Goal: Task Accomplishment & Management: Use online tool/utility

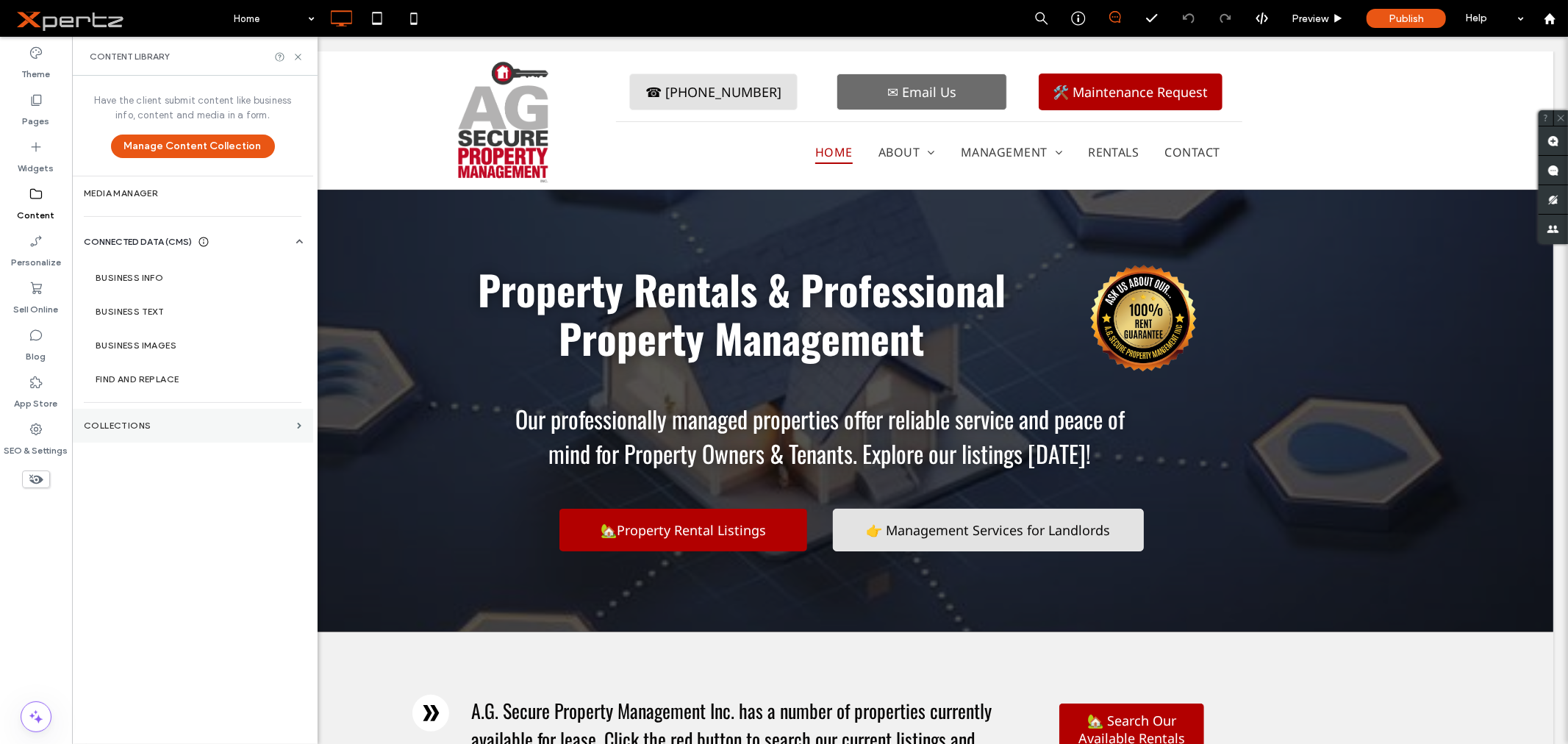
click at [140, 420] on label "Collections" at bounding box center [187, 425] width 207 height 10
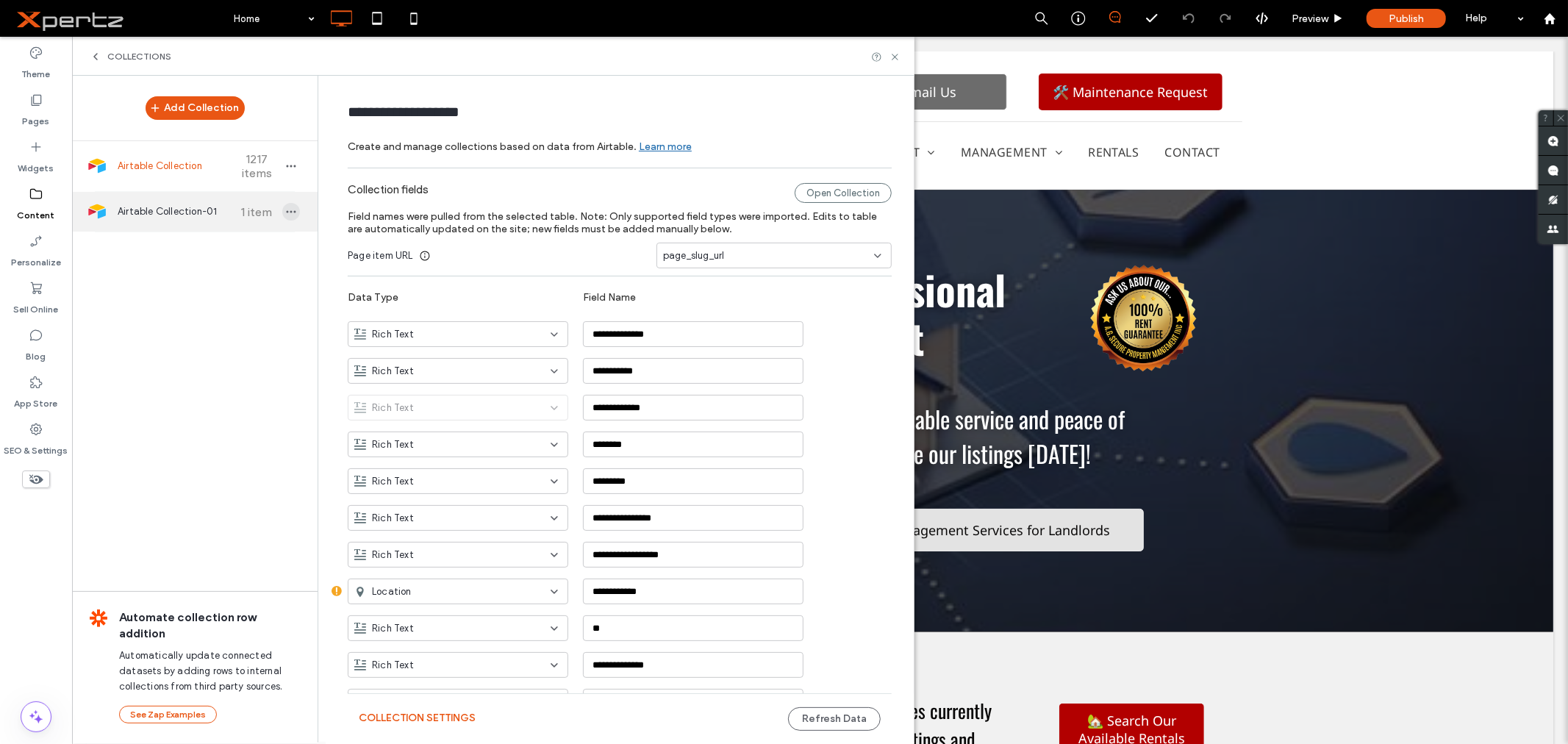
click at [286, 215] on icon "button" at bounding box center [291, 211] width 12 height 12
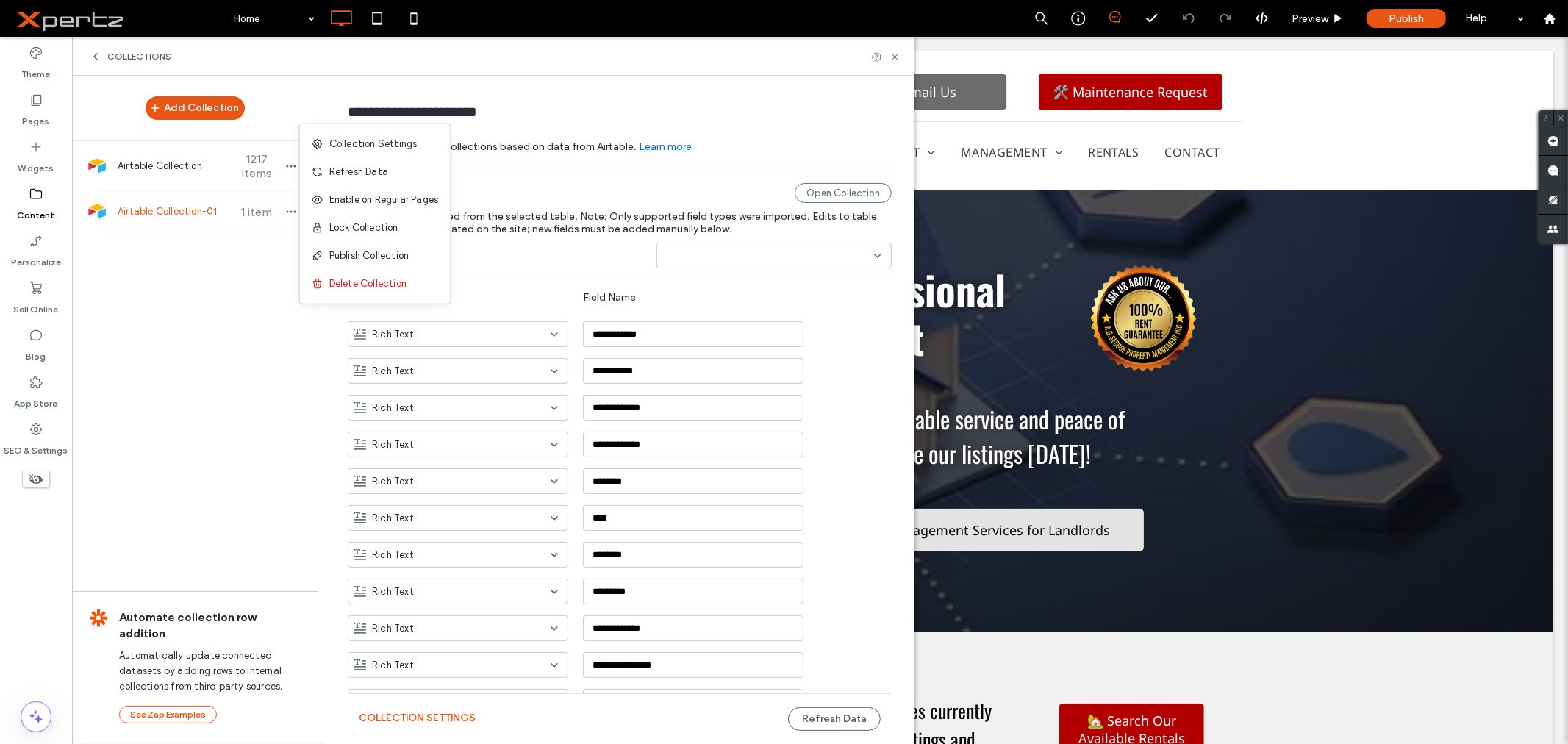
click at [270, 277] on div "Add Collection Airtable Collection 1217 items Airtable Collection-01 1 item Aut…" at bounding box center [194, 408] width 245 height 665
click at [188, 209] on span "Airtable Collection-01" at bounding box center [173, 211] width 110 height 15
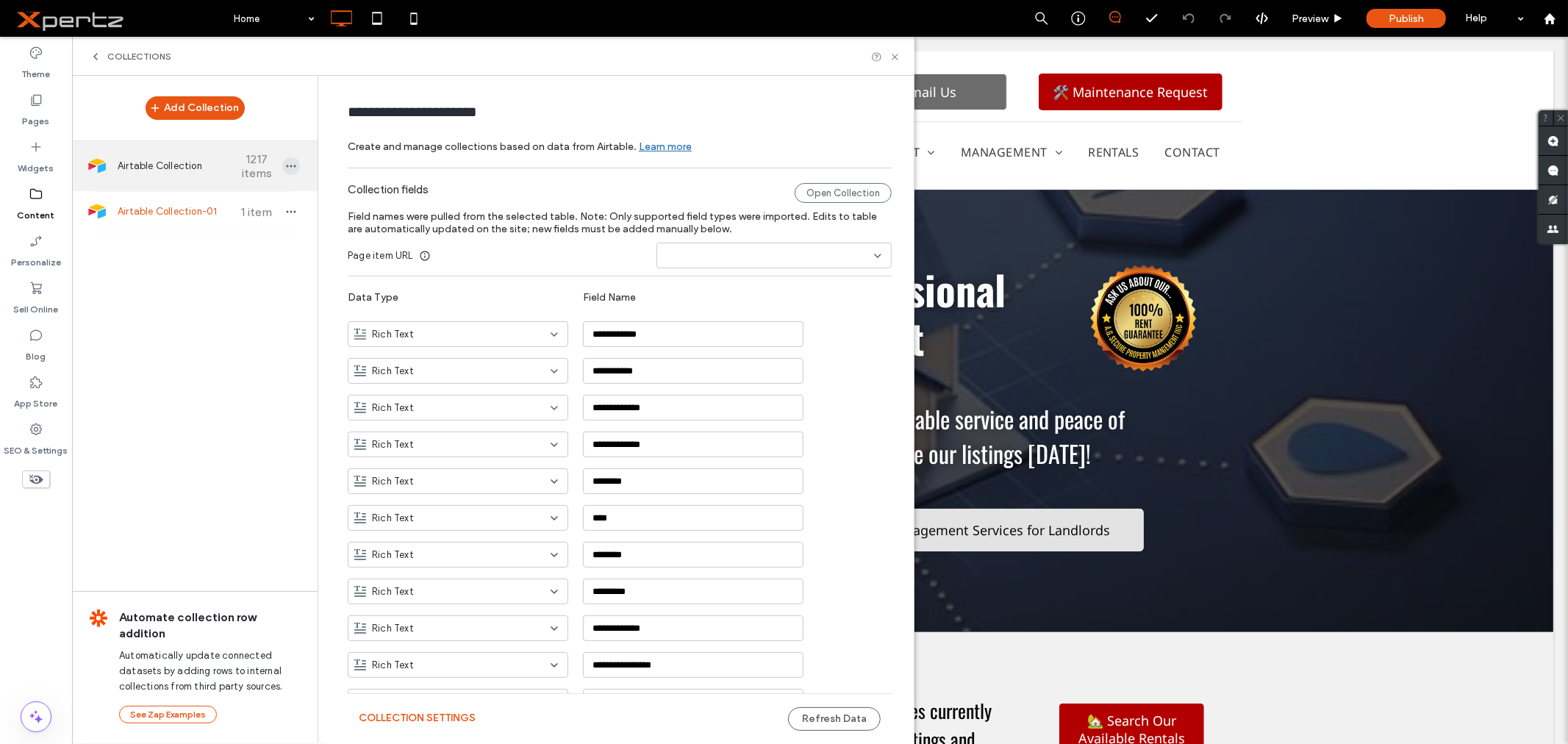
click at [286, 164] on icon "button" at bounding box center [291, 166] width 12 height 12
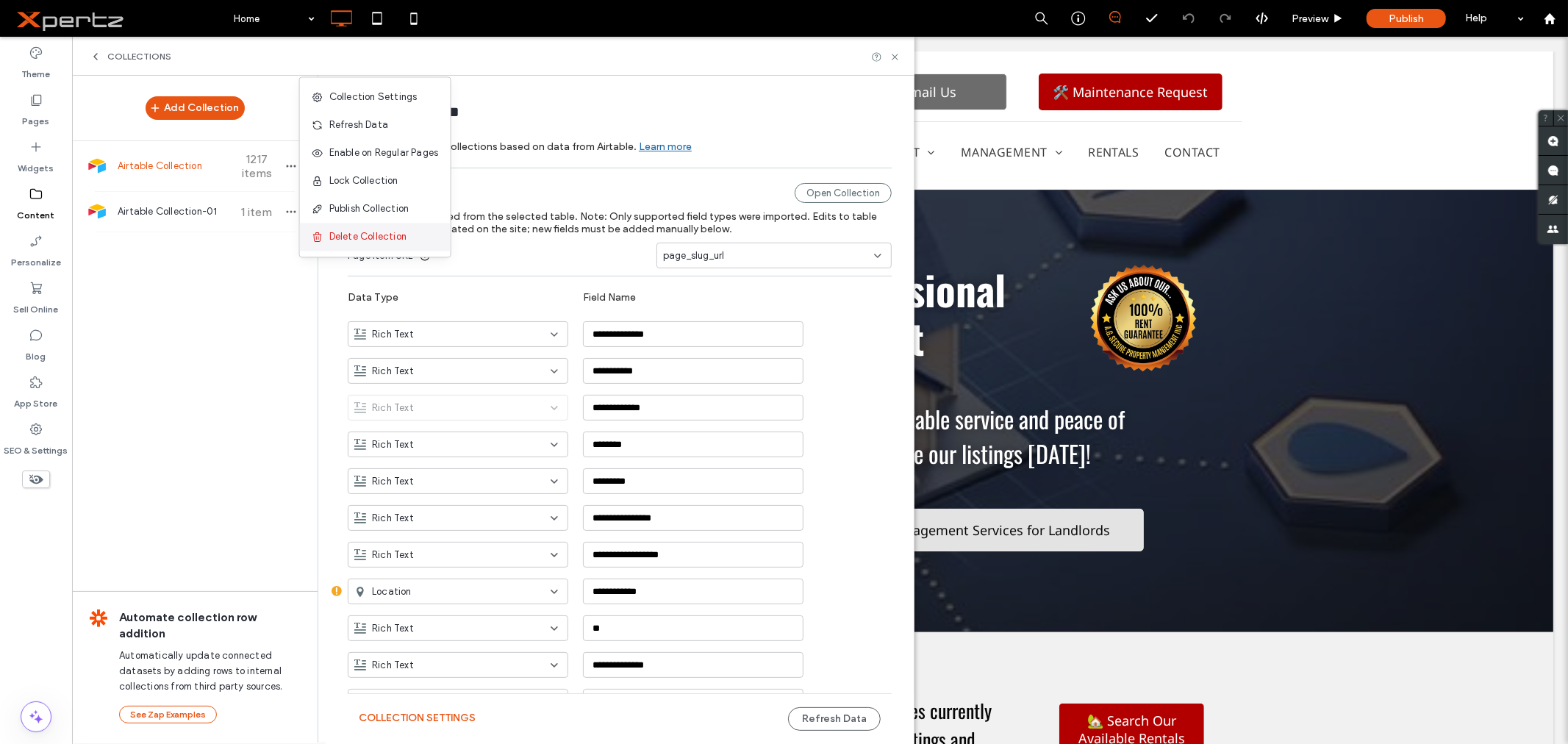
click at [350, 233] on span "Delete Collection" at bounding box center [368, 236] width 77 height 15
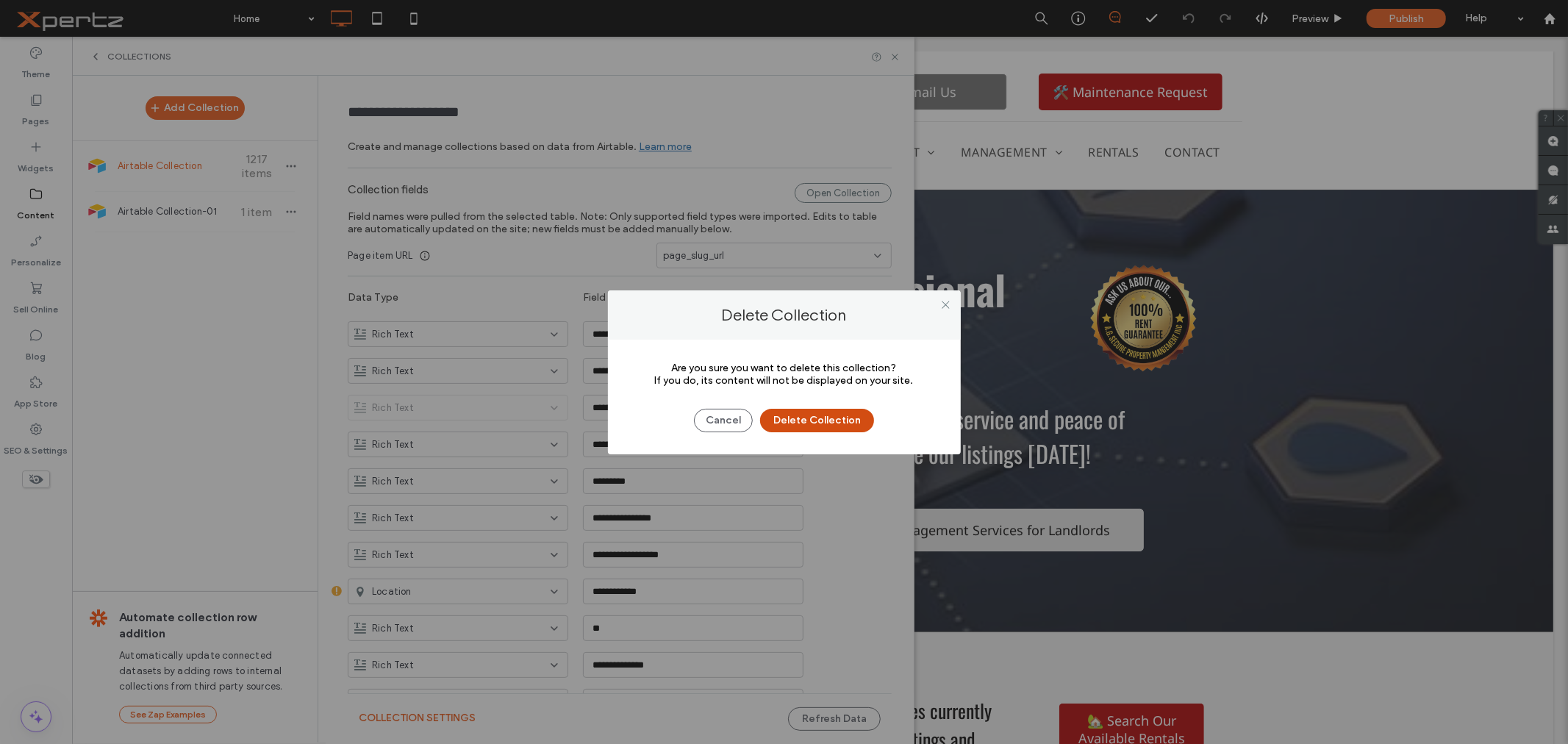
click at [834, 419] on button "Delete Collection" at bounding box center [817, 420] width 114 height 23
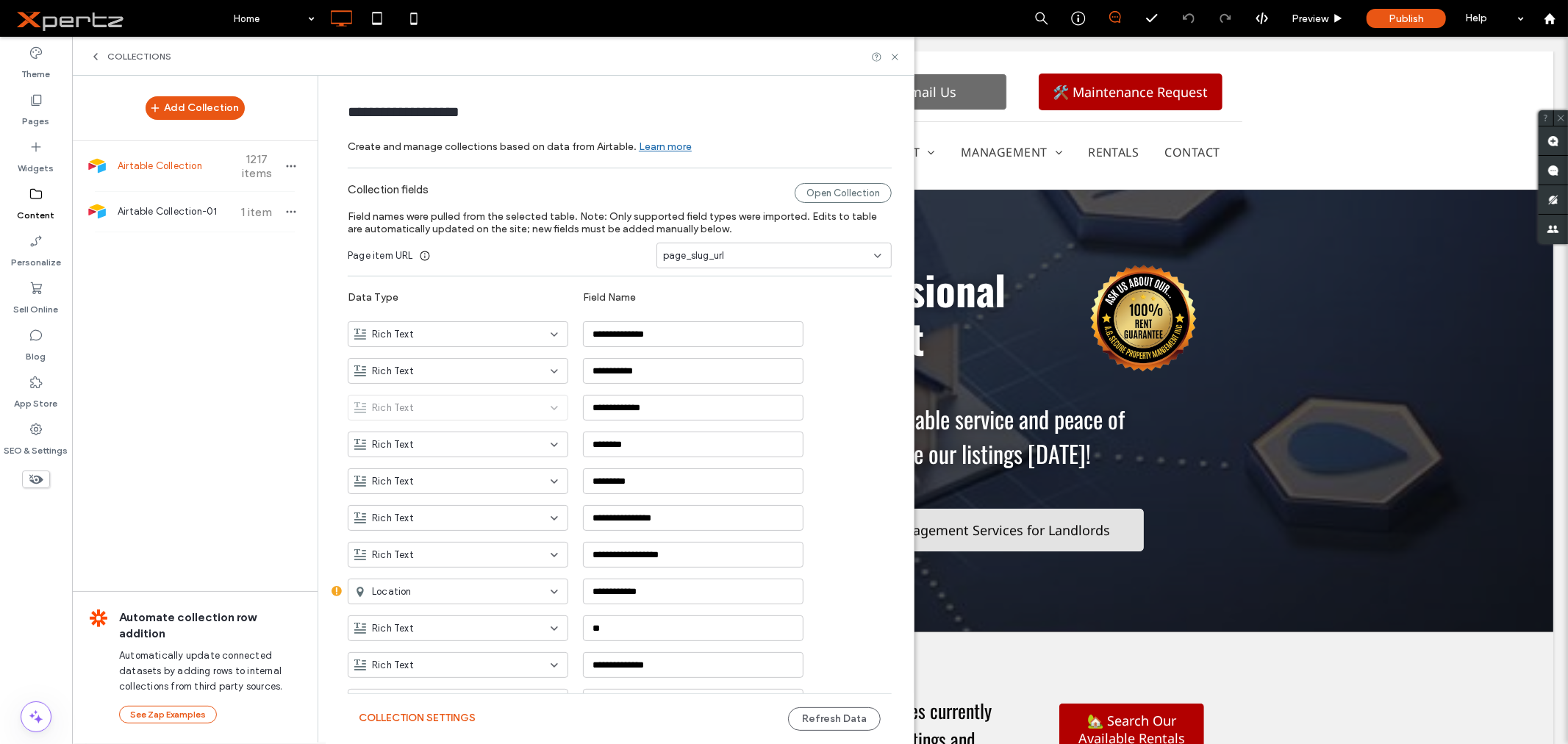
type input "**********"
click at [202, 162] on span "Airtable Collection-01" at bounding box center [173, 161] width 110 height 15
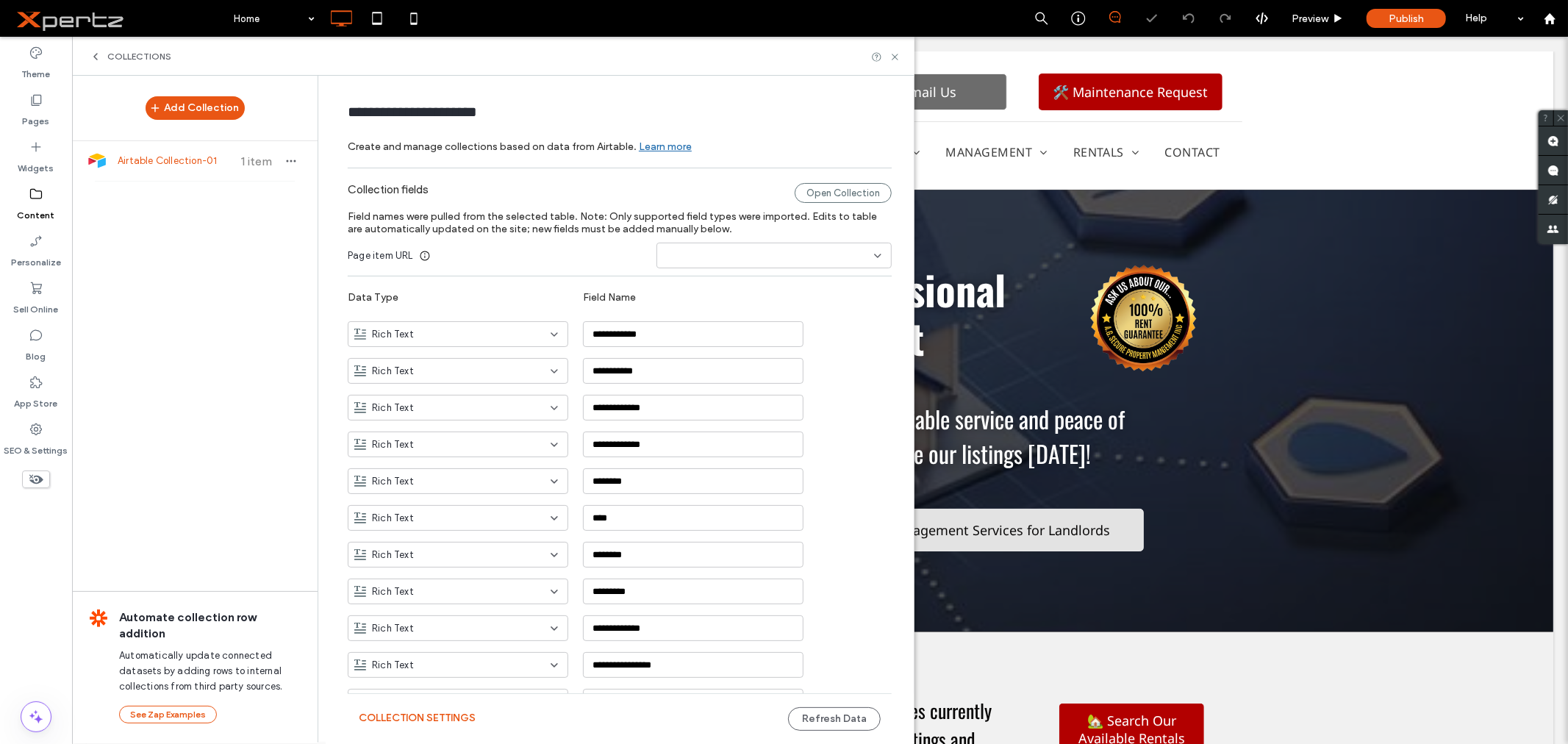
click at [670, 241] on label "Field names were pulled from the selected table. Note: Only supported field typ…" at bounding box center [619, 222] width 544 height 39
click at [686, 260] on input at bounding box center [769, 256] width 211 height 12
click at [774, 409] on div "page_slug_url" at bounding box center [768, 409] width 234 height 26
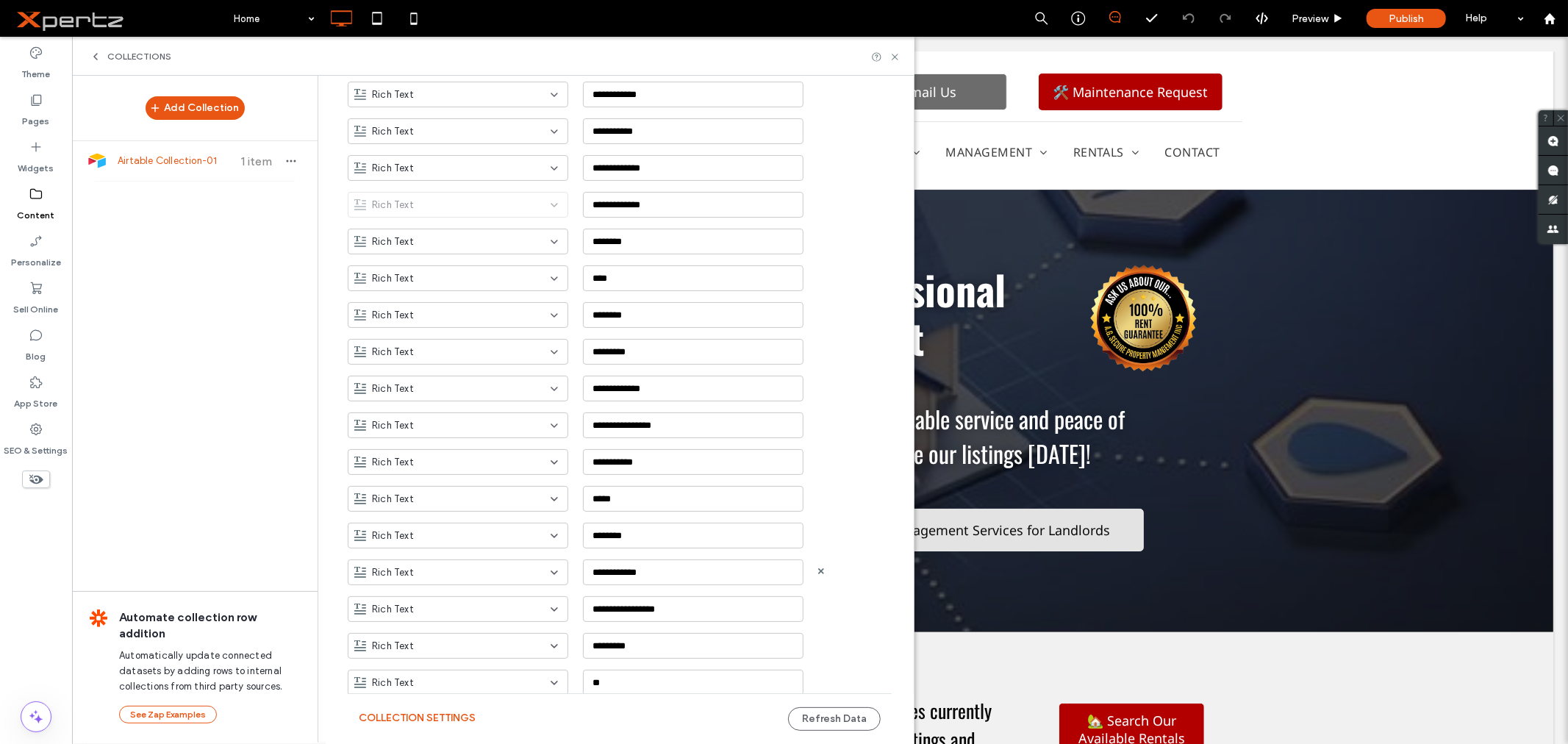
scroll to position [245, 0]
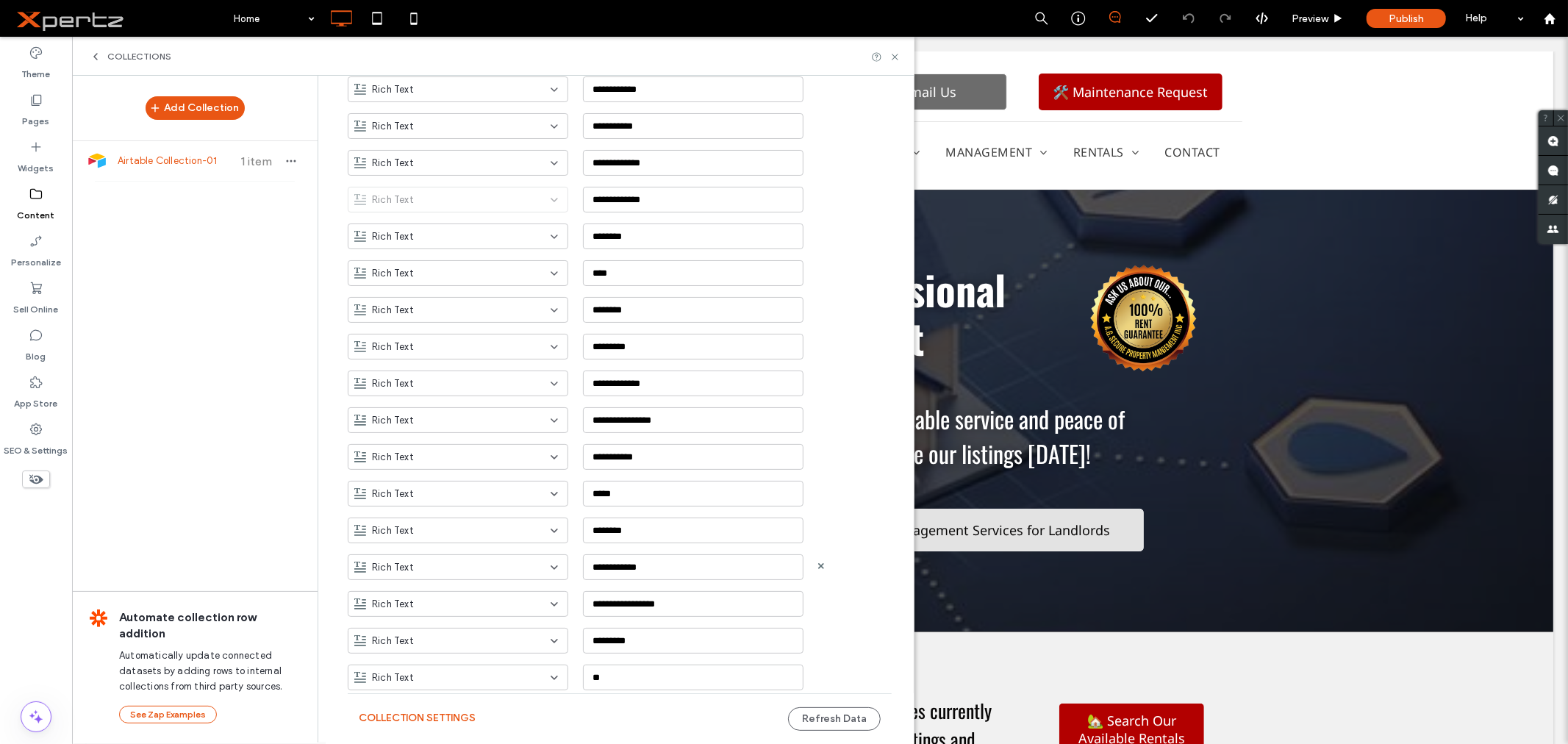
click at [524, 572] on div "Rich Text" at bounding box center [448, 567] width 190 height 15
click at [386, 671] on div "Link" at bounding box center [452, 670] width 219 height 26
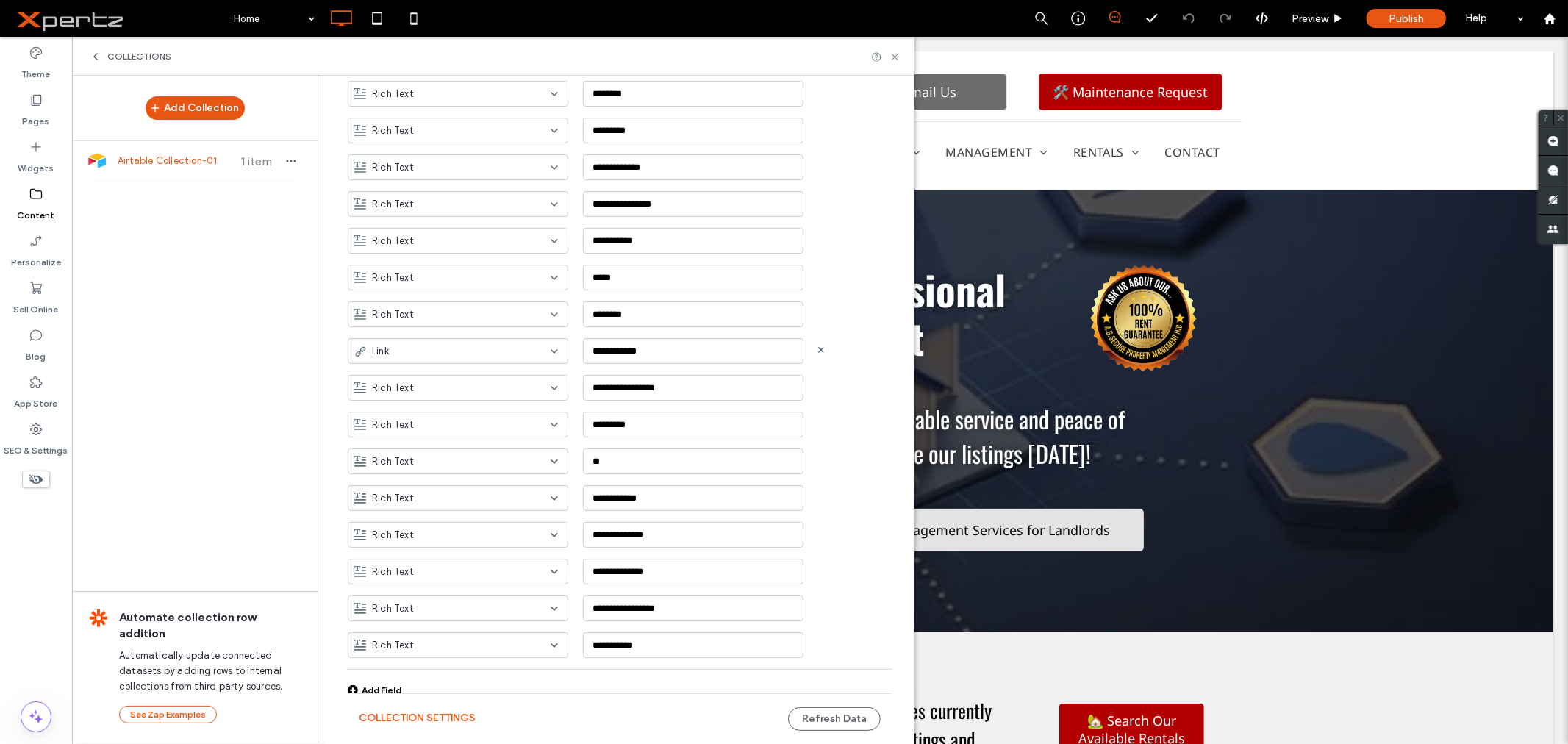
scroll to position [468, 0]
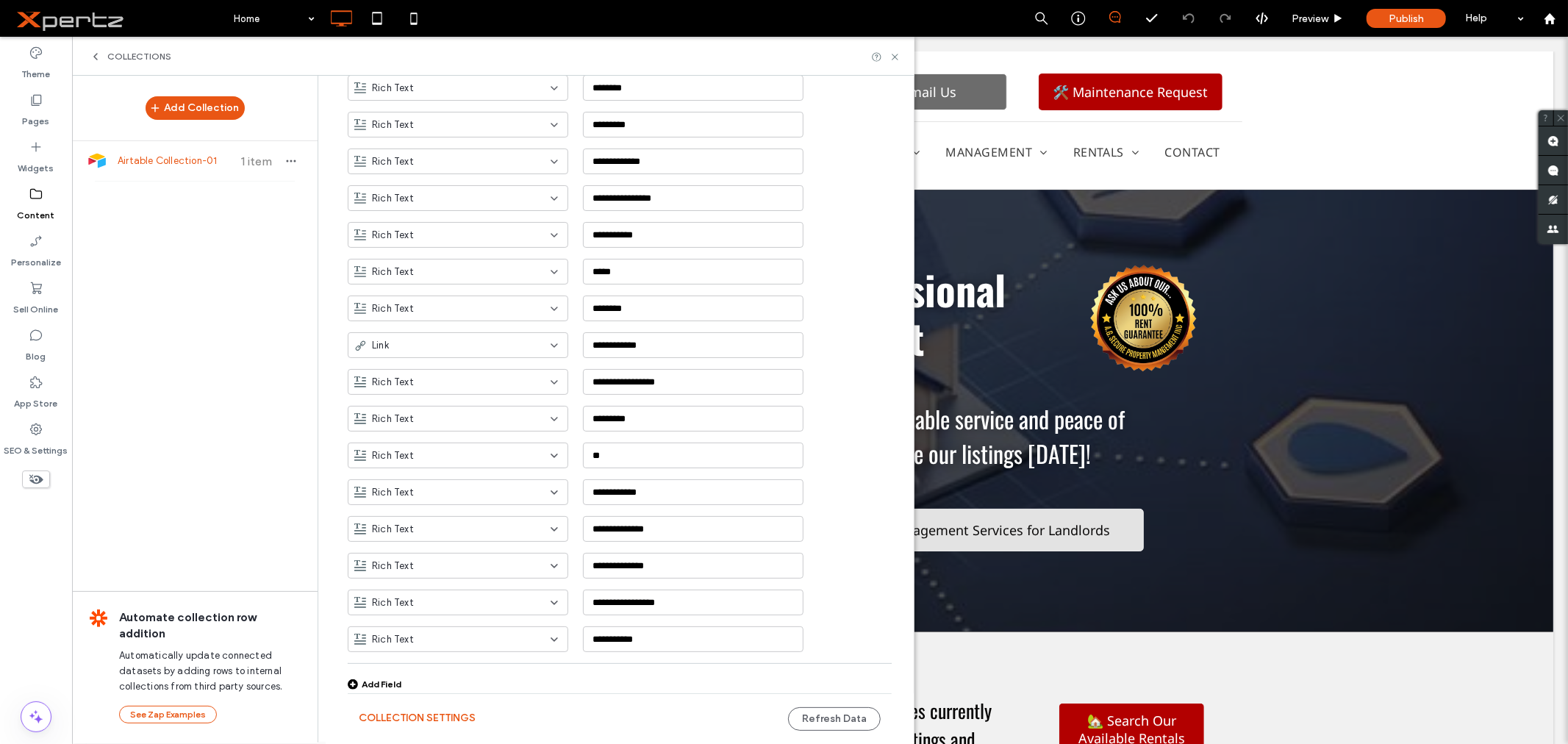
click at [388, 684] on div "Add Field" at bounding box center [374, 684] width 54 height 11
click at [370, 685] on div "Add Field" at bounding box center [374, 684] width 54 height 11
click at [611, 635] on input "**********" at bounding box center [693, 638] width 220 height 26
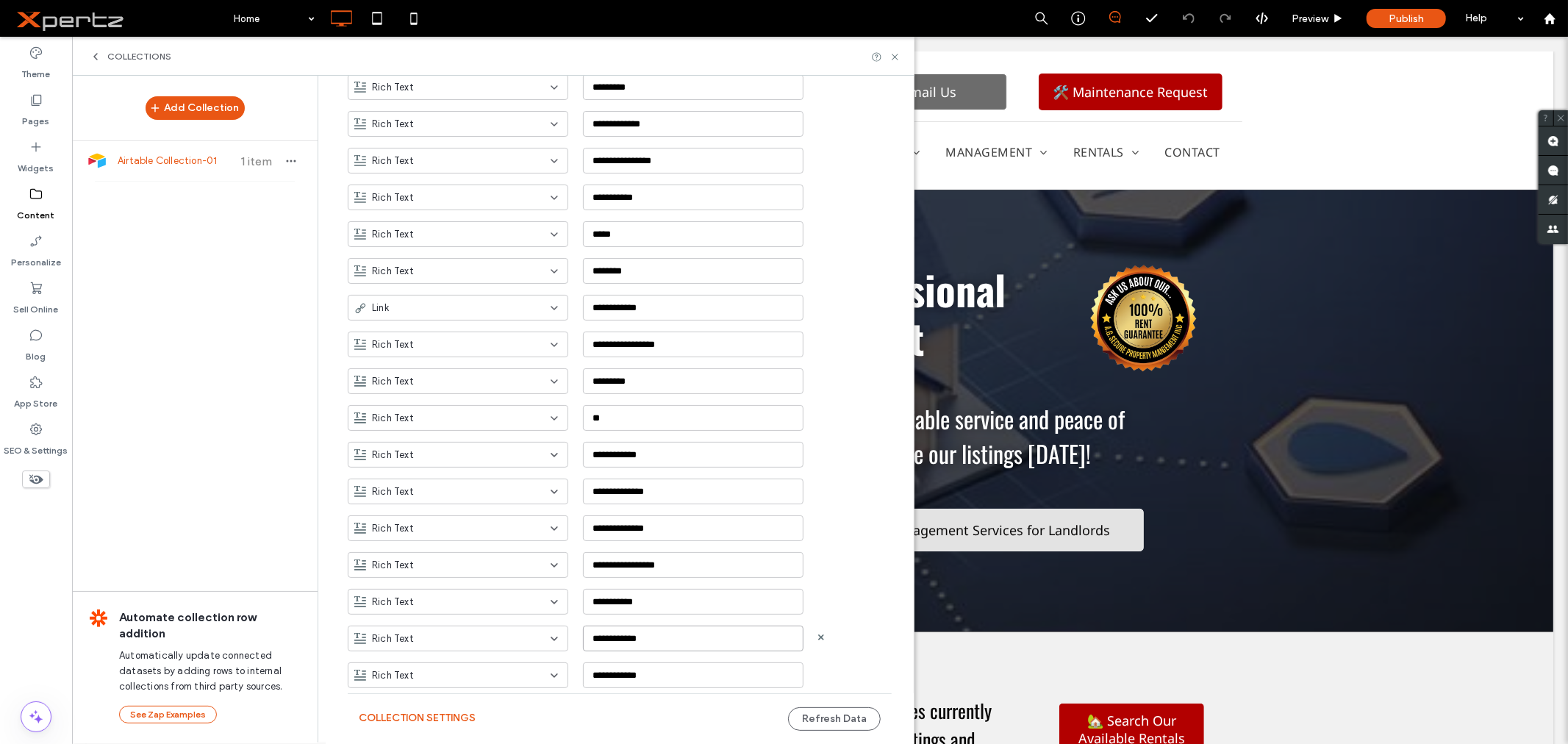
click at [611, 635] on input "**********" at bounding box center [693, 638] width 220 height 26
type input "**********"
click at [597, 678] on input "**********" at bounding box center [693, 675] width 220 height 26
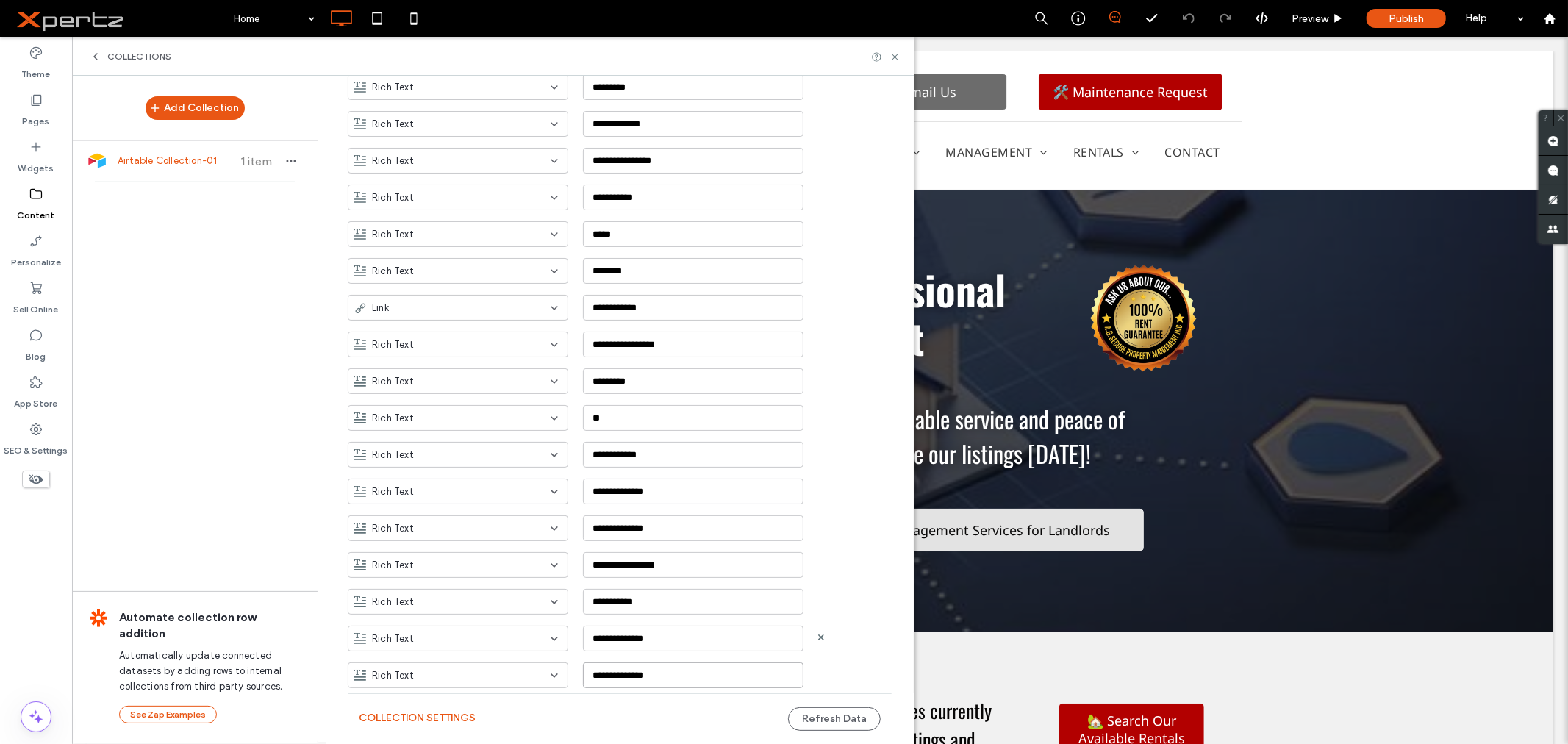
type input "**********"
click at [466, 644] on div "Rich Text" at bounding box center [448, 638] width 190 height 15
click at [386, 539] on span "Image" at bounding box center [379, 535] width 28 height 15
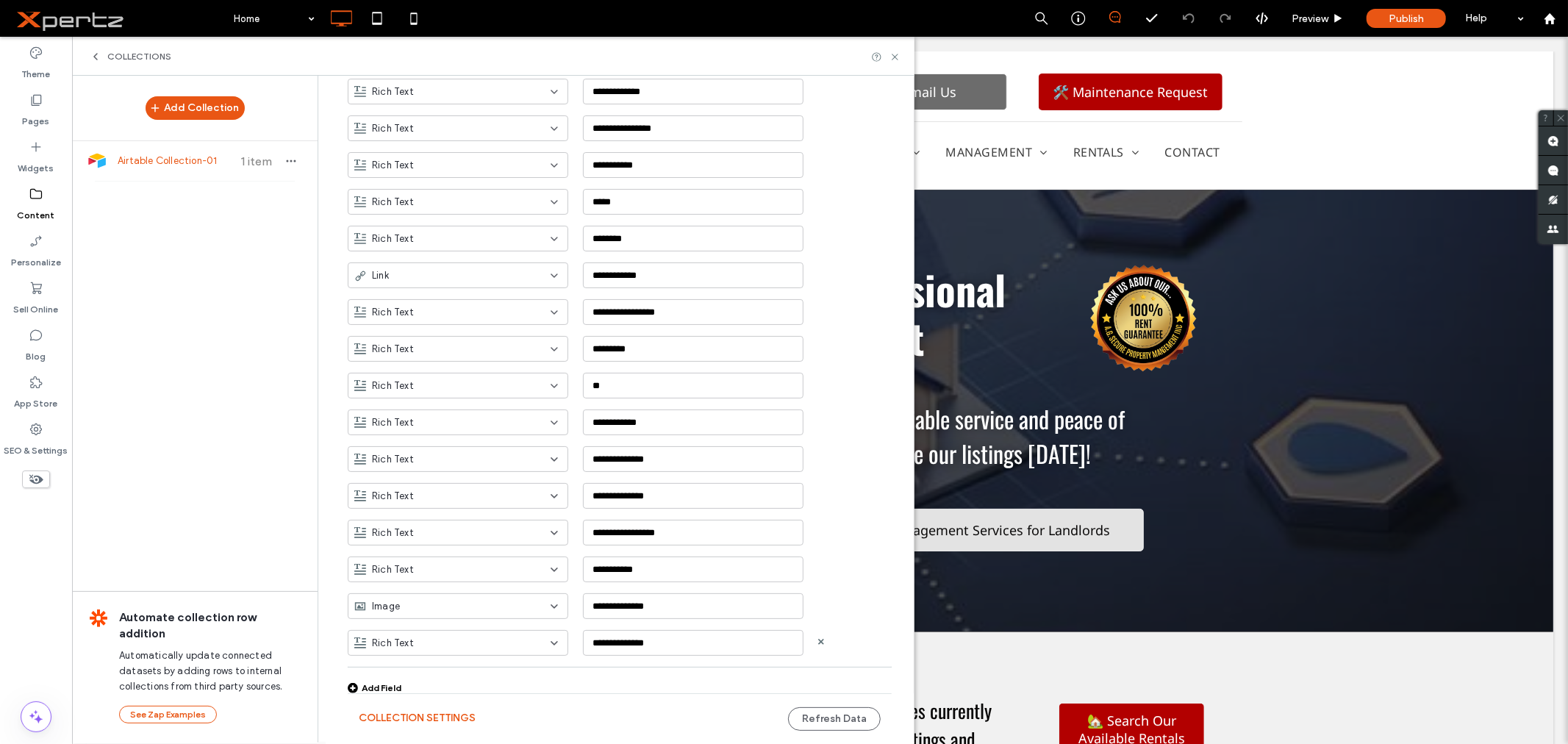
scroll to position [541, 0]
click at [373, 680] on div "Add Field" at bounding box center [374, 684] width 54 height 11
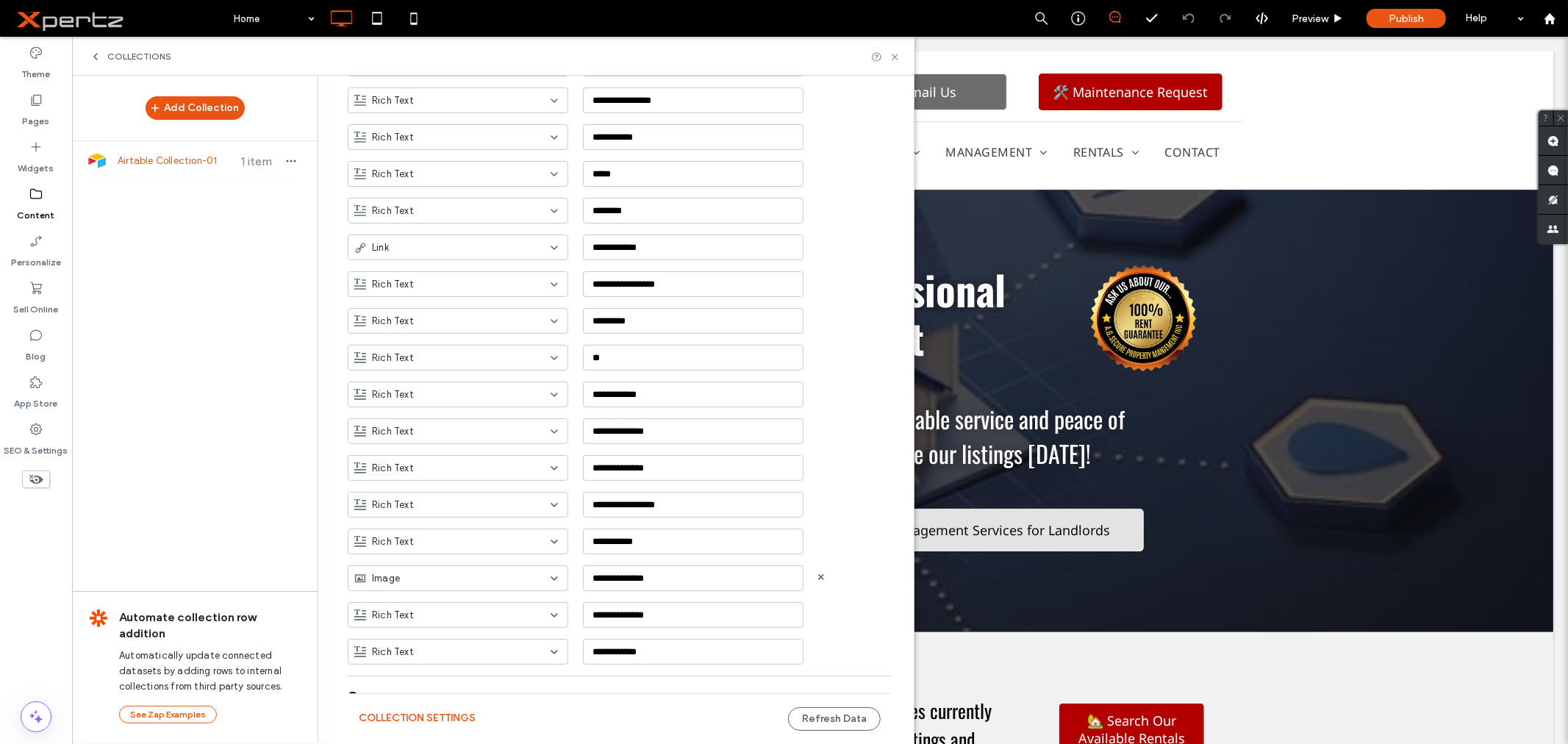
scroll to position [577, 0]
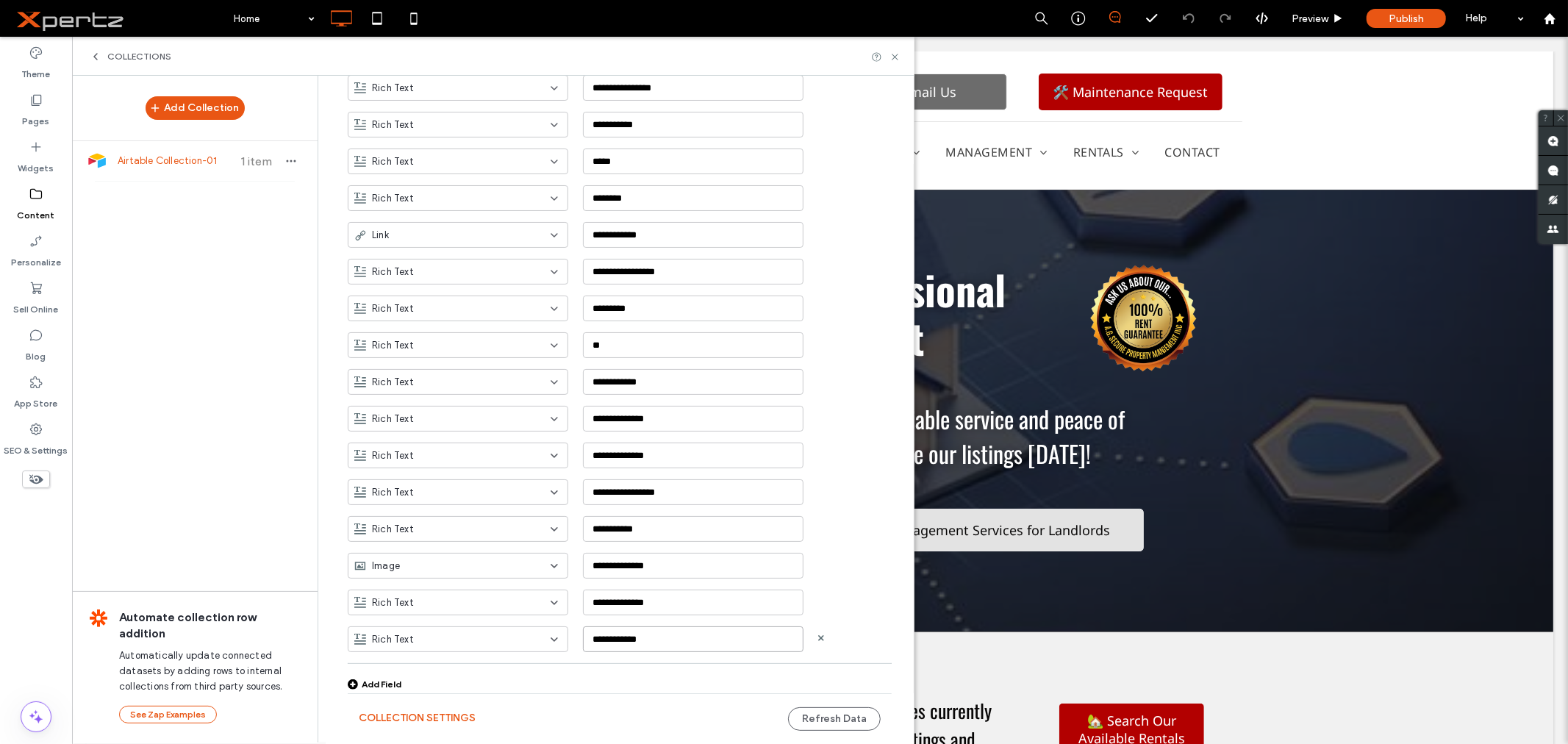
click at [619, 633] on input "**********" at bounding box center [693, 639] width 220 height 26
click at [619, 642] on input "**********" at bounding box center [693, 639] width 220 height 26
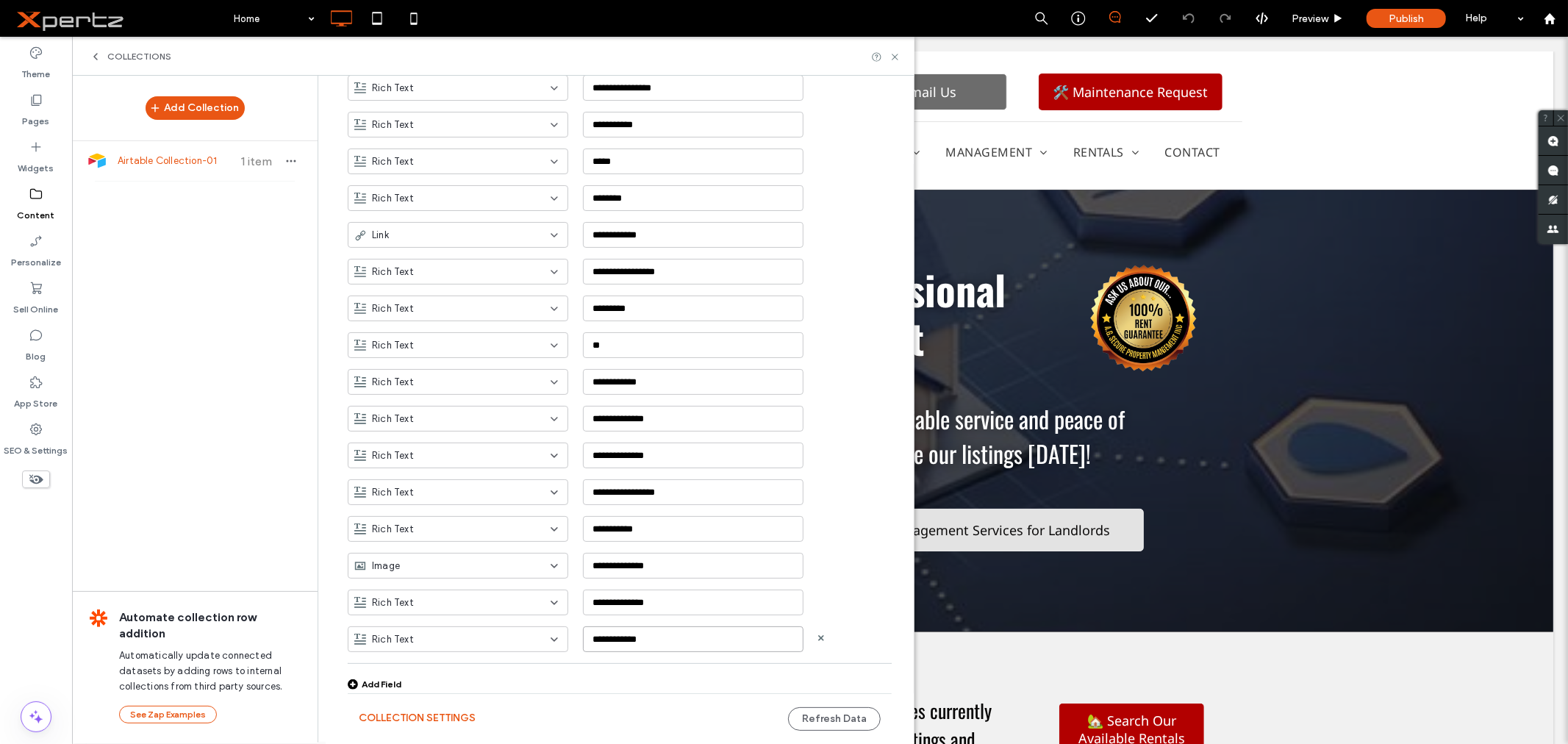
click at [619, 642] on input "**********" at bounding box center [693, 639] width 220 height 26
type input "**********"
click at [353, 684] on div "Add Field" at bounding box center [374, 684] width 54 height 11
click at [603, 679] on input "**********" at bounding box center [693, 675] width 220 height 26
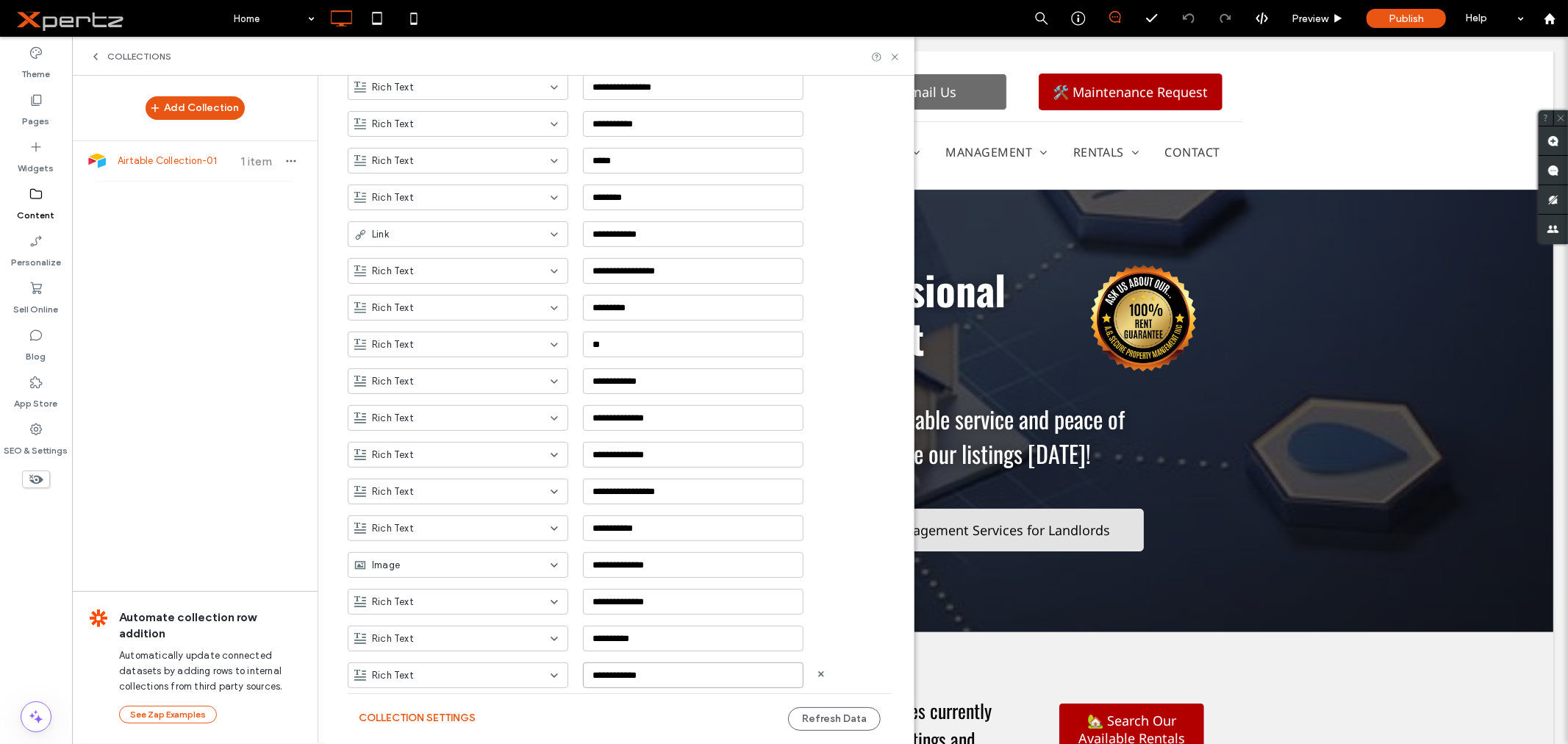
click at [603, 679] on input "**********" at bounding box center [693, 675] width 220 height 26
type input "**********"
click at [357, 682] on div "Add Field" at bounding box center [374, 684] width 54 height 11
click at [619, 676] on input "**********" at bounding box center [693, 675] width 220 height 26
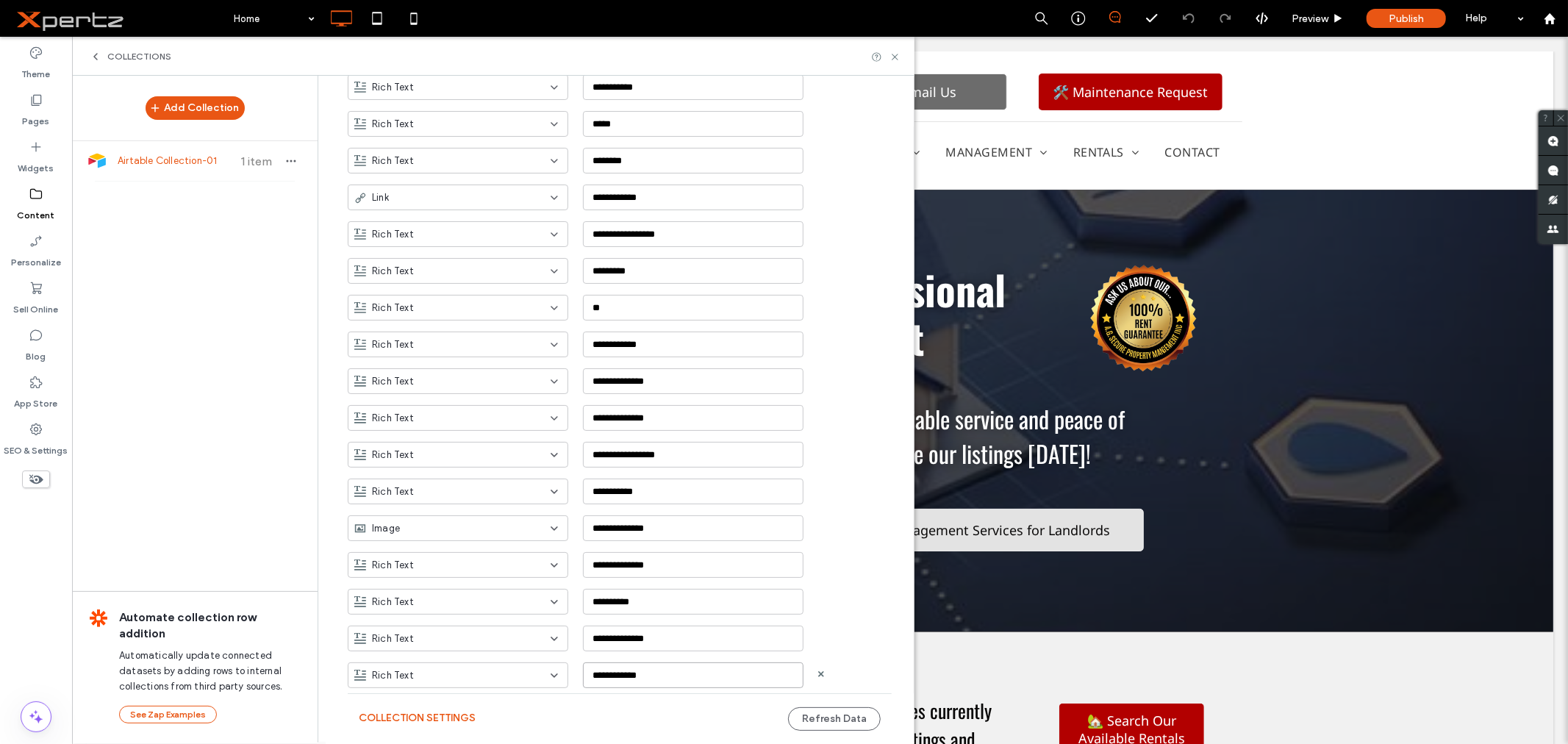
click at [619, 676] on input "**********" at bounding box center [693, 675] width 220 height 26
click at [602, 681] on input "**********" at bounding box center [693, 675] width 220 height 26
type input "**********"
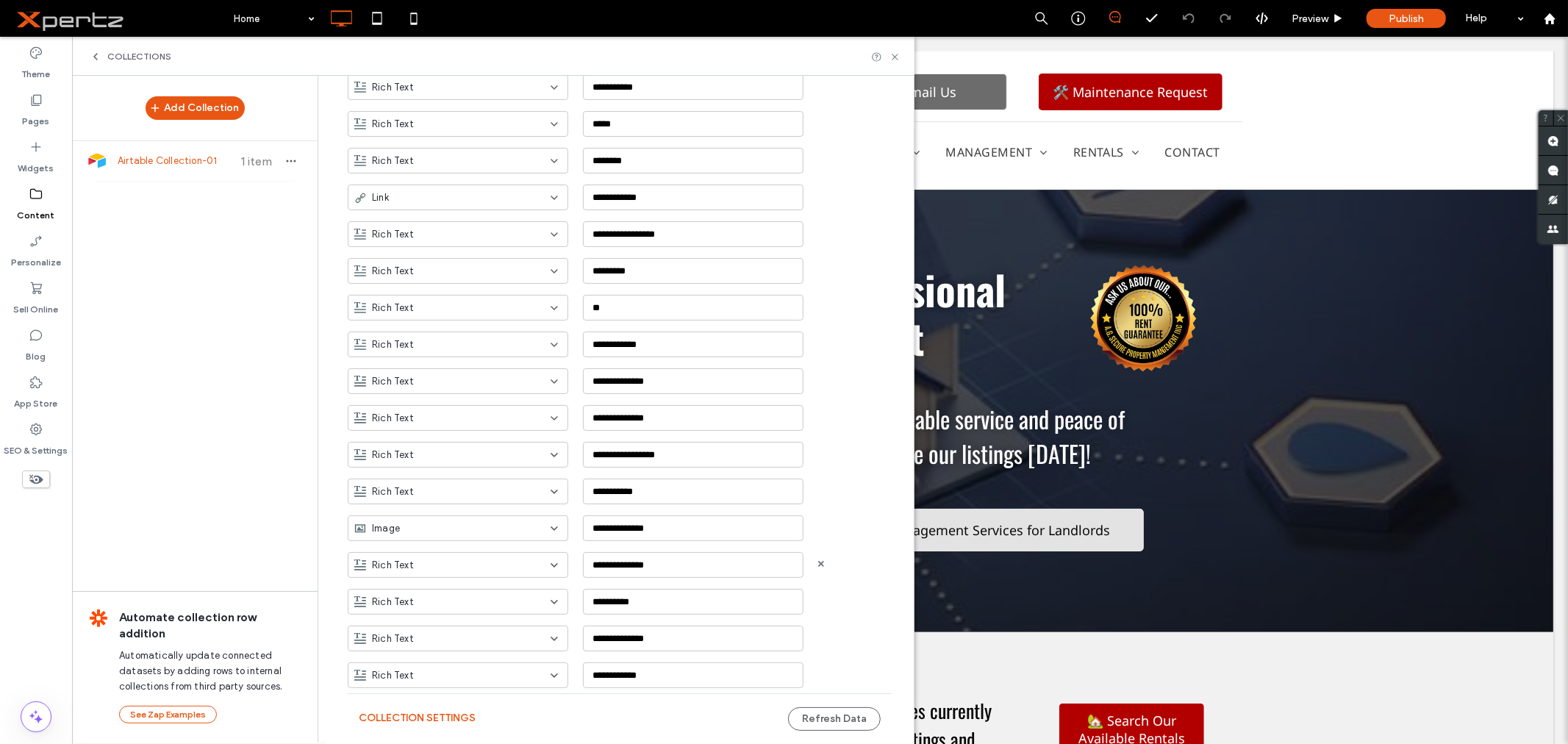
click at [824, 544] on div "**********" at bounding box center [631, 559] width 566 height 37
click at [402, 637] on span "Rich Text" at bounding box center [393, 639] width 42 height 15
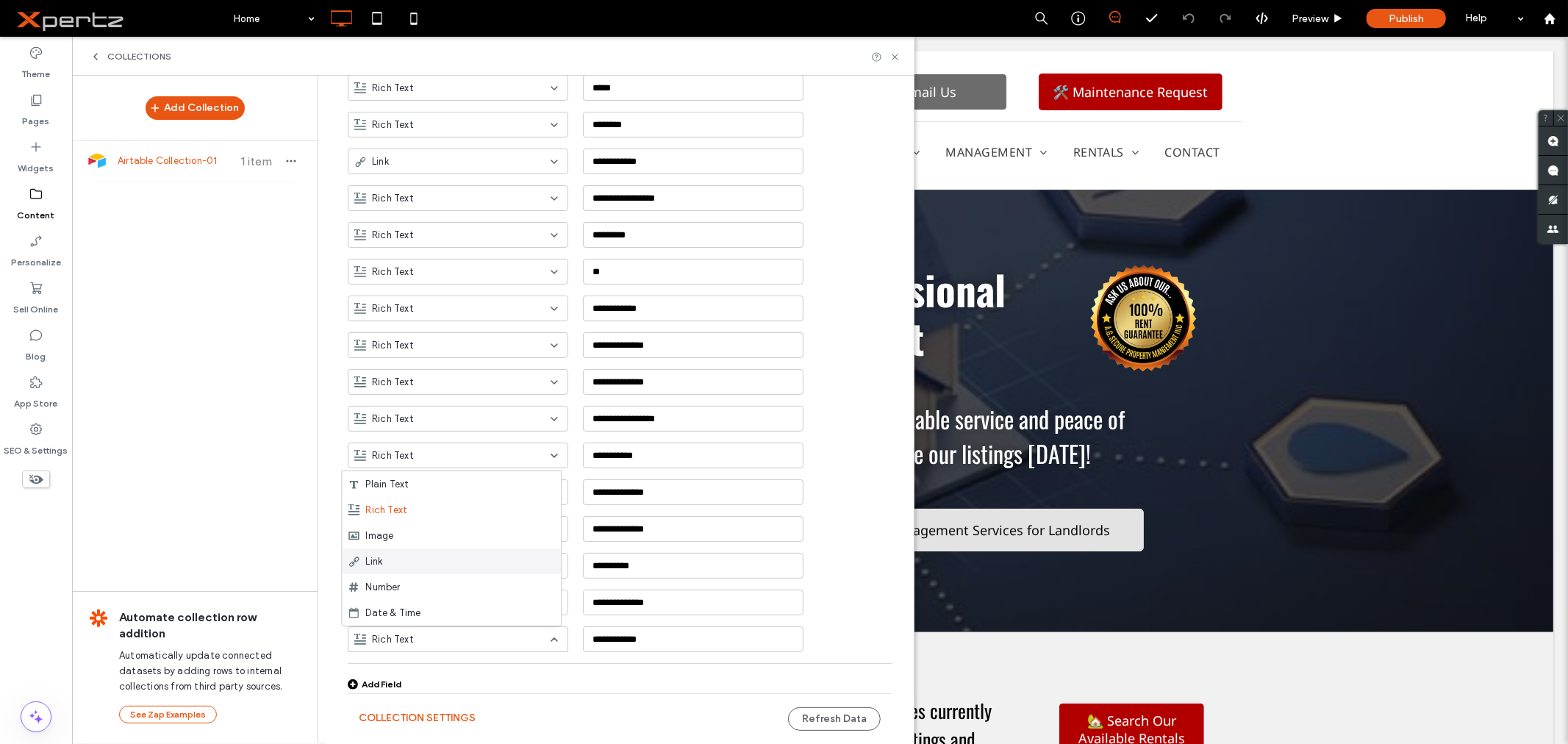
click at [391, 555] on div "Link" at bounding box center [452, 561] width 219 height 26
click at [877, 591] on div "**********" at bounding box center [631, 596] width 566 height 37
click at [847, 716] on button "Refresh Data" at bounding box center [834, 718] width 93 height 23
click at [894, 57] on icon at bounding box center [895, 57] width 11 height 11
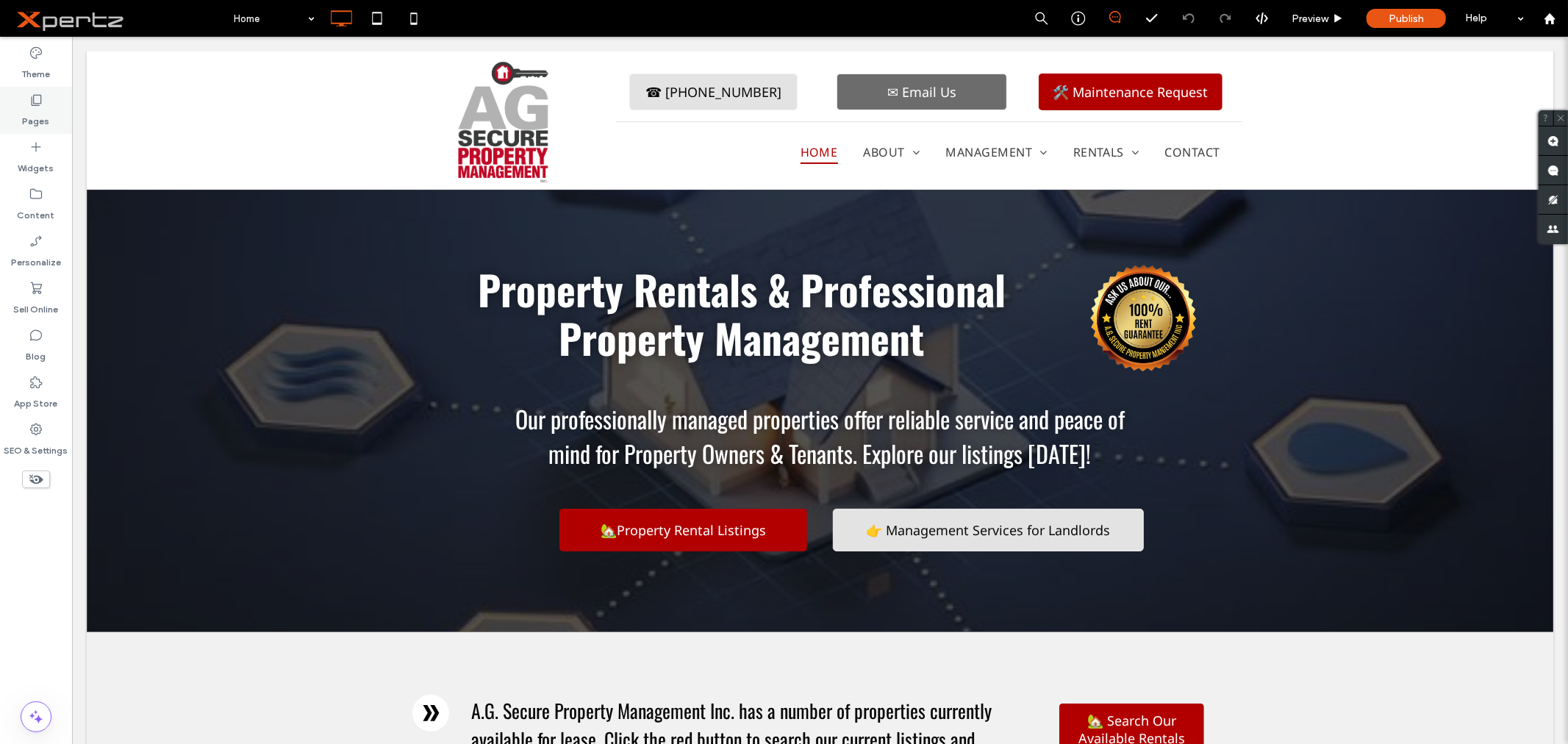
click at [39, 125] on label "Pages" at bounding box center [36, 118] width 27 height 21
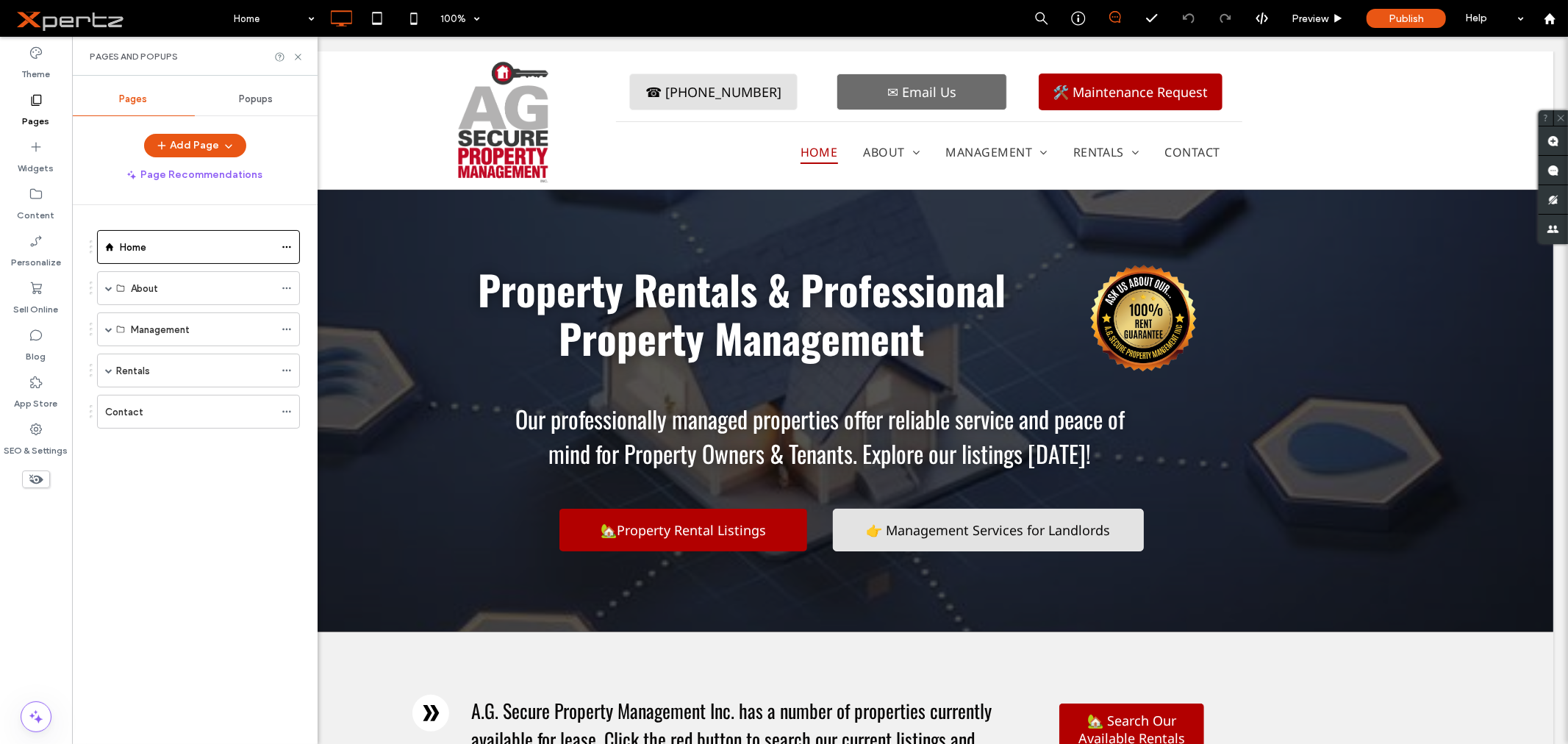
click at [123, 369] on label "Rentals" at bounding box center [133, 371] width 34 height 26
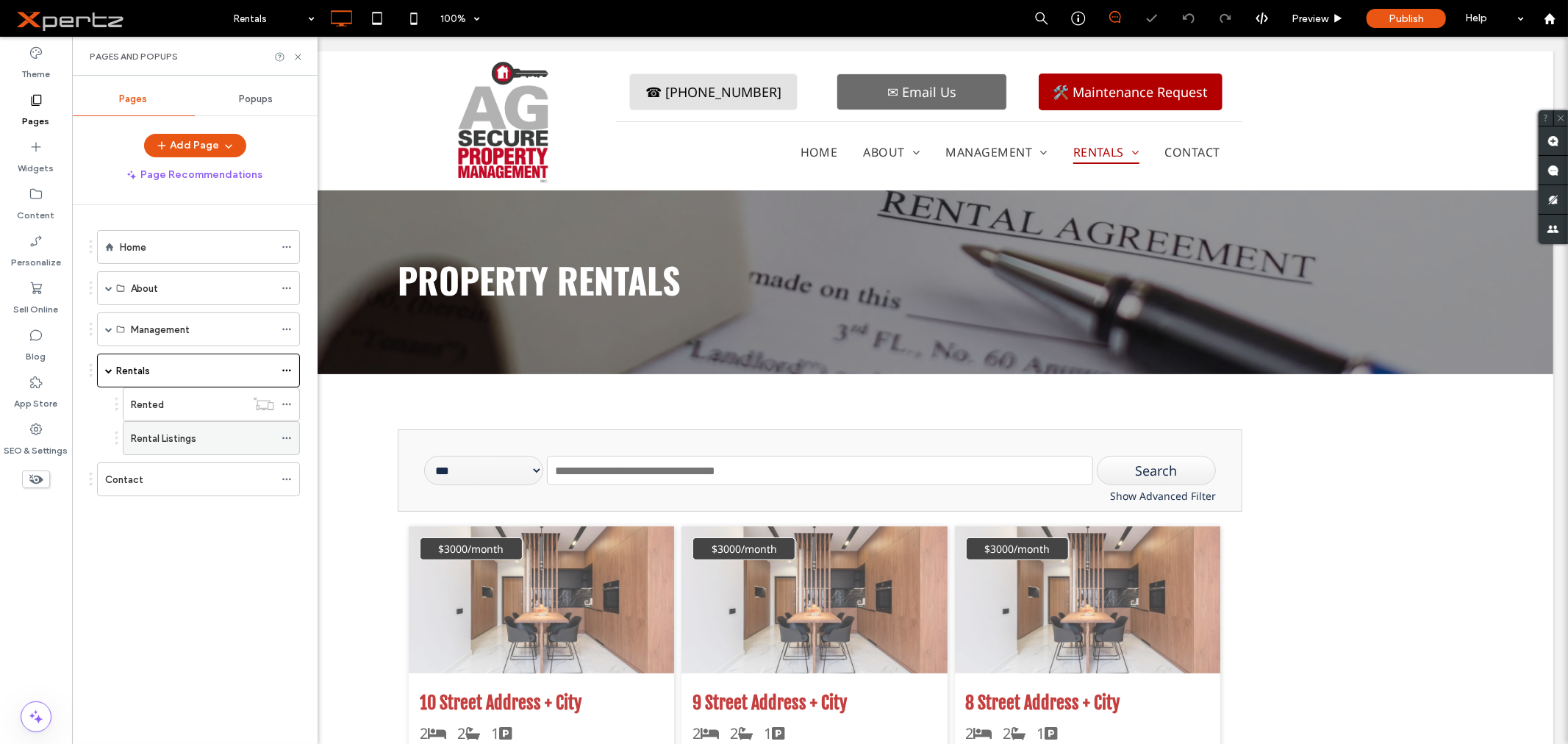
click at [290, 437] on icon at bounding box center [286, 438] width 10 height 10
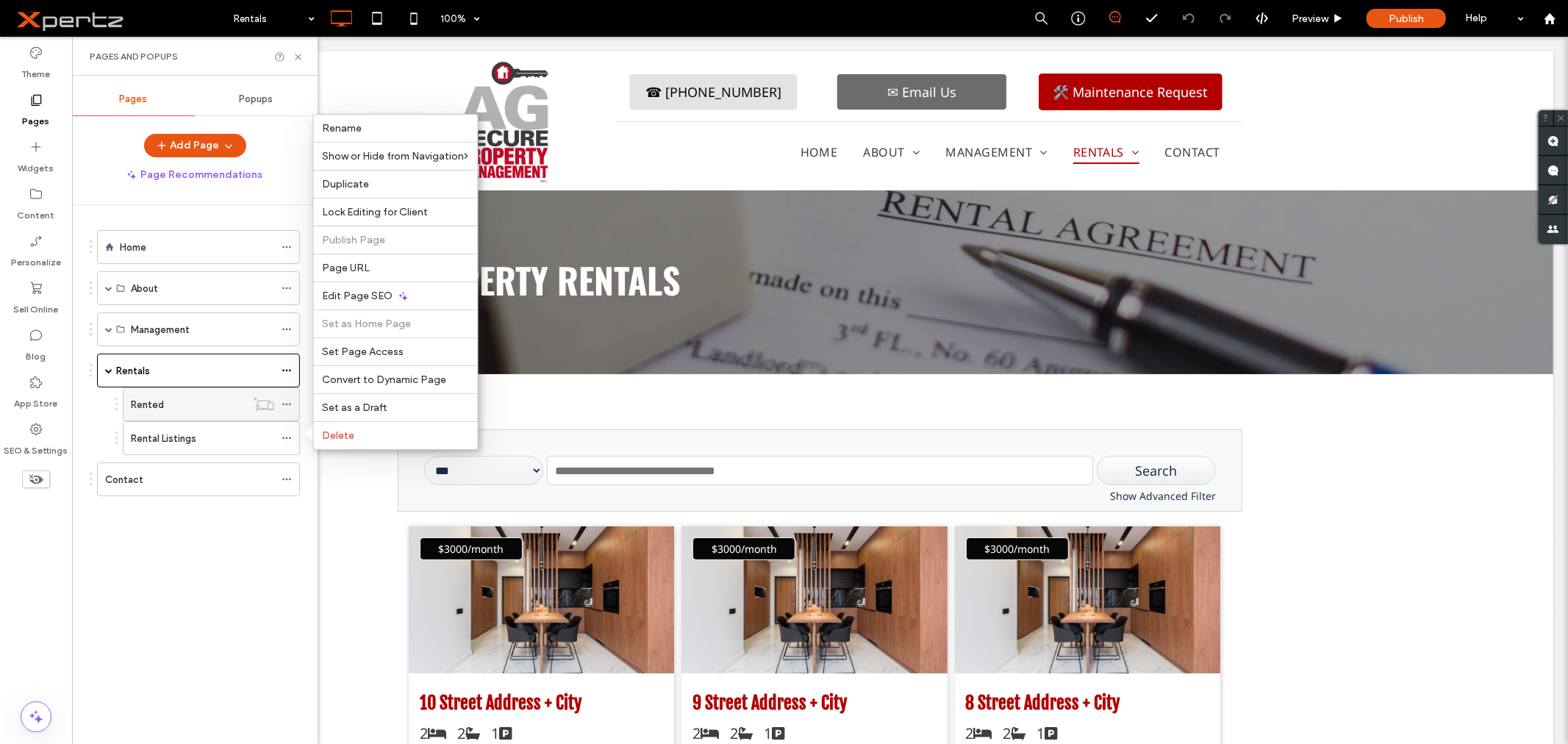
click at [285, 402] on icon at bounding box center [286, 404] width 10 height 10
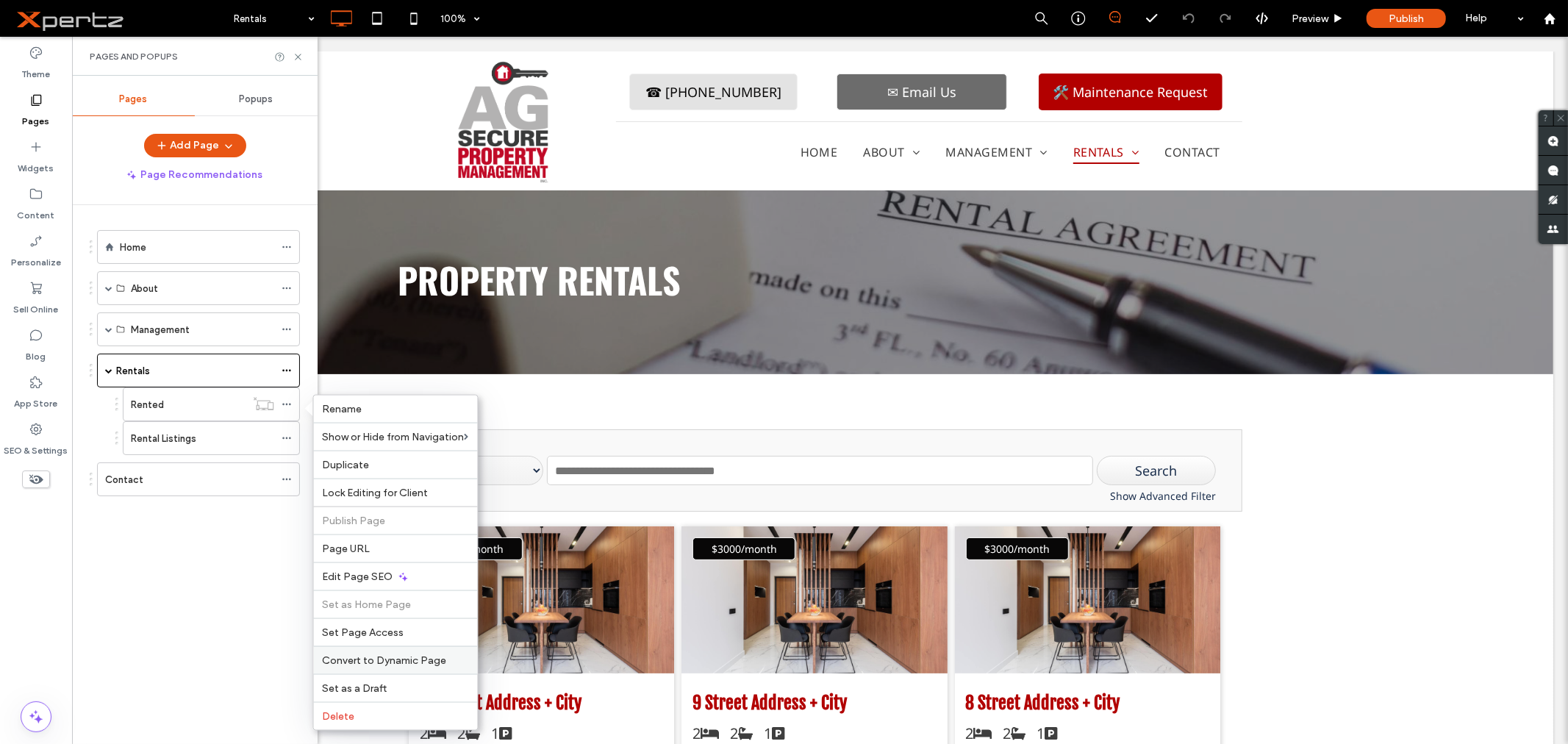
click at [386, 661] on span "Convert to Dynamic Page" at bounding box center [385, 659] width 124 height 12
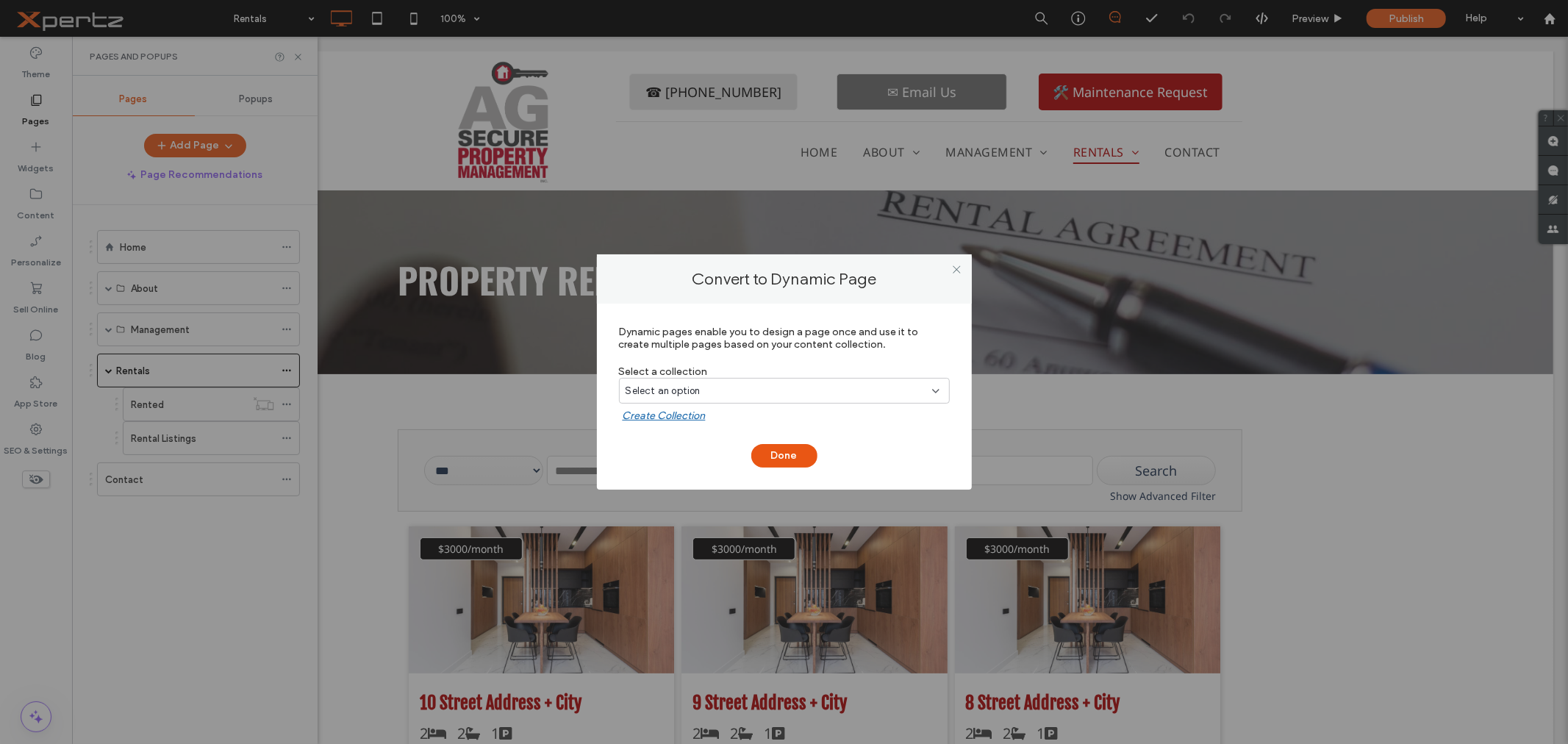
click at [755, 386] on div "Select an option" at bounding box center [776, 391] width 300 height 15
click at [686, 436] on span "Airtable Collection-01" at bounding box center [701, 442] width 99 height 15
click at [786, 453] on button "Done" at bounding box center [785, 455] width 66 height 23
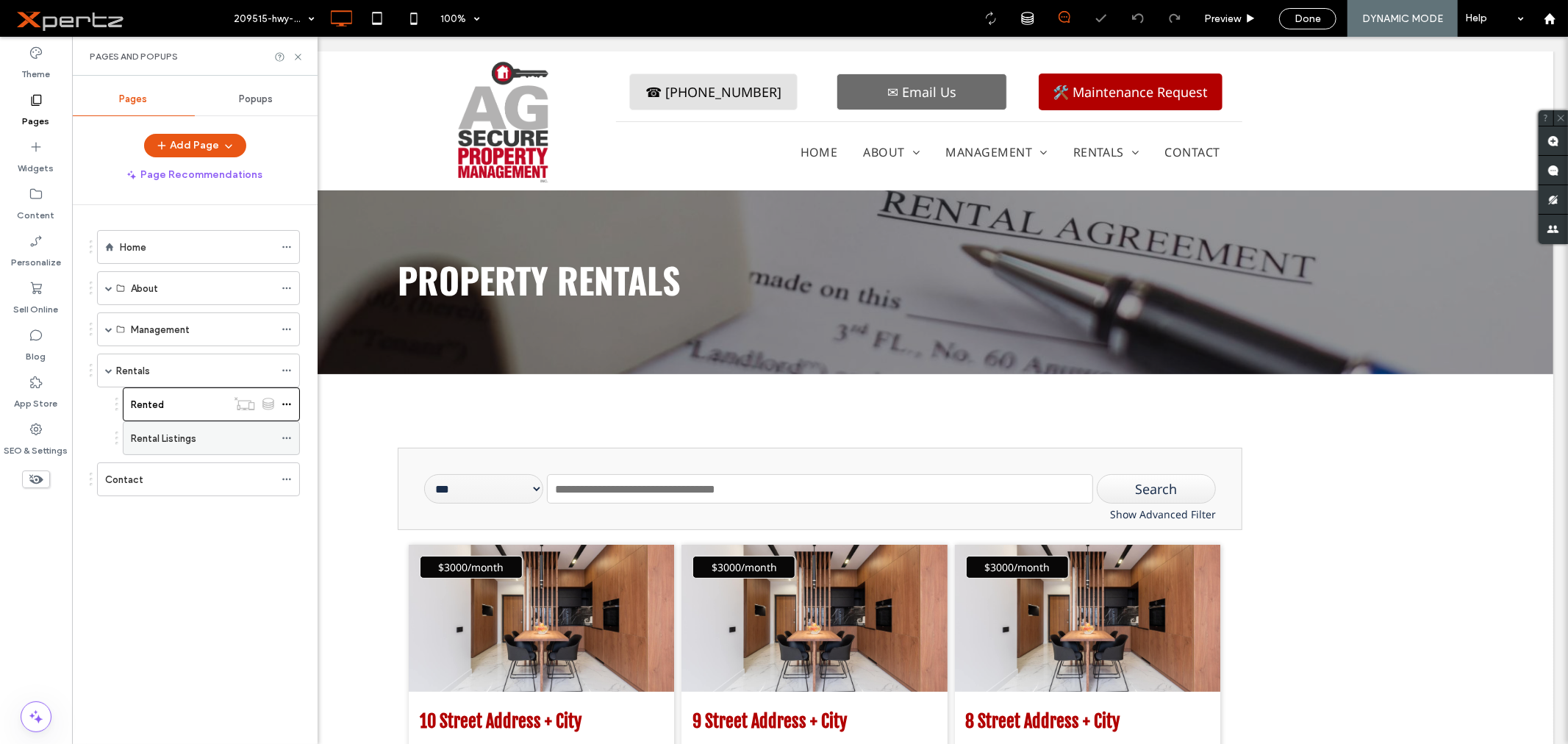
click at [219, 436] on div "Rental Listings" at bounding box center [202, 438] width 144 height 15
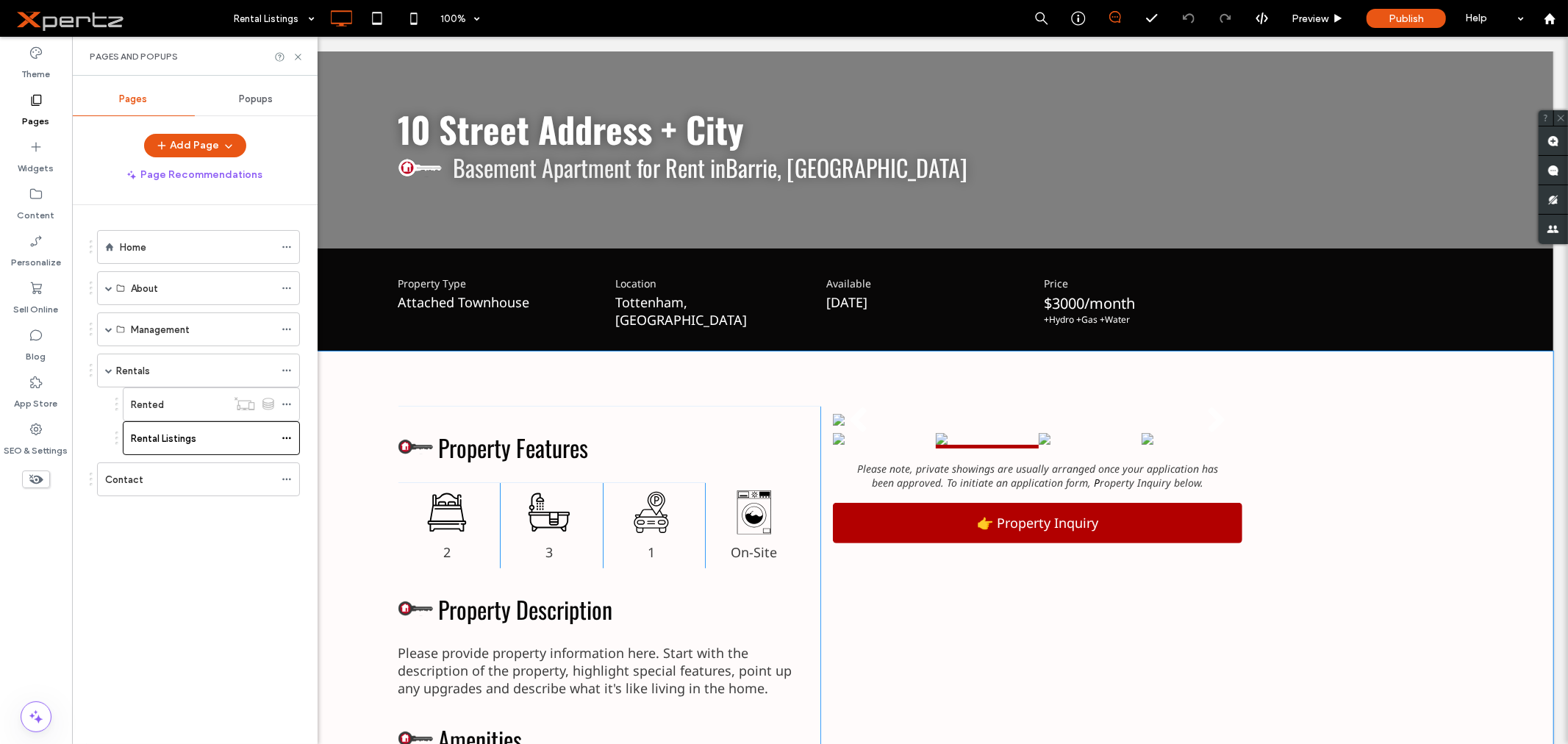
scroll to position [136, 0]
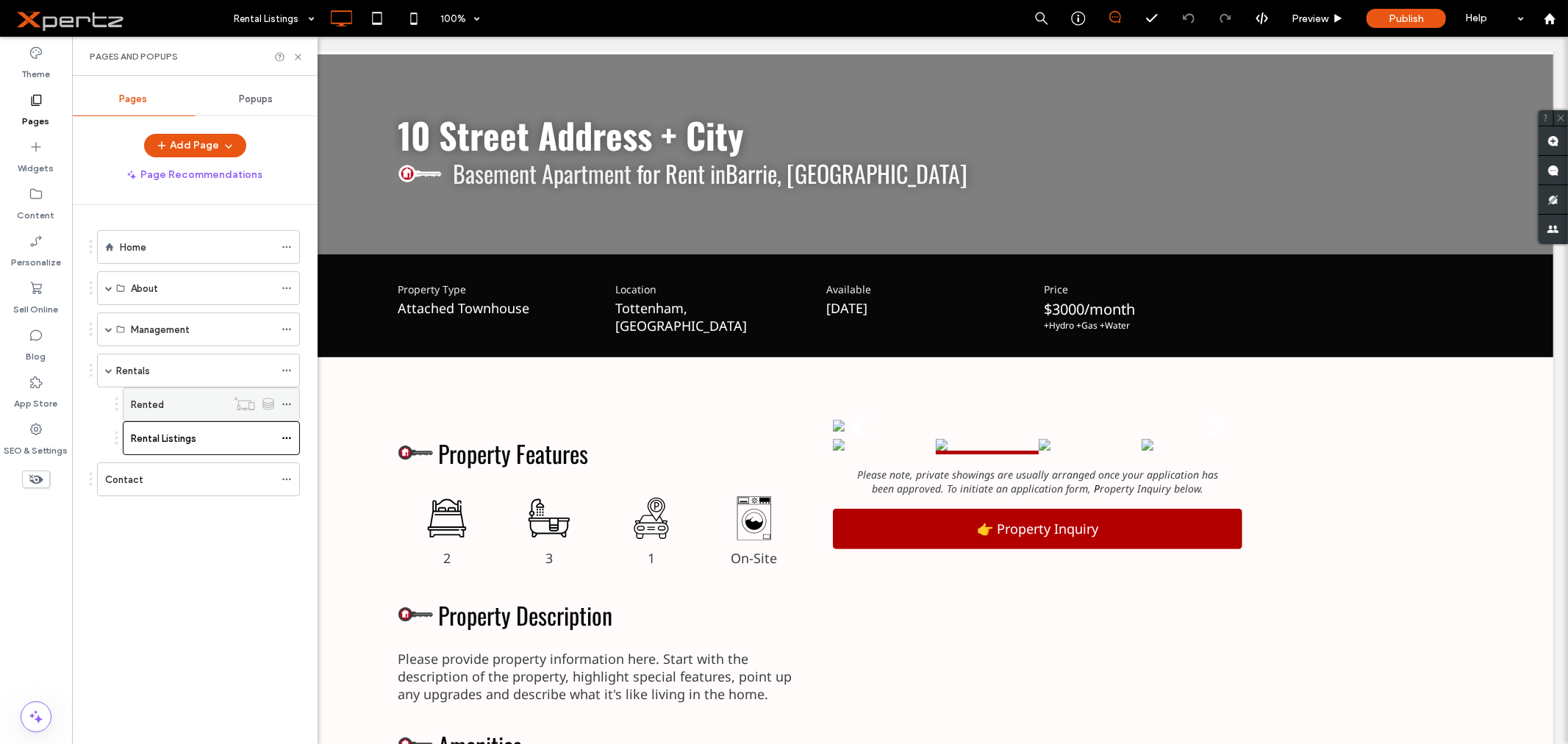
click at [289, 406] on icon at bounding box center [286, 404] width 10 height 10
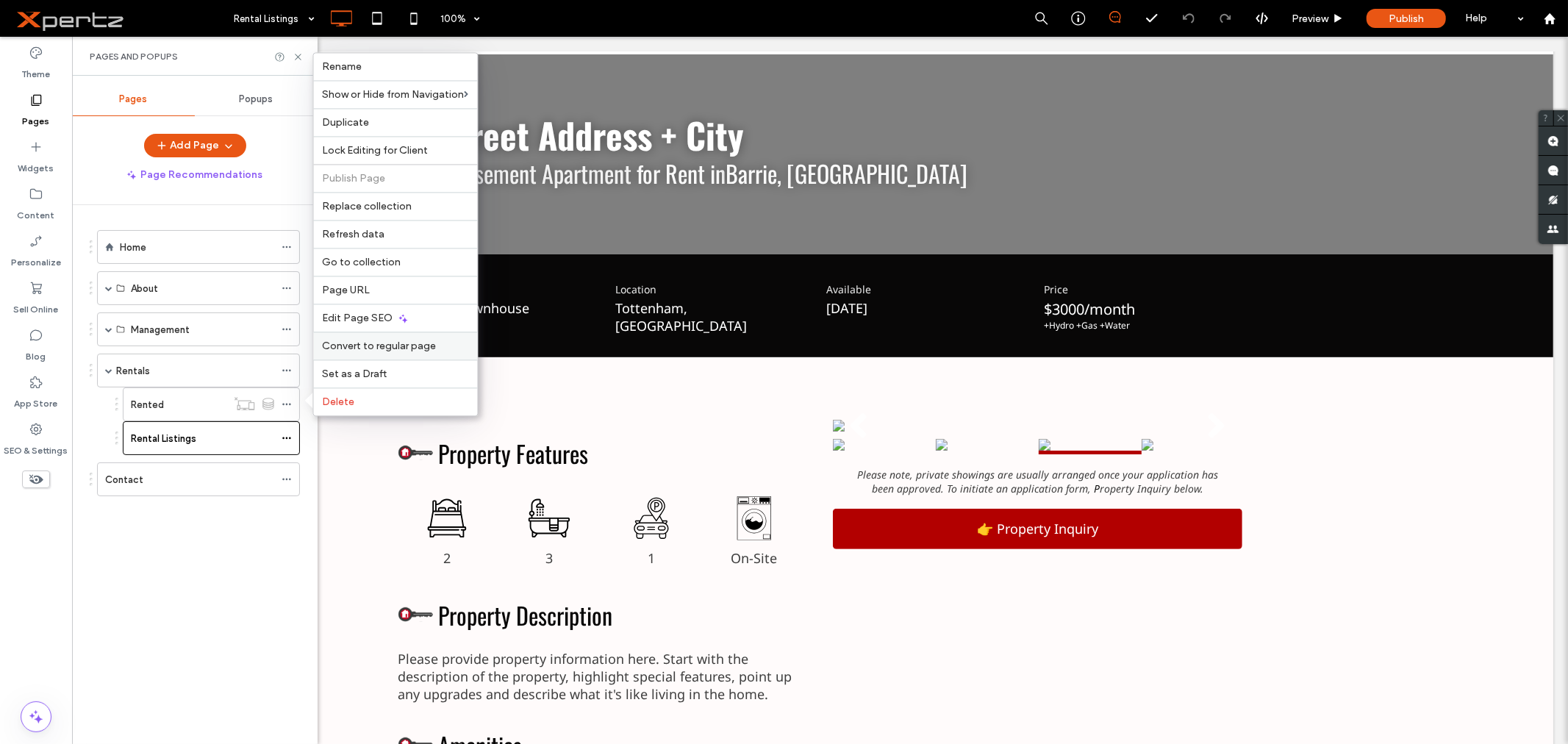
click at [370, 344] on span "Convert to regular page" at bounding box center [379, 345] width 114 height 12
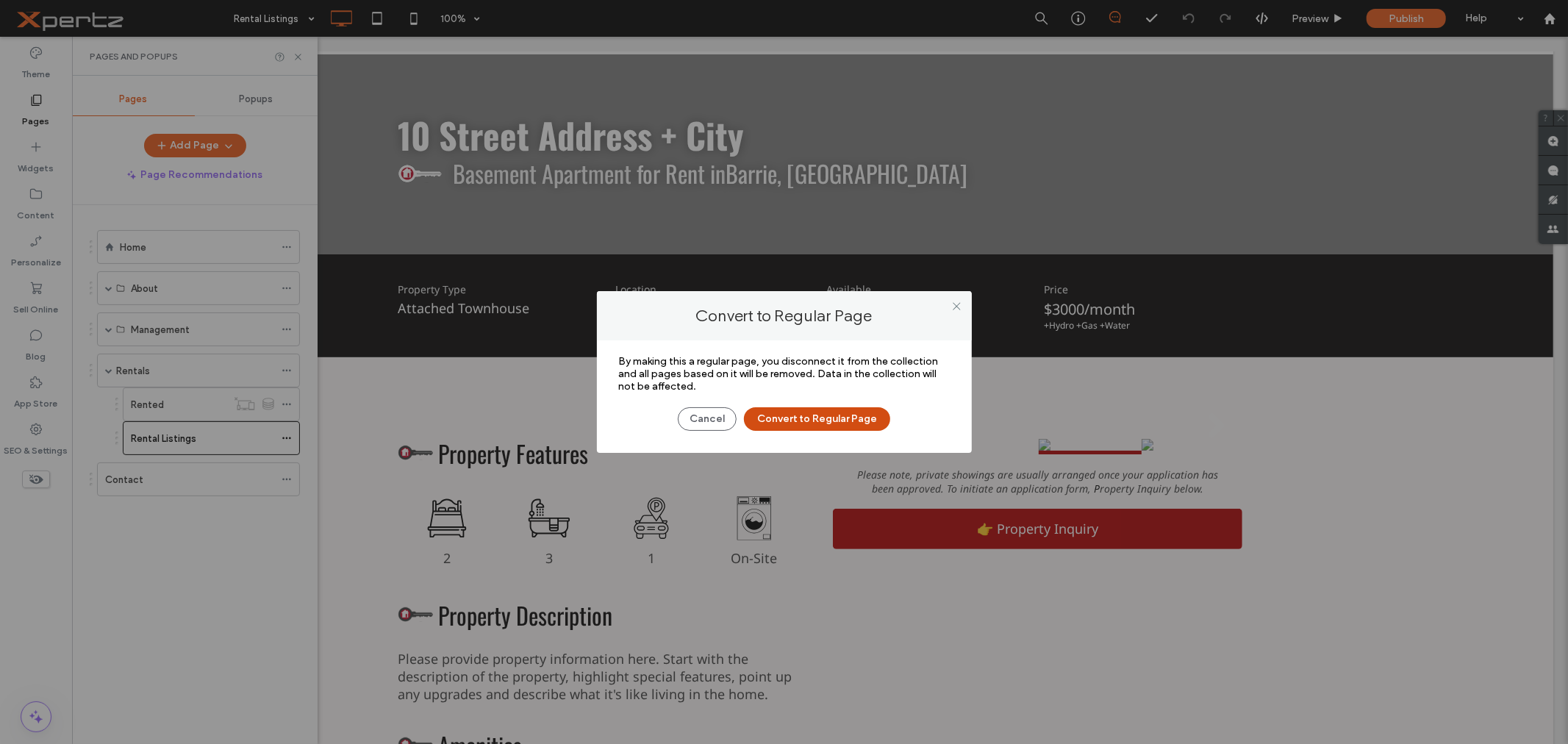
click at [811, 414] on button "Convert to Regular Page" at bounding box center [817, 418] width 146 height 23
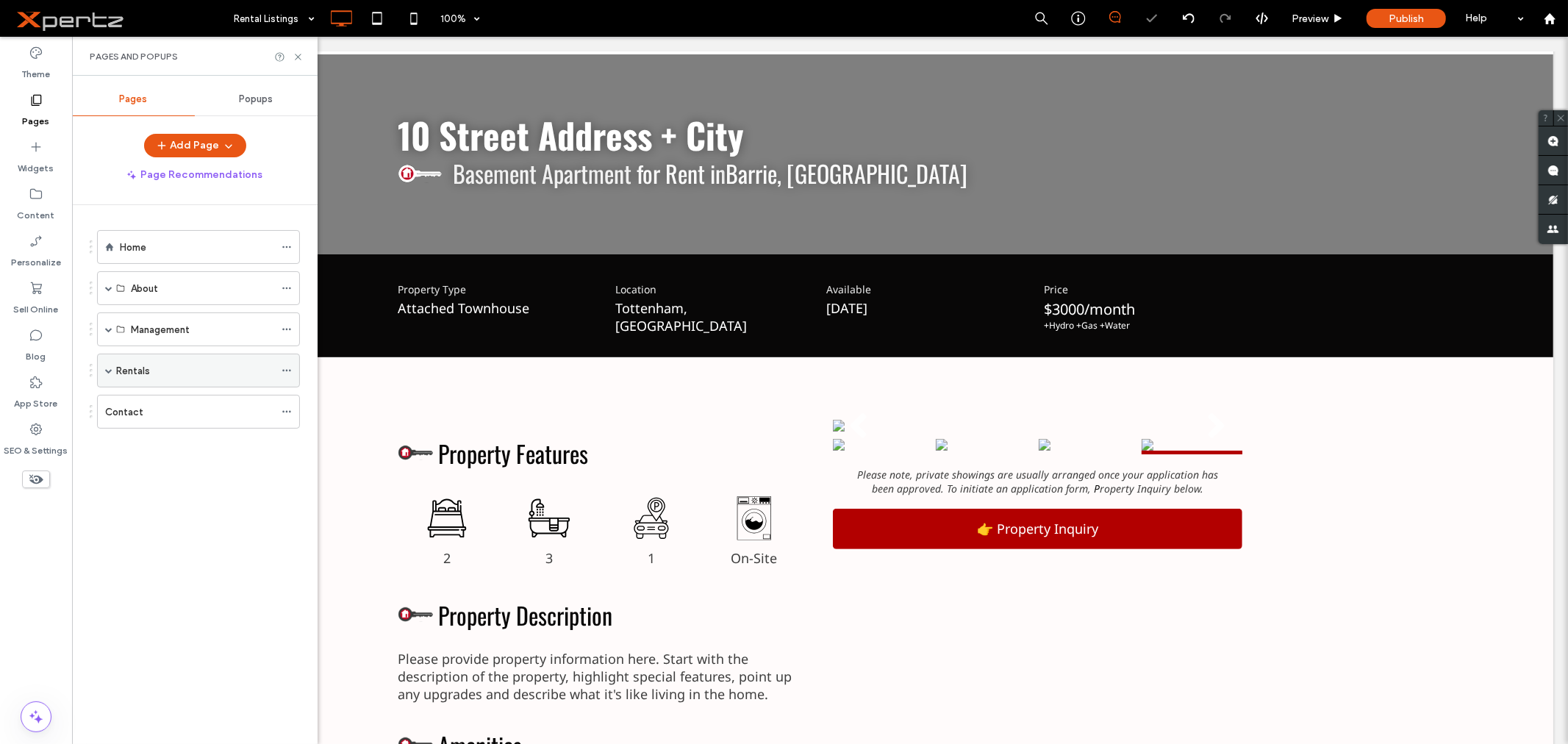
click at [106, 372] on span at bounding box center [108, 370] width 7 height 7
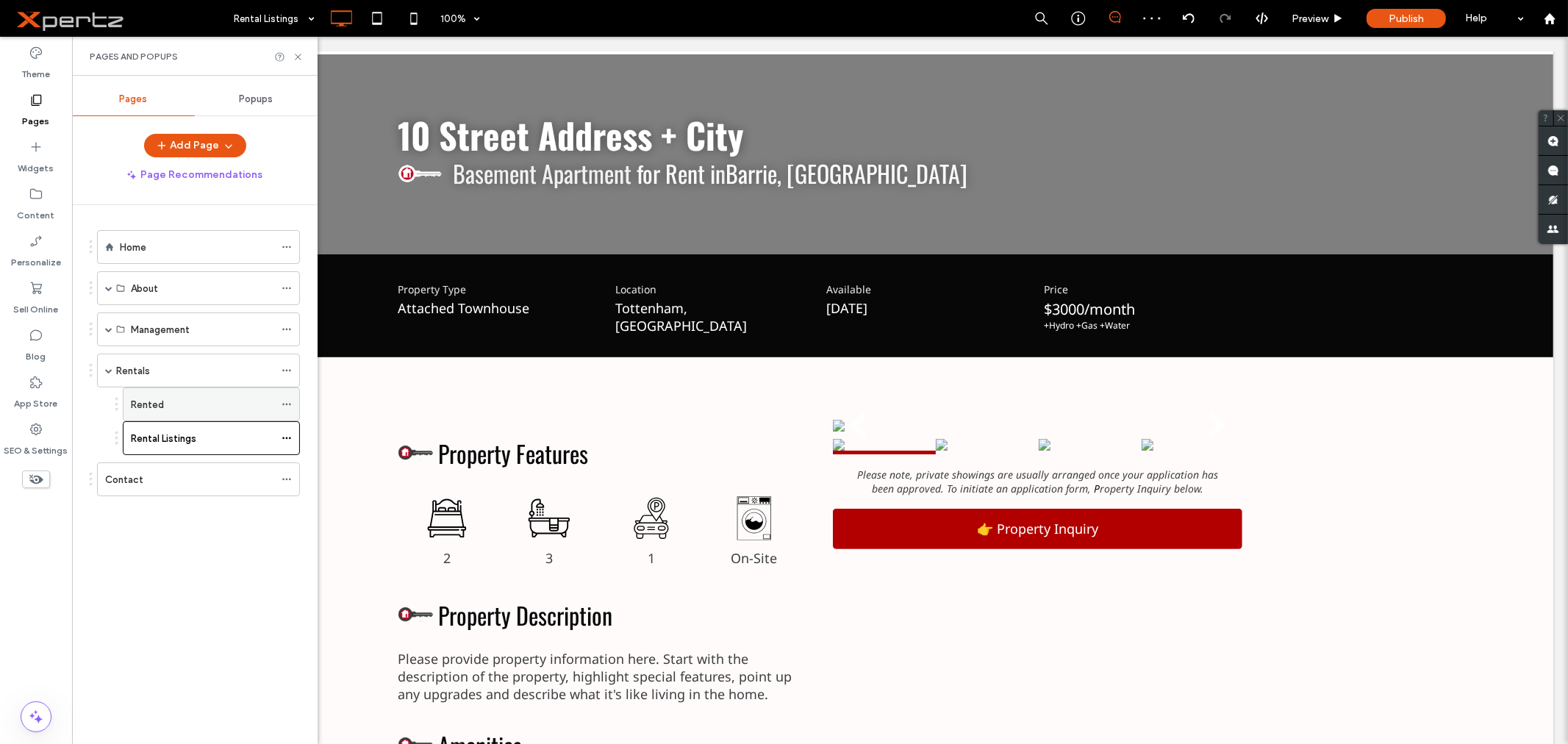
click at [233, 408] on div "Rented" at bounding box center [202, 404] width 144 height 15
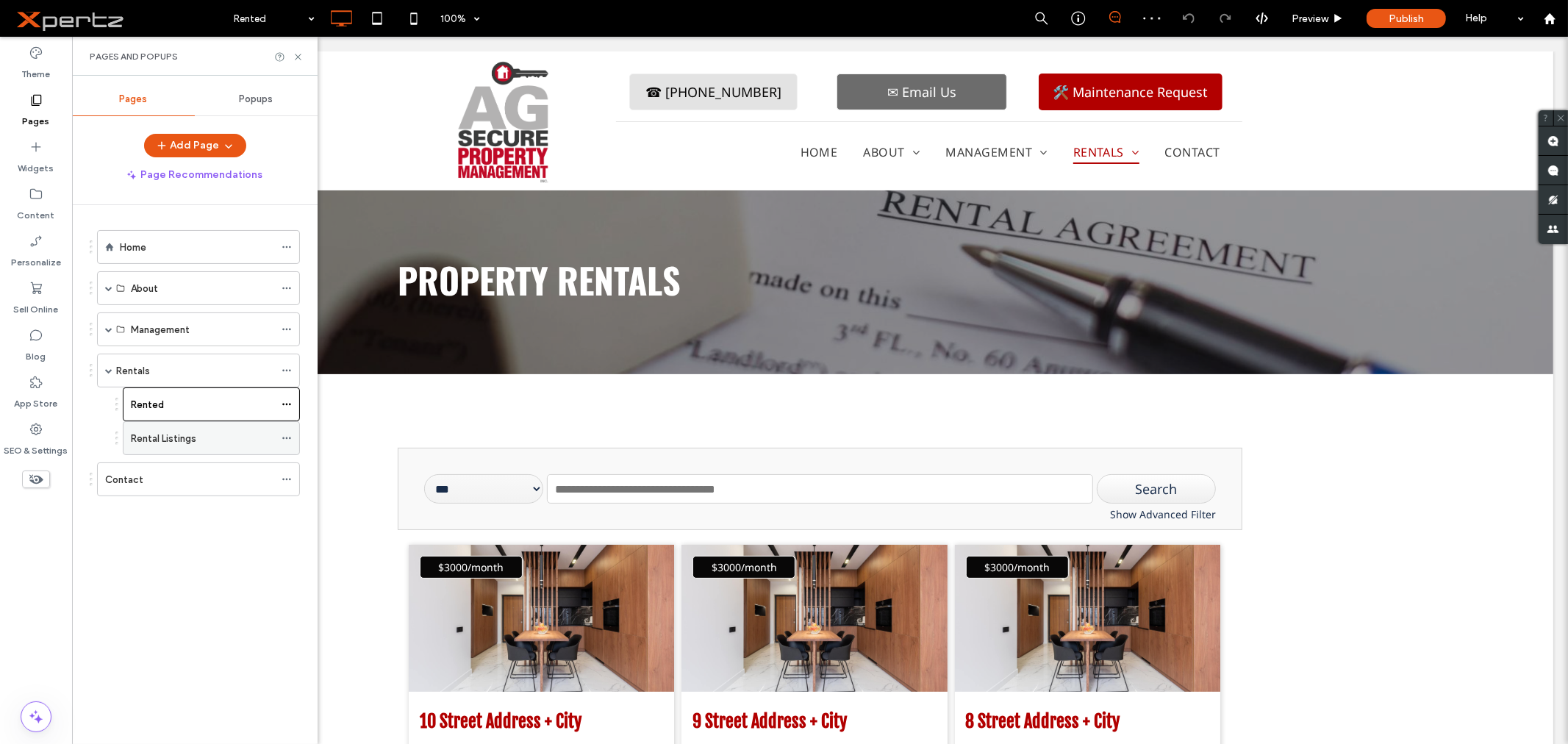
click at [290, 435] on icon at bounding box center [286, 438] width 10 height 10
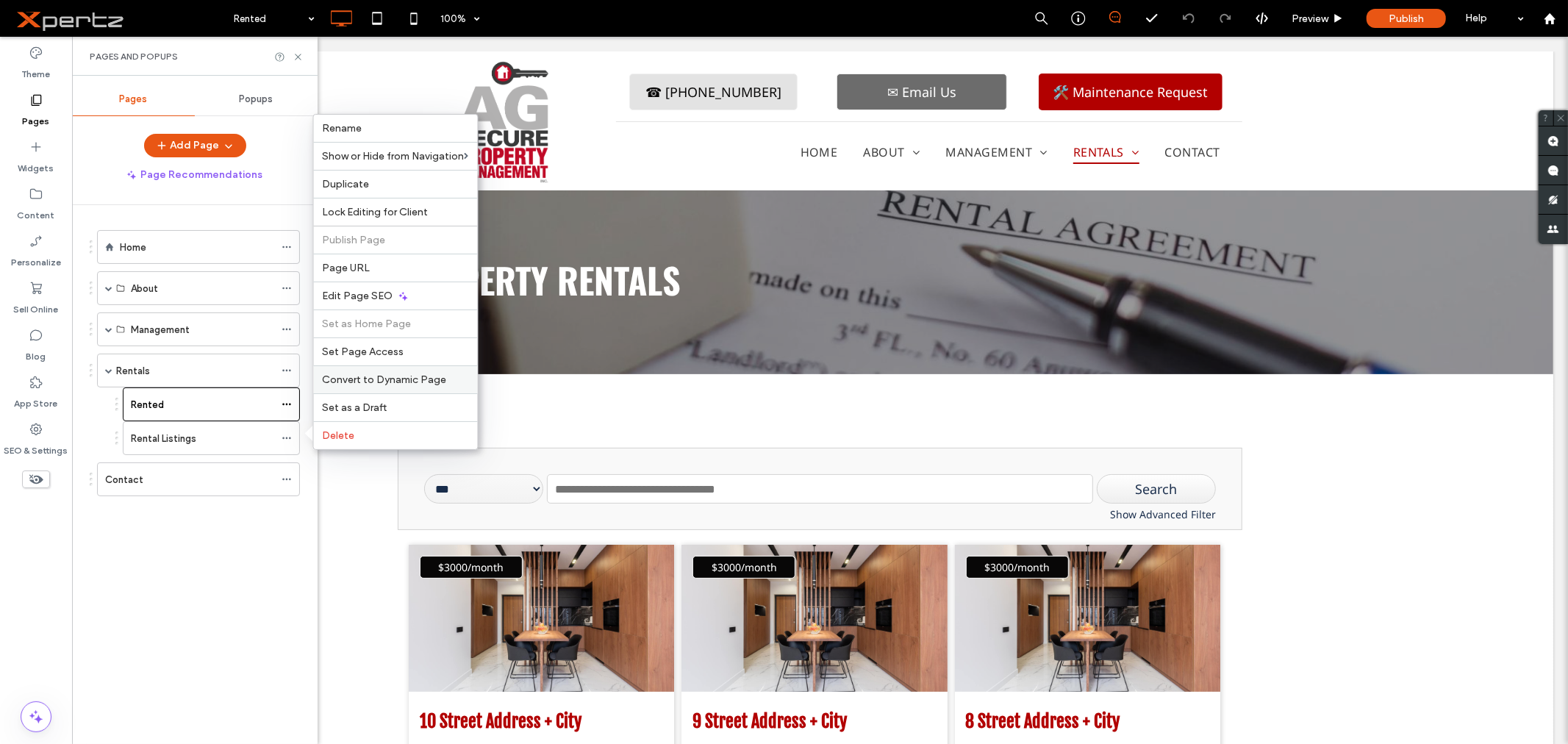
click at [378, 380] on span "Convert to Dynamic Page" at bounding box center [385, 379] width 124 height 12
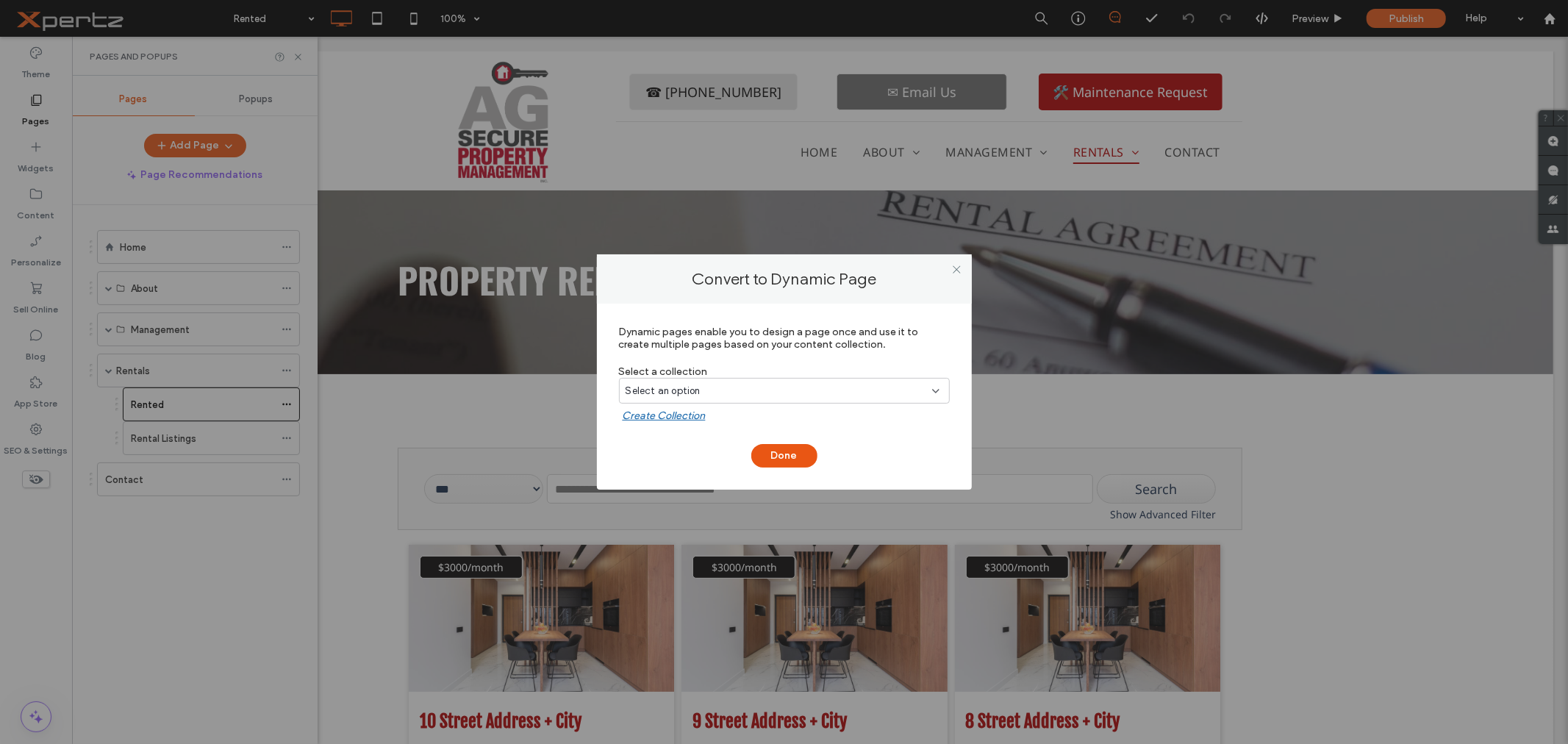
drag, startPoint x: 956, startPoint y: 270, endPoint x: 936, endPoint y: 275, distance: 20.6
click at [956, 270] on icon at bounding box center [957, 269] width 11 height 11
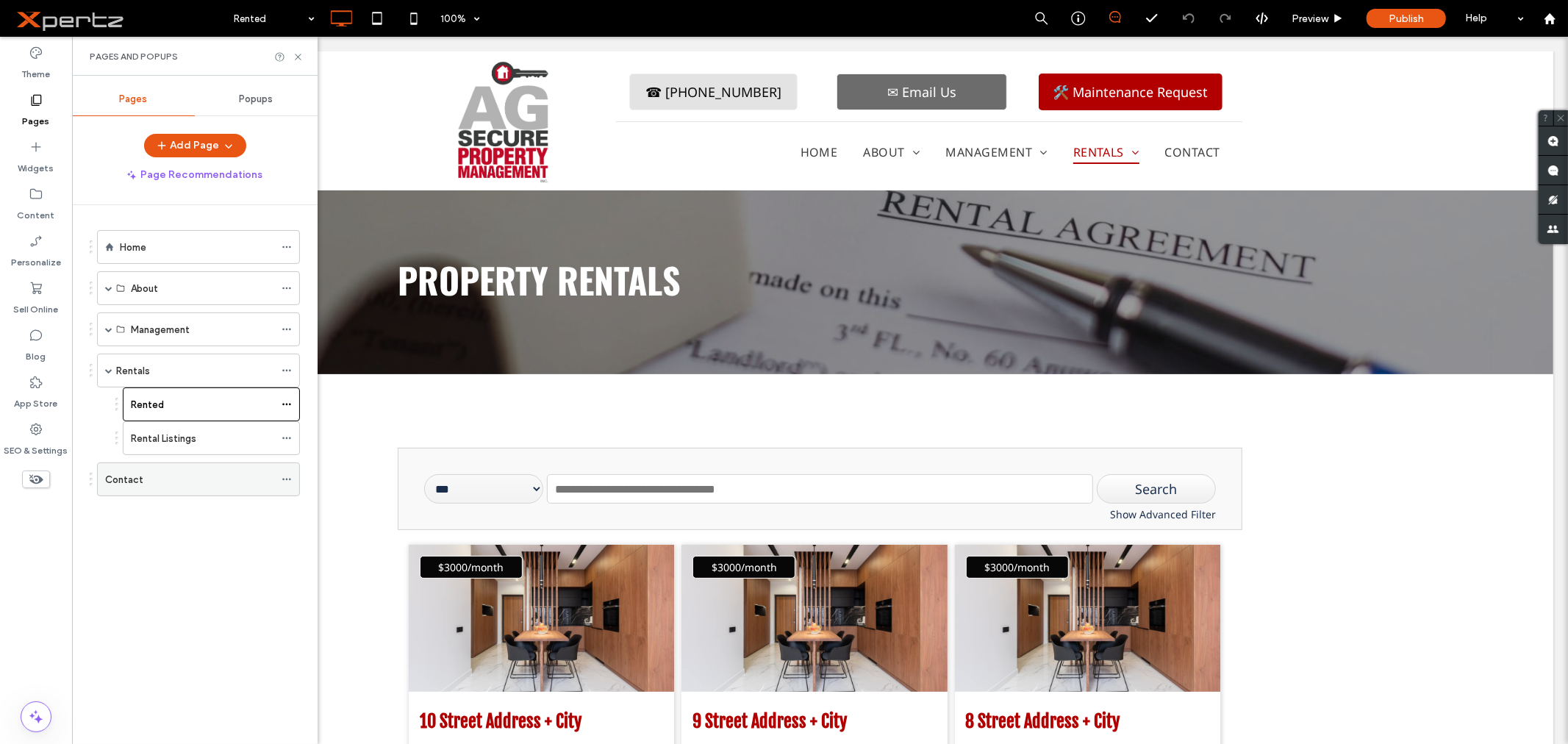
drag, startPoint x: 131, startPoint y: 567, endPoint x: 172, endPoint y: 482, distance: 94.4
click at [132, 567] on div "Home About About Testimonials FAQ - Property Management FAQ - Property Manageme…" at bounding box center [203, 470] width 228 height 531
click at [289, 437] on icon at bounding box center [286, 438] width 10 height 10
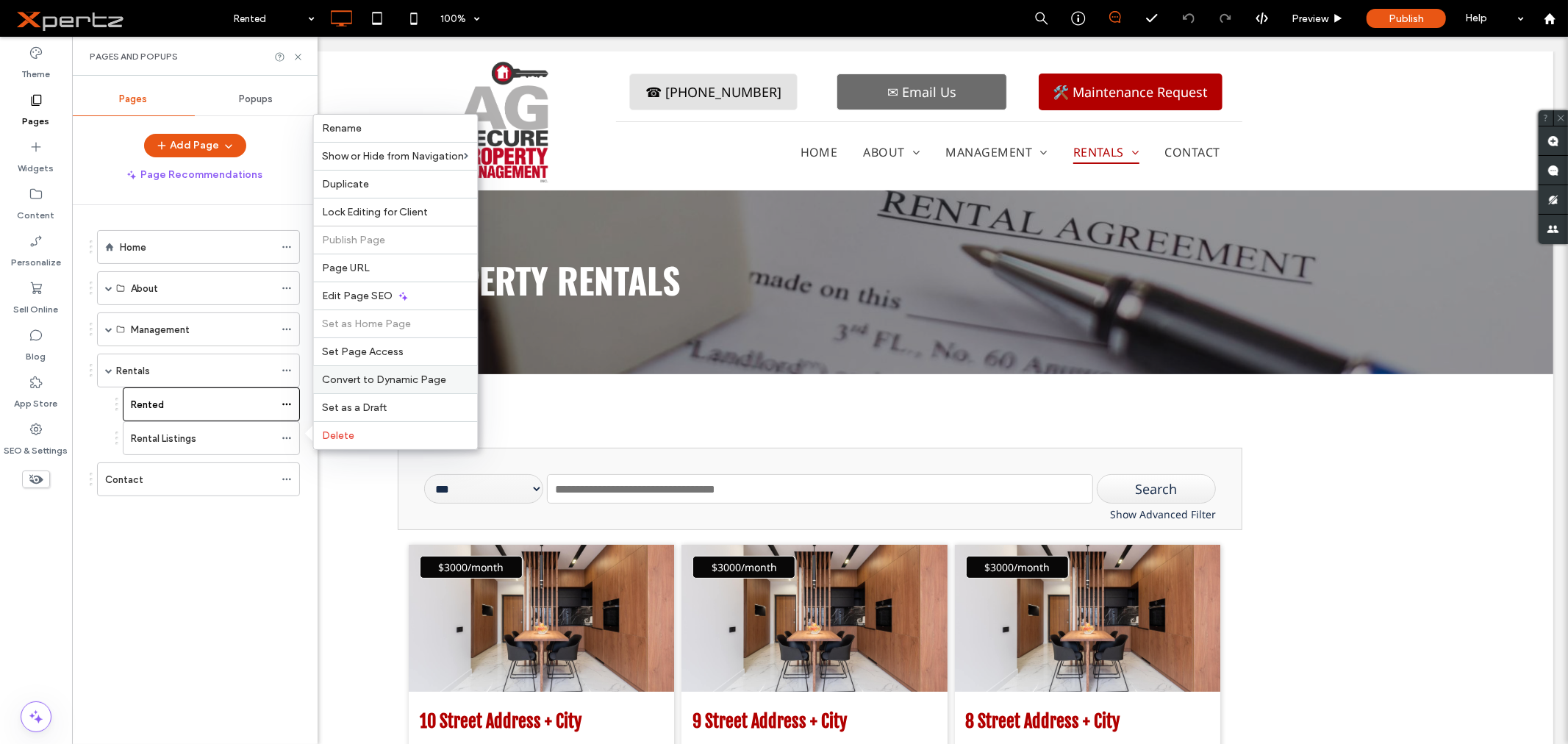
click at [379, 378] on span "Convert to Dynamic Page" at bounding box center [385, 379] width 124 height 12
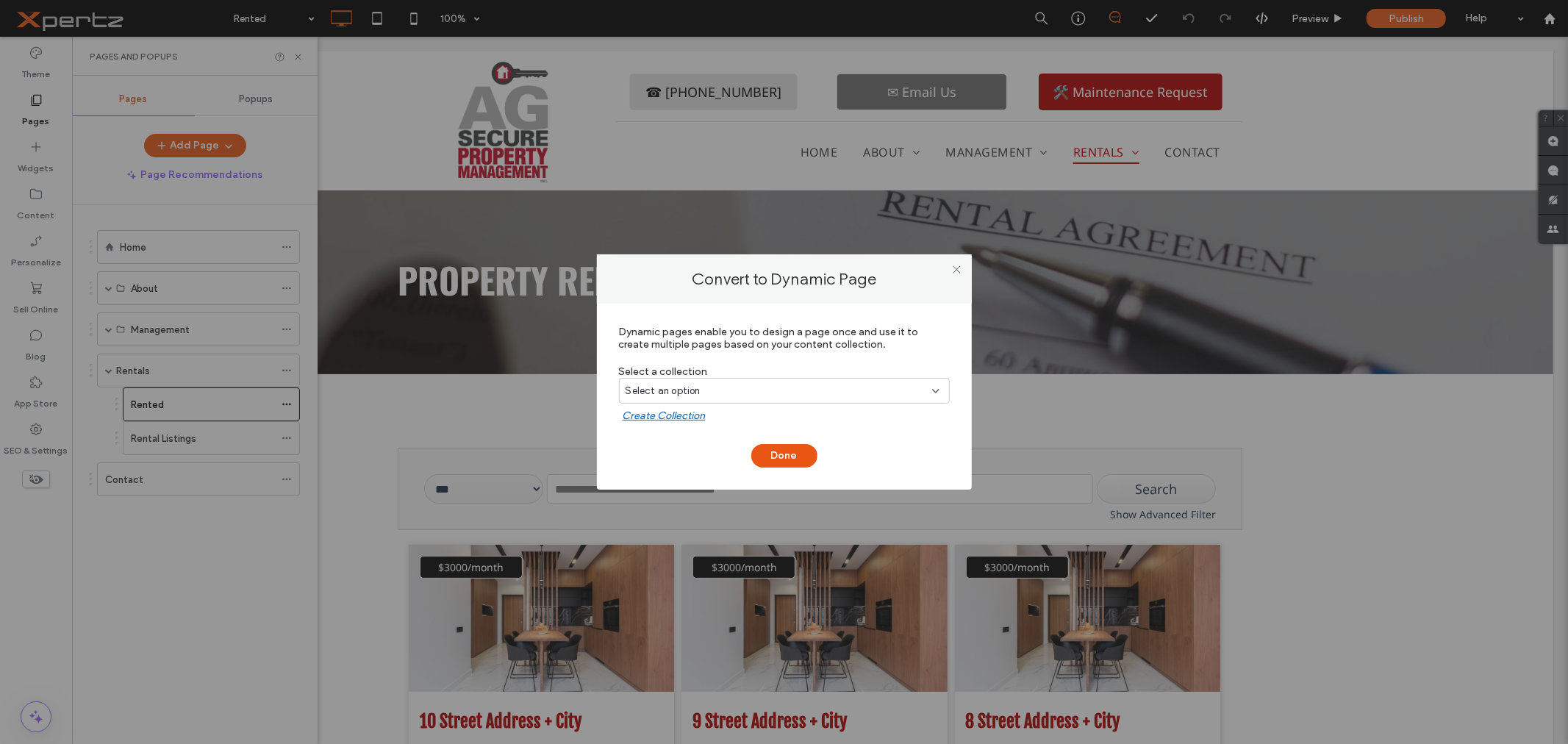
click at [666, 387] on span "Select an option" at bounding box center [663, 391] width 75 height 15
click at [670, 443] on span "Airtable Collection-01" at bounding box center [701, 442] width 99 height 15
click at [792, 453] on button "Done" at bounding box center [785, 455] width 66 height 23
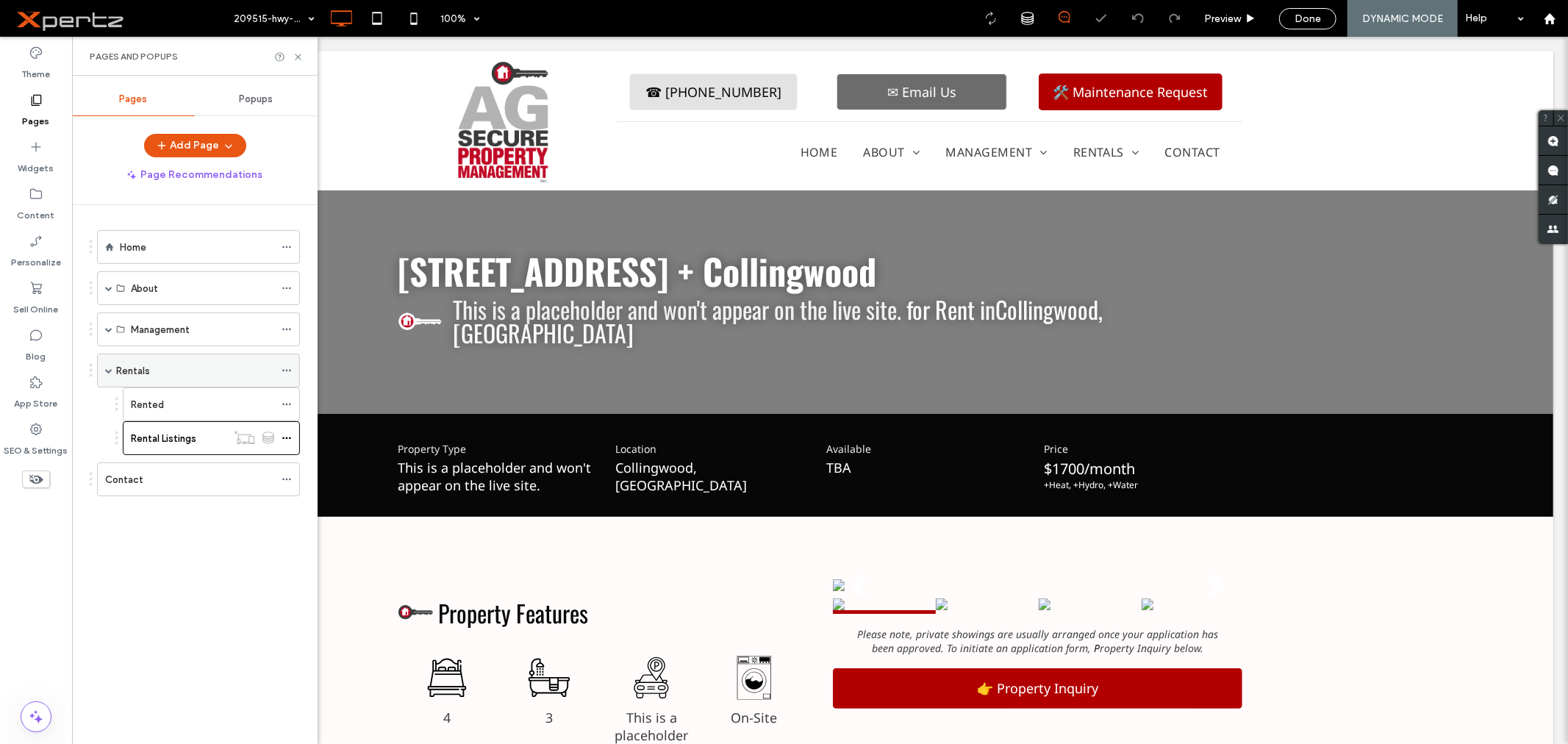
click at [160, 372] on div "Rentals" at bounding box center [195, 370] width 158 height 15
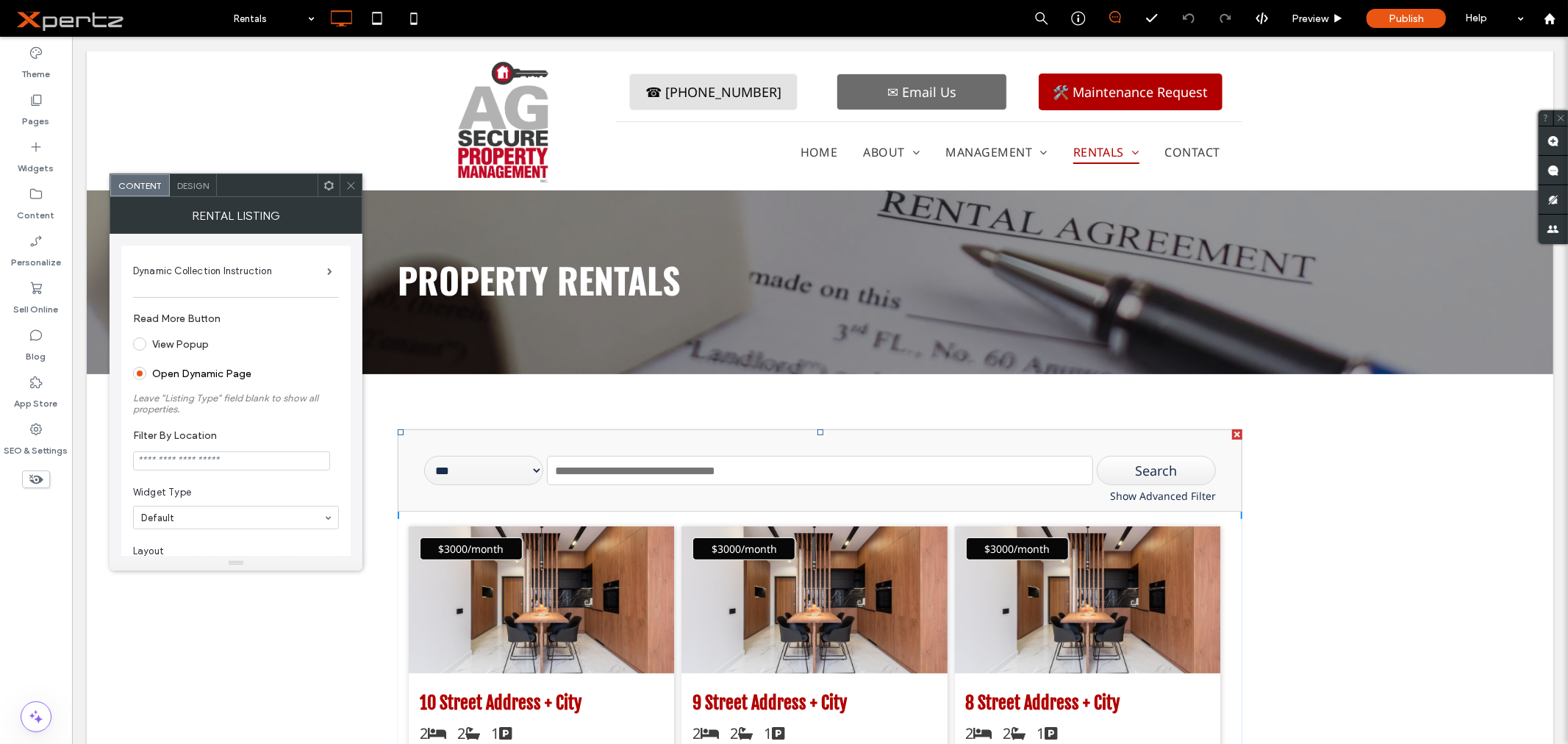
click at [323, 184] on icon at bounding box center [329, 185] width 11 height 11
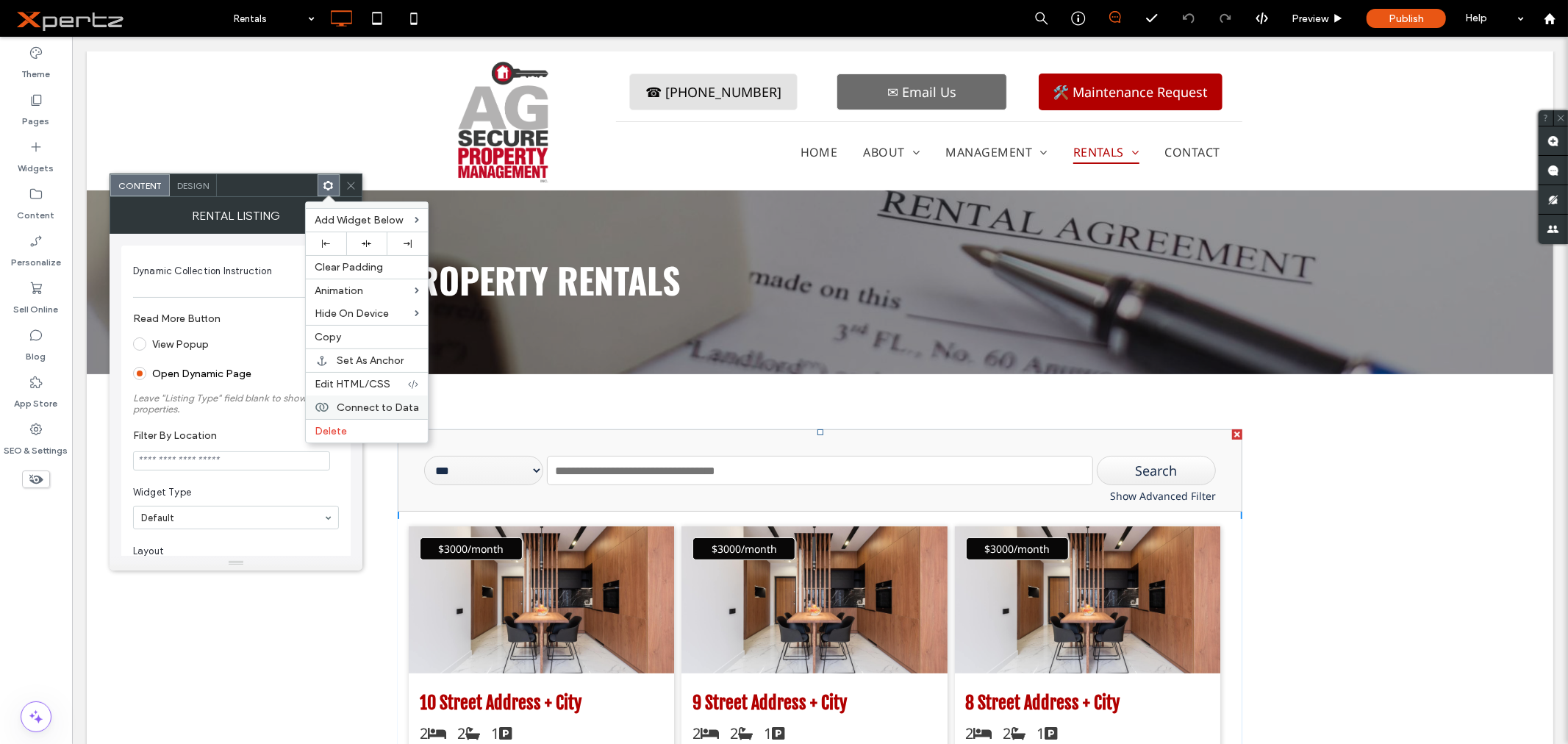
click at [345, 409] on span "Connect to Data" at bounding box center [377, 407] width 82 height 12
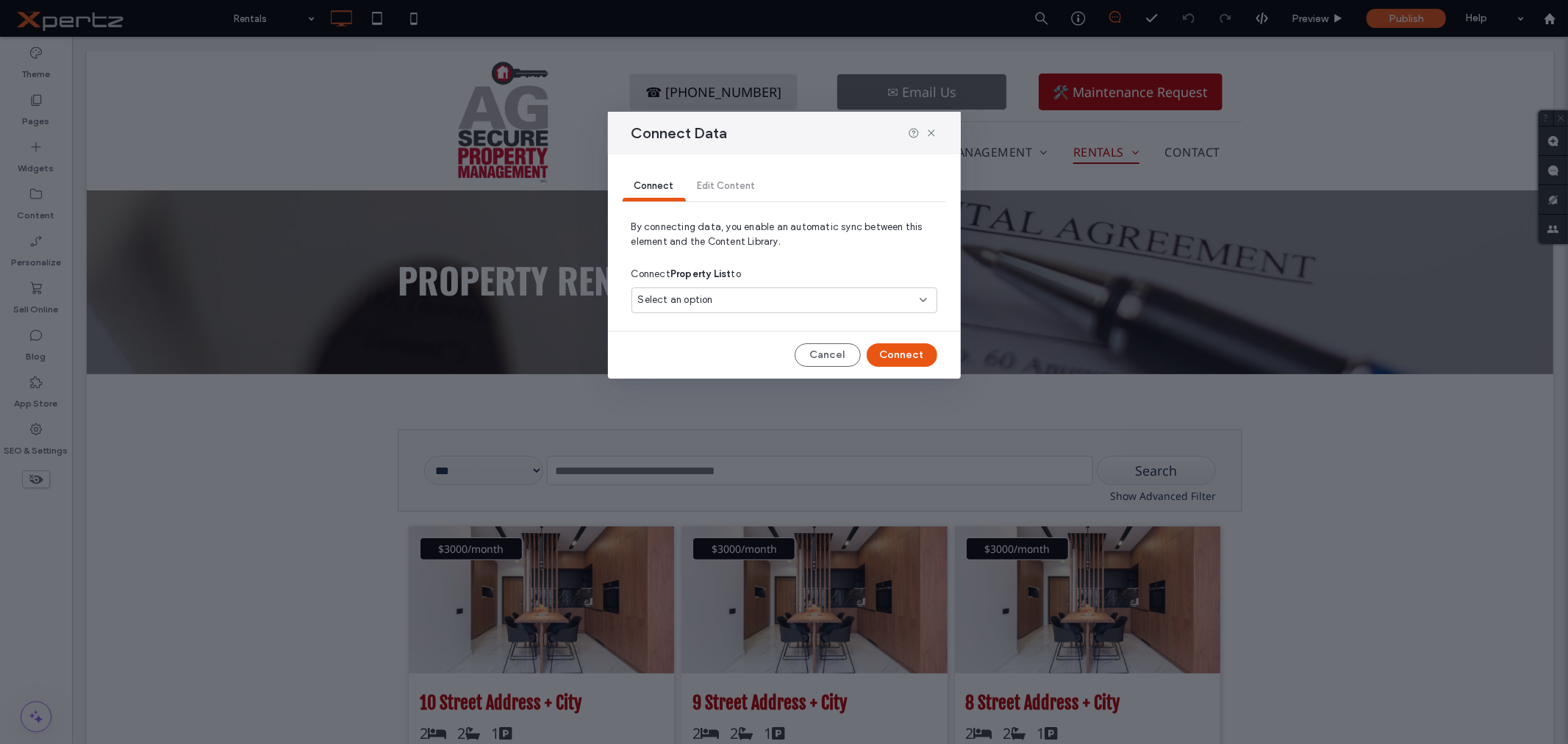
click at [719, 303] on div "Select an option" at bounding box center [775, 300] width 275 height 15
click at [703, 348] on span "Airtable Collection-01" at bounding box center [714, 352] width 99 height 15
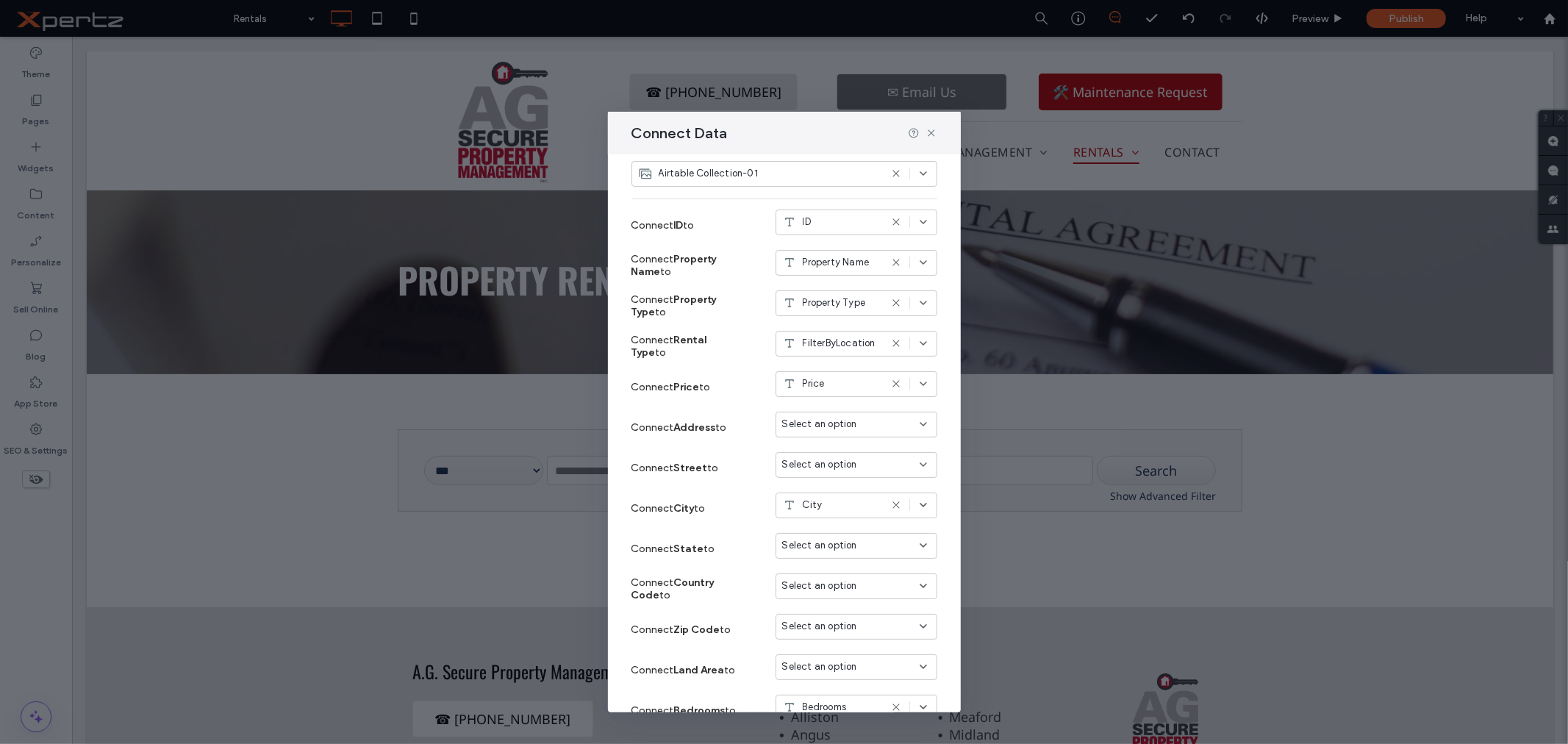
scroll to position [136, 0]
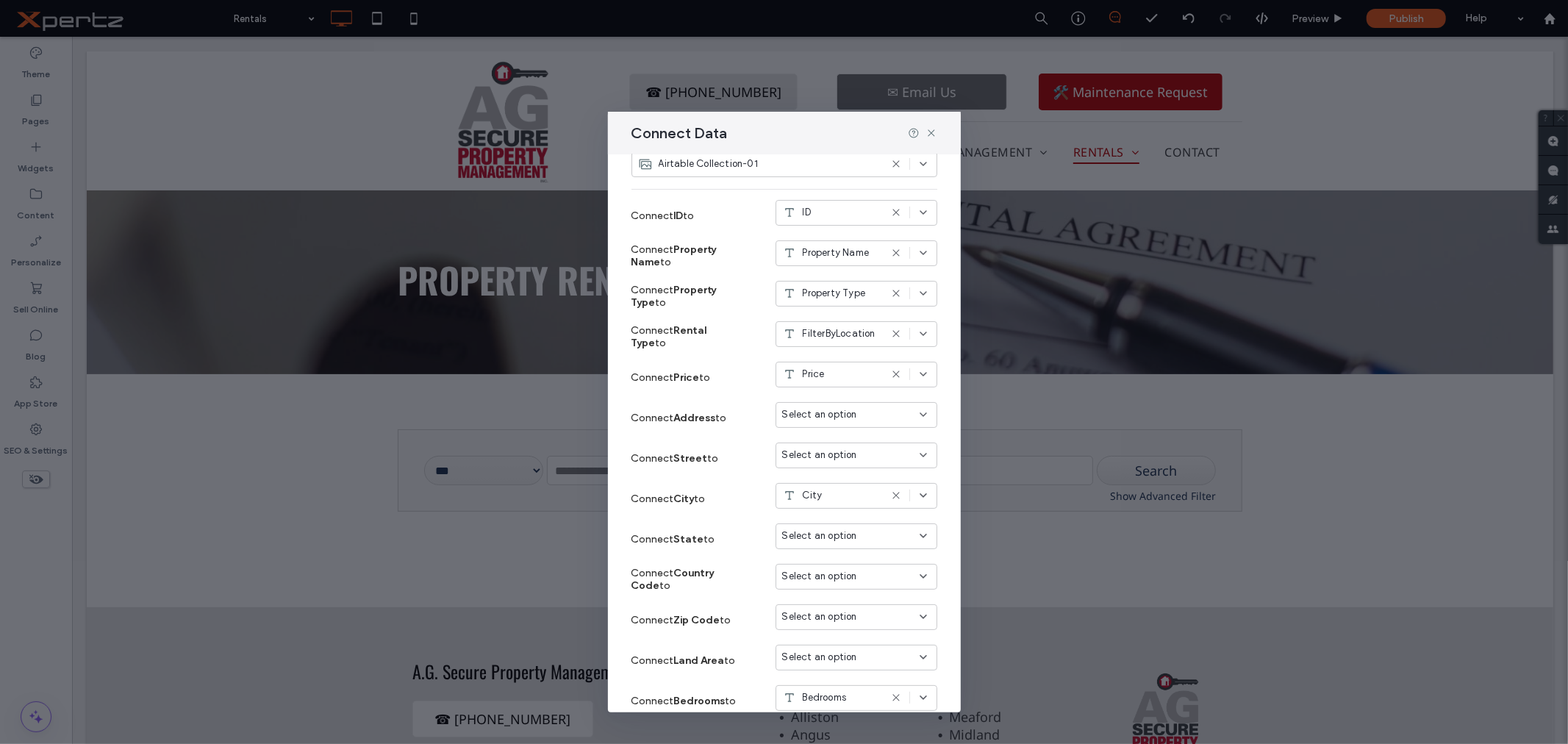
click at [819, 544] on div "Select an option" at bounding box center [857, 536] width 162 height 26
click at [827, 663] on span "Province" at bounding box center [815, 662] width 37 height 15
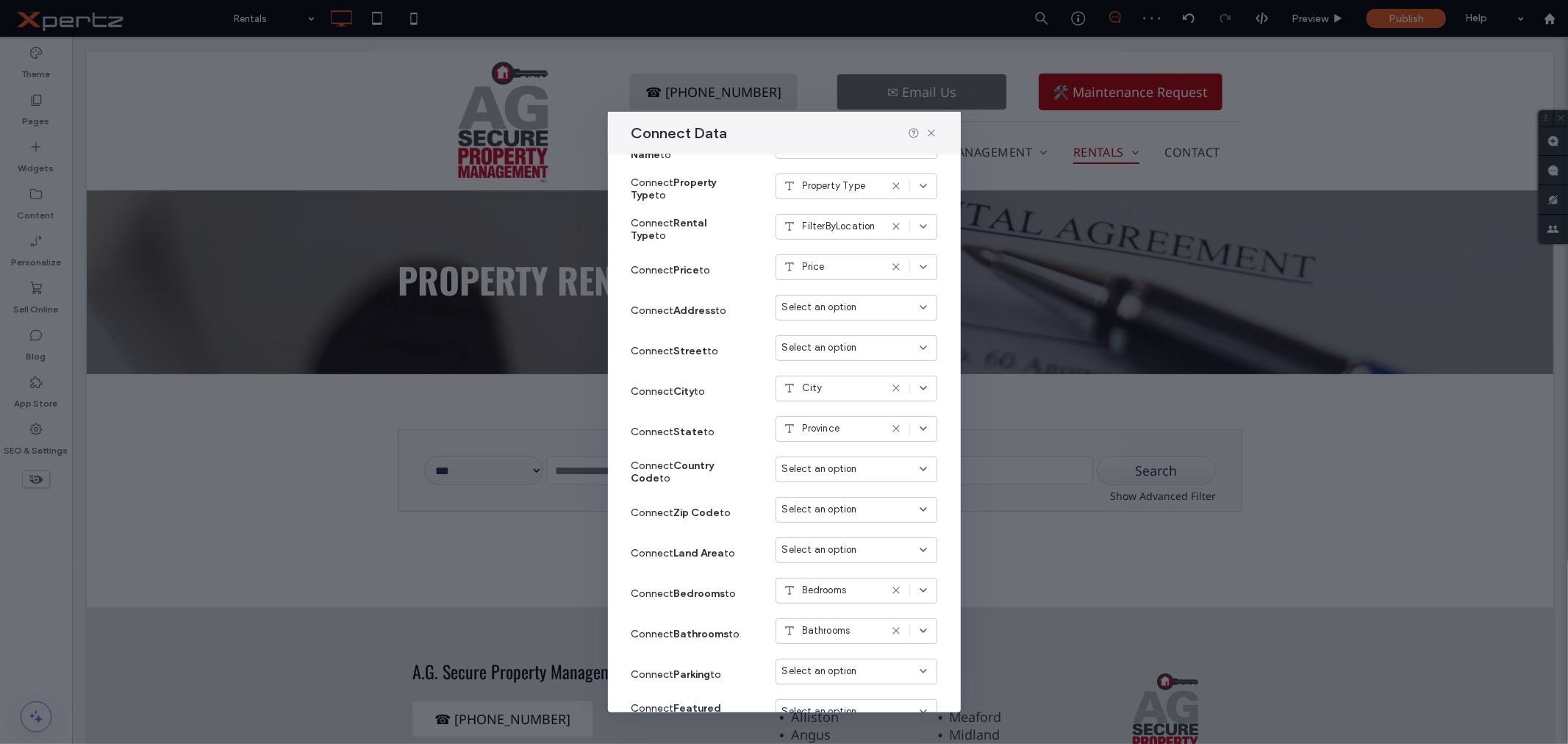
scroll to position [245, 0]
click at [791, 551] on span "Select an option" at bounding box center [819, 548] width 75 height 15
click at [717, 570] on div "Connect Land Area to Select an option" at bounding box center [784, 551] width 306 height 40
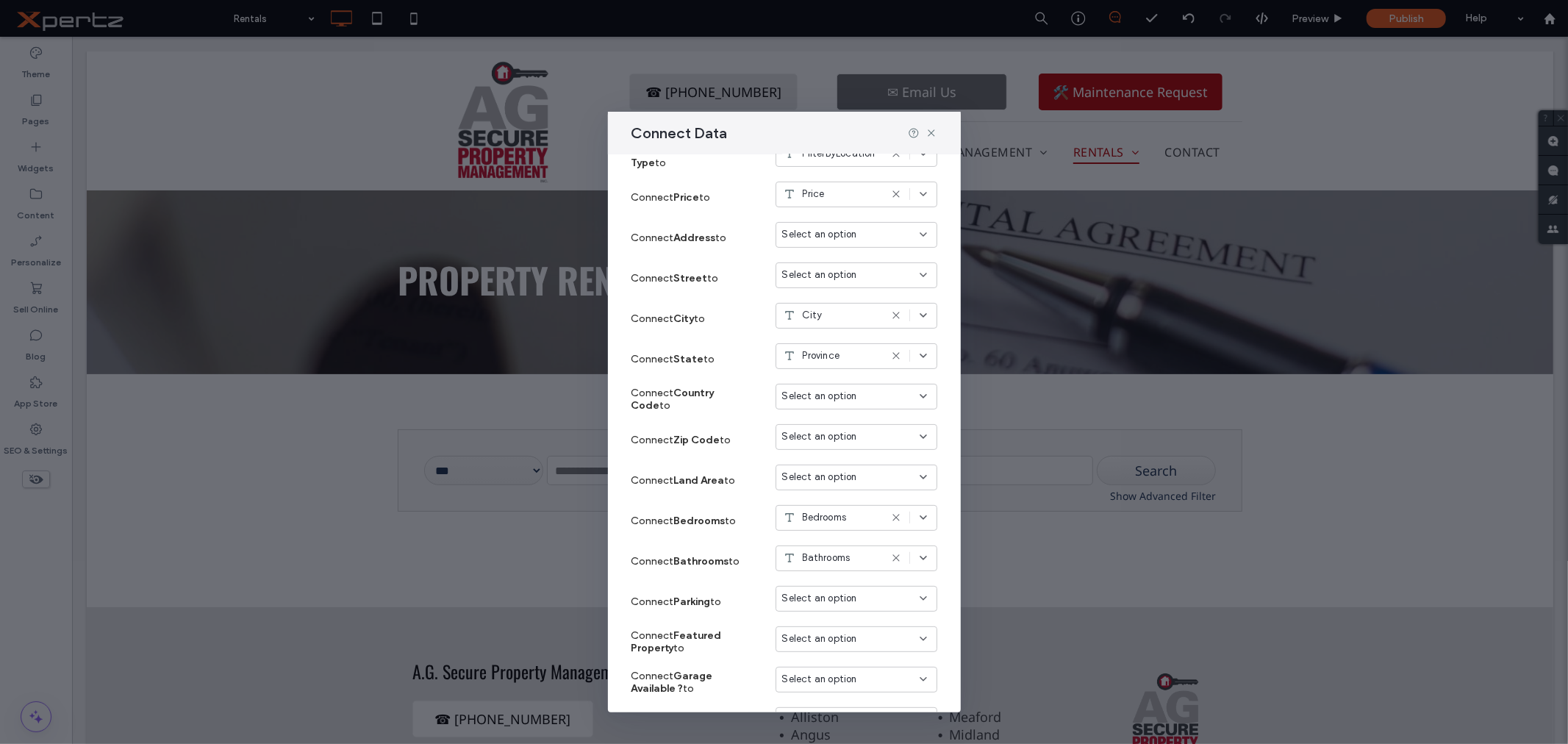
scroll to position [326, 0]
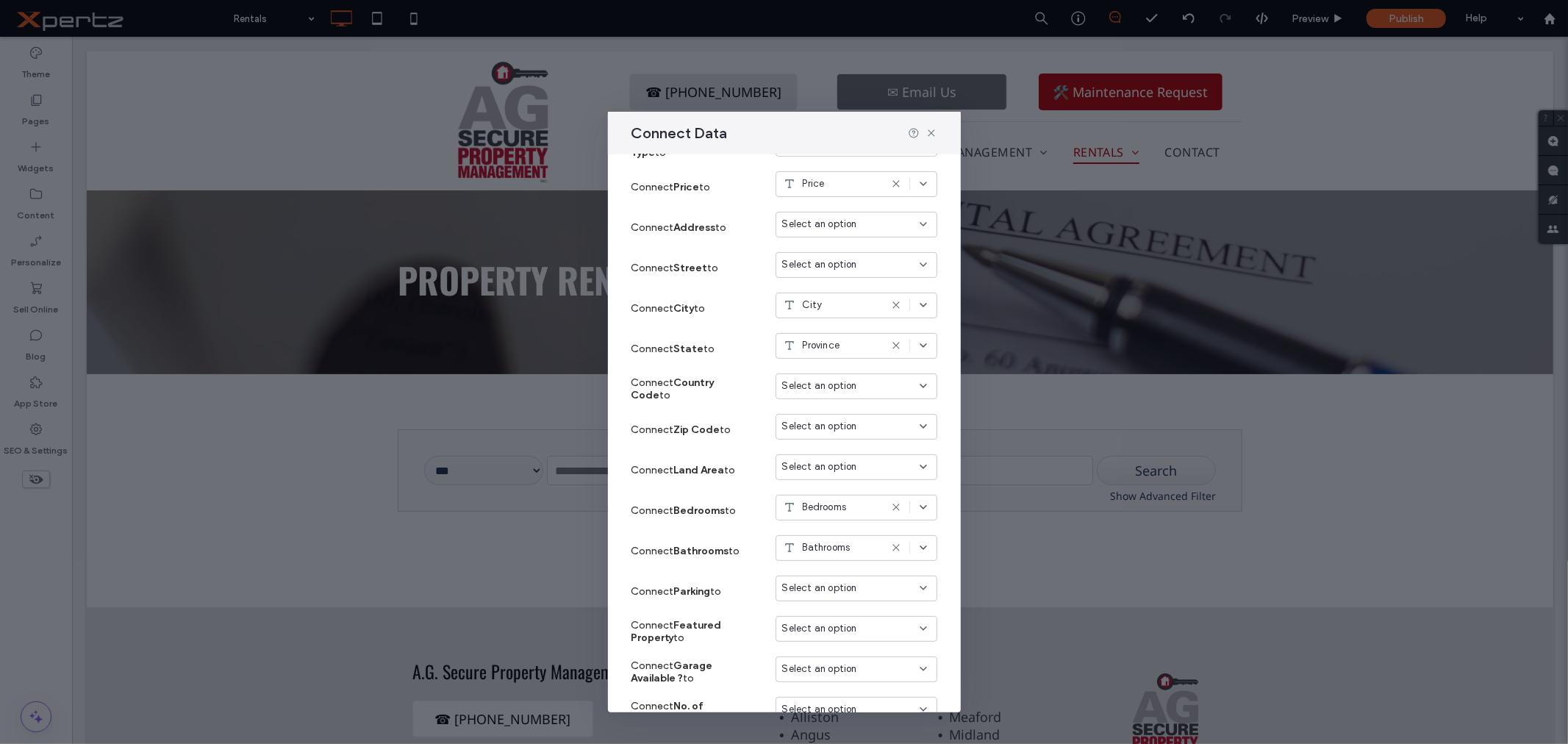
click at [833, 588] on span "Select an option" at bounding box center [819, 588] width 75 height 15
click at [861, 519] on span "Parking Spaces" at bounding box center [831, 517] width 70 height 15
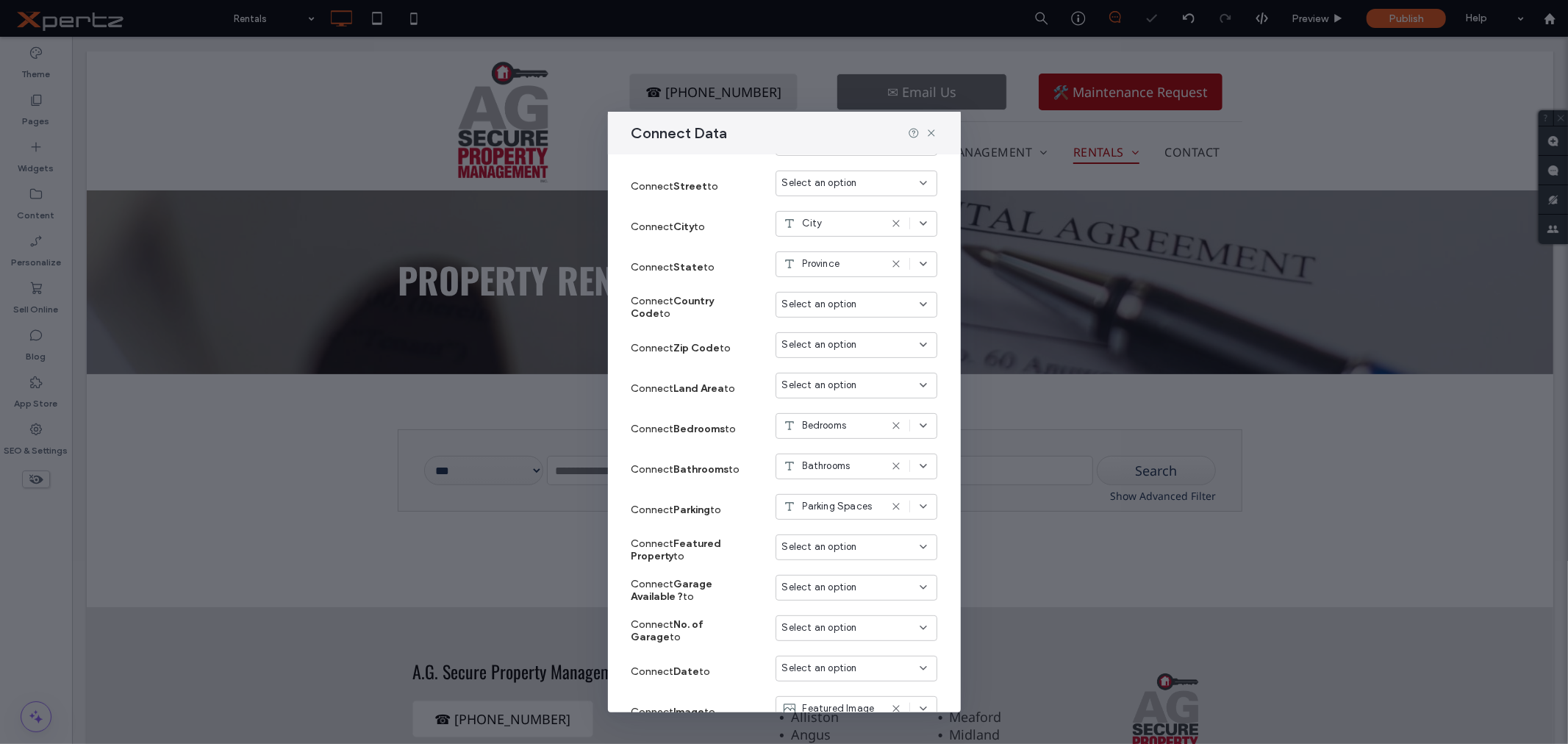
scroll to position [435, 0]
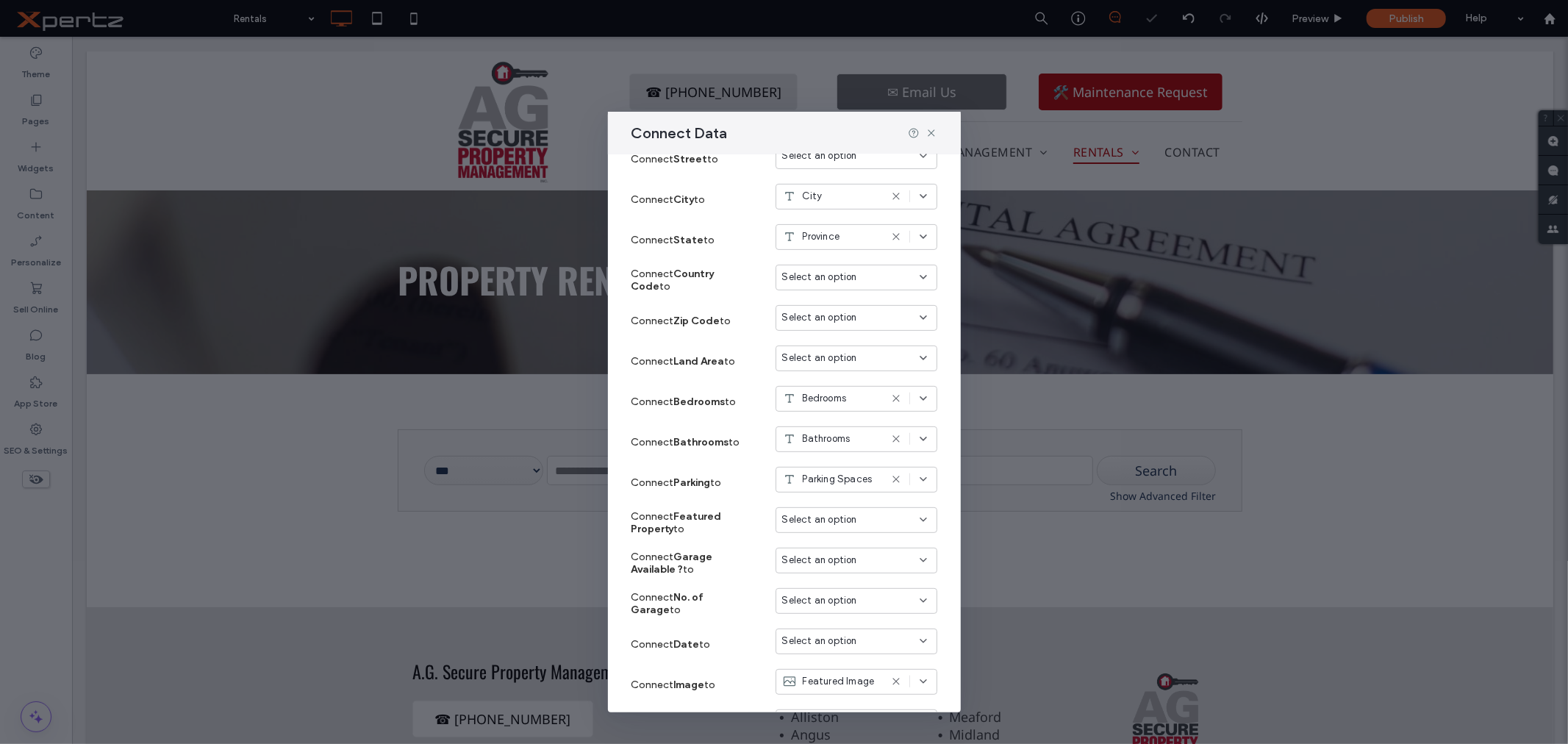
click at [802, 523] on span "Select an option" at bounding box center [819, 519] width 75 height 15
click at [835, 597] on span "Featured" at bounding box center [817, 594] width 42 height 15
click at [806, 559] on span "Select an option" at bounding box center [819, 559] width 75 height 15
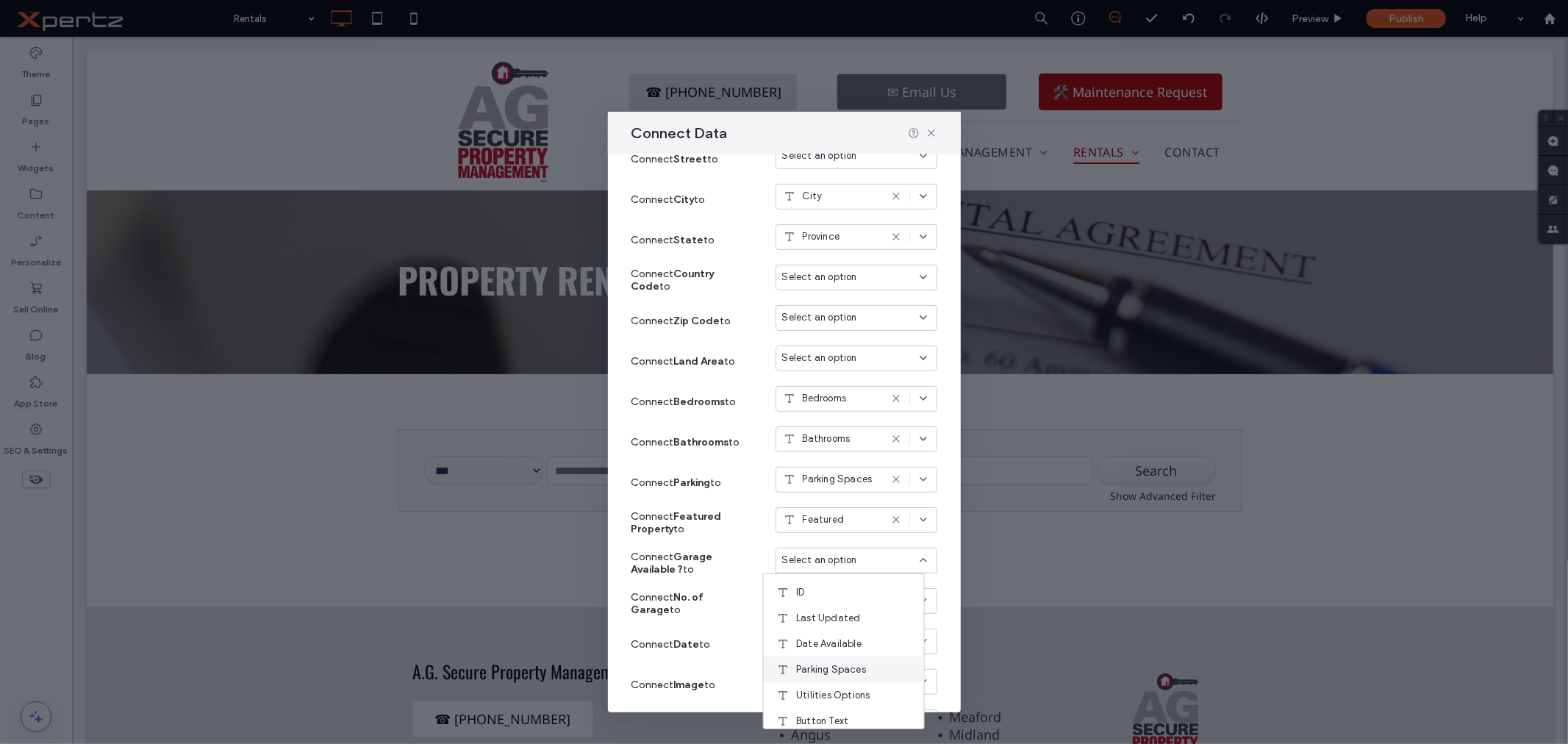
click at [835, 665] on span "Parking Spaces" at bounding box center [831, 669] width 70 height 15
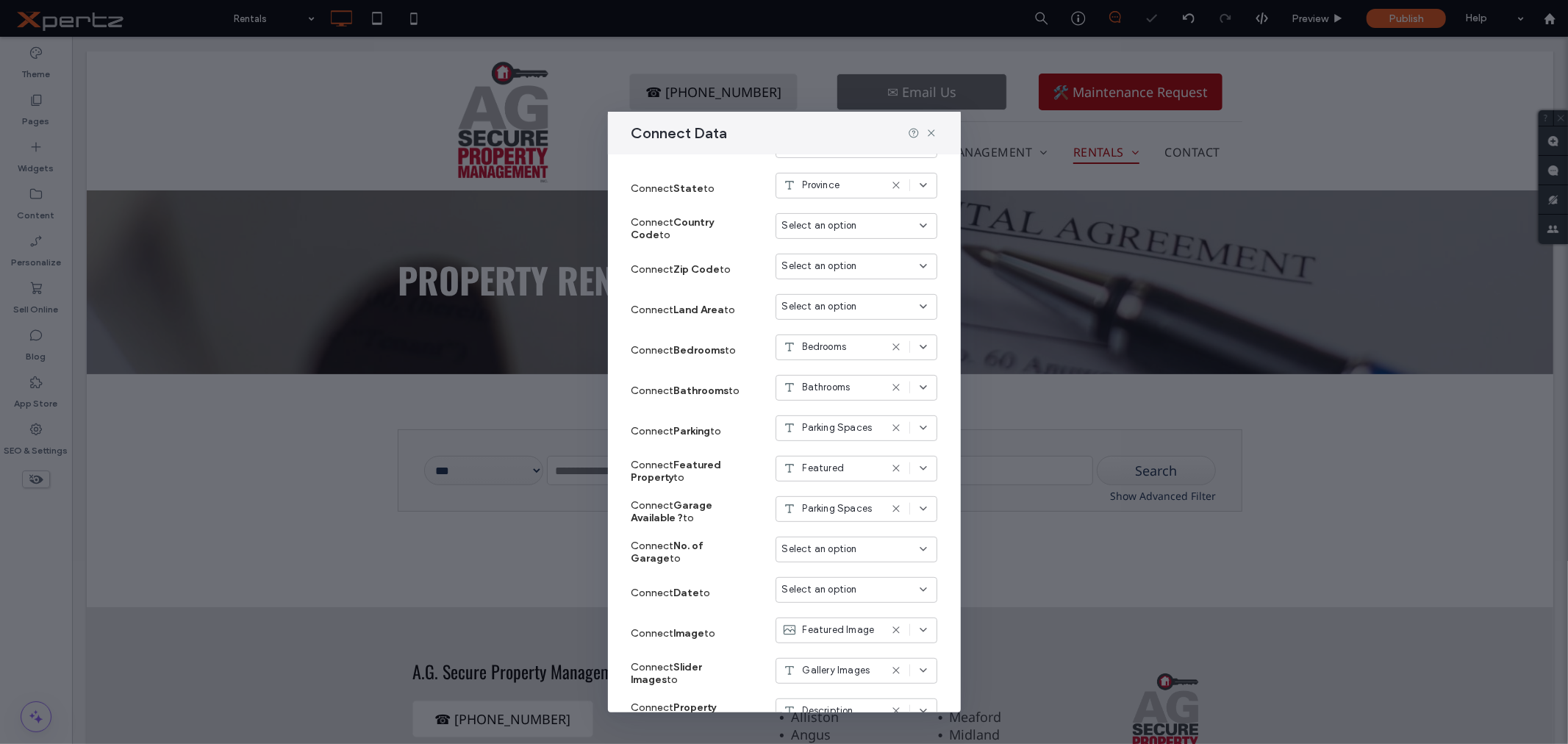
scroll to position [489, 0]
click at [803, 544] on span "Select an option" at bounding box center [819, 546] width 75 height 15
click at [835, 647] on span "Parking Spaces" at bounding box center [831, 655] width 70 height 15
click at [842, 584] on span "Select an option" at bounding box center [819, 586] width 75 height 15
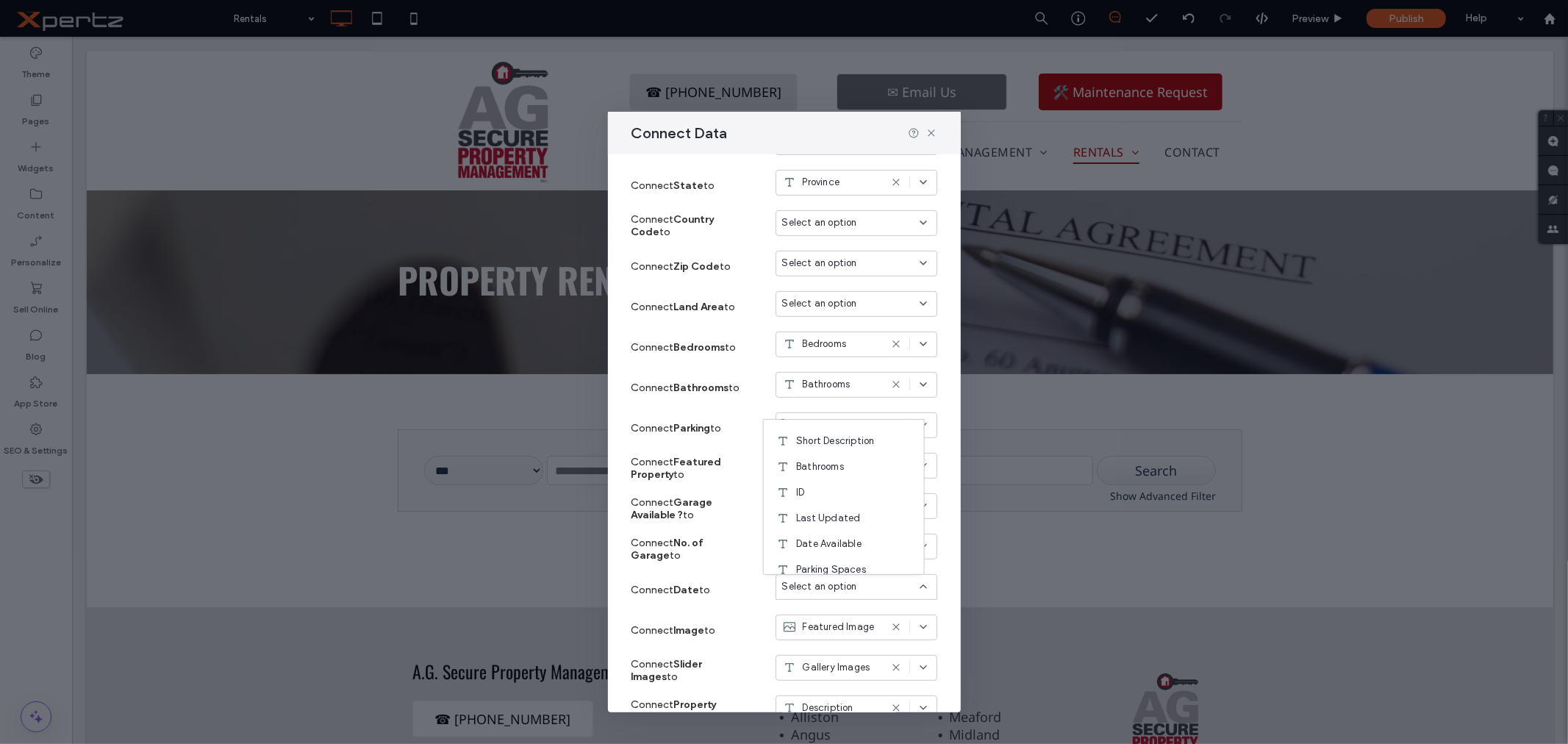
scroll to position [353, 0]
click at [852, 513] on span "Date Available" at bounding box center [828, 517] width 65 height 15
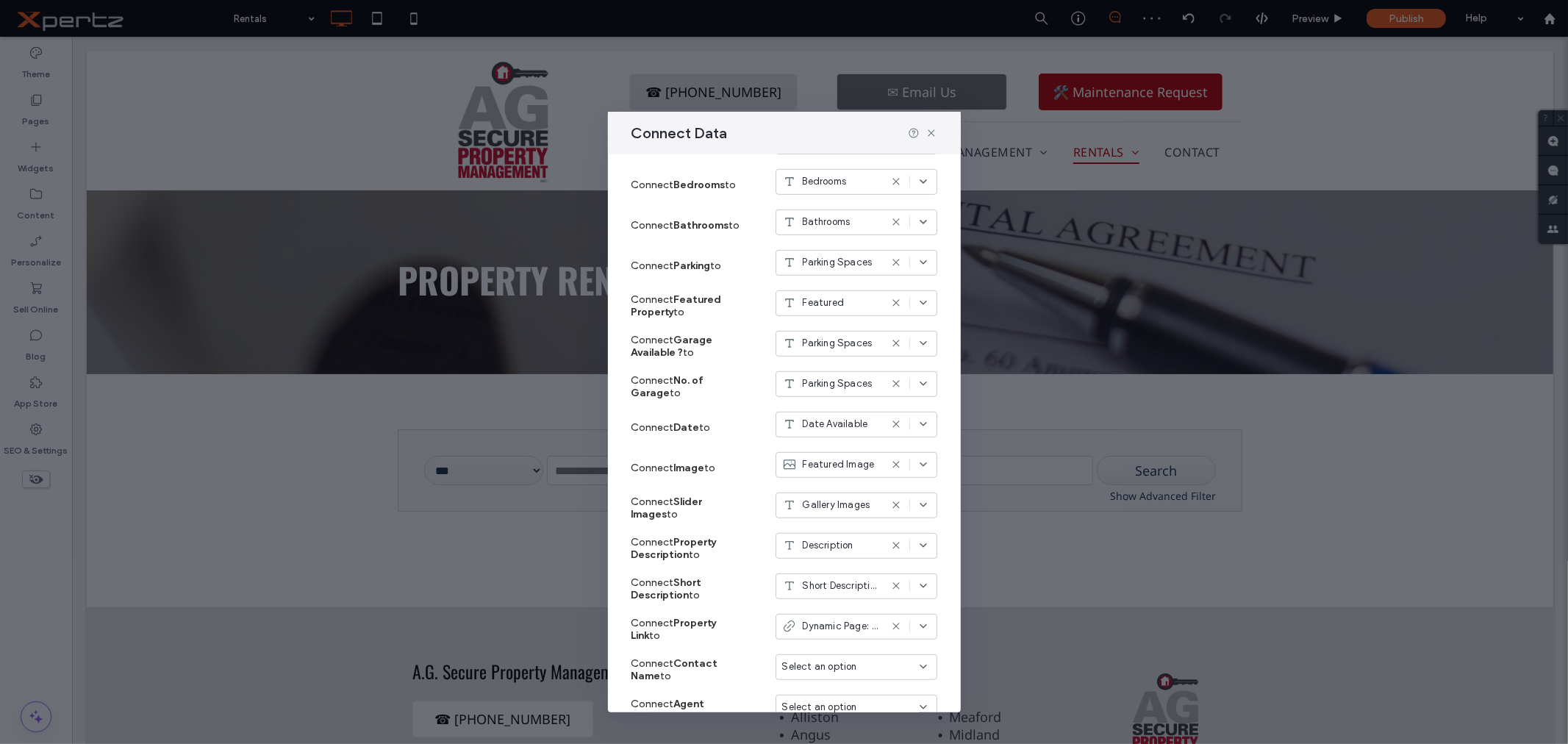
scroll to position [652, 0]
click at [820, 504] on span "Gallery Images" at bounding box center [836, 504] width 68 height 15
click at [743, 528] on div "Connect Property Description to Description" at bounding box center [784, 548] width 306 height 40
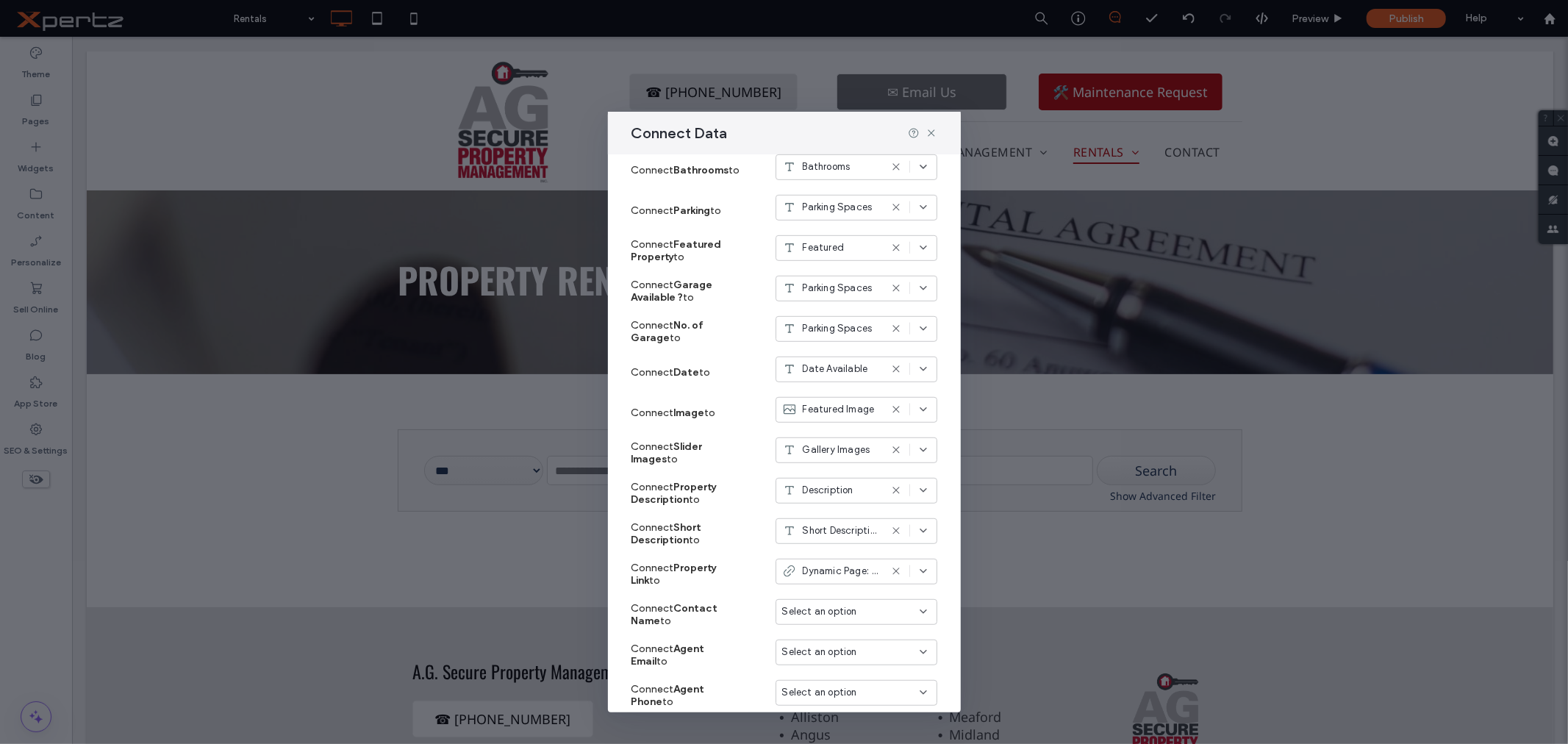
scroll to position [708, 0]
click at [811, 564] on span "Dynamic Page: Rental Listings" at bounding box center [841, 570] width 77 height 15
click at [832, 613] on div "Inquiry Link" at bounding box center [844, 622] width 161 height 26
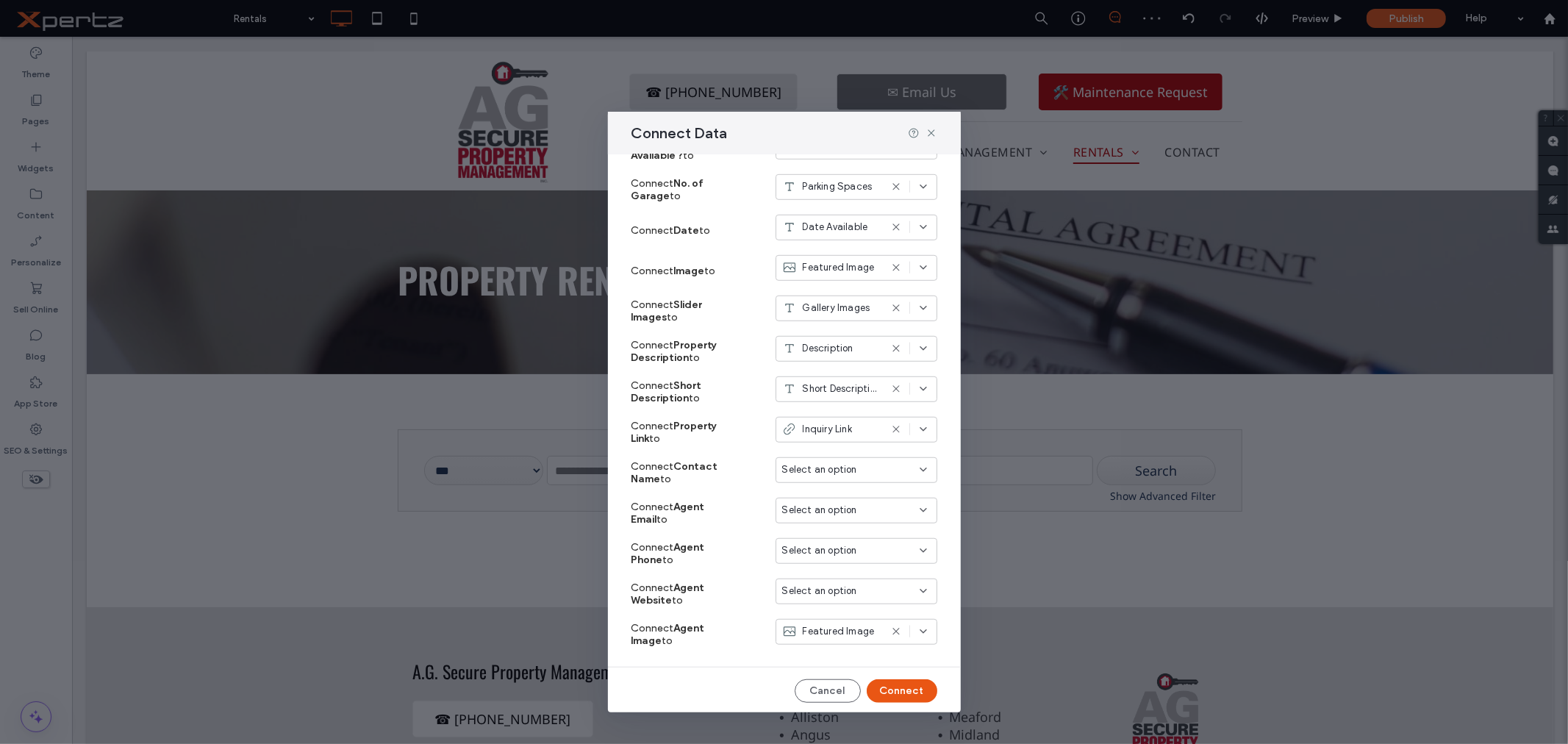
scroll to position [850, 0]
click at [895, 685] on button "Connect" at bounding box center [903, 688] width 71 height 23
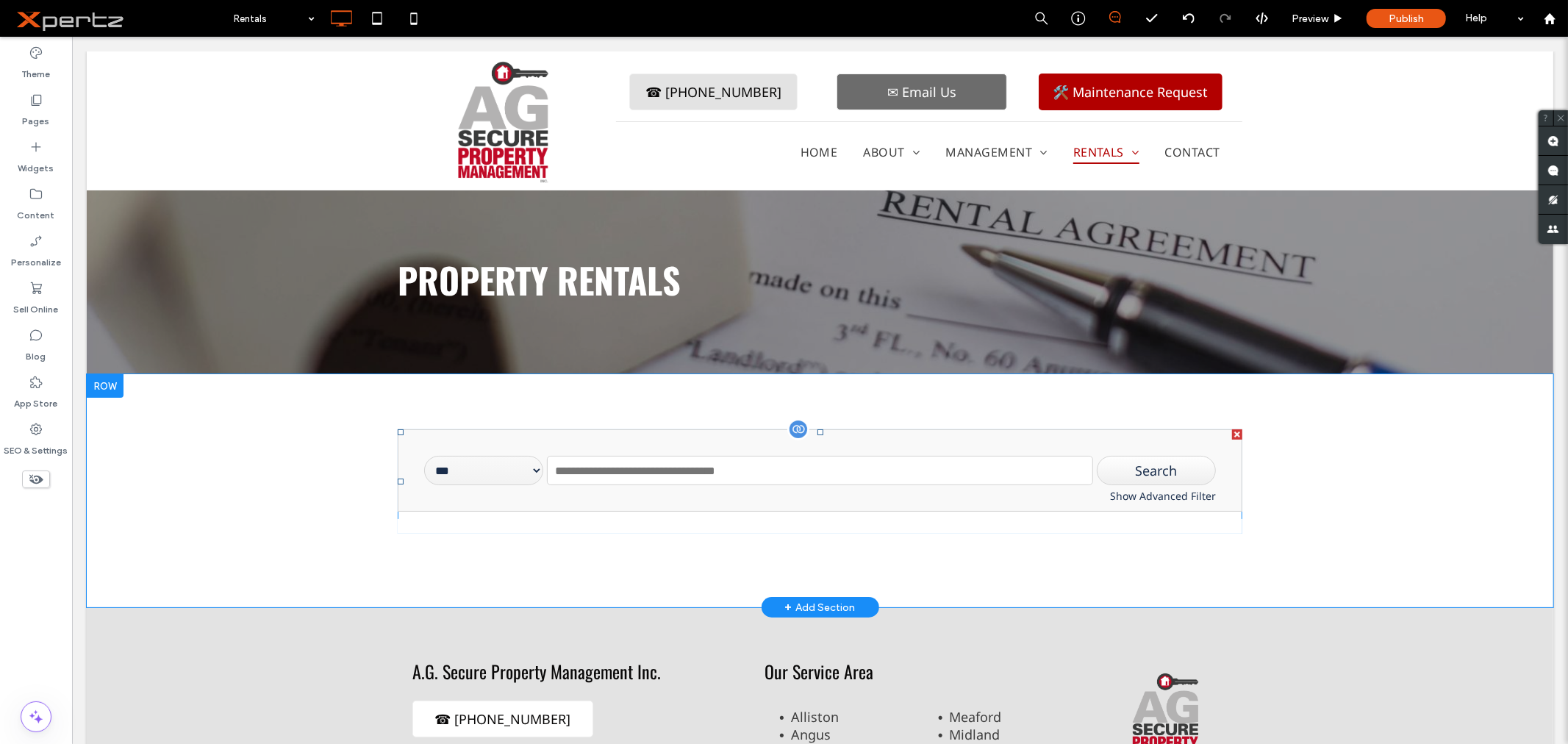
click at [640, 480] on span at bounding box center [819, 480] width 844 height 104
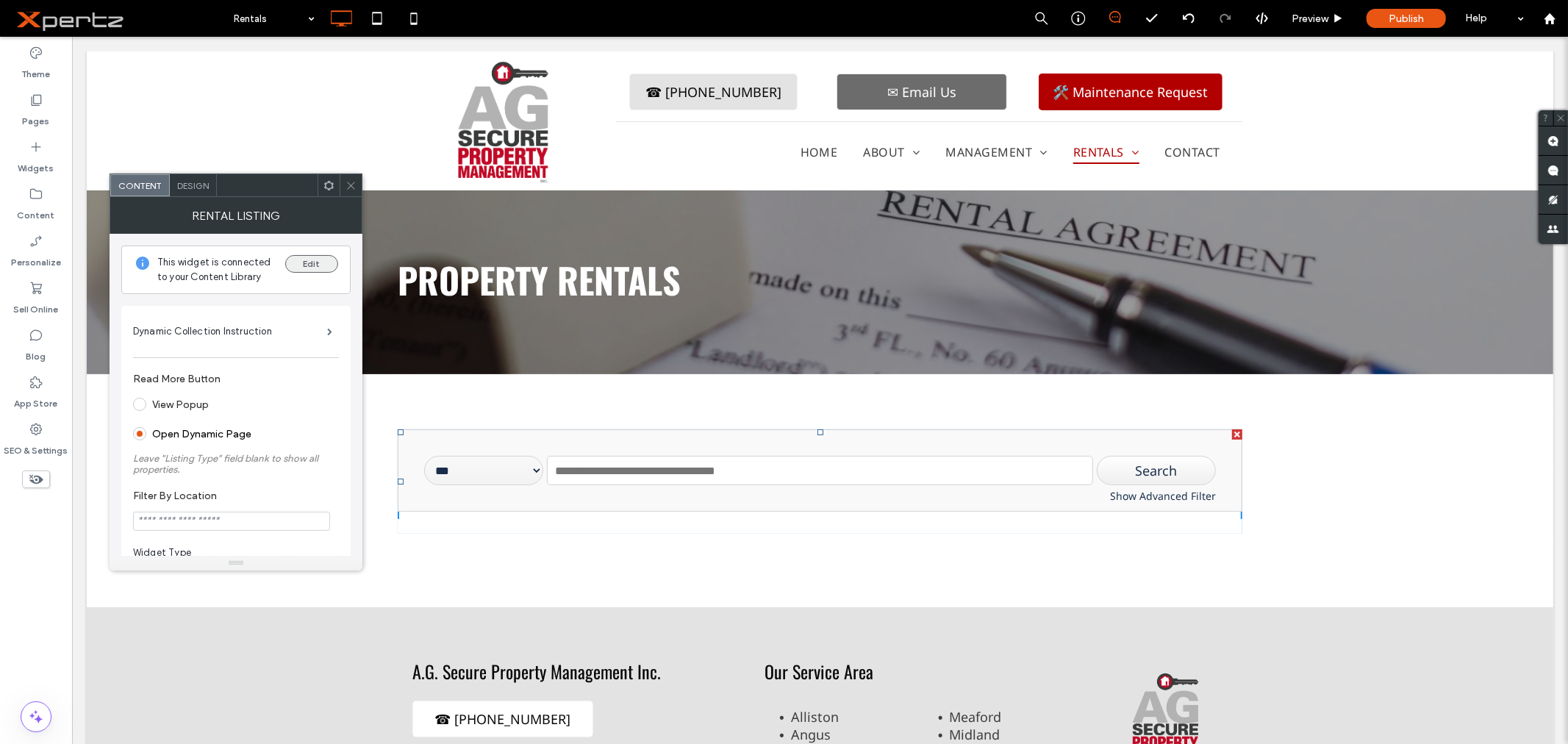
click at [302, 261] on button "Edit" at bounding box center [312, 264] width 53 height 18
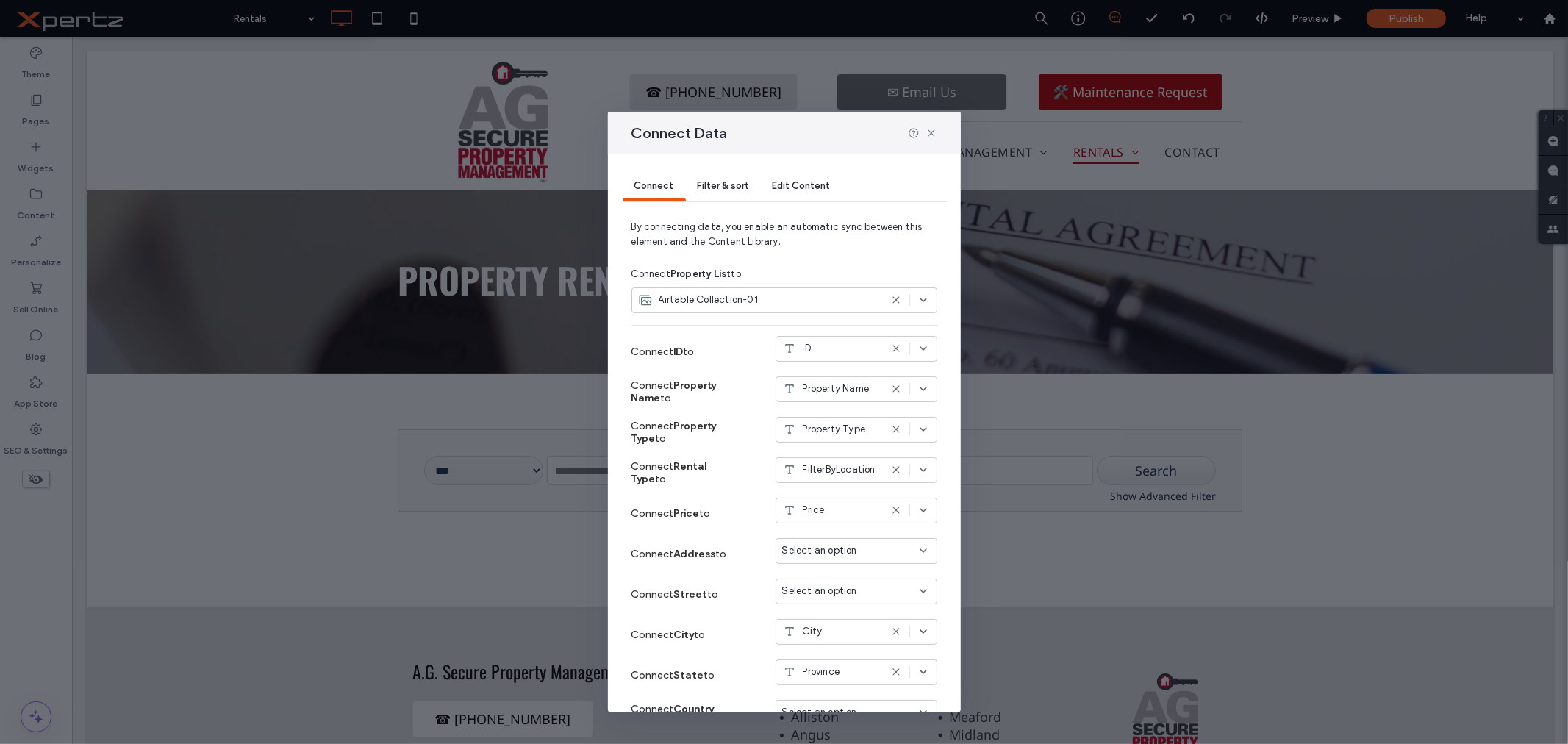
click at [733, 181] on span "Filter & sort" at bounding box center [724, 185] width 52 height 11
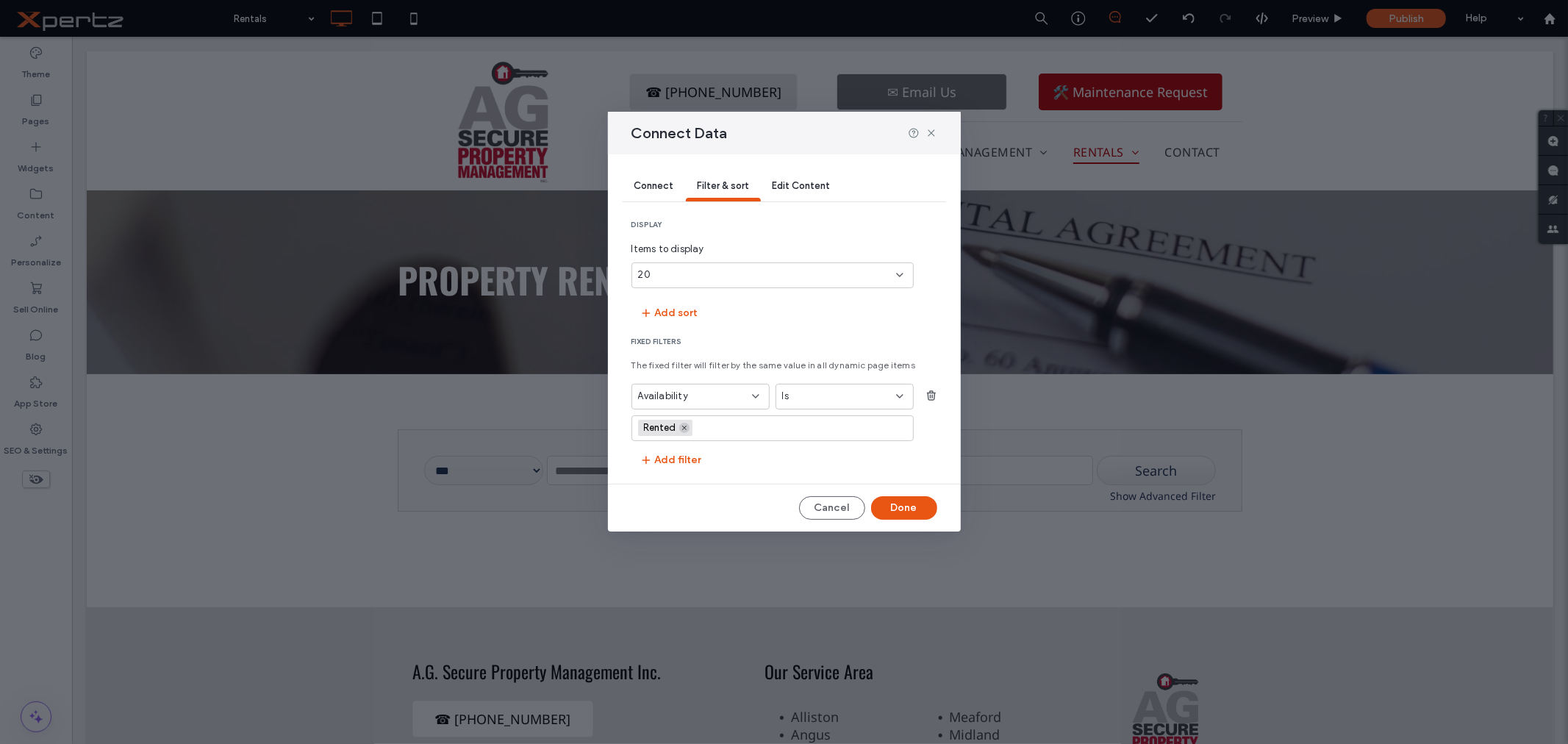
click at [685, 427] on icon at bounding box center [684, 427] width 7 height 7
click at [908, 503] on button "Done" at bounding box center [904, 507] width 66 height 23
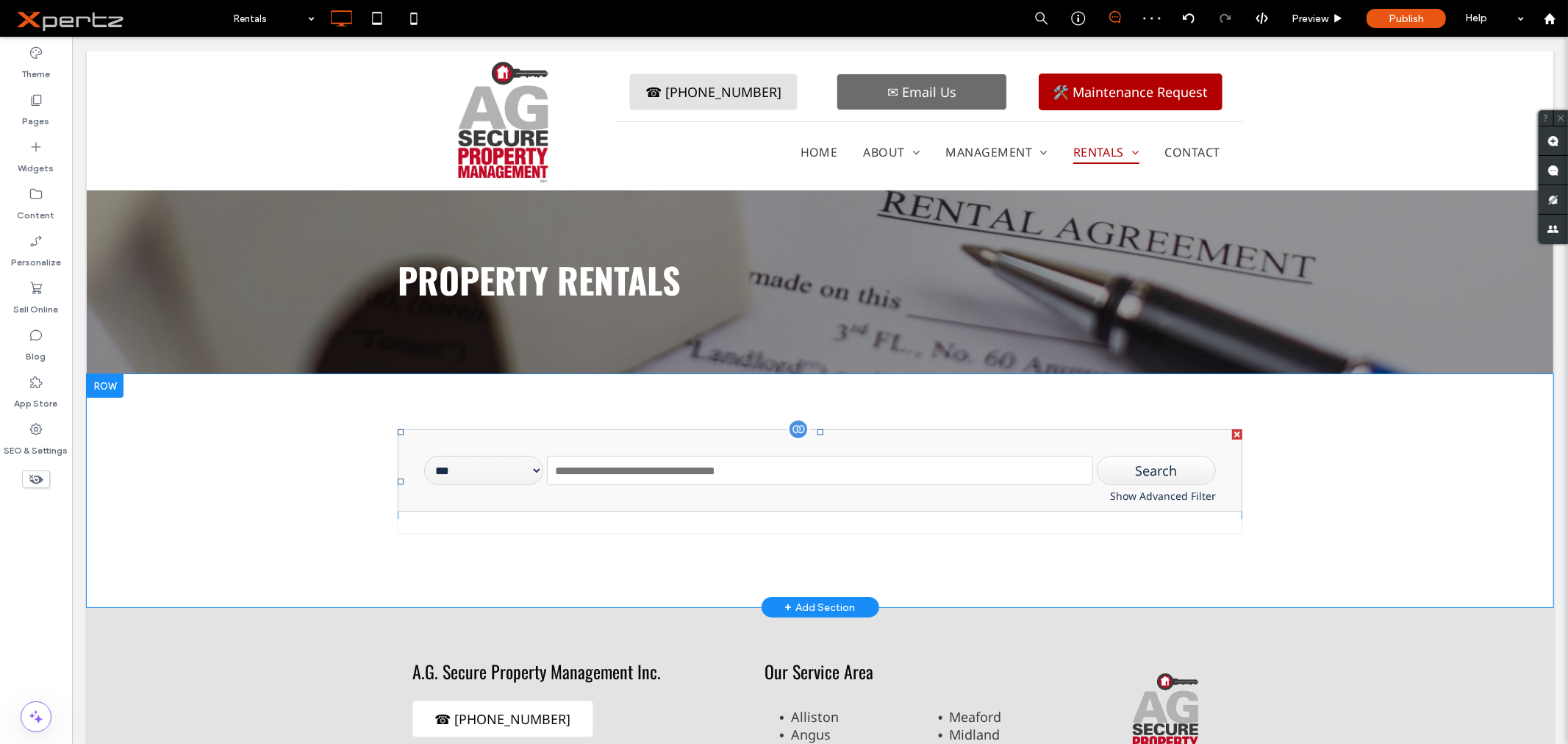
click at [856, 489] on span at bounding box center [819, 480] width 844 height 104
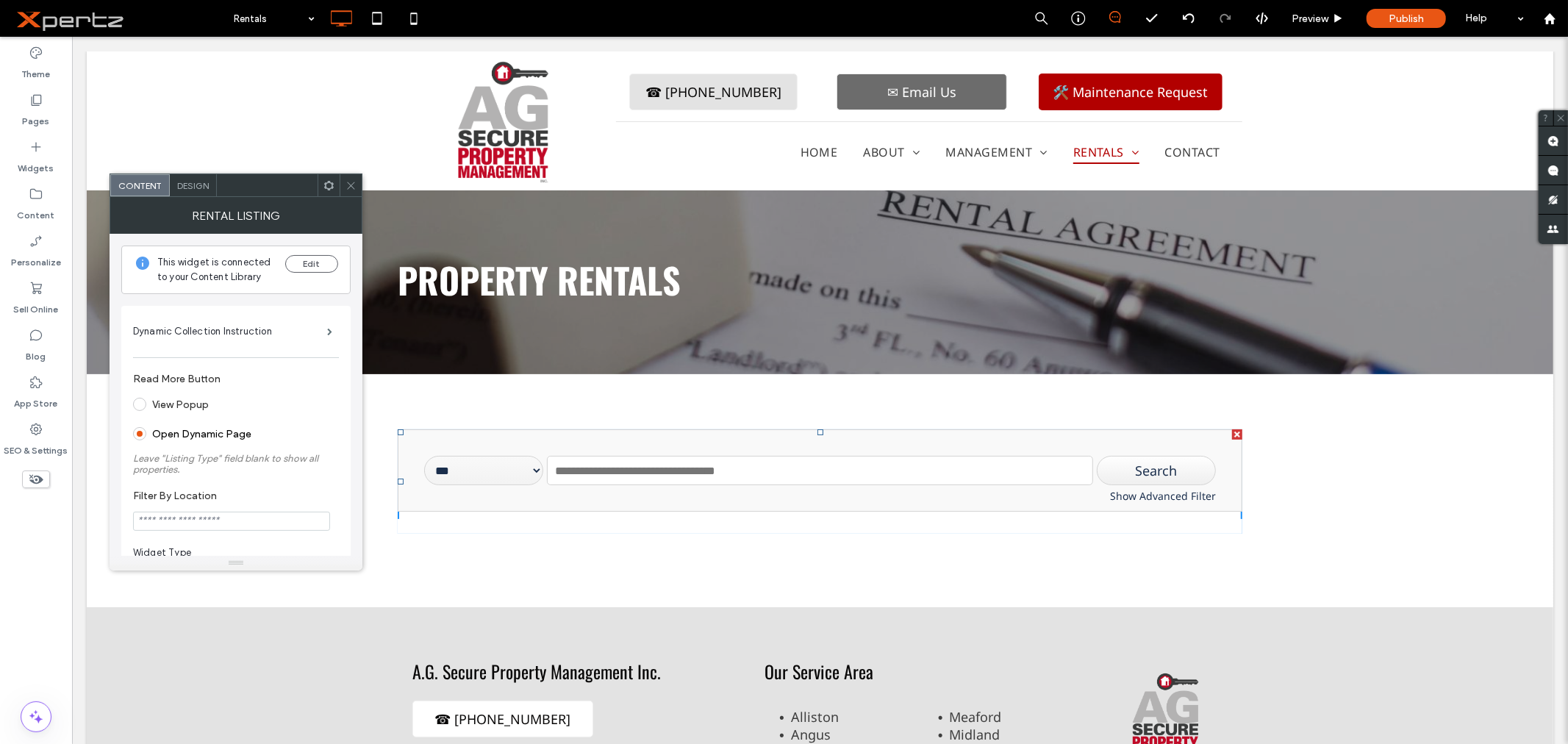
click at [348, 184] on icon at bounding box center [351, 185] width 11 height 11
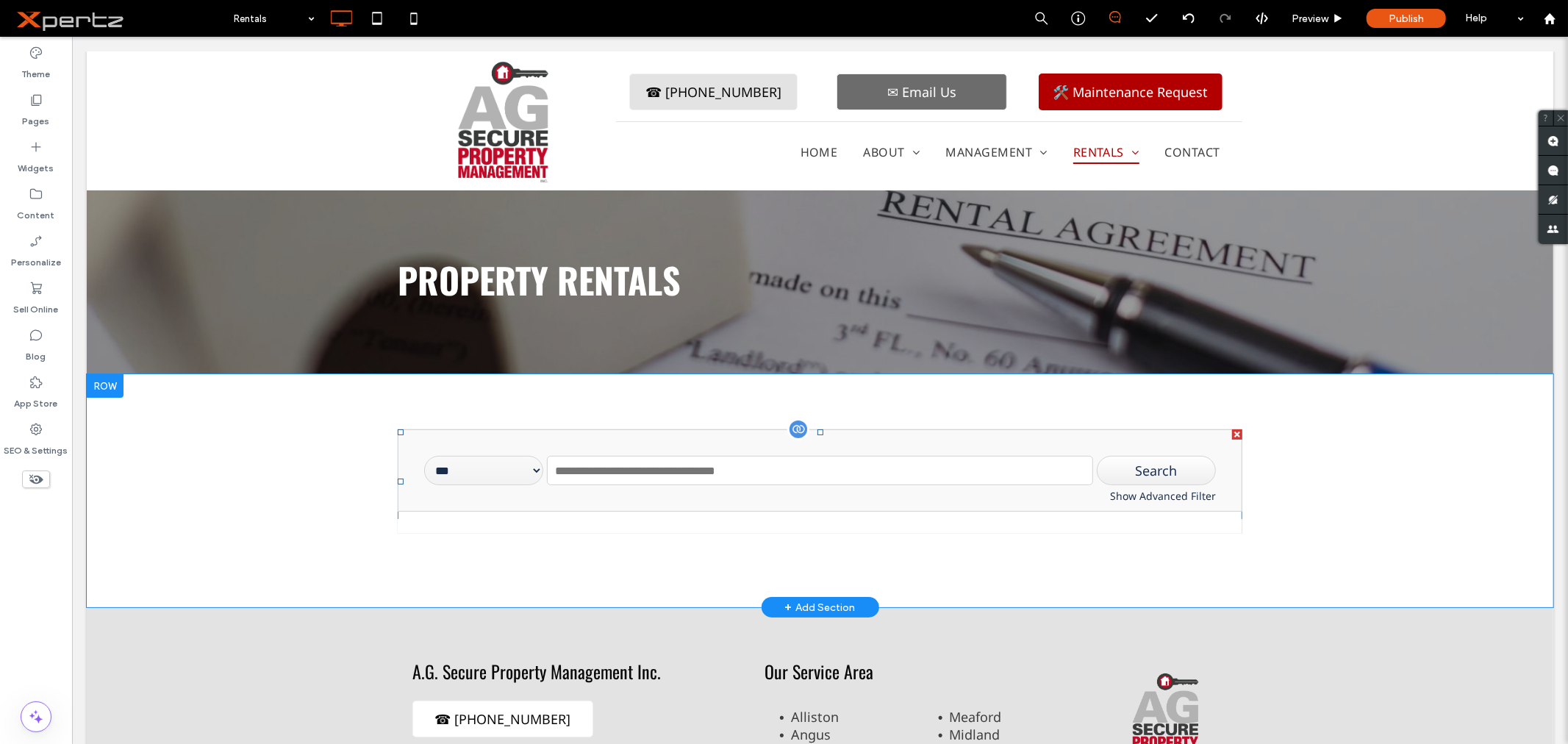
click at [636, 462] on span at bounding box center [819, 480] width 844 height 104
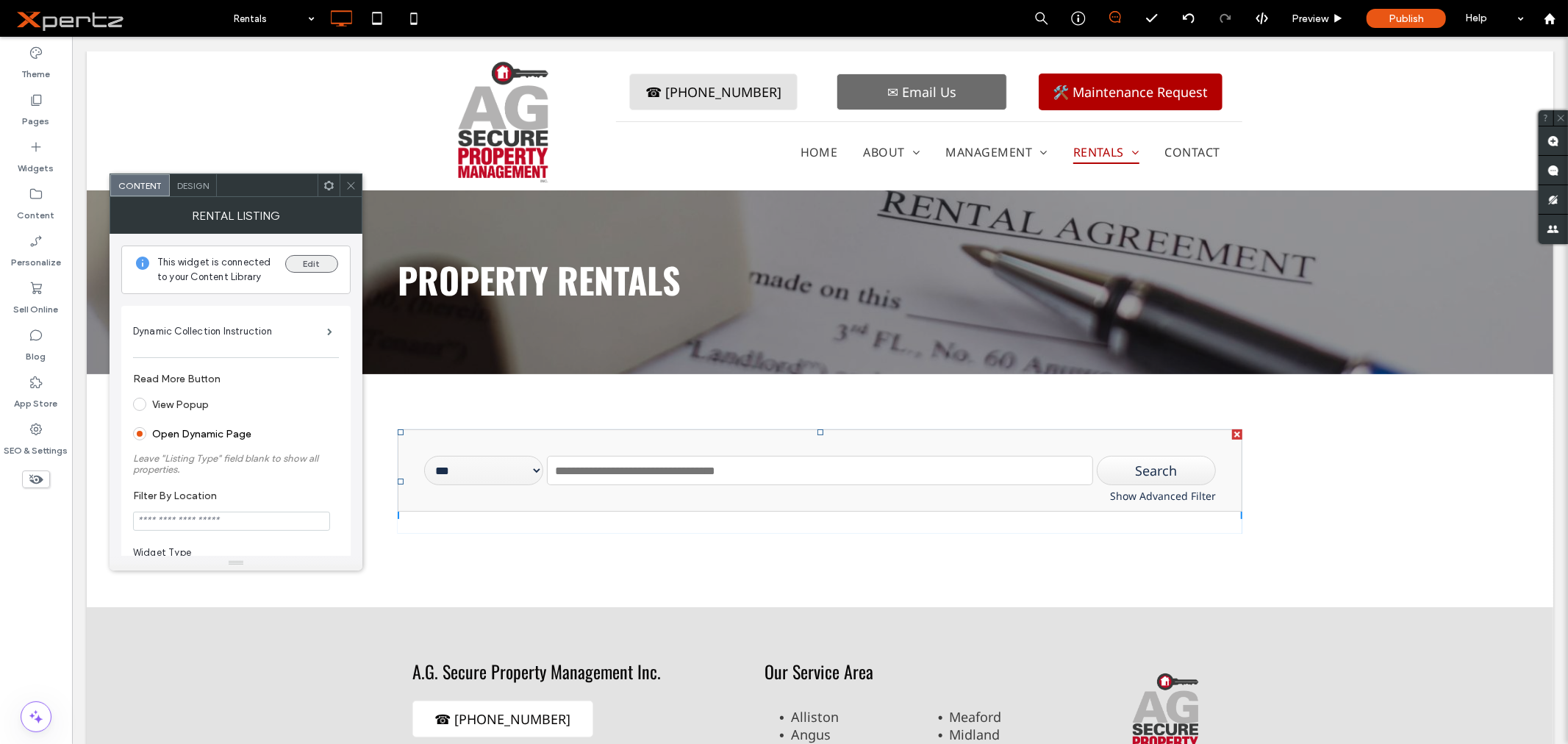
click at [316, 267] on button "Edit" at bounding box center [312, 264] width 53 height 18
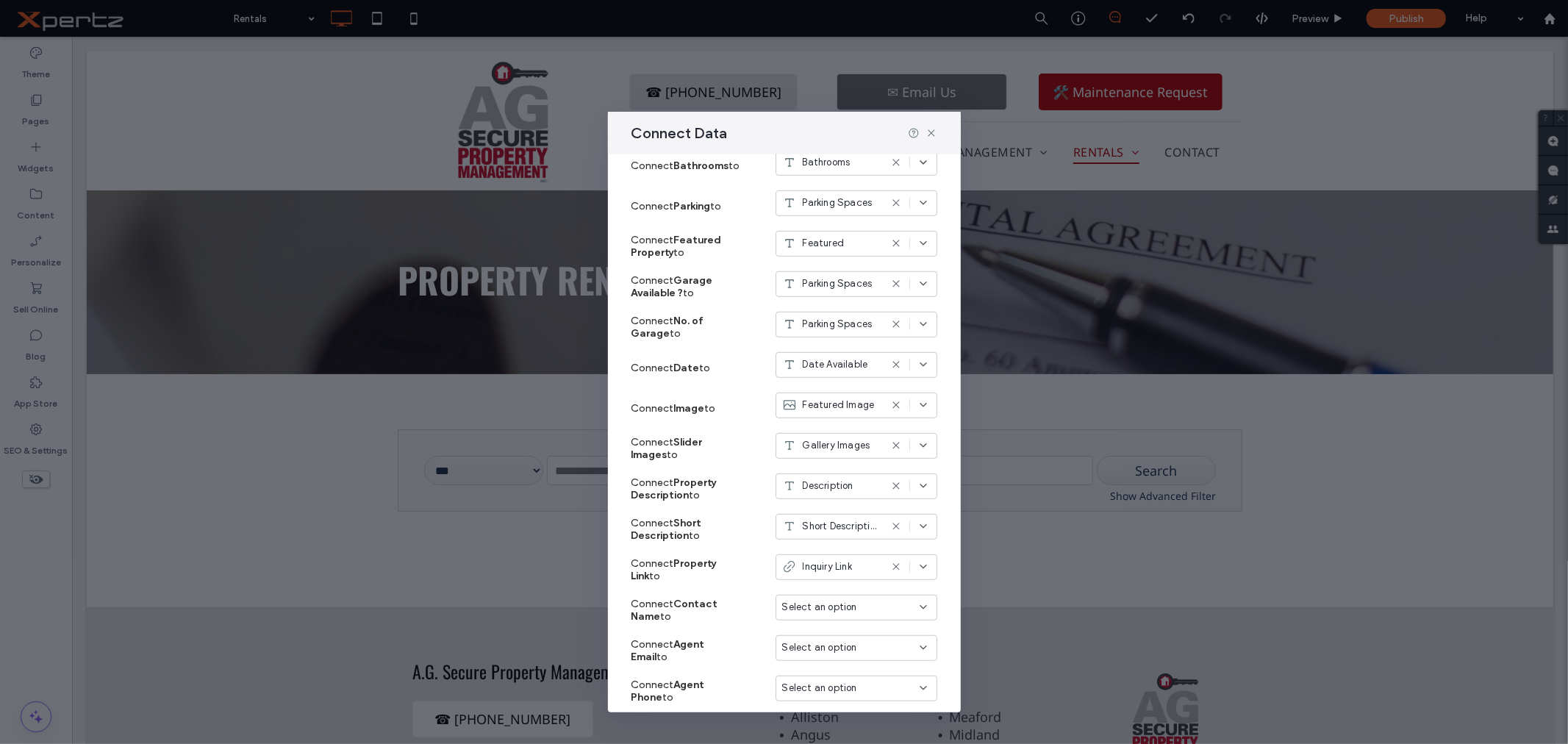
scroll to position [735, 0]
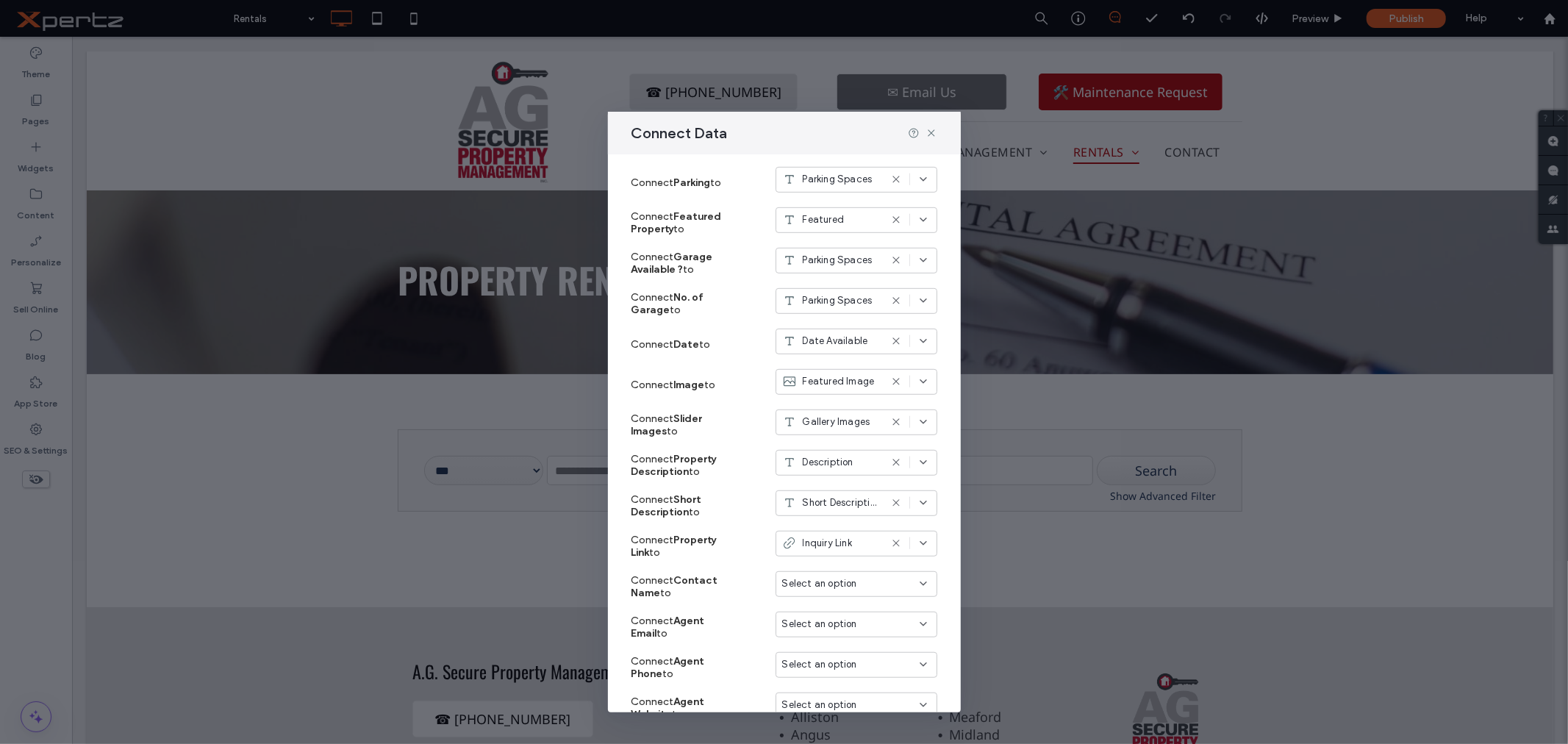
click at [843, 550] on div "Inquiry Link" at bounding box center [831, 543] width 98 height 15
click at [819, 621] on span "Dynamic Page: Rental Listings" at bounding box center [854, 621] width 116 height 15
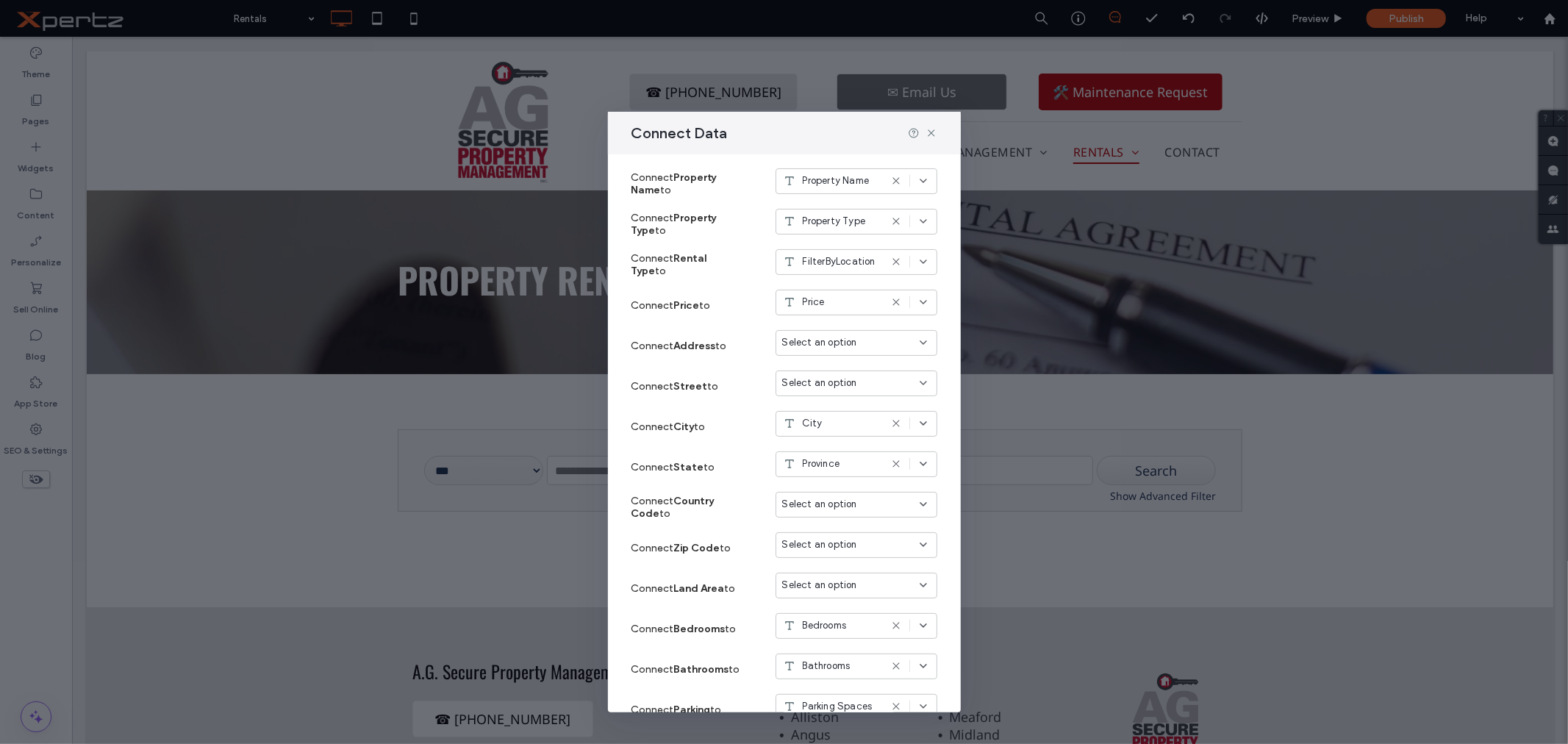
scroll to position [189, 0]
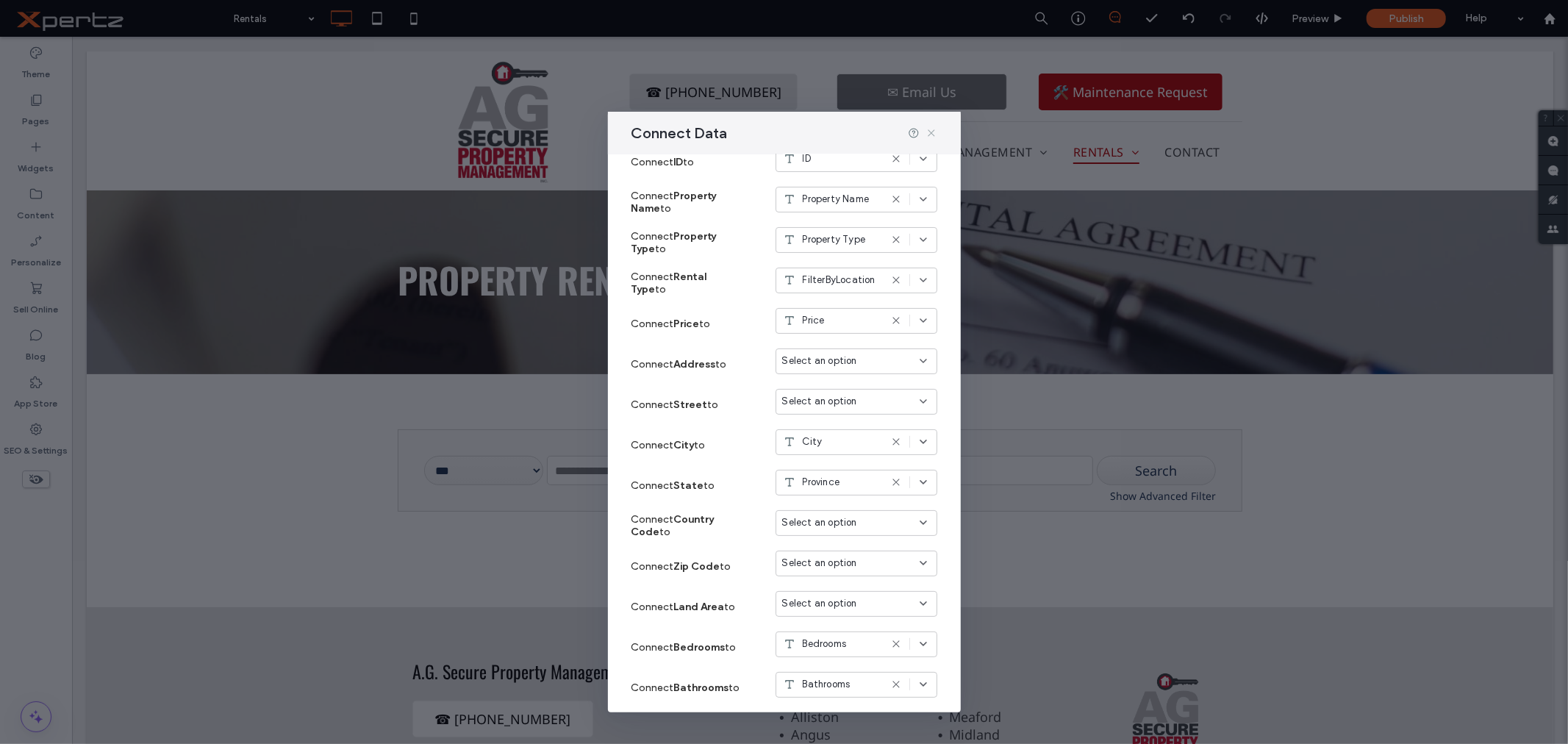
click at [928, 133] on icon at bounding box center [932, 133] width 12 height 12
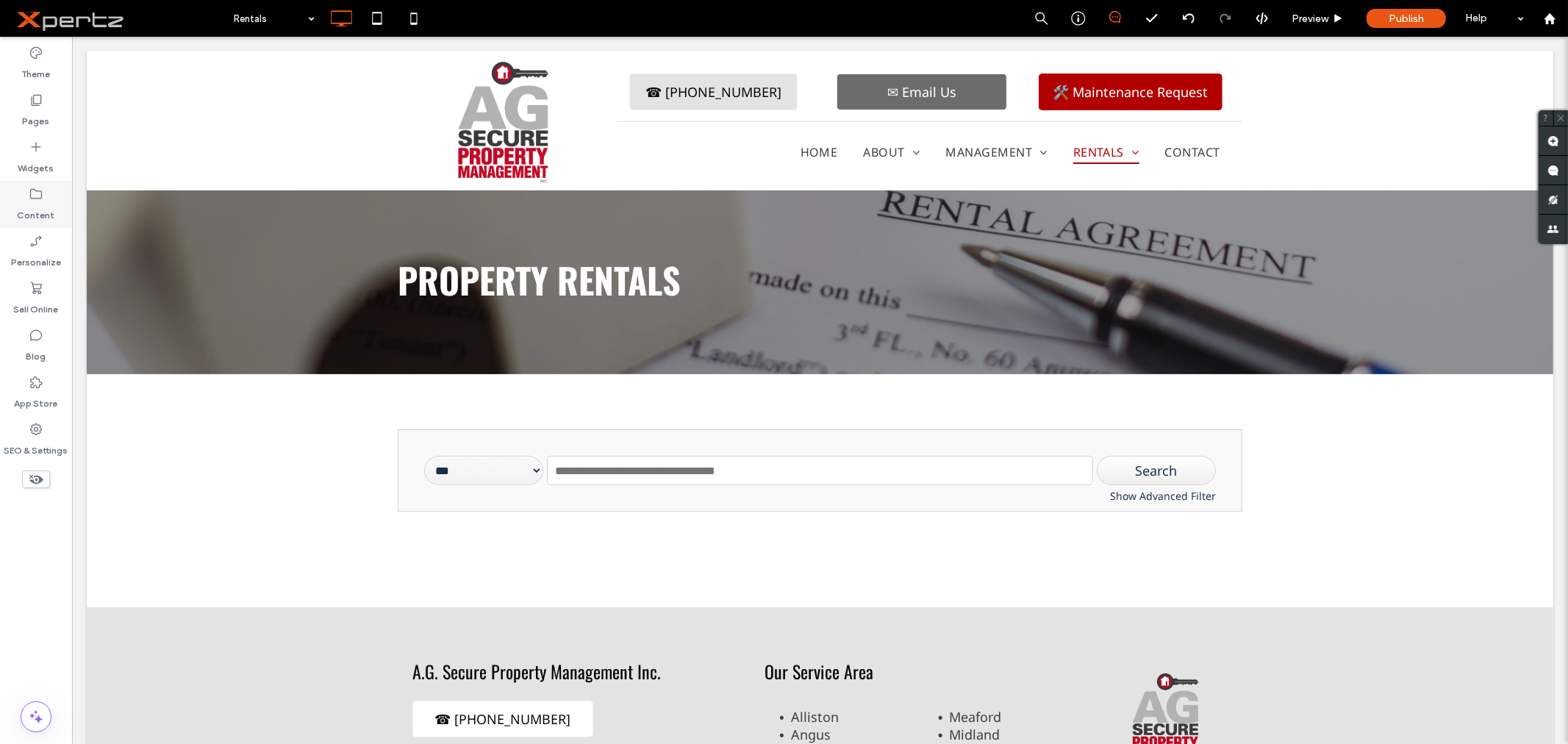
click at [50, 213] on label "Content" at bounding box center [36, 212] width 37 height 21
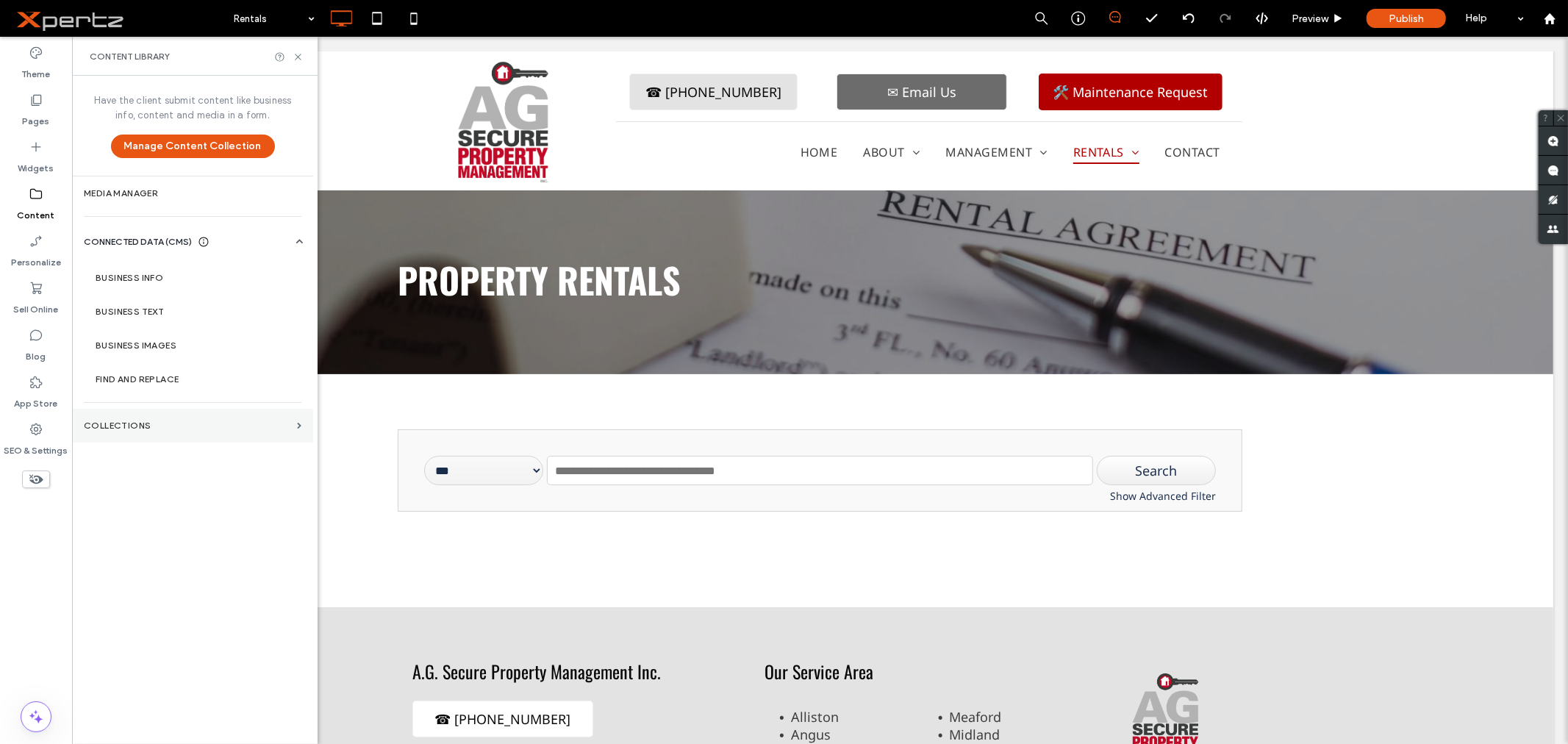
click at [142, 419] on section "Collections" at bounding box center [192, 426] width 241 height 34
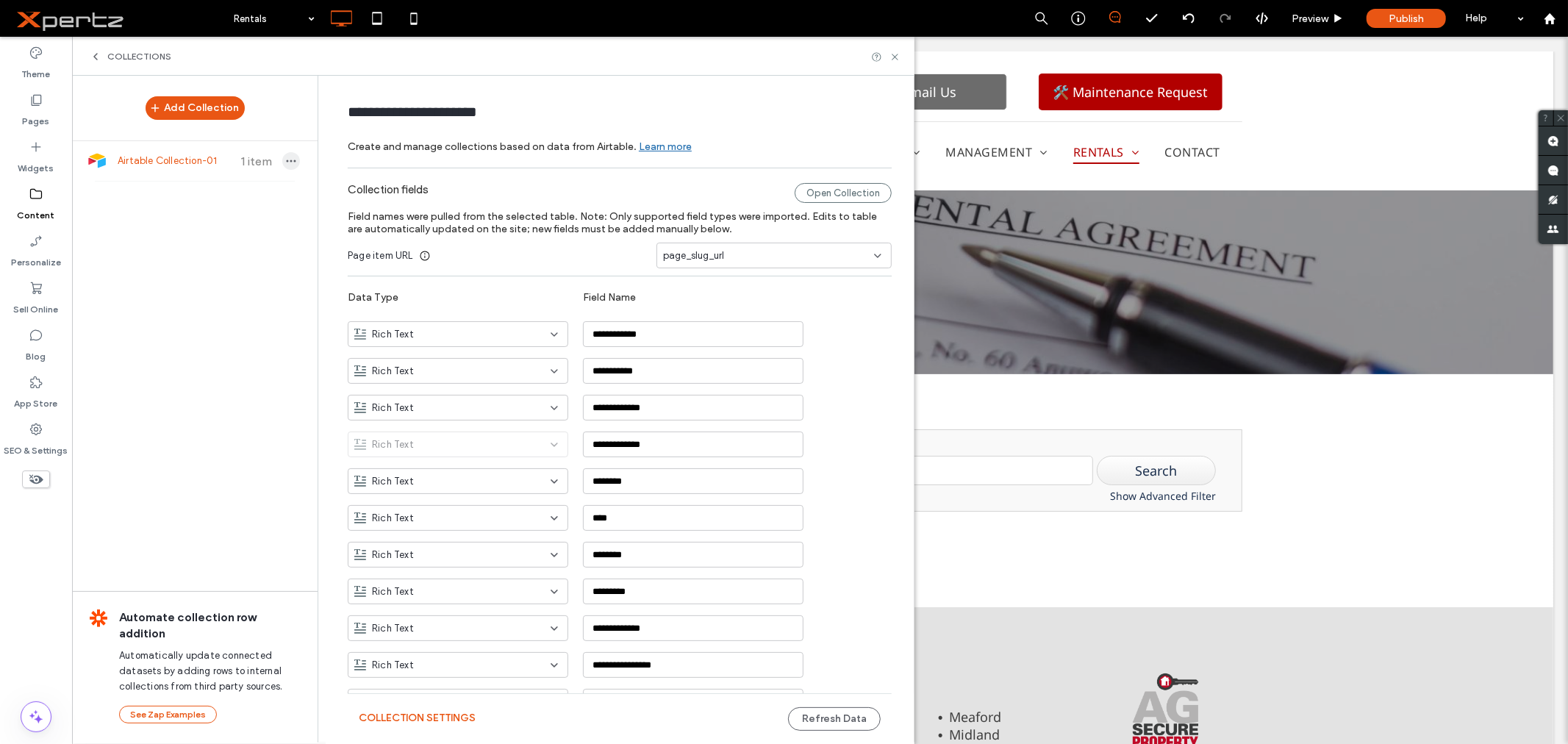
click at [287, 160] on use "button" at bounding box center [292, 161] width 10 height 2
click at [353, 120] on span "Refresh Data" at bounding box center [358, 119] width 59 height 15
click at [895, 60] on icon at bounding box center [895, 57] width 11 height 11
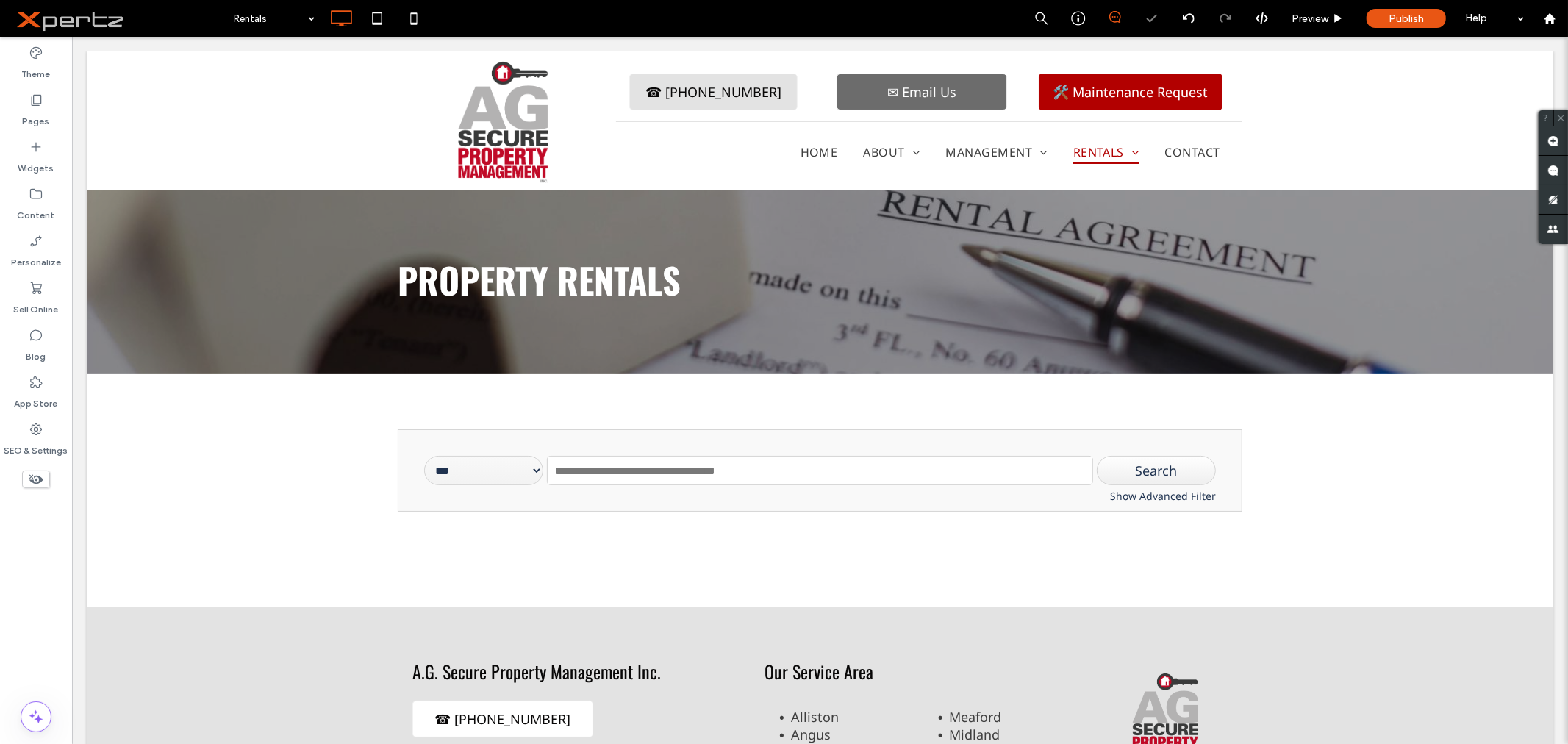
scroll to position [0, 0]
click at [519, 464] on span at bounding box center [819, 480] width 844 height 104
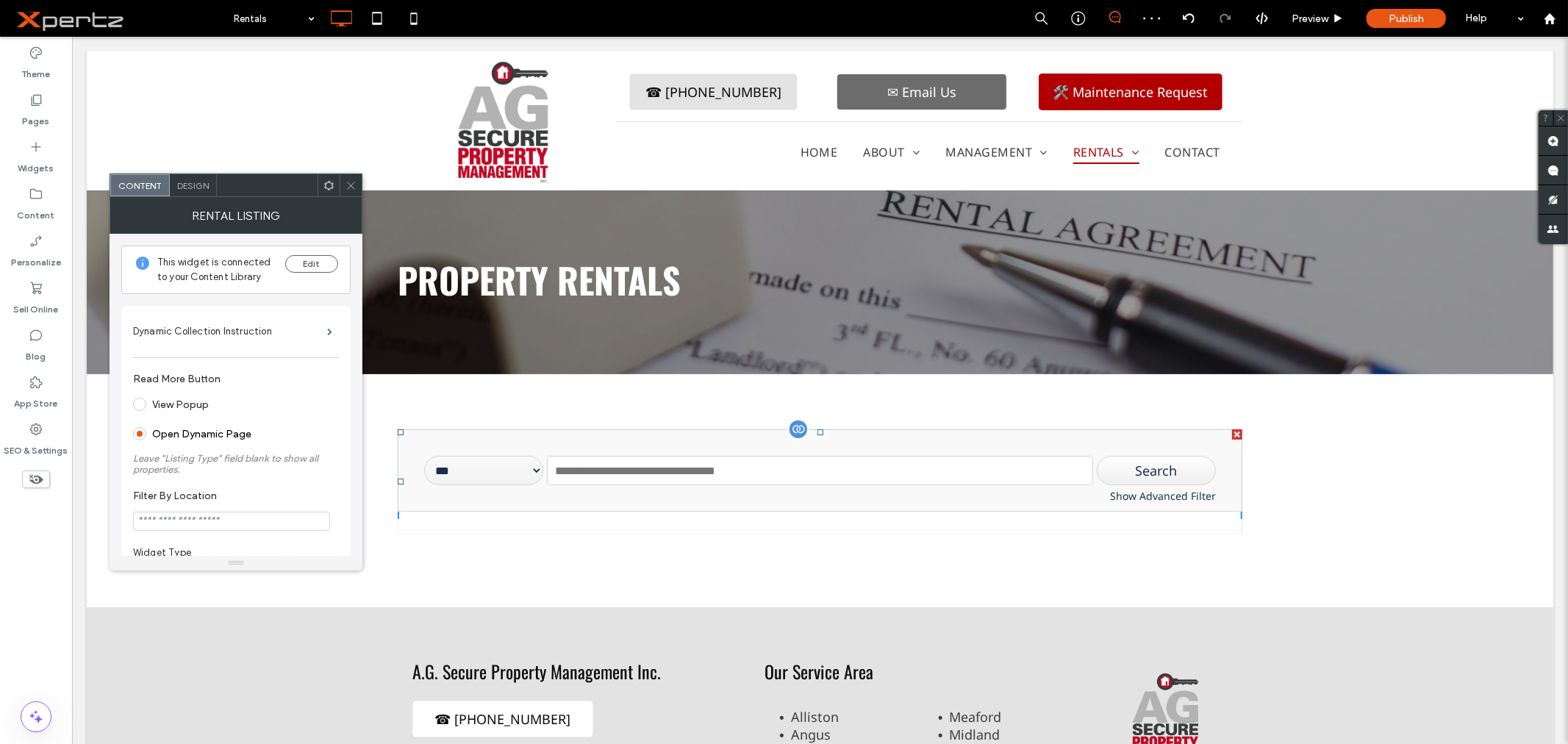
click at [511, 469] on select "***" at bounding box center [483, 469] width 119 height 29
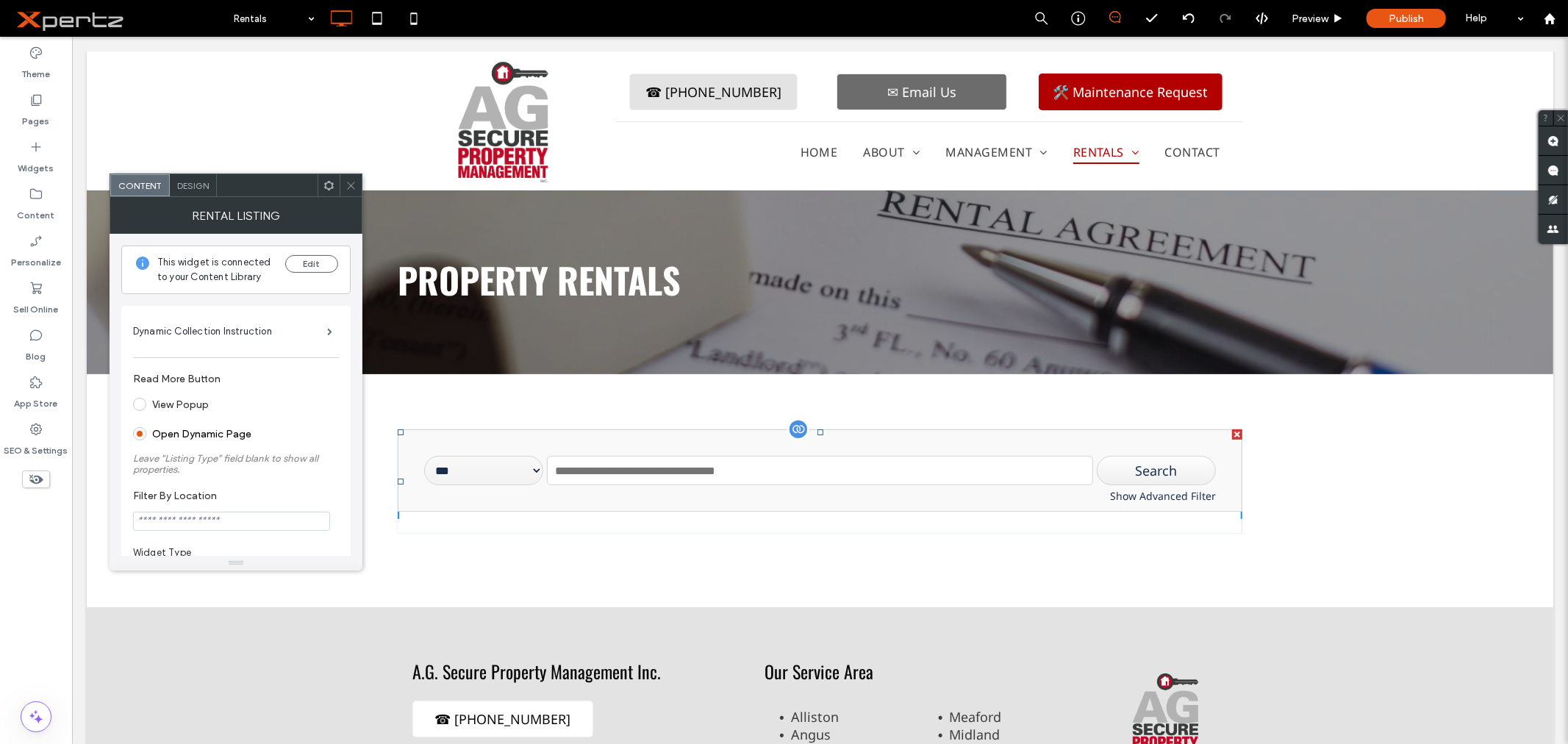
click at [511, 469] on select "***" at bounding box center [483, 469] width 119 height 29
click at [353, 182] on use at bounding box center [350, 185] width 7 height 7
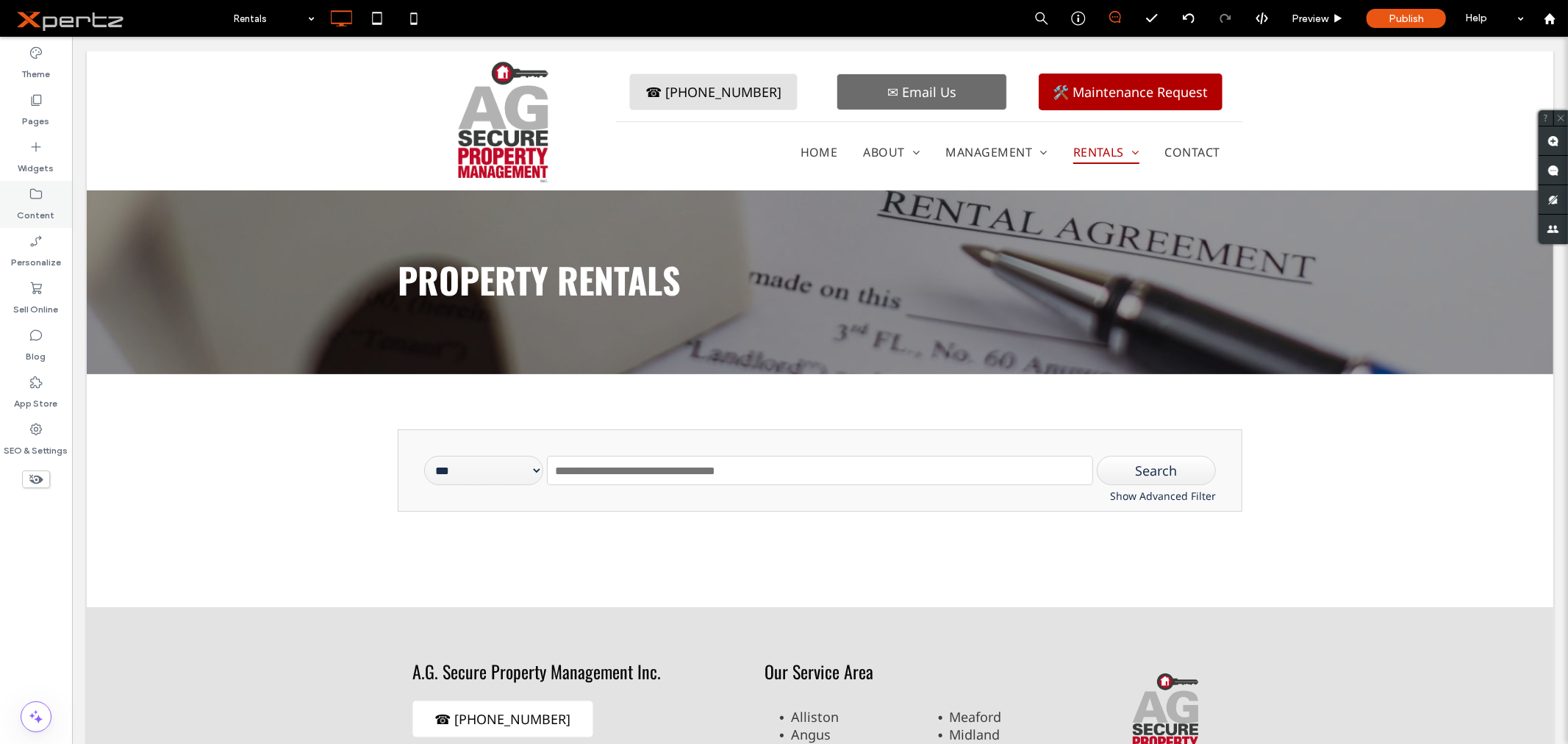
click at [31, 214] on label "Content" at bounding box center [36, 212] width 37 height 21
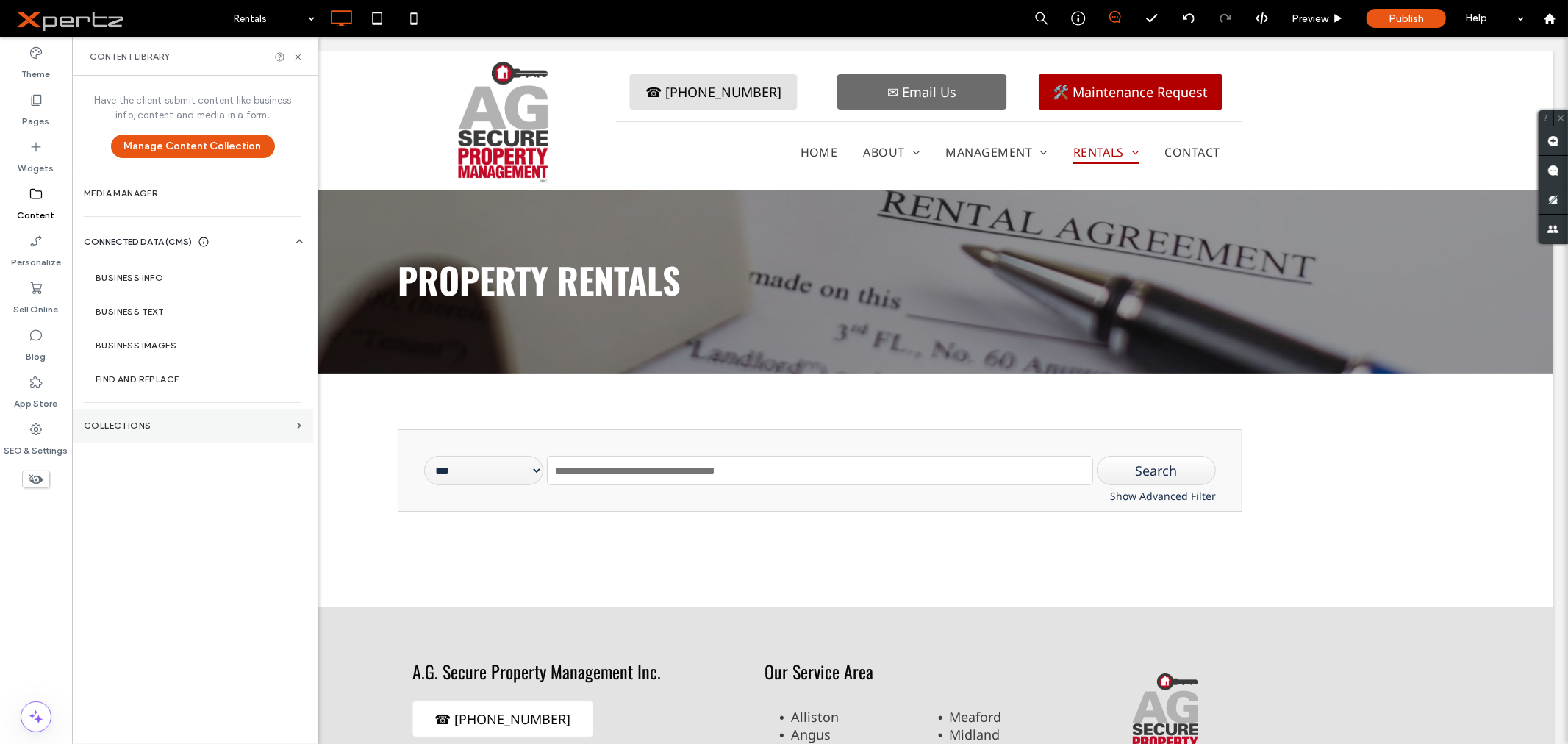
click at [138, 436] on section "Collections" at bounding box center [192, 426] width 241 height 34
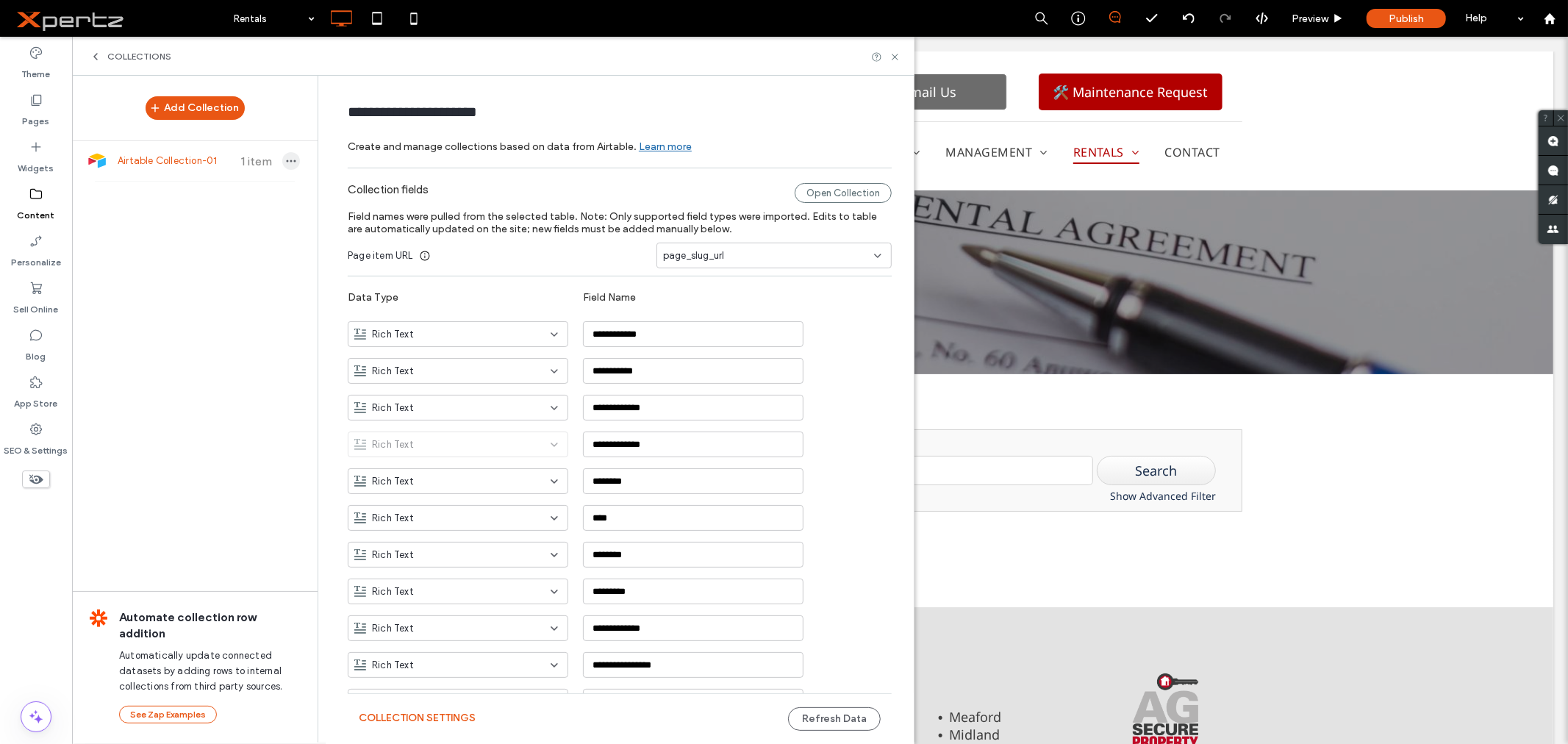
click at [287, 160] on use "button" at bounding box center [292, 161] width 10 height 2
click at [351, 120] on span "Refresh Data" at bounding box center [358, 119] width 59 height 15
click at [291, 157] on span "button" at bounding box center [291, 161] width 18 height 18
click at [349, 201] on span "Publish Collection" at bounding box center [369, 203] width 80 height 15
drag, startPoint x: 895, startPoint y: 55, endPoint x: 811, endPoint y: 57, distance: 84.0
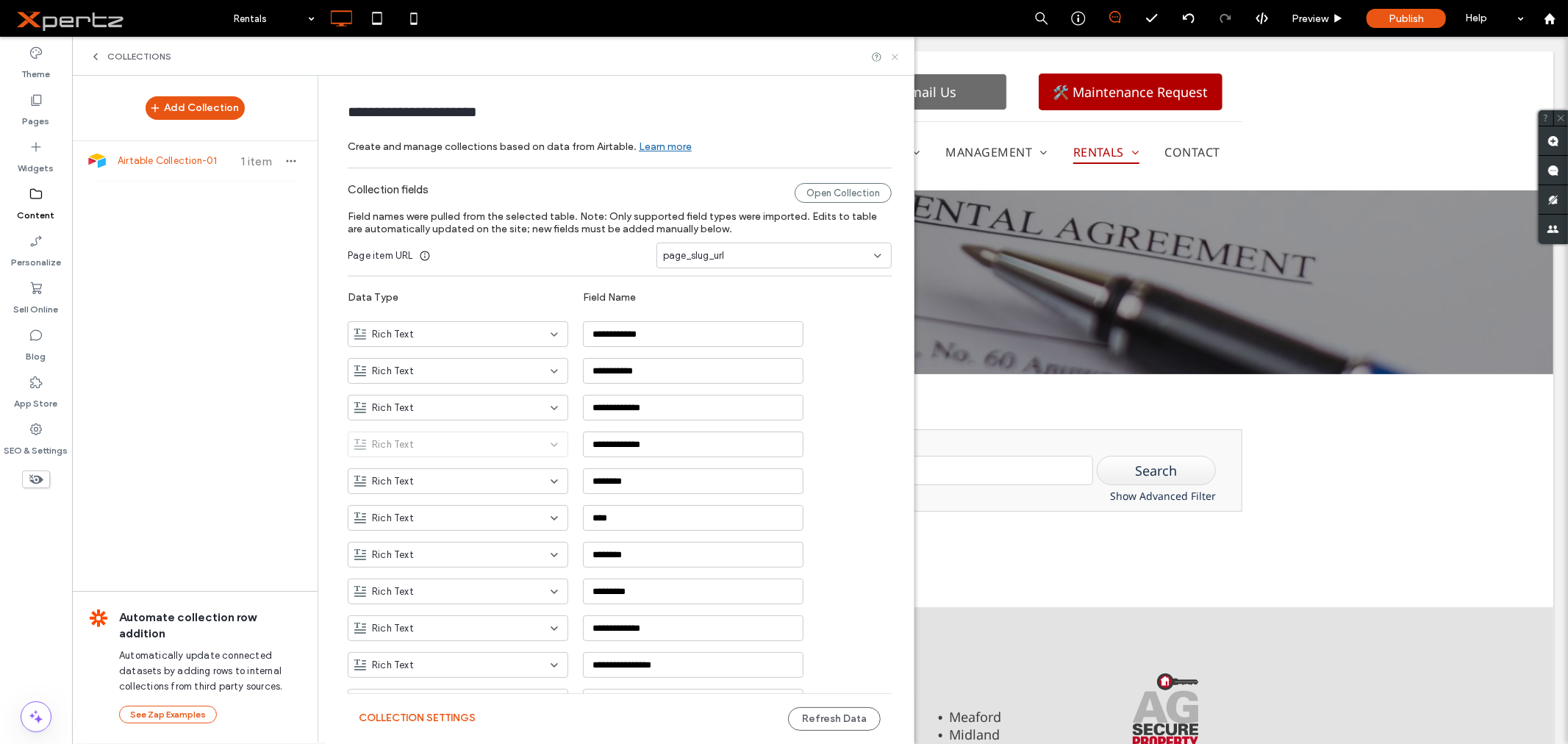
click at [895, 55] on use at bounding box center [895, 56] width 6 height 6
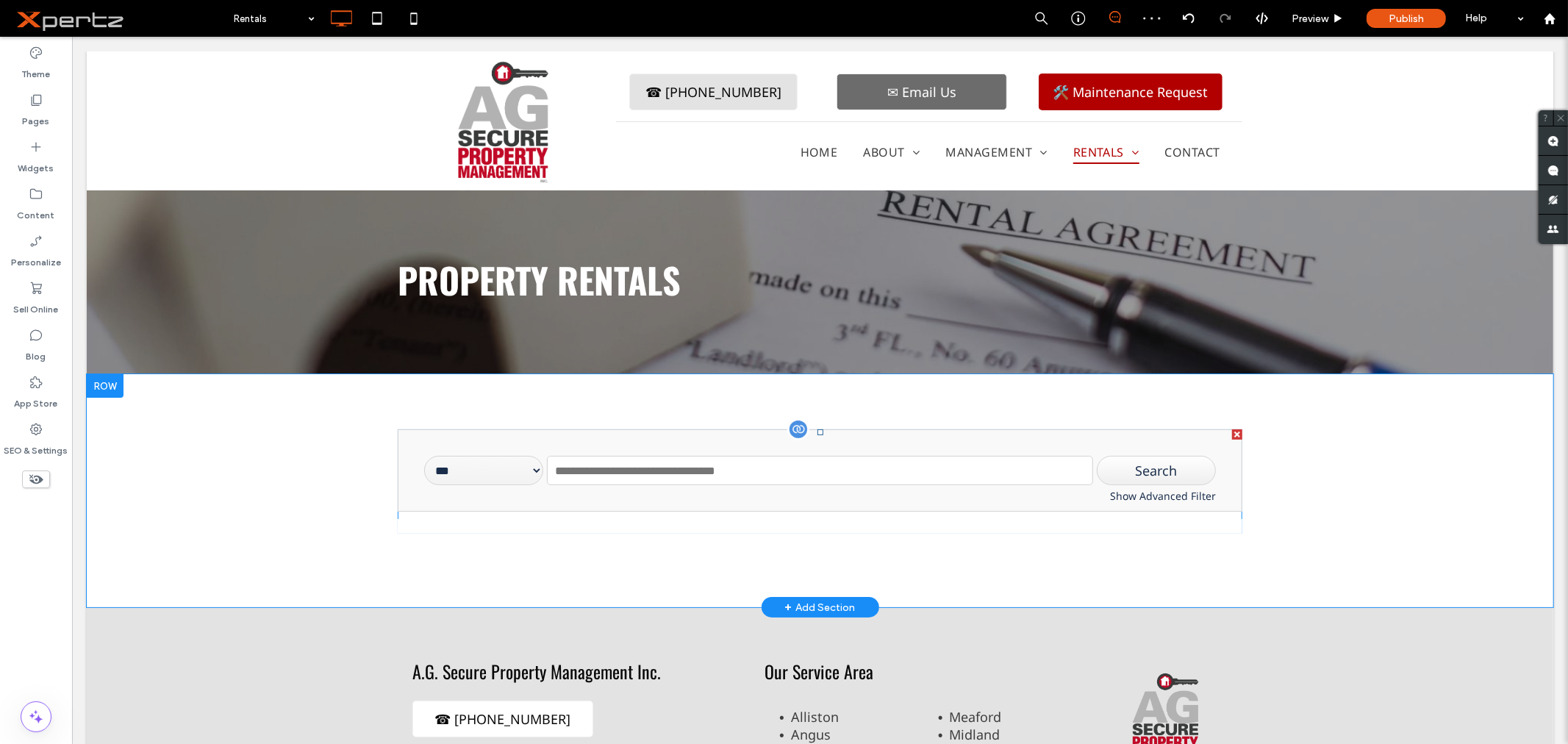
click at [429, 472] on span at bounding box center [819, 480] width 844 height 104
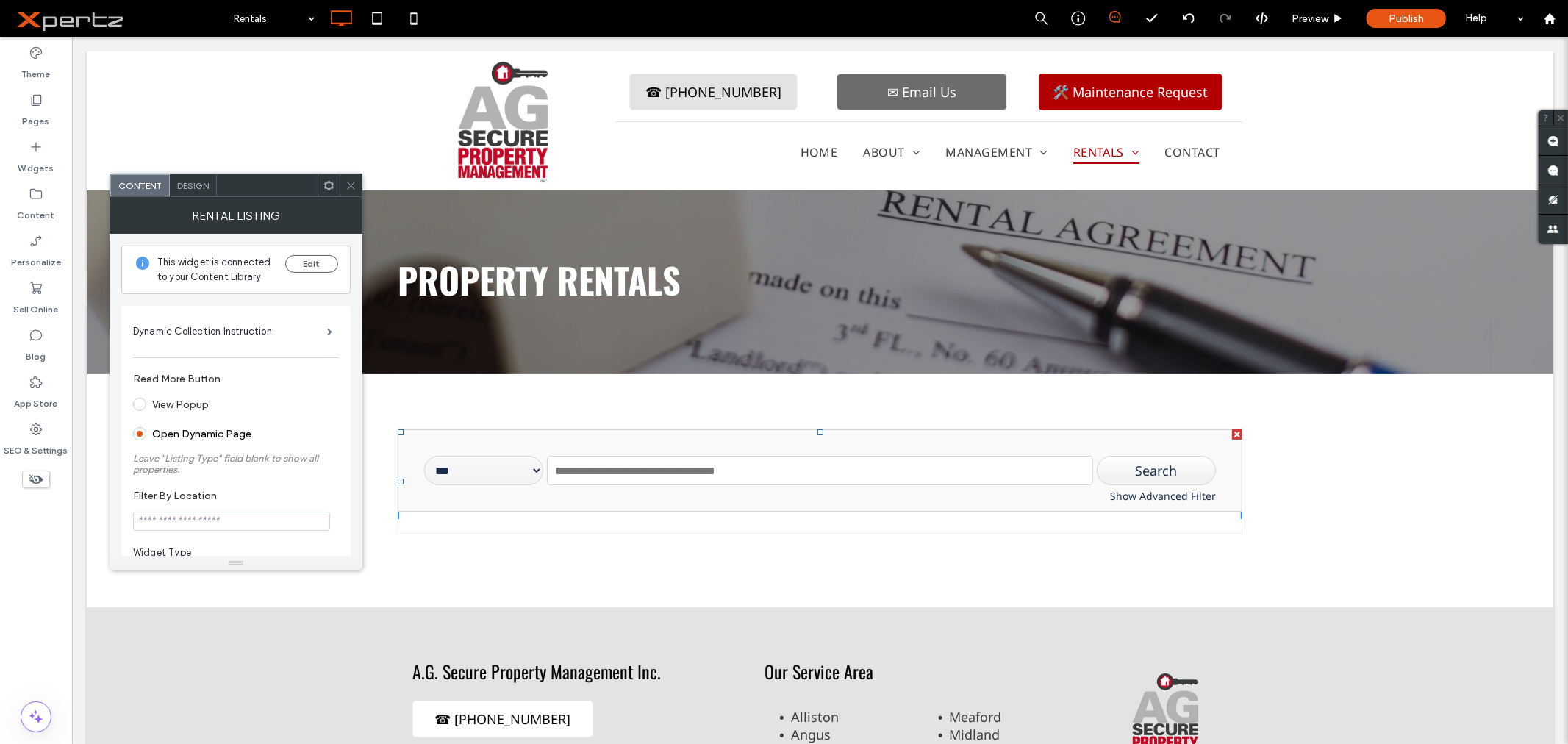
click at [348, 194] on span at bounding box center [351, 185] width 11 height 22
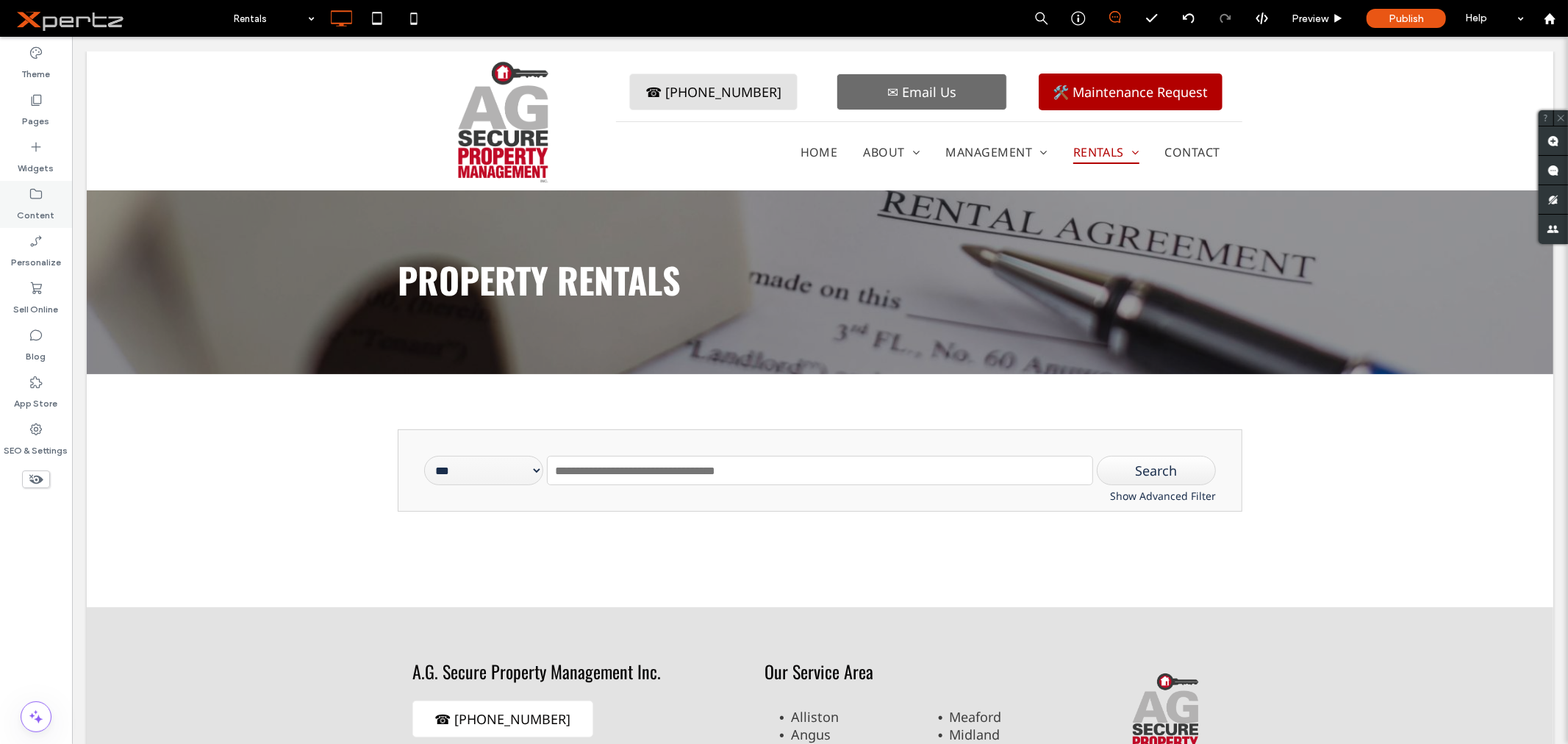
click at [31, 208] on label "Content" at bounding box center [36, 212] width 37 height 21
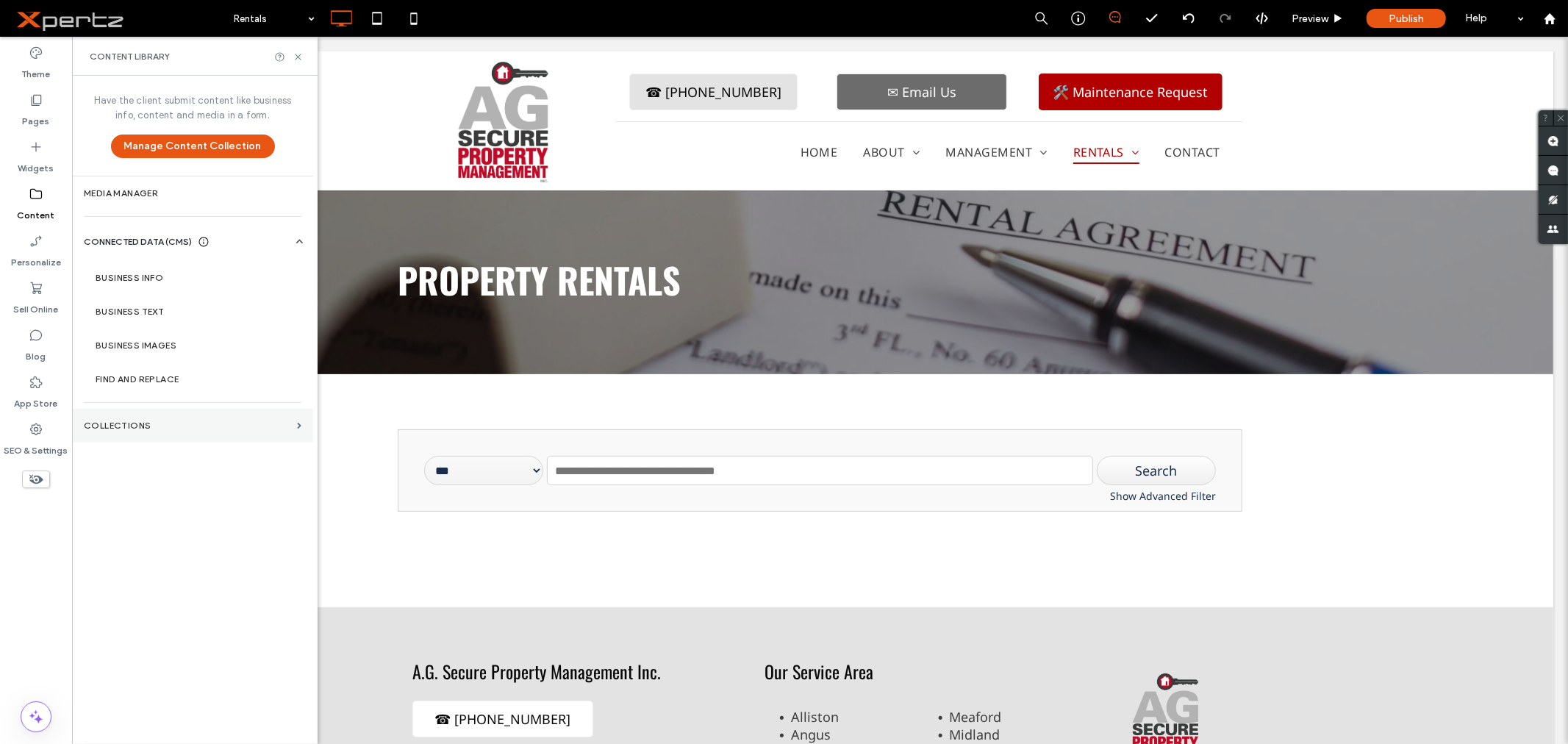
click at [182, 416] on section "Collections" at bounding box center [192, 426] width 241 height 34
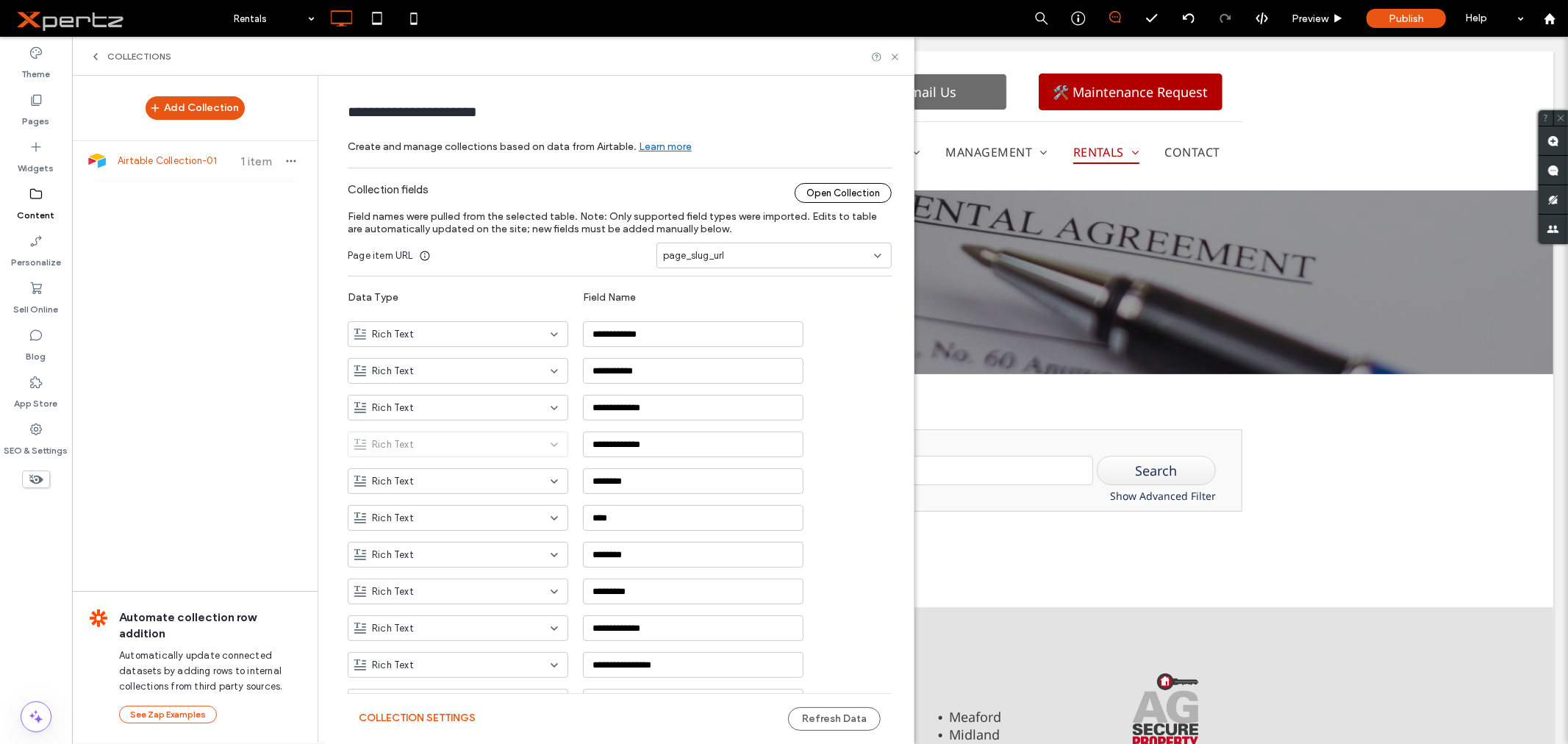
click at [828, 193] on div "Open Collection" at bounding box center [843, 193] width 97 height 20
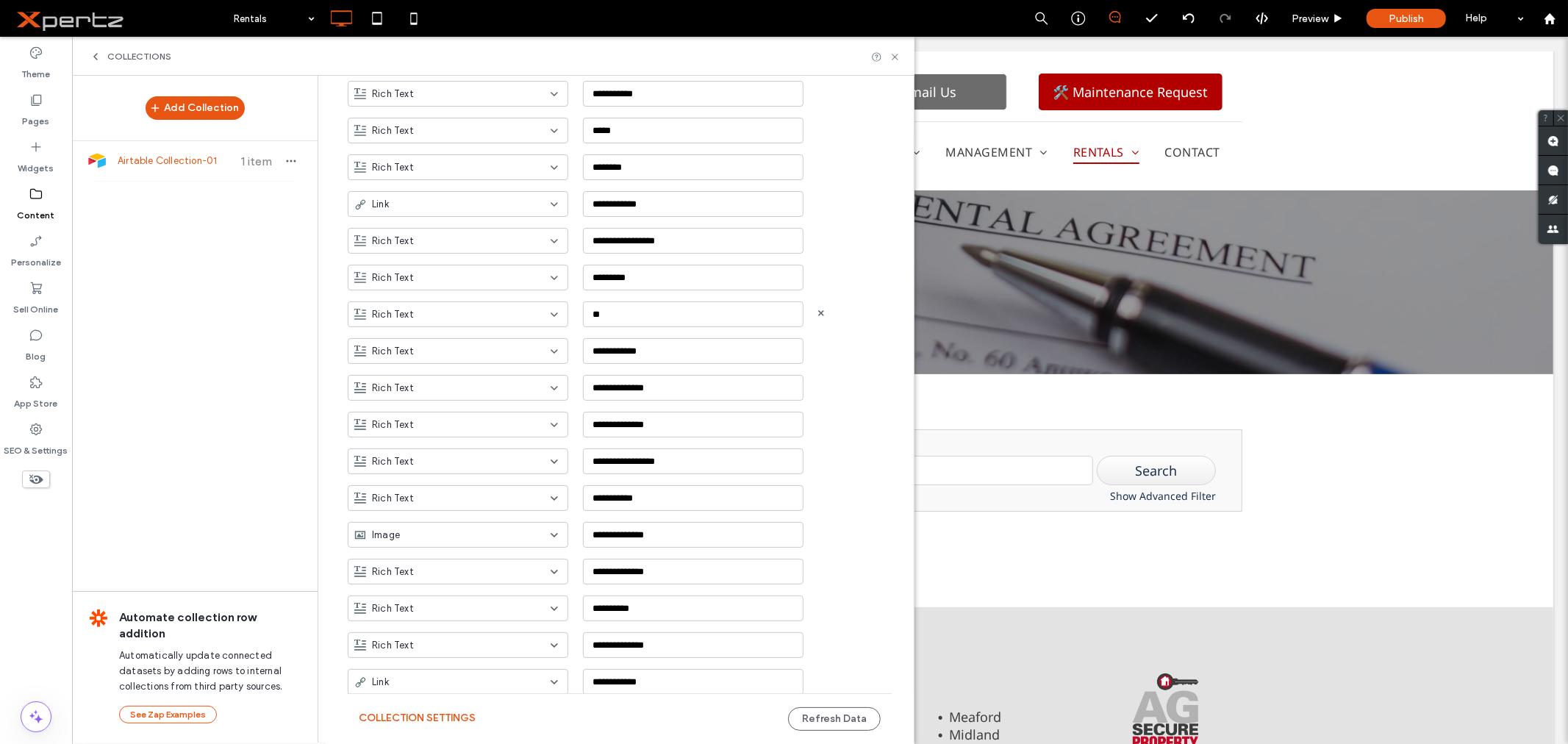
scroll to position [651, 0]
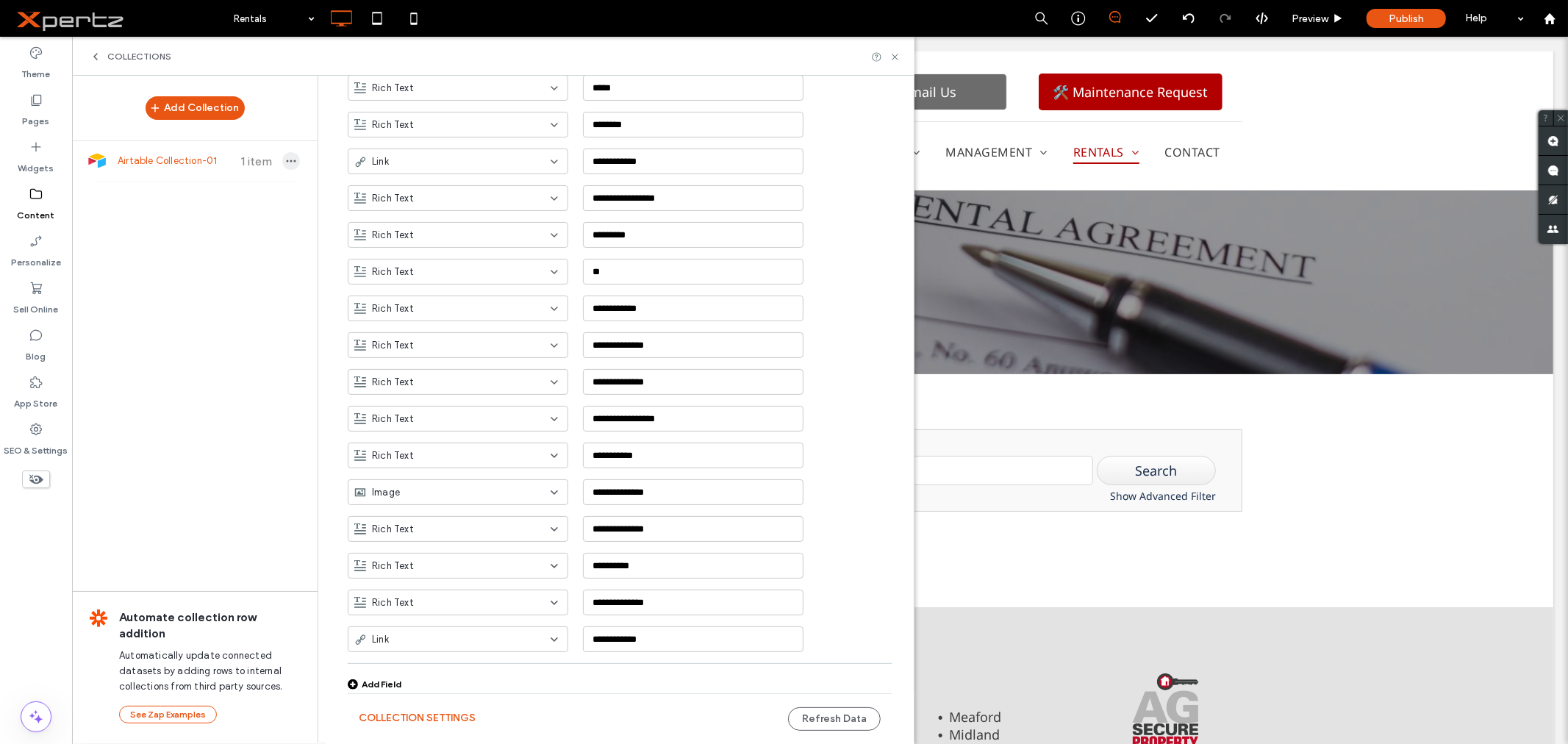
click at [287, 157] on icon "button" at bounding box center [291, 160] width 12 height 12
click at [352, 120] on span "Refresh Data" at bounding box center [358, 119] width 59 height 15
click at [895, 57] on icon at bounding box center [895, 57] width 11 height 11
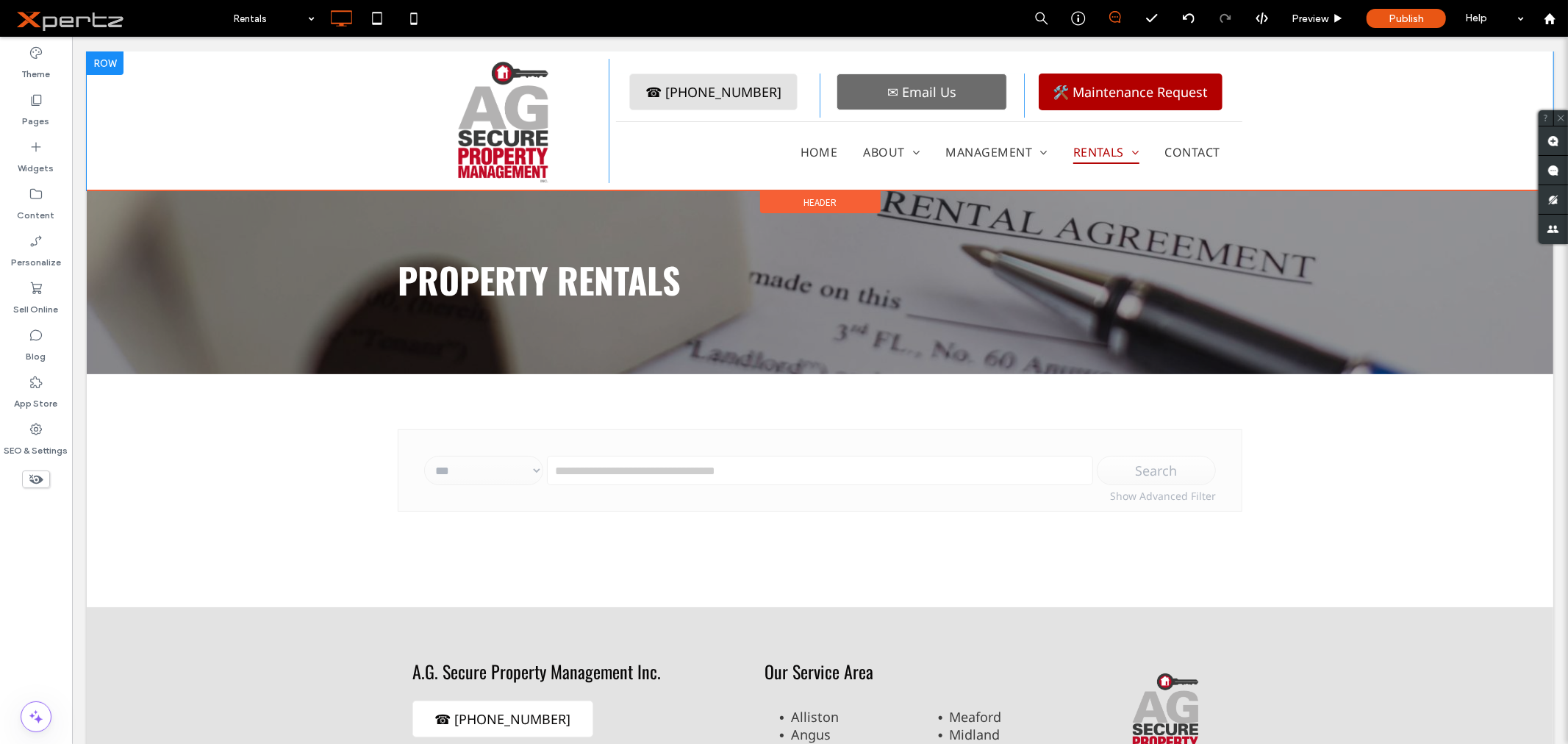
scroll to position [0, 0]
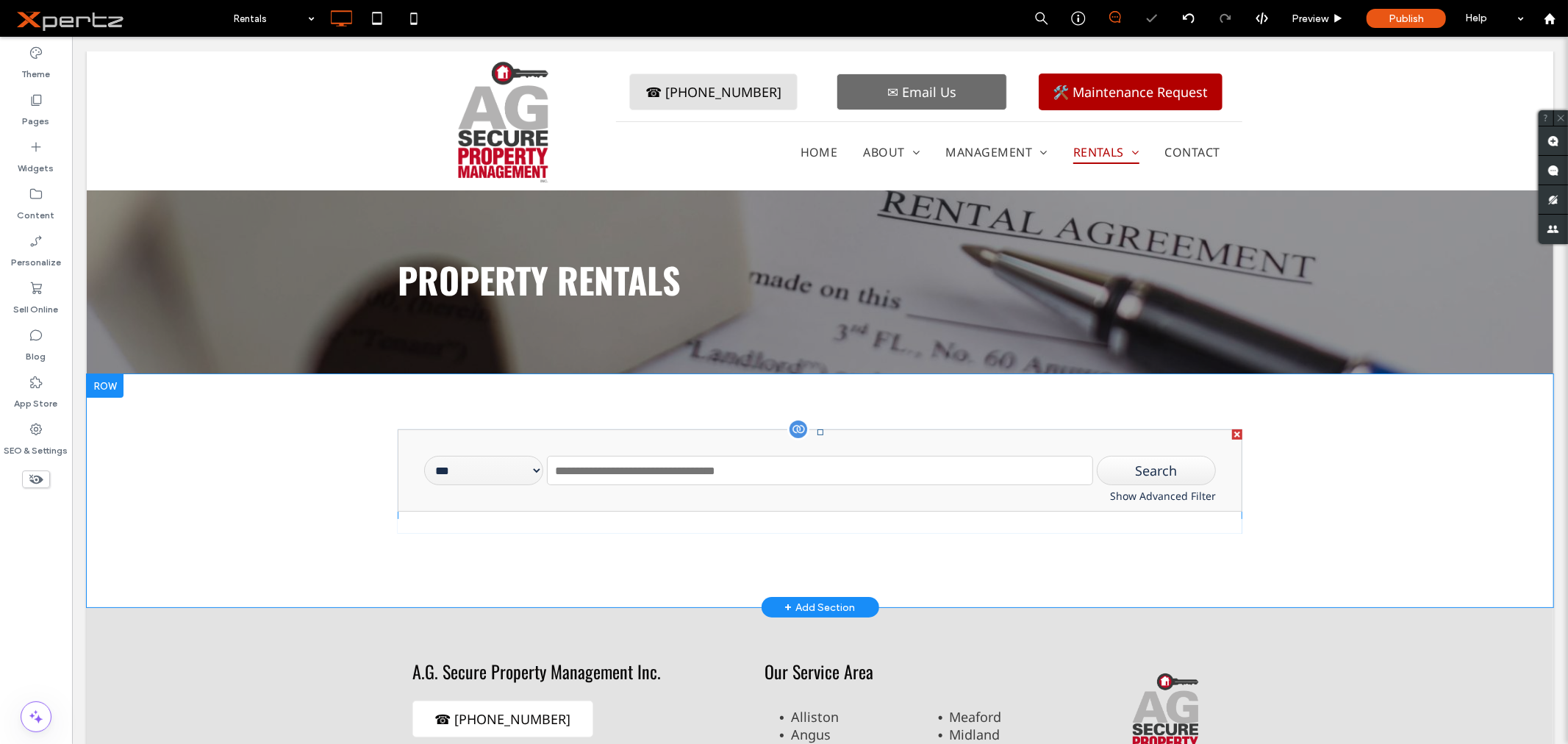
click at [736, 475] on span at bounding box center [819, 480] width 844 height 104
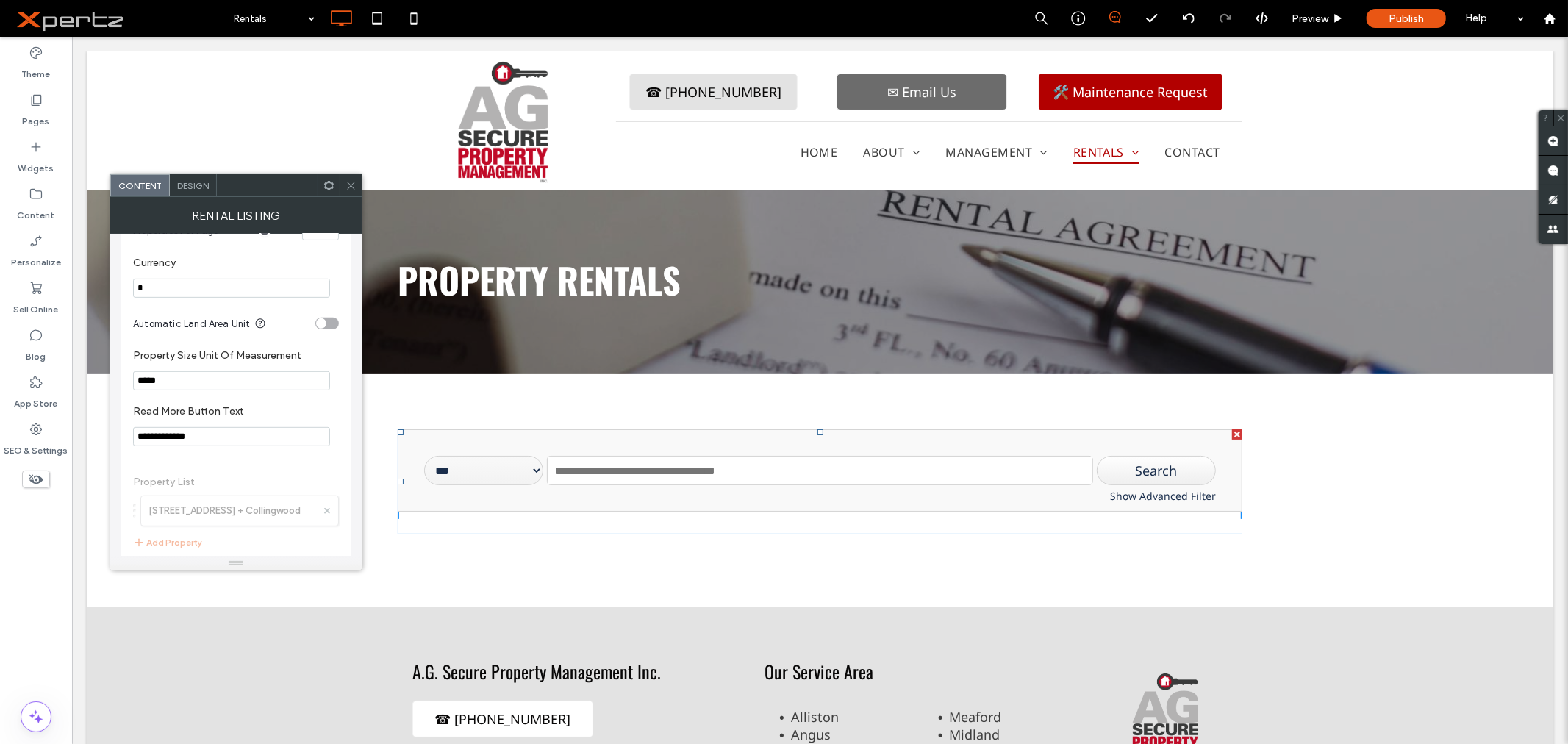
scroll to position [664, 0]
click at [357, 181] on div at bounding box center [350, 185] width 22 height 22
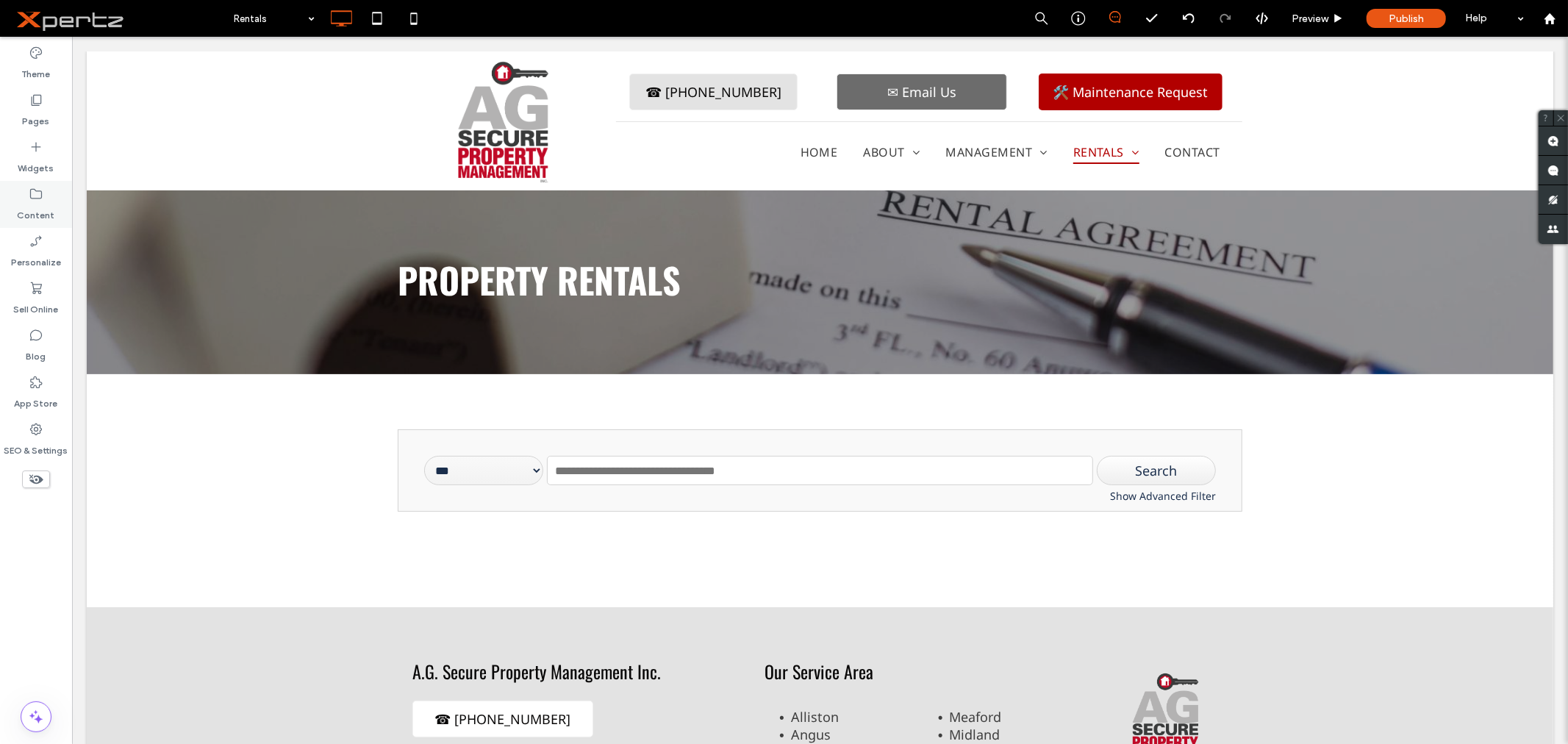
click at [52, 209] on label "Content" at bounding box center [36, 212] width 37 height 21
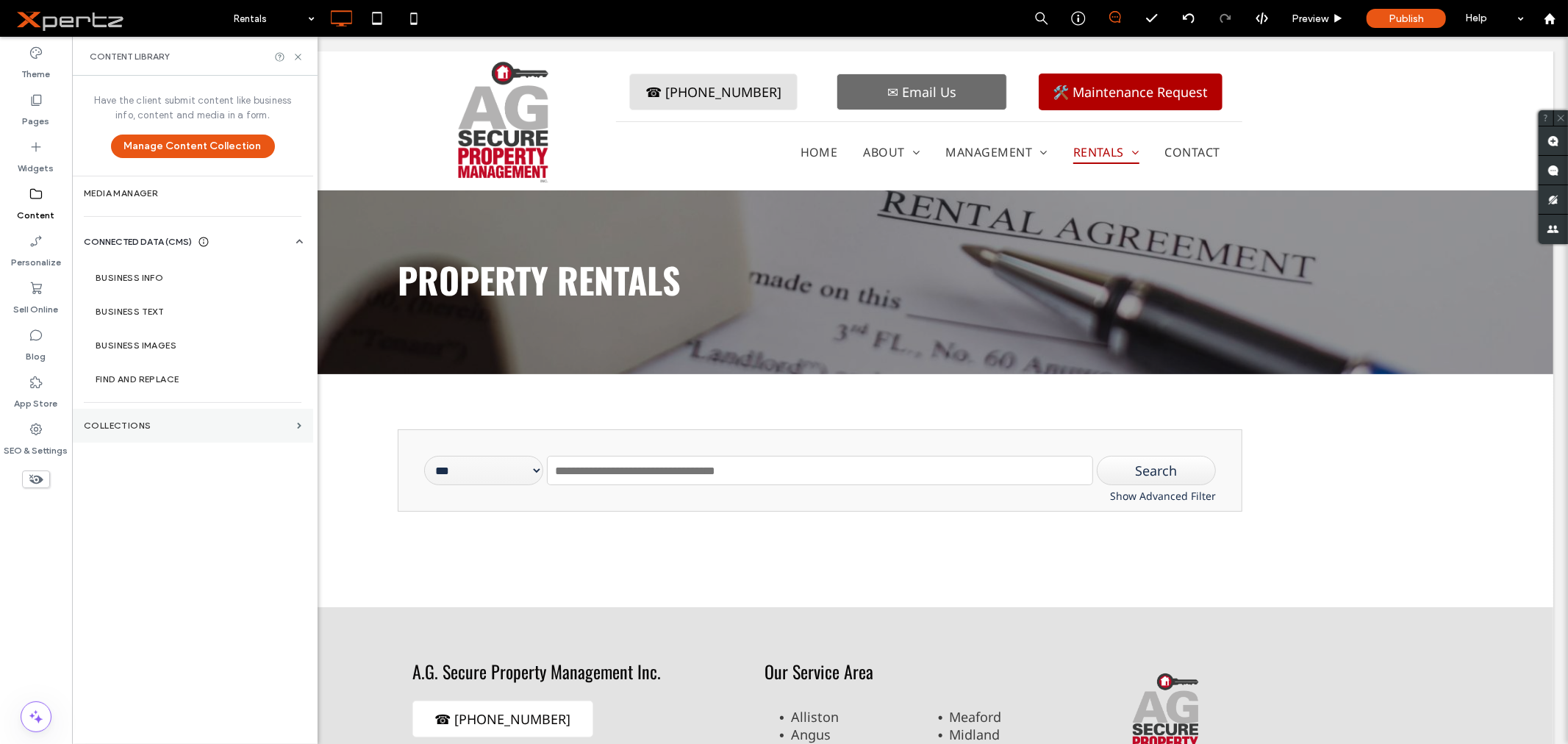
click at [137, 422] on label "Collections" at bounding box center [187, 425] width 207 height 10
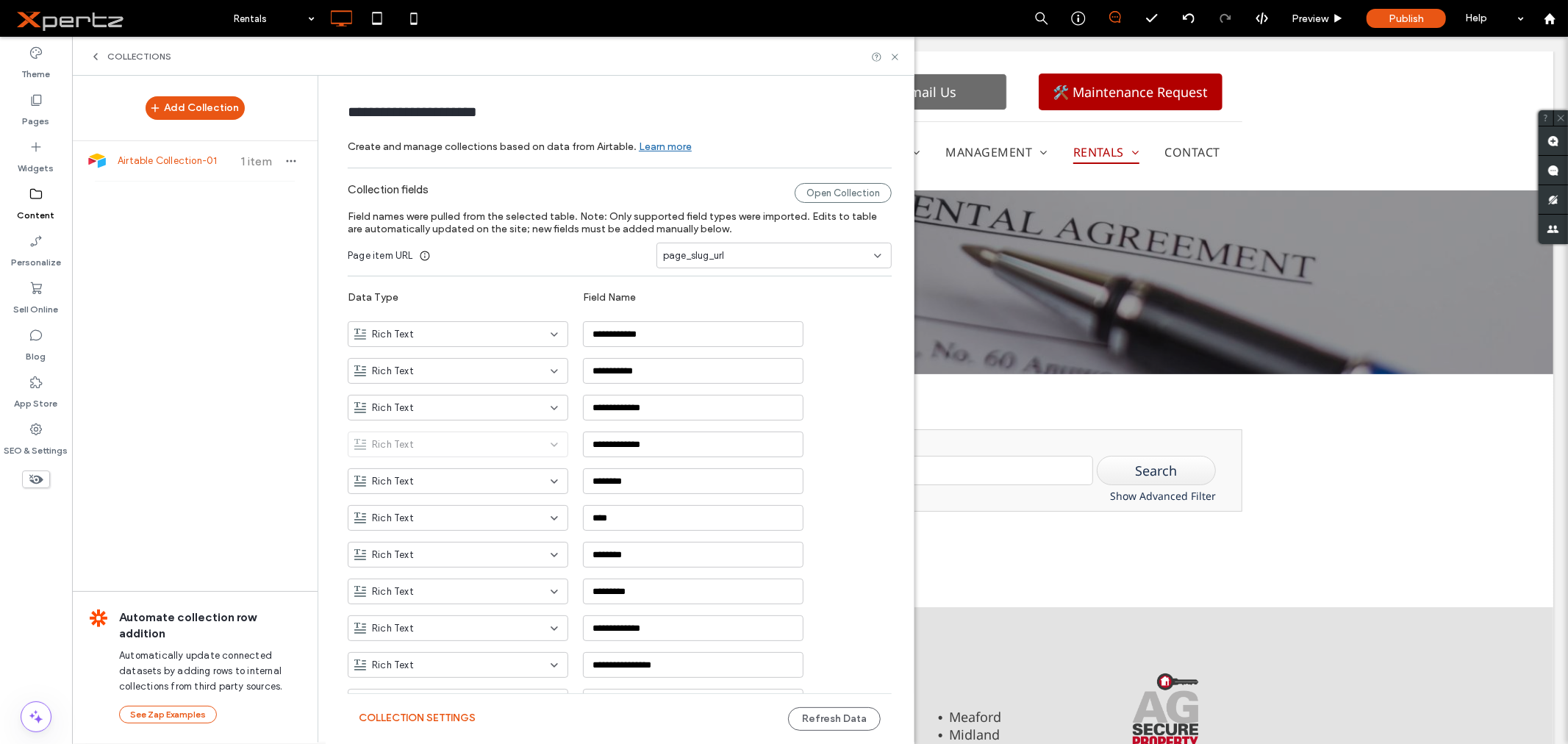
click at [243, 166] on span "1 item" at bounding box center [256, 160] width 52 height 14
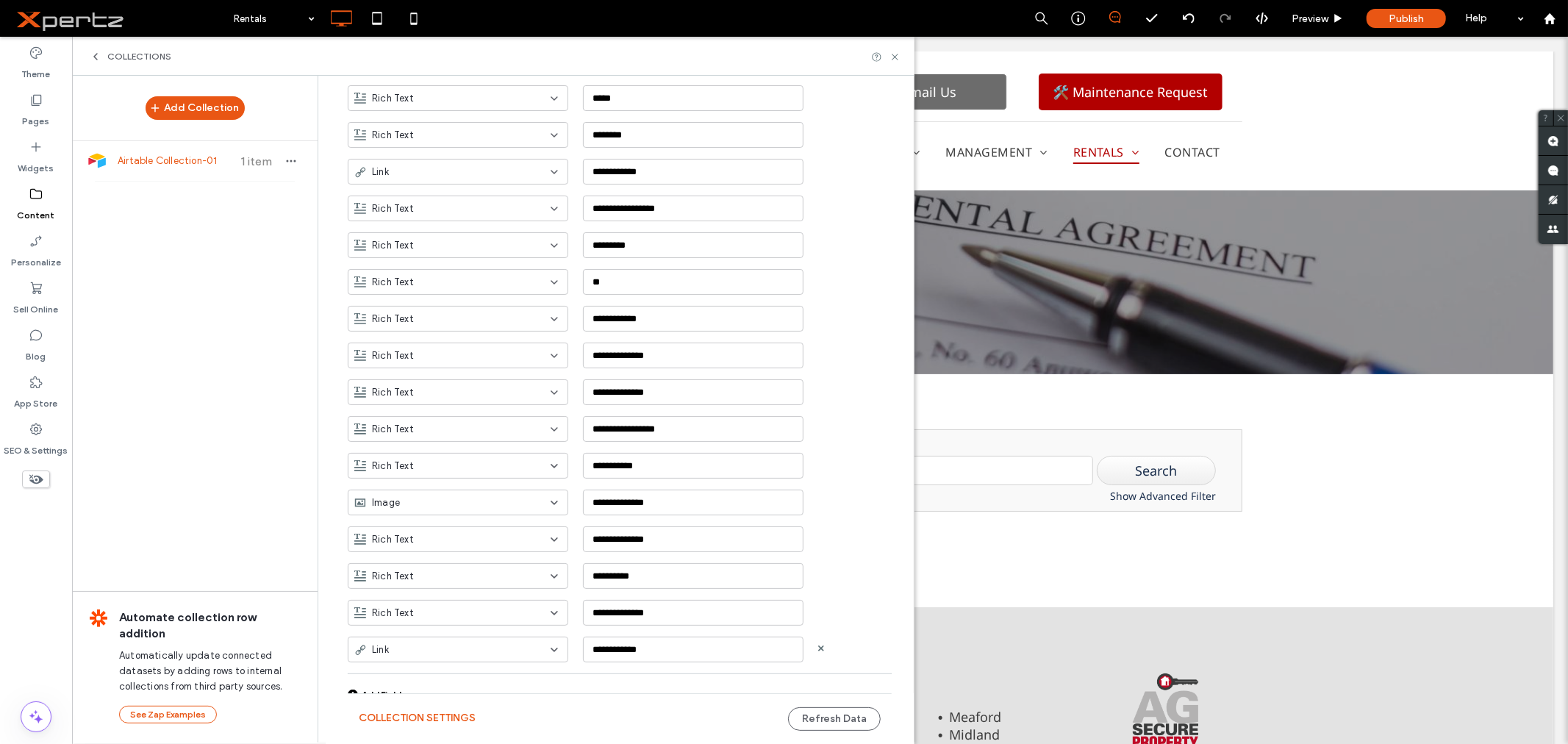
scroll to position [651, 0]
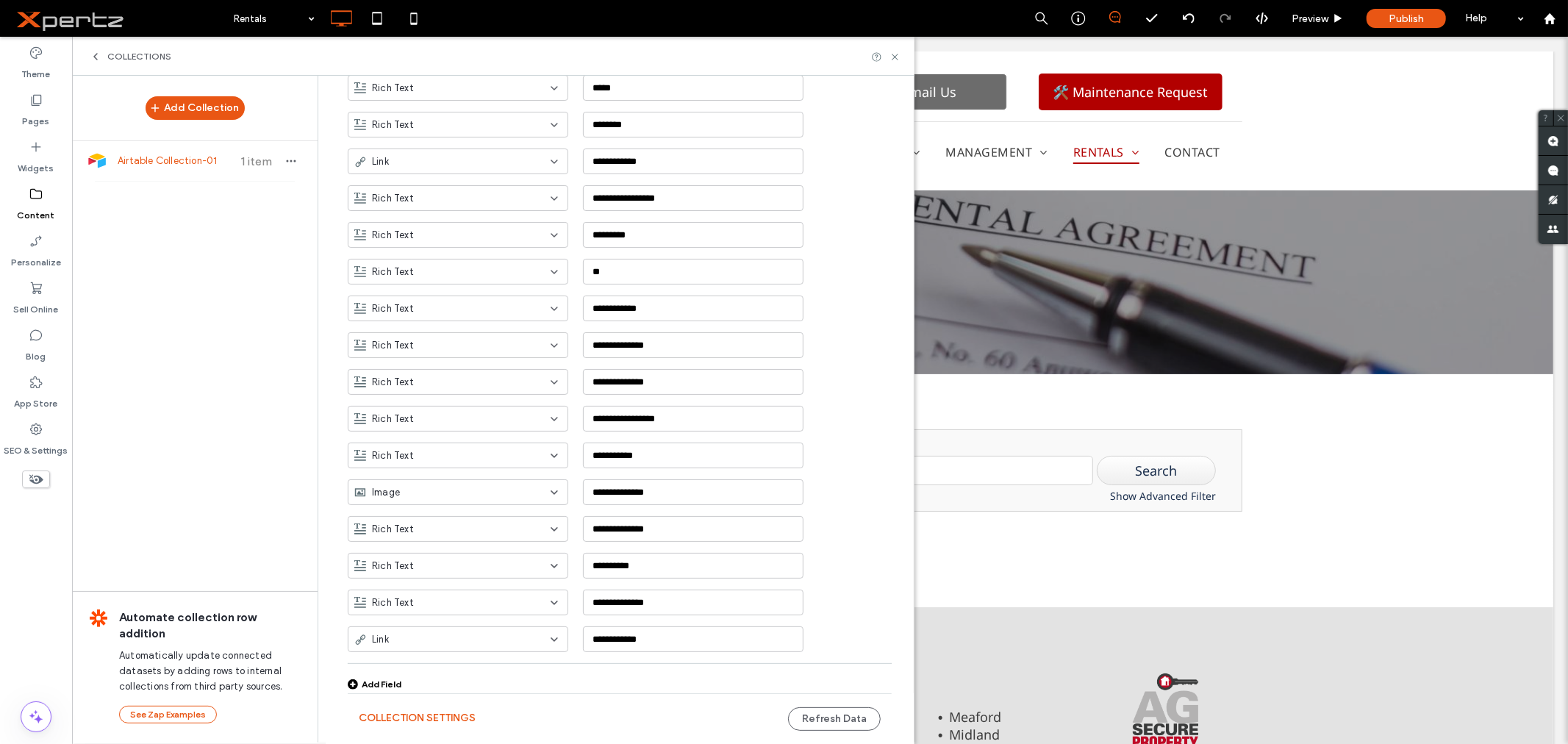
click at [383, 682] on div "Add Field" at bounding box center [374, 684] width 54 height 11
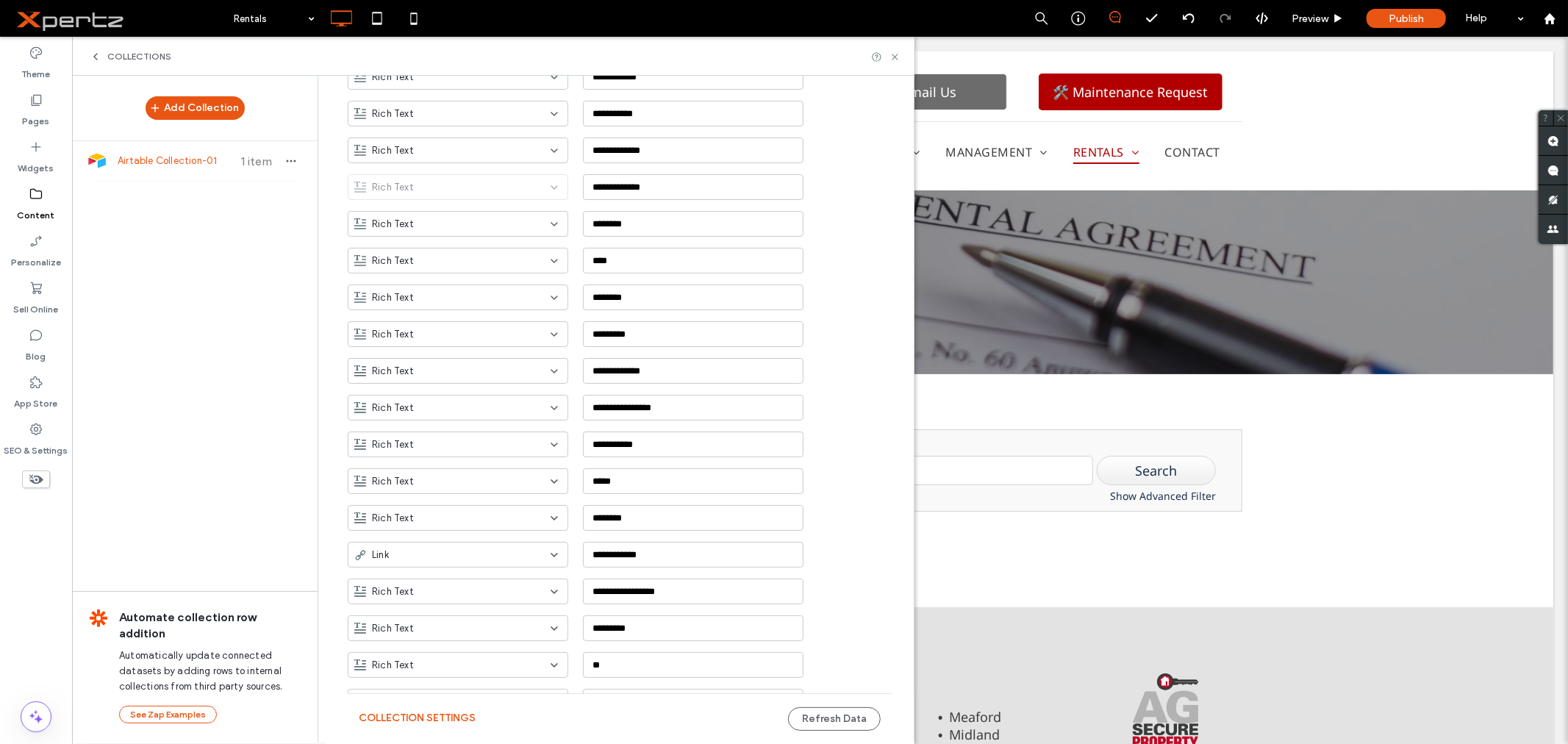
scroll to position [253, 0]
click at [286, 162] on icon "button" at bounding box center [291, 160] width 12 height 12
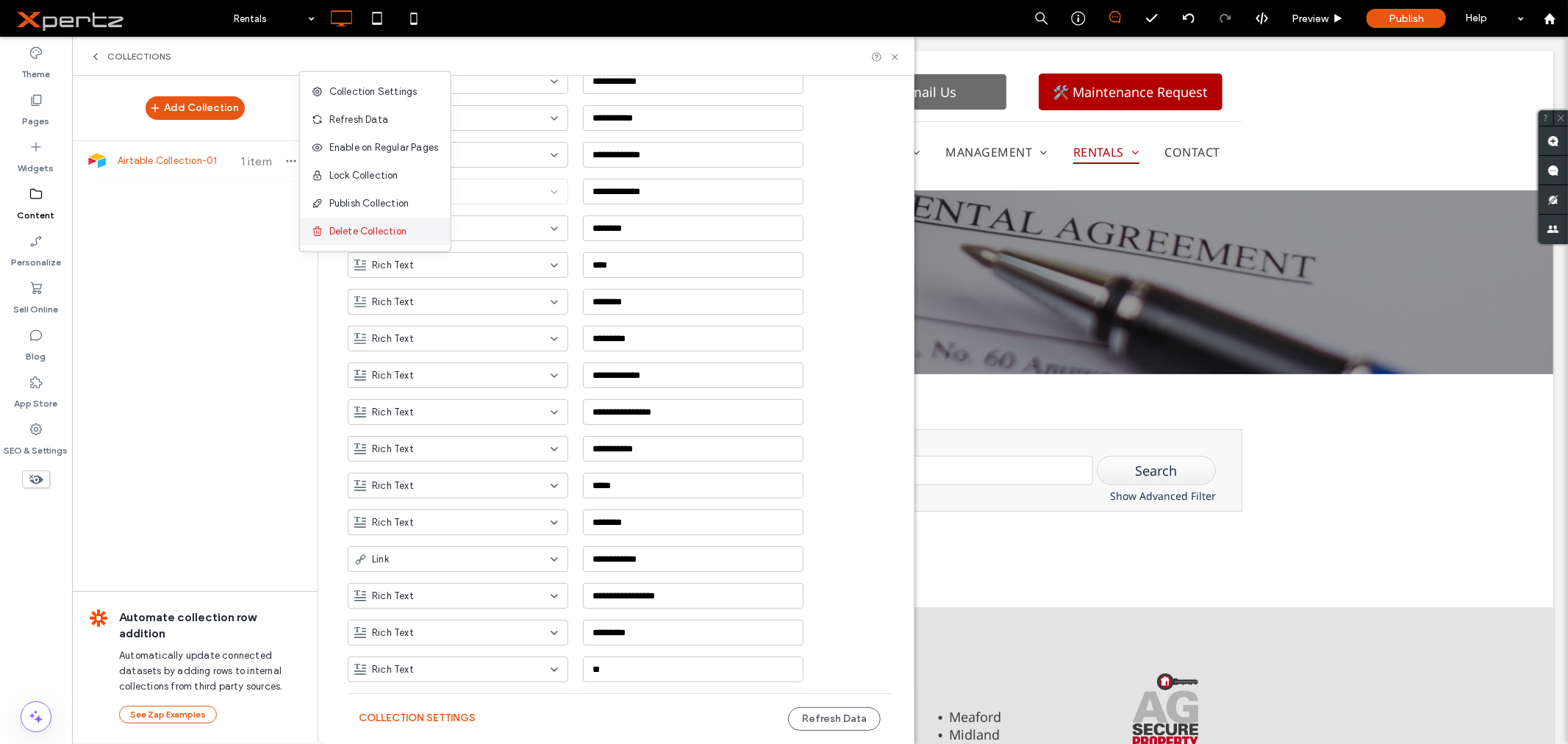
click at [372, 230] on span "Delete Collection" at bounding box center [368, 231] width 77 height 15
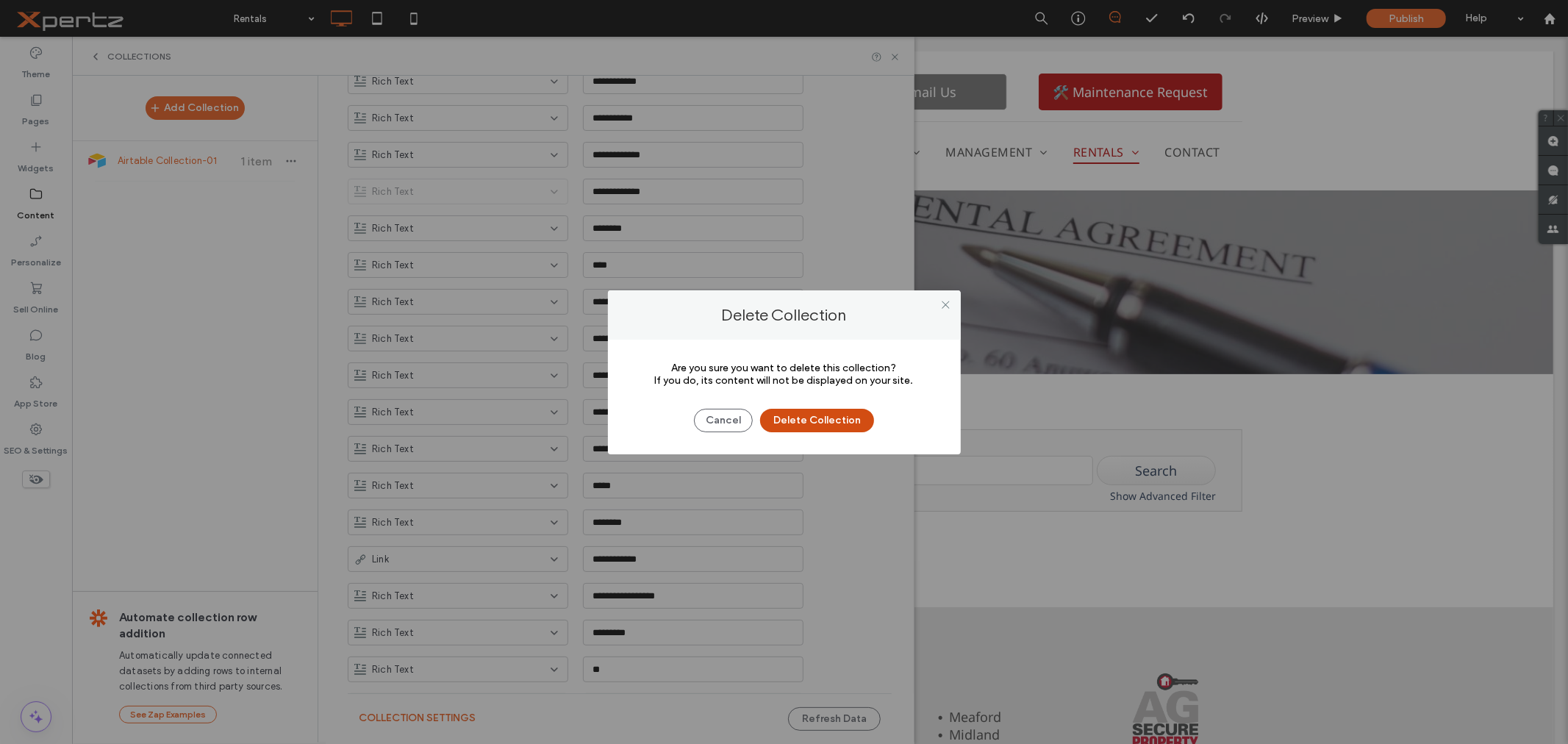
click at [802, 424] on button "Delete Collection" at bounding box center [817, 420] width 114 height 23
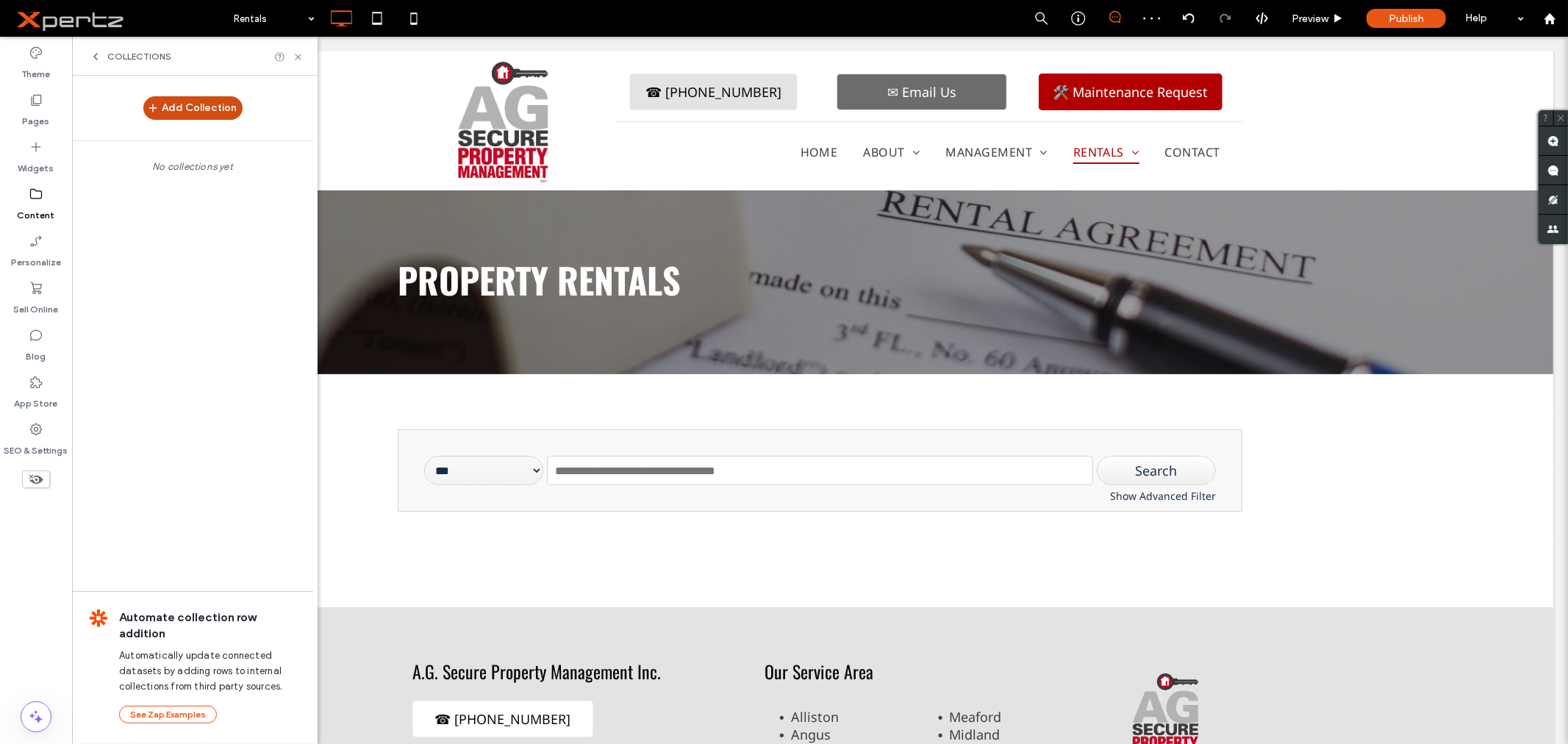
click at [215, 104] on button "Add Collection" at bounding box center [193, 107] width 99 height 23
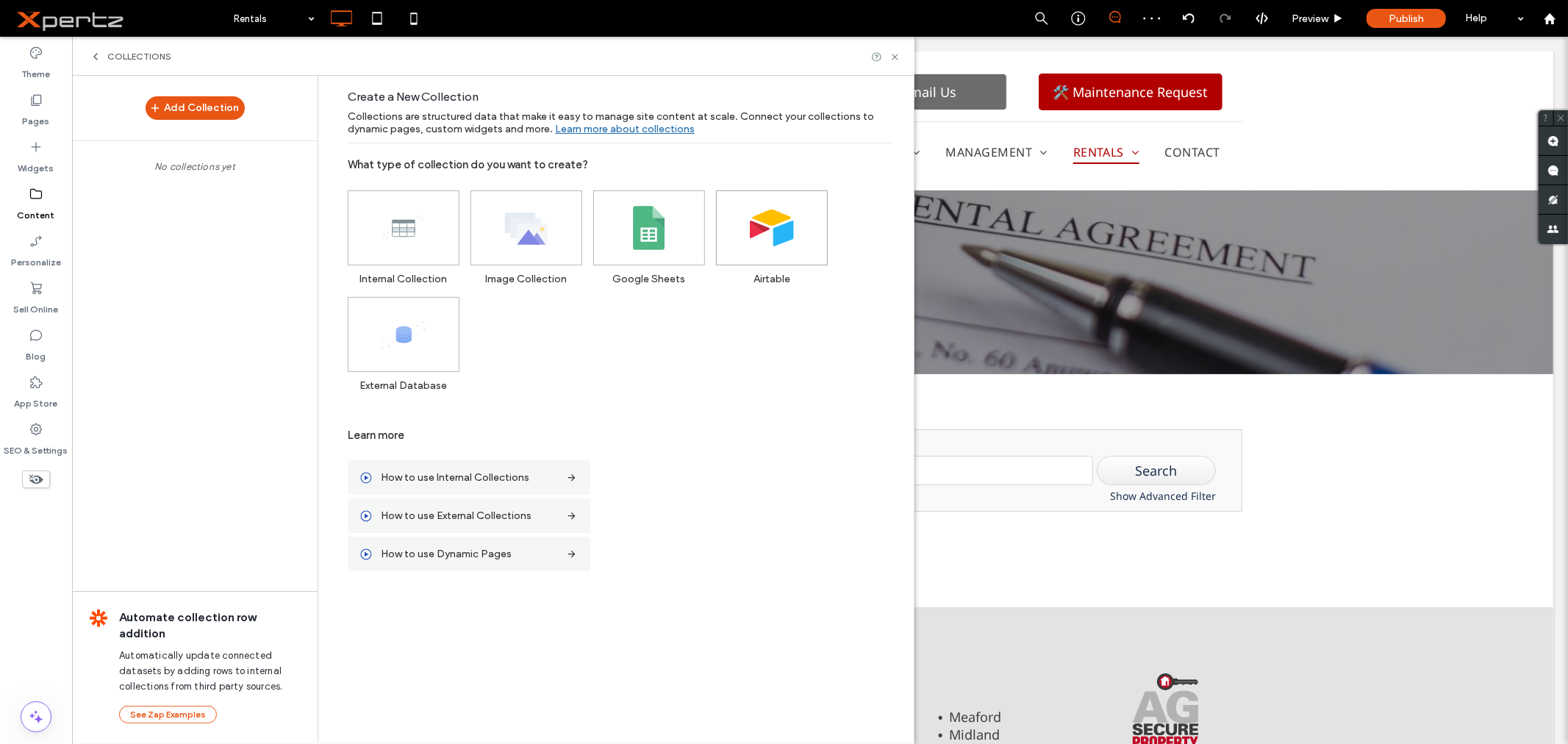
click at [744, 214] on span at bounding box center [772, 227] width 111 height 73
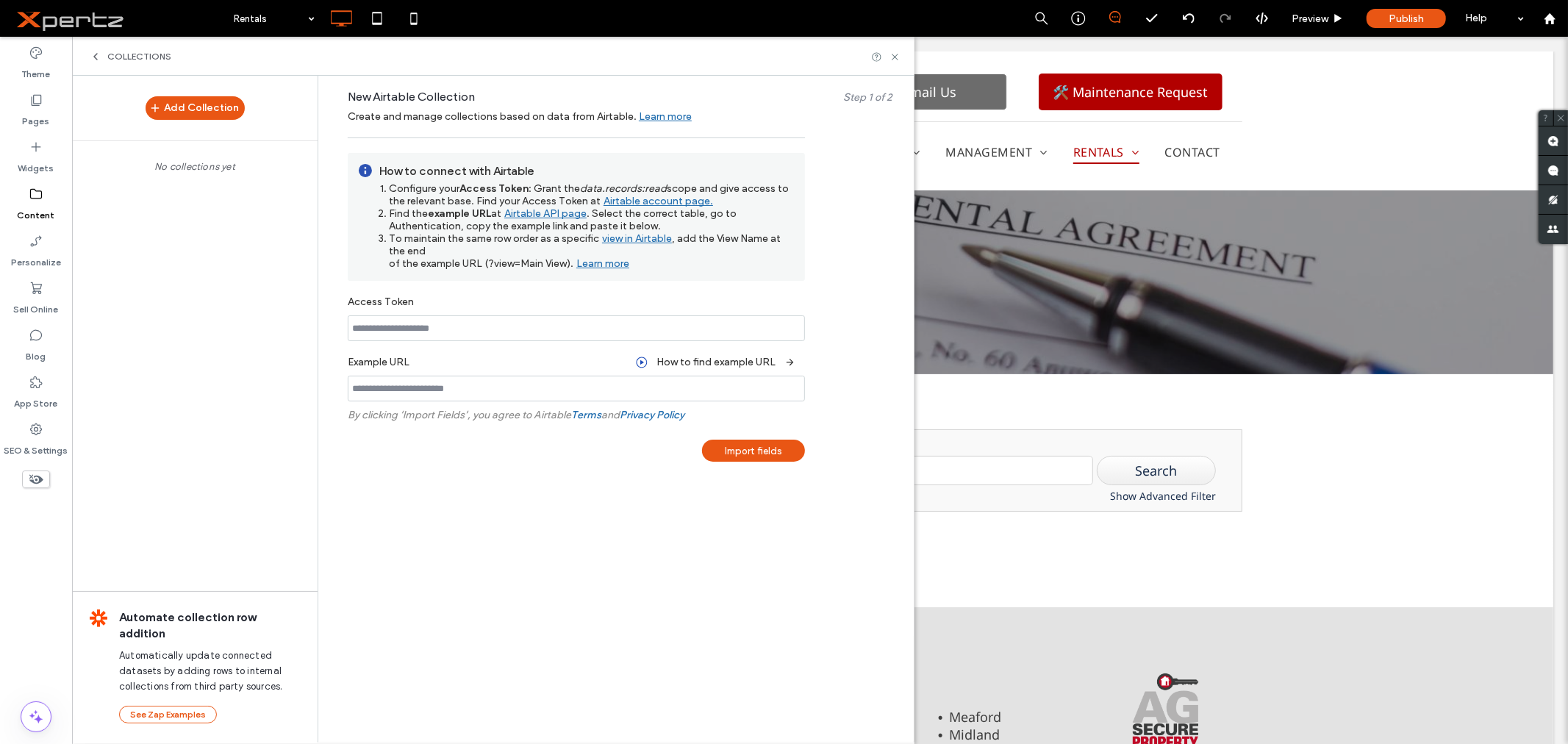
click at [391, 335] on input at bounding box center [576, 328] width 457 height 26
paste input "**********"
type input "**********"
click at [185, 305] on div "Add Collection No collections yet Automate collection row addition Automaticall…" at bounding box center [194, 408] width 245 height 665
click at [448, 392] on input at bounding box center [576, 389] width 457 height 26
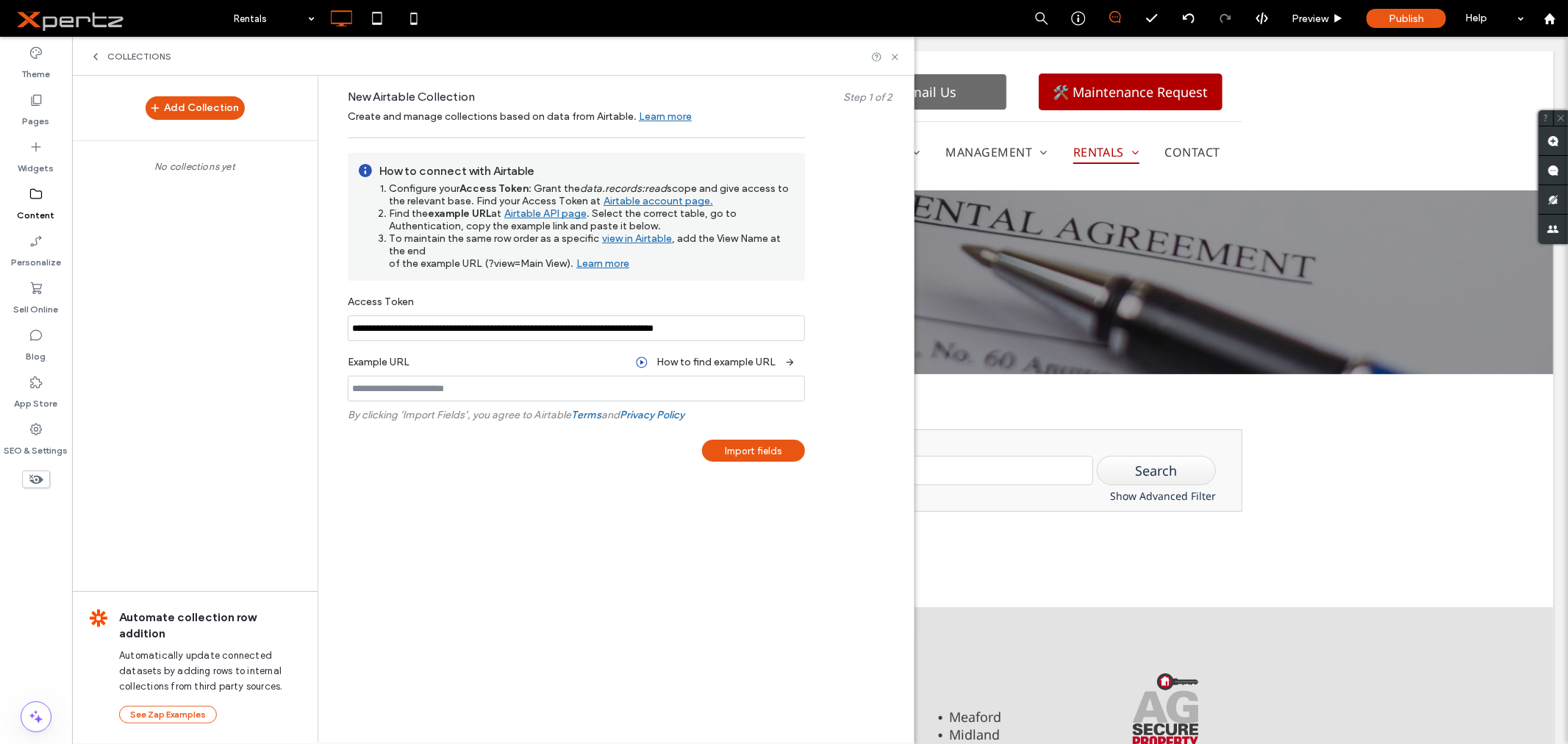
paste input "**********"
click at [606, 394] on input "**********" at bounding box center [576, 389] width 457 height 26
click at [633, 386] on input "**********" at bounding box center [576, 389] width 457 height 26
click at [636, 389] on input "**********" at bounding box center [576, 389] width 457 height 26
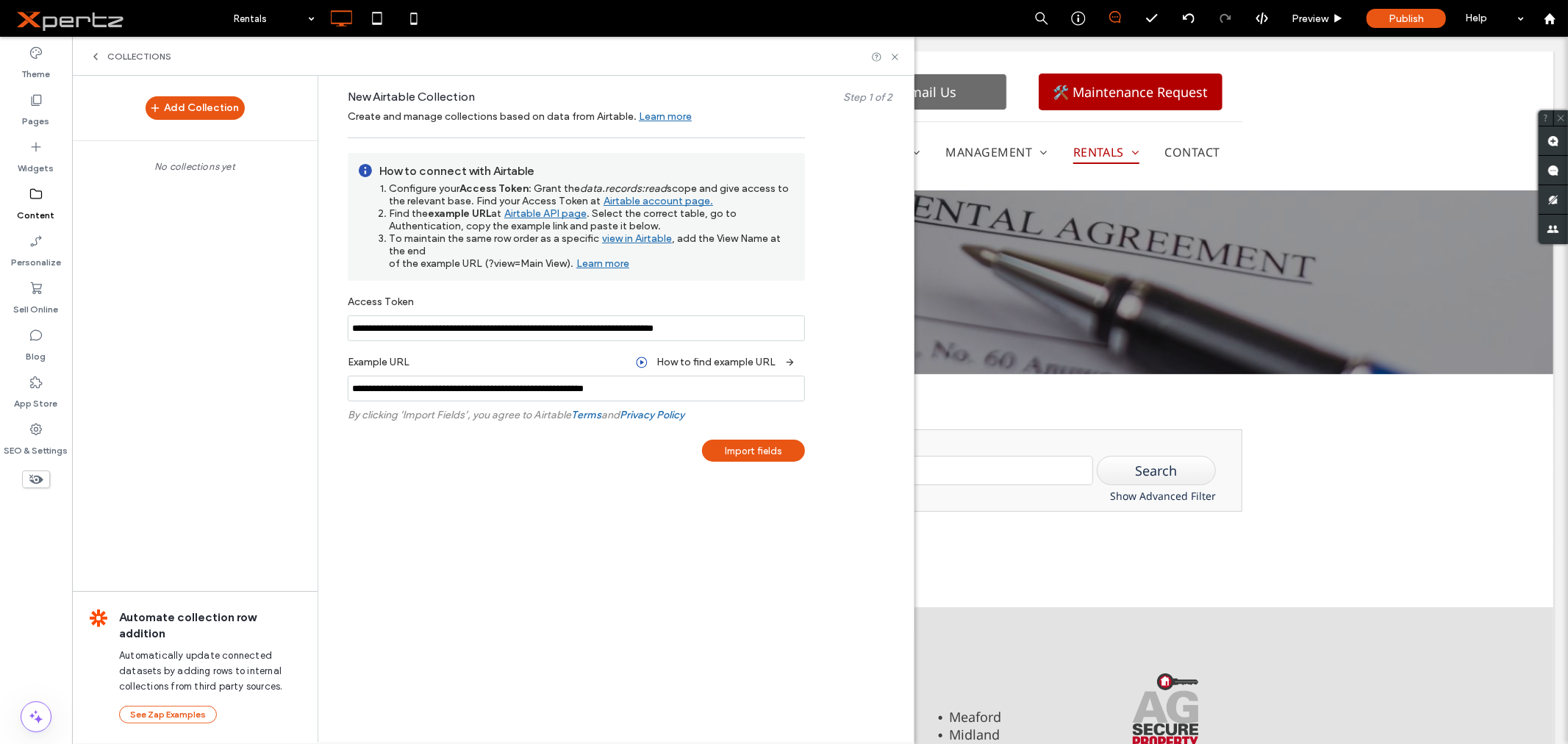
type input "**********"
click at [769, 448] on div "Import fields" at bounding box center [754, 450] width 103 height 22
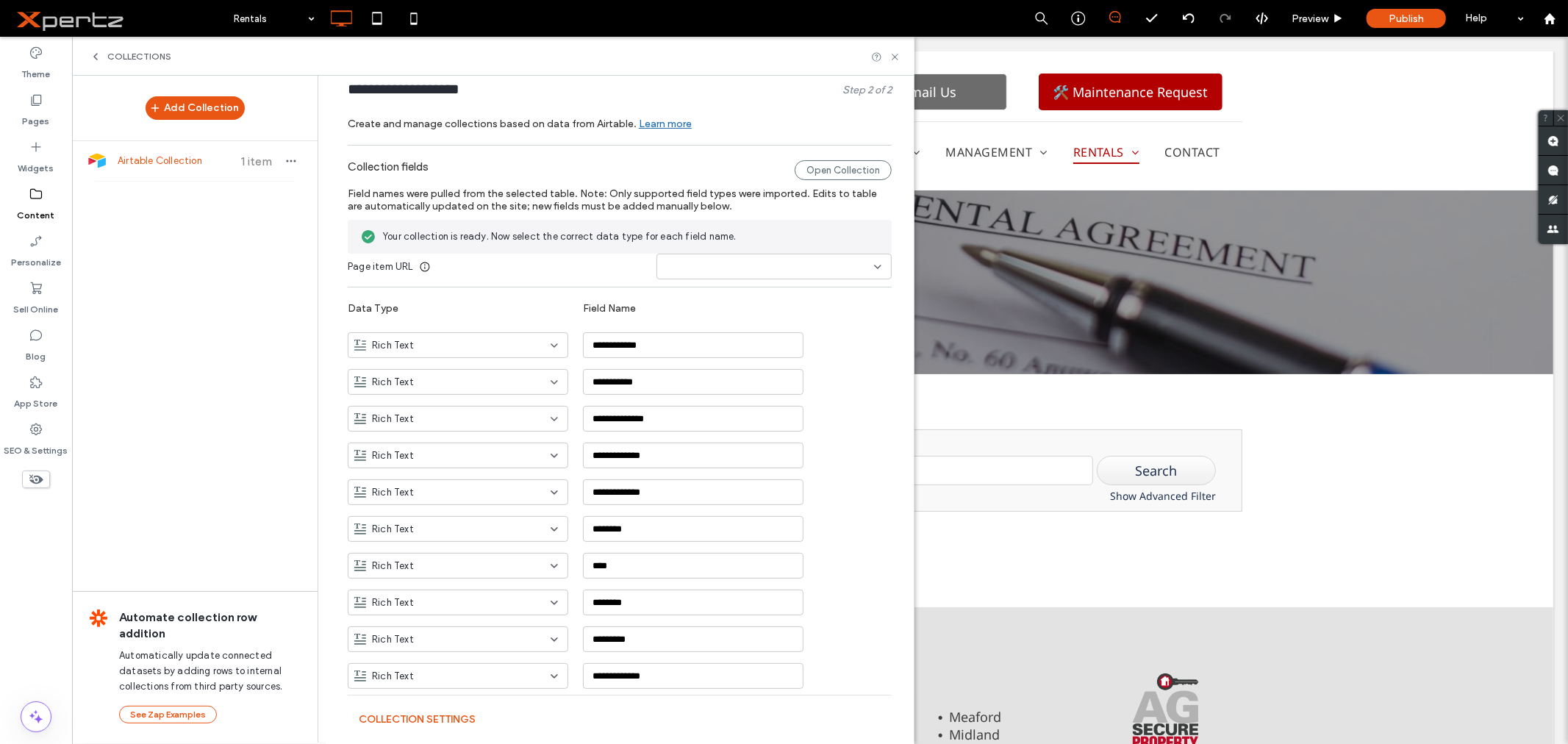
scroll to position [0, 0]
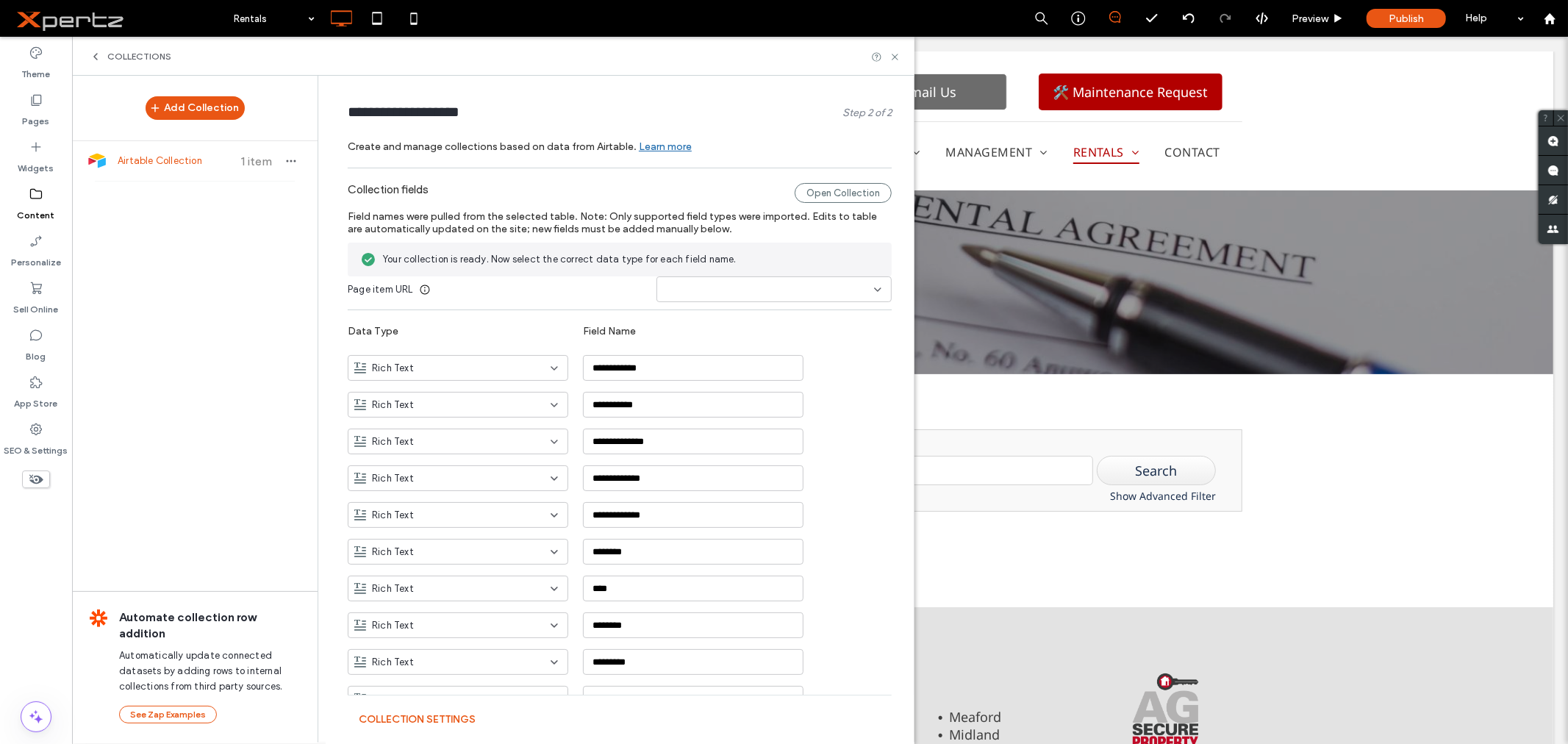
click at [694, 277] on div at bounding box center [774, 289] width 236 height 26
click at [697, 441] on span "page_slug_url" at bounding box center [687, 443] width 62 height 15
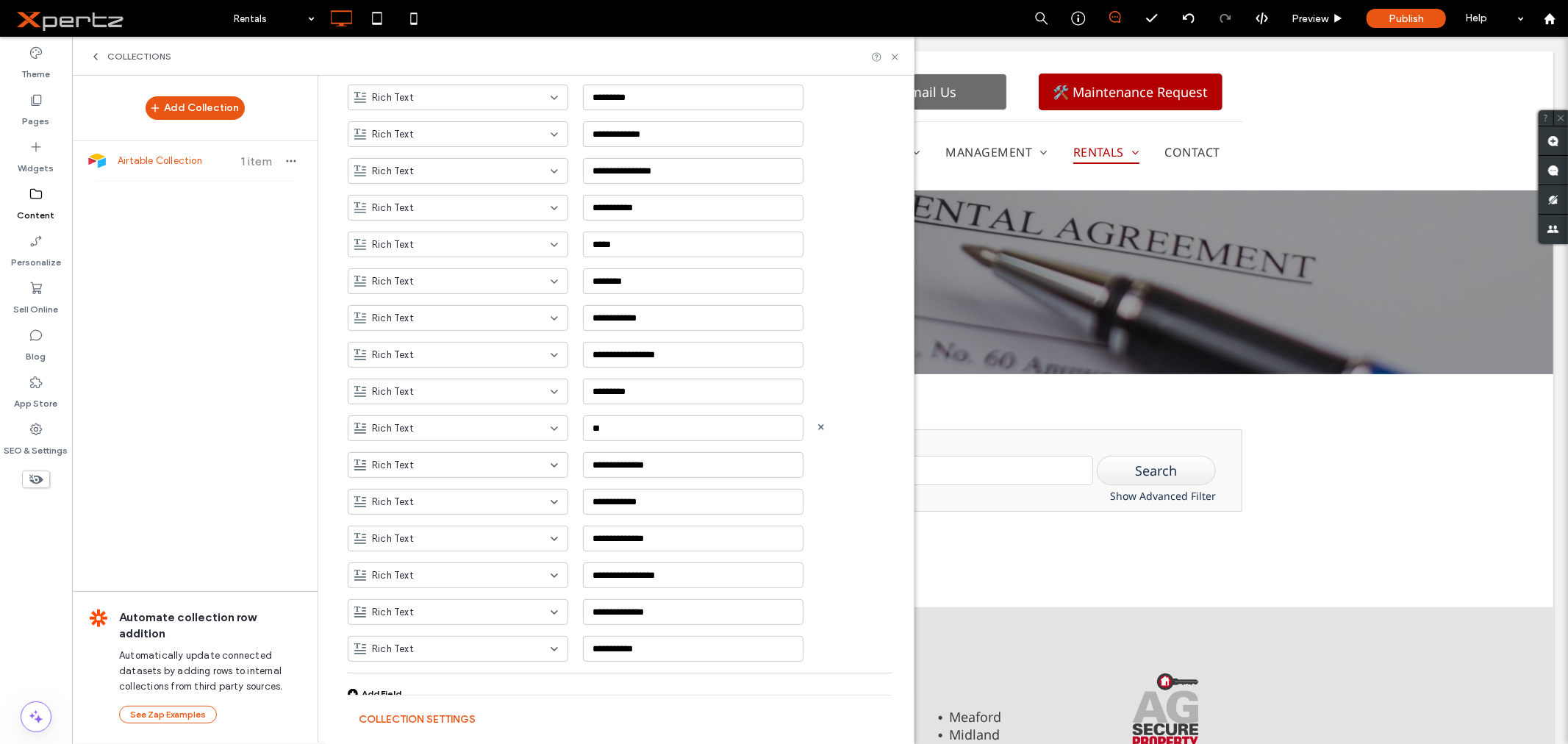
scroll to position [544, 0]
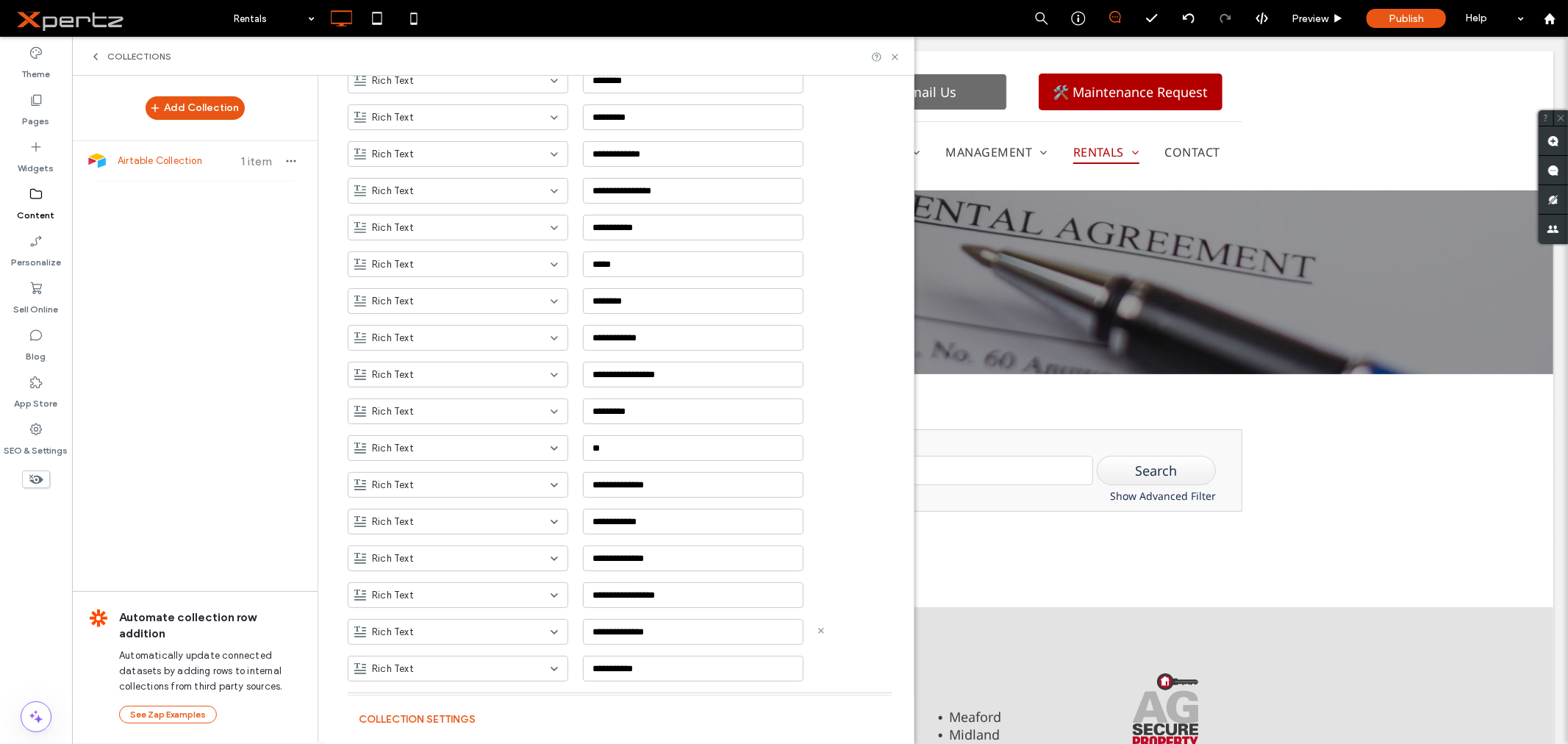
click at [819, 630] on use at bounding box center [821, 630] width 6 height 6
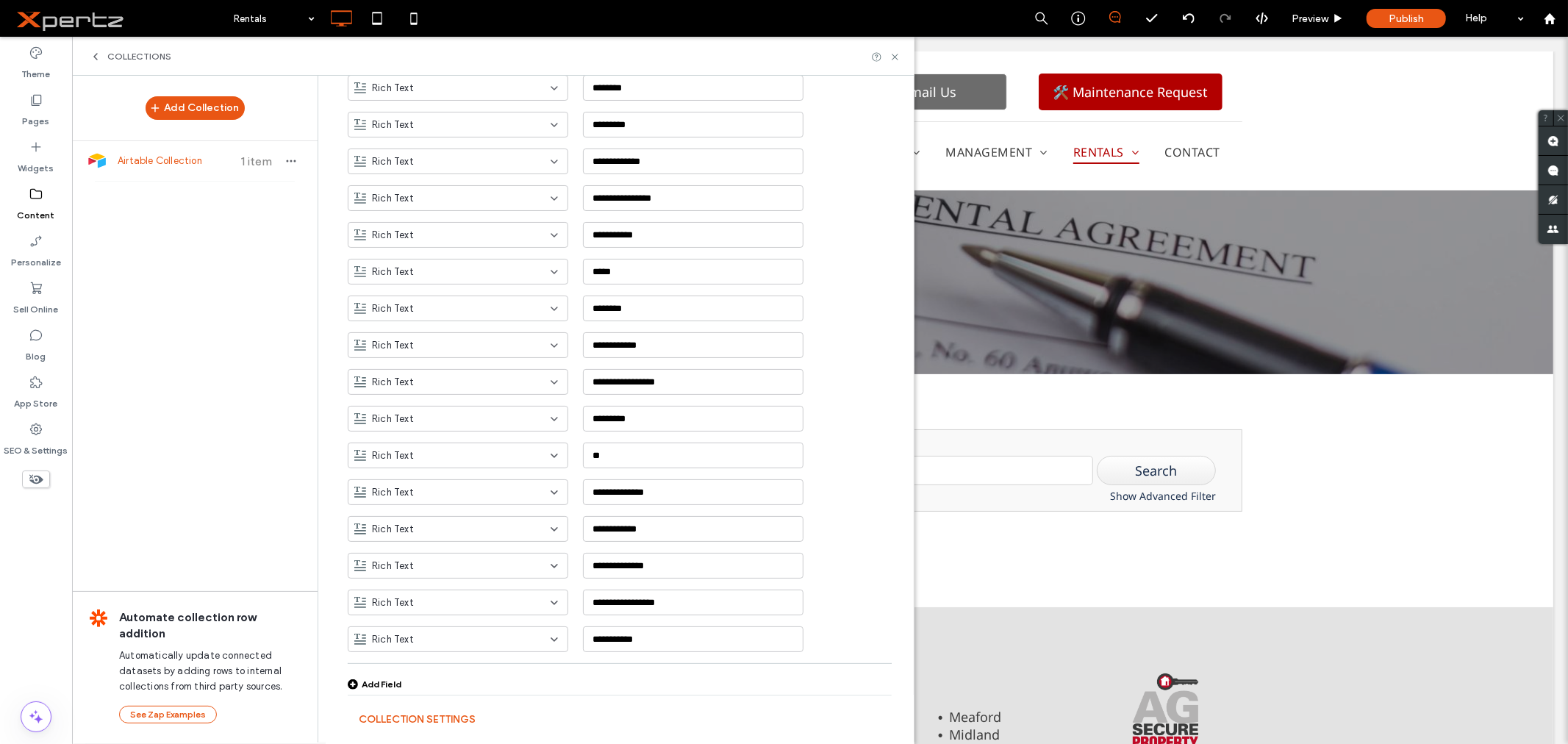
scroll to position [538, 0]
click at [626, 497] on input "**********" at bounding box center [693, 492] width 220 height 26
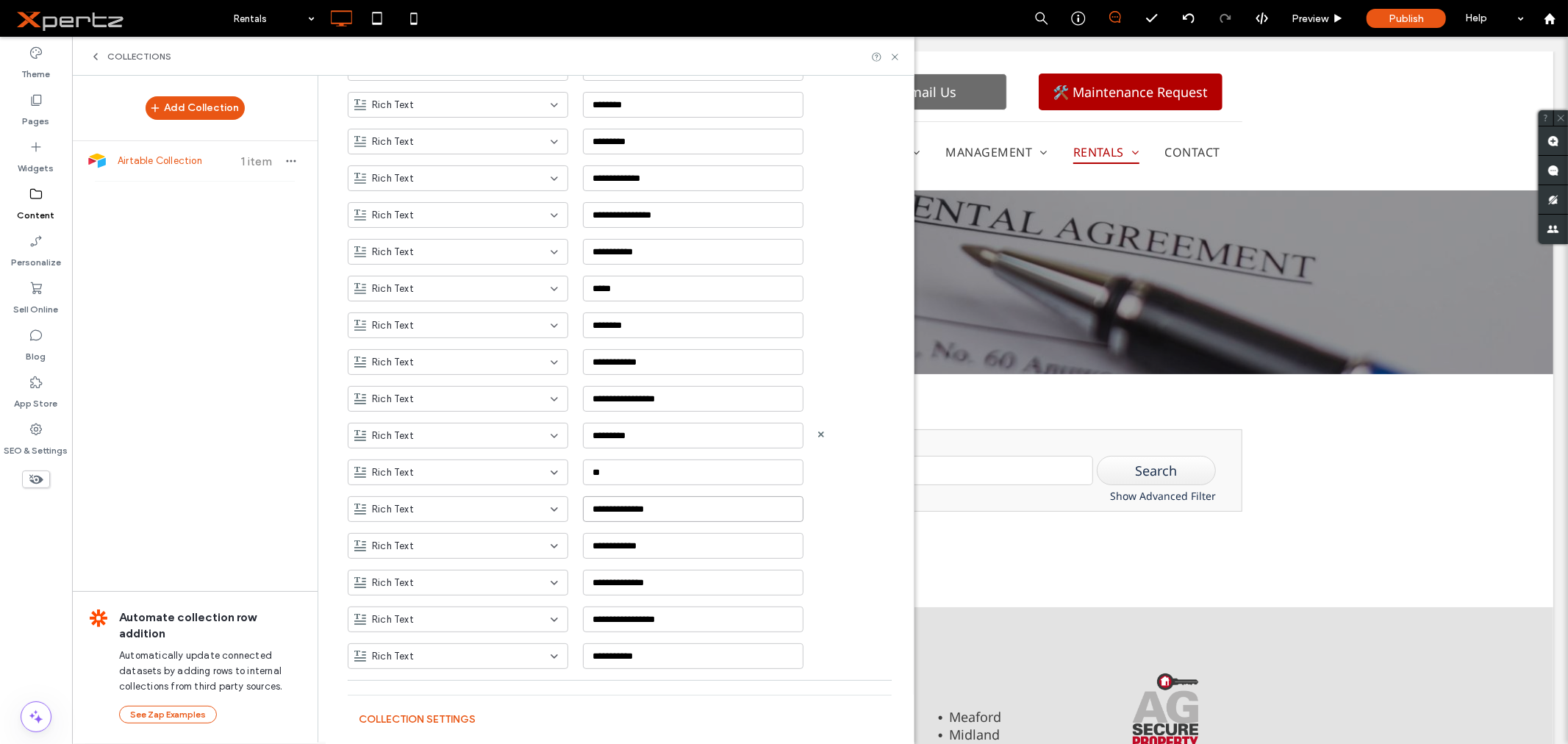
scroll to position [511, 0]
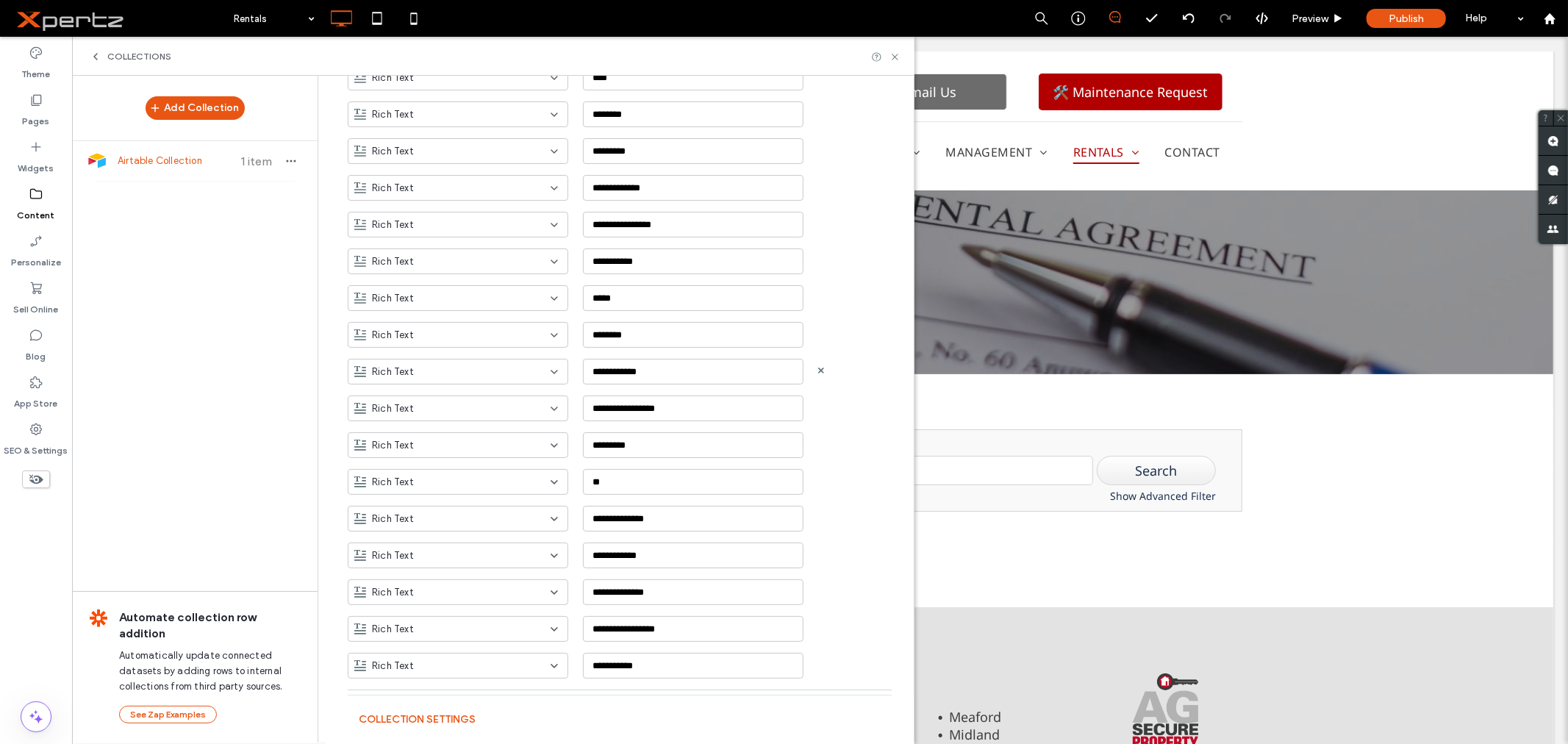
click at [494, 372] on div "Rich Text" at bounding box center [448, 372] width 190 height 15
click at [378, 493] on span "Location" at bounding box center [385, 496] width 40 height 15
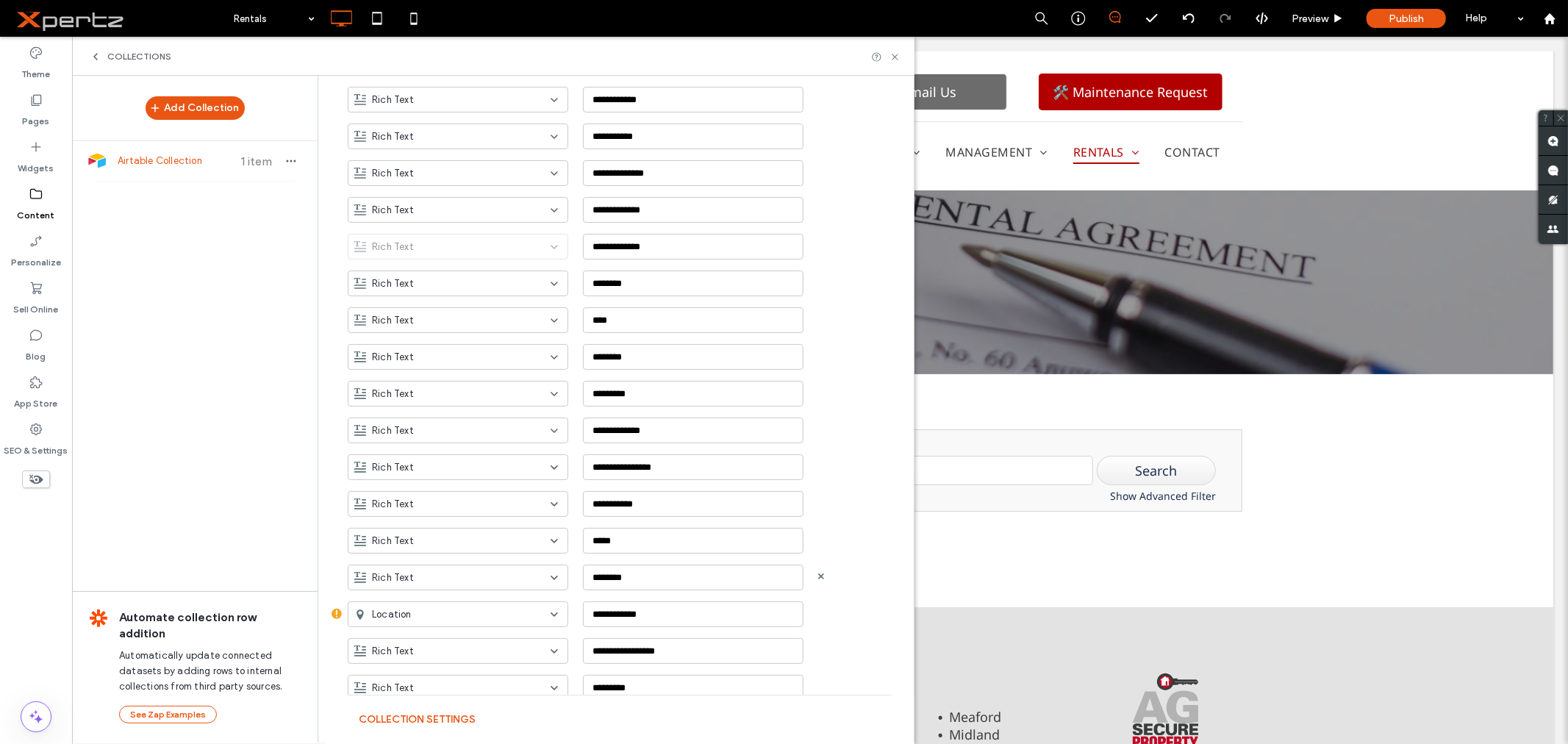
scroll to position [266, 0]
click at [503, 177] on div "Rich Text" at bounding box center [448, 176] width 190 height 15
click at [398, 246] on div "Image" at bounding box center [452, 253] width 219 height 26
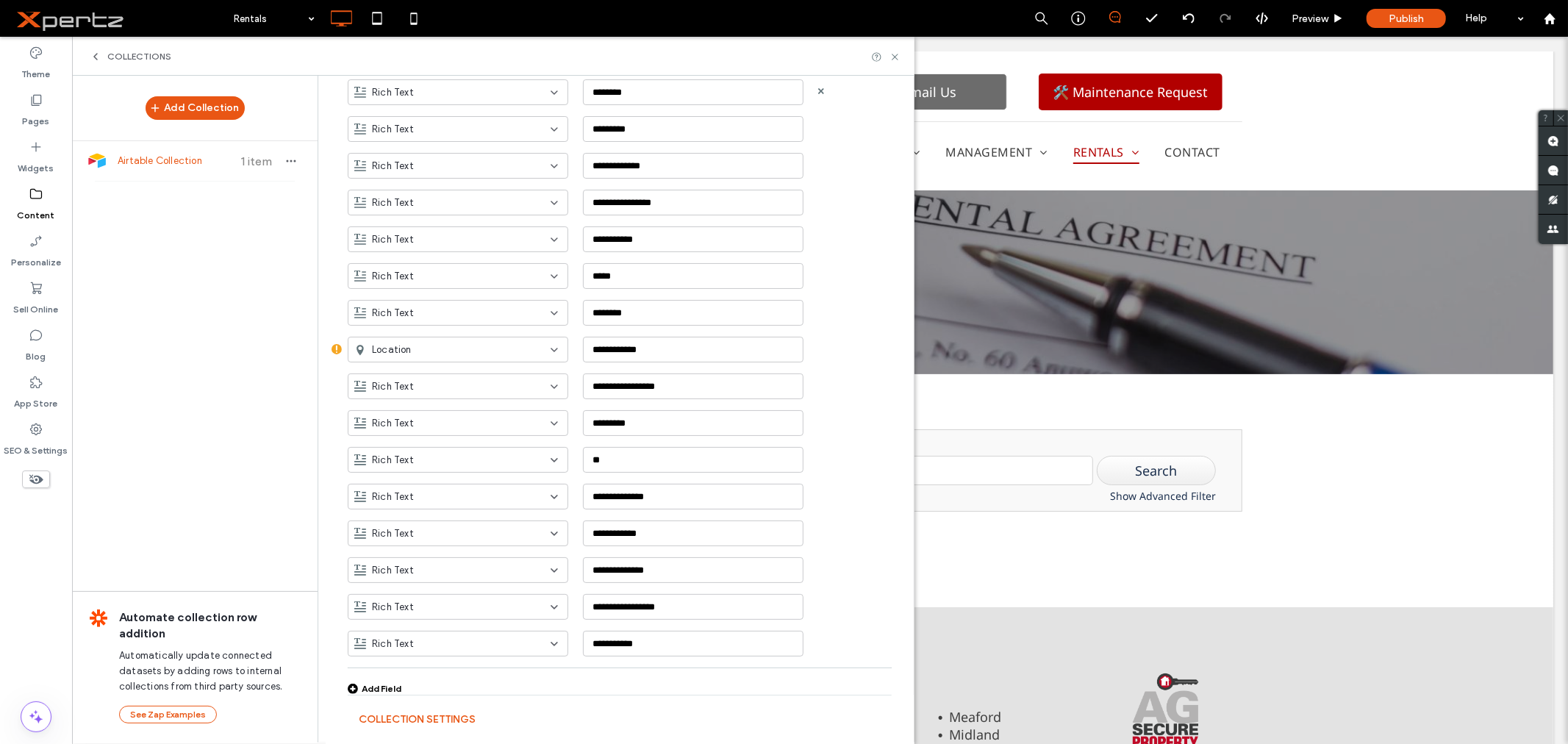
scroll to position [538, 0]
click at [378, 680] on div "Add Field" at bounding box center [374, 684] width 54 height 11
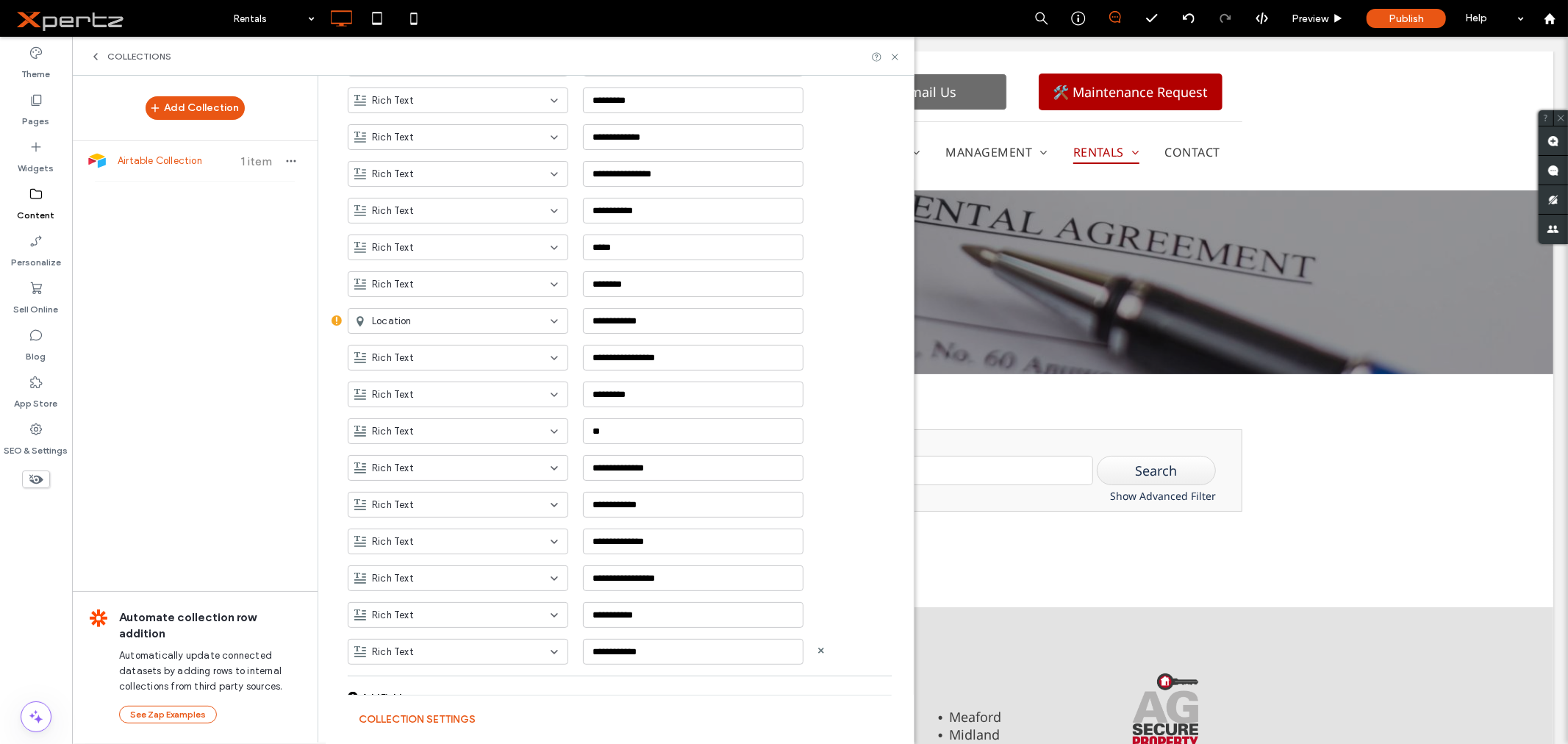
scroll to position [576, 0]
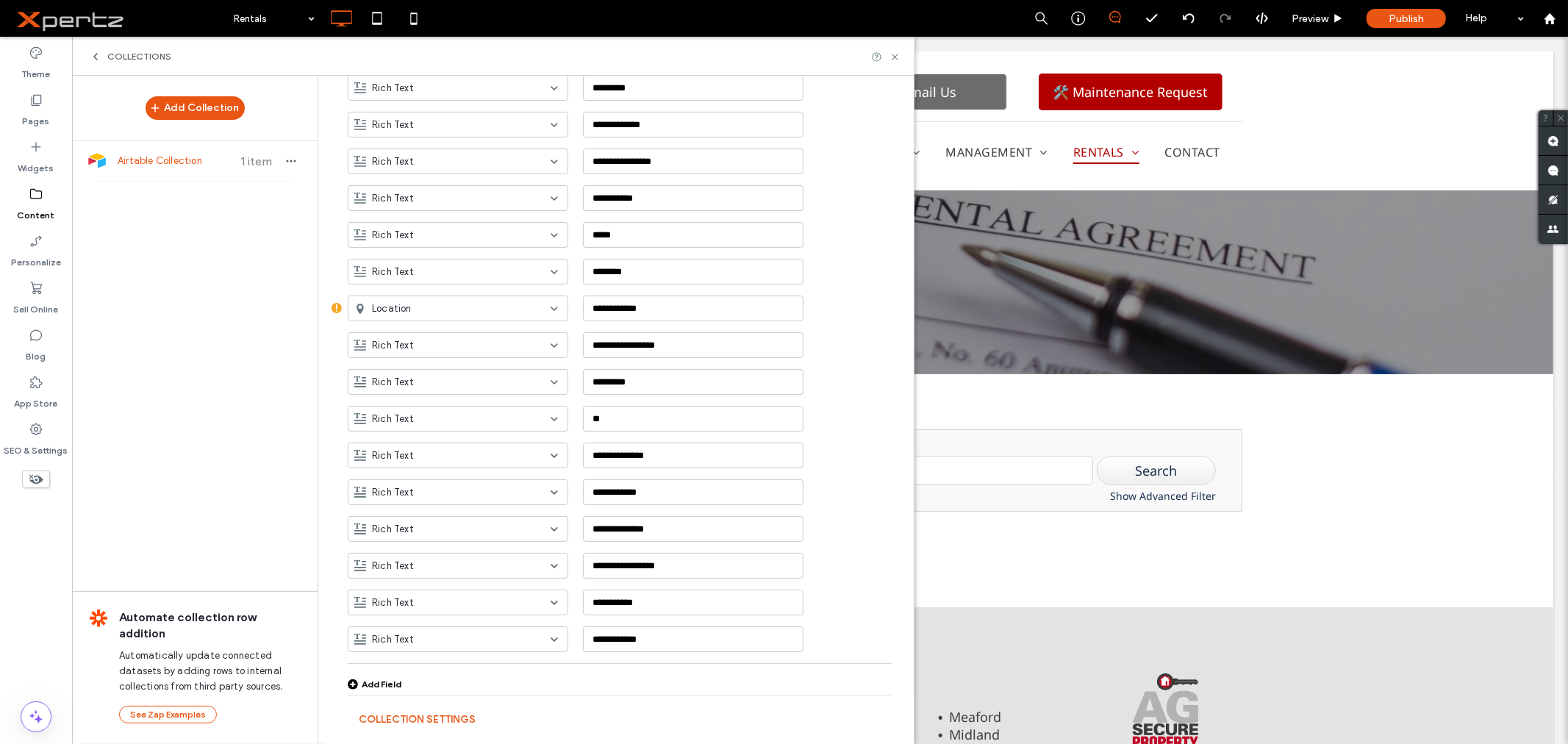
click at [391, 682] on div "Add Field" at bounding box center [374, 684] width 54 height 11
click at [629, 636] on input "**********" at bounding box center [693, 638] width 220 height 26
type input "**********"
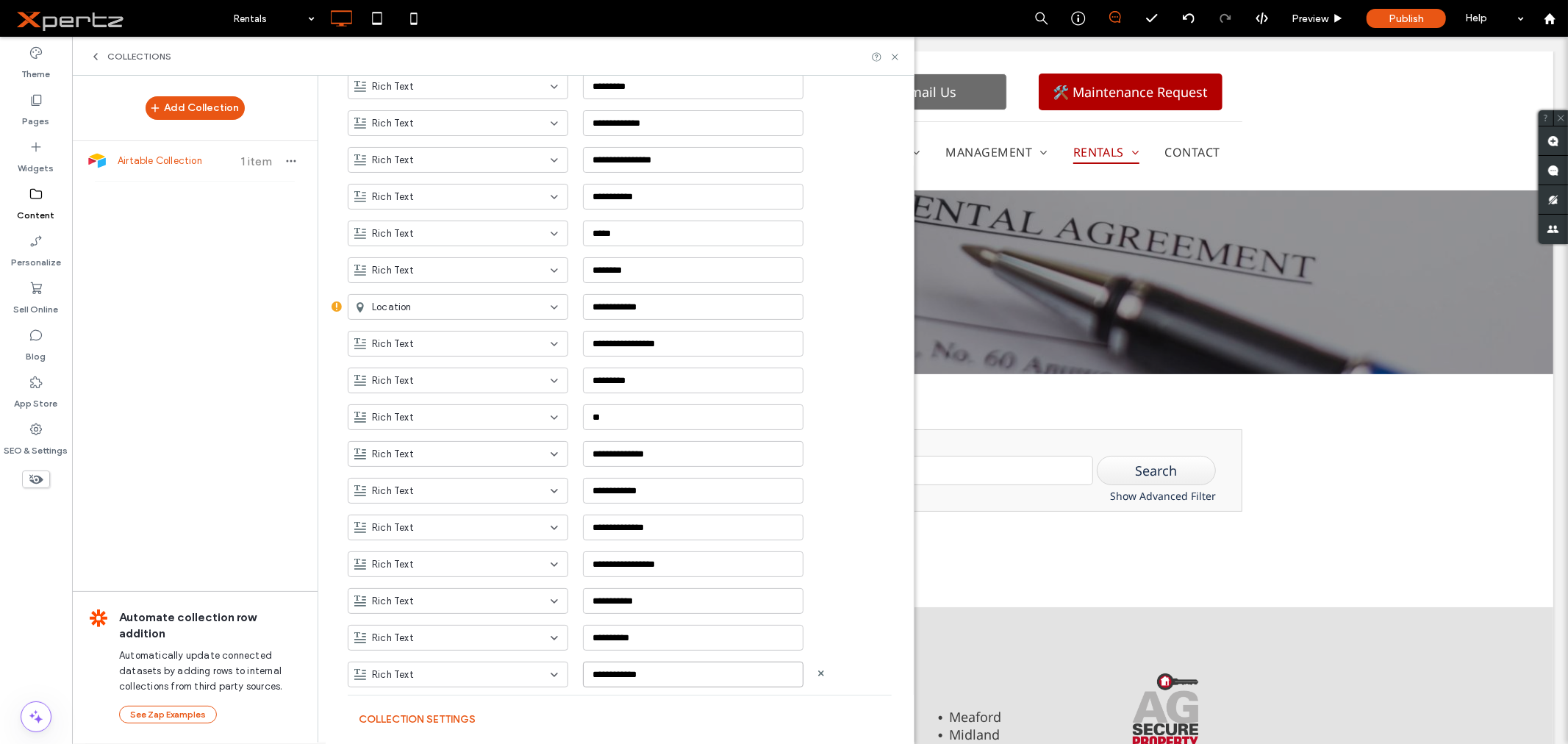
click at [629, 665] on input "**********" at bounding box center [693, 674] width 220 height 26
click at [594, 679] on input "**********" at bounding box center [693, 674] width 220 height 26
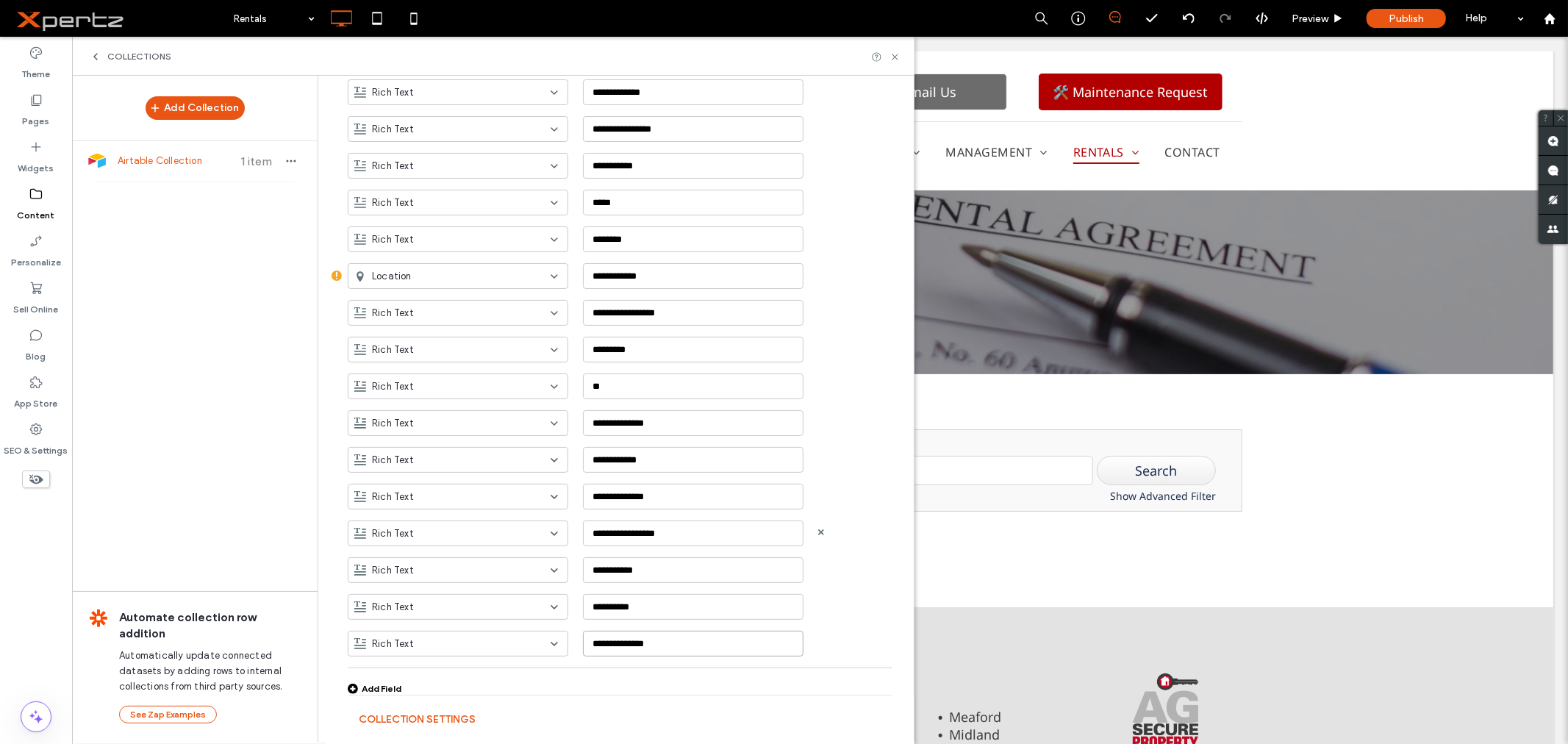
scroll to position [612, 0]
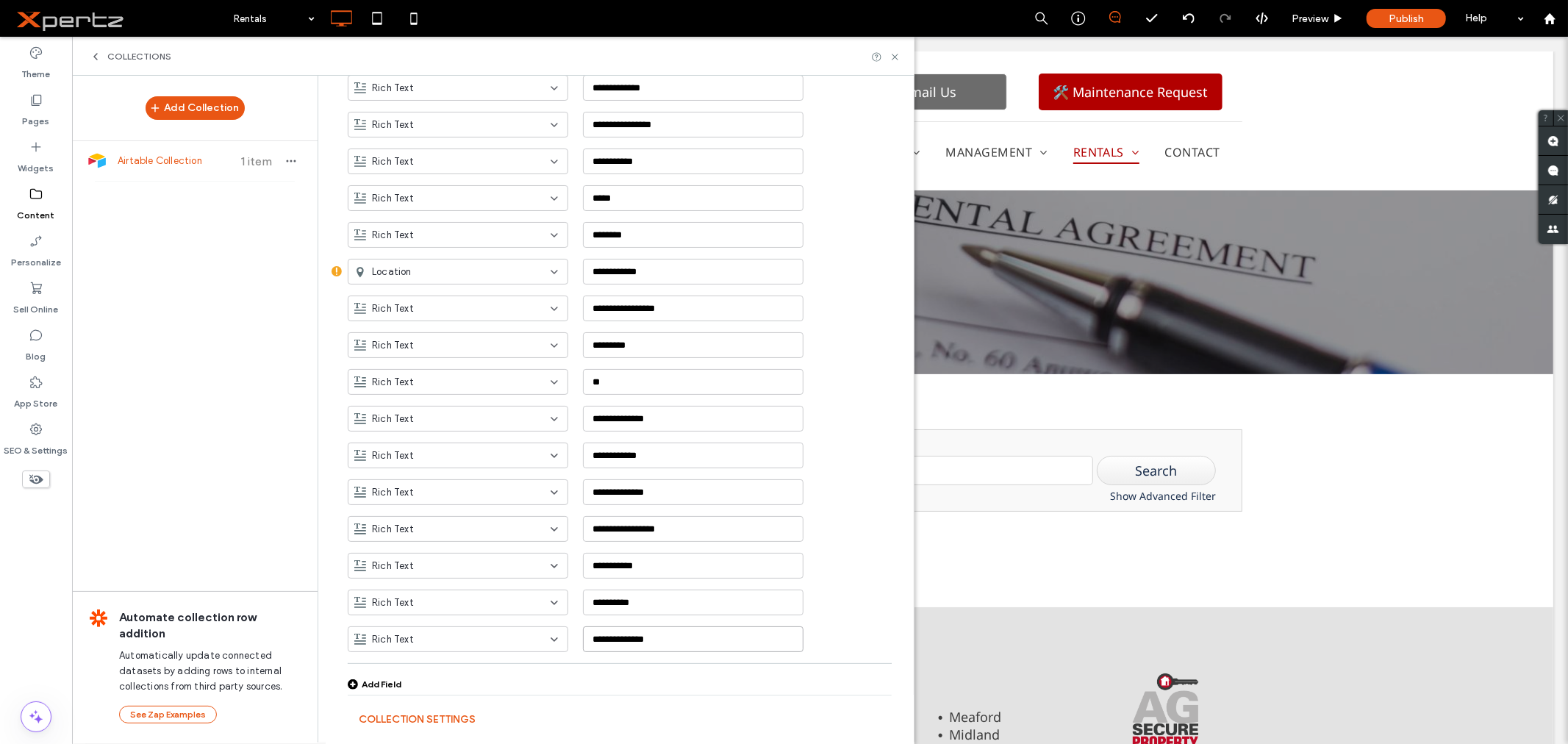
type input "**********"
click at [373, 688] on div "**********" at bounding box center [619, 134] width 544 height 1139
click at [377, 684] on div "Add Field" at bounding box center [374, 684] width 54 height 11
click at [611, 673] on input "**********" at bounding box center [693, 674] width 220 height 26
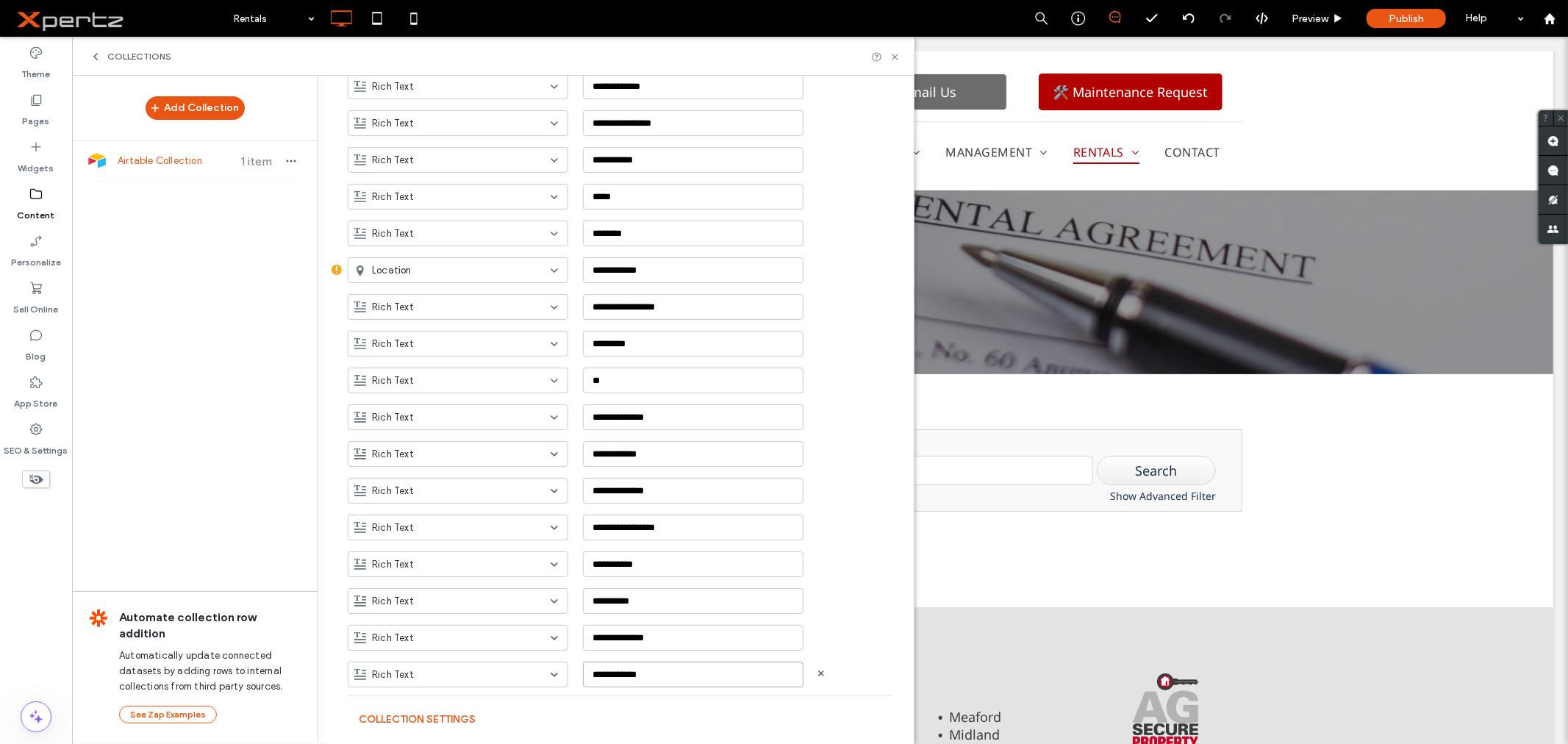
click at [611, 673] on input "**********" at bounding box center [693, 674] width 220 height 26
type input "**********"
click at [505, 673] on div "Rich Text" at bounding box center [448, 675] width 190 height 15
click at [414, 596] on div "Link" at bounding box center [452, 597] width 219 height 26
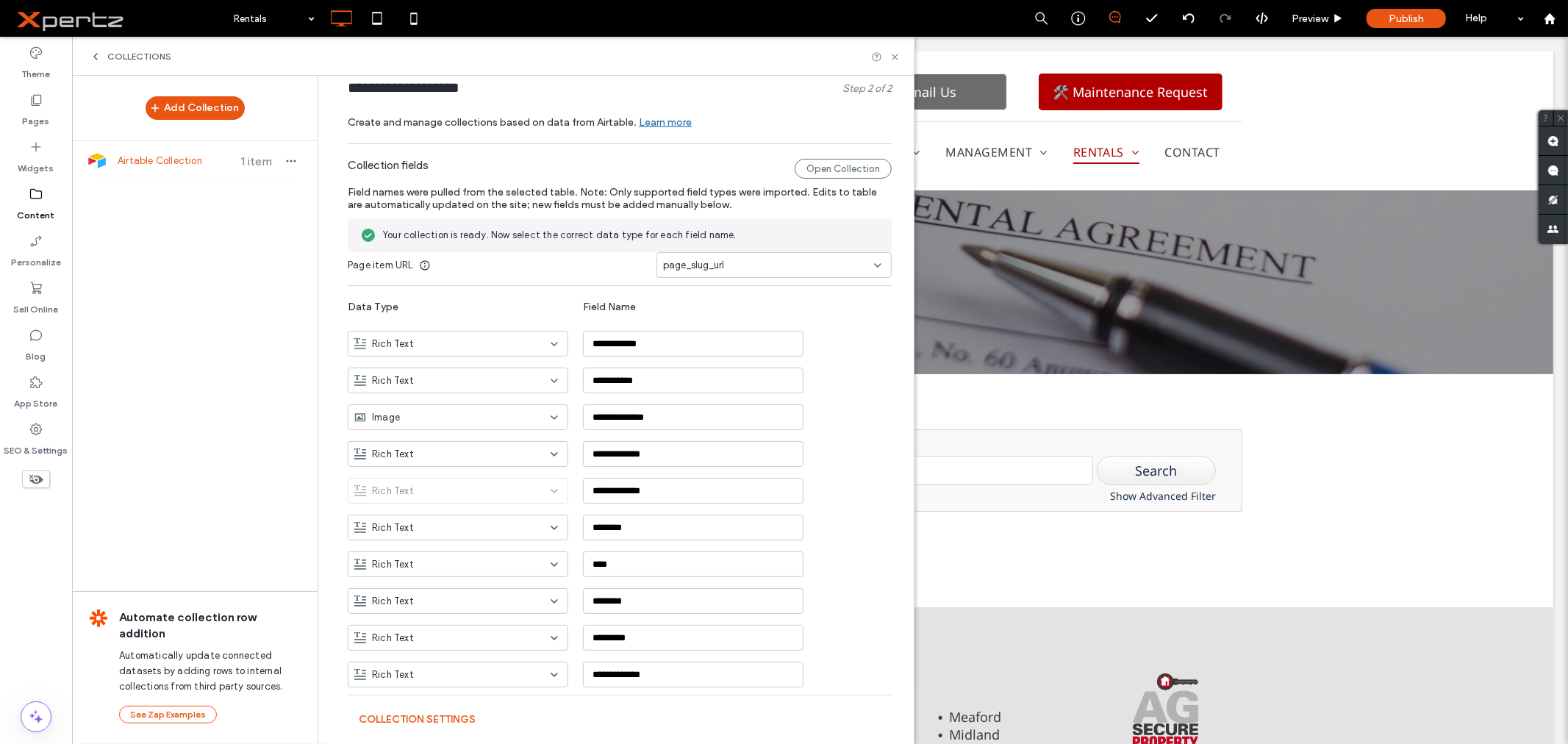
scroll to position [0, 0]
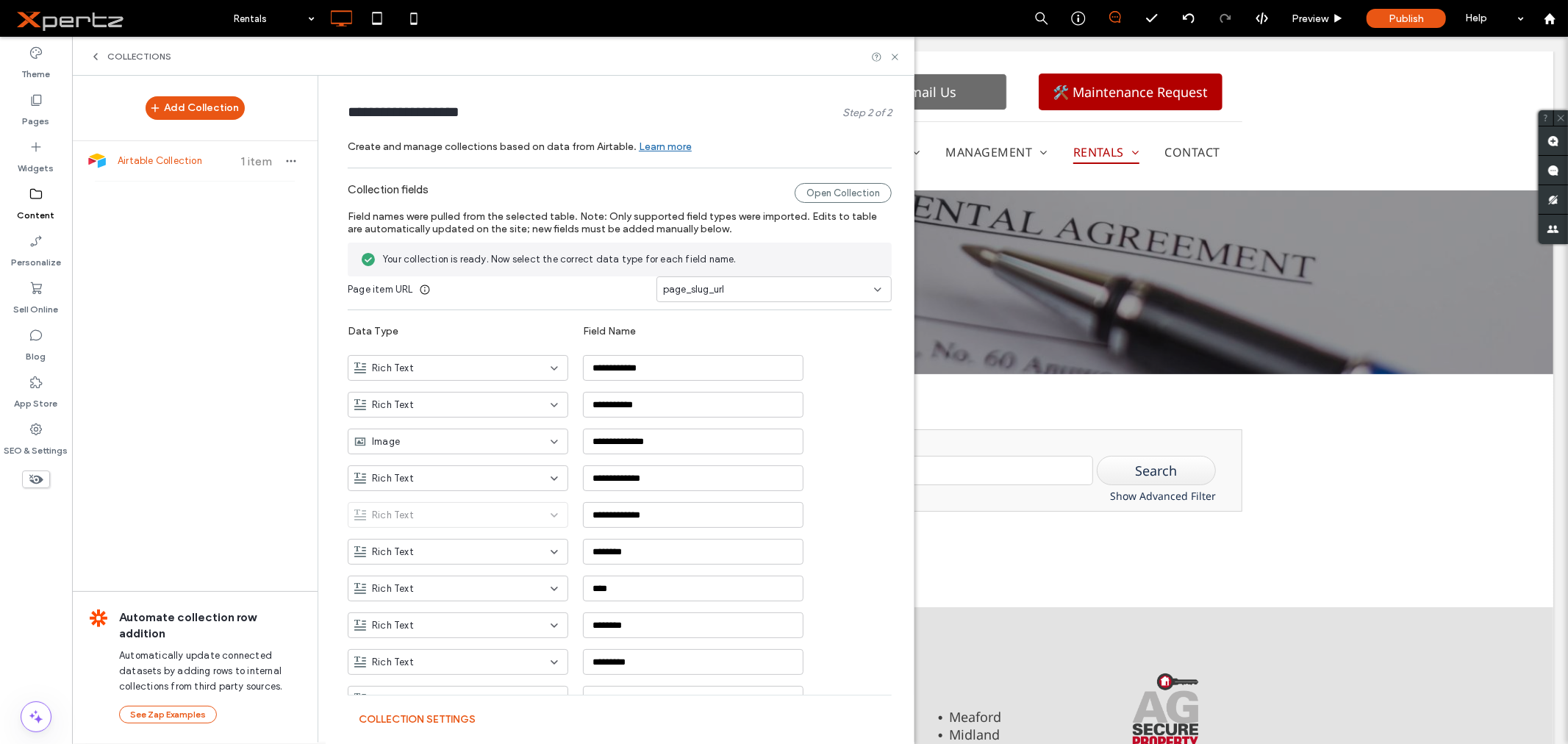
click at [777, 263] on span "Your collection is ready. Now select the correct data type for each field name." at bounding box center [632, 260] width 497 height 15
click at [286, 164] on icon "button" at bounding box center [291, 160] width 12 height 12
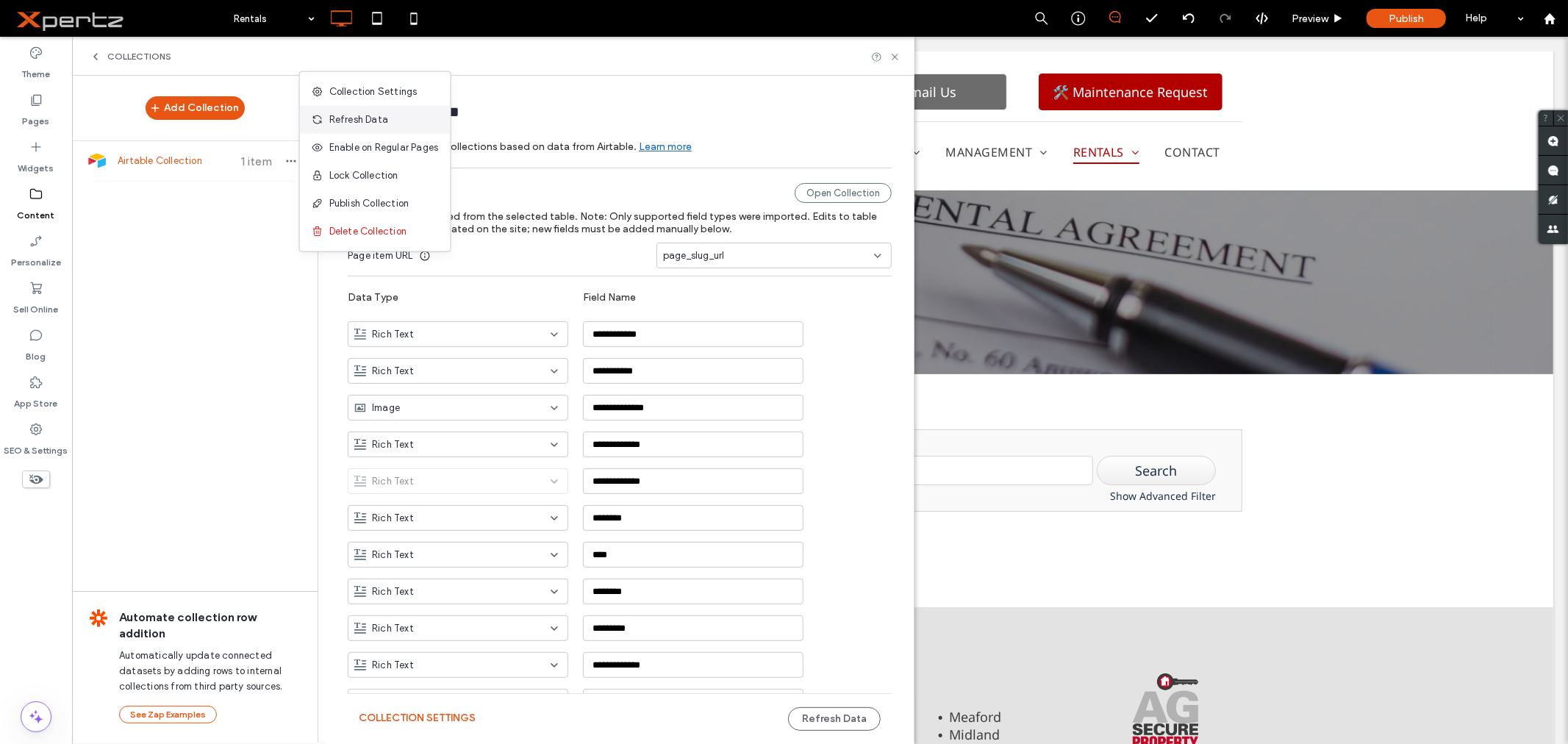
click at [343, 116] on span "Refresh Data" at bounding box center [358, 119] width 59 height 15
click at [895, 56] on use at bounding box center [895, 56] width 6 height 6
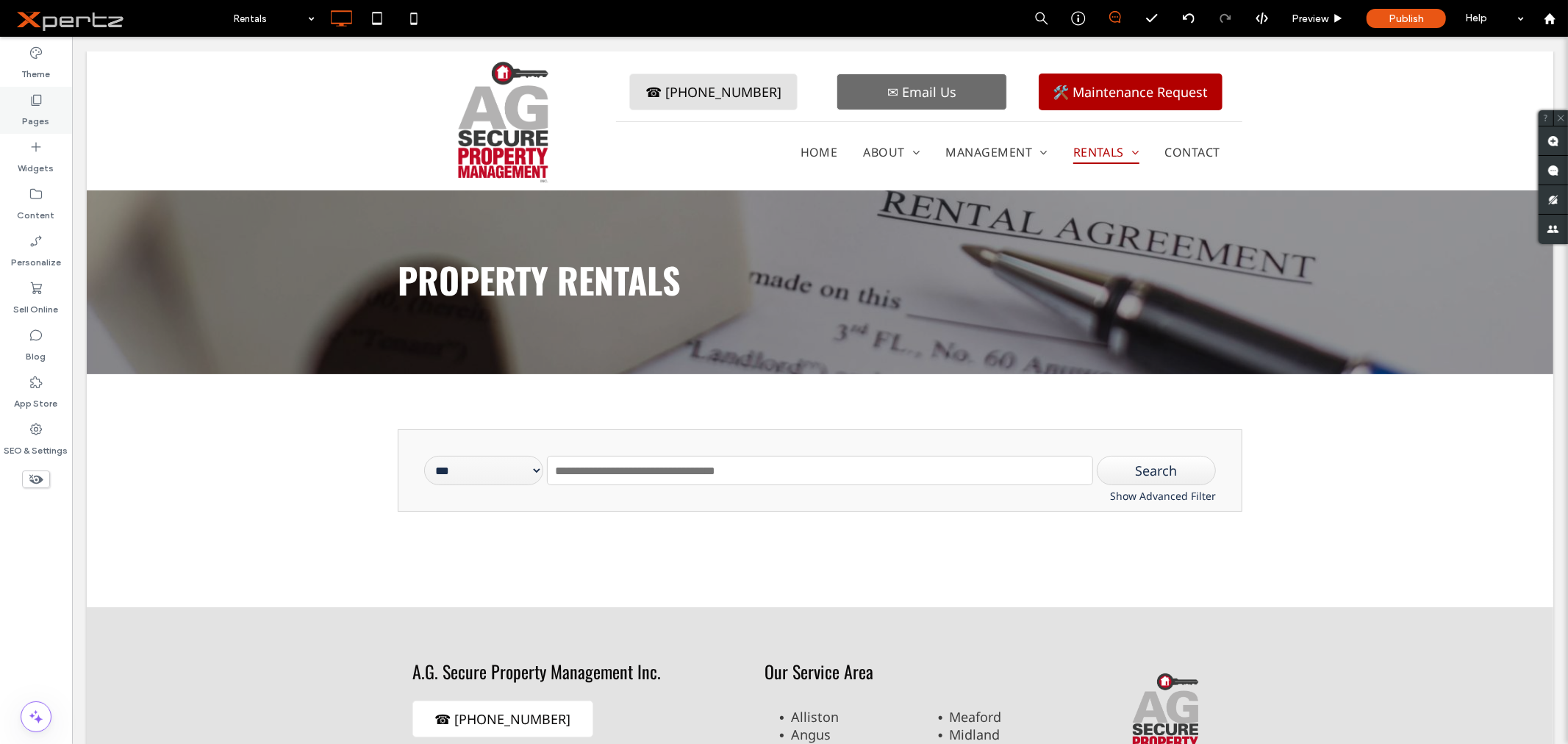
click at [43, 107] on label "Pages" at bounding box center [36, 118] width 27 height 21
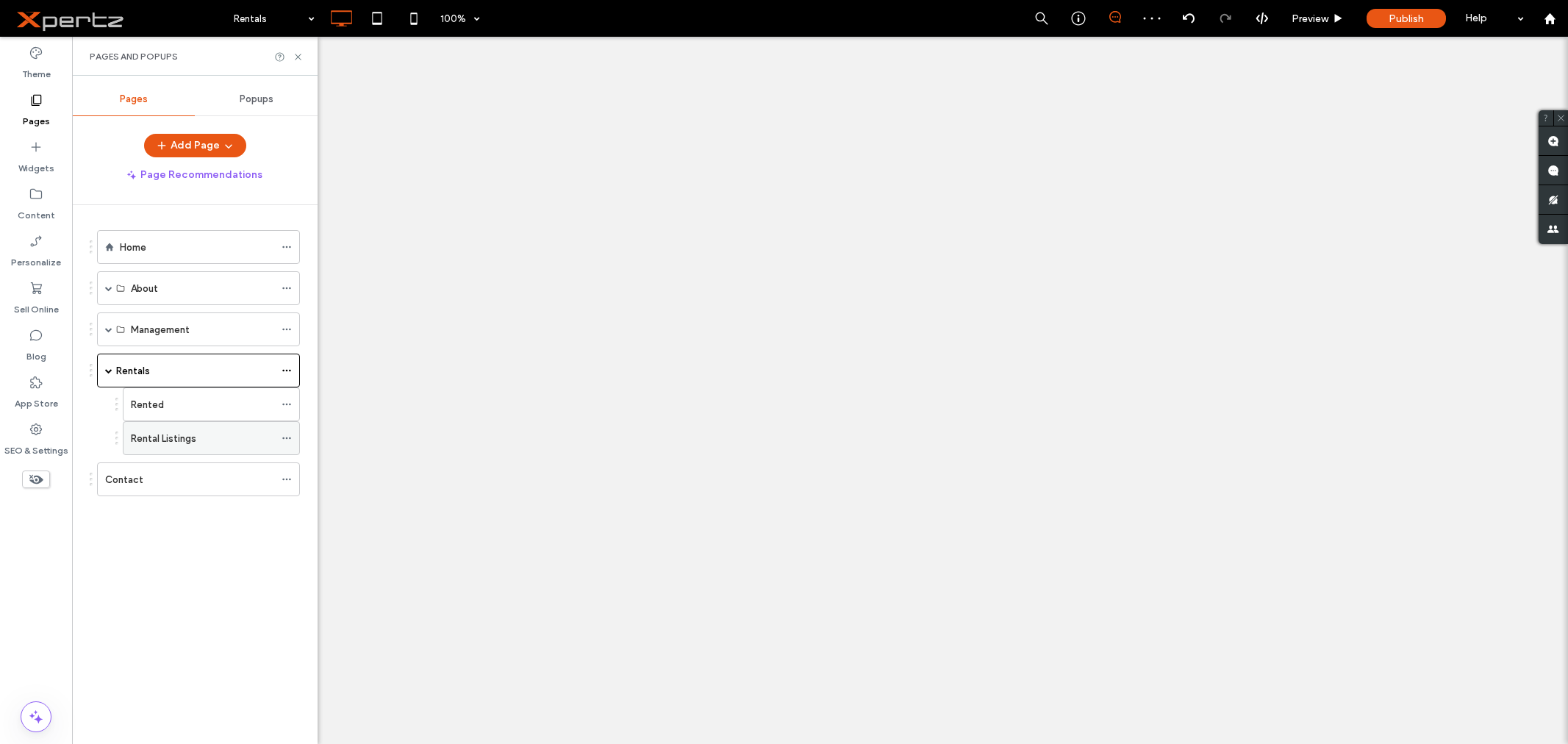
click at [289, 437] on icon at bounding box center [286, 438] width 10 height 10
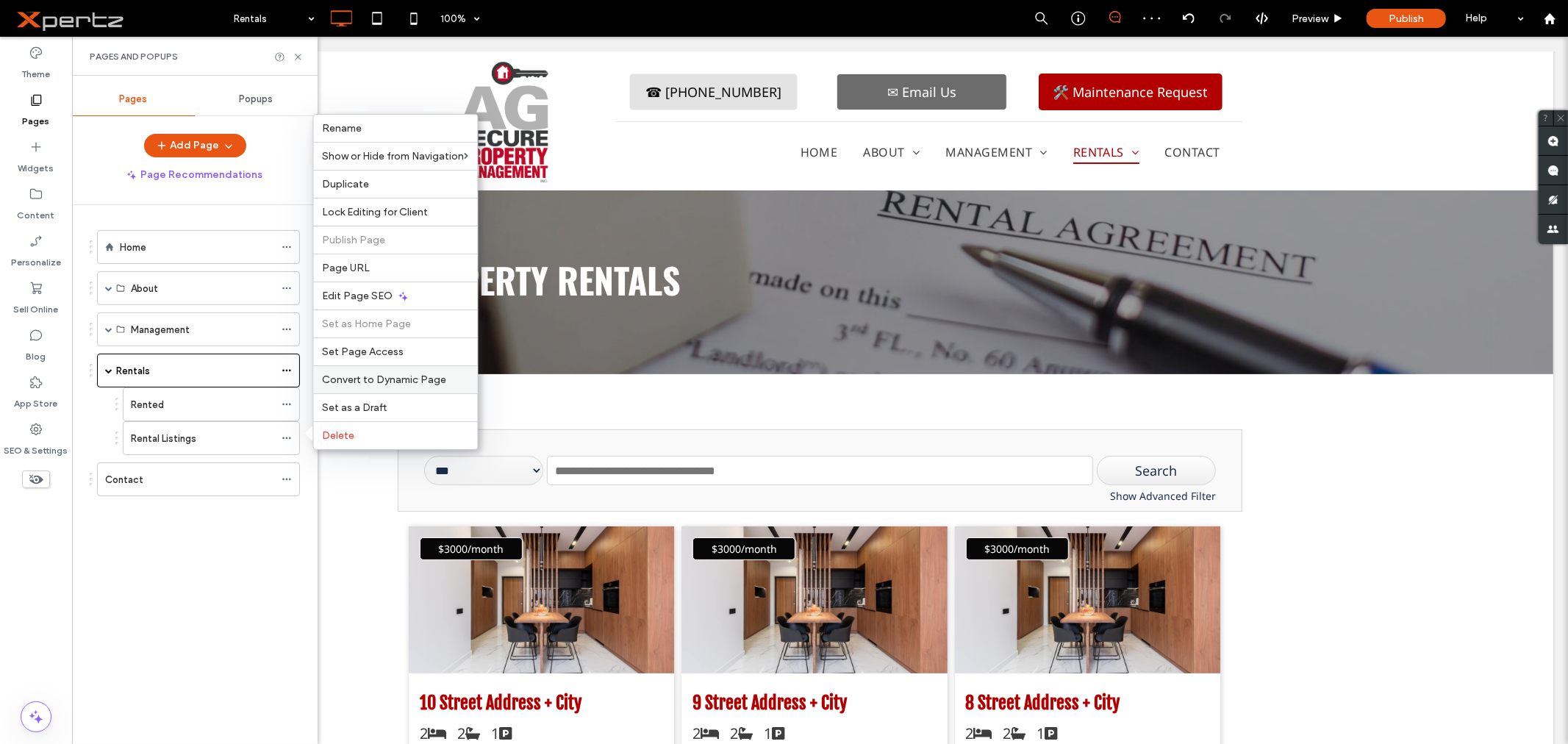
click at [353, 378] on span "Convert to Dynamic Page" at bounding box center [385, 379] width 124 height 12
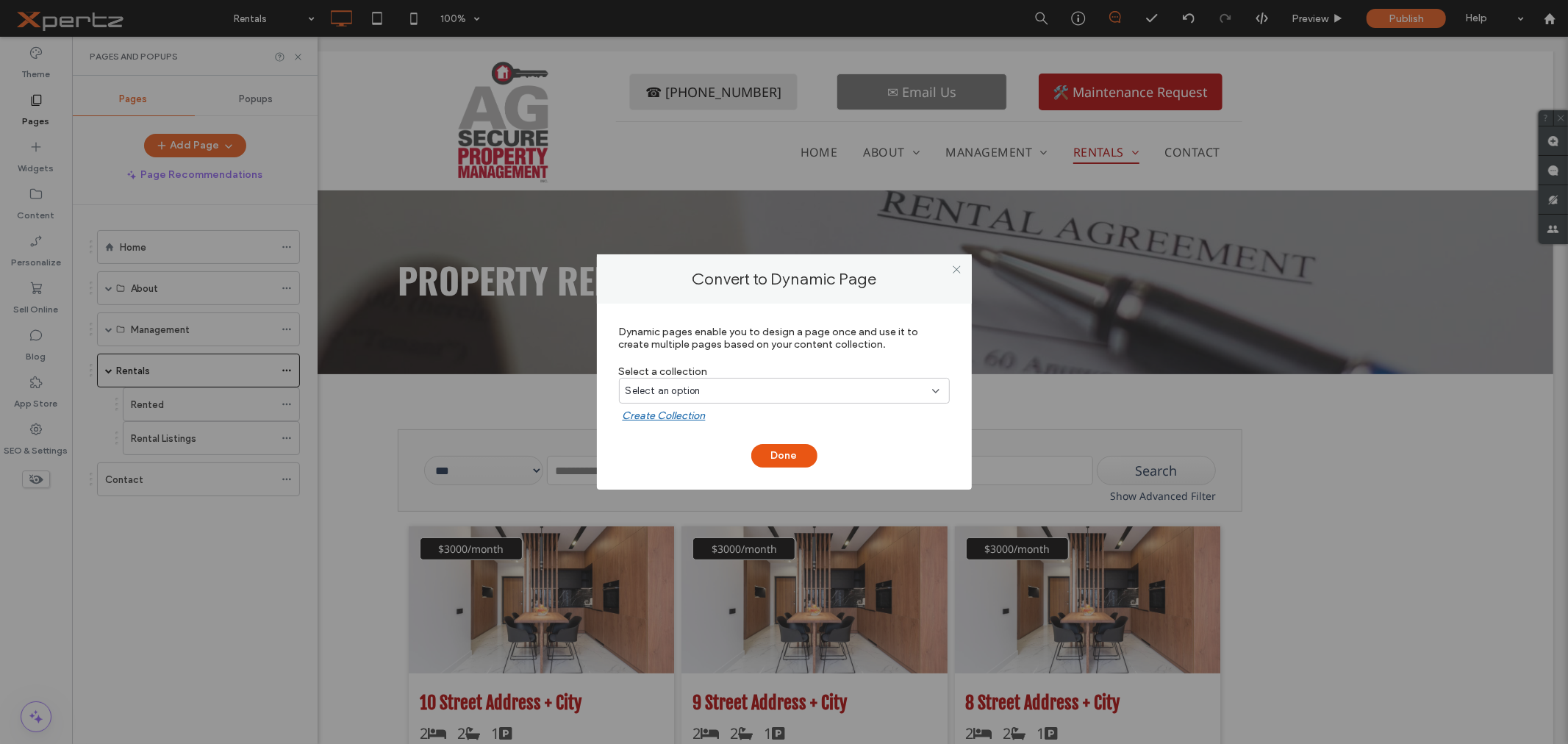
click at [763, 394] on div "Select an option" at bounding box center [776, 391] width 300 height 15
click at [661, 443] on span "Airtable Collection" at bounding box center [694, 442] width 85 height 15
click at [786, 449] on button "Done" at bounding box center [785, 455] width 66 height 23
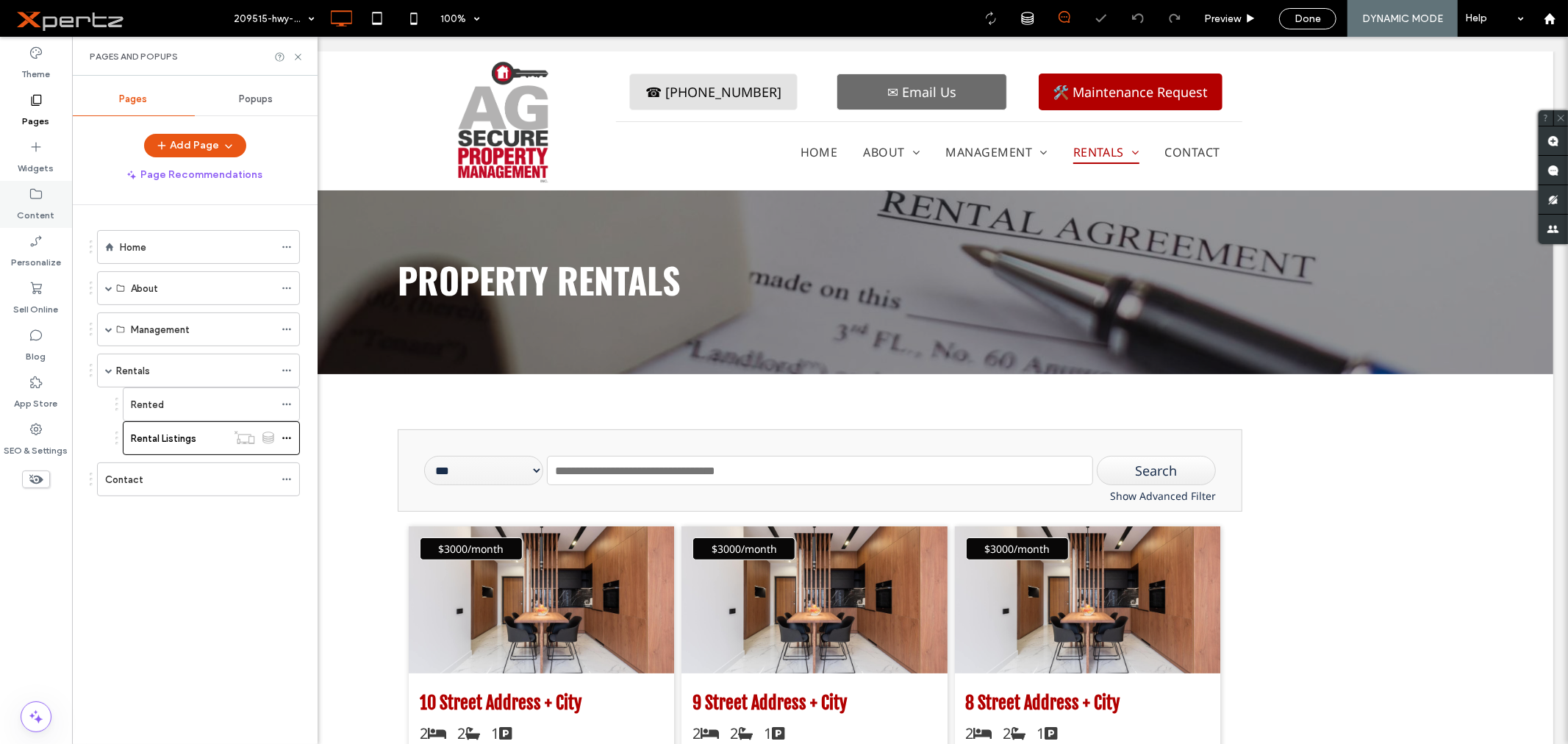
click at [37, 210] on label "Content" at bounding box center [36, 212] width 37 height 21
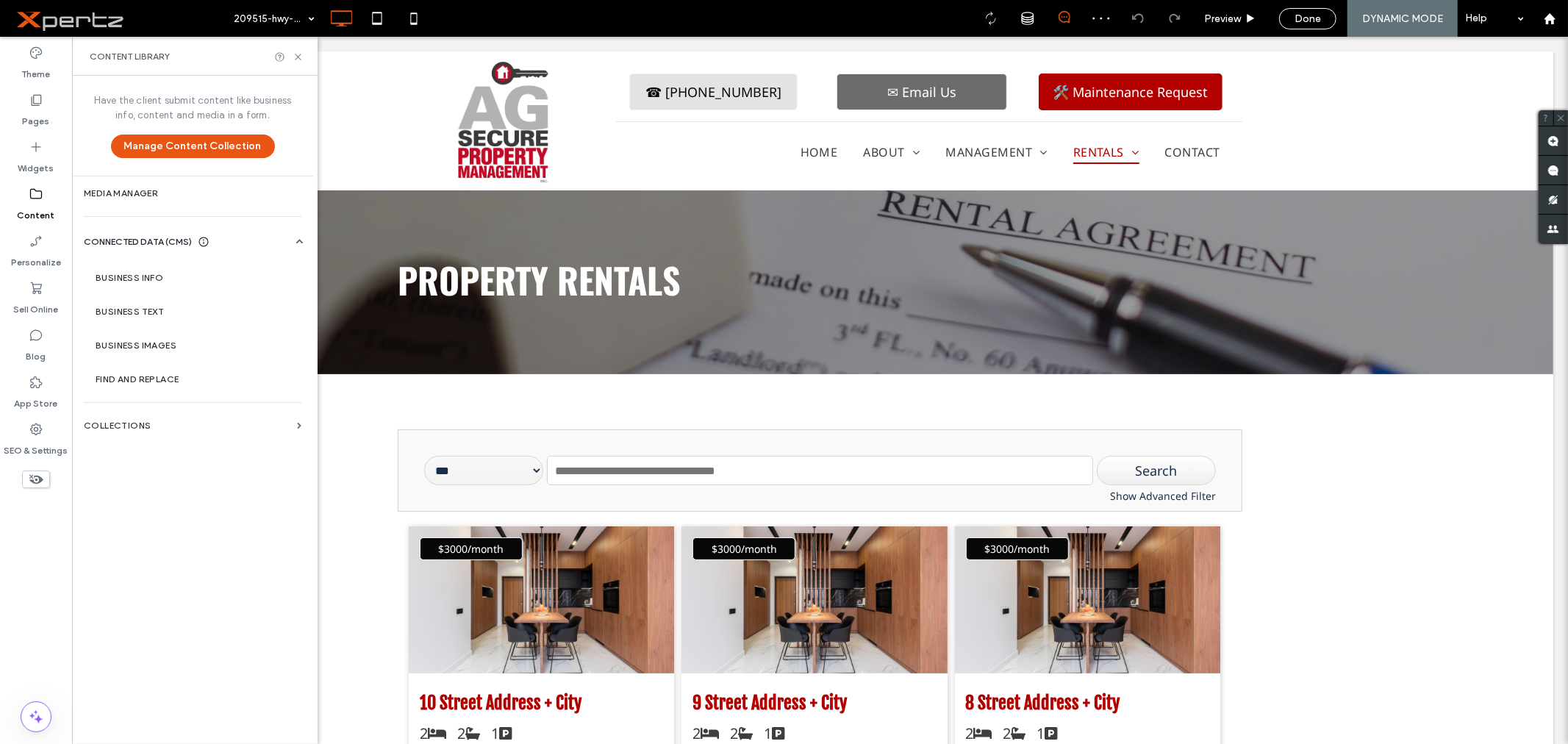
click at [164, 451] on div "Have the client submit content like business info, content and media in a form.…" at bounding box center [192, 408] width 241 height 665
click at [168, 423] on label "Collections" at bounding box center [187, 425] width 207 height 10
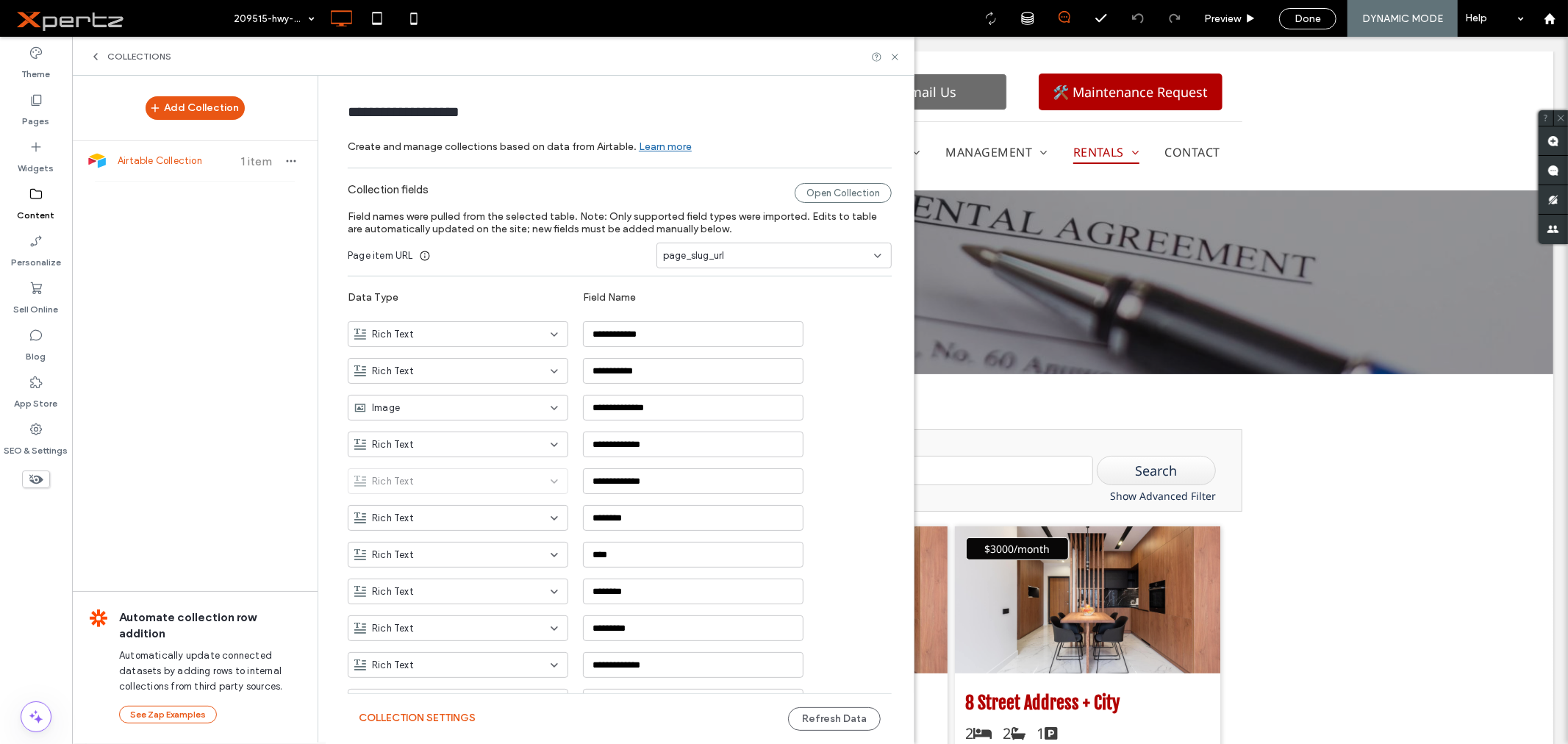
click at [901, 54] on div "Collections" at bounding box center [493, 56] width 843 height 39
click at [893, 55] on icon at bounding box center [895, 57] width 11 height 11
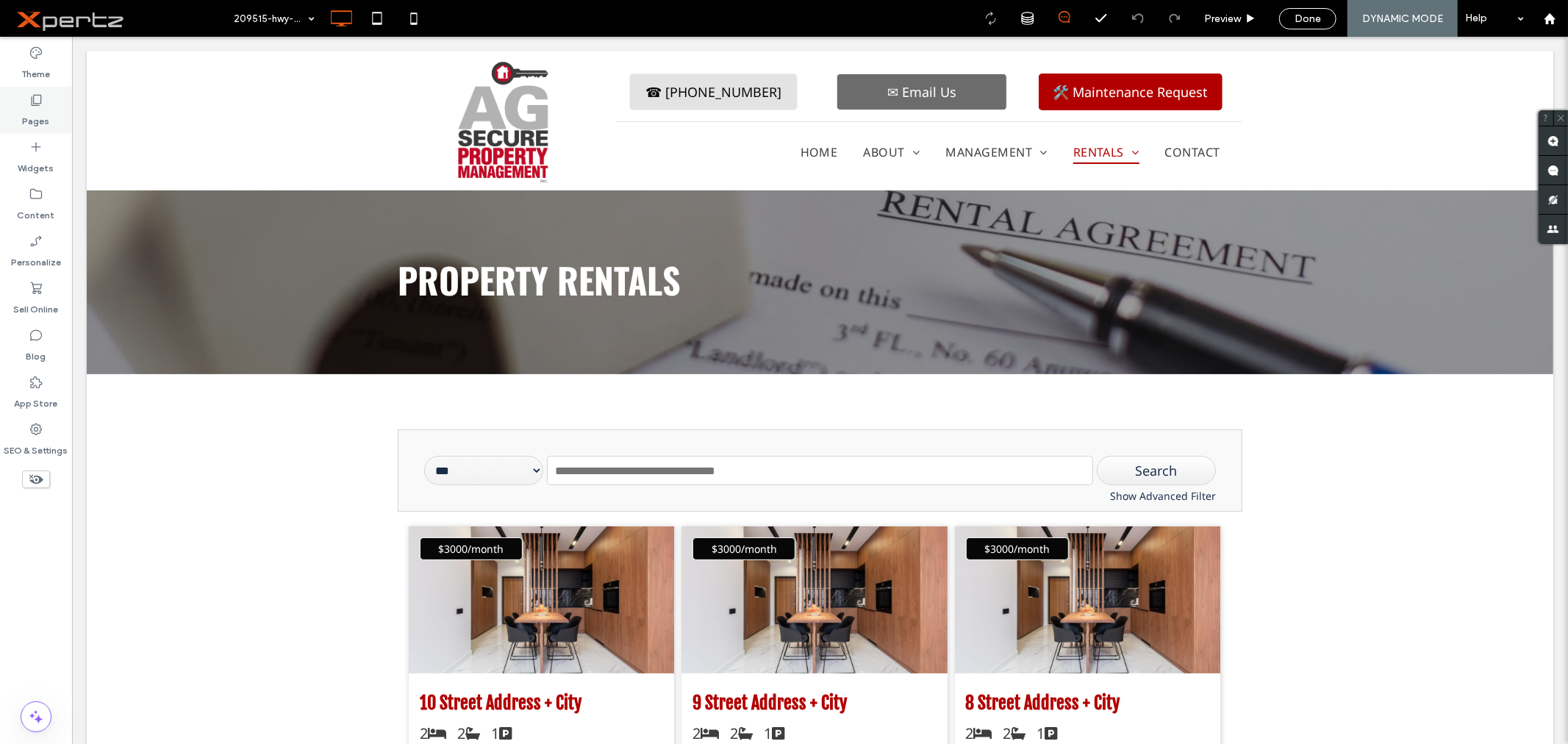
click at [40, 115] on label "Pages" at bounding box center [36, 118] width 27 height 21
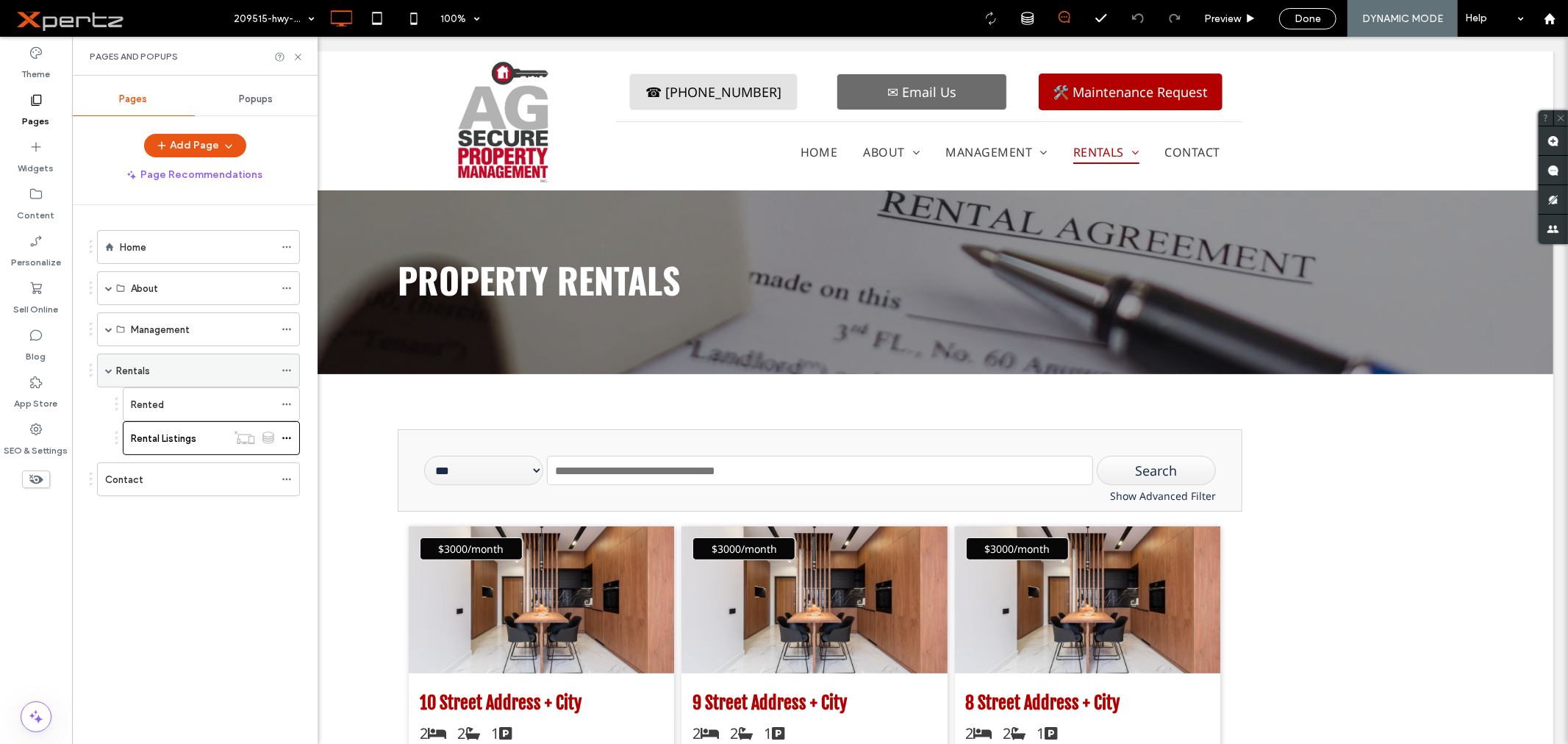
click at [173, 356] on div "Rentals" at bounding box center [195, 370] width 158 height 32
click at [293, 52] on icon at bounding box center [298, 57] width 11 height 11
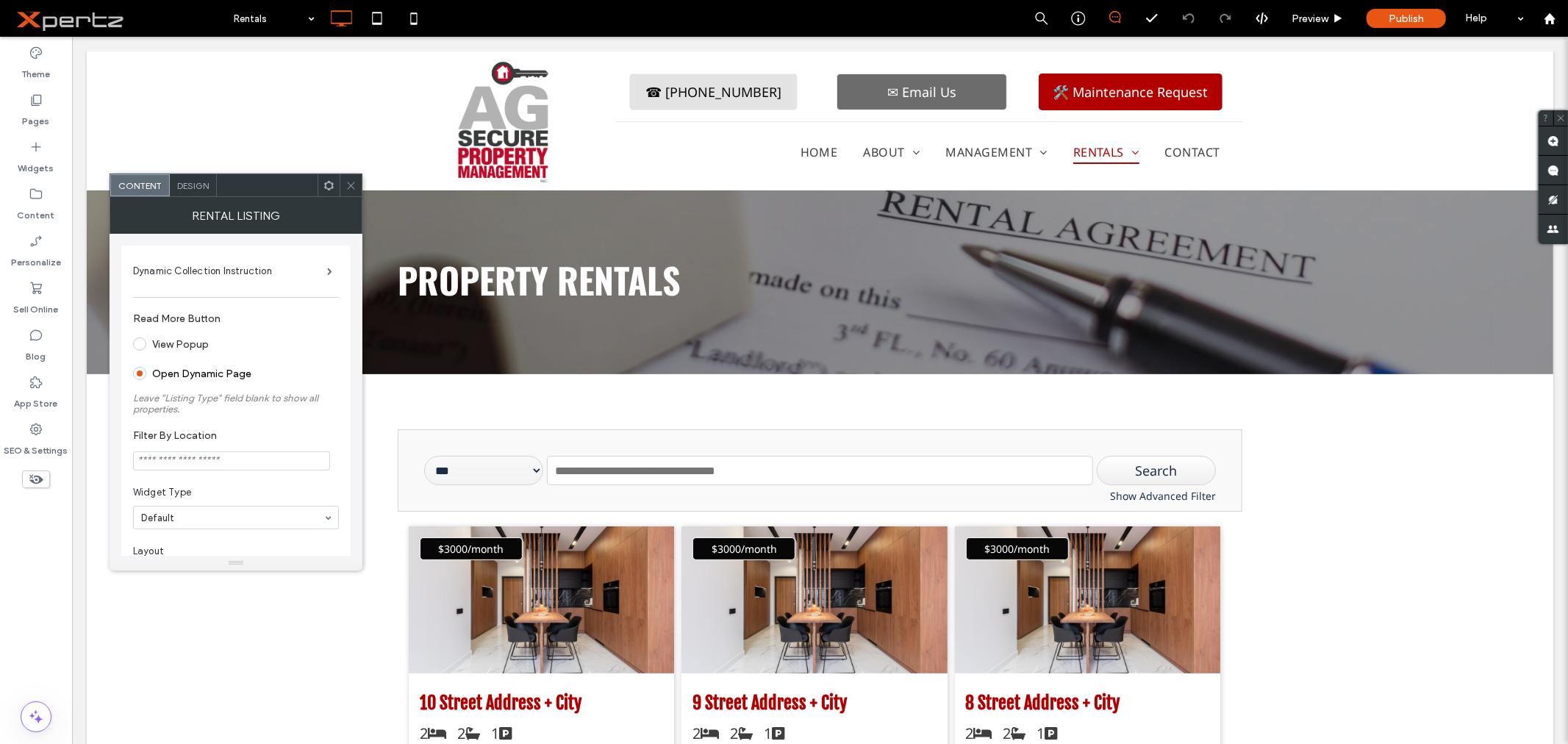
click at [327, 185] on icon at bounding box center [329, 185] width 11 height 11
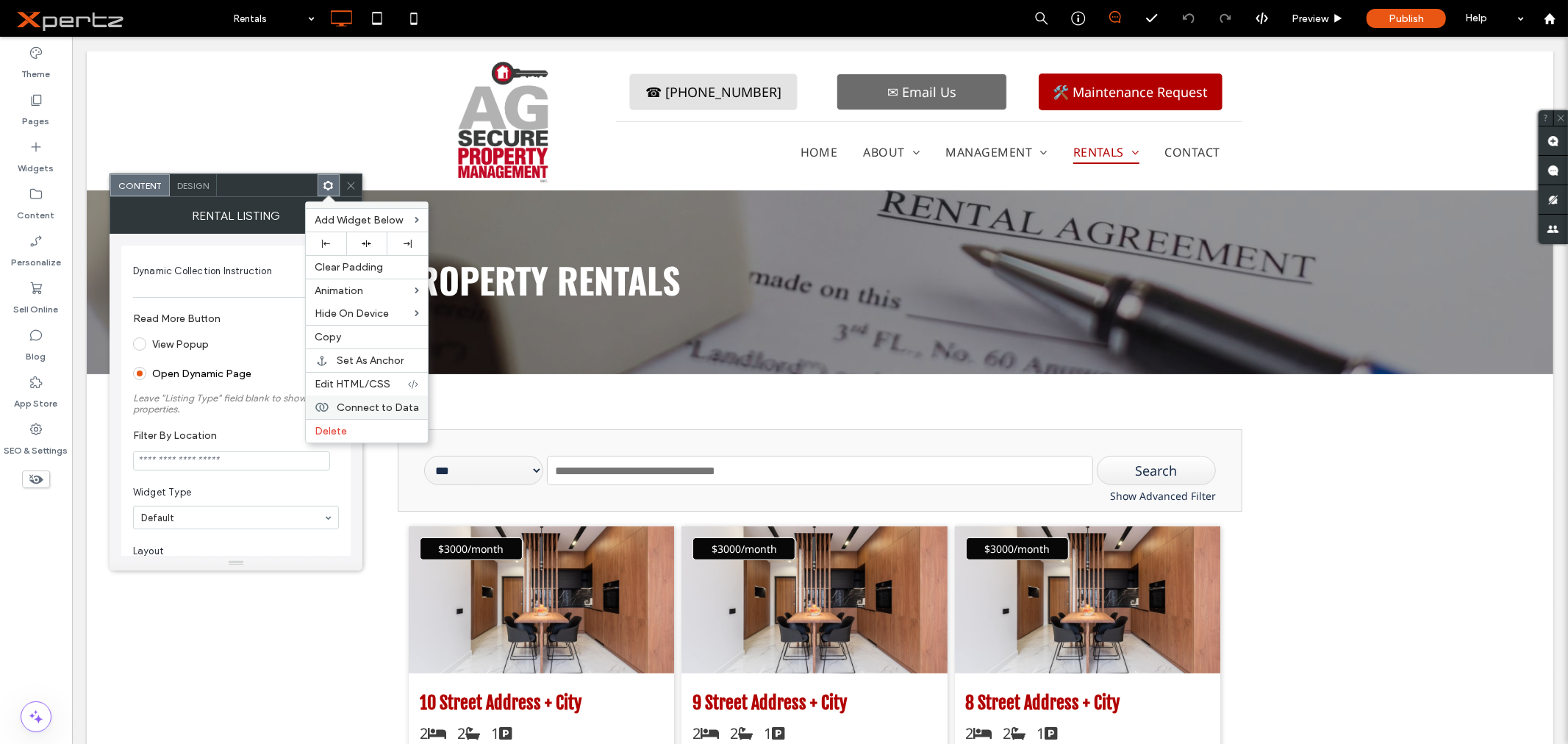
click at [324, 397] on div "Connect to Data" at bounding box center [366, 406] width 122 height 23
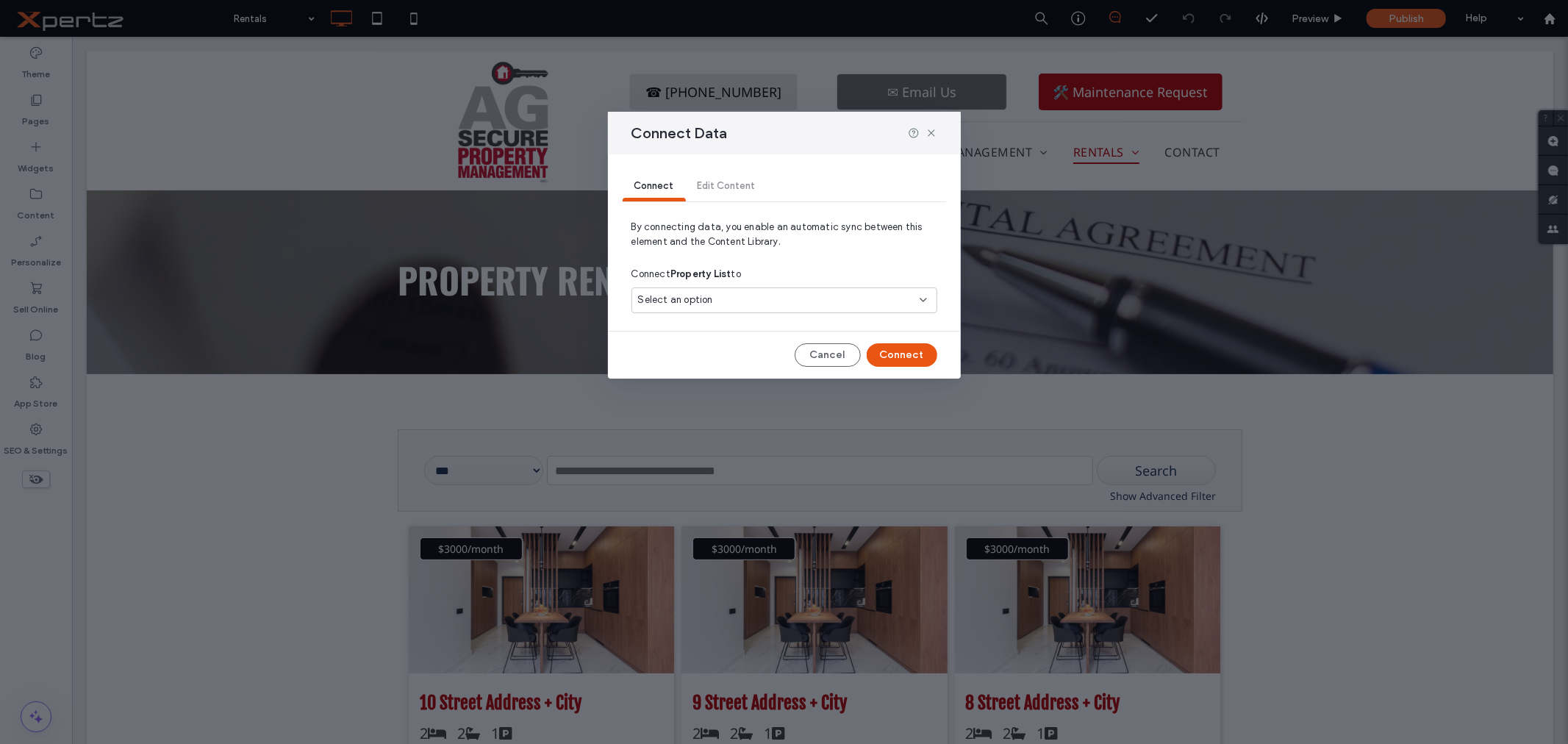
click at [707, 305] on span "Select an option" at bounding box center [675, 300] width 75 height 15
click at [678, 353] on span "Airtable Collection" at bounding box center [707, 352] width 85 height 15
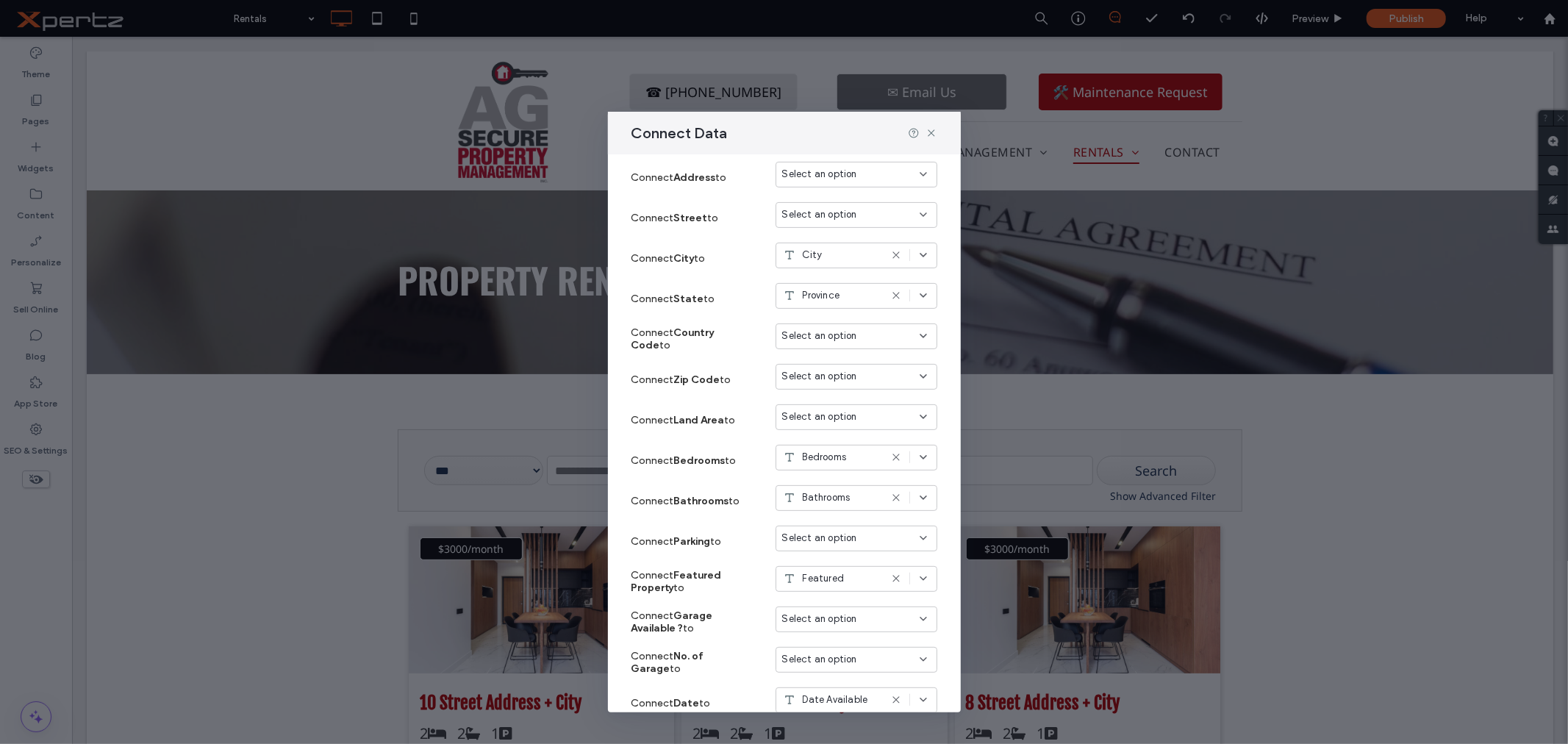
scroll to position [380, 0]
click at [864, 530] on div "Select an option" at bounding box center [848, 534] width 131 height 15
type input "*"
click at [942, 582] on div "Connect Filter & sort Edit Content By connecting data, you enable an automatic …" at bounding box center [785, 433] width 353 height 559
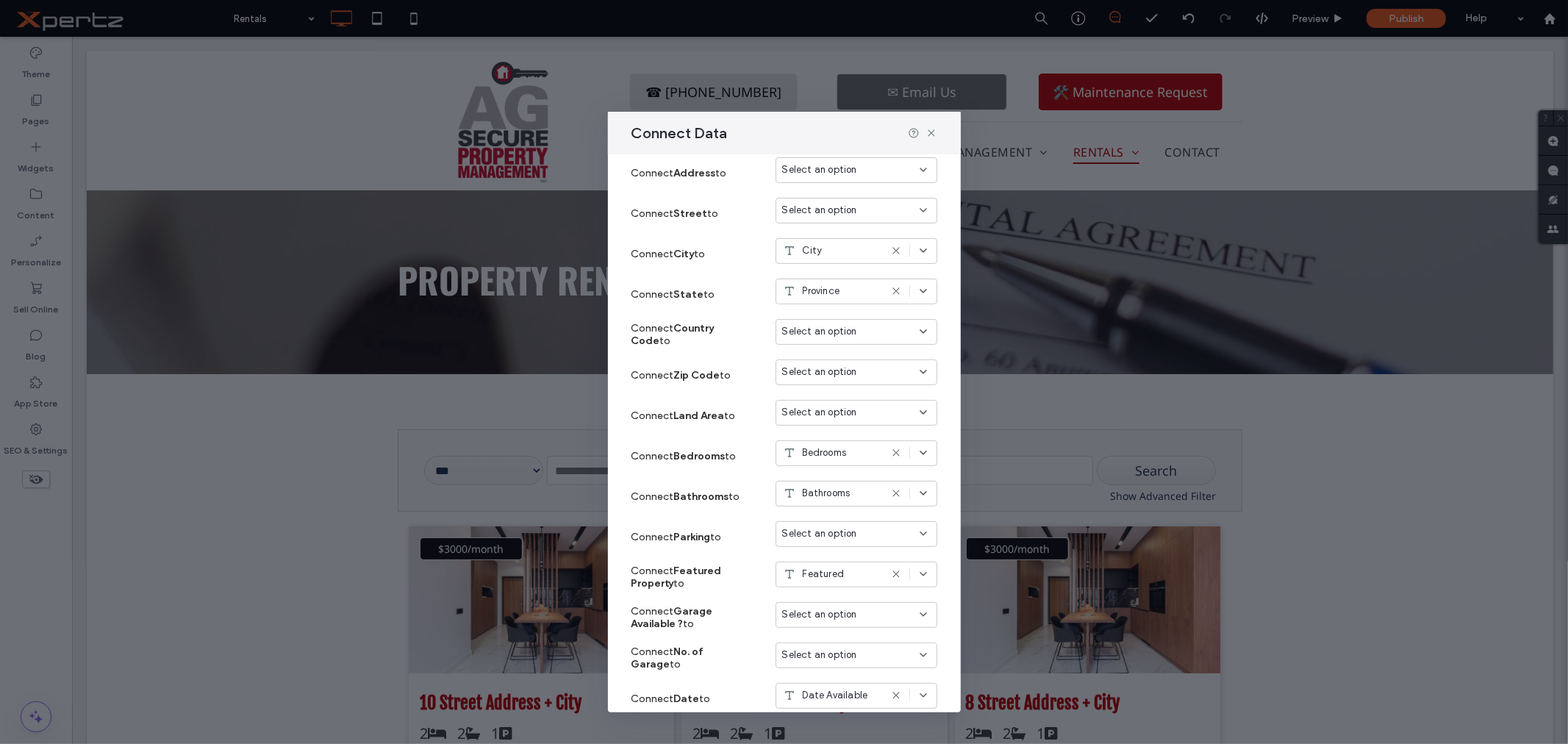
click at [822, 615] on span "Select an option" at bounding box center [819, 614] width 75 height 15
click at [943, 621] on div "Connect Filter & sort Edit Content By connecting data, you enable an automatic …" at bounding box center [785, 433] width 353 height 559
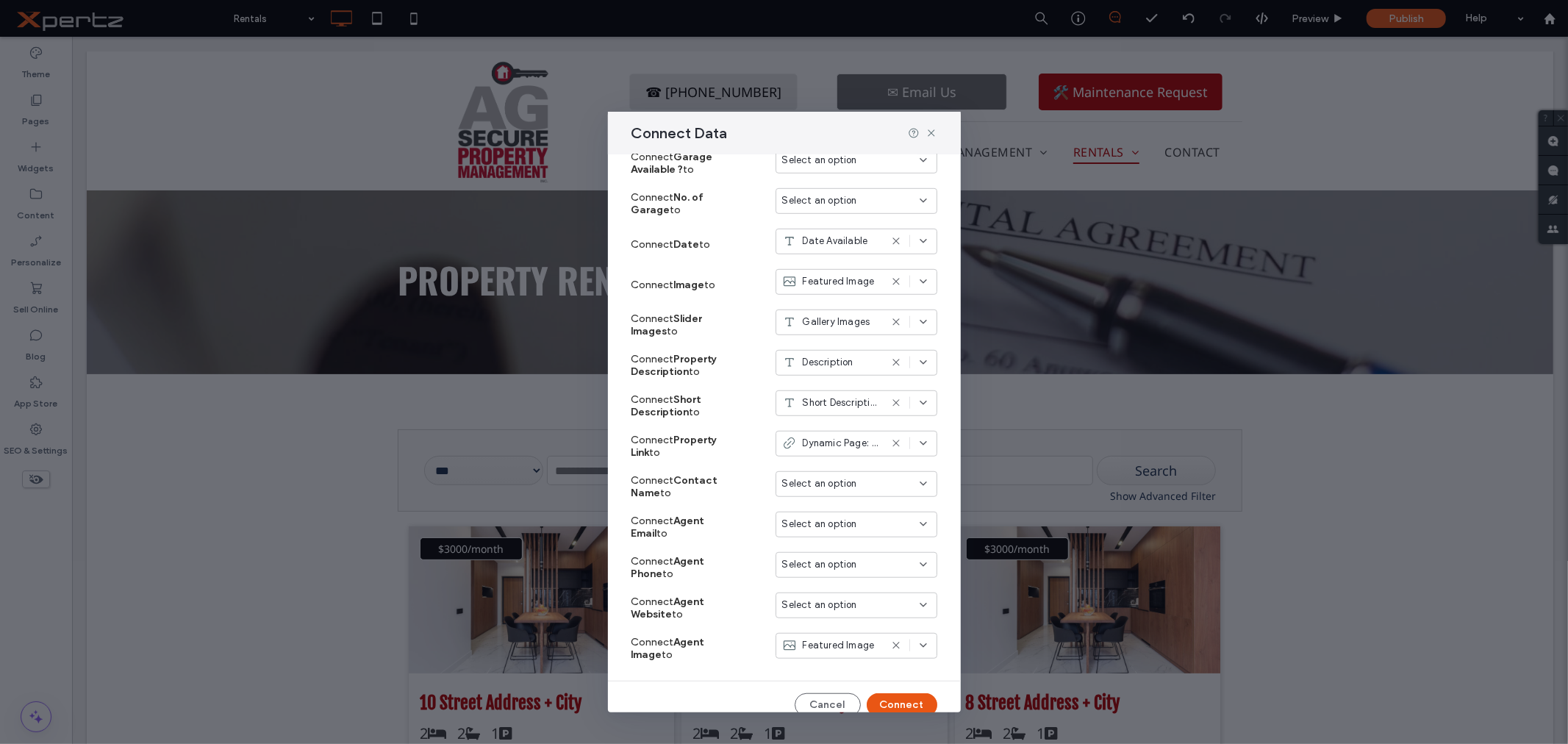
scroll to position [850, 0]
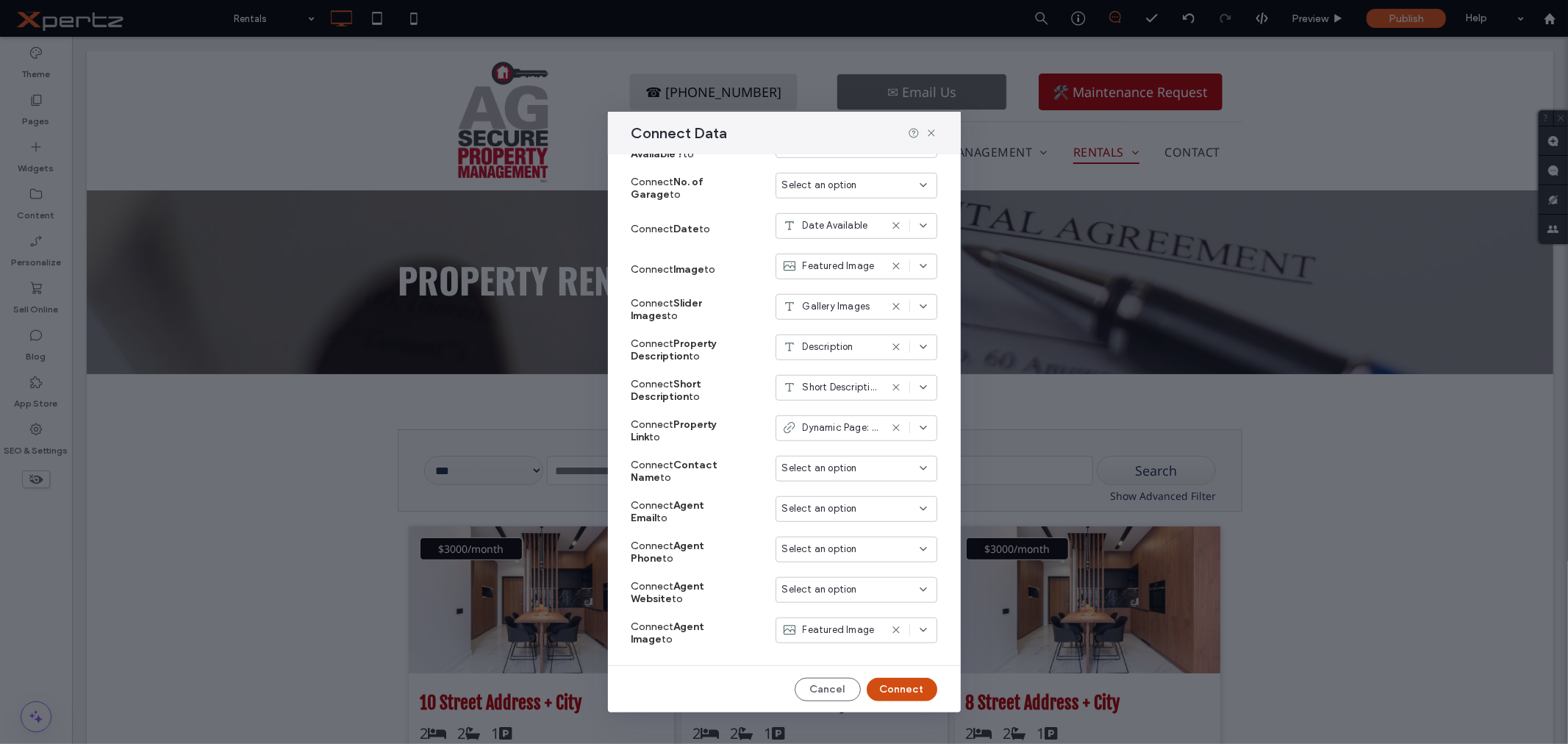
click at [891, 692] on button "Connect" at bounding box center [903, 688] width 71 height 23
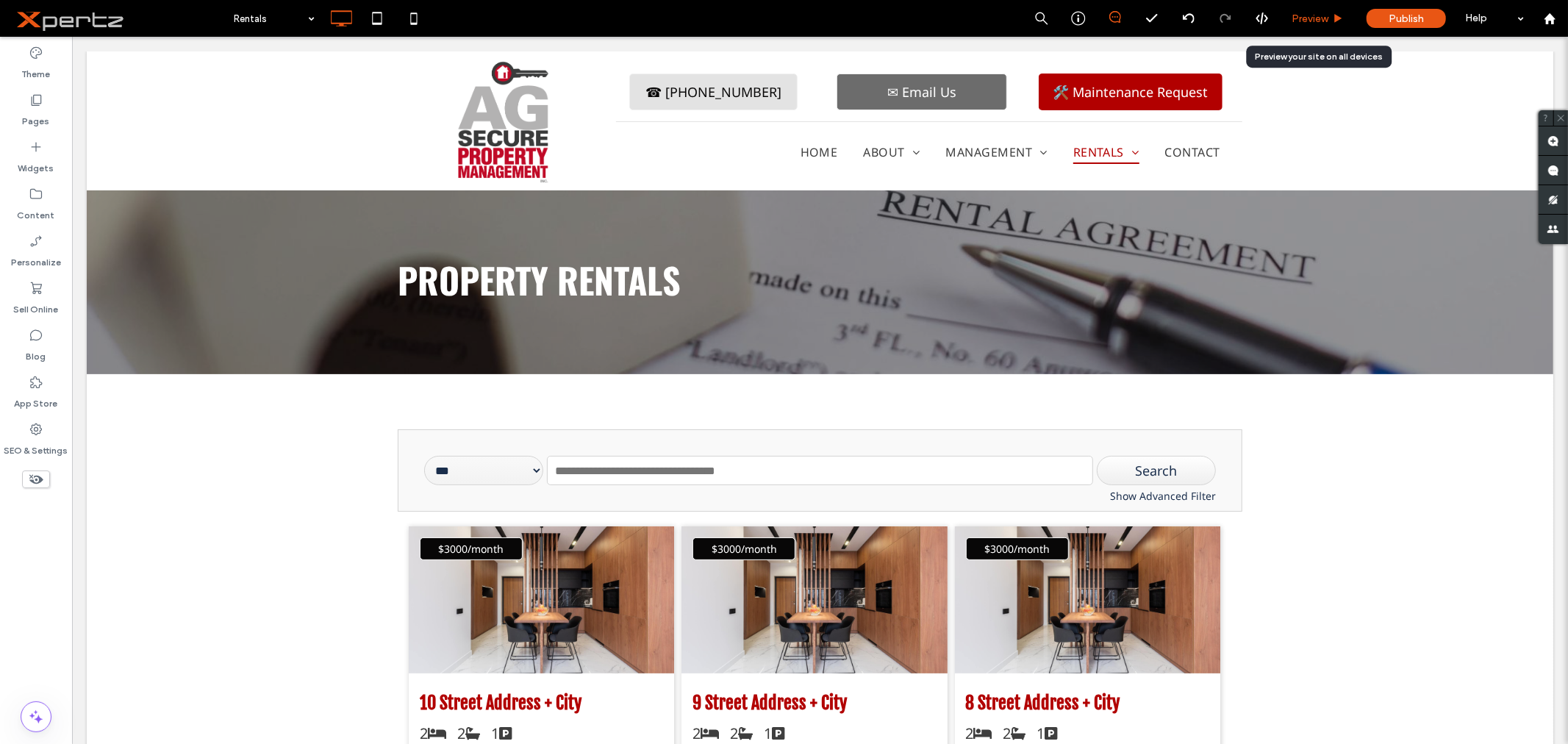
click at [1297, 18] on span "Preview" at bounding box center [1311, 18] width 37 height 12
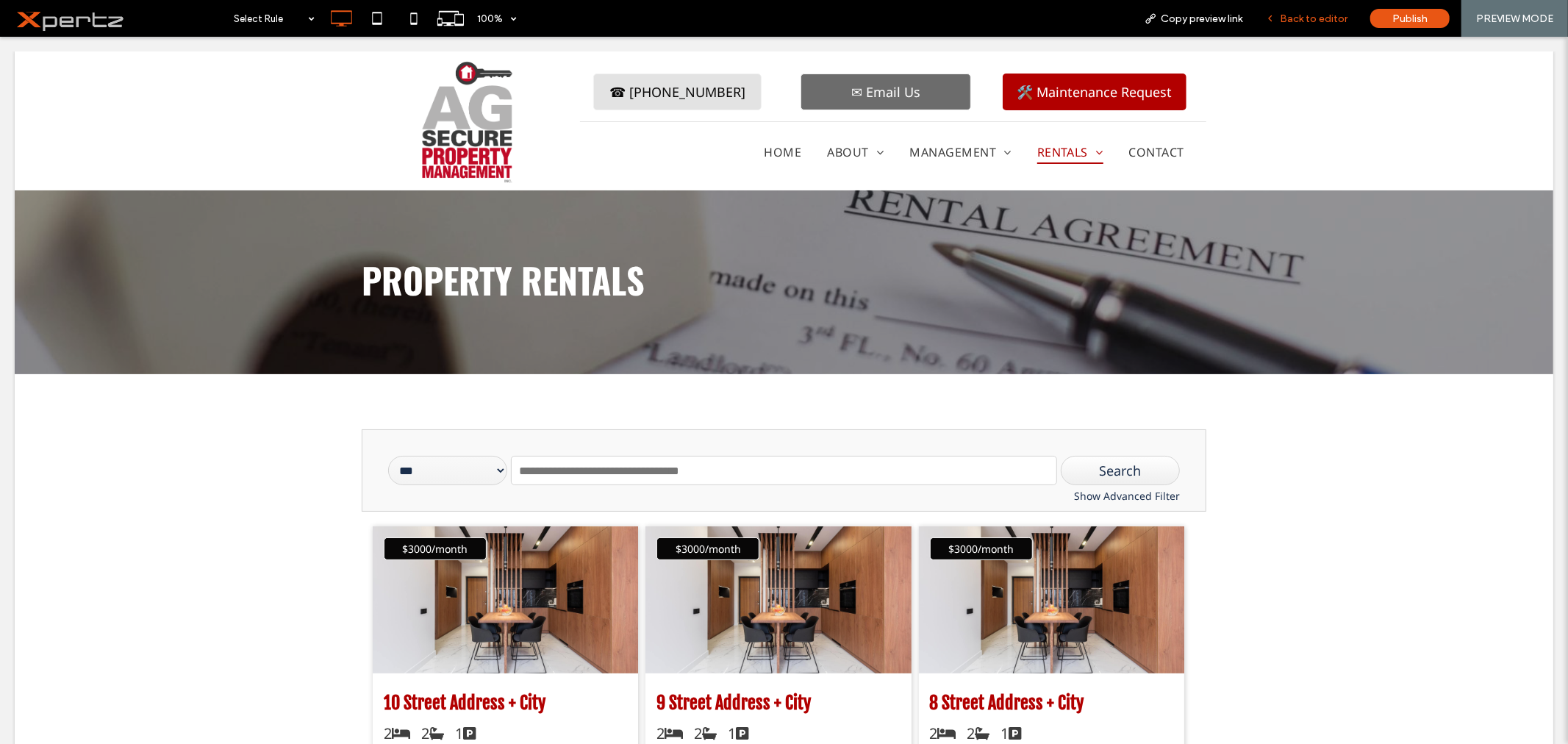
click at [1316, 11] on div "Back to editor" at bounding box center [1307, 19] width 105 height 37
click at [1314, 16] on span "Back to editor" at bounding box center [1314, 18] width 68 height 12
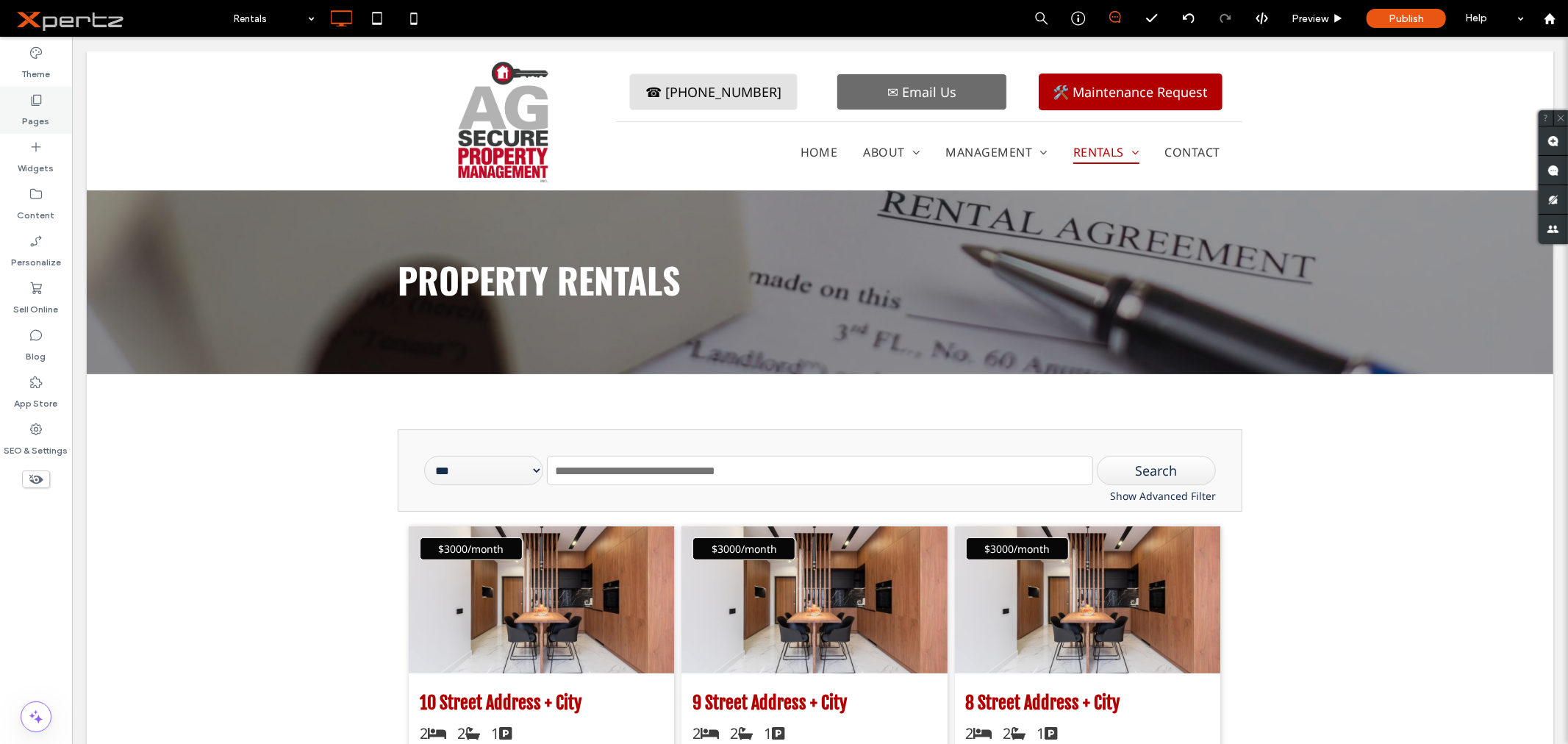
click at [40, 108] on label "Pages" at bounding box center [36, 118] width 27 height 21
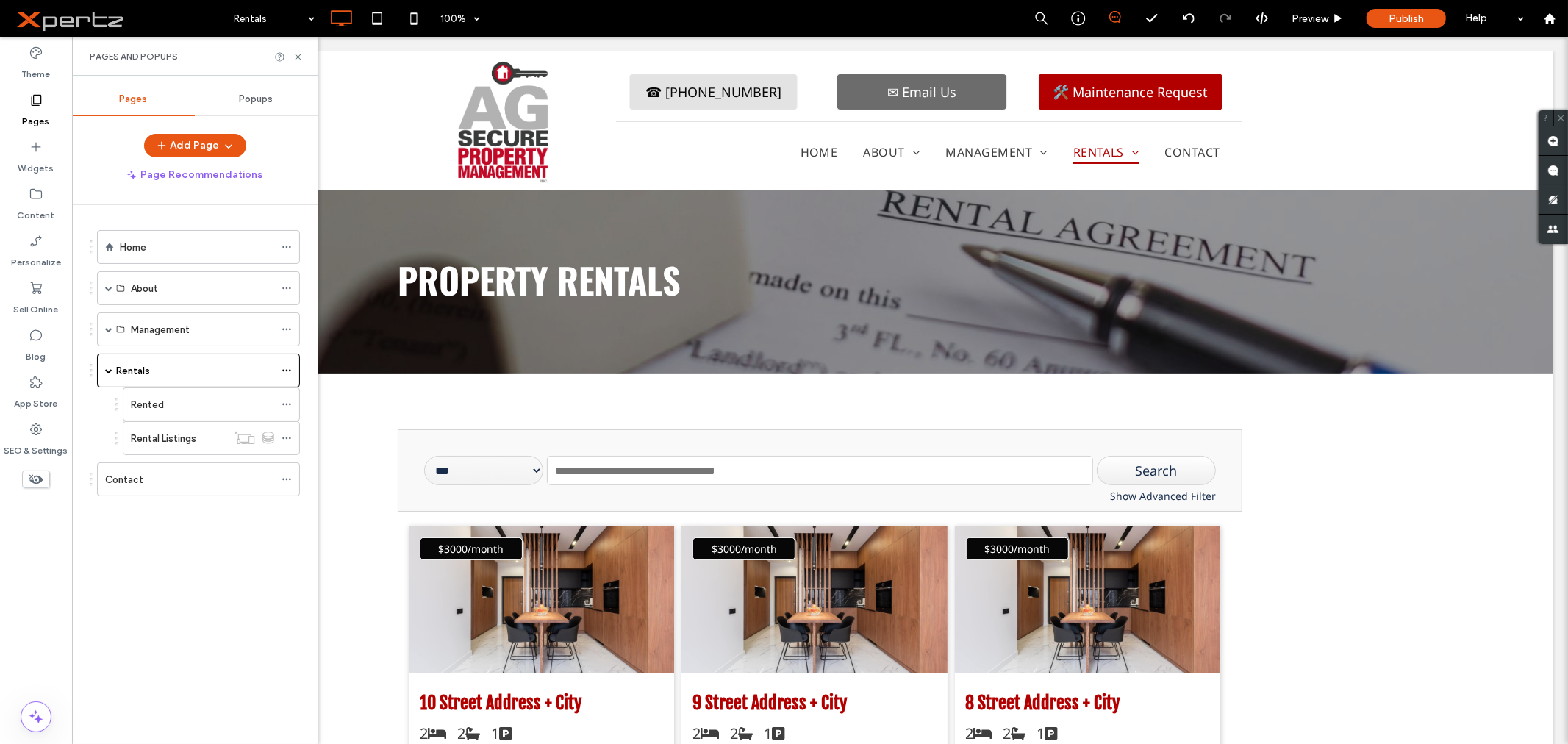
click at [152, 436] on label "Rental Listings" at bounding box center [163, 439] width 65 height 26
click at [302, 46] on div "Pages and Popups" at bounding box center [194, 56] width 245 height 39
click at [295, 54] on use at bounding box center [298, 56] width 6 height 6
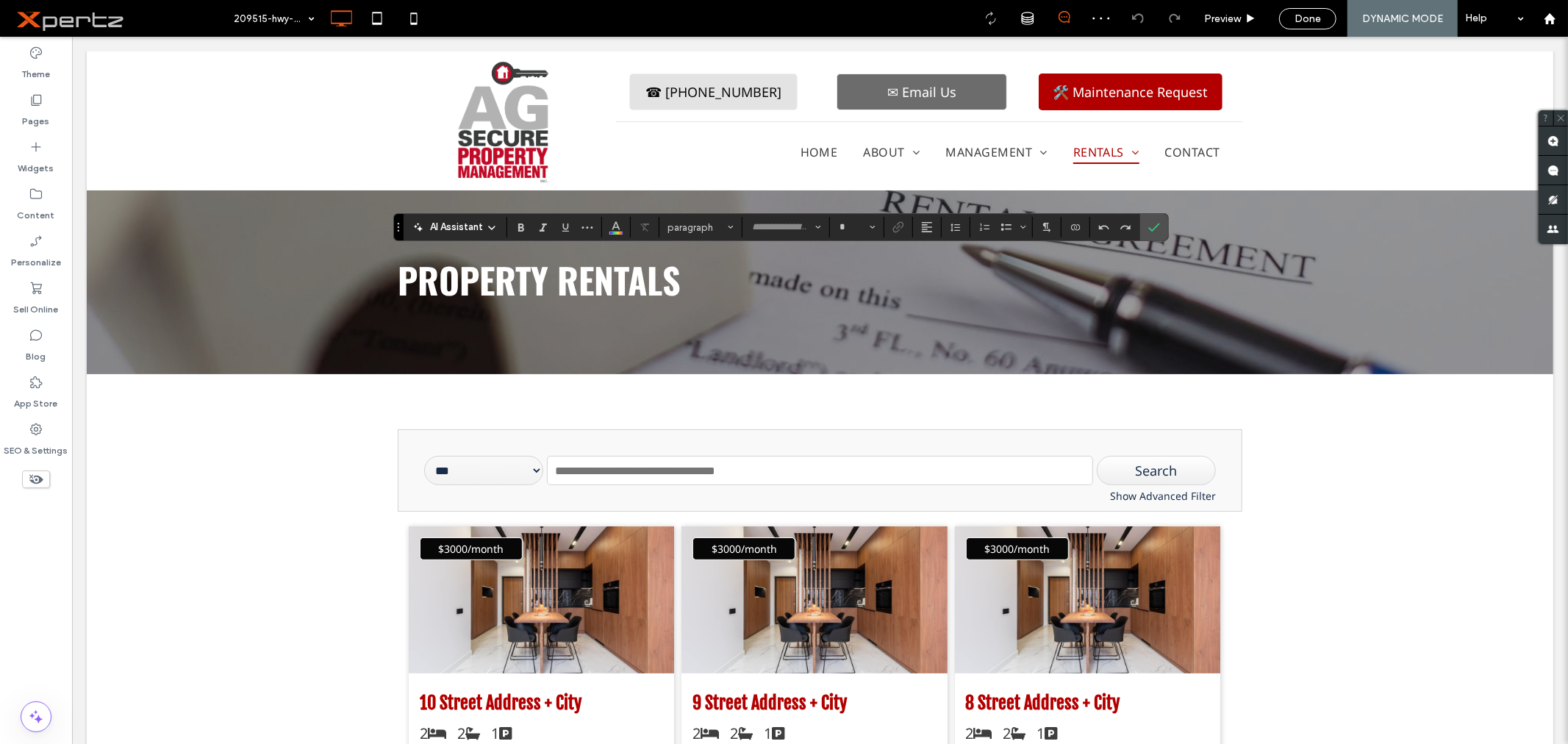
type input "******"
type input "**"
click at [1166, 227] on section at bounding box center [1154, 227] width 28 height 27
click at [1156, 222] on icon "Confirm" at bounding box center [1154, 227] width 12 height 12
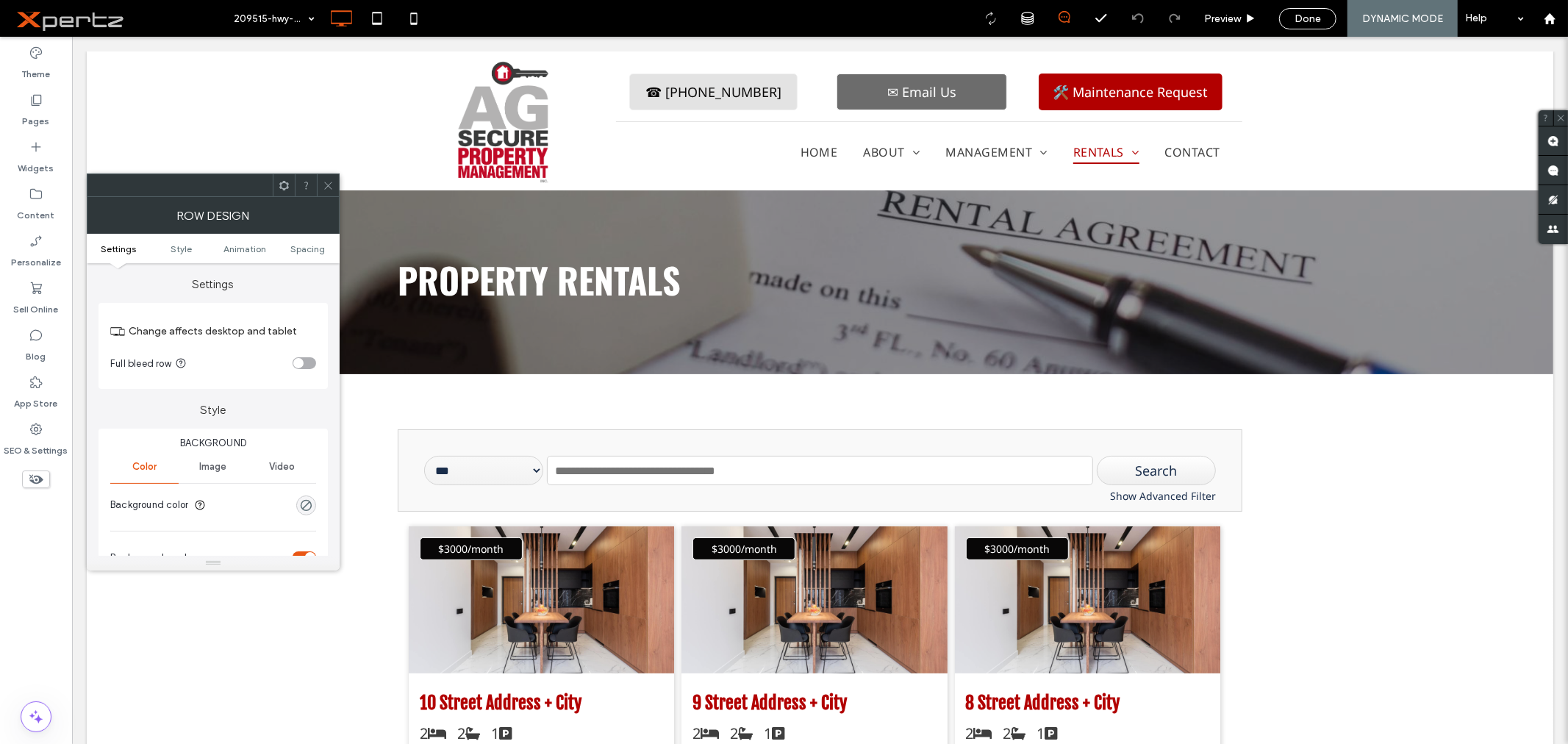
click at [288, 181] on icon at bounding box center [284, 185] width 11 height 11
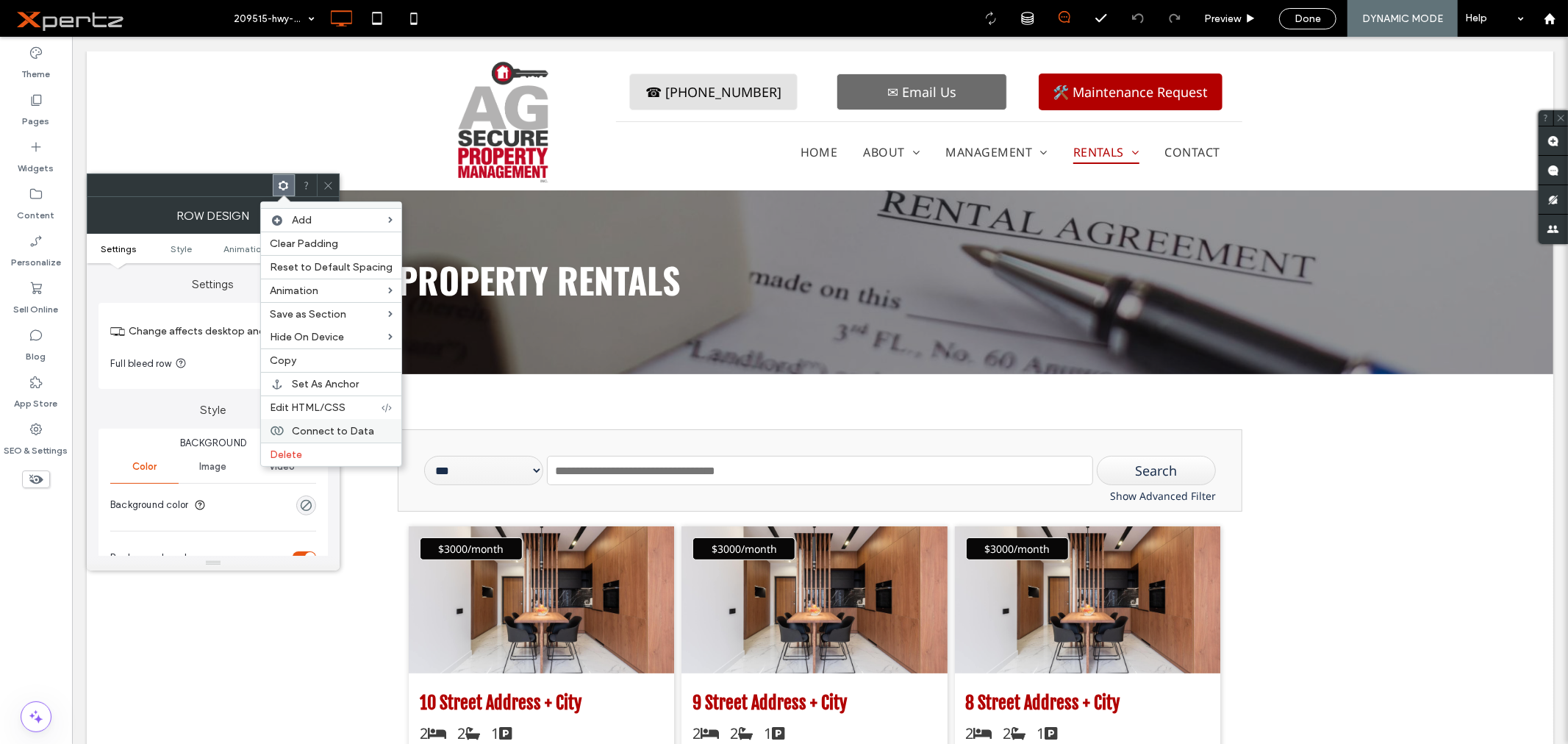
click at [303, 425] on span "Connect to Data" at bounding box center [333, 430] width 82 height 12
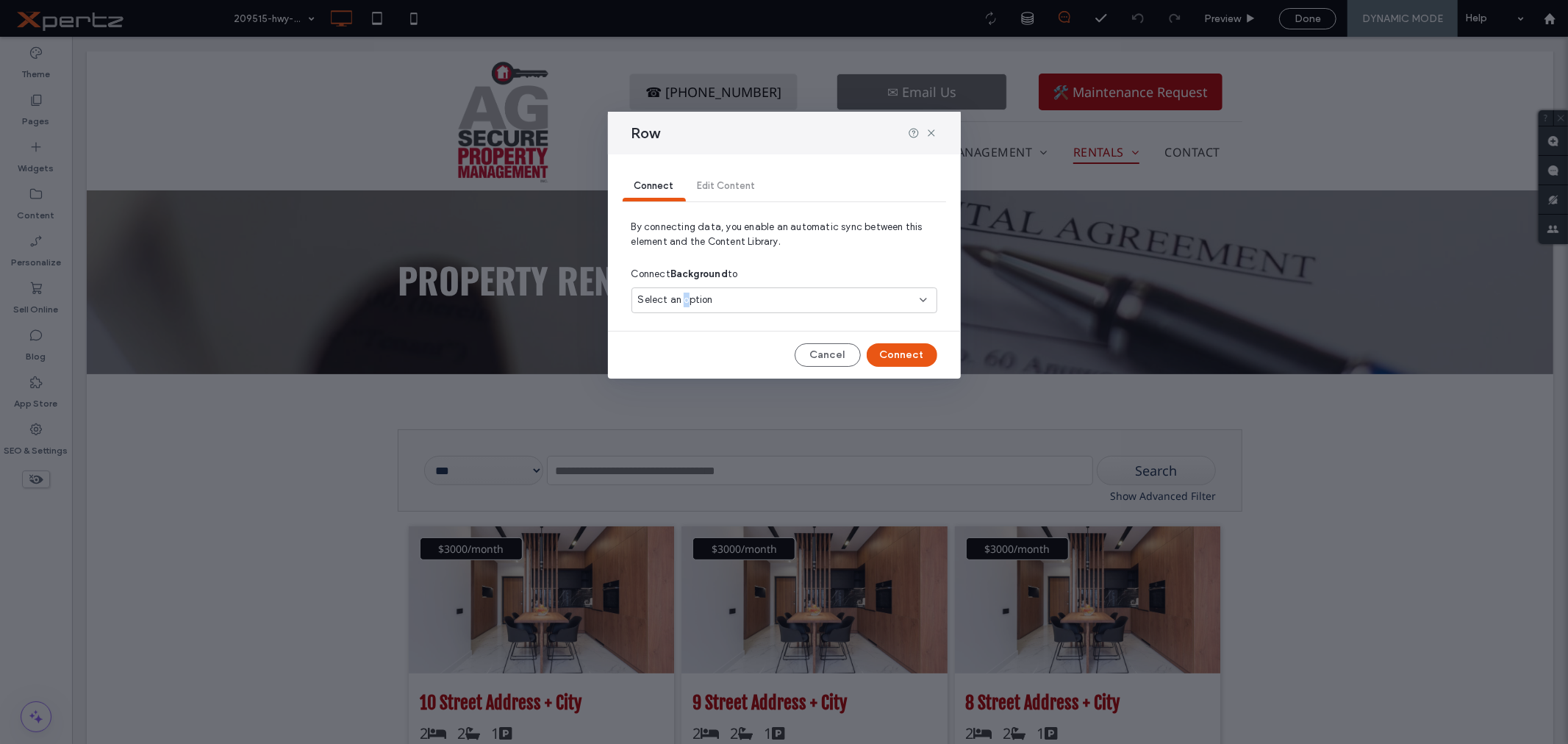
click at [686, 301] on span "Select an option" at bounding box center [675, 300] width 75 height 15
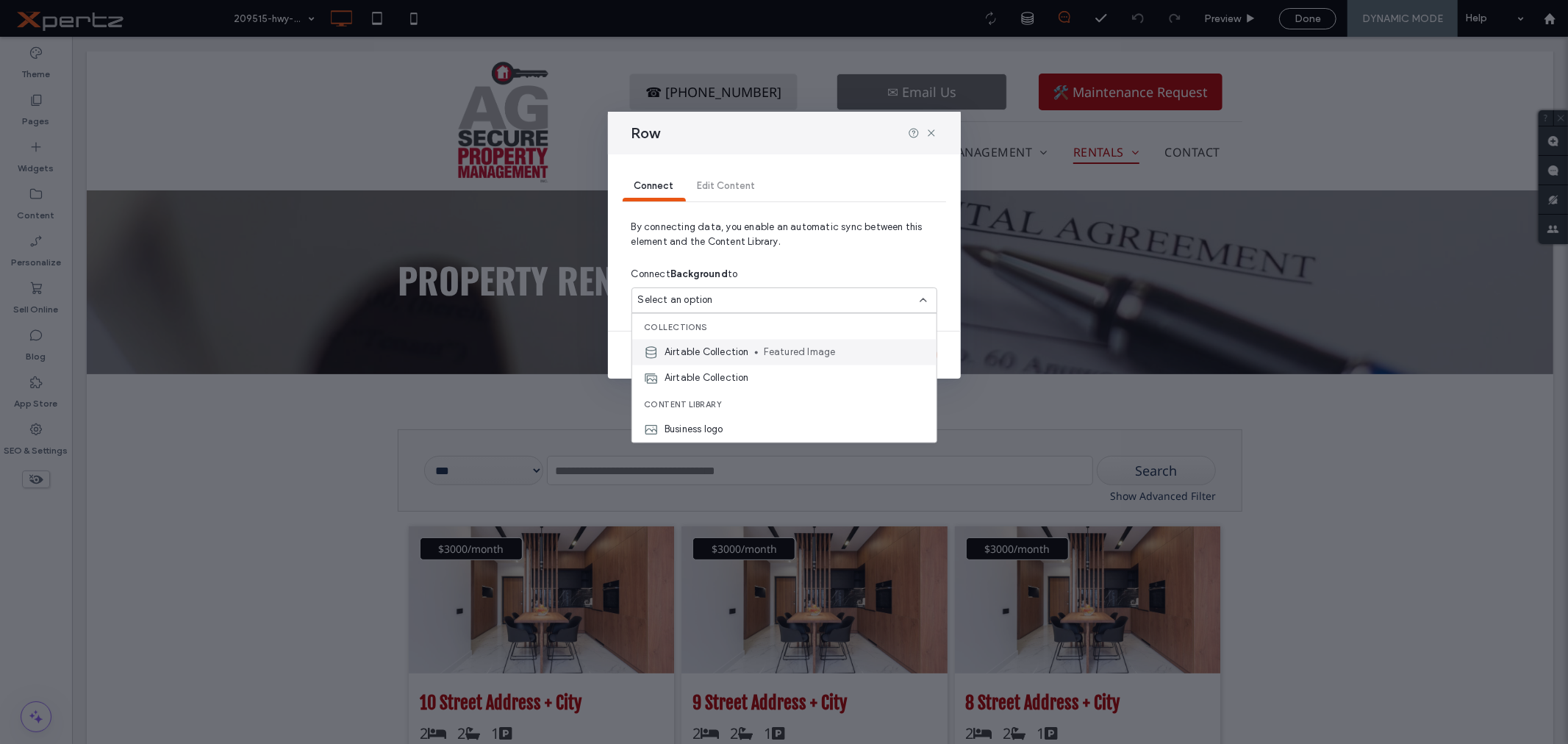
click at [670, 348] on span "Airtable Collection" at bounding box center [707, 352] width 85 height 15
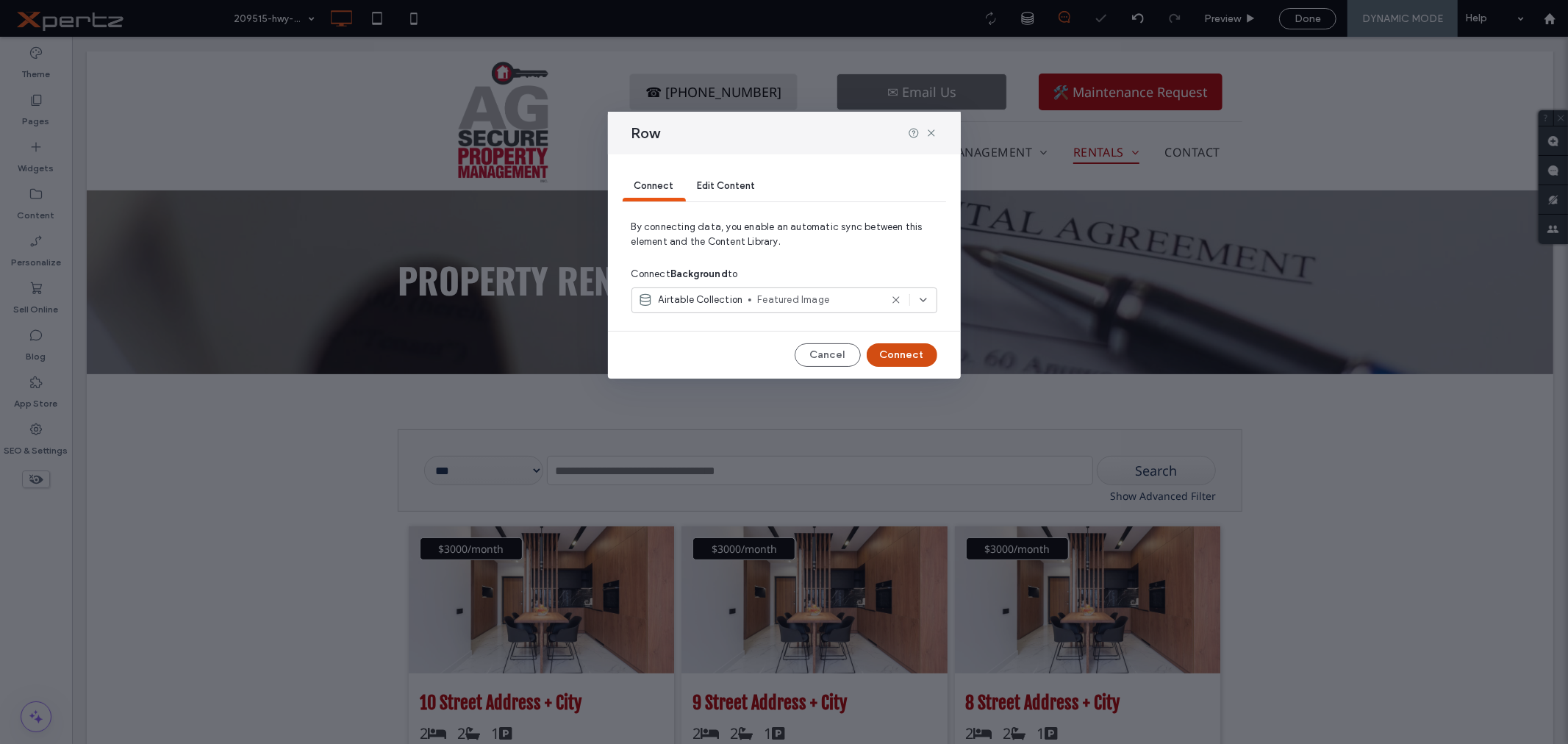
click at [899, 355] on button "Connect" at bounding box center [903, 355] width 71 height 23
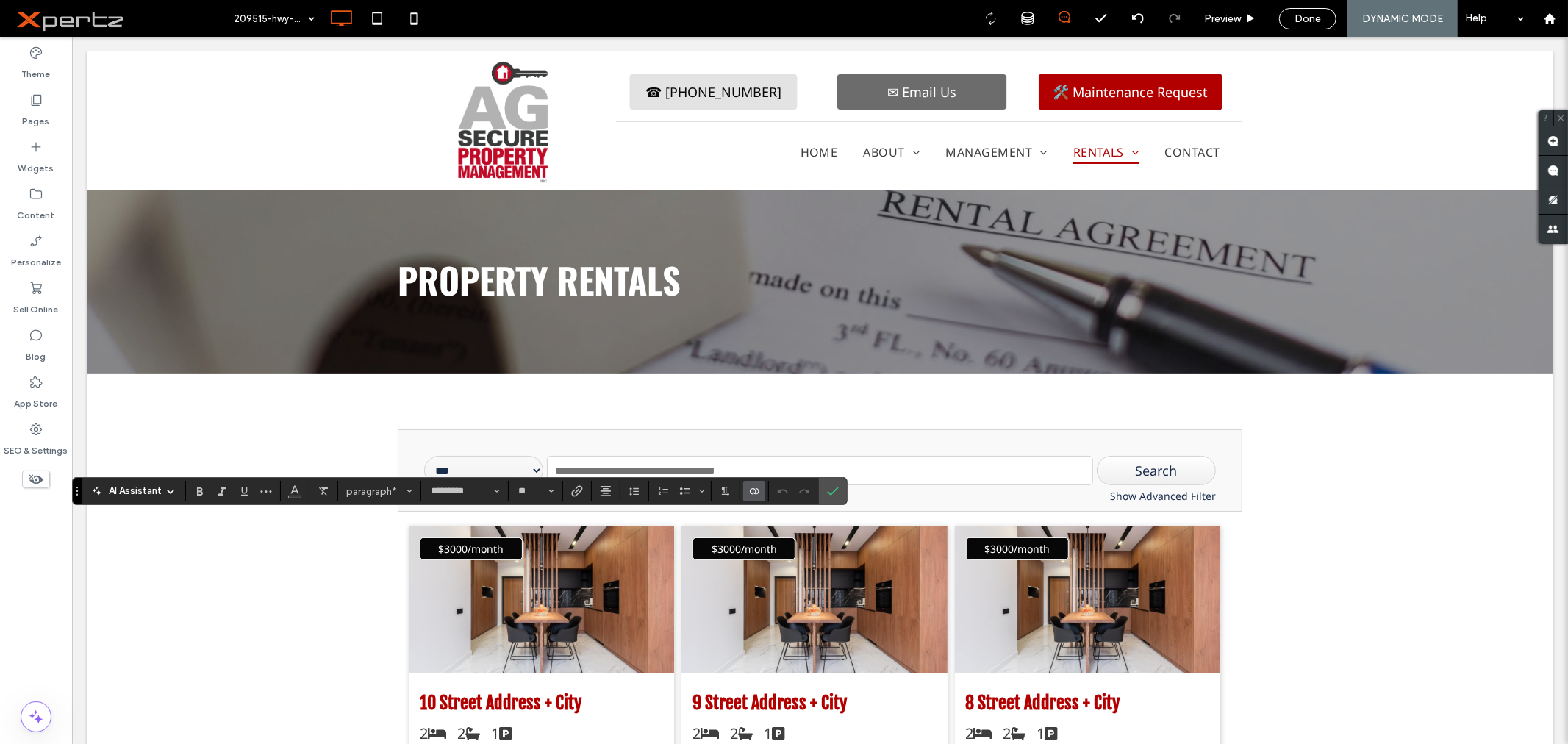
click at [749, 495] on icon "Connect To Data" at bounding box center [754, 491] width 12 height 12
click at [805, 424] on span "Edit Content" at bounding box center [786, 426] width 59 height 15
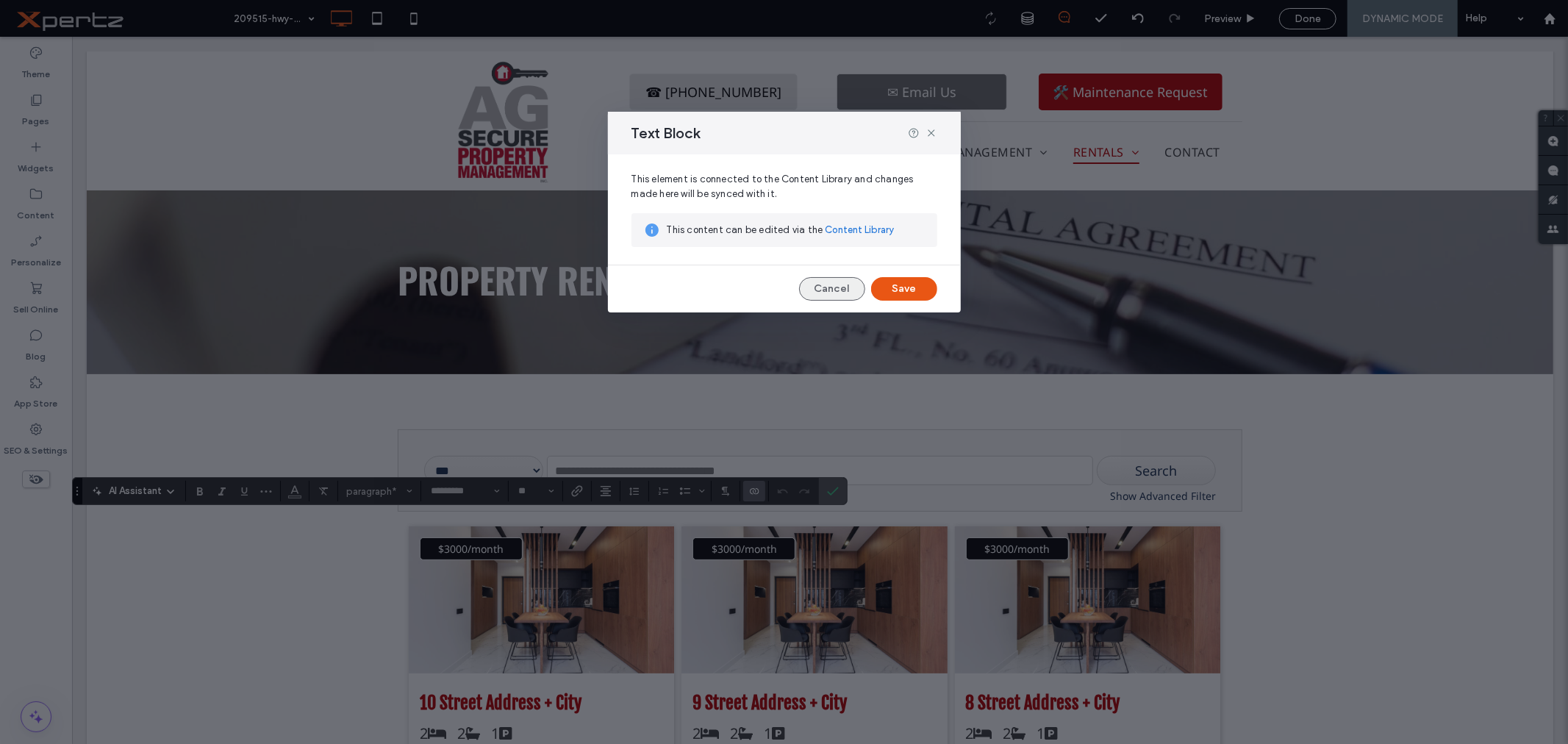
click at [836, 283] on button "Cancel" at bounding box center [832, 289] width 66 height 23
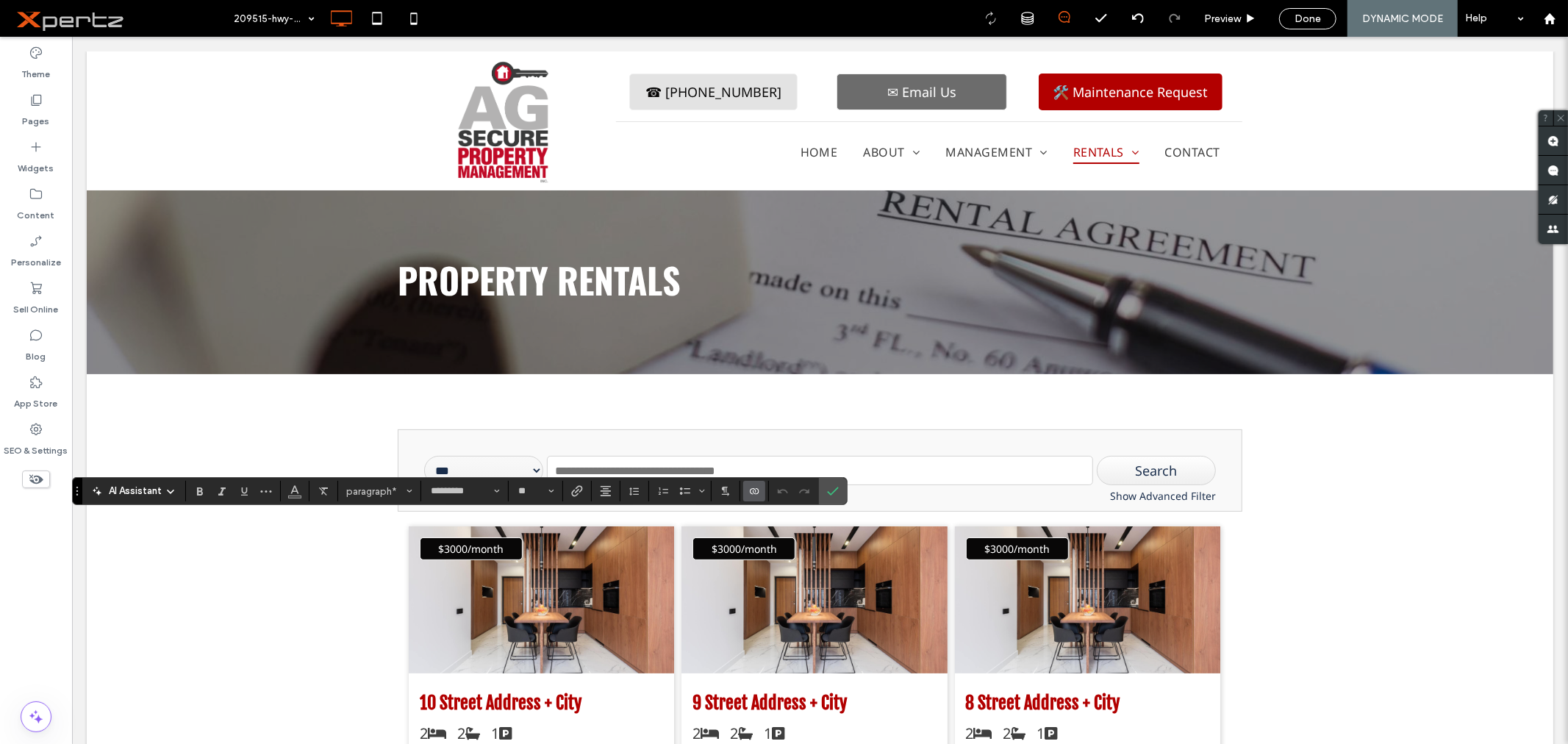
click at [752, 487] on icon "Connect To Data" at bounding box center [754, 491] width 12 height 12
click at [799, 393] on span "Change Connection" at bounding box center [801, 398] width 90 height 15
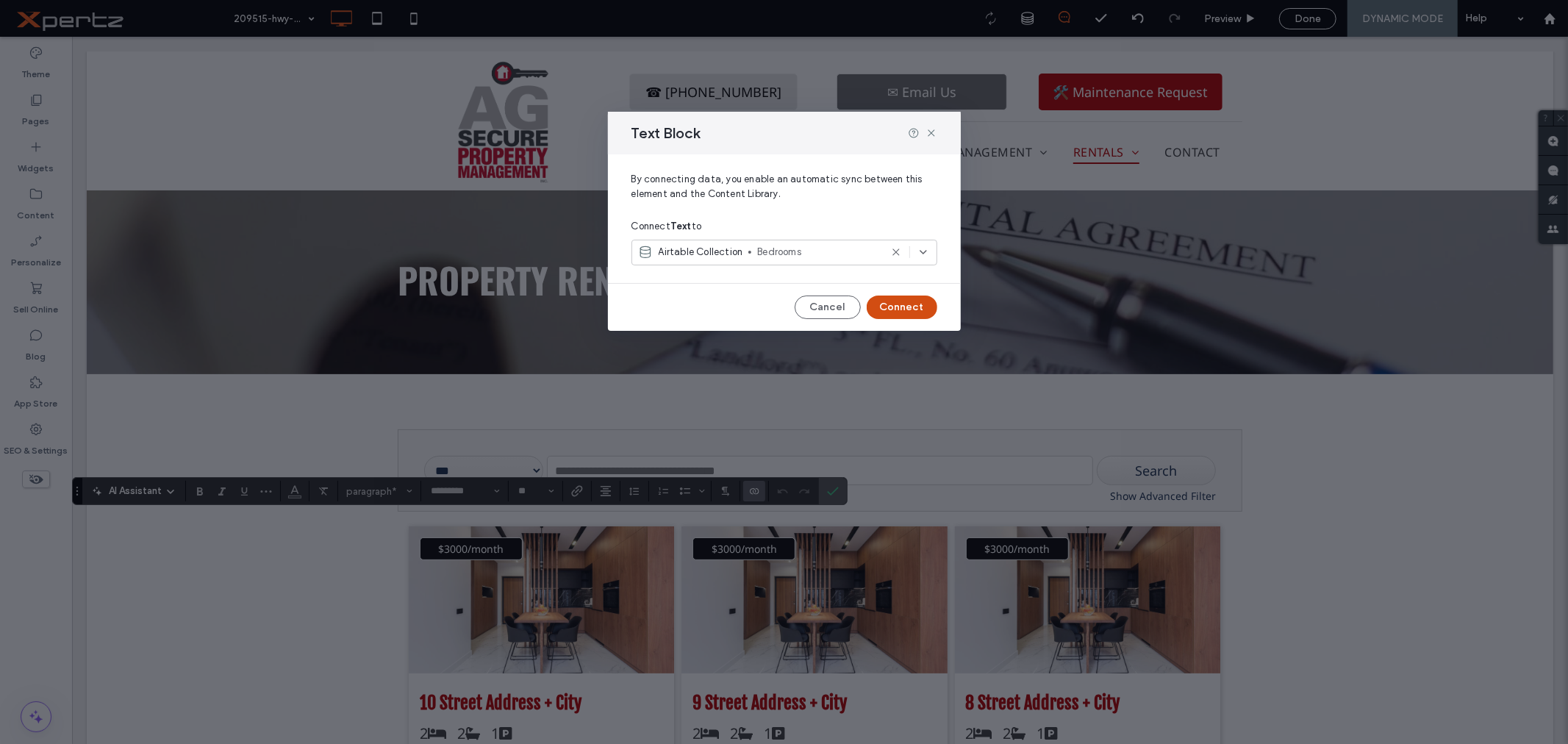
click at [904, 303] on button "Connect" at bounding box center [903, 306] width 71 height 23
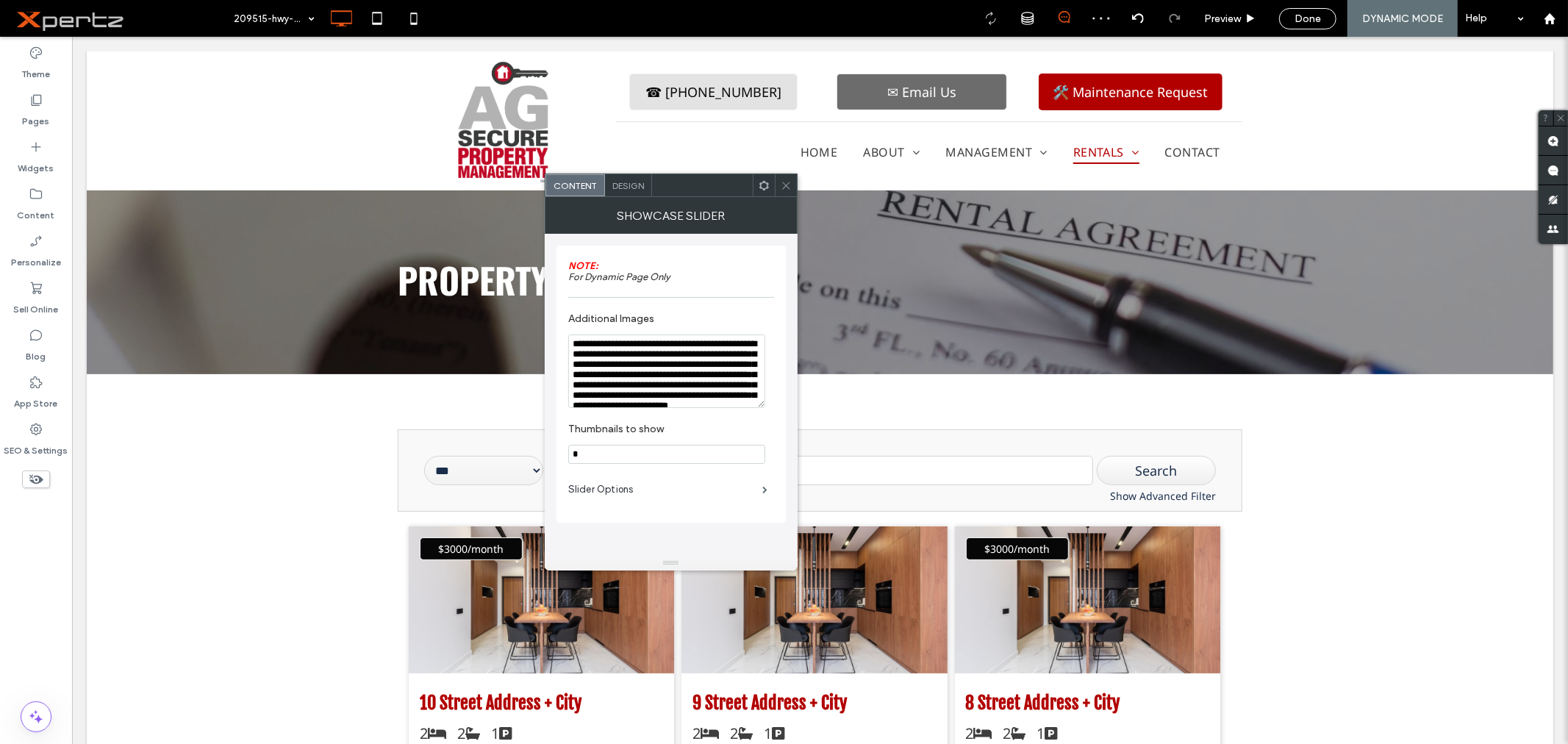
click at [765, 185] on icon at bounding box center [765, 185] width 11 height 11
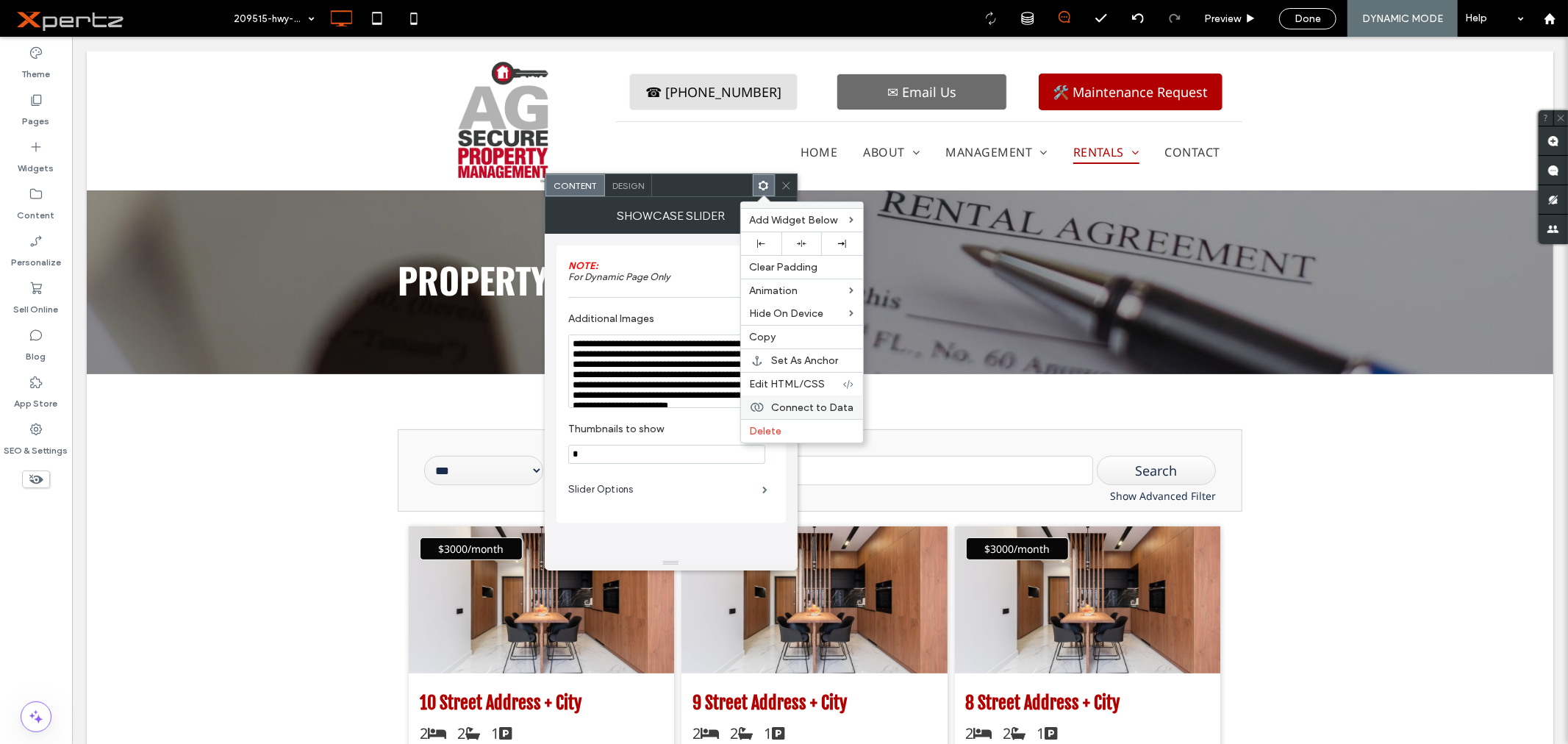
click at [779, 402] on span "Connect to Data" at bounding box center [813, 407] width 82 height 12
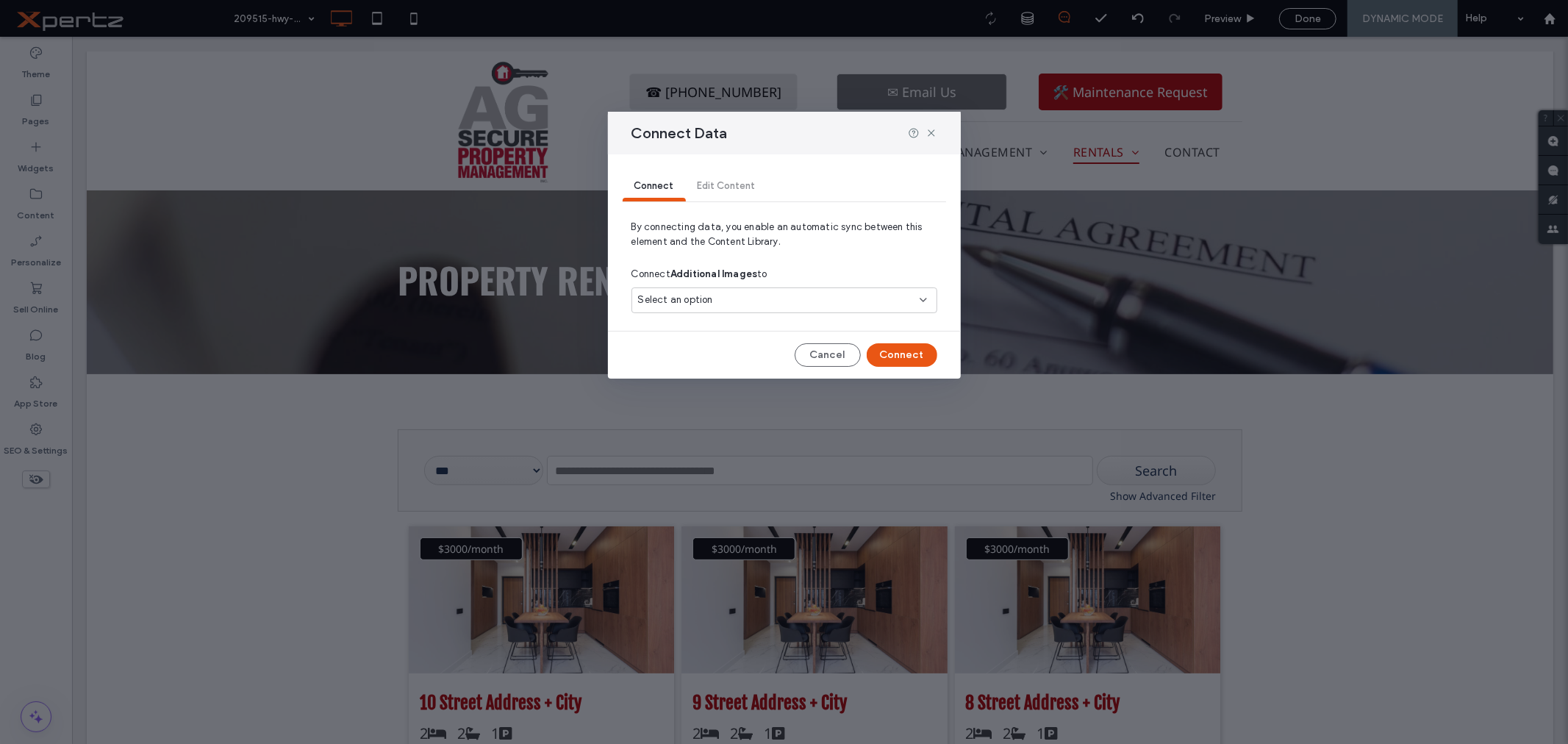
click at [711, 300] on div "Select an option" at bounding box center [775, 300] width 275 height 15
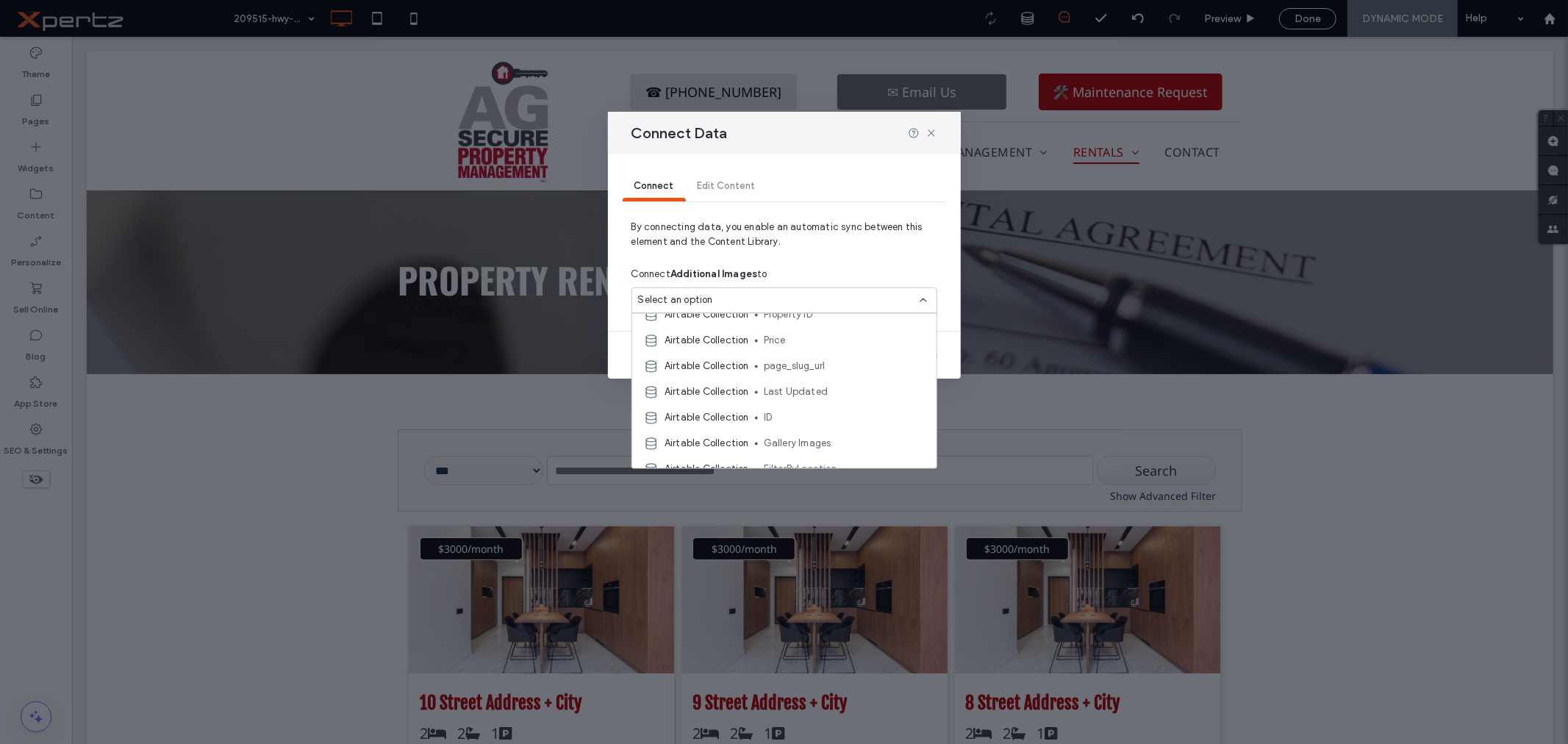
scroll to position [218, 0]
click at [817, 416] on span "Gallery Images" at bounding box center [844, 418] width 161 height 15
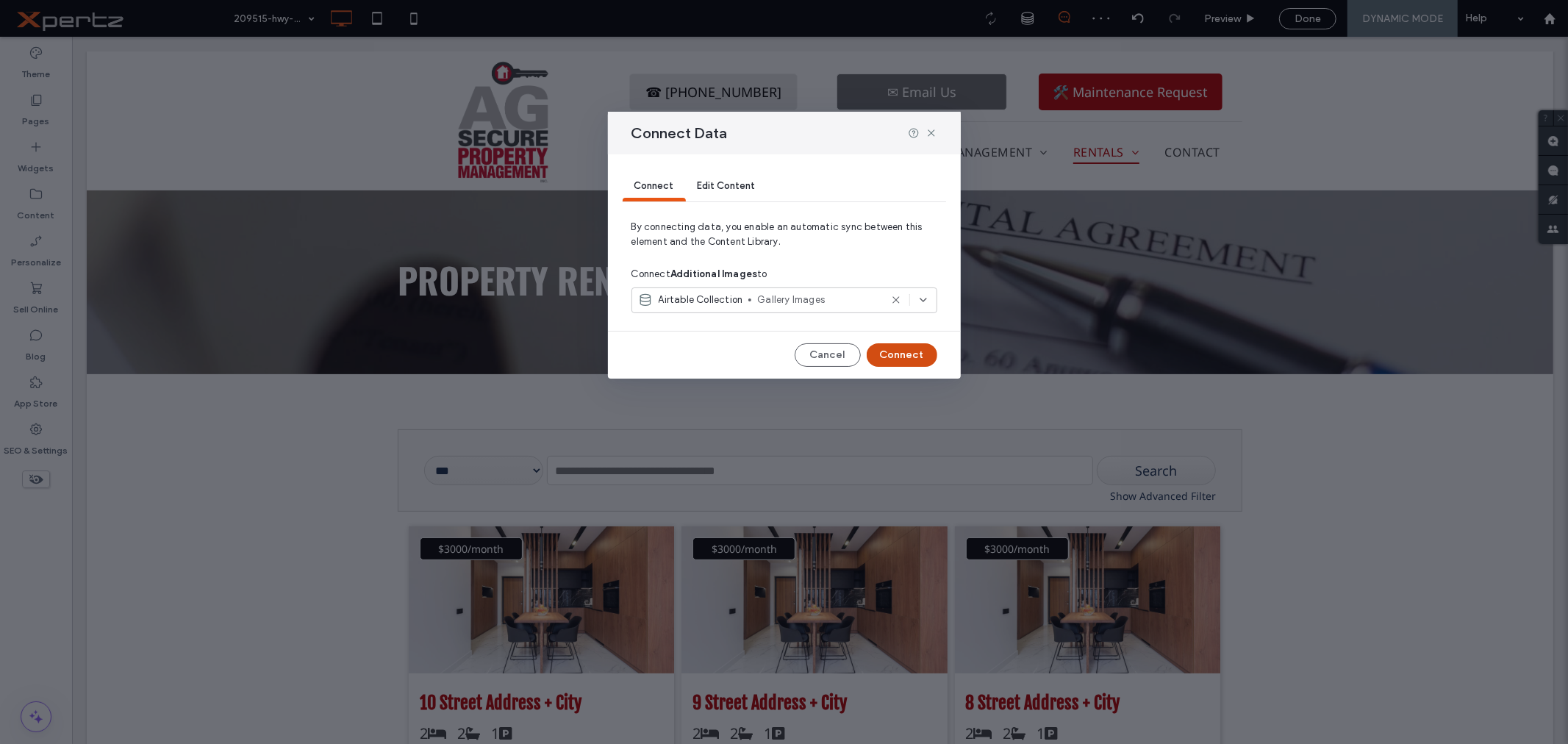
click at [901, 356] on button "Connect" at bounding box center [903, 355] width 71 height 23
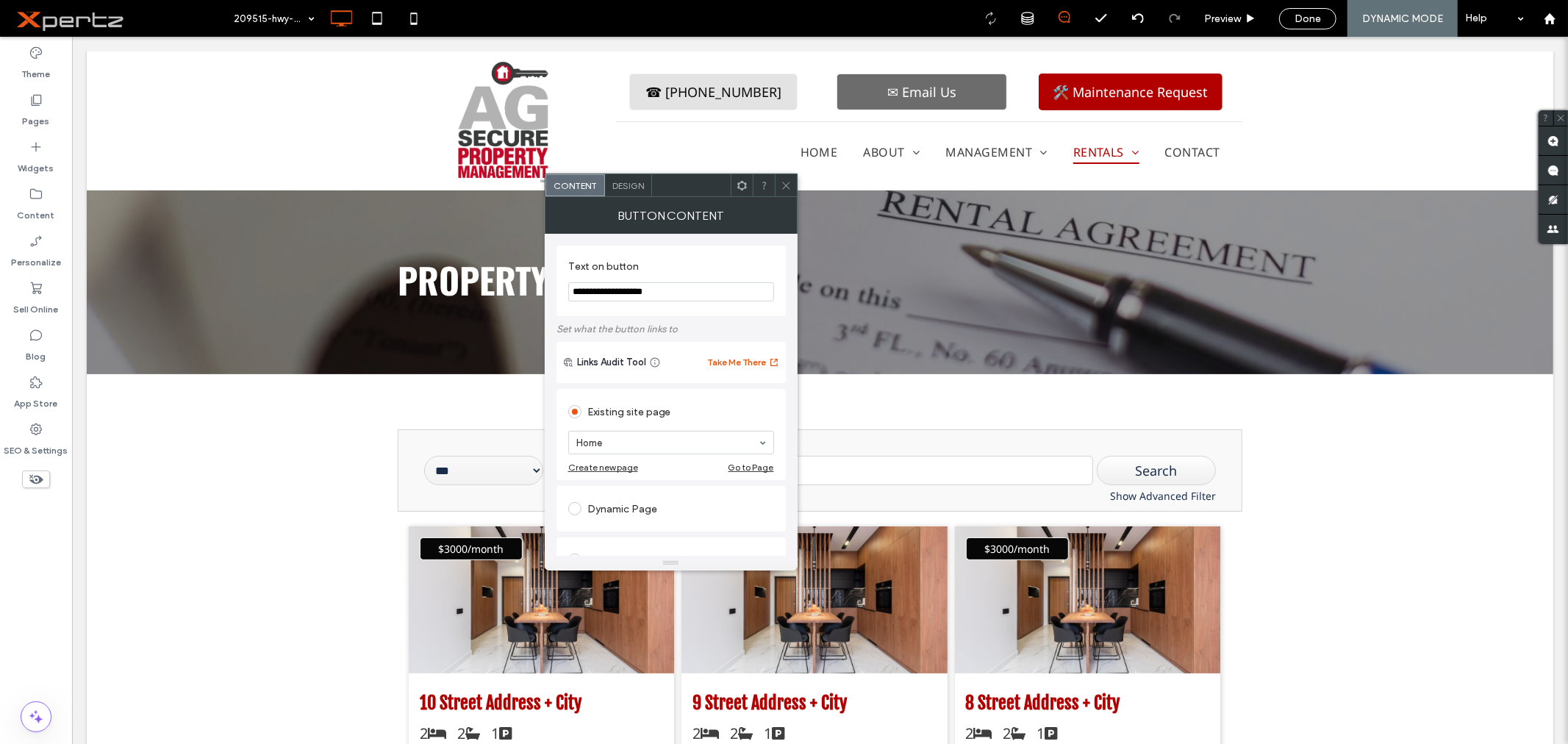
click at [744, 189] on icon at bounding box center [742, 185] width 11 height 11
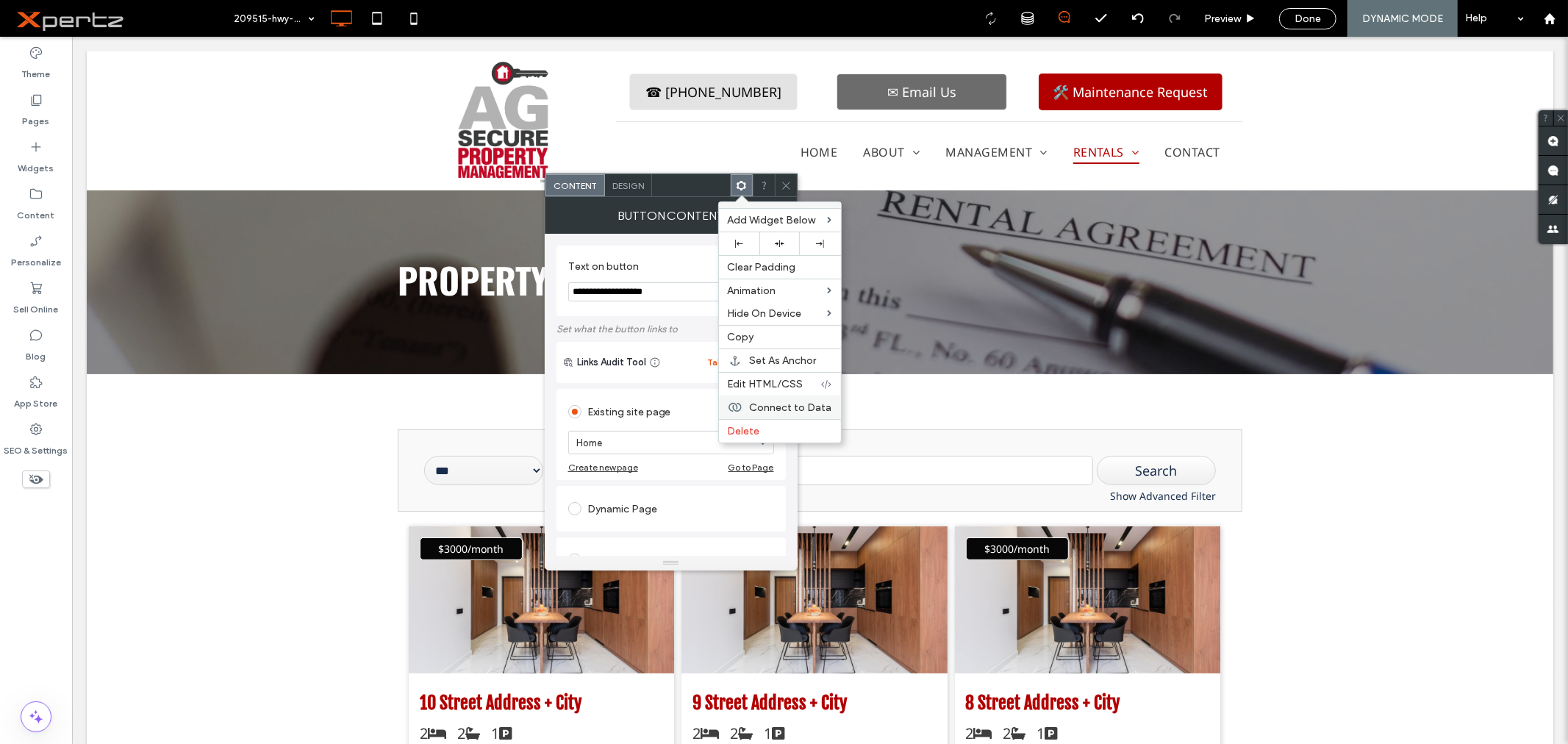
click at [779, 405] on span "Connect to Data" at bounding box center [791, 407] width 82 height 12
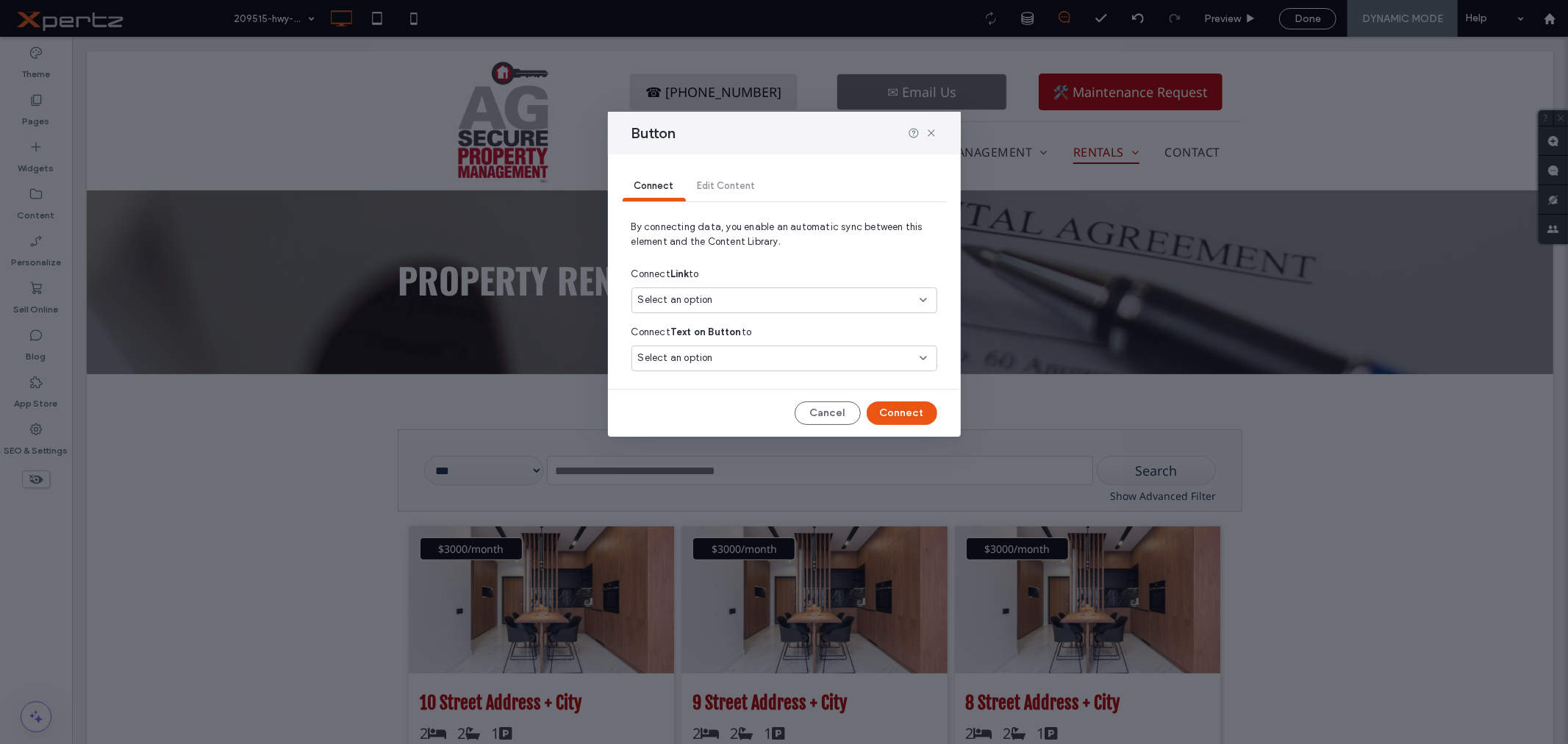
click at [713, 291] on div "Select an option" at bounding box center [784, 300] width 306 height 26
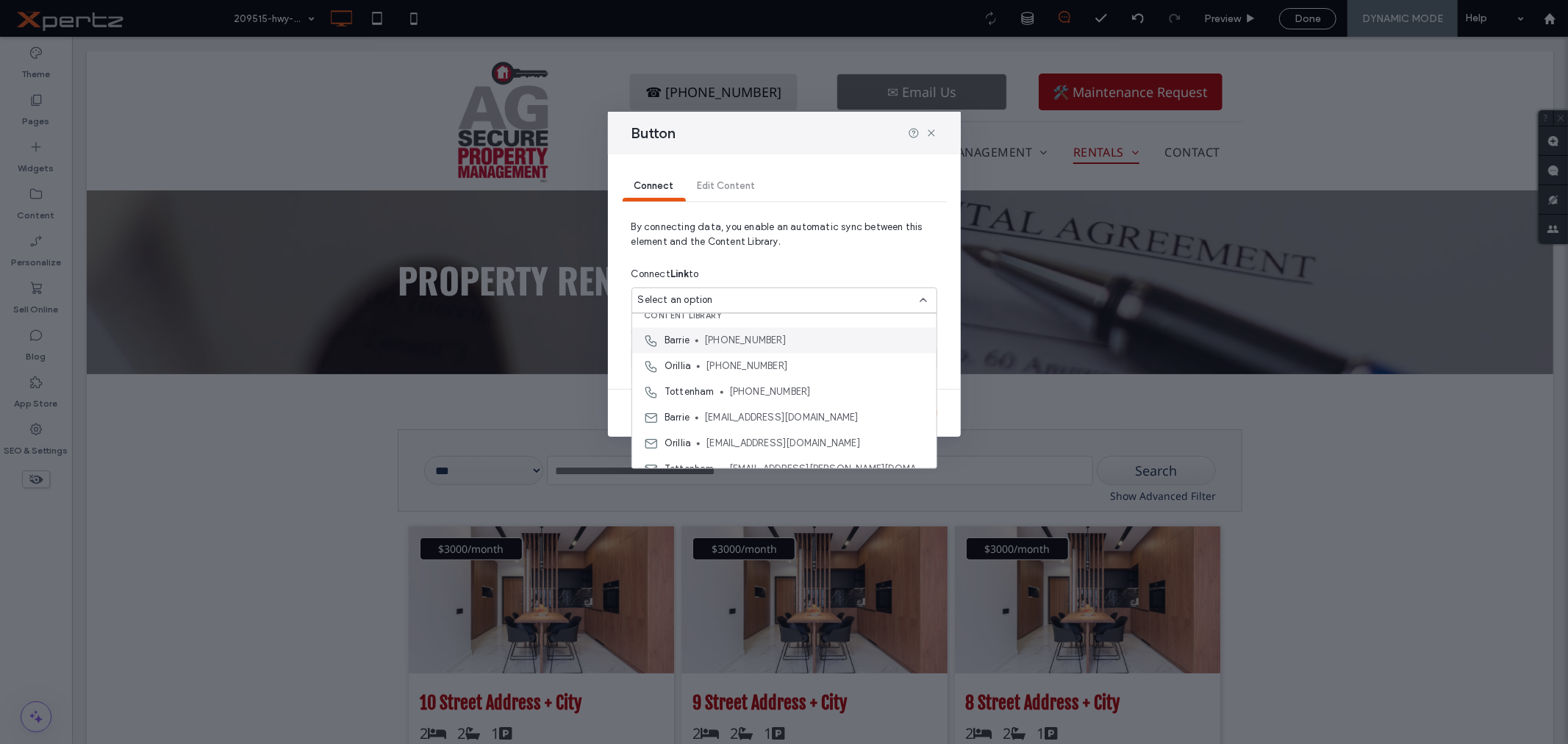
scroll to position [0, 0]
click at [758, 266] on div "Connect Link to" at bounding box center [784, 274] width 306 height 27
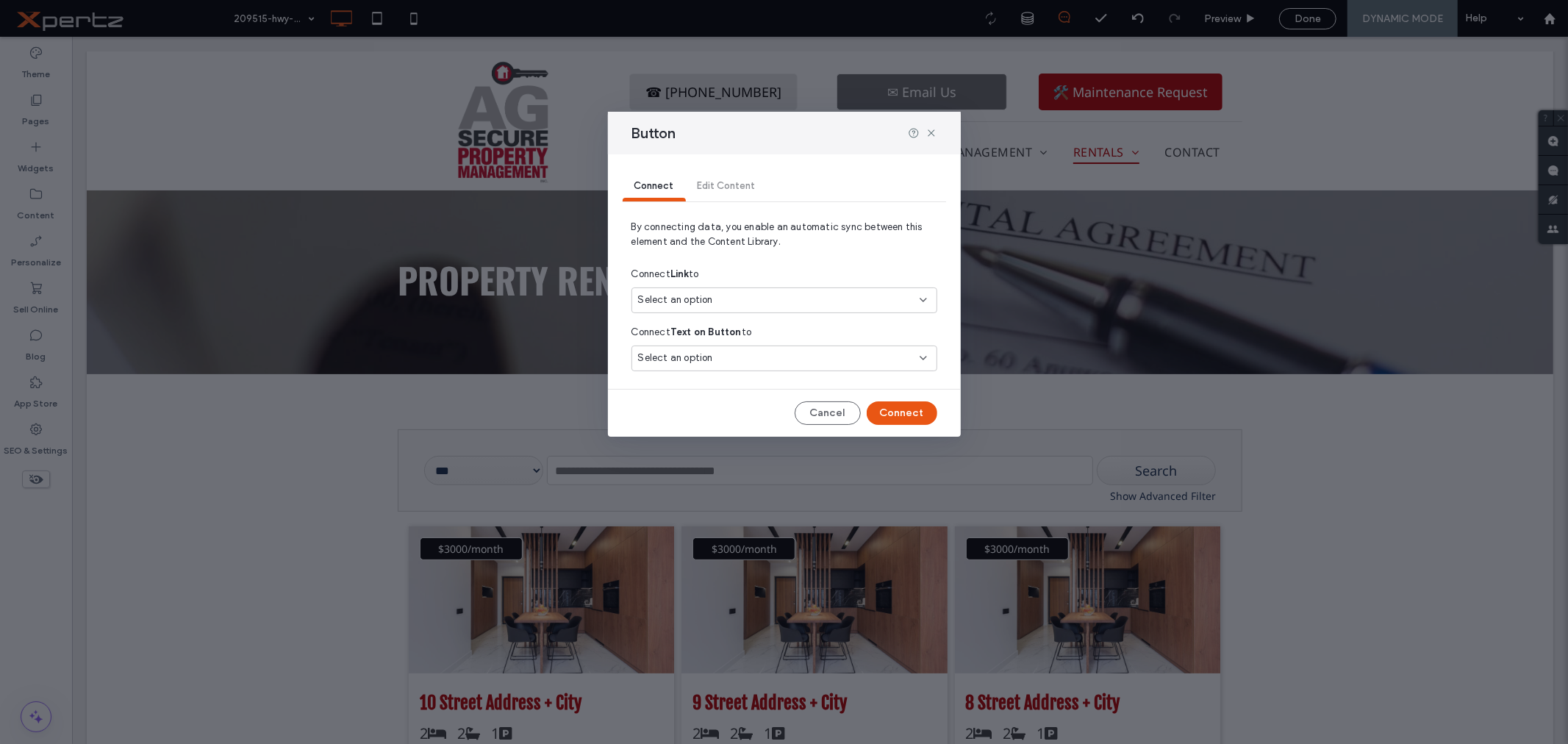
click at [719, 185] on div "Connect Edit Content" at bounding box center [784, 186] width 323 height 29
click at [644, 188] on span "Connect" at bounding box center [654, 185] width 40 height 11
click at [835, 413] on button "Cancel" at bounding box center [828, 413] width 66 height 23
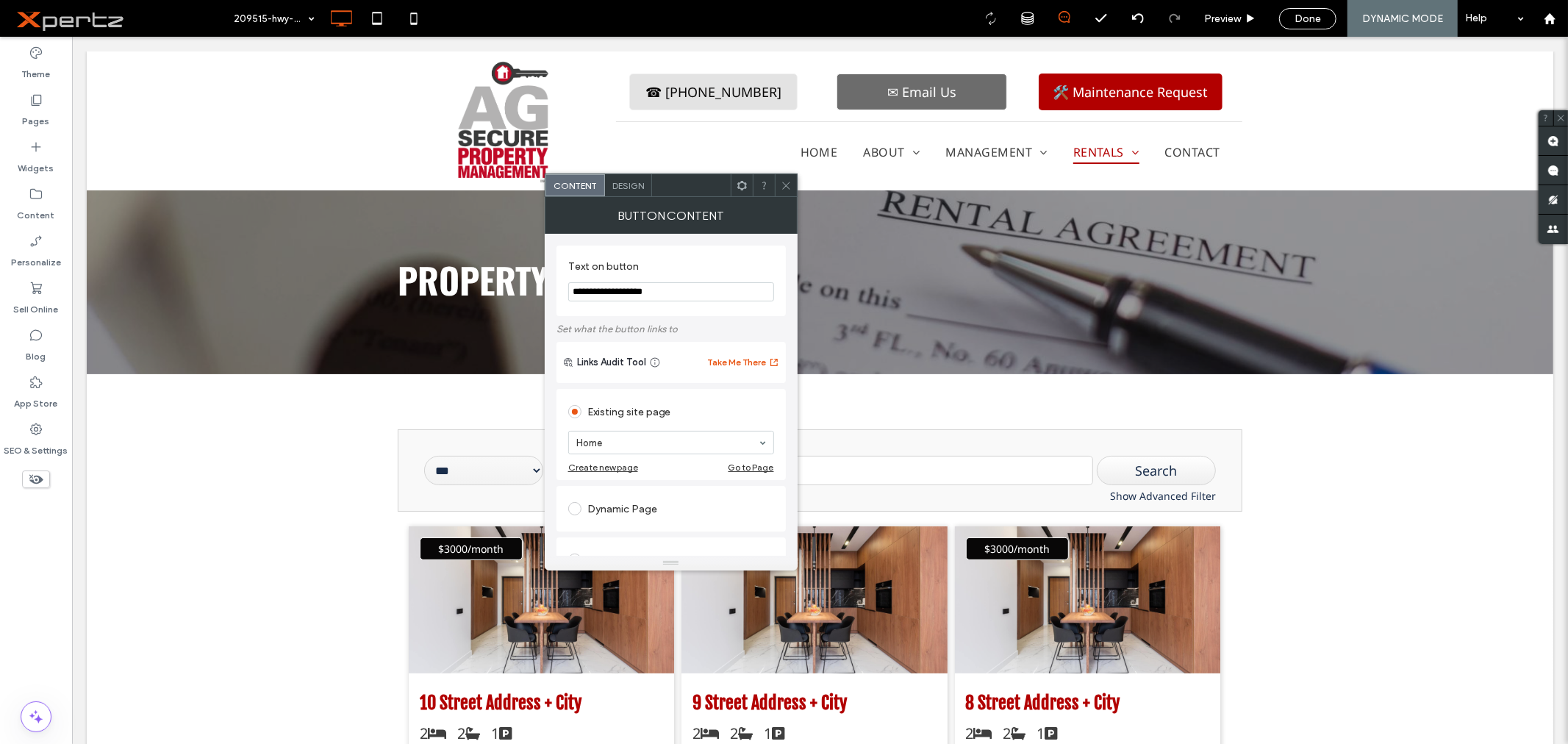
click at [744, 186] on icon at bounding box center [742, 185] width 11 height 11
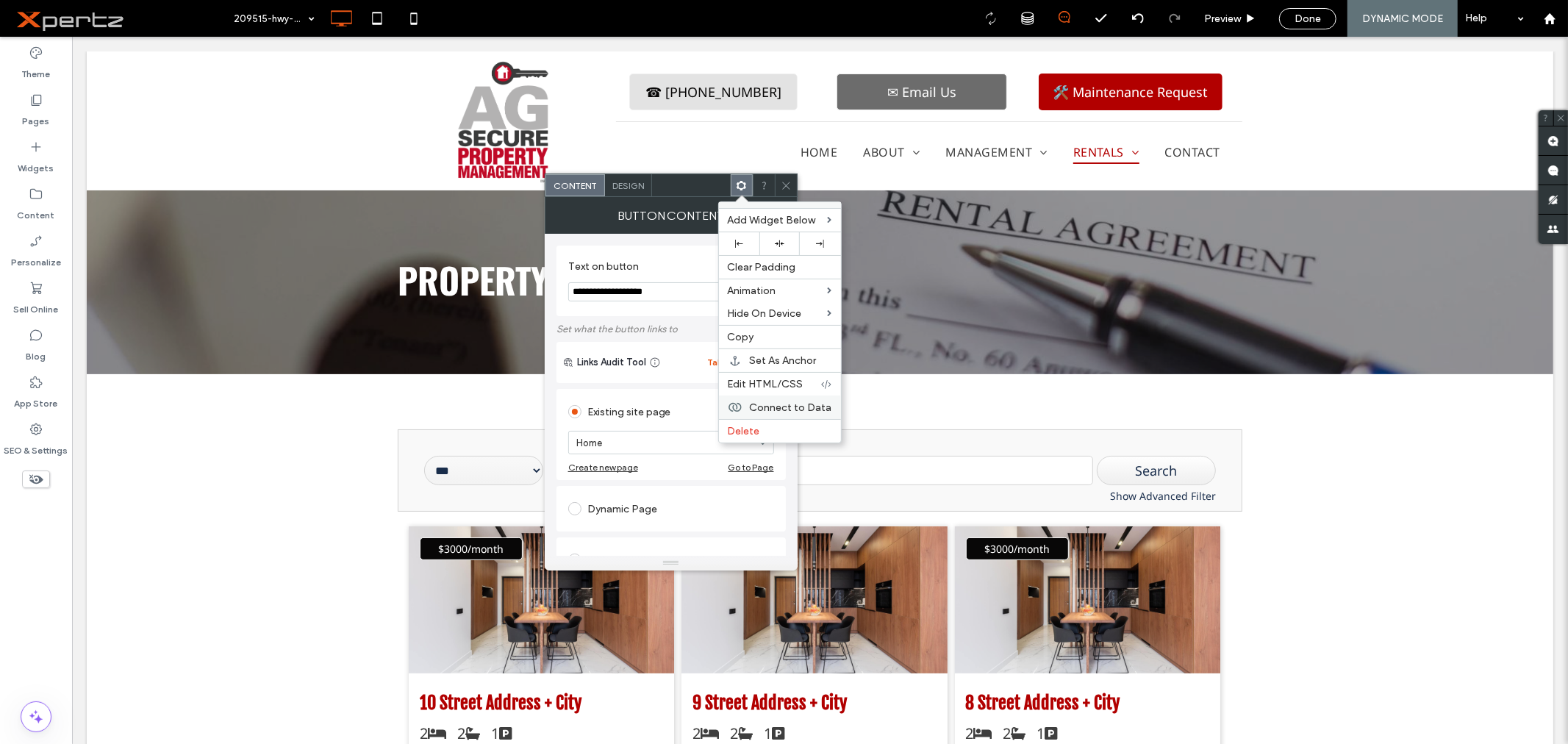
click at [751, 405] on span "Connect to Data" at bounding box center [791, 407] width 82 height 12
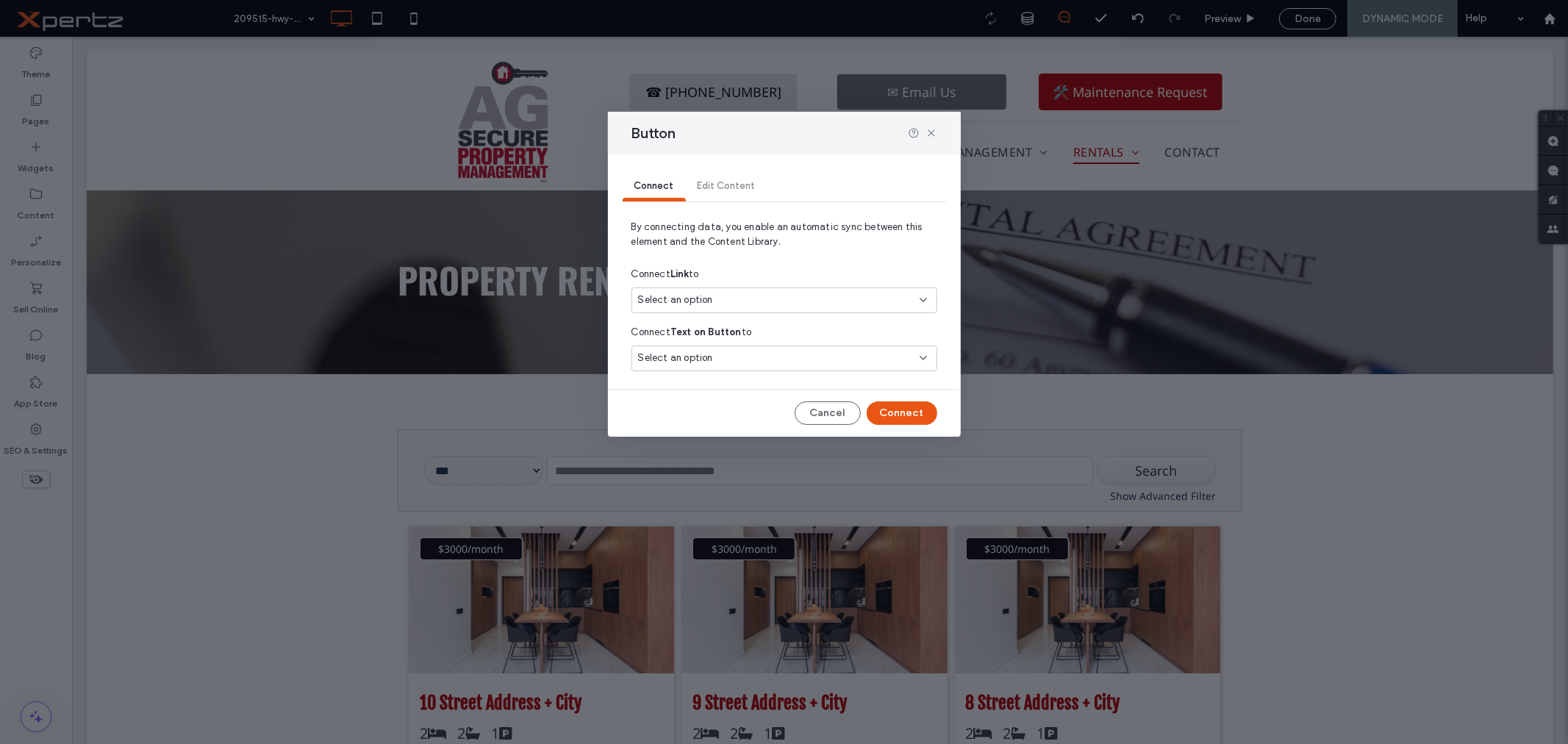
click at [704, 293] on span "Select an option" at bounding box center [675, 300] width 75 height 15
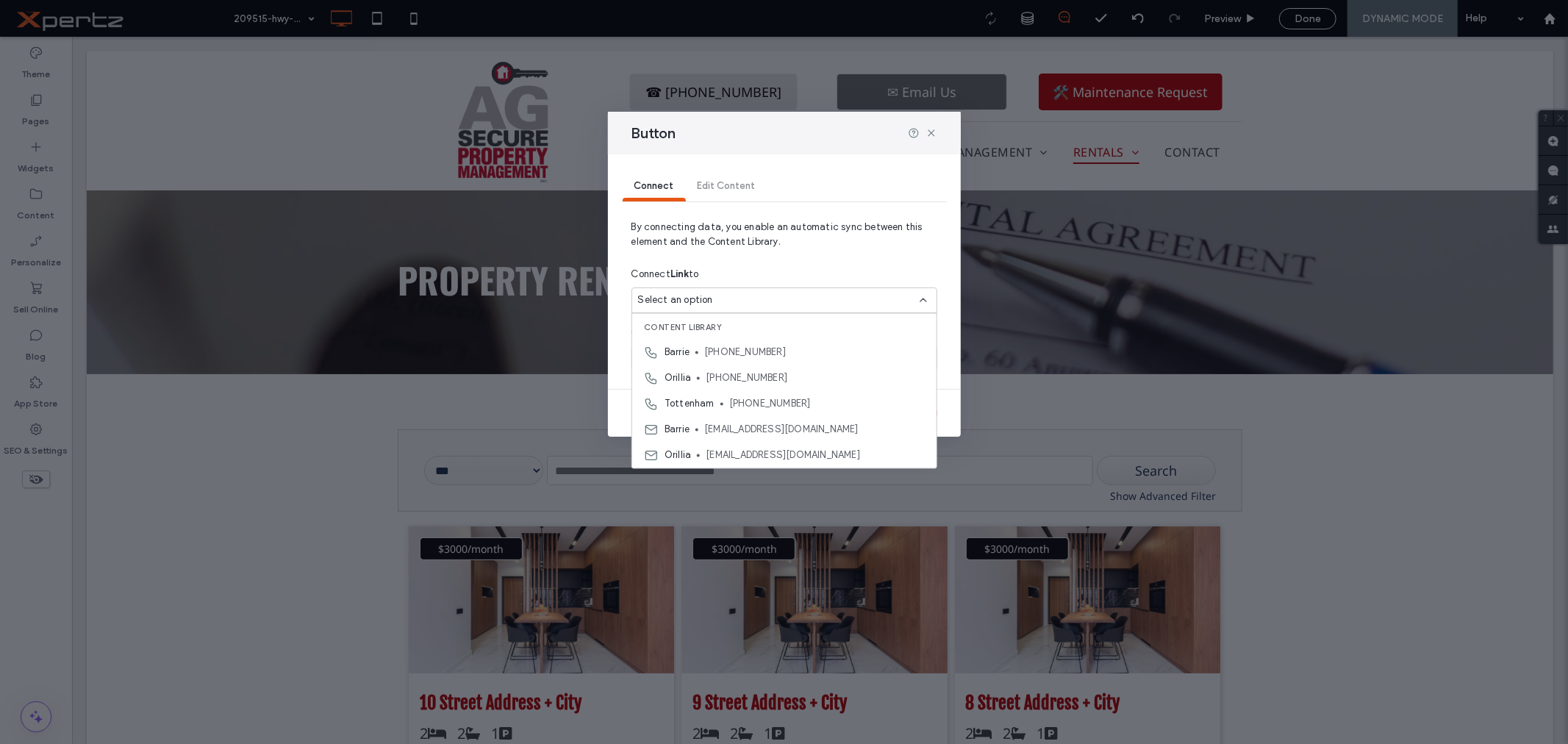
click at [790, 256] on span "By connecting data, you enable an automatic sync between this element and the C…" at bounding box center [784, 240] width 306 height 41
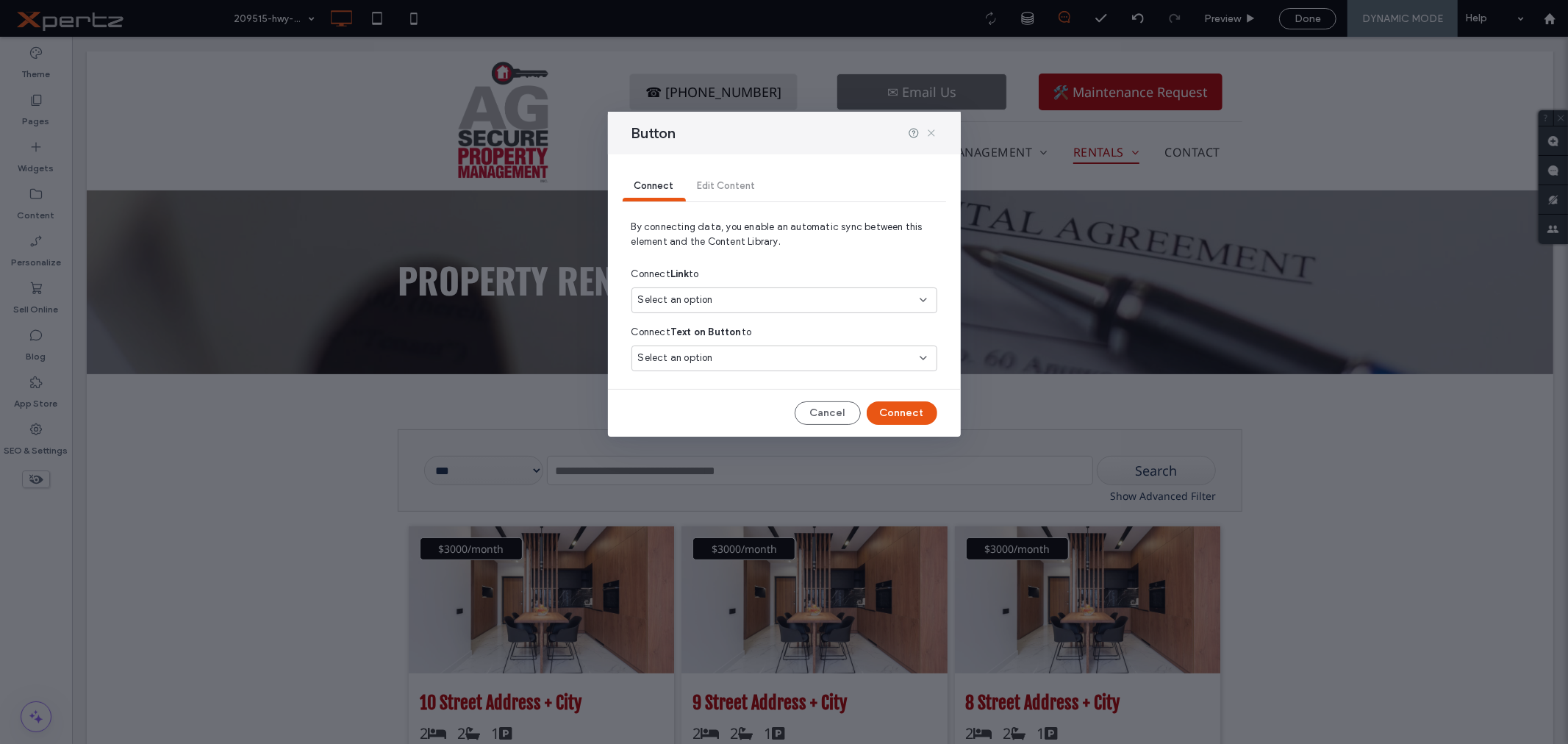
click at [934, 128] on icon at bounding box center [932, 133] width 12 height 12
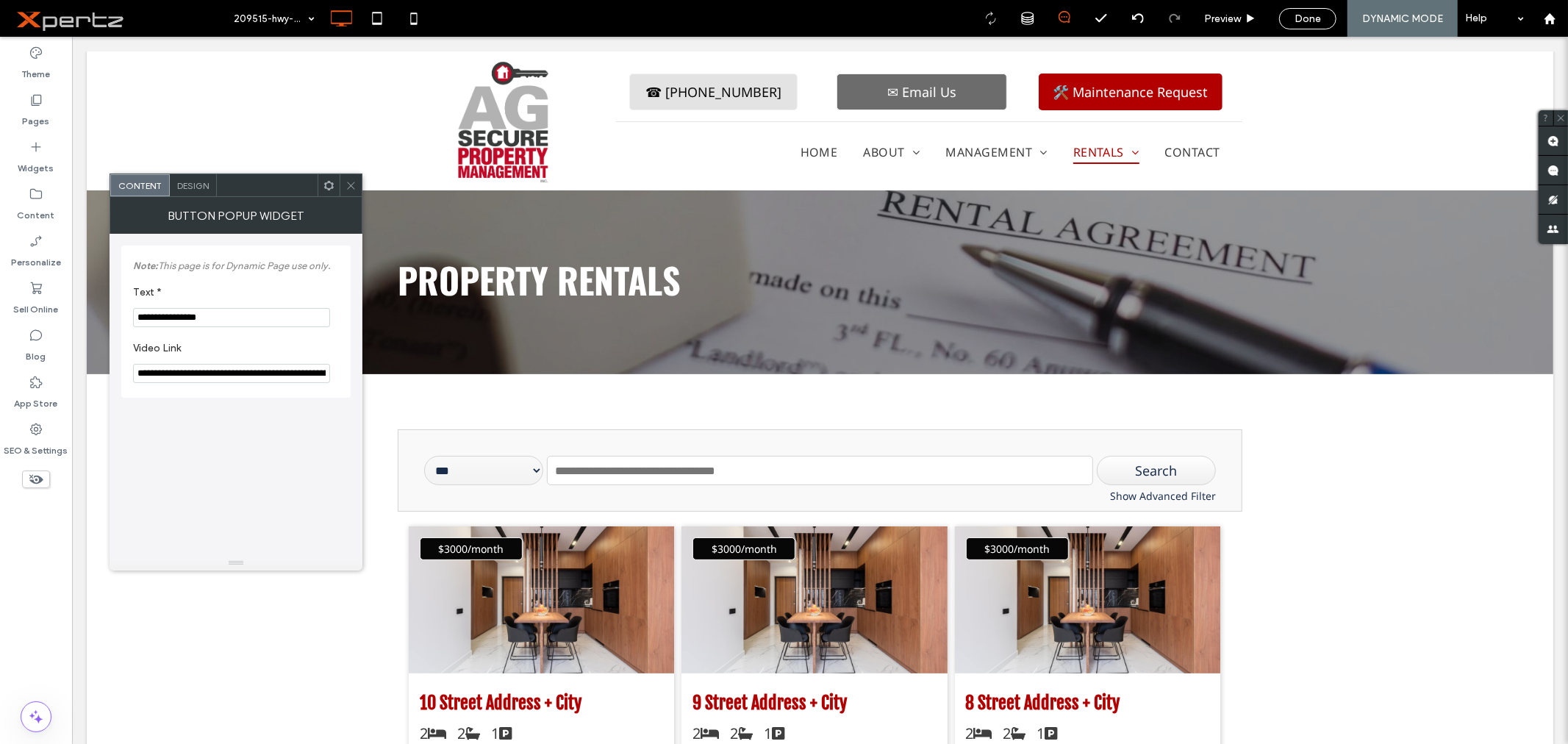
click at [324, 186] on icon at bounding box center [329, 185] width 11 height 11
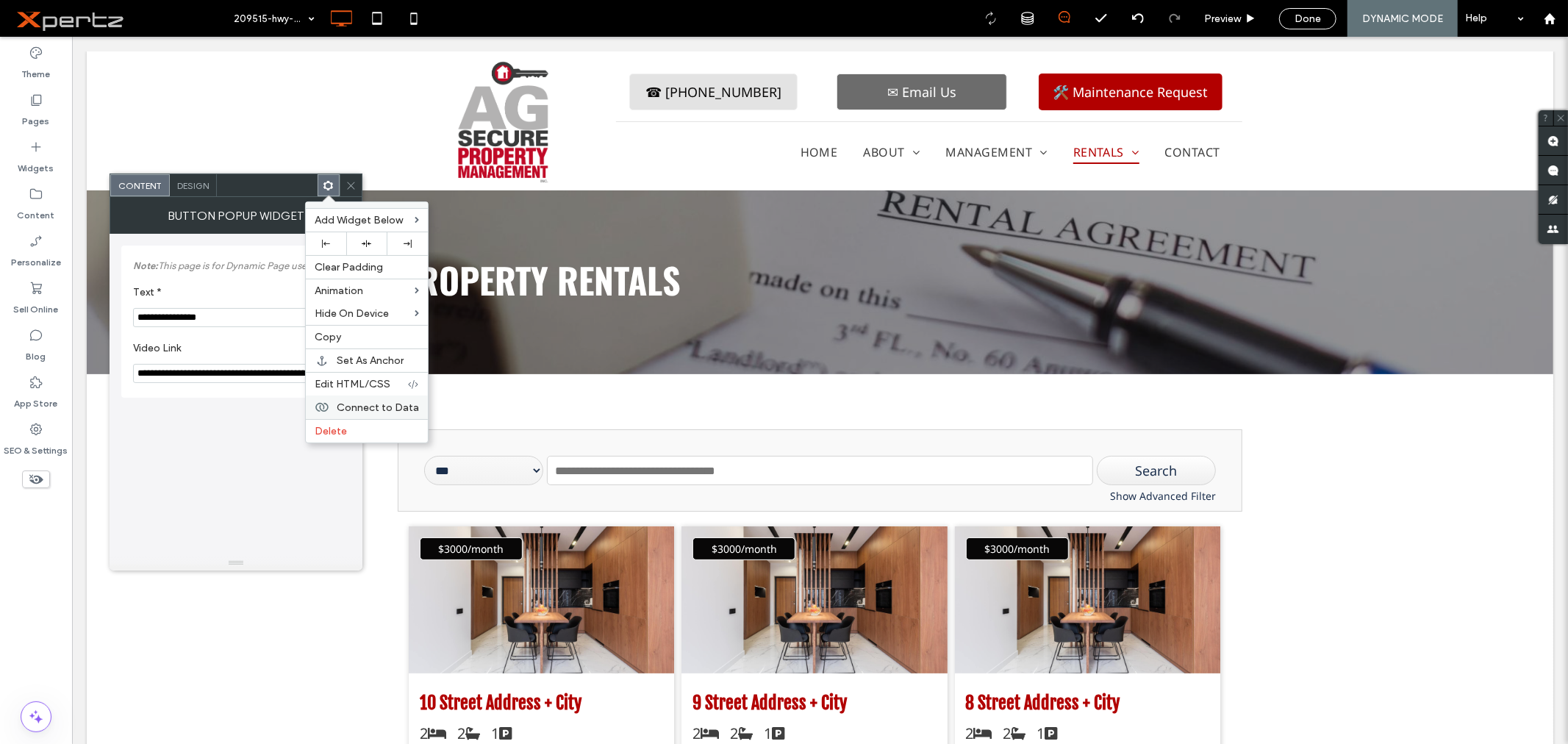
click at [344, 401] on span "Connect to Data" at bounding box center [377, 407] width 82 height 12
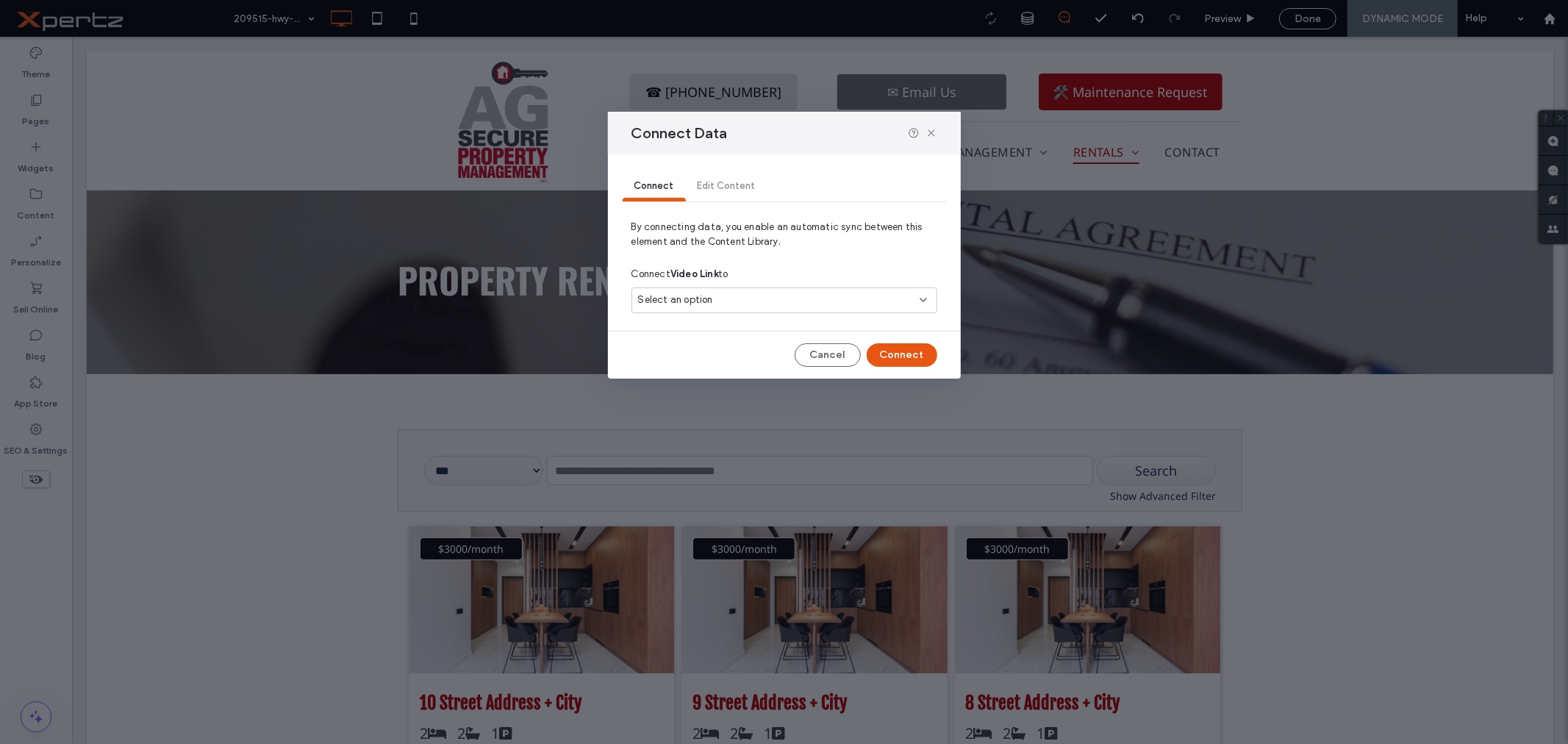
click at [675, 304] on span "Select an option" at bounding box center [675, 300] width 75 height 15
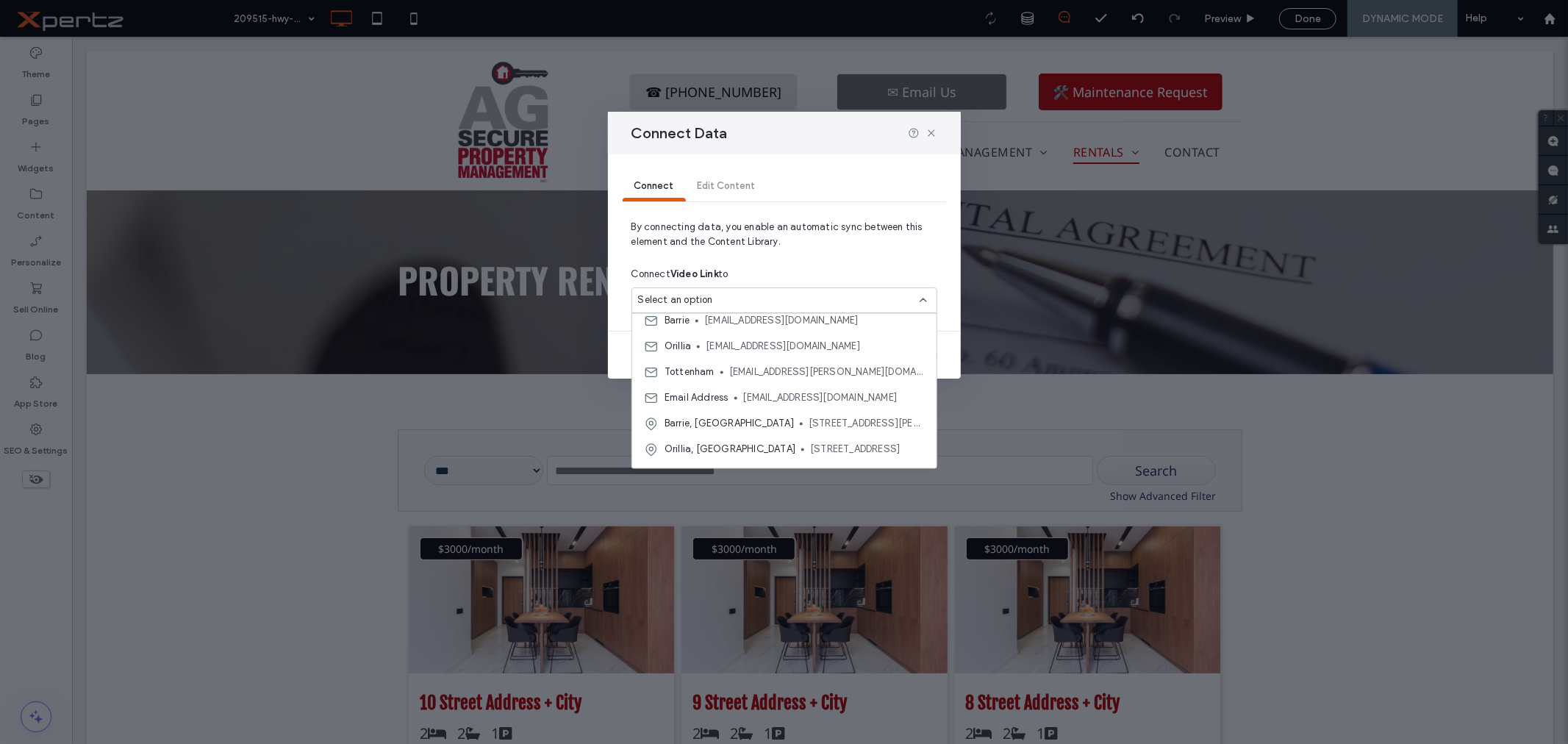
scroll to position [746, 0]
click at [907, 520] on div "Connect Data Connect Edit Content By connecting data, you enable an automatic s…" at bounding box center [784, 372] width 1568 height 744
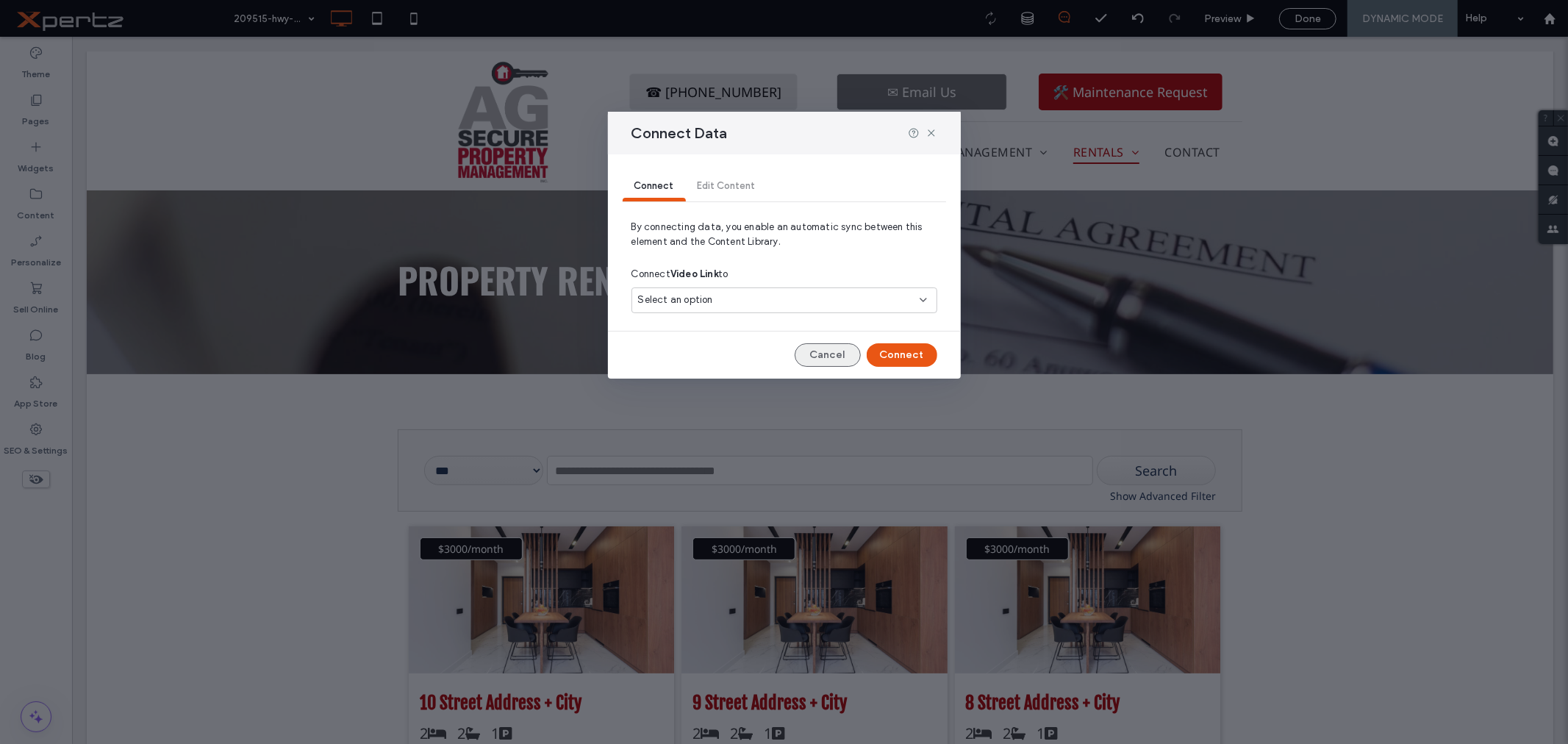
click at [827, 356] on button "Cancel" at bounding box center [828, 355] width 66 height 23
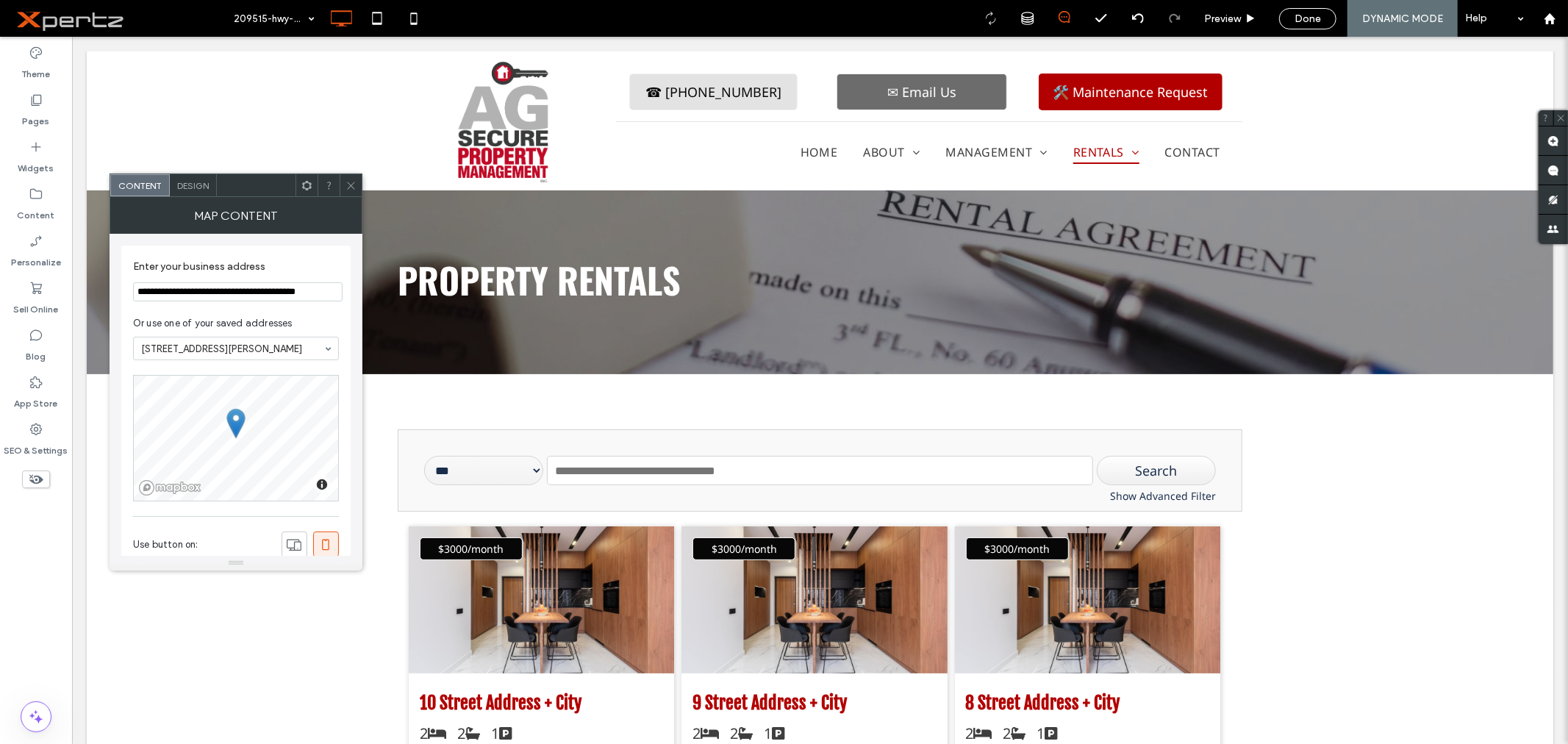
click at [305, 186] on icon at bounding box center [307, 185] width 11 height 11
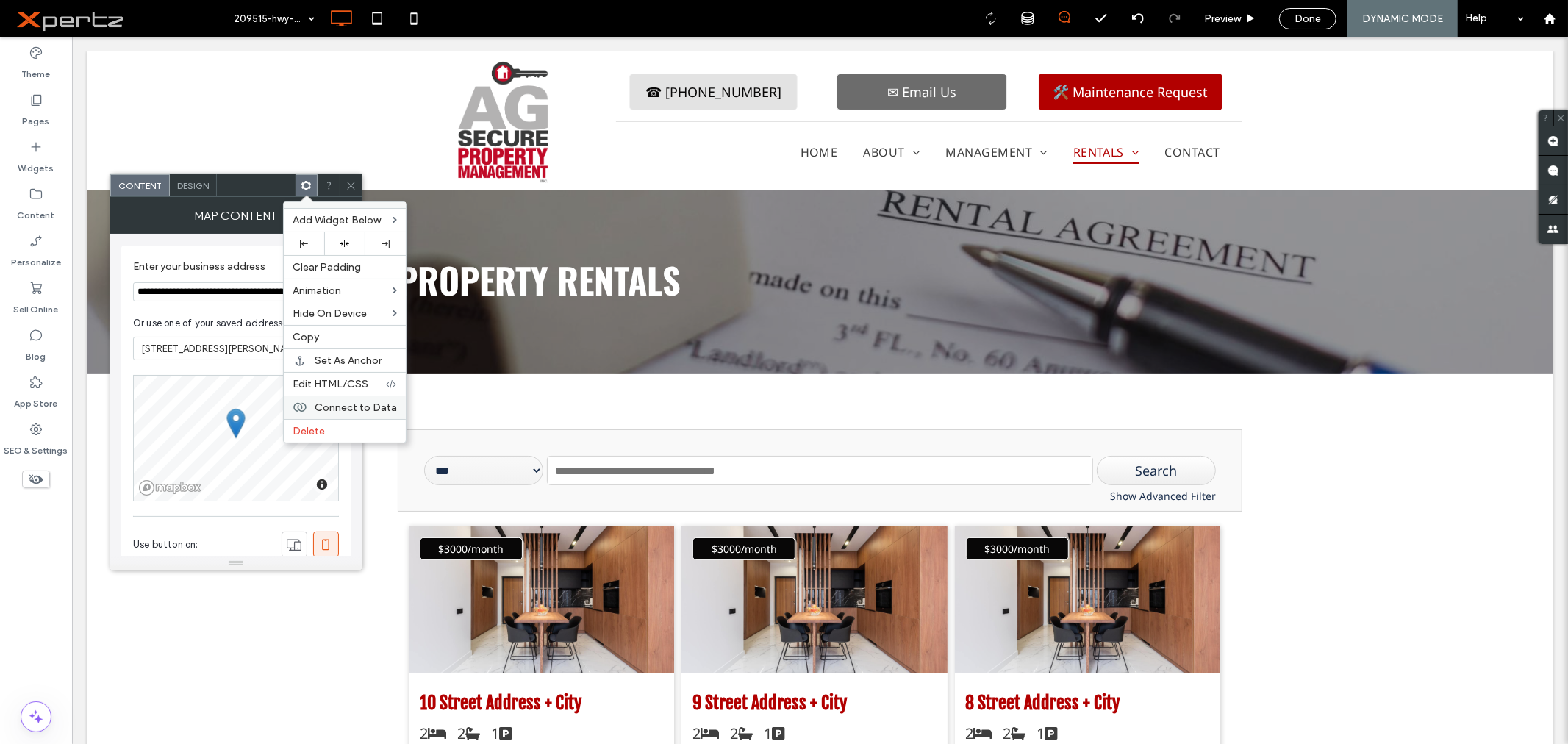
click at [344, 404] on span "Connect to Data" at bounding box center [356, 407] width 82 height 12
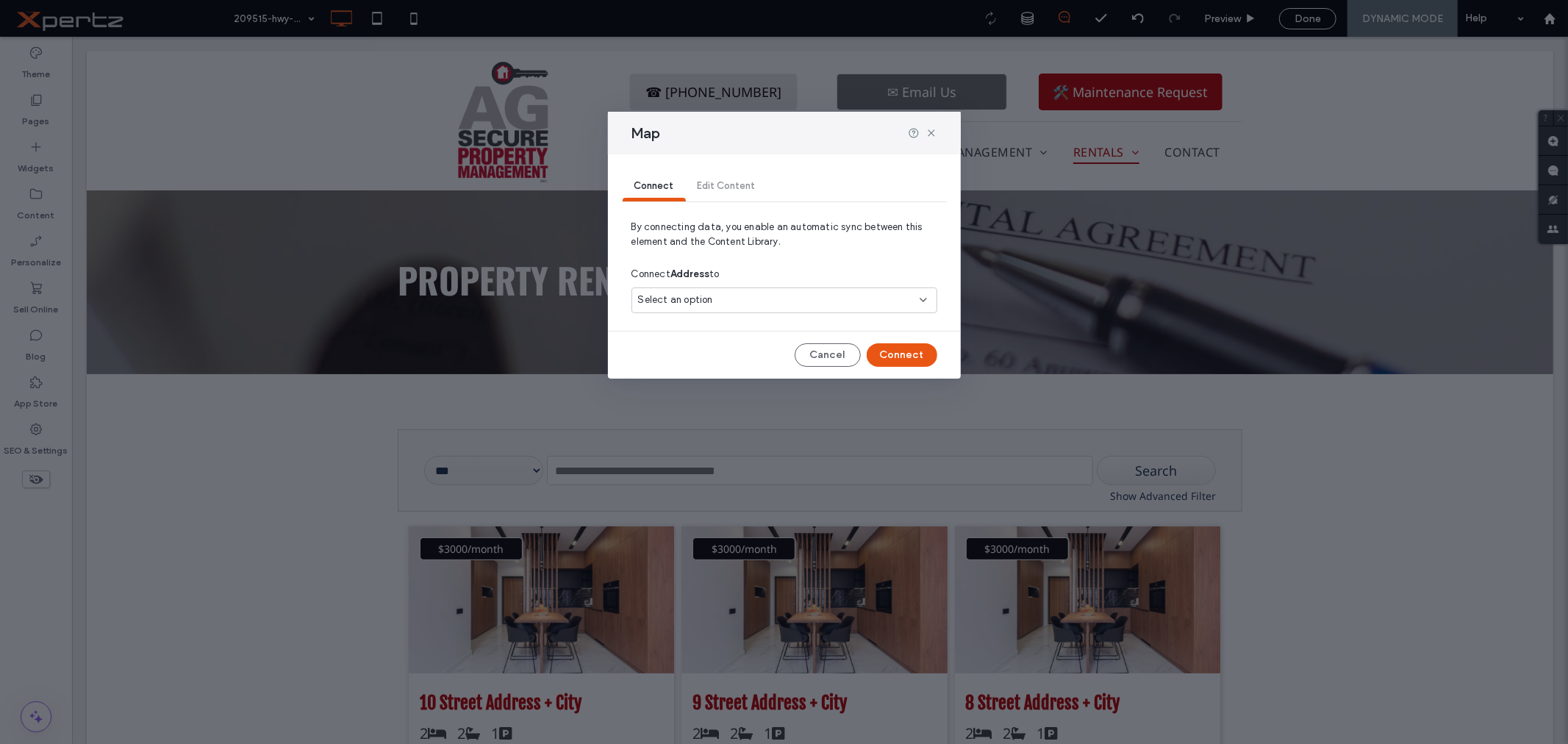
click at [657, 290] on div "Select an option" at bounding box center [784, 300] width 306 height 26
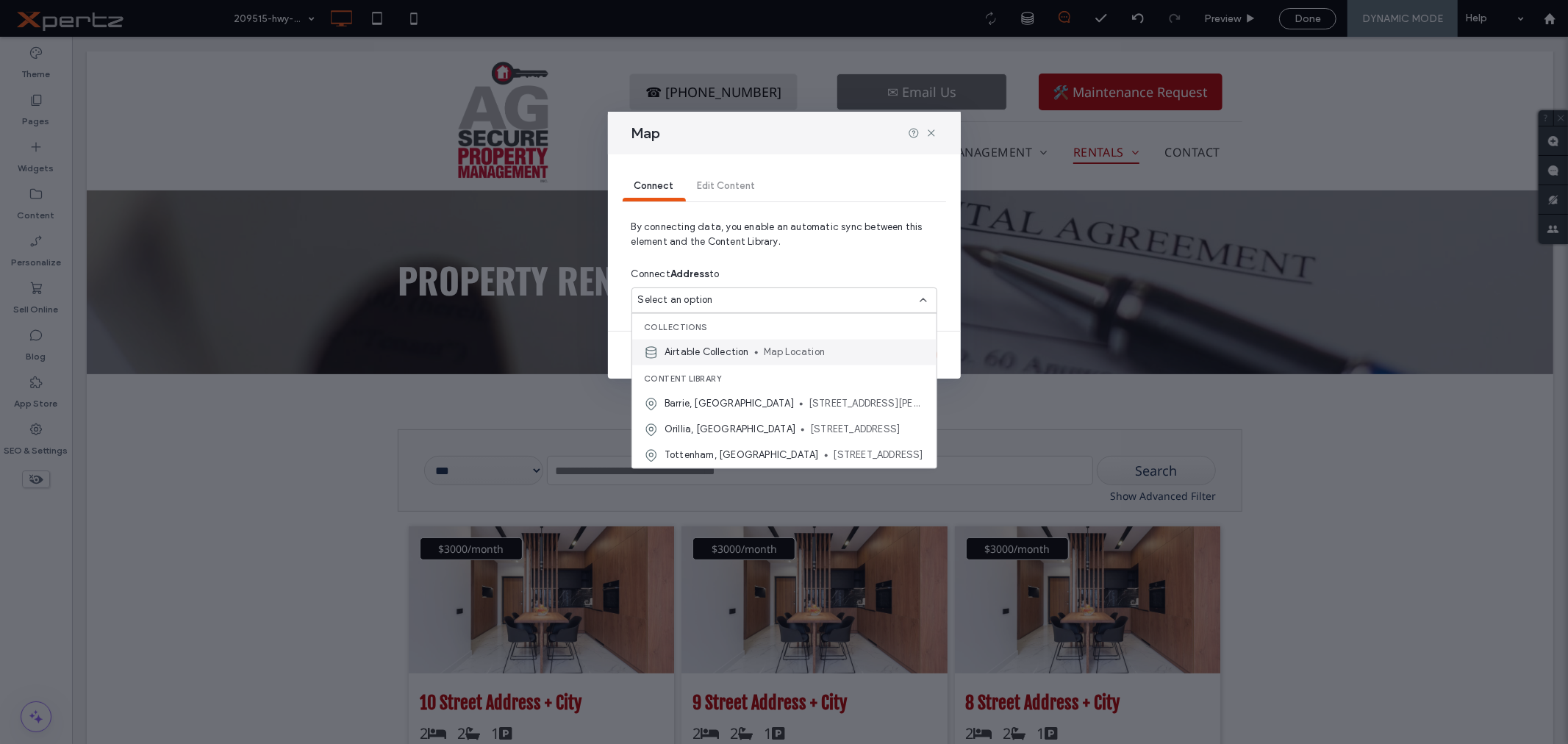
click at [736, 350] on span "Airtable Collection" at bounding box center [707, 352] width 85 height 15
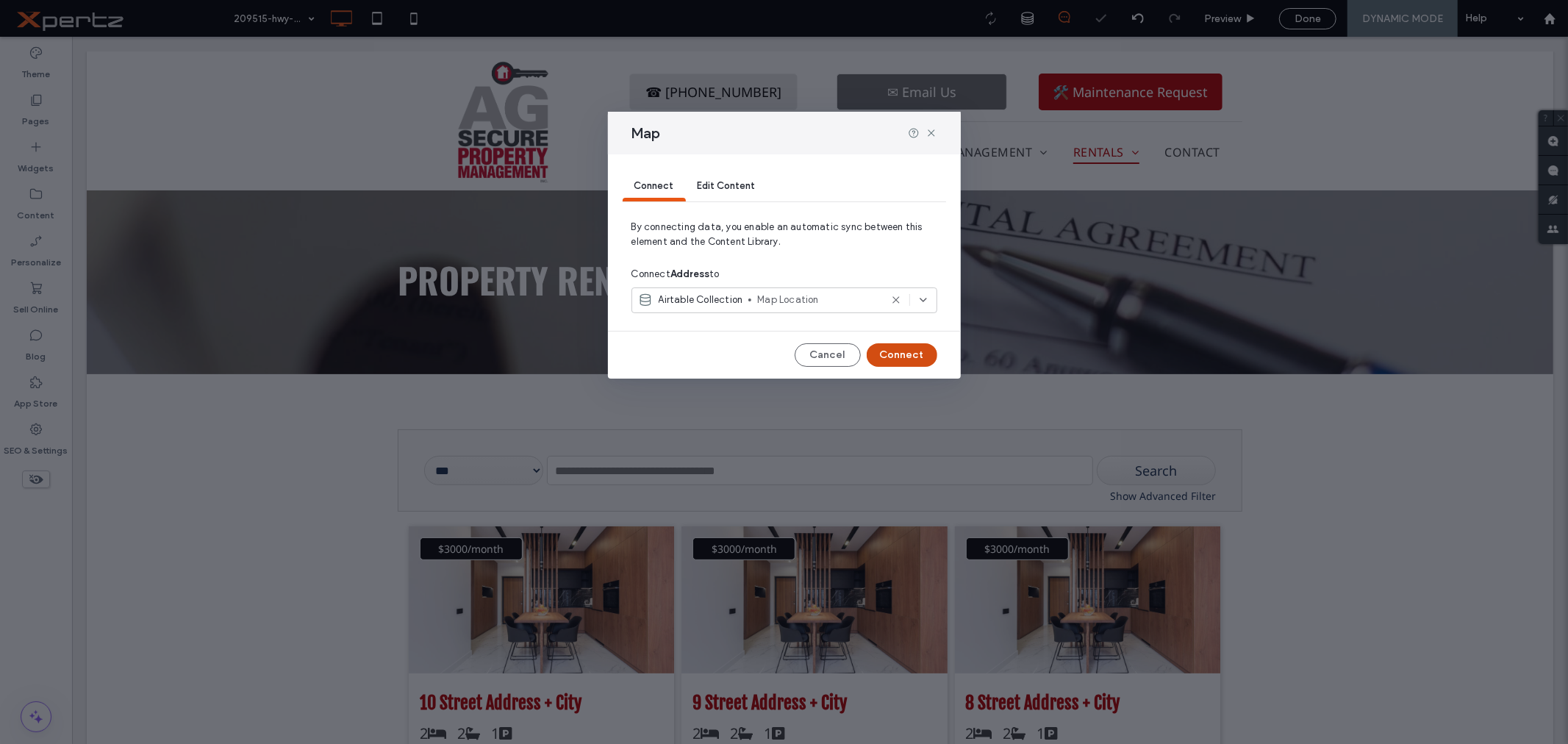
click at [911, 353] on button "Connect" at bounding box center [903, 355] width 71 height 23
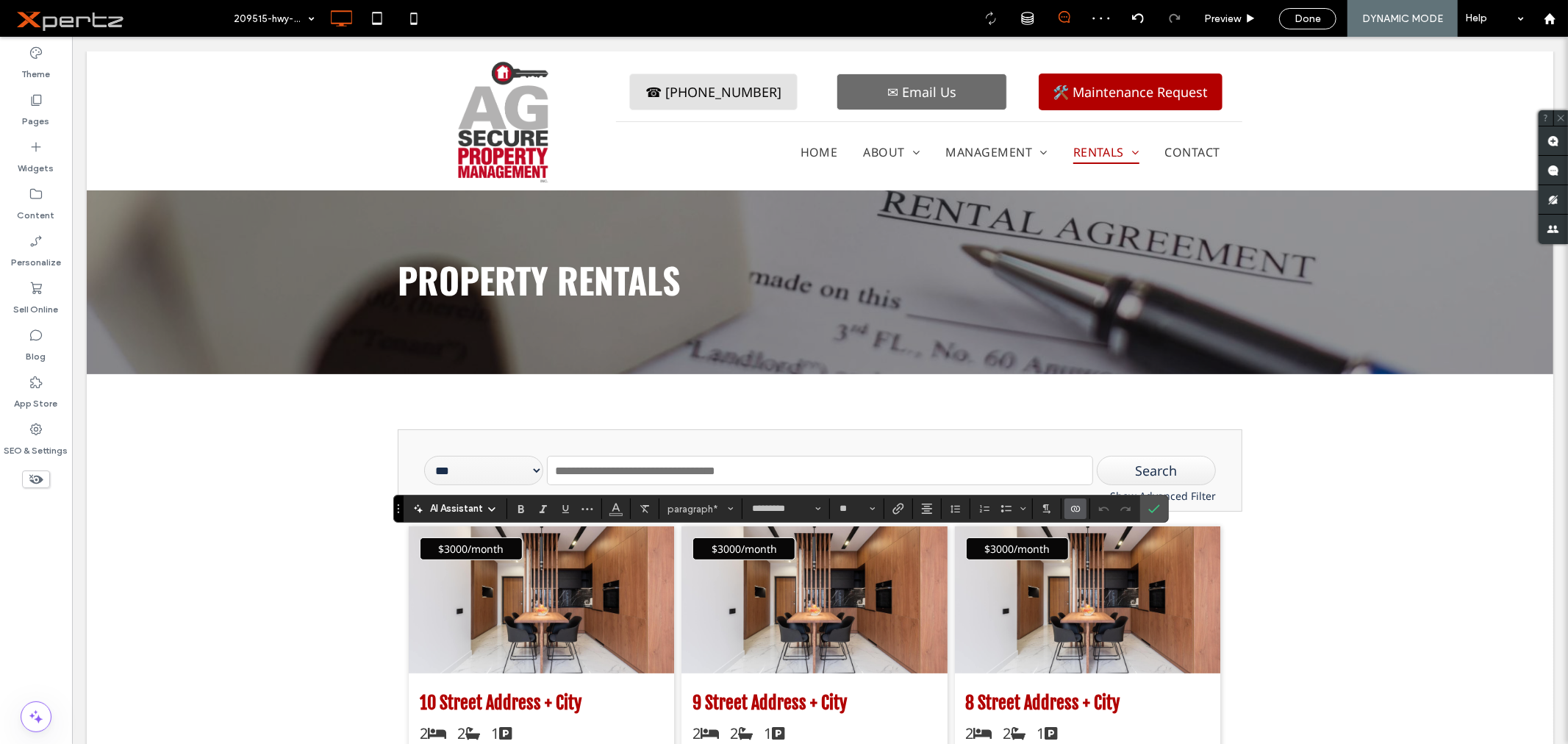
click at [1075, 509] on icon "Connect To Data" at bounding box center [1075, 509] width 12 height 12
click at [1110, 414] on span "Change Connection" at bounding box center [1122, 417] width 90 height 15
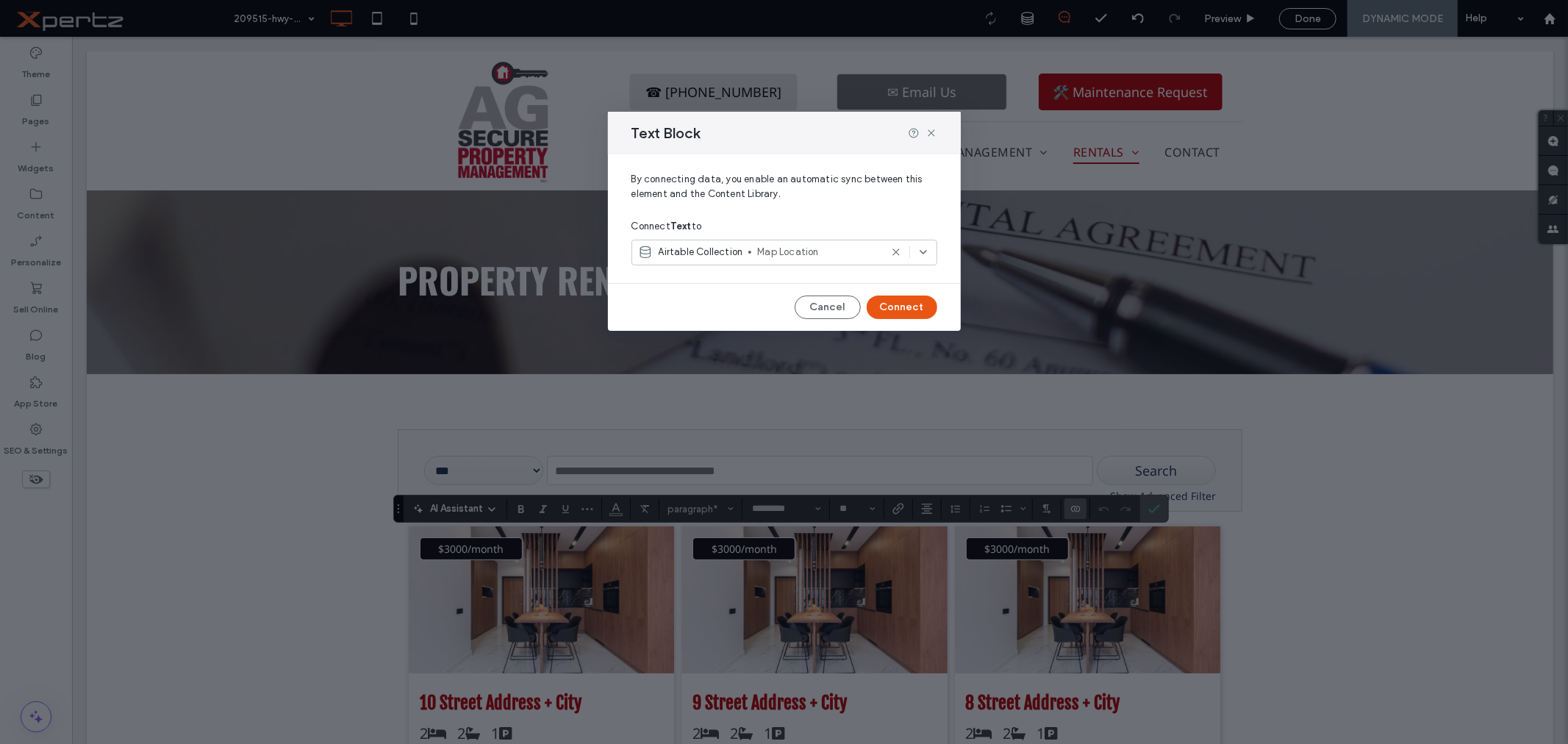
click at [752, 250] on div "Airtable Collection Map Location" at bounding box center [759, 252] width 242 height 15
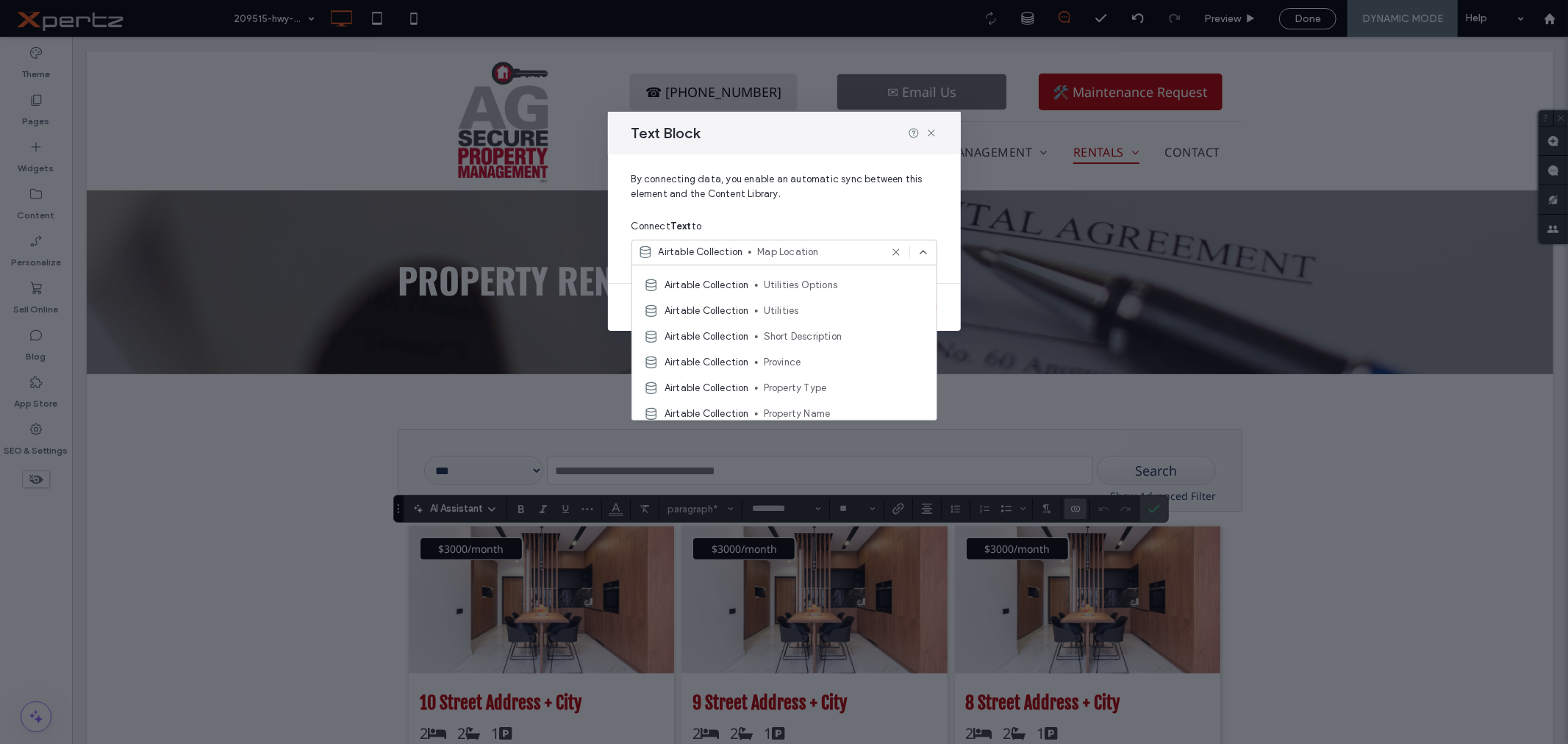
scroll to position [27, 0]
click at [762, 250] on span "Map Location" at bounding box center [818, 252] width 122 height 15
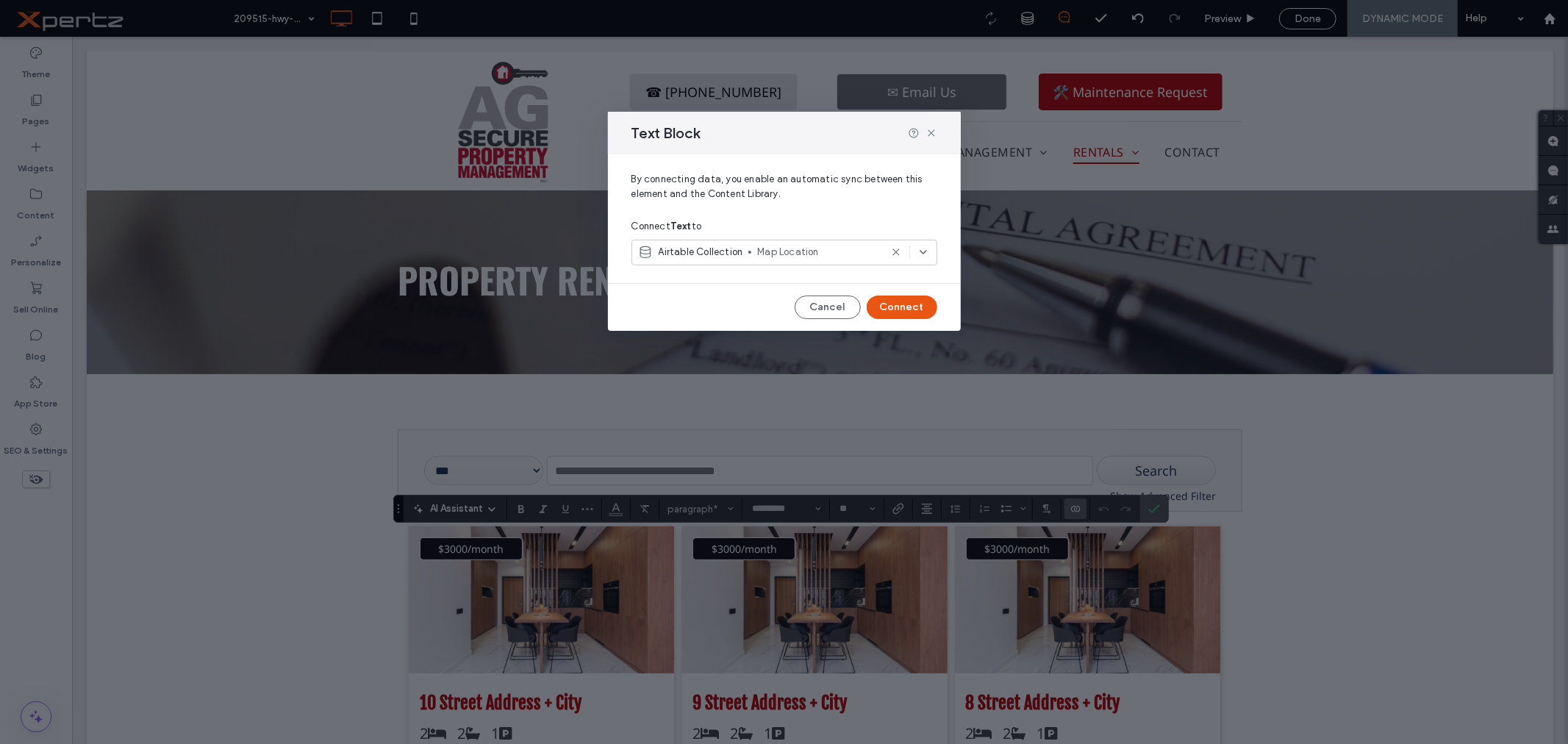
click at [819, 218] on div "Connect Text to" at bounding box center [784, 226] width 306 height 27
click at [895, 303] on button "Connect" at bounding box center [903, 306] width 71 height 23
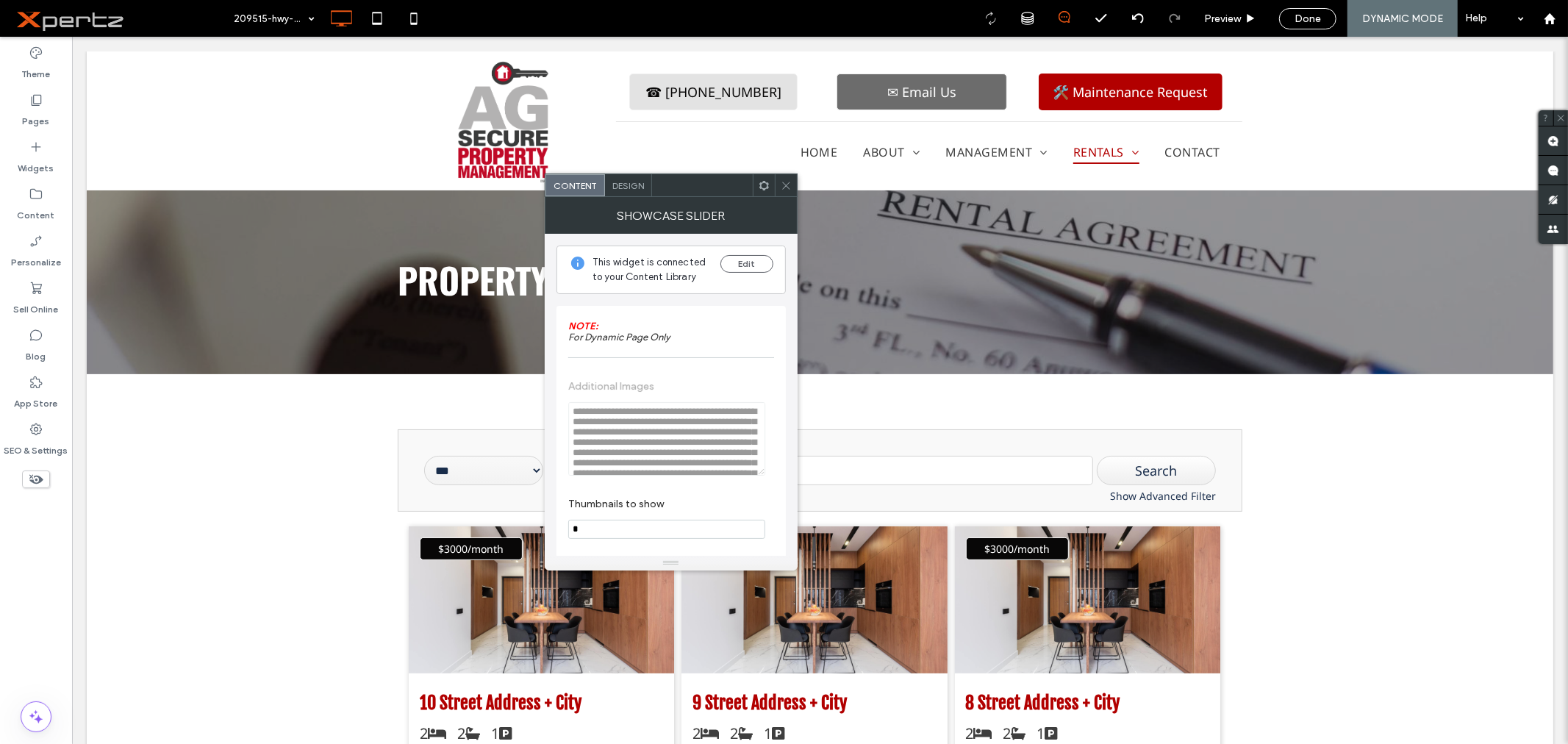
click at [785, 180] on icon at bounding box center [786, 185] width 11 height 11
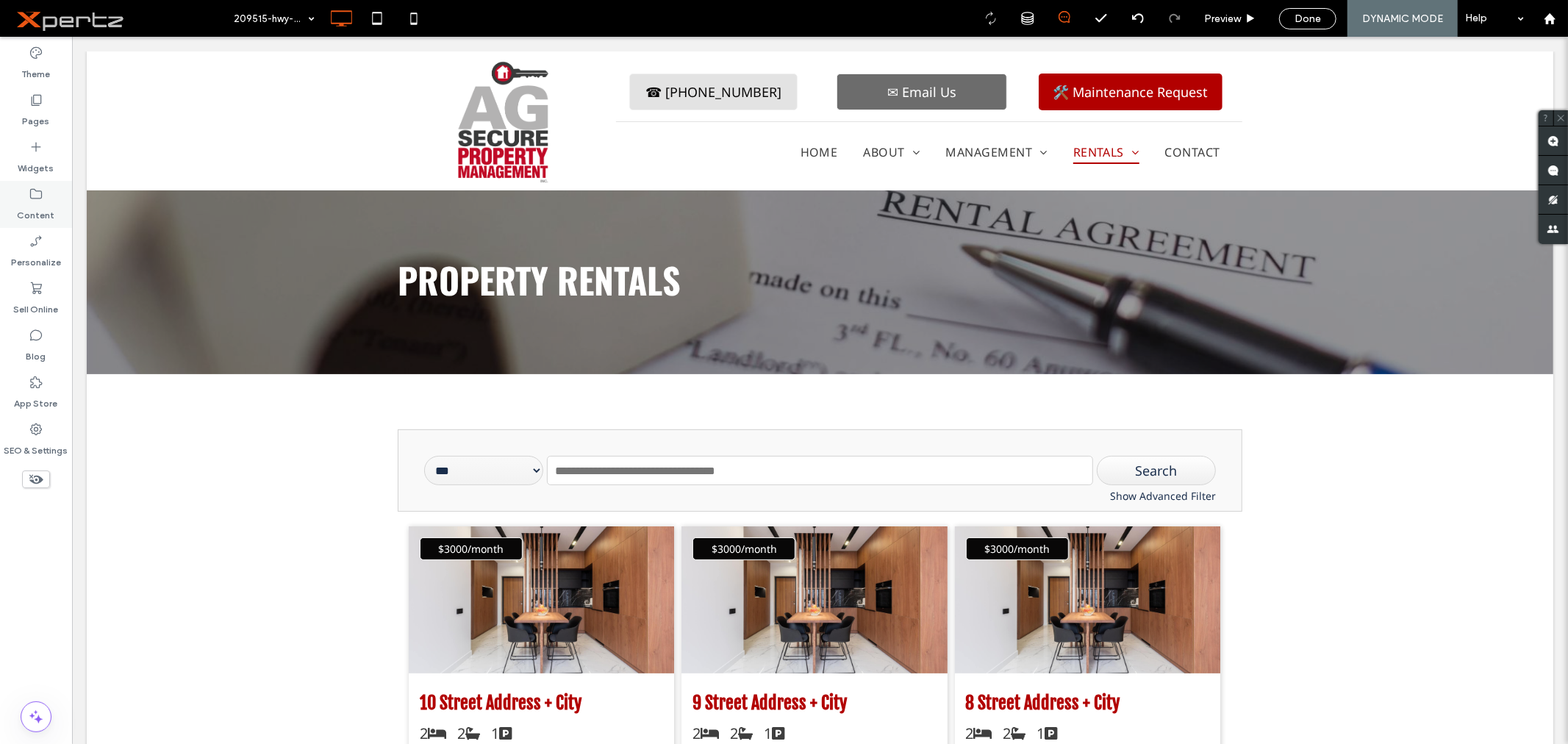
click at [34, 215] on label "Content" at bounding box center [36, 212] width 37 height 21
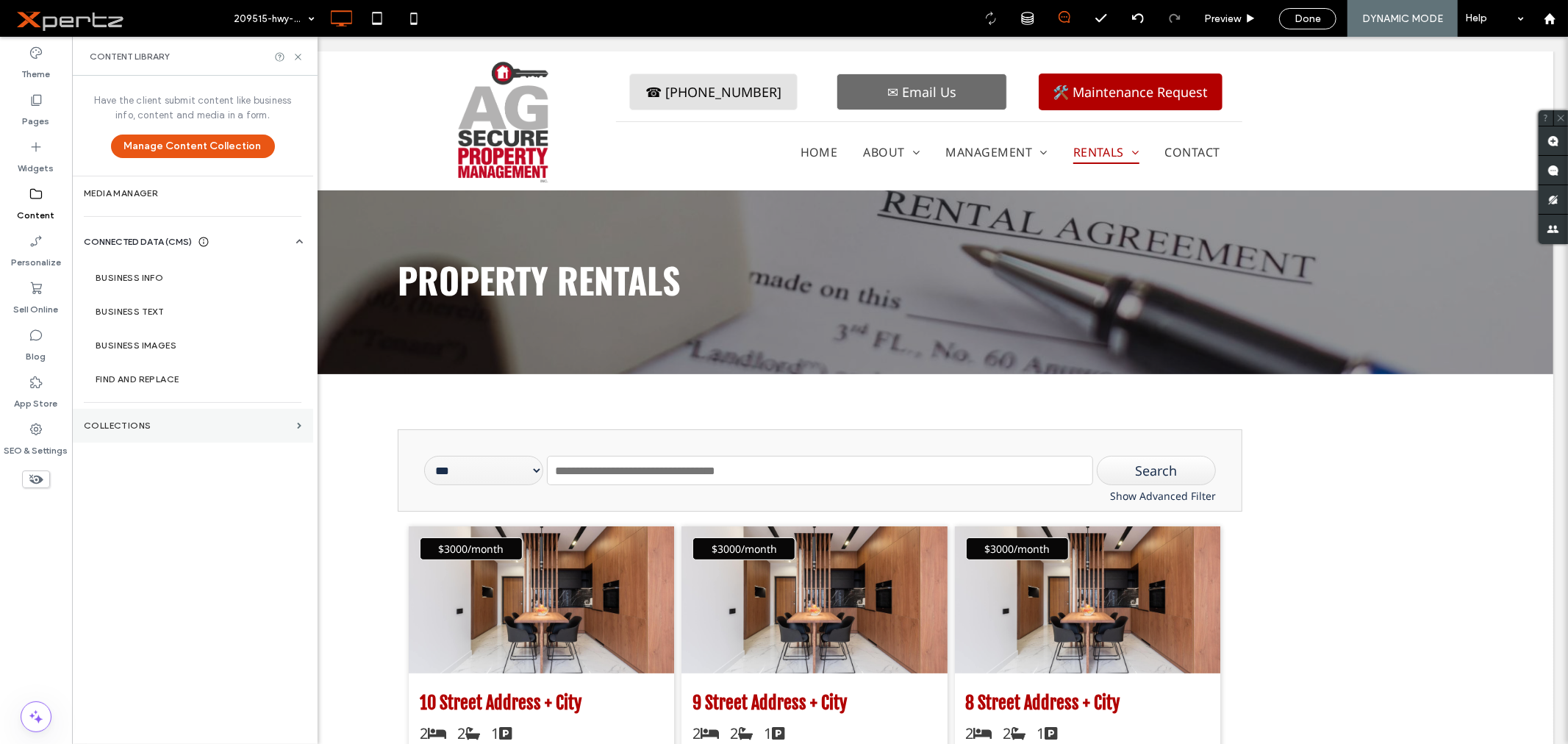
click at [106, 426] on label "Collections" at bounding box center [187, 425] width 207 height 10
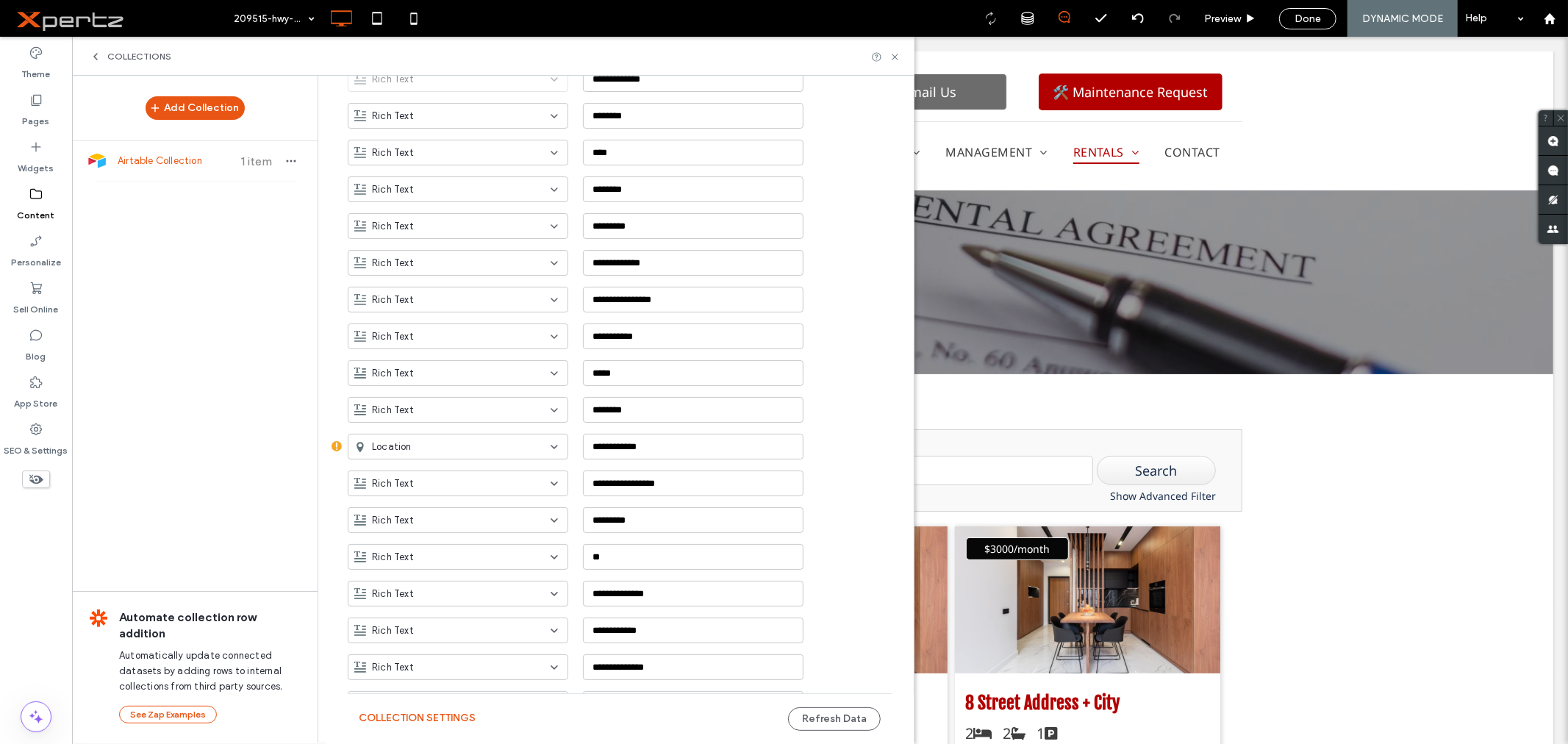
scroll to position [614, 0]
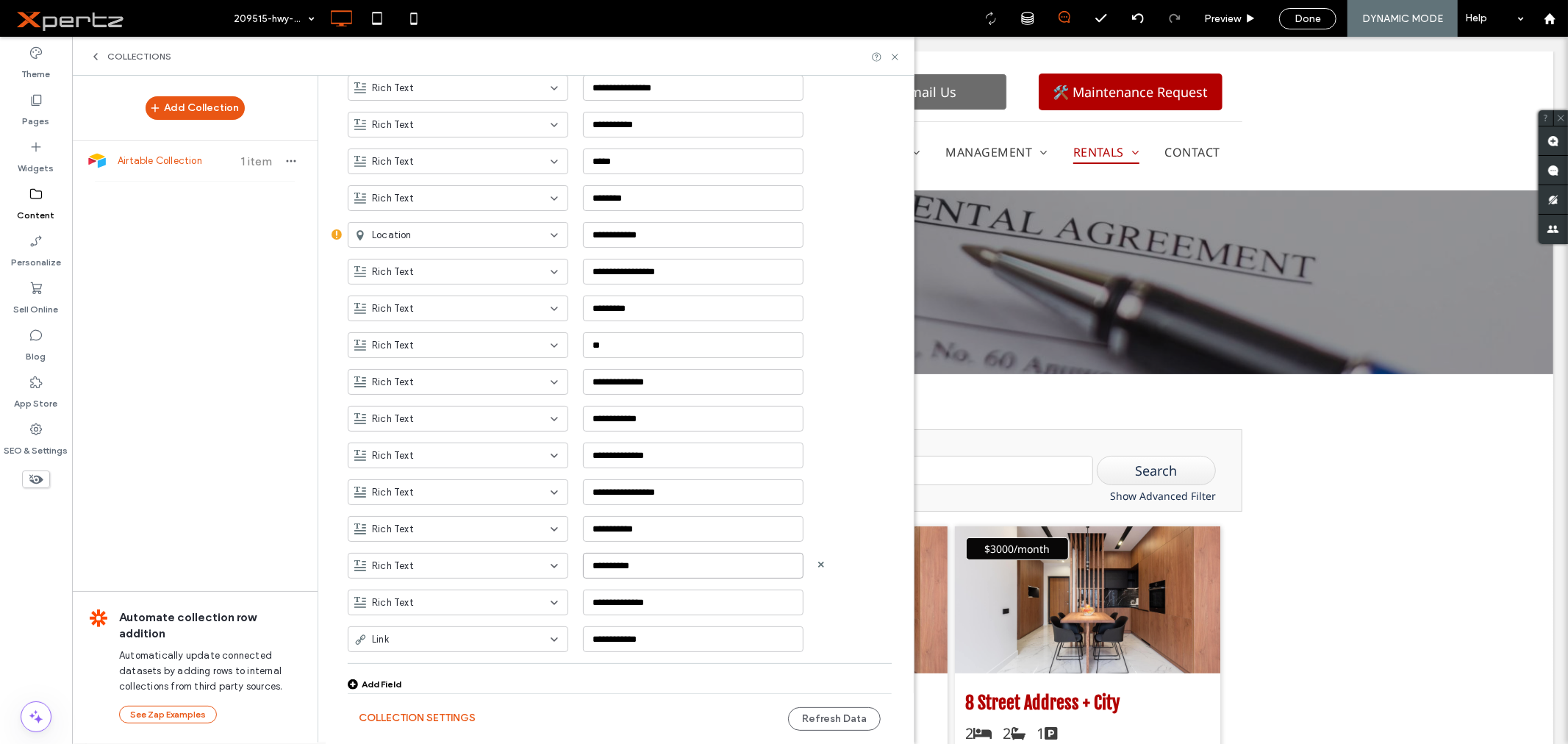
click at [641, 563] on input "**********" at bounding box center [693, 565] width 220 height 26
click at [660, 605] on input "**********" at bounding box center [693, 602] width 220 height 26
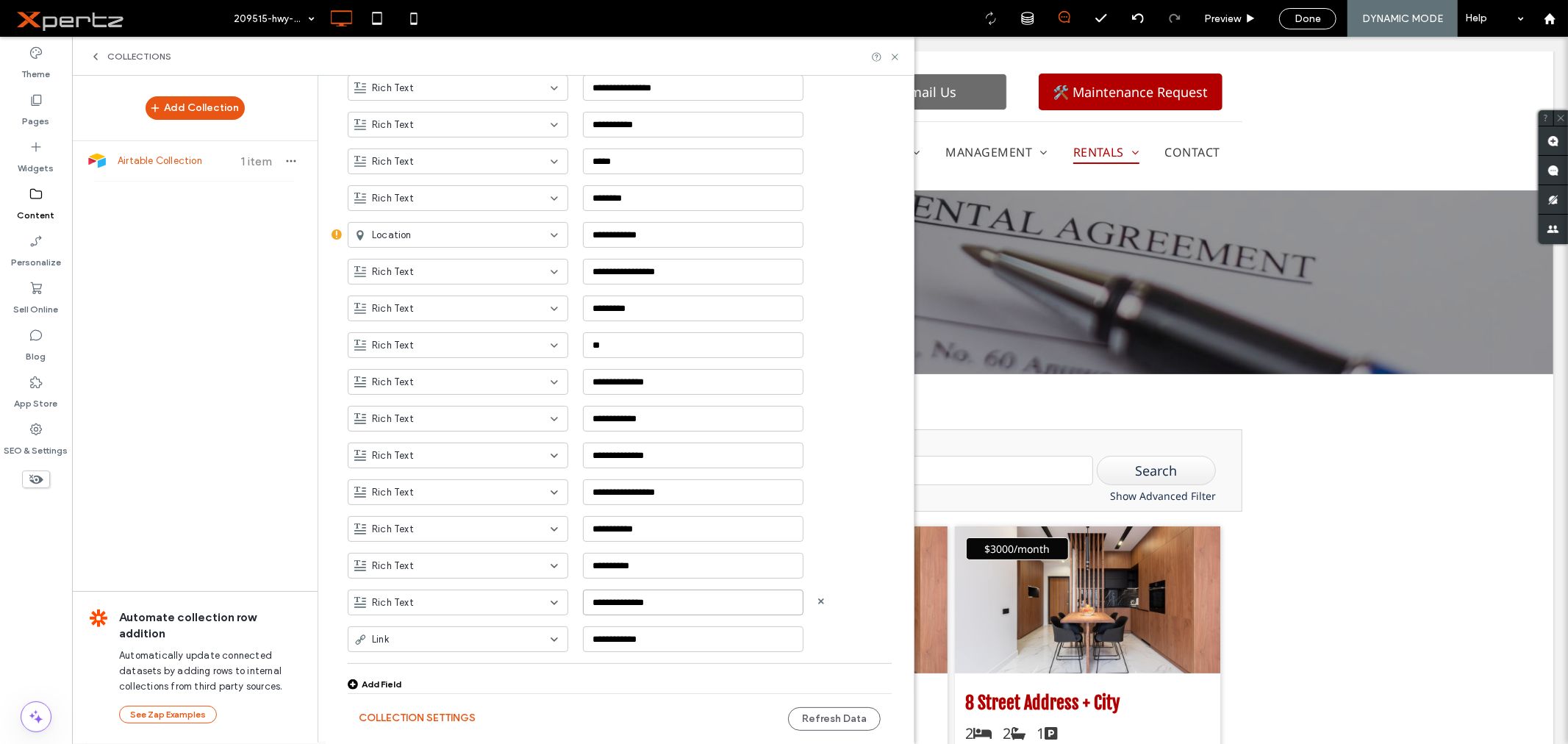
click at [660, 605] on input "**********" at bounding box center [693, 602] width 220 height 26
click at [663, 644] on input "**********" at bounding box center [693, 639] width 220 height 26
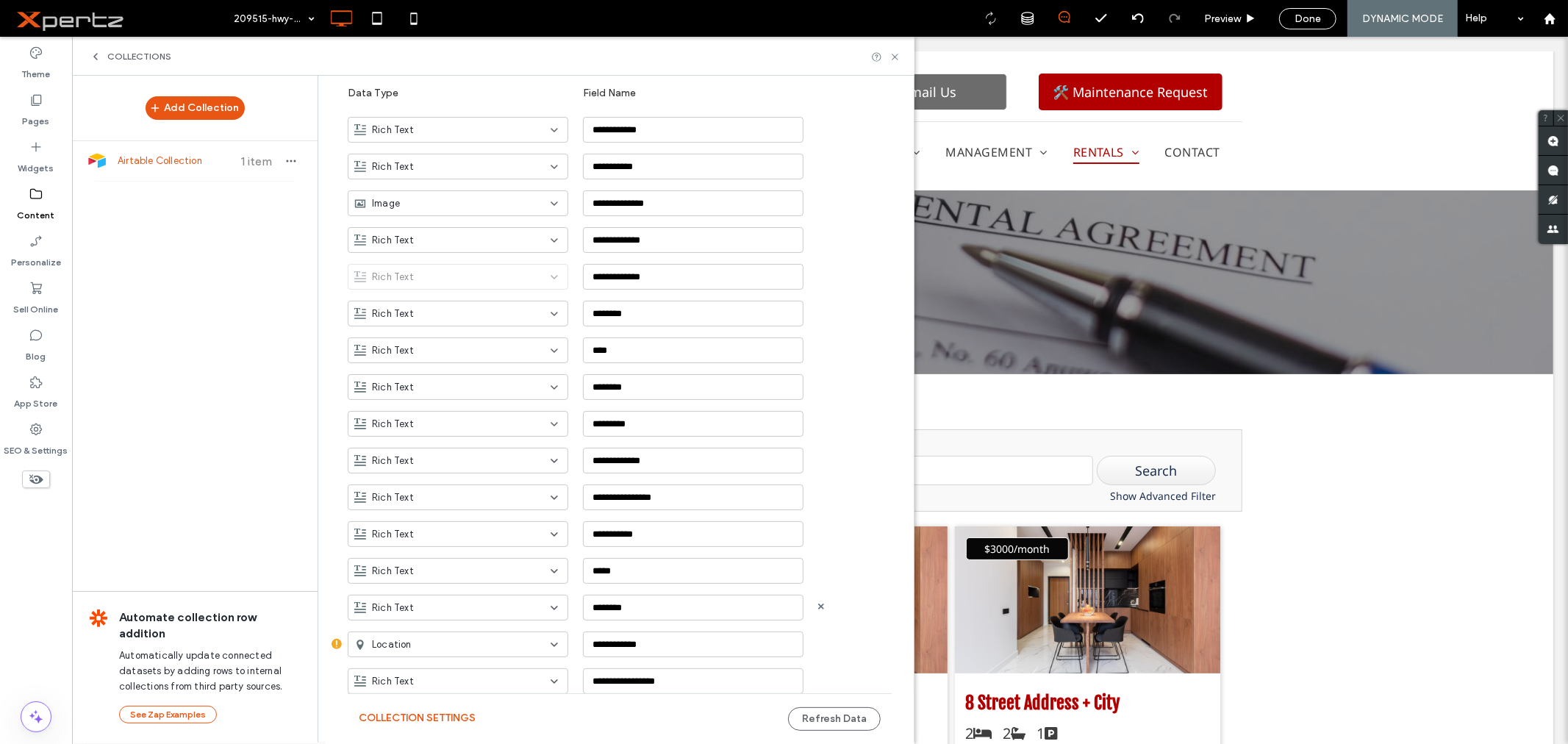
scroll to position [206, 0]
click at [856, 266] on div "**********" at bounding box center [631, 269] width 566 height 37
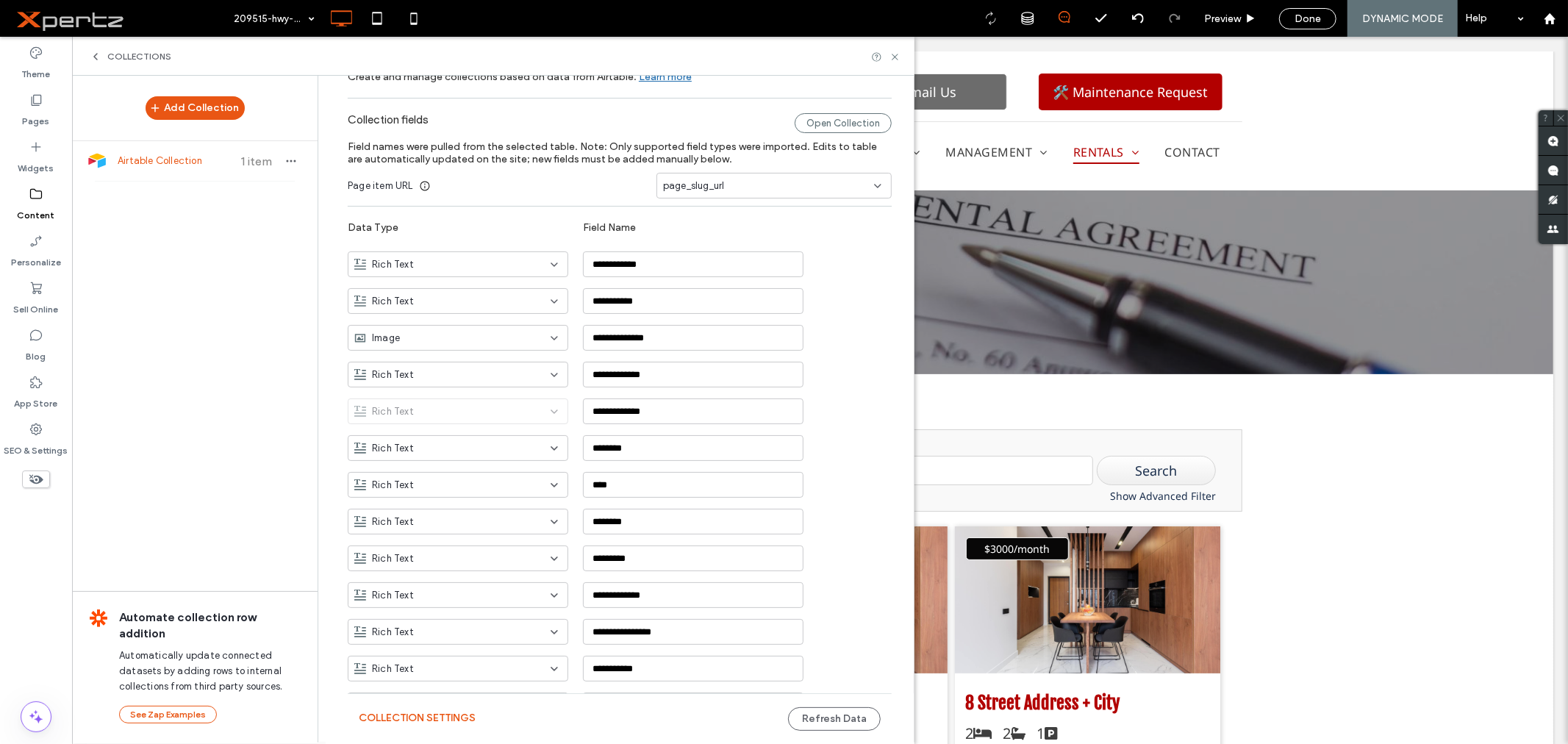
scroll to position [614, 0]
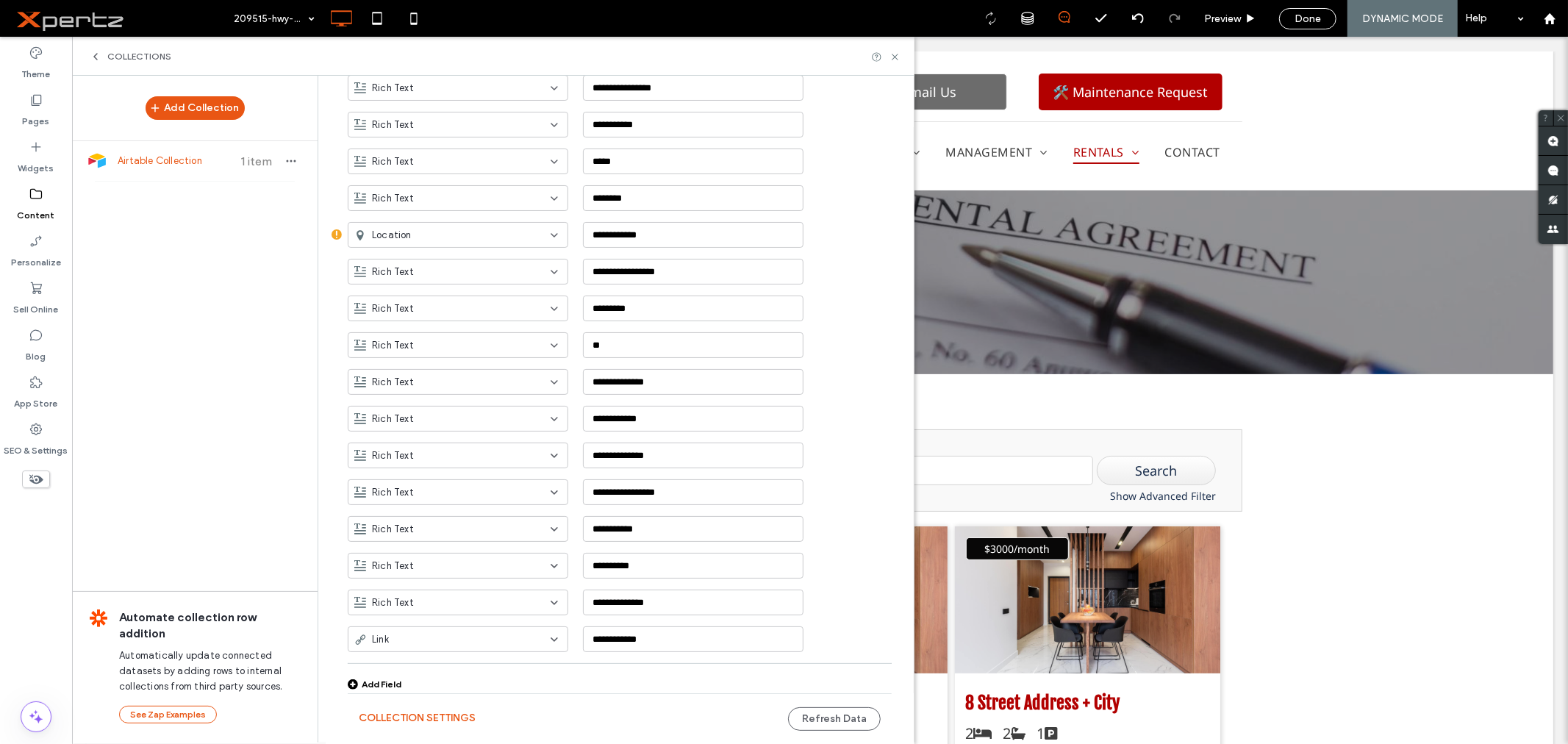
click at [373, 685] on div "Add Field" at bounding box center [374, 684] width 54 height 11
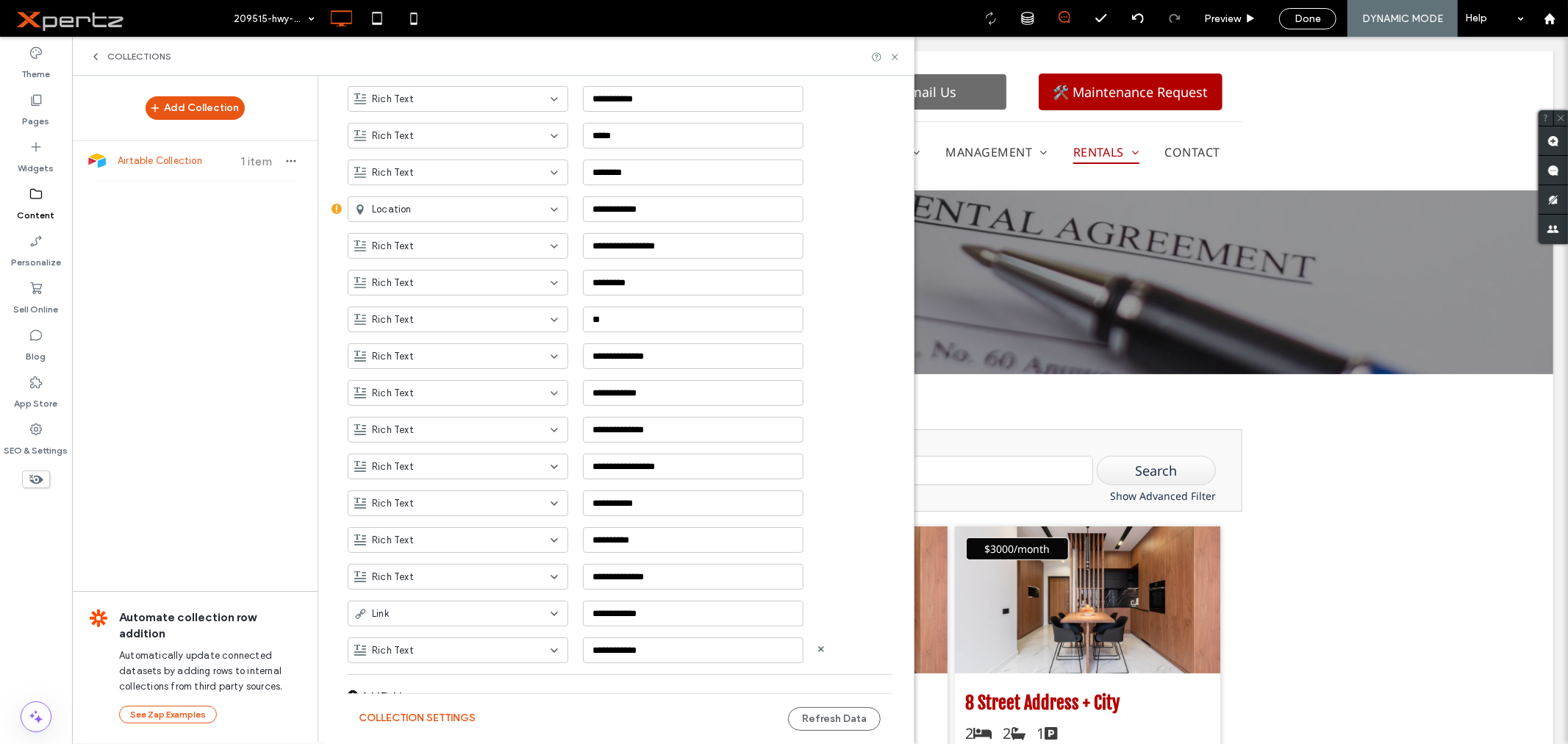
scroll to position [651, 0]
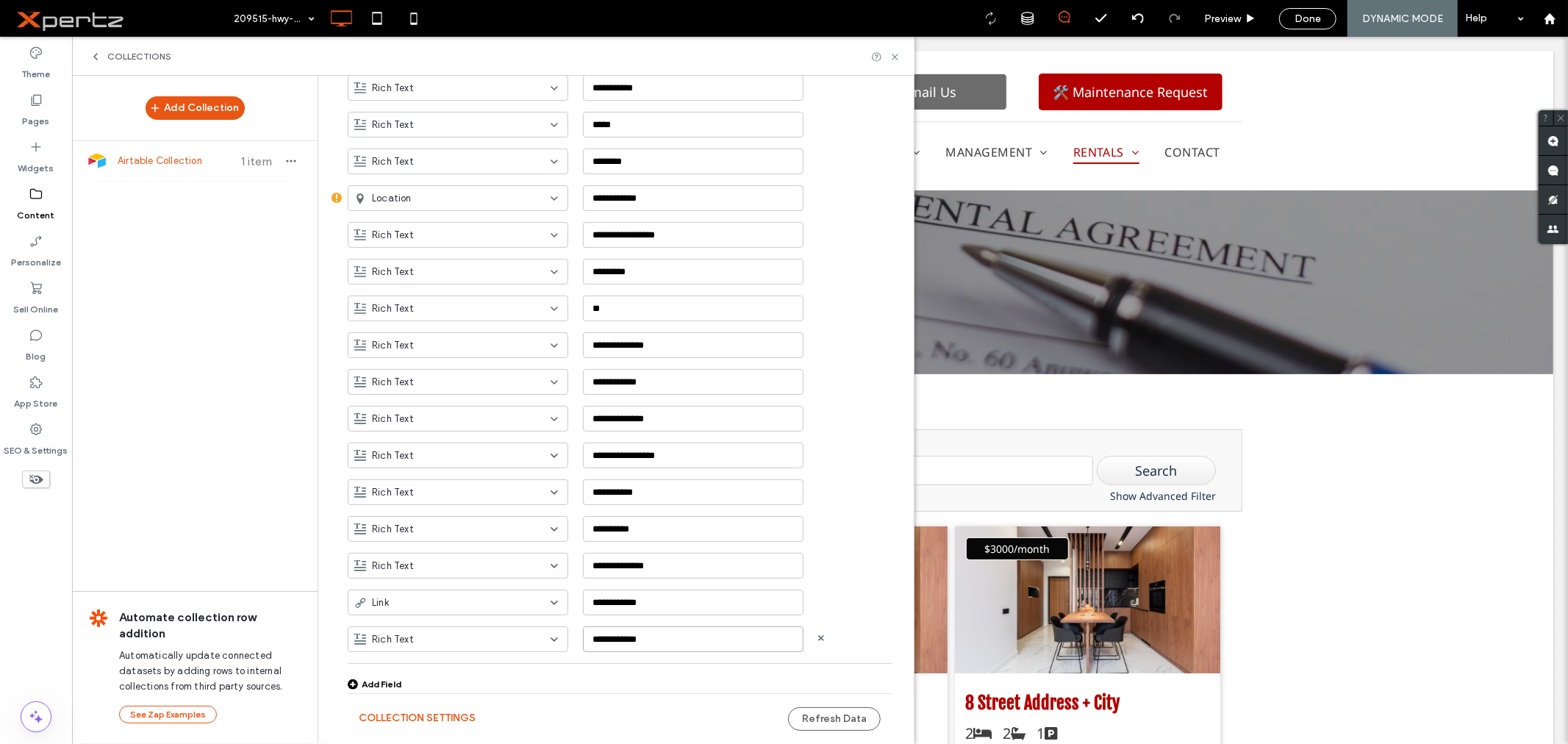
click at [601, 644] on input "**********" at bounding box center [693, 639] width 220 height 26
type input "*********"
click at [386, 680] on div "Add Field" at bounding box center [374, 684] width 54 height 11
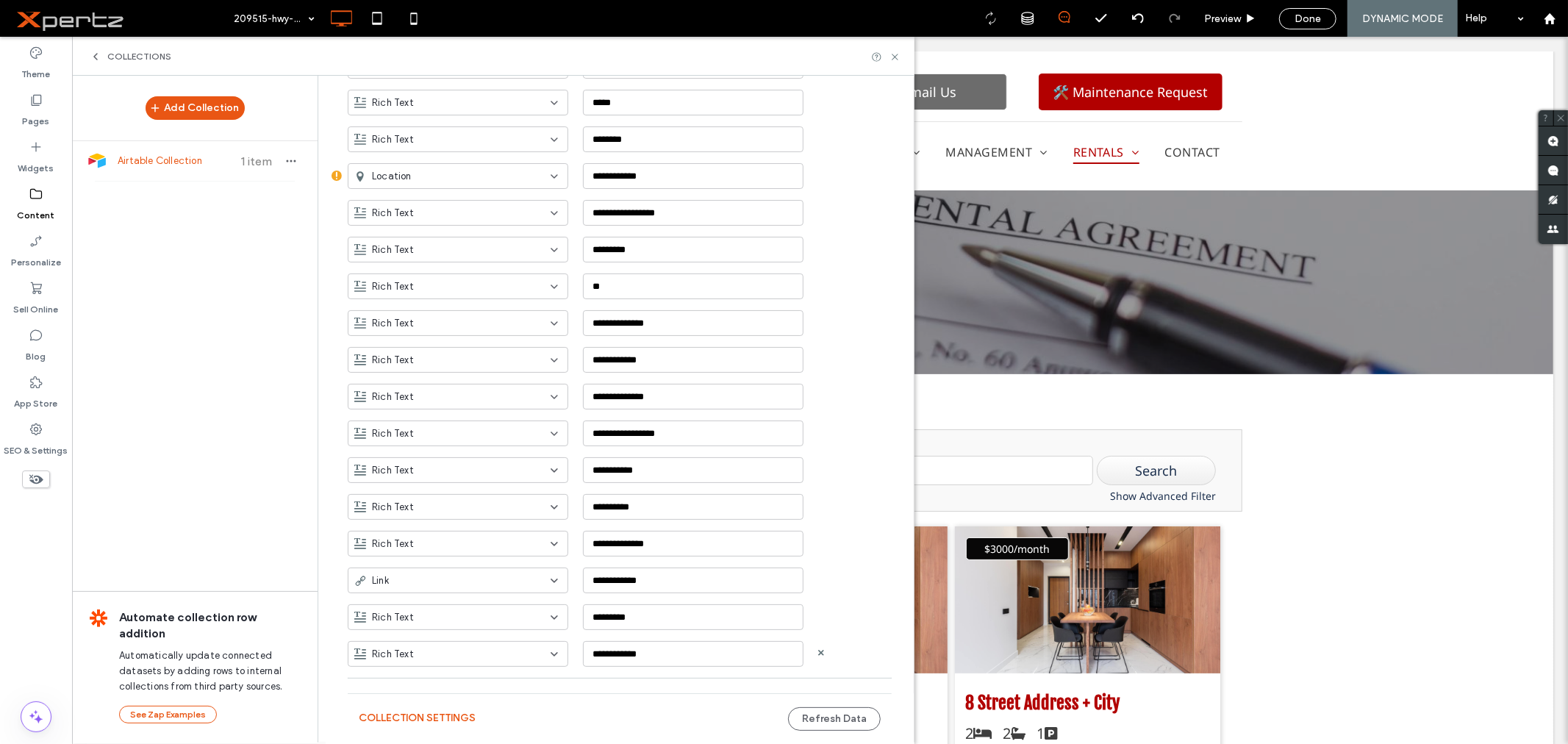
scroll to position [688, 0]
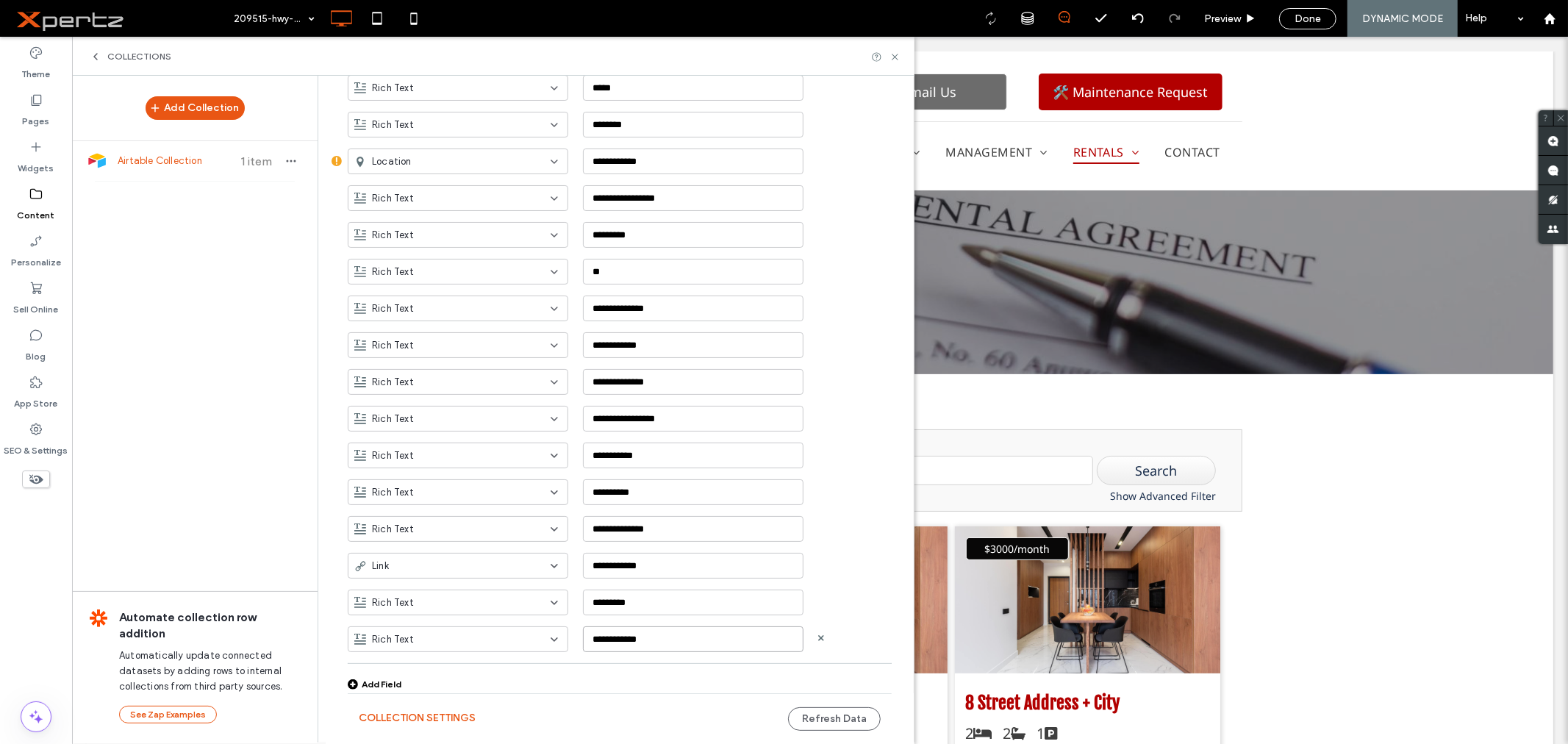
click at [658, 636] on input "**********" at bounding box center [693, 639] width 220 height 26
type input "**********"
click at [824, 715] on button "Refresh Data" at bounding box center [834, 718] width 93 height 23
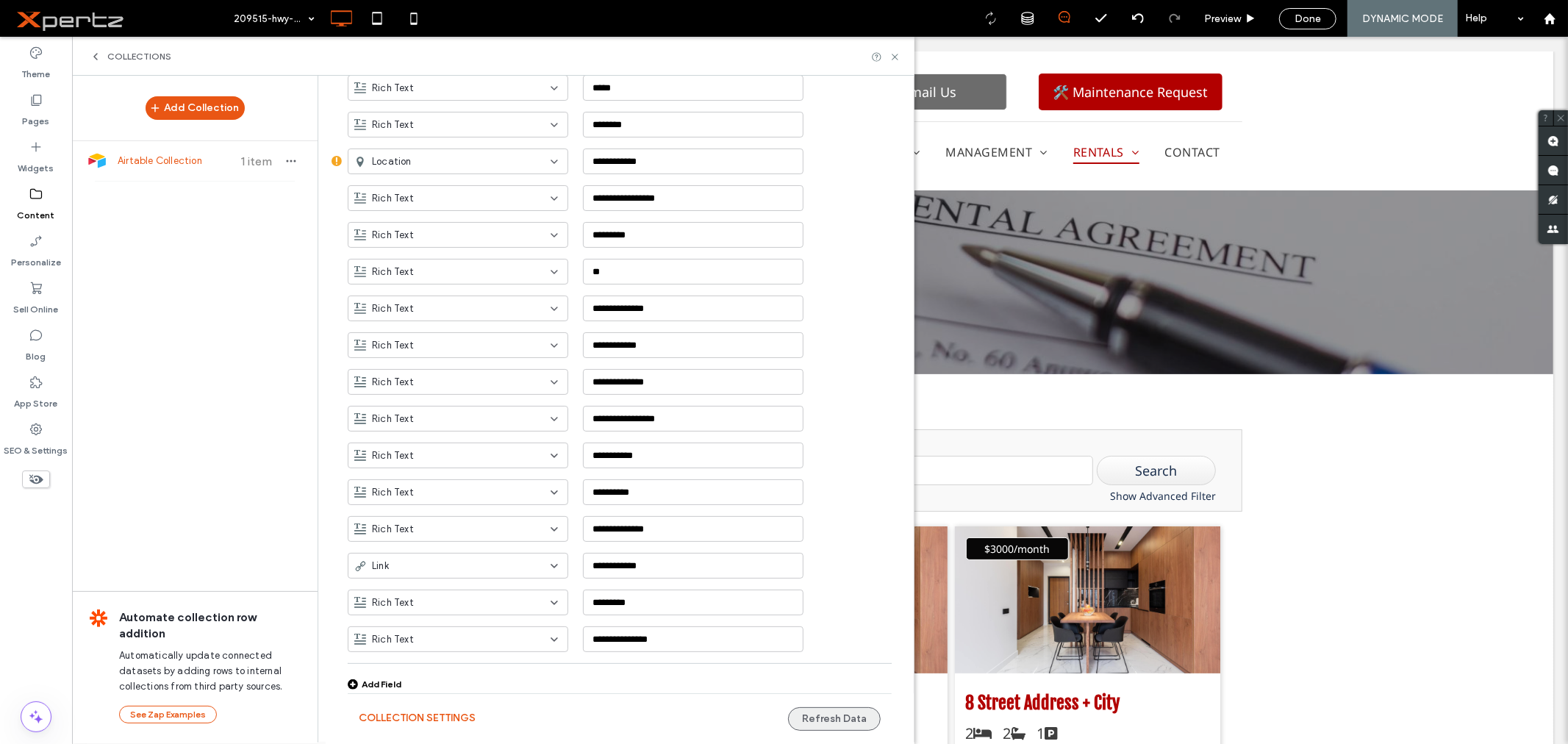
click at [824, 720] on button "Refresh Data" at bounding box center [834, 718] width 93 height 23
click at [287, 160] on use "button" at bounding box center [292, 161] width 10 height 2
click at [343, 206] on span "Publish Collection" at bounding box center [369, 203] width 80 height 15
click at [288, 160] on use "button" at bounding box center [292, 161] width 10 height 2
click at [361, 114] on span "Refresh Data" at bounding box center [358, 119] width 59 height 15
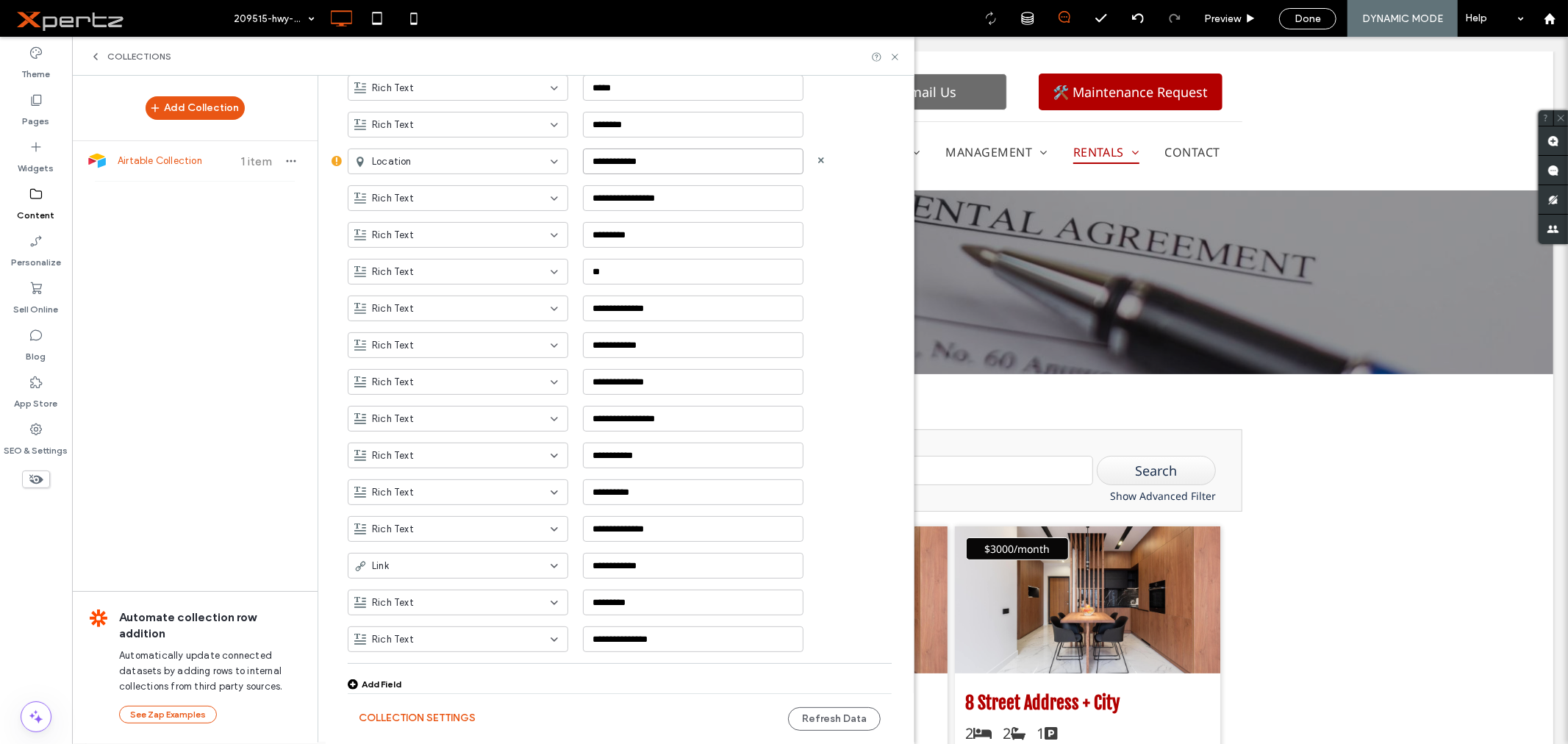
click at [659, 160] on input "**********" at bounding box center [693, 161] width 220 height 26
click at [653, 569] on input "**********" at bounding box center [693, 565] width 220 height 26
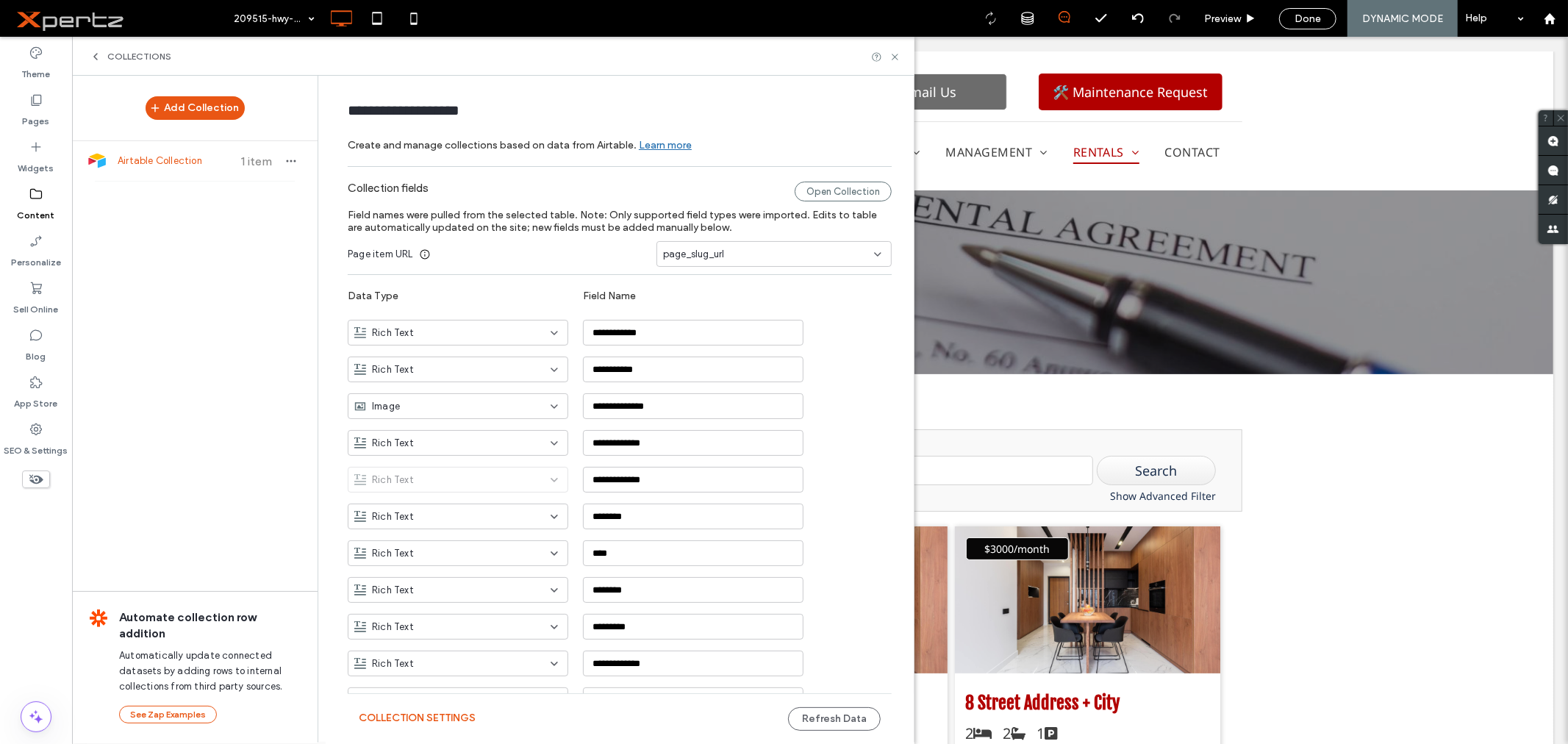
scroll to position [0, 0]
click at [895, 56] on use at bounding box center [895, 56] width 6 height 6
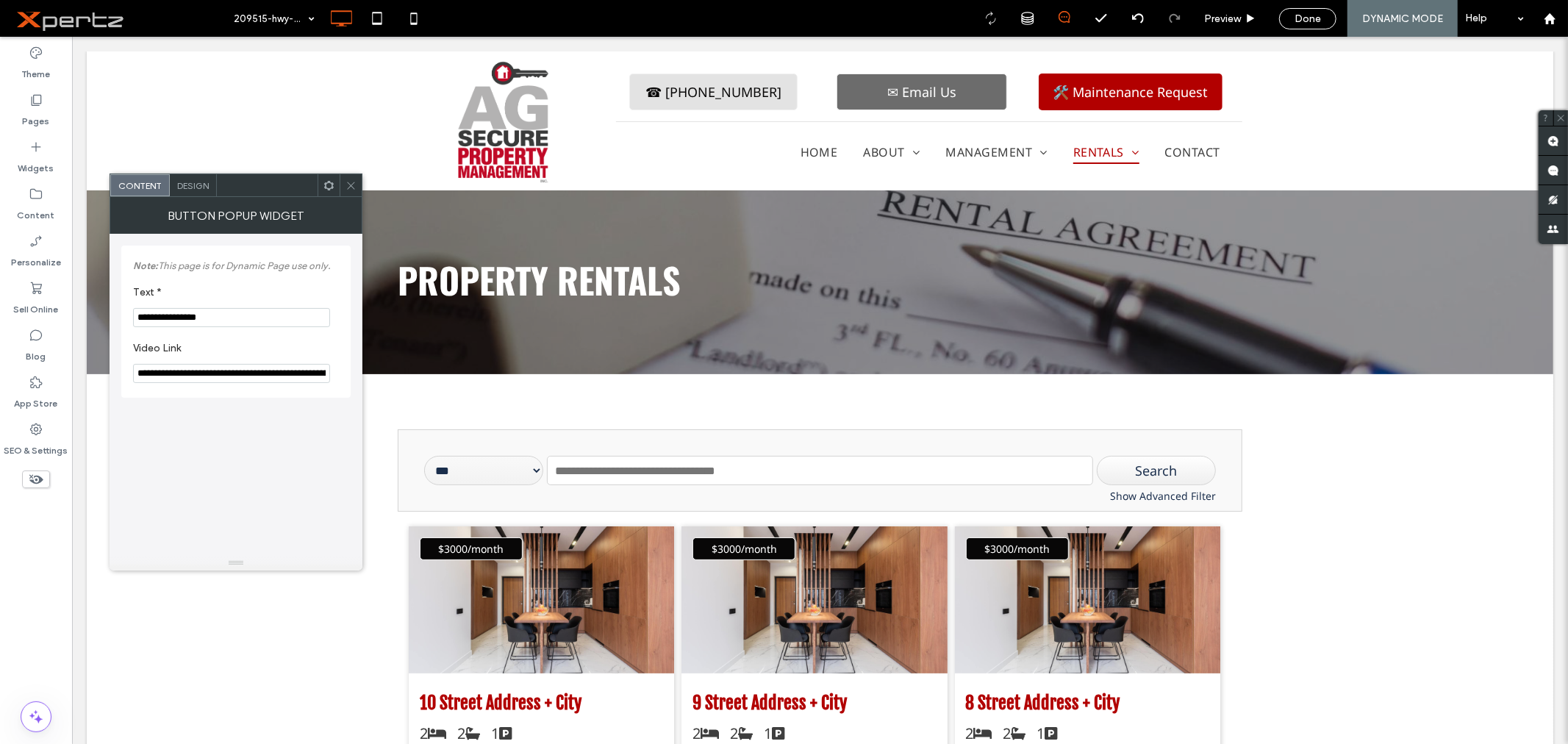
click at [328, 192] on span at bounding box center [329, 185] width 11 height 22
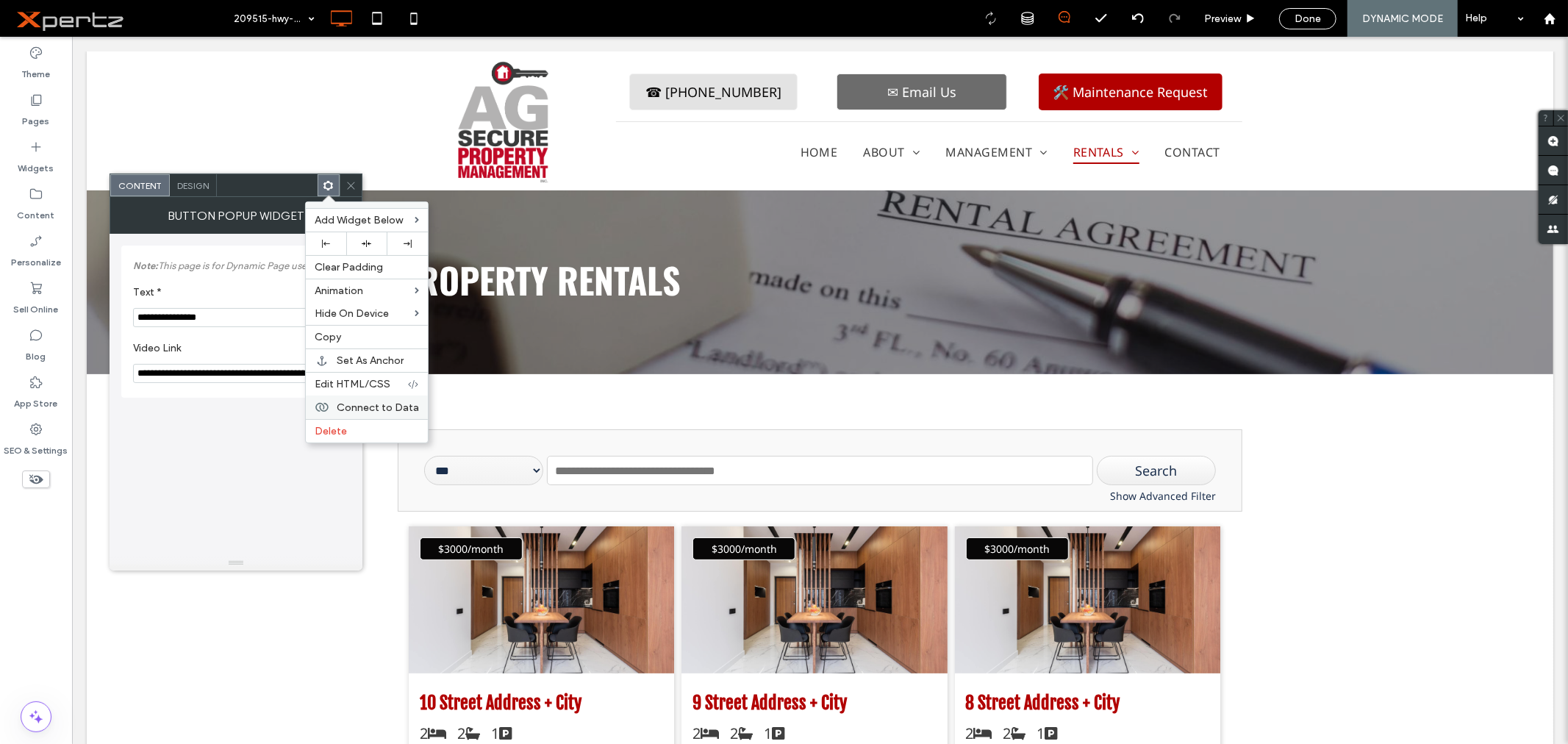
click at [336, 405] on div "Connect to Data" at bounding box center [366, 406] width 122 height 23
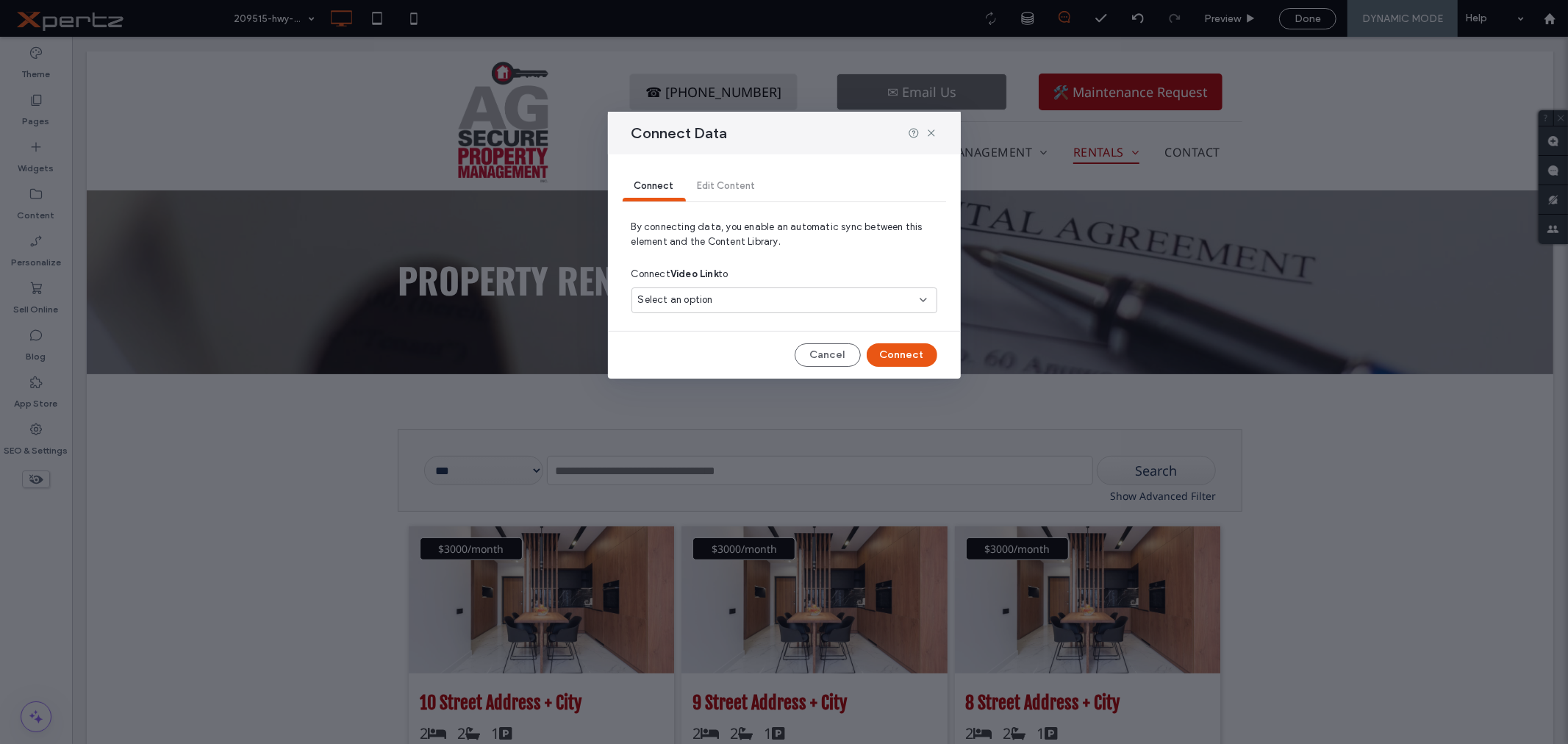
click at [652, 285] on div "Connect Video Link to" at bounding box center [784, 274] width 306 height 27
click at [657, 301] on span "Select an option" at bounding box center [675, 300] width 75 height 15
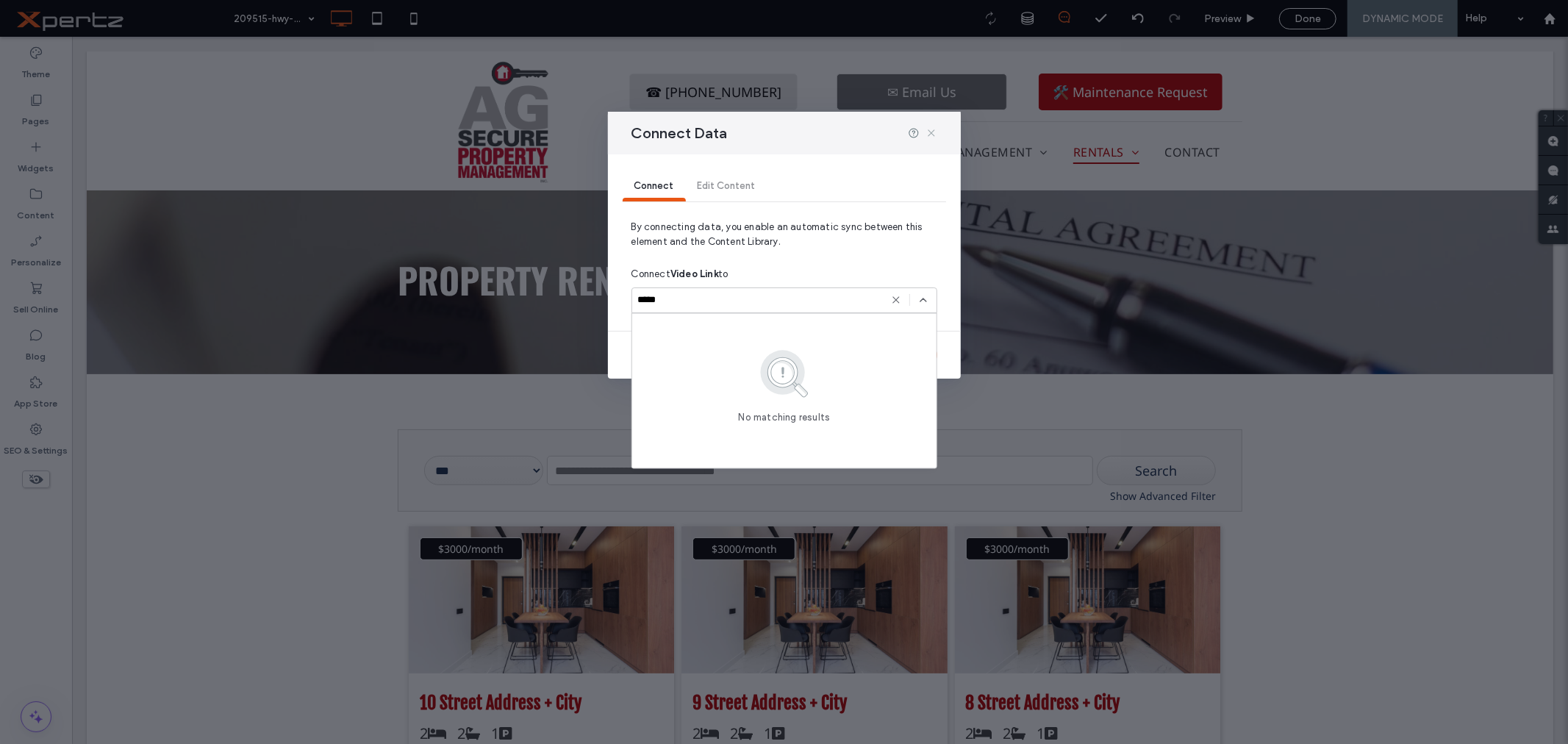
type input "*****"
click at [932, 133] on icon at bounding box center [932, 133] width 12 height 12
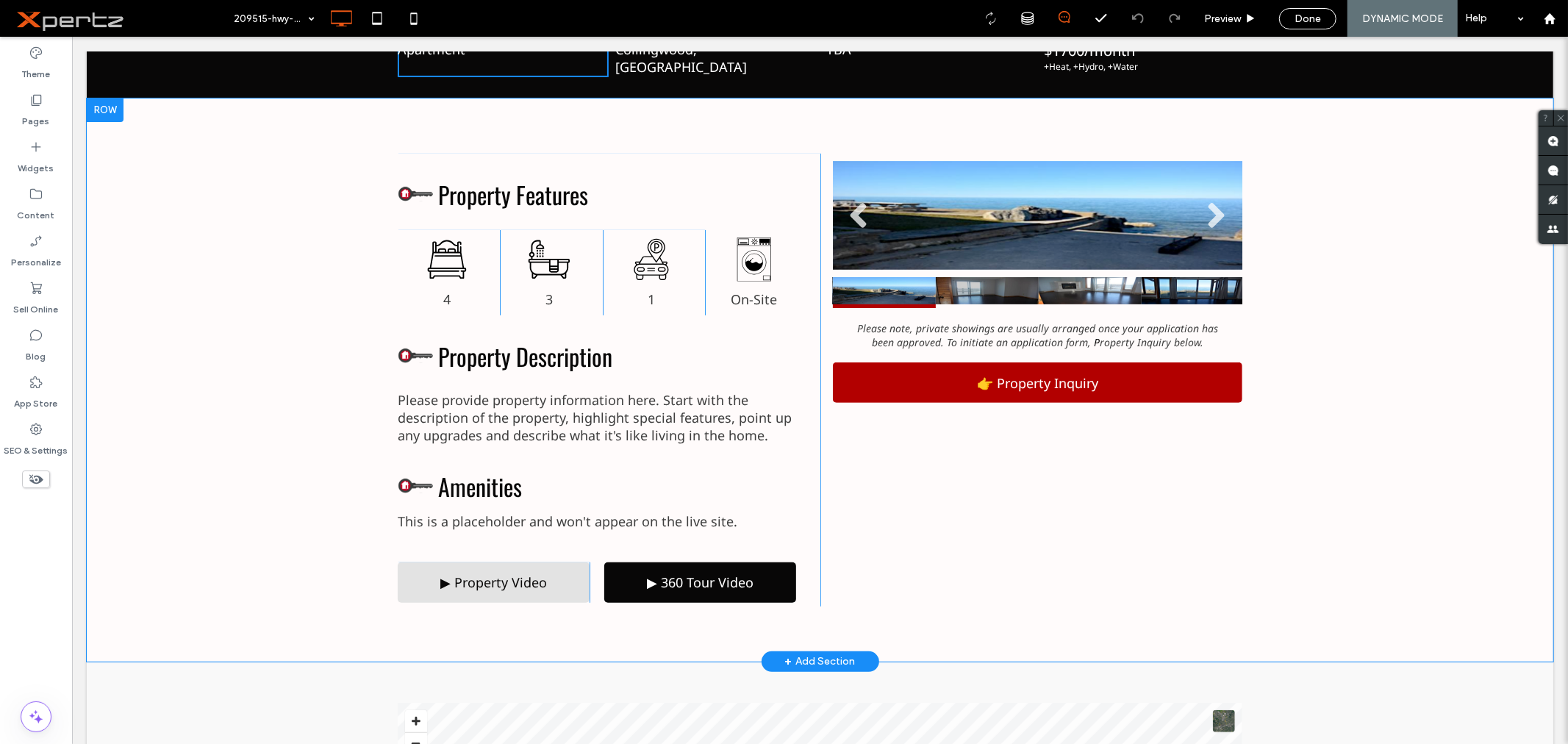
scroll to position [408, 0]
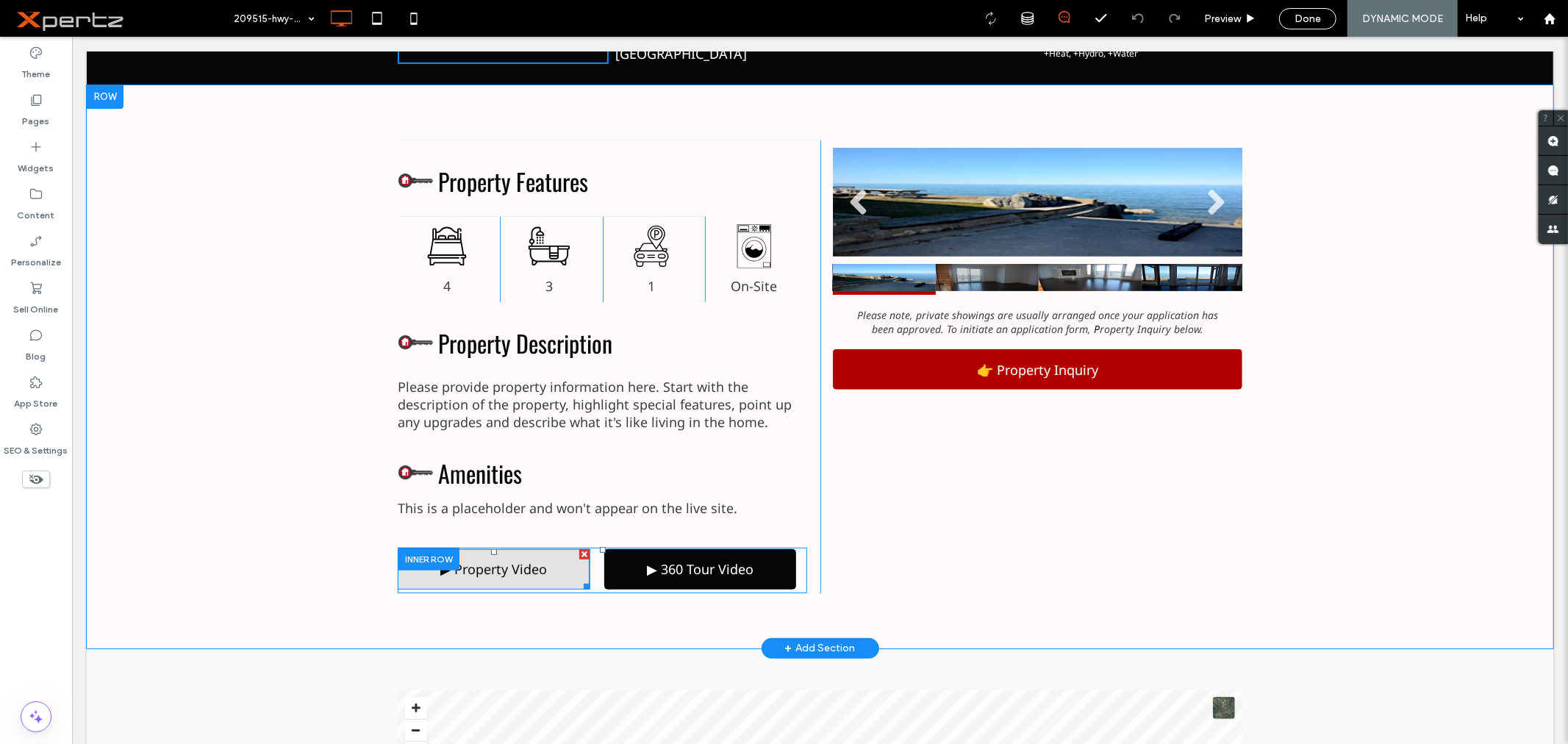
click at [474, 565] on span at bounding box center [493, 568] width 192 height 40
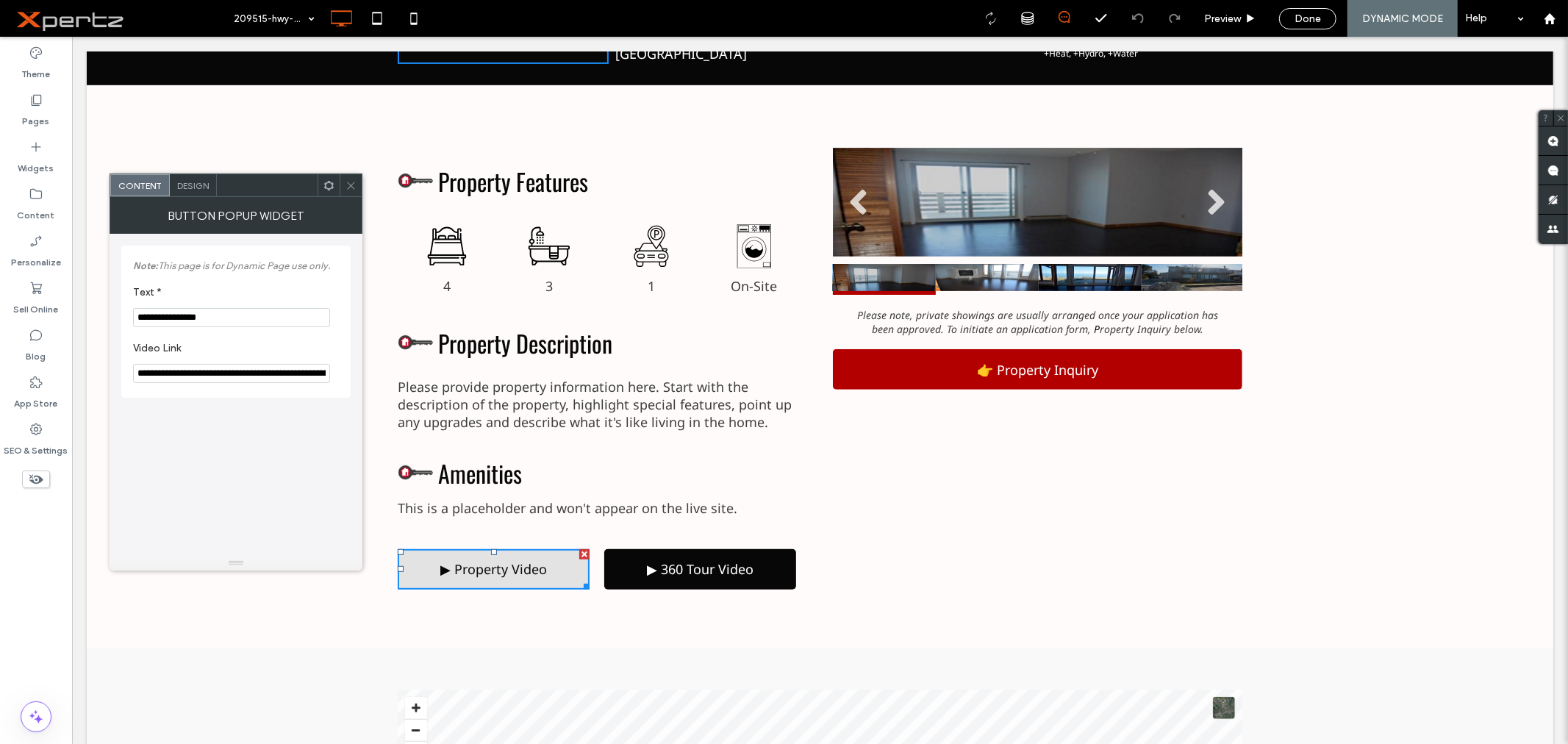
click at [326, 182] on use at bounding box center [329, 185] width 10 height 10
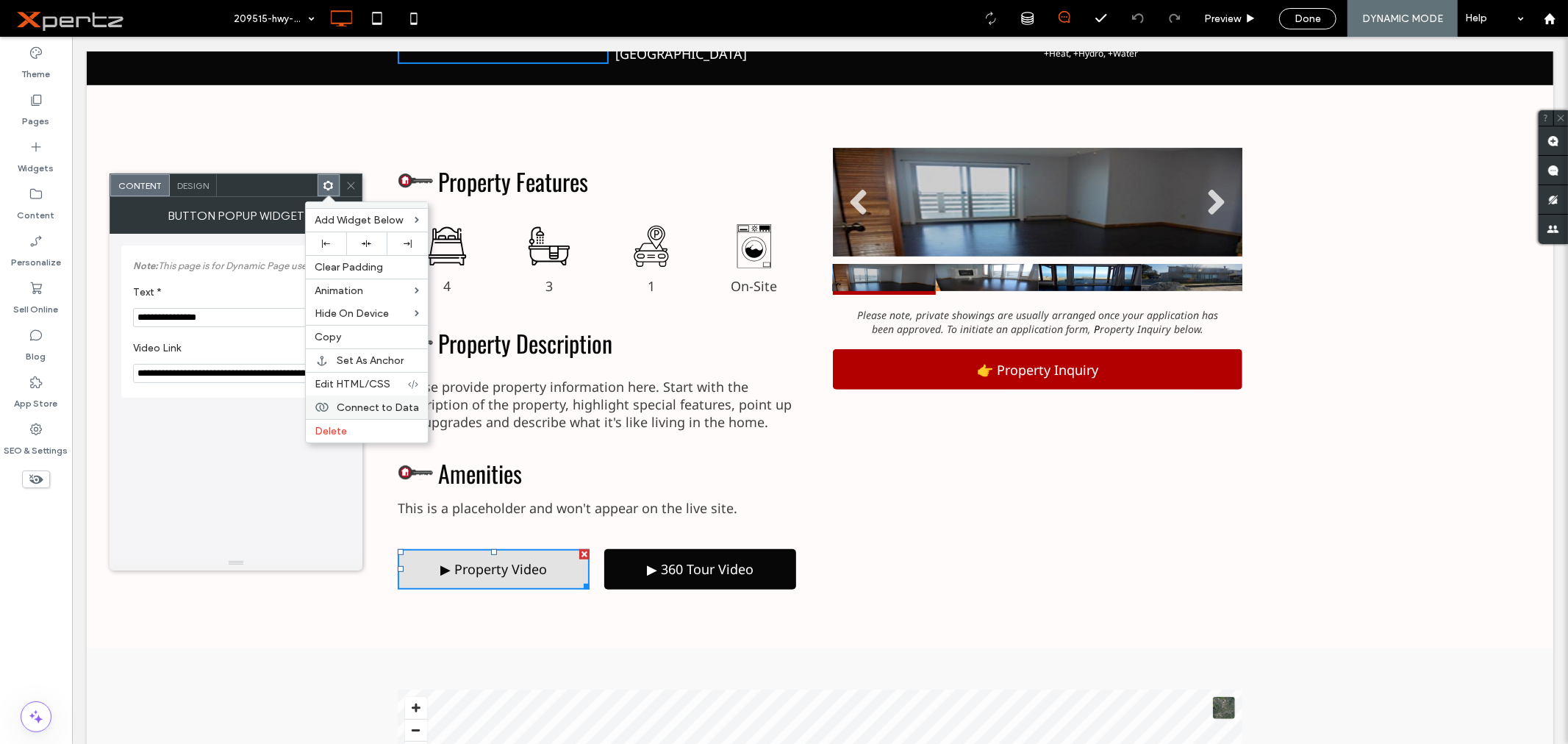
click at [383, 407] on span "Connect to Data" at bounding box center [377, 407] width 82 height 12
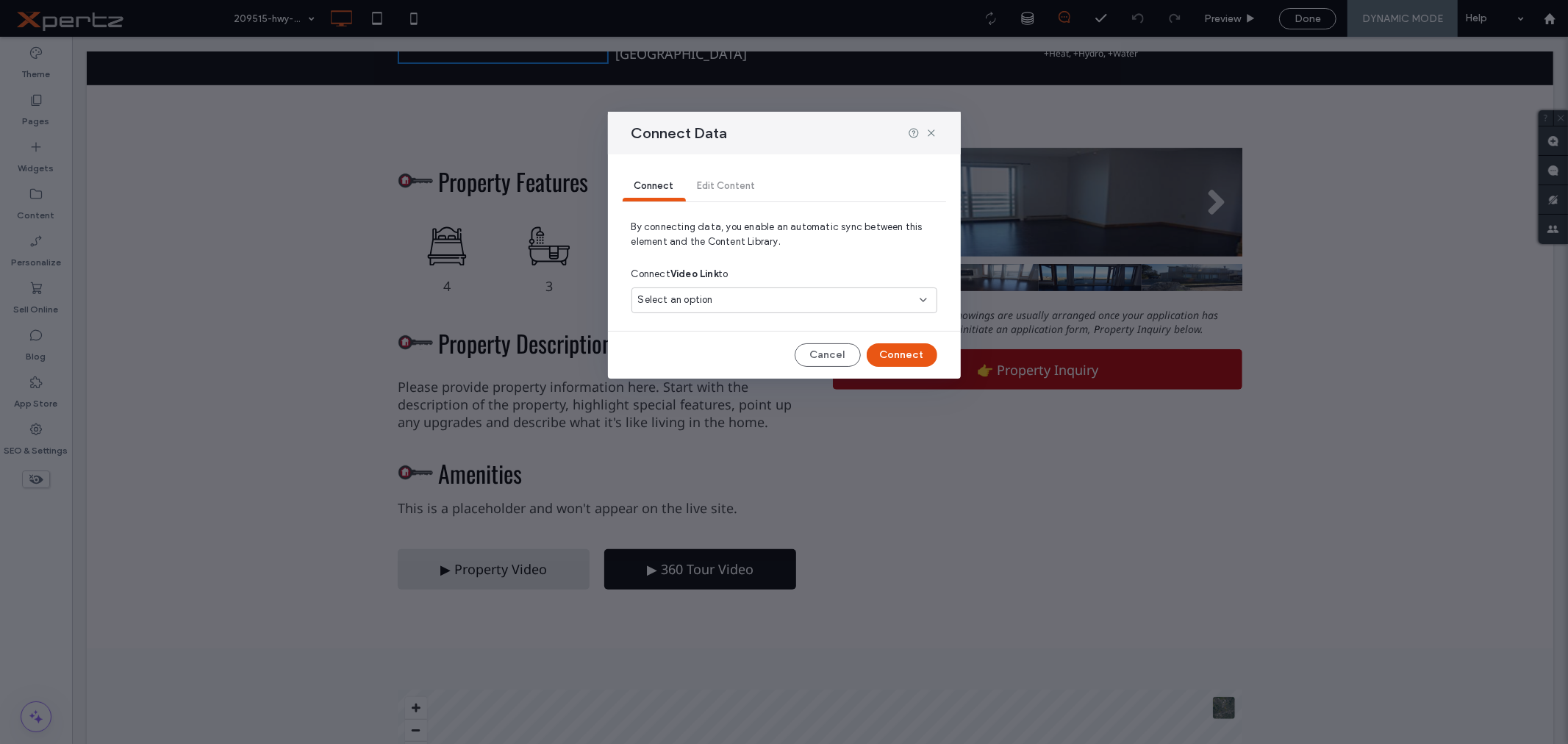
click at [746, 297] on div "Select an option" at bounding box center [775, 300] width 275 height 15
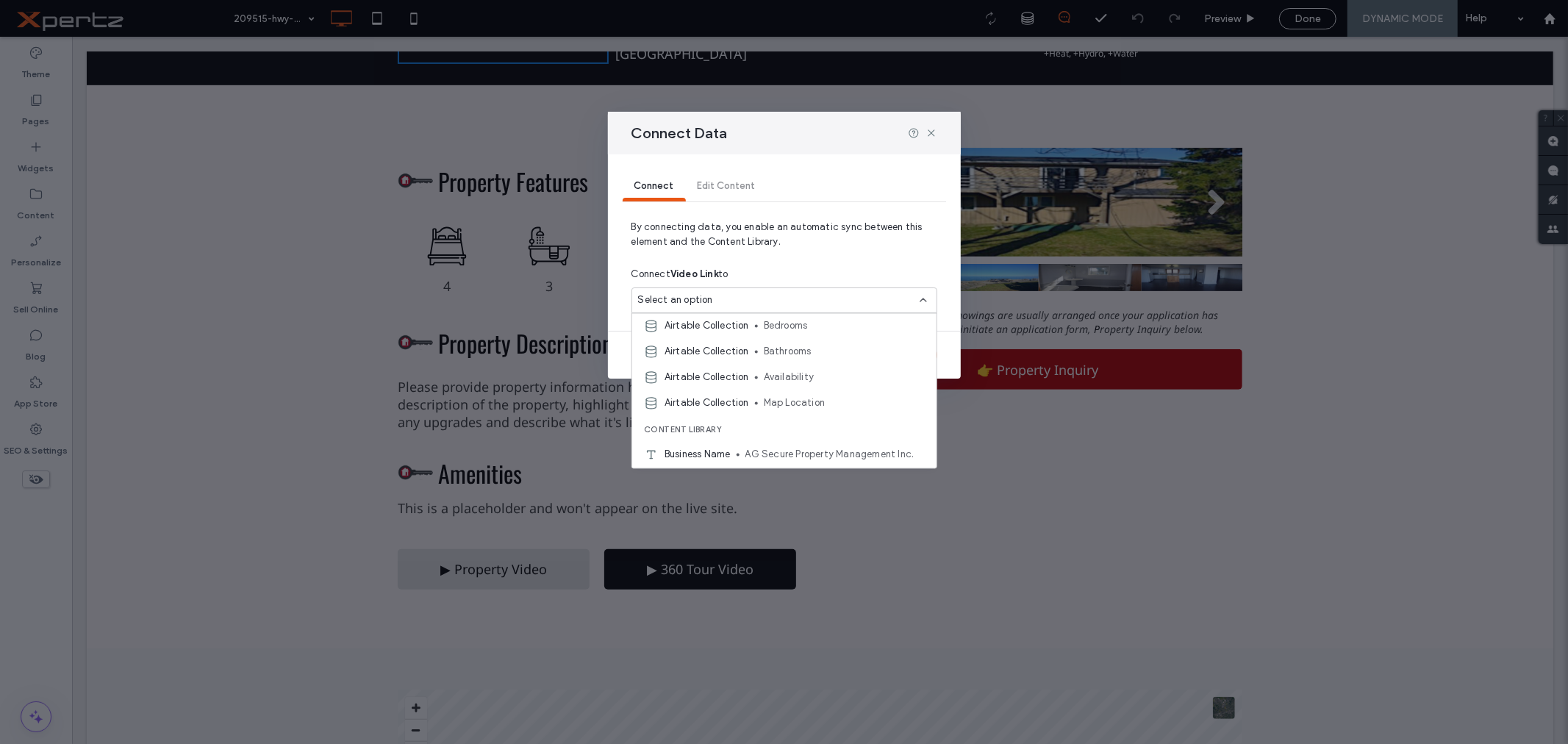
scroll to position [517, 0]
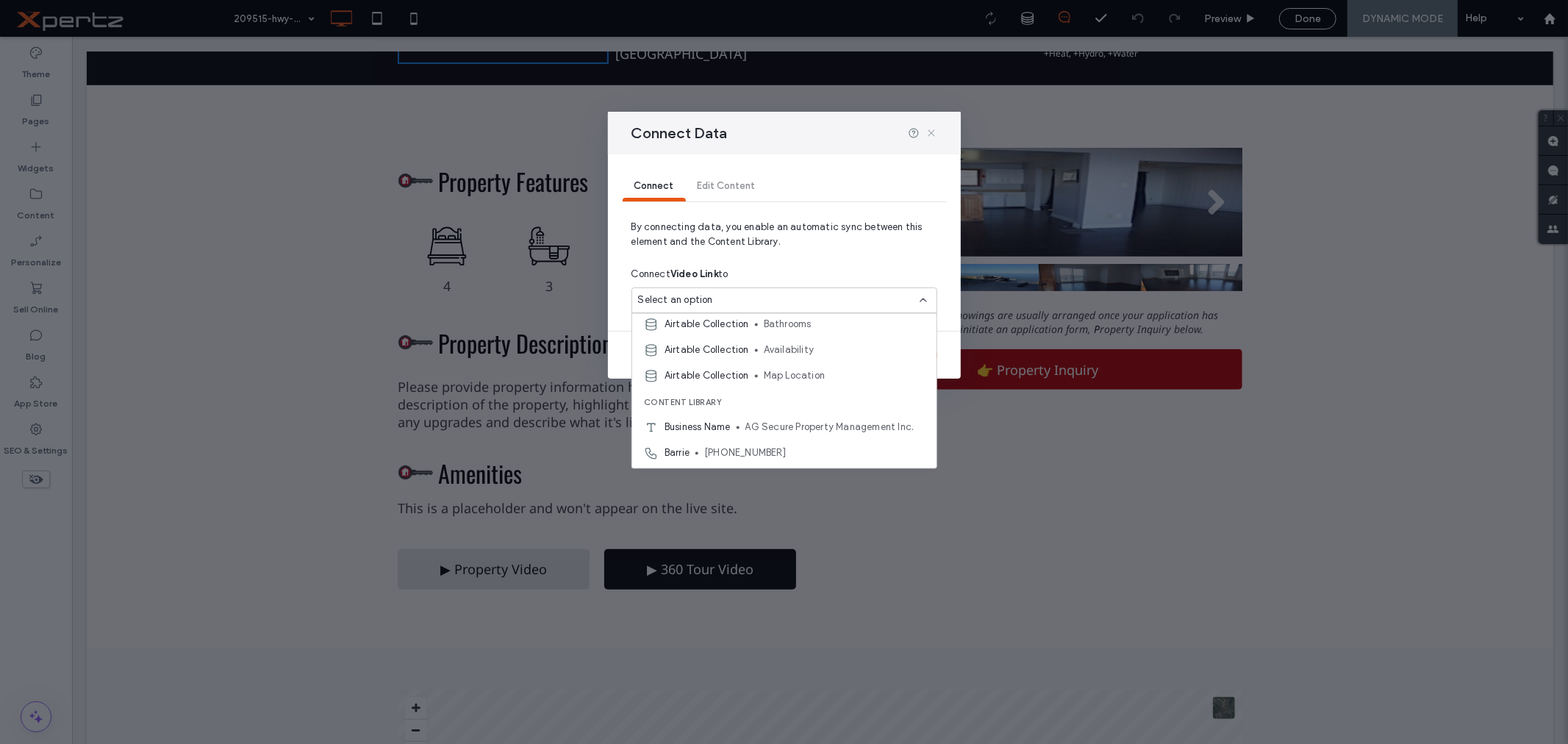
drag, startPoint x: 934, startPoint y: 132, endPoint x: 864, endPoint y: 127, distance: 70.2
click at [934, 132] on icon at bounding box center [932, 133] width 12 height 12
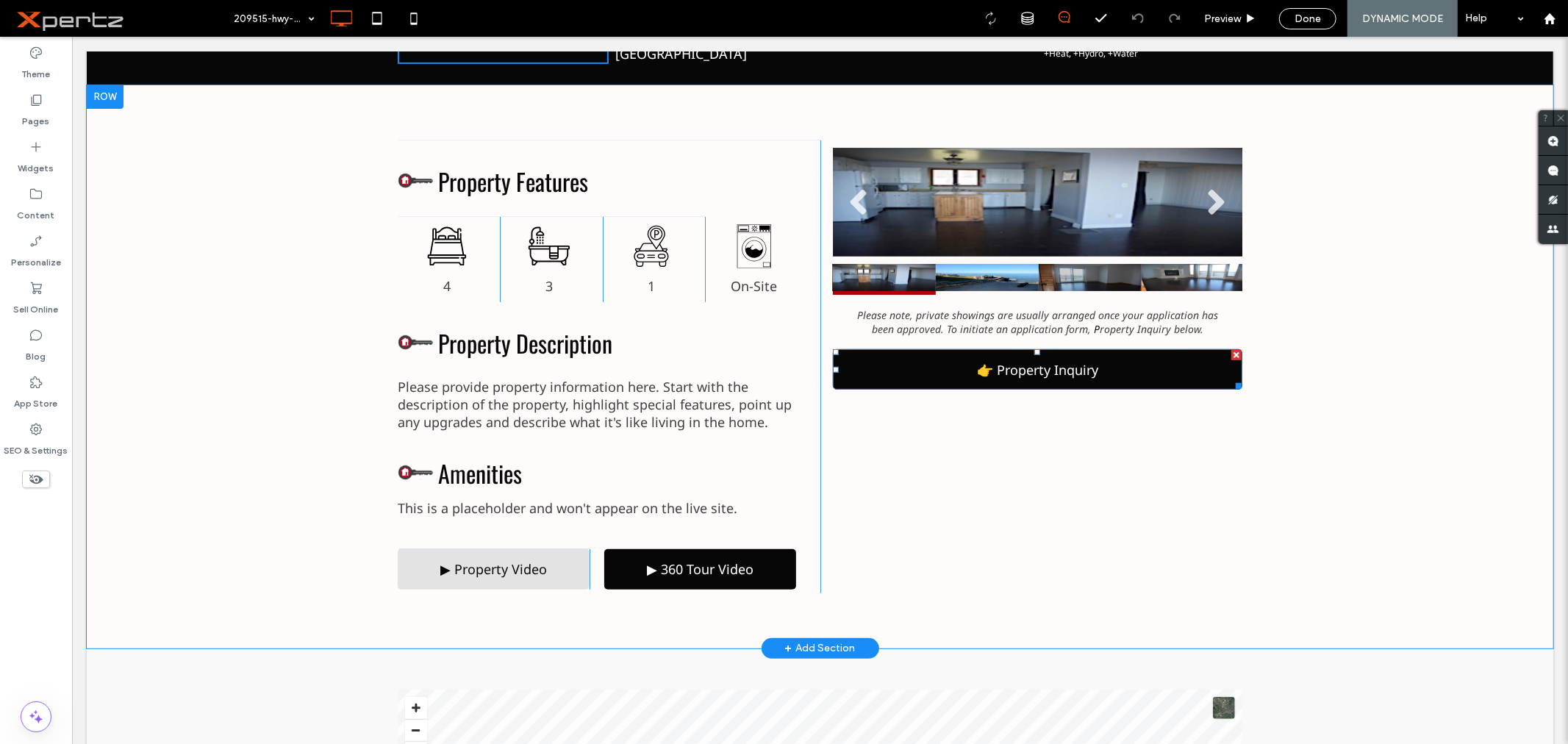
click at [950, 369] on link "👉 Property Inquiry" at bounding box center [1037, 368] width 410 height 40
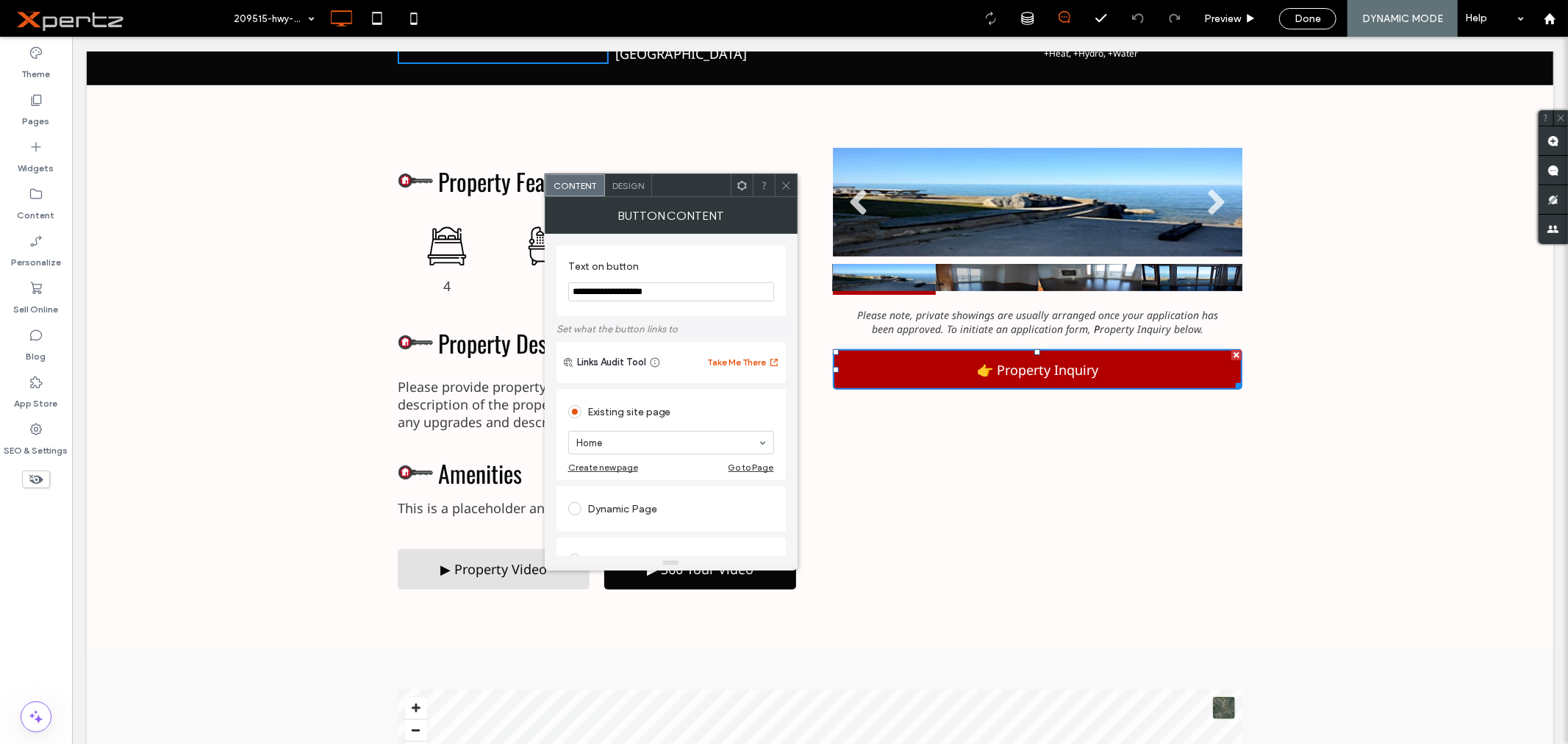
click at [744, 188] on icon at bounding box center [742, 185] width 11 height 11
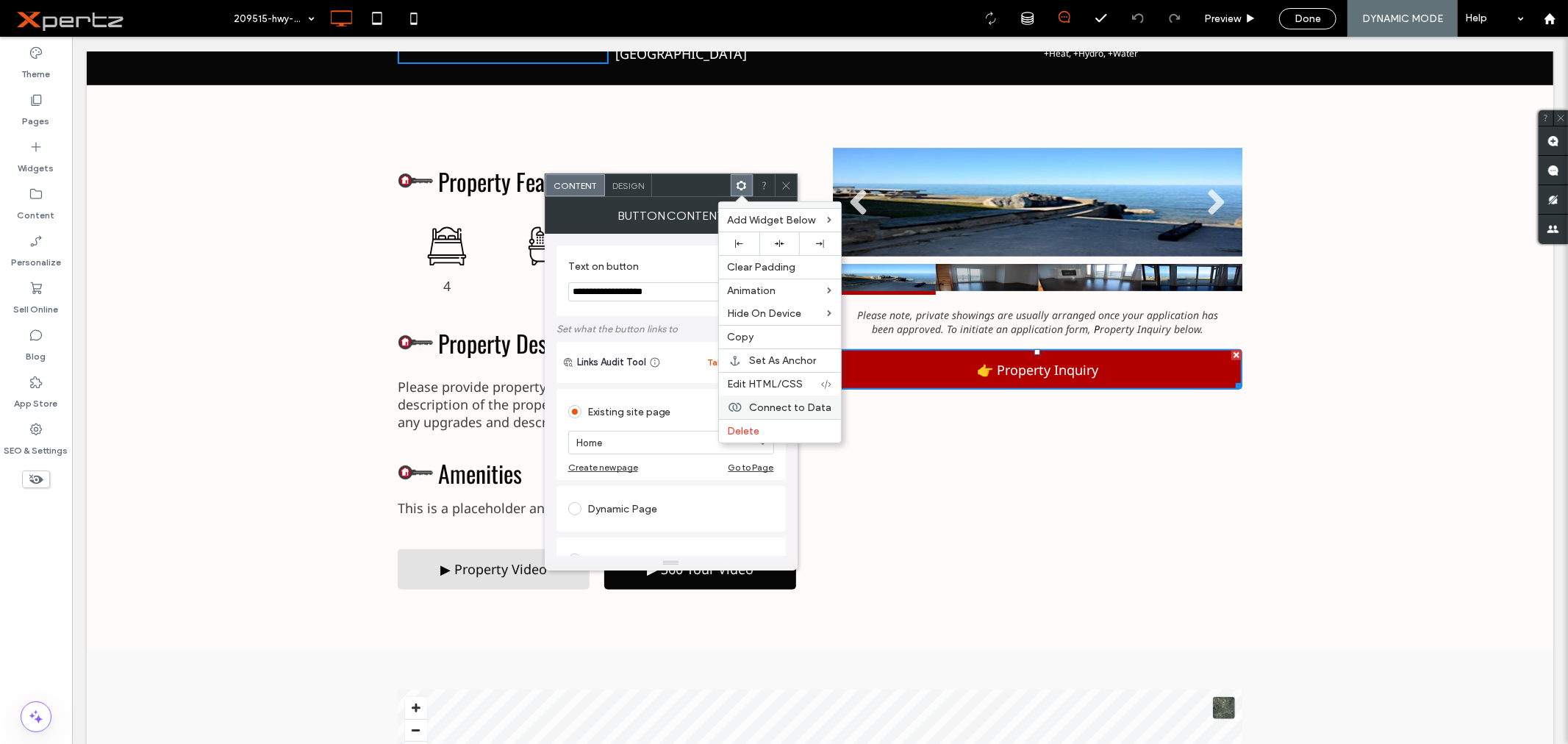
click at [753, 401] on span "Connect to Data" at bounding box center [791, 407] width 82 height 12
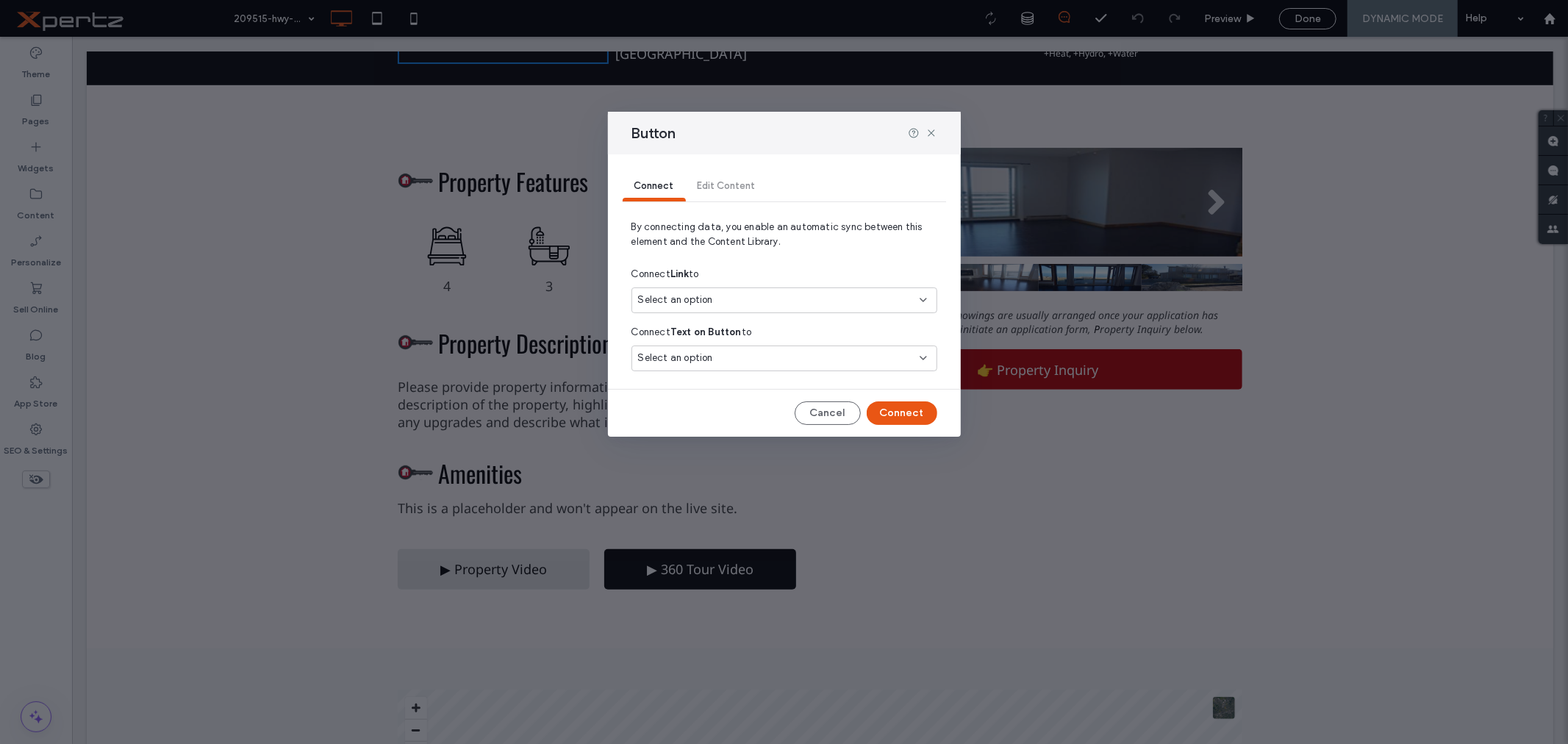
click at [719, 297] on div "Select an option" at bounding box center [775, 300] width 275 height 15
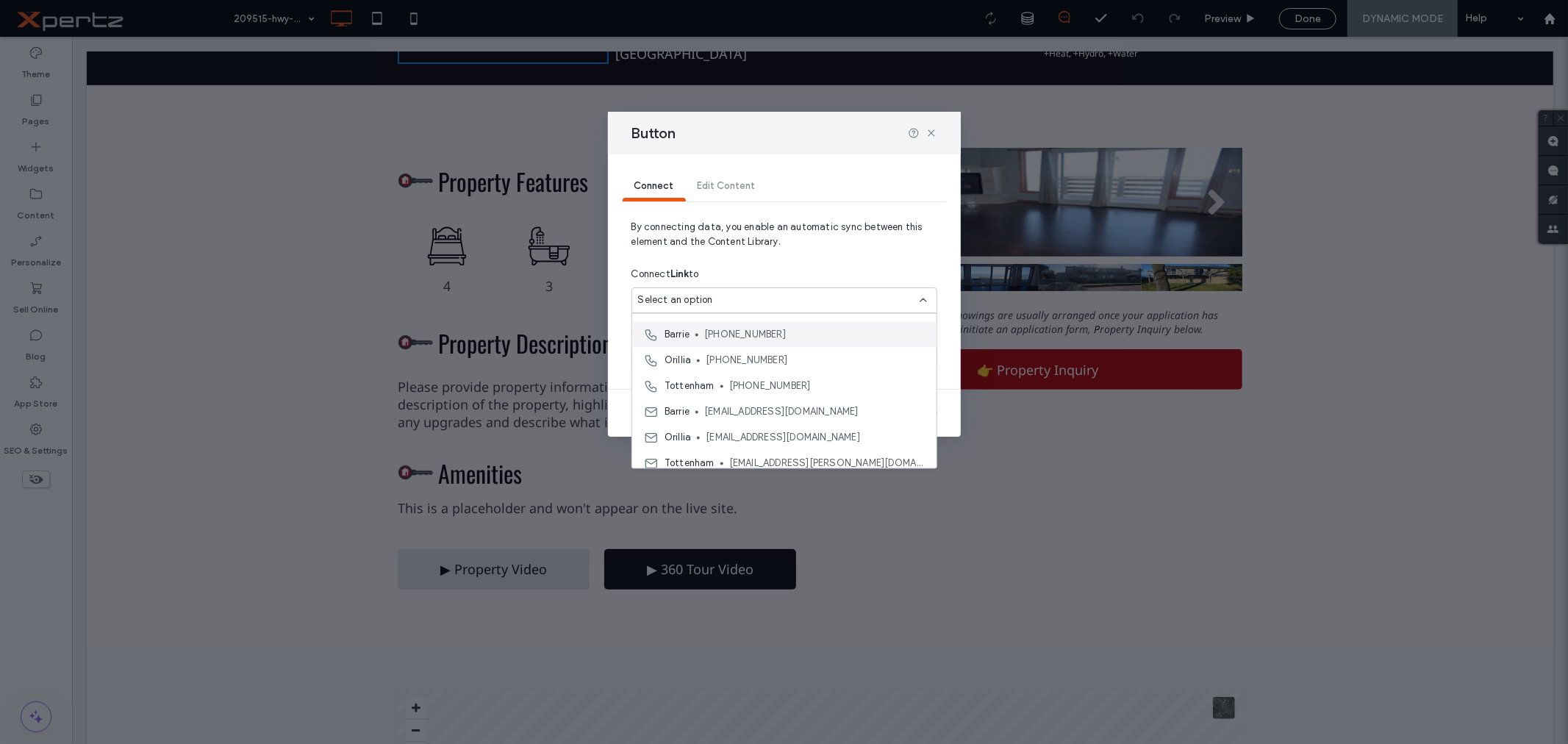
scroll to position [0, 0]
drag, startPoint x: 929, startPoint y: 134, endPoint x: 850, endPoint y: 100, distance: 86.0
click at [929, 134] on icon at bounding box center [932, 133] width 12 height 12
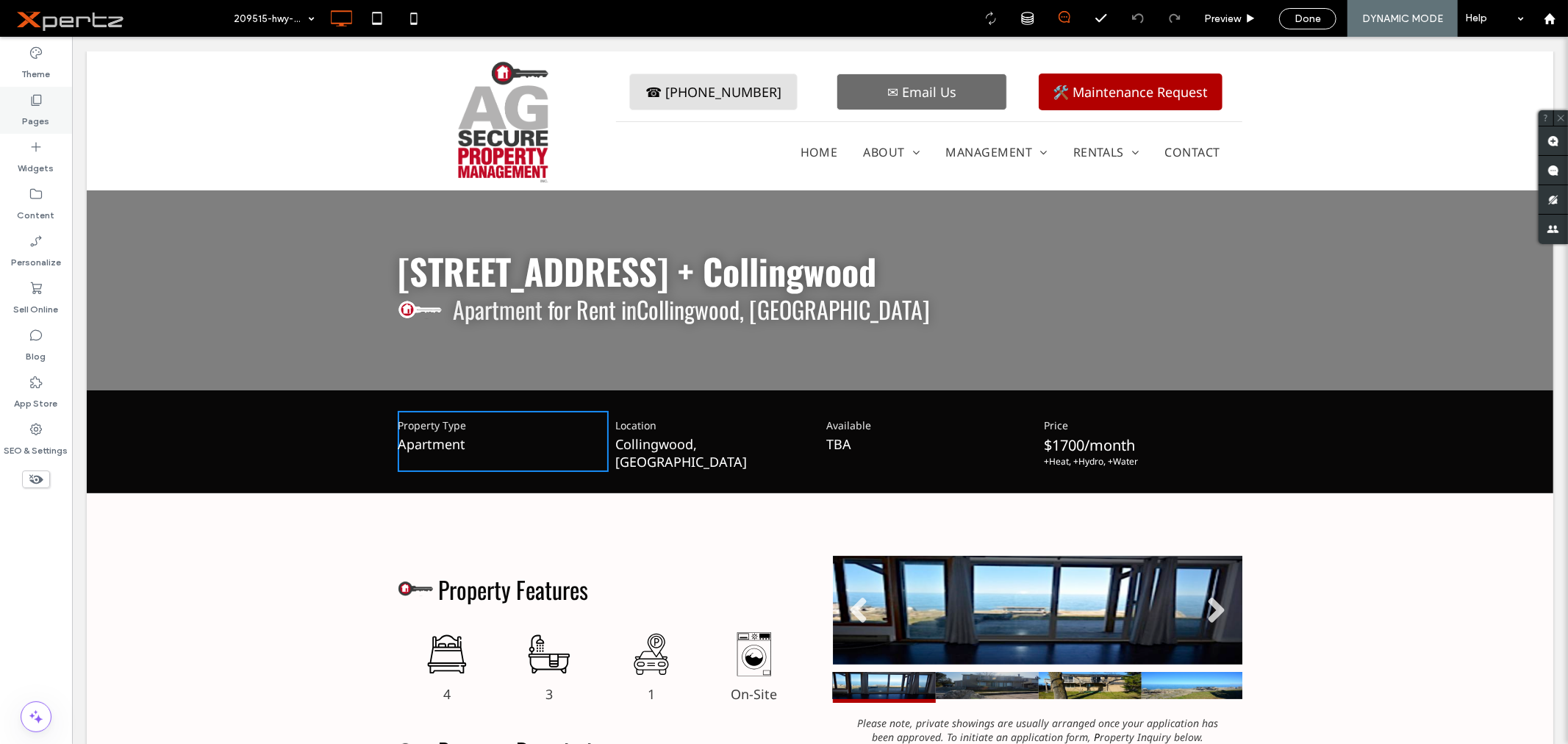
click at [25, 118] on label "Pages" at bounding box center [36, 118] width 27 height 21
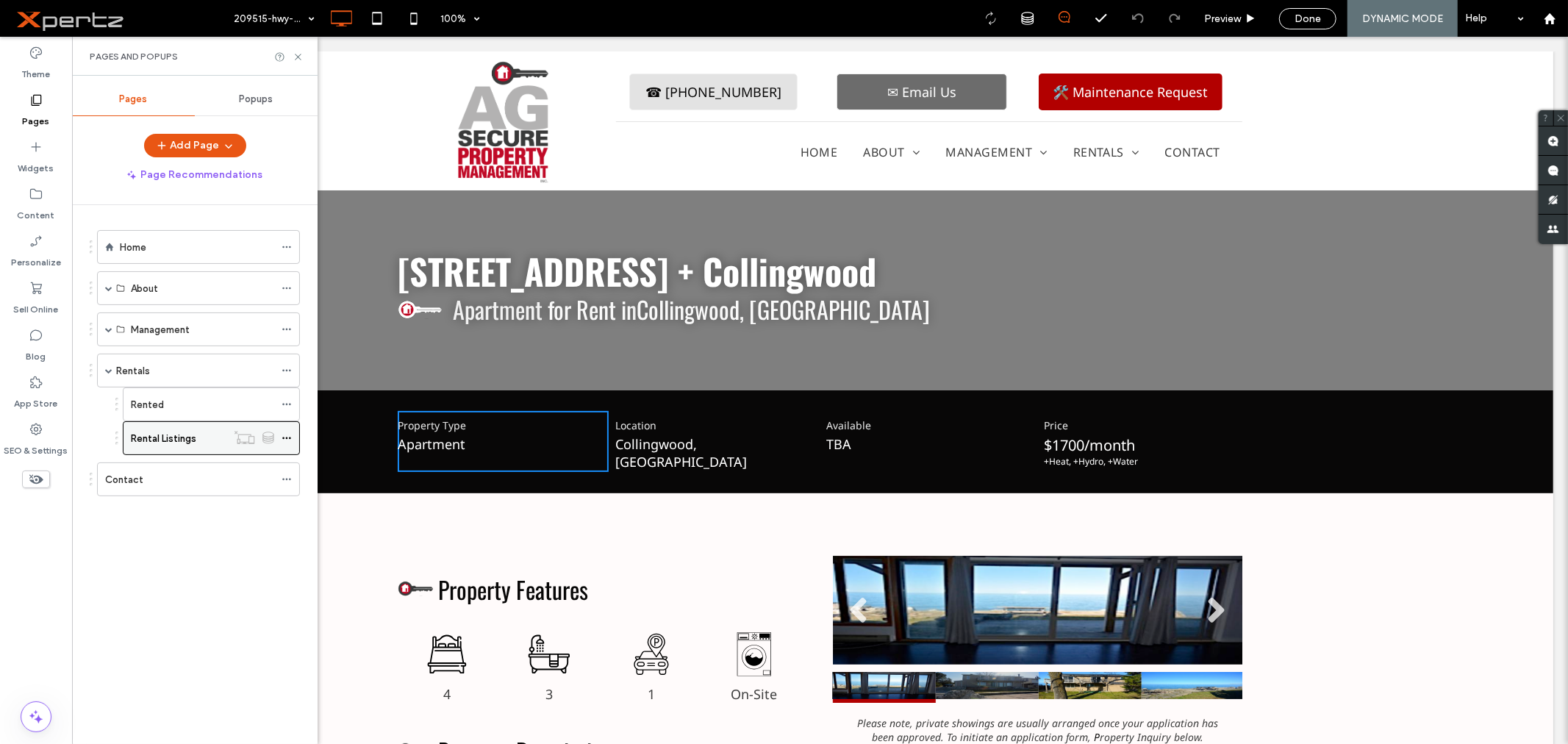
click at [284, 439] on icon at bounding box center [286, 438] width 10 height 10
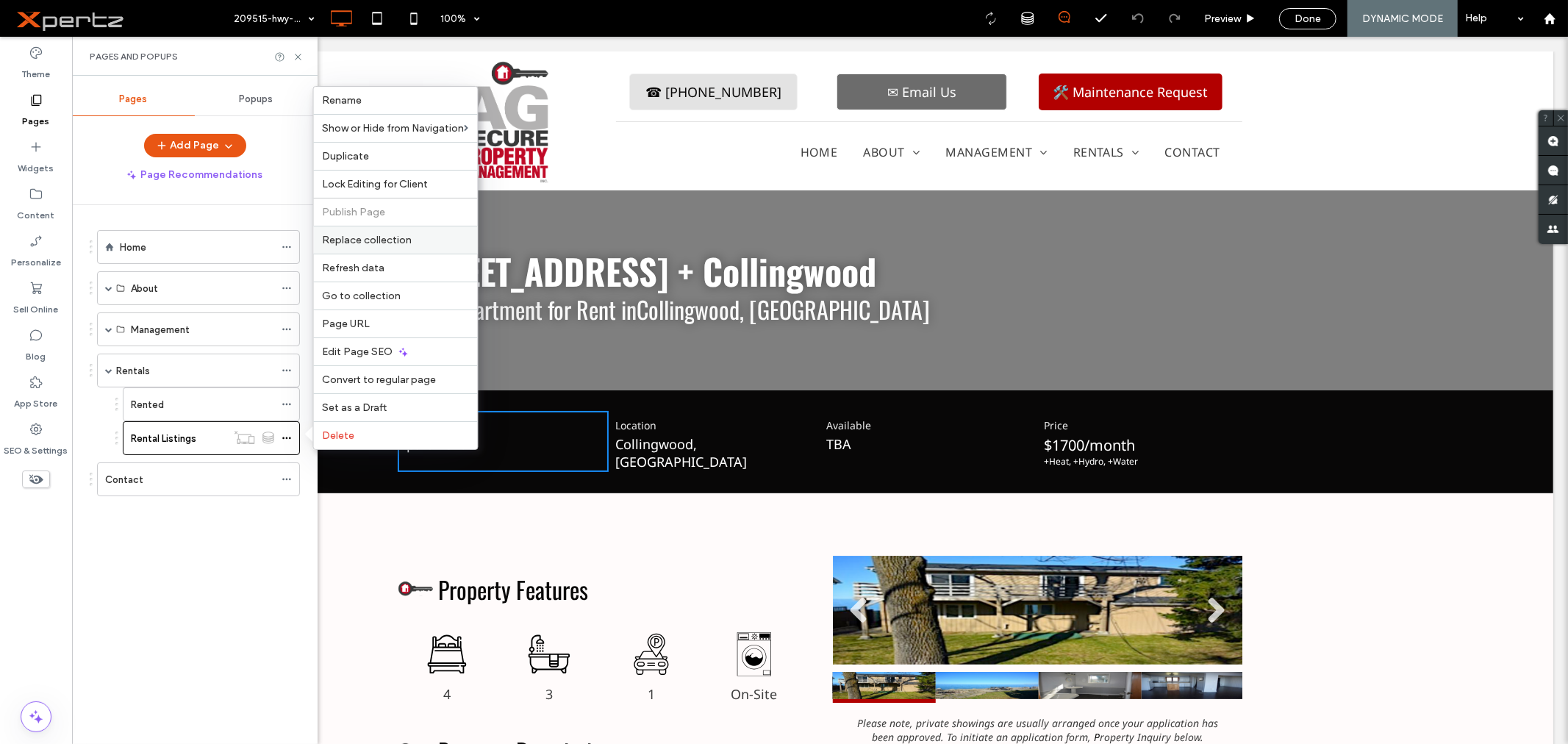
click at [356, 239] on span "Replace collection" at bounding box center [367, 239] width 90 height 12
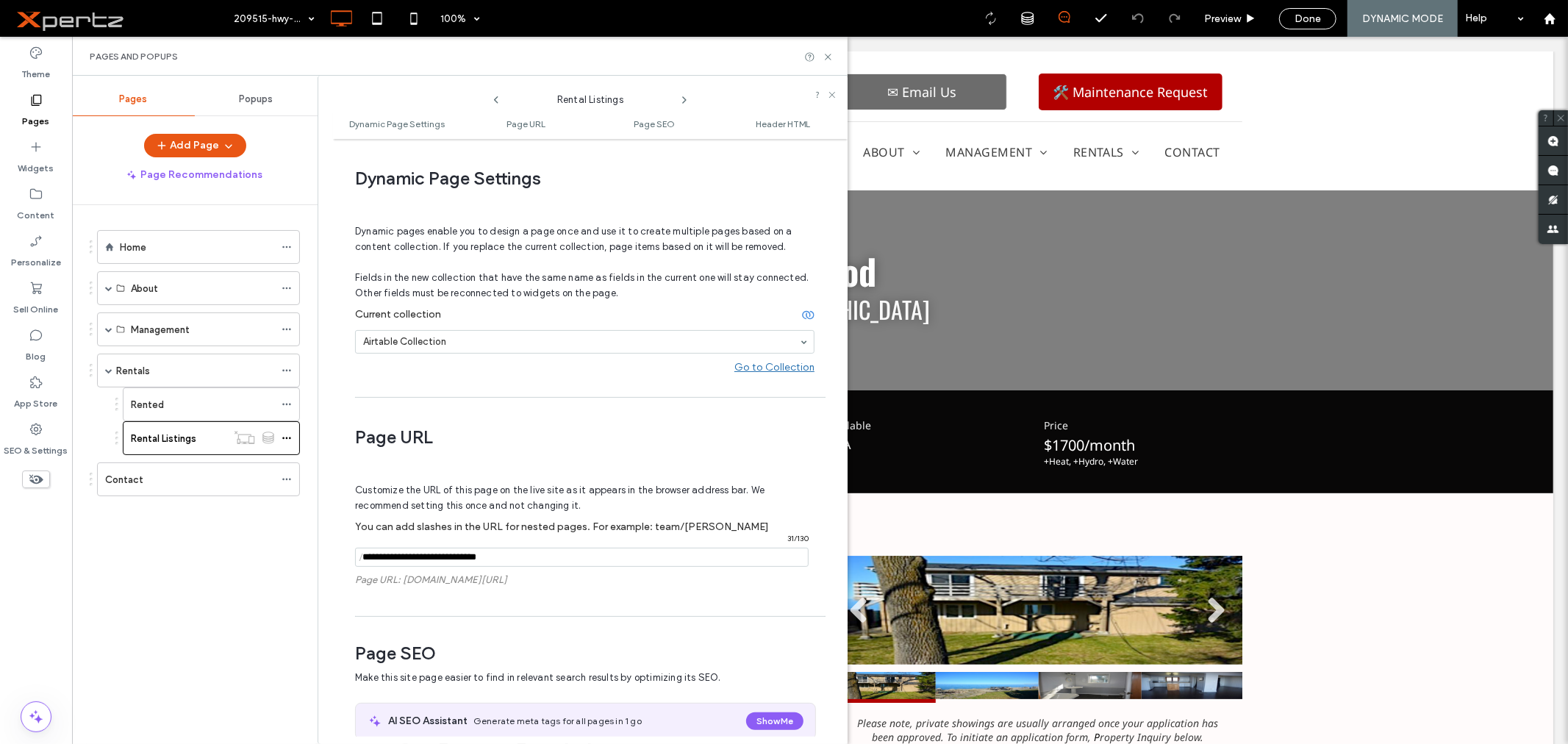
scroll to position [7, 0]
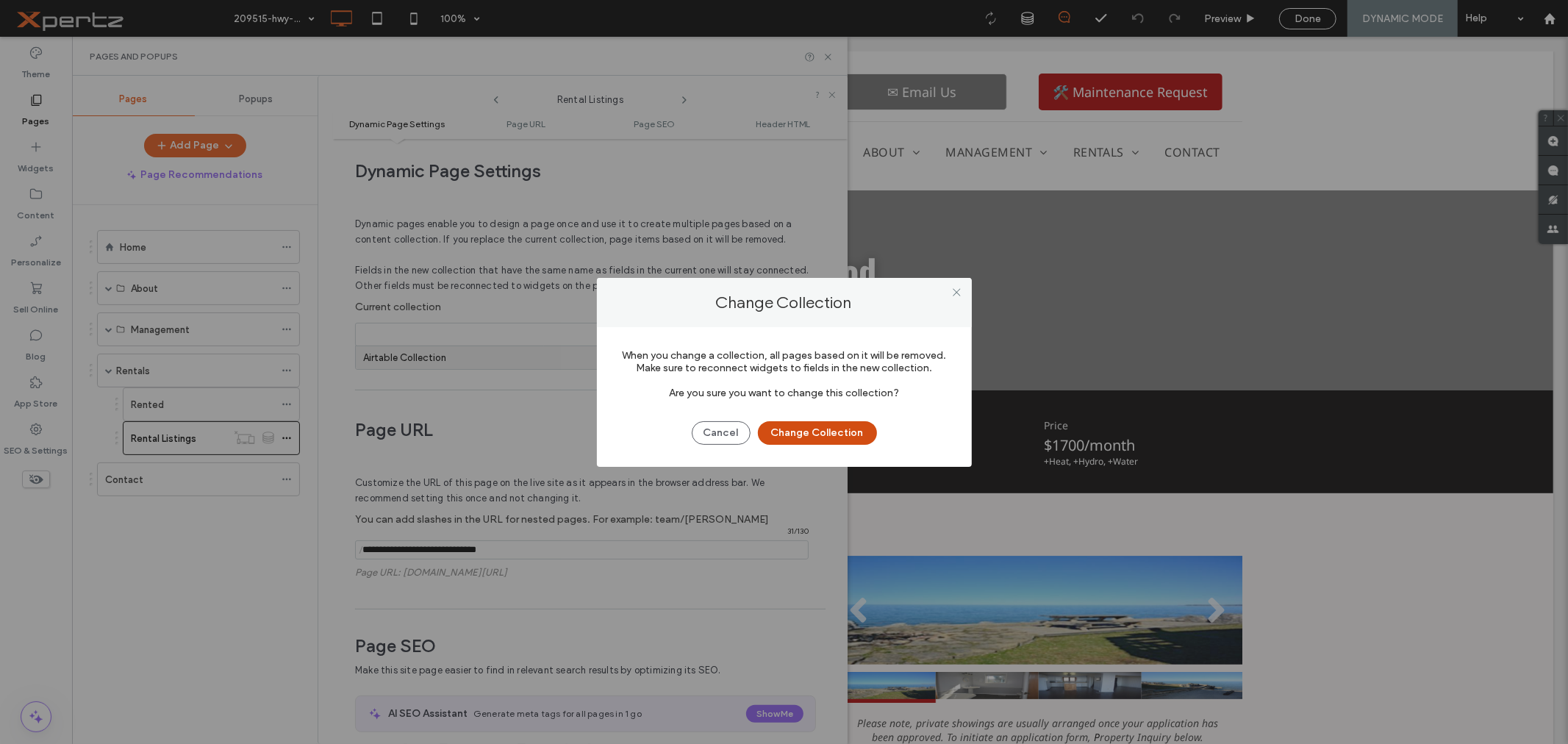
click at [793, 429] on button "Change Collection" at bounding box center [818, 432] width 119 height 23
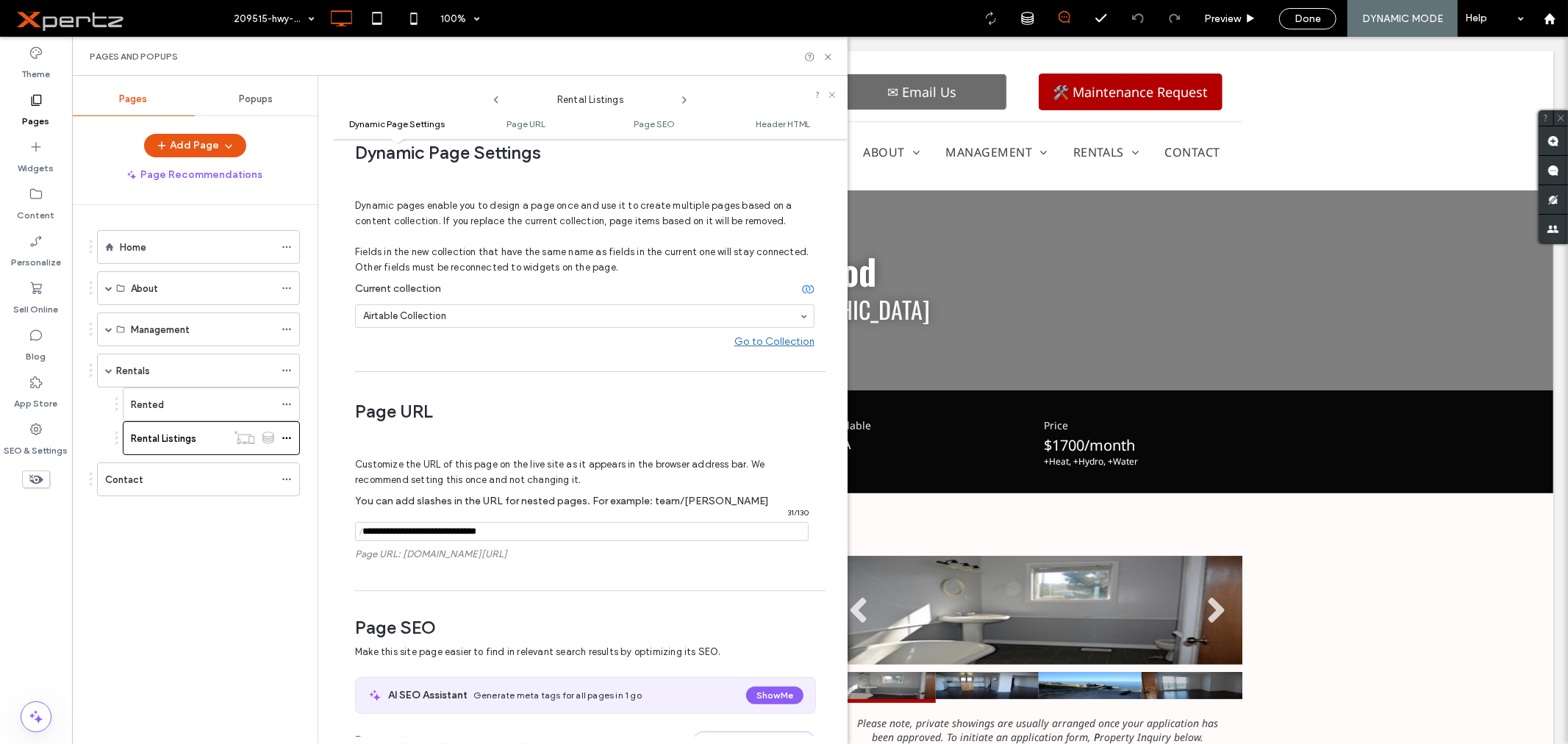
scroll to position [34, 0]
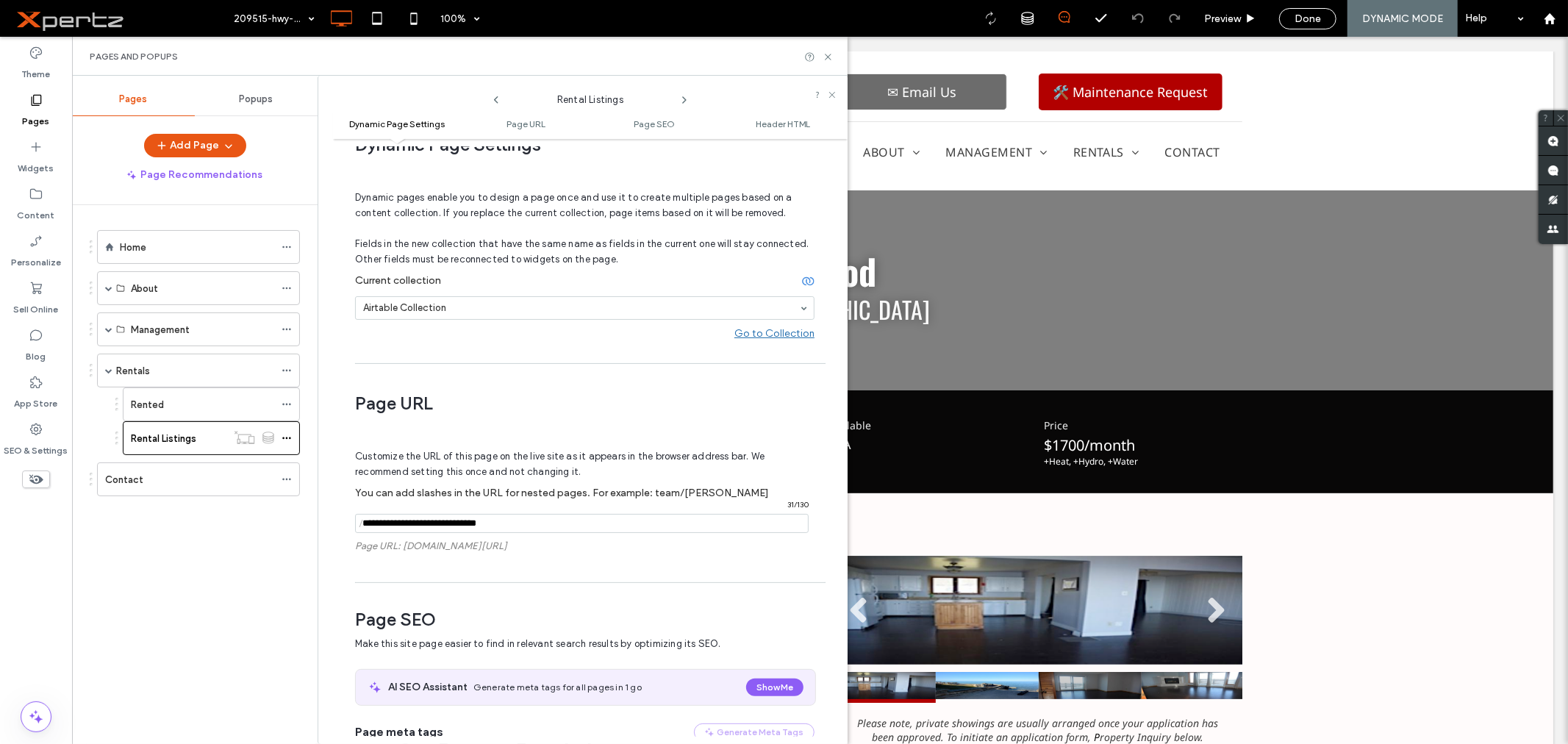
drag, startPoint x: 420, startPoint y: 525, endPoint x: 364, endPoint y: 523, distance: 56.0
click at [364, 523] on div "/ 31 / 130" at bounding box center [582, 523] width 453 height 19
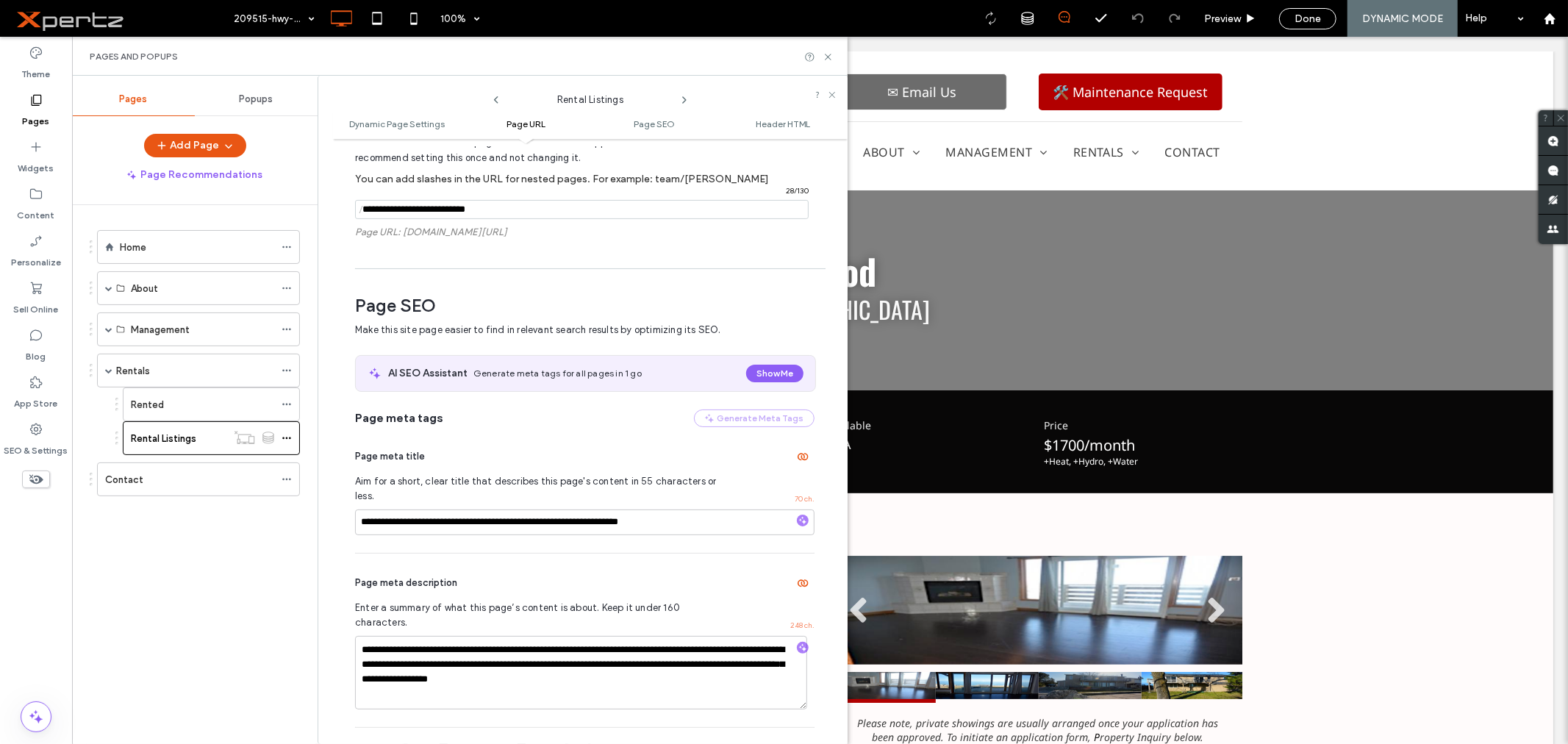
scroll to position [388, 0]
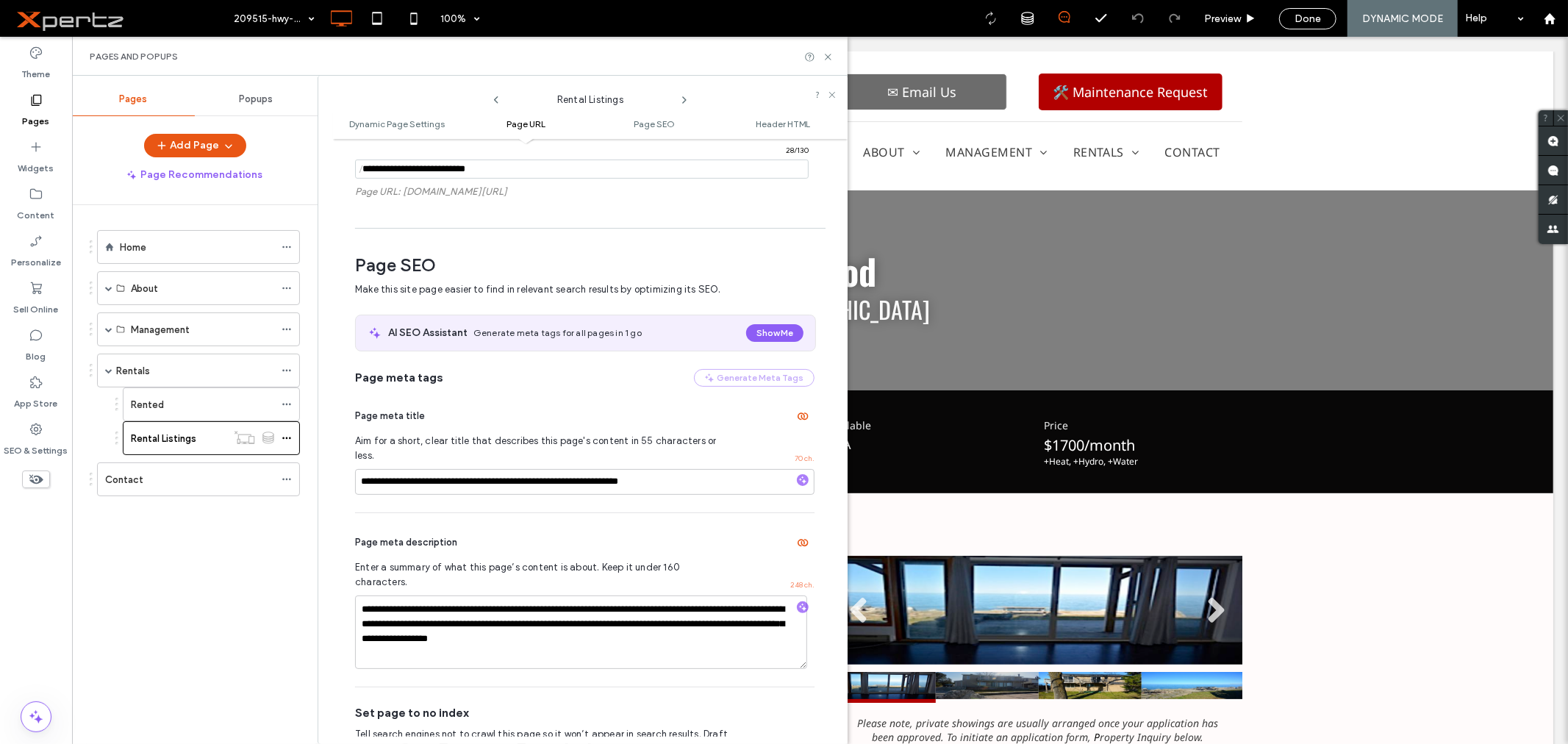
type input "**********"
click at [709, 469] on input "**********" at bounding box center [585, 482] width 460 height 26
click at [709, 466] on div "209515-hwy-26-2448 100% Preview Done DYNAMIC MODE Help Site Comments Team & Cli…" at bounding box center [784, 372] width 1568 height 744
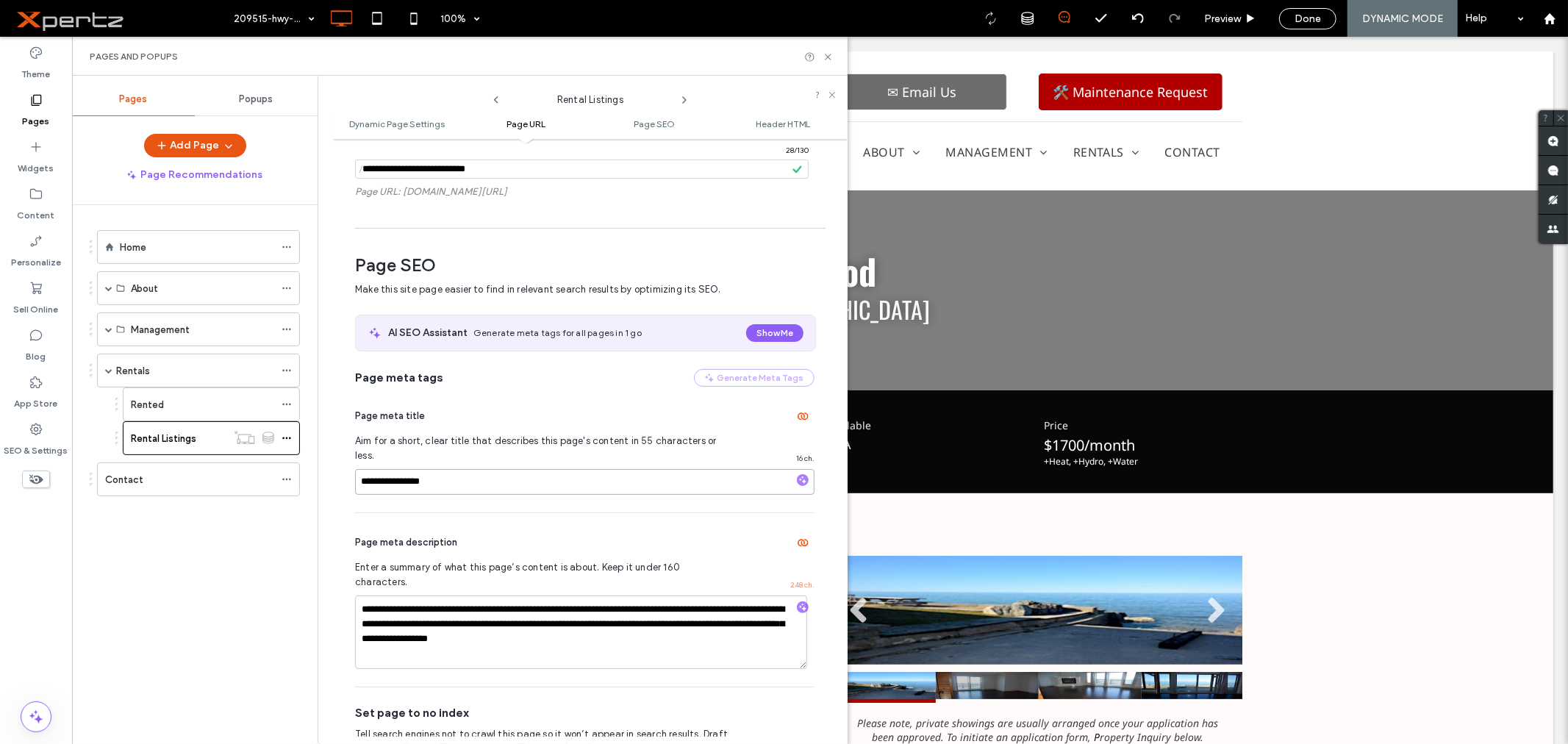
type input "**********"
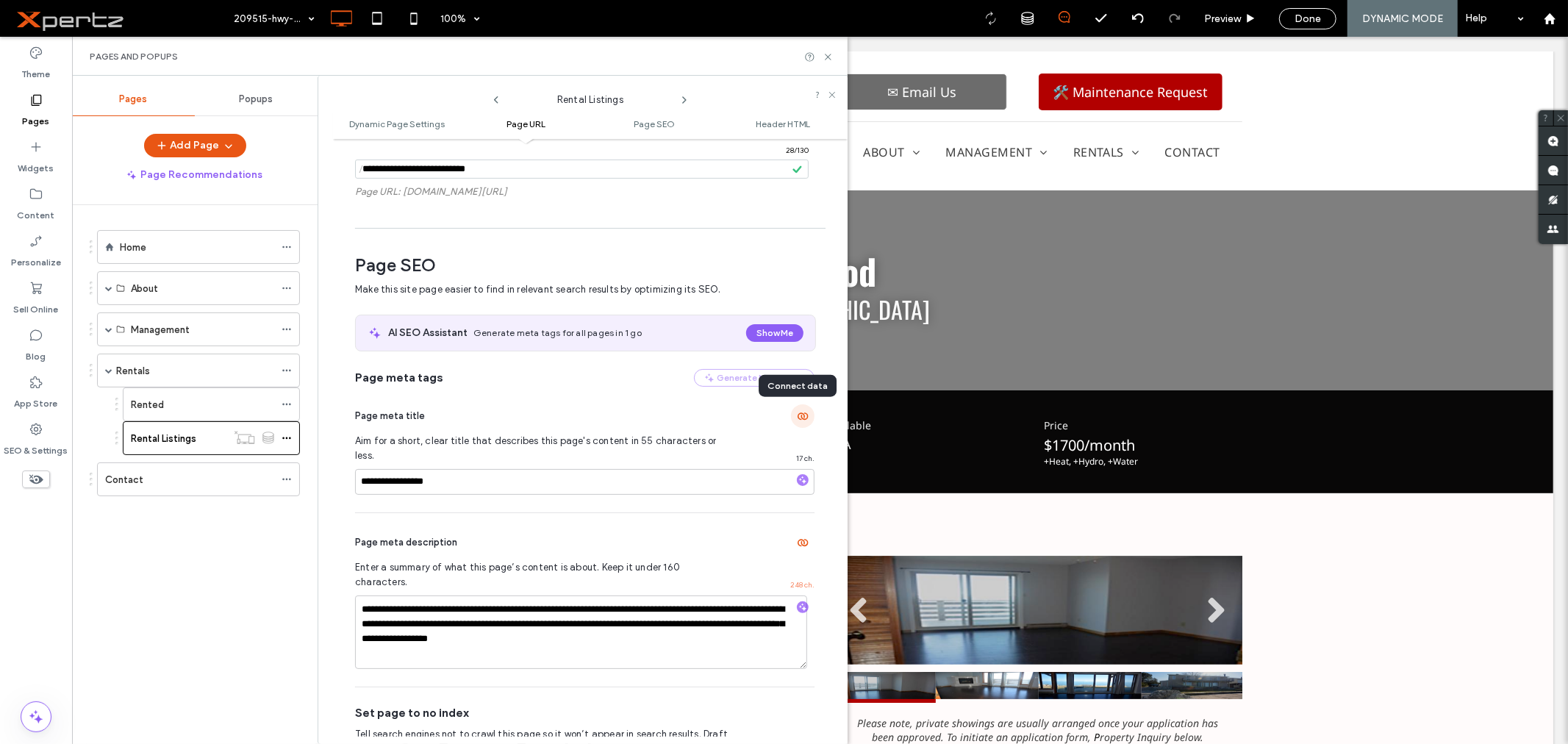
click at [797, 418] on icon "button" at bounding box center [803, 416] width 12 height 12
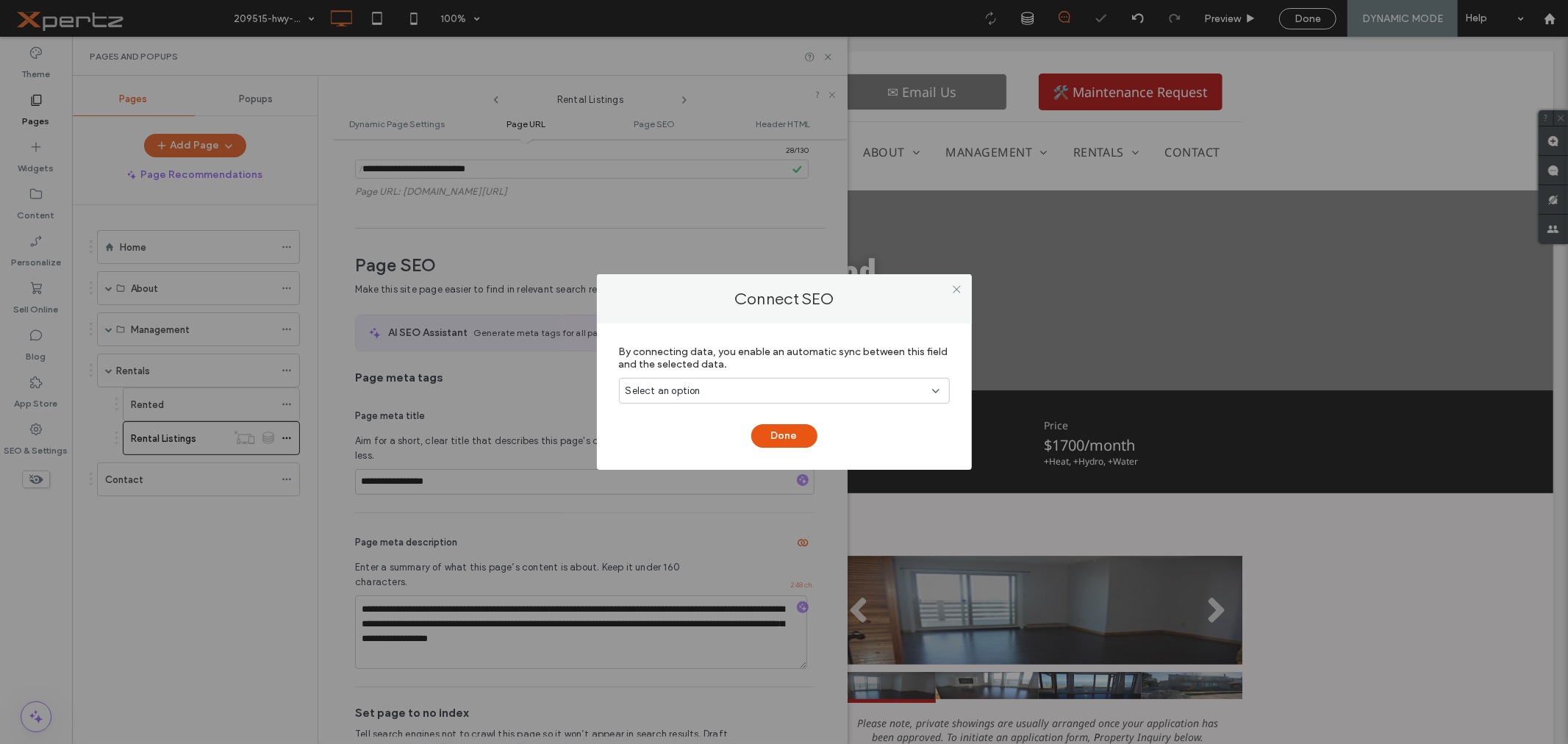
click at [744, 393] on div "Select an option" at bounding box center [776, 391] width 300 height 15
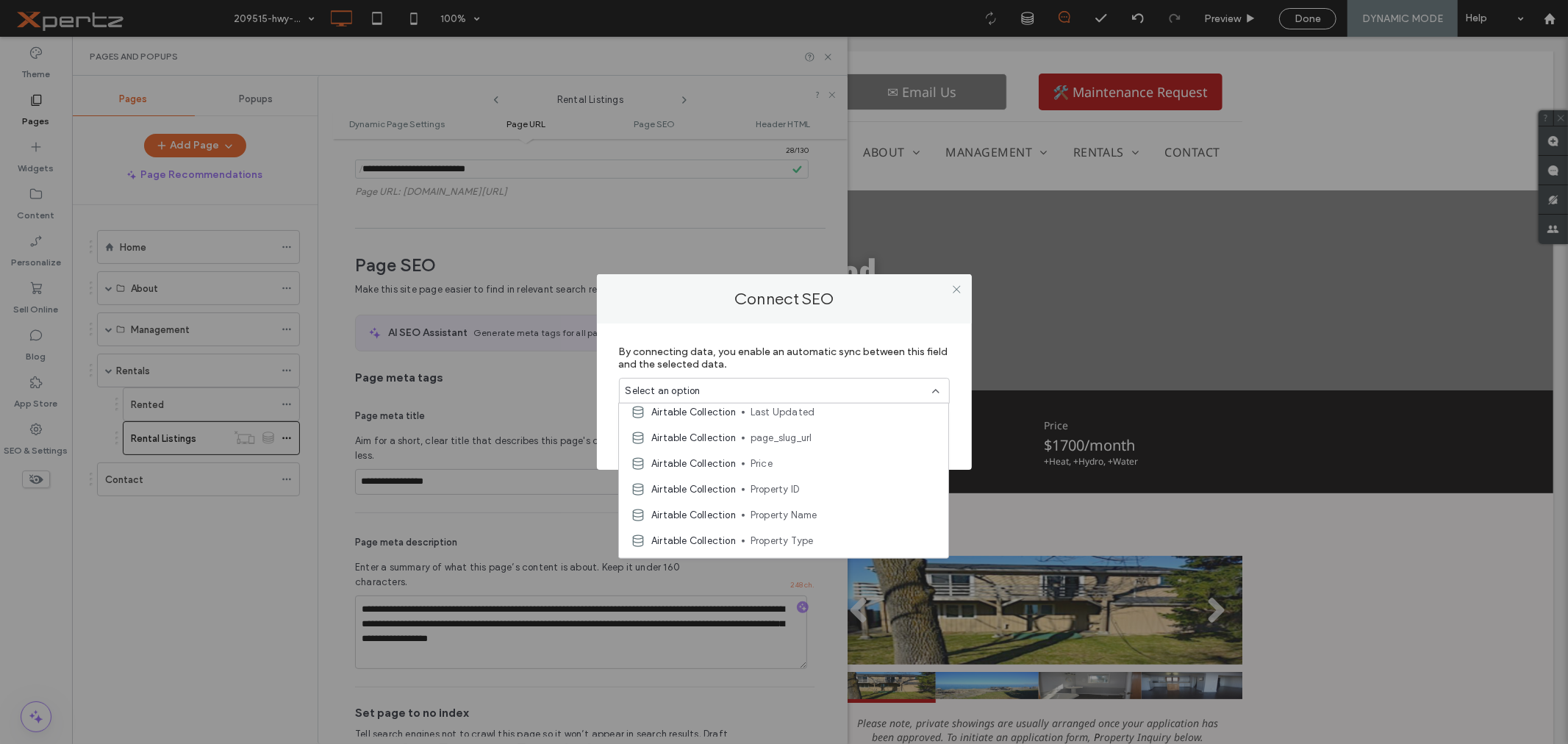
scroll to position [652, 0]
click at [807, 508] on span "Property Name" at bounding box center [844, 509] width 186 height 15
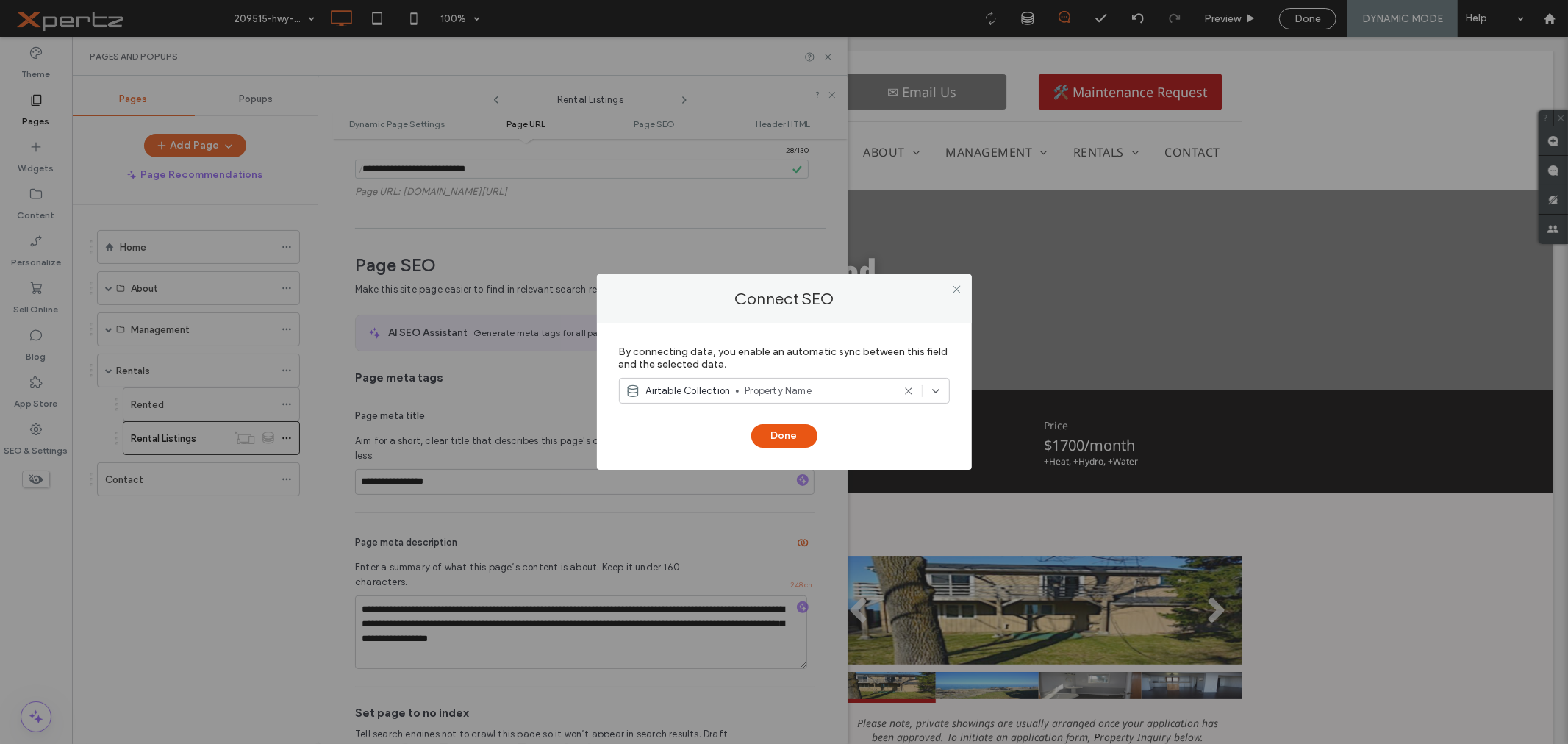
click at [776, 422] on div "Done" at bounding box center [785, 428] width 331 height 38
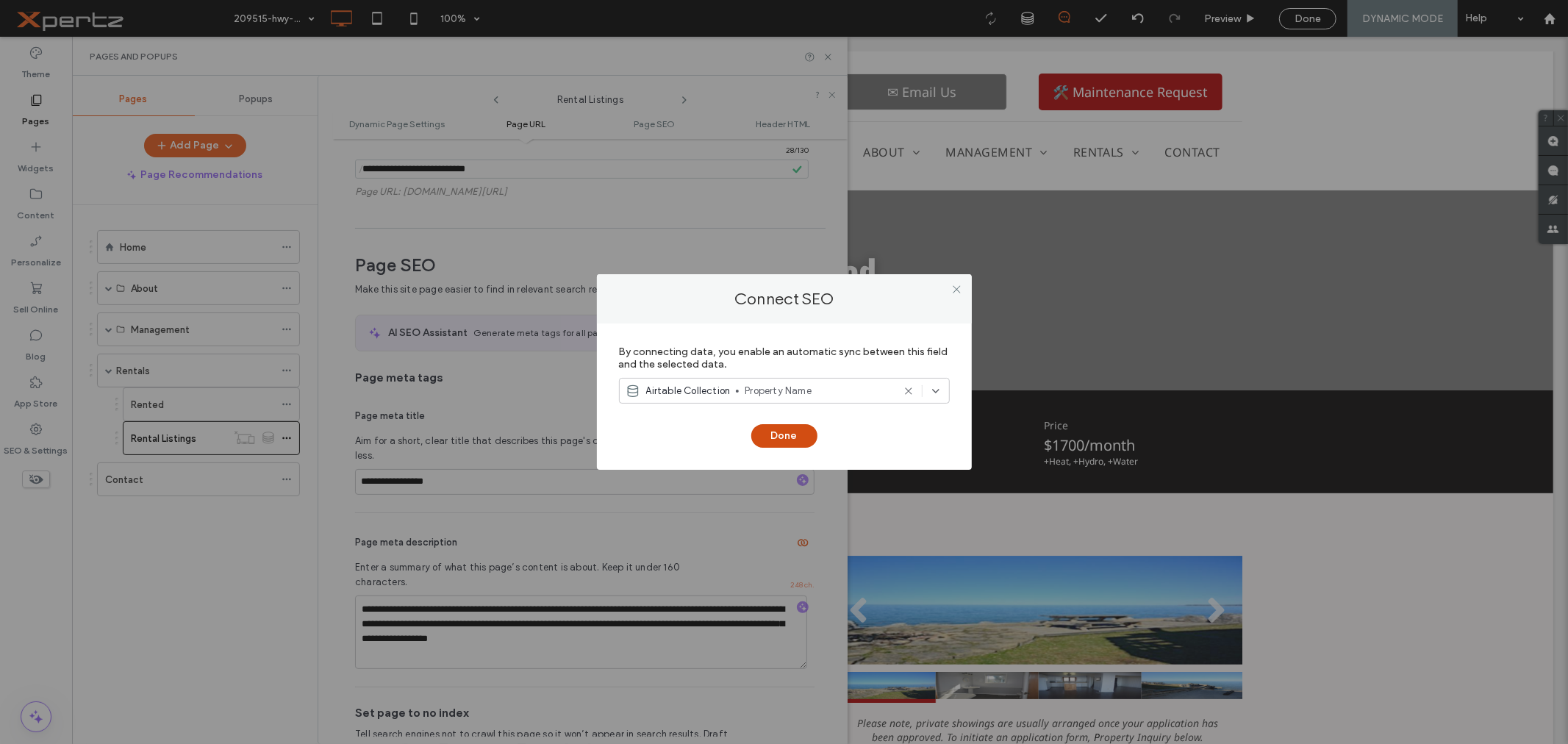
click at [782, 435] on button "Done" at bounding box center [785, 435] width 66 height 23
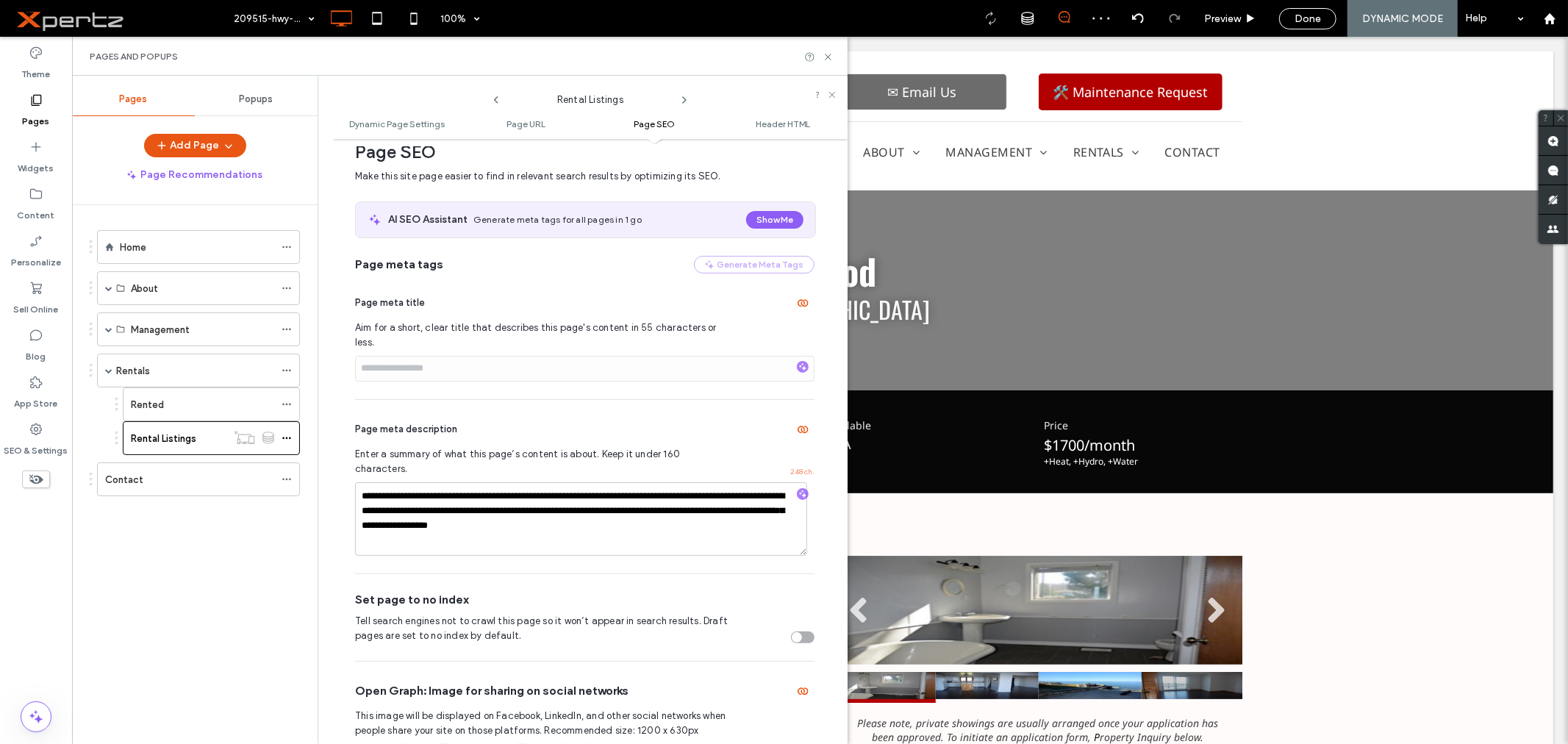
scroll to position [524, 0]
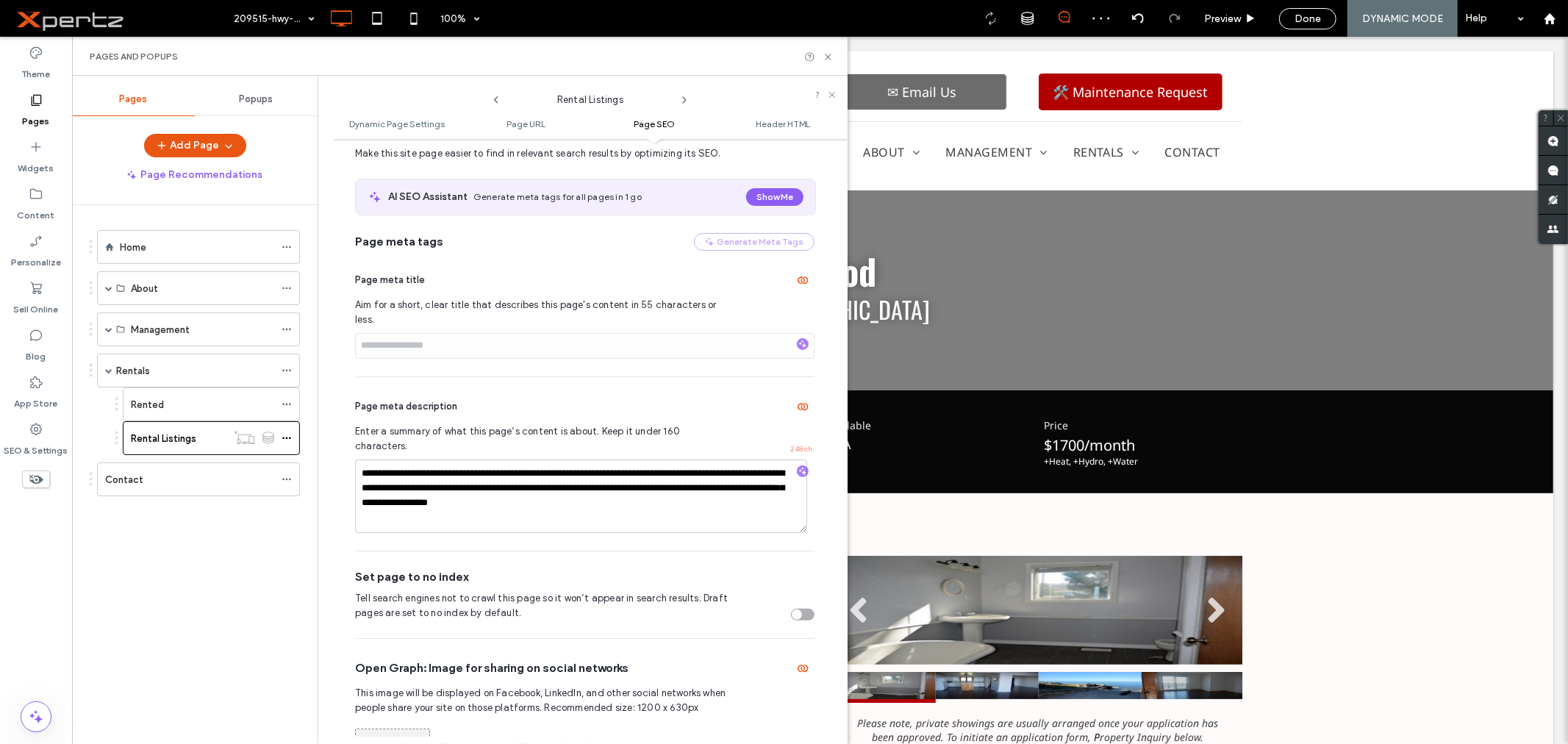
click at [797, 465] on div at bounding box center [803, 472] width 12 height 14
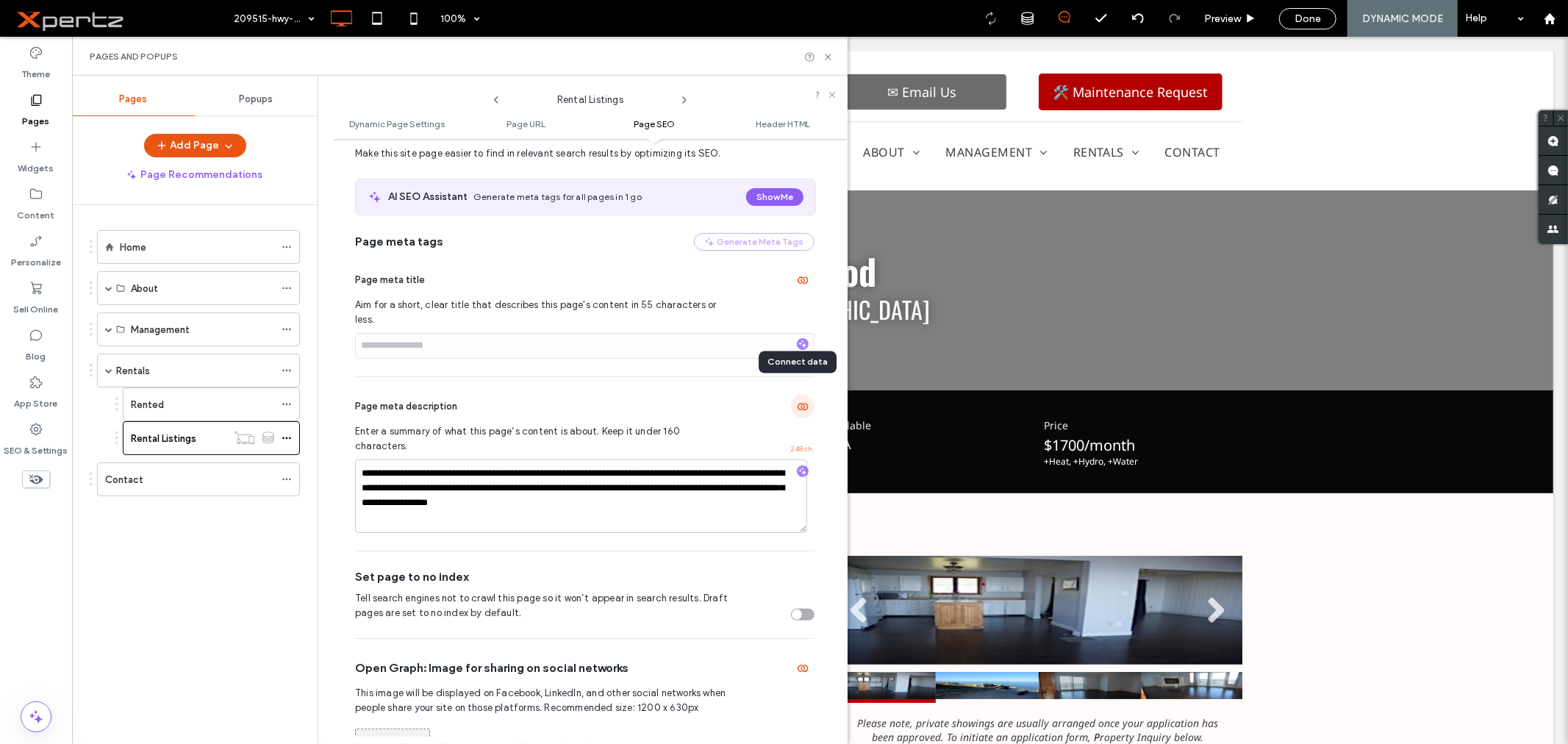
click at [797, 401] on icon "button" at bounding box center [803, 406] width 12 height 12
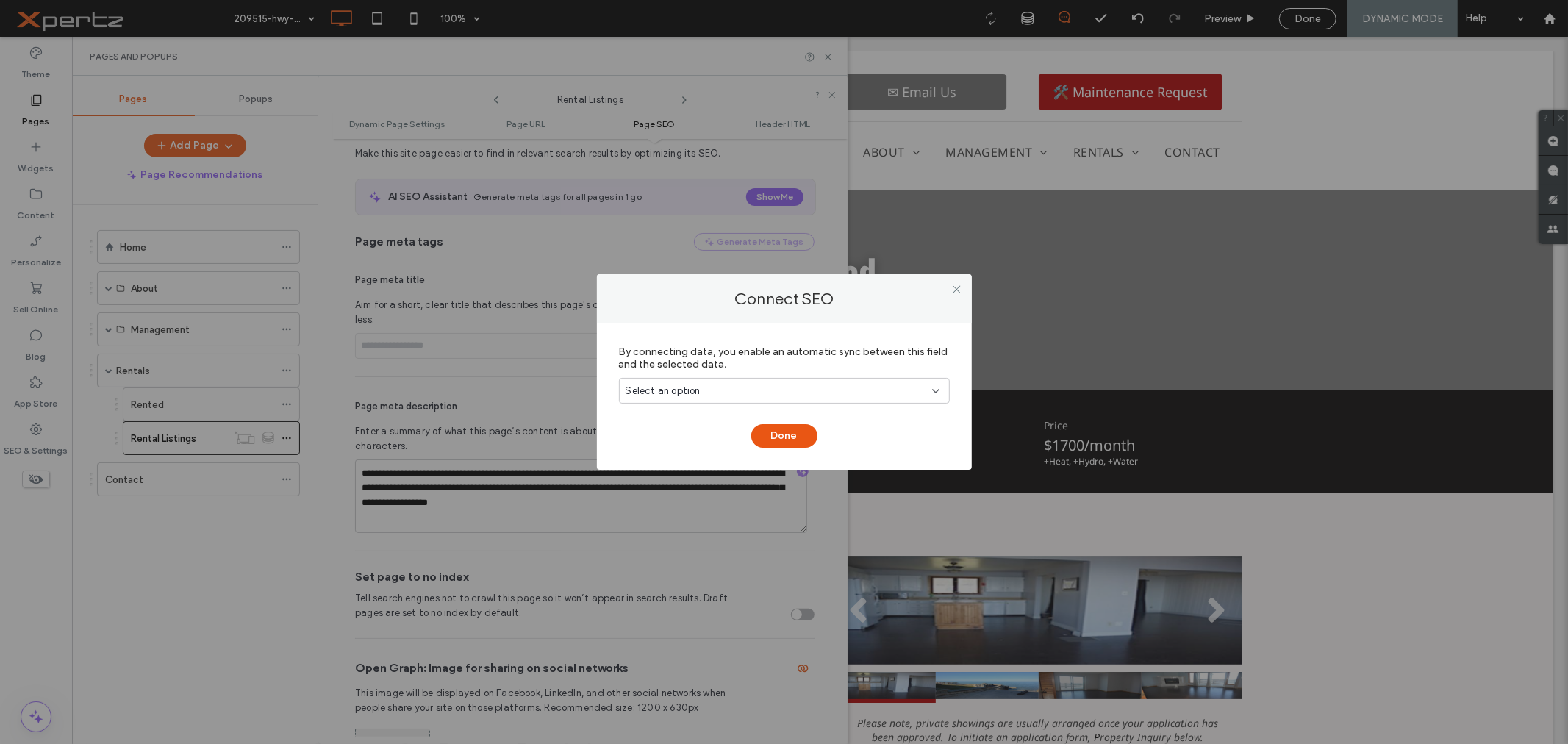
click at [713, 378] on div "Select an option" at bounding box center [785, 391] width 331 height 26
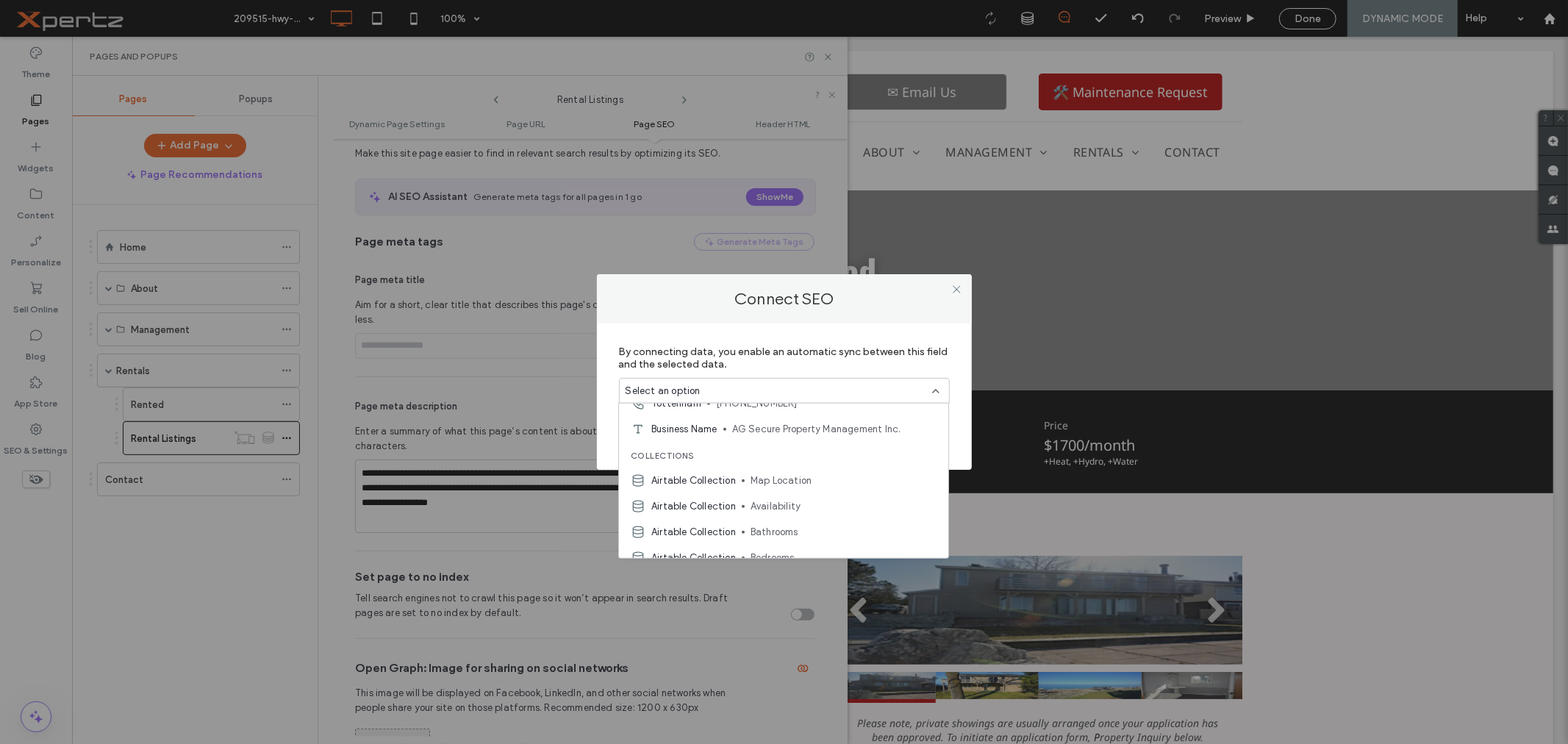
scroll to position [256, 0]
click at [724, 386] on div "Select an option" at bounding box center [776, 391] width 300 height 15
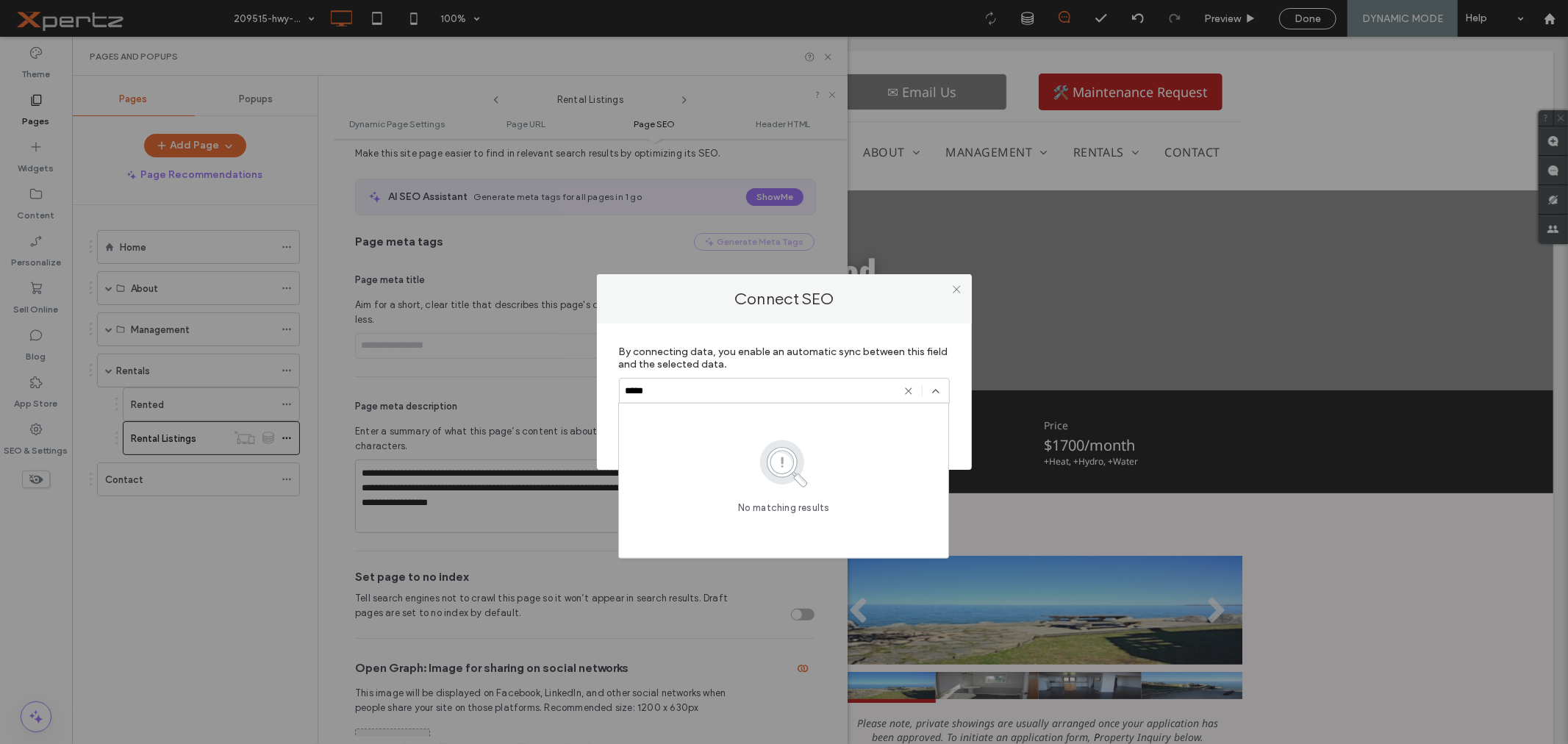
type input "*****"
click at [961, 285] on icon at bounding box center [957, 289] width 11 height 11
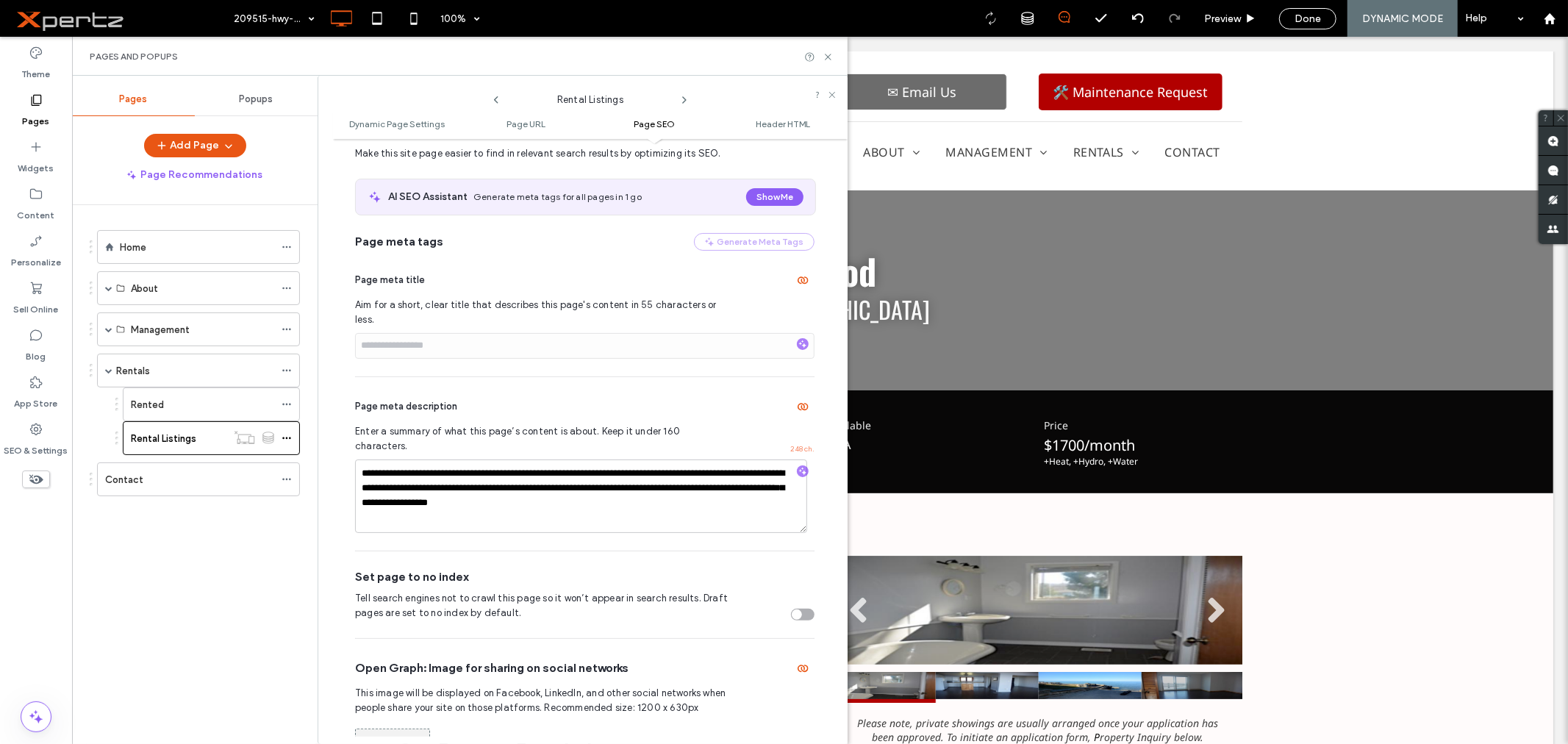
click at [245, 551] on div "Home About About Testimonials FAQ - Property Management FAQ - Property Manageme…" at bounding box center [203, 470] width 228 height 531
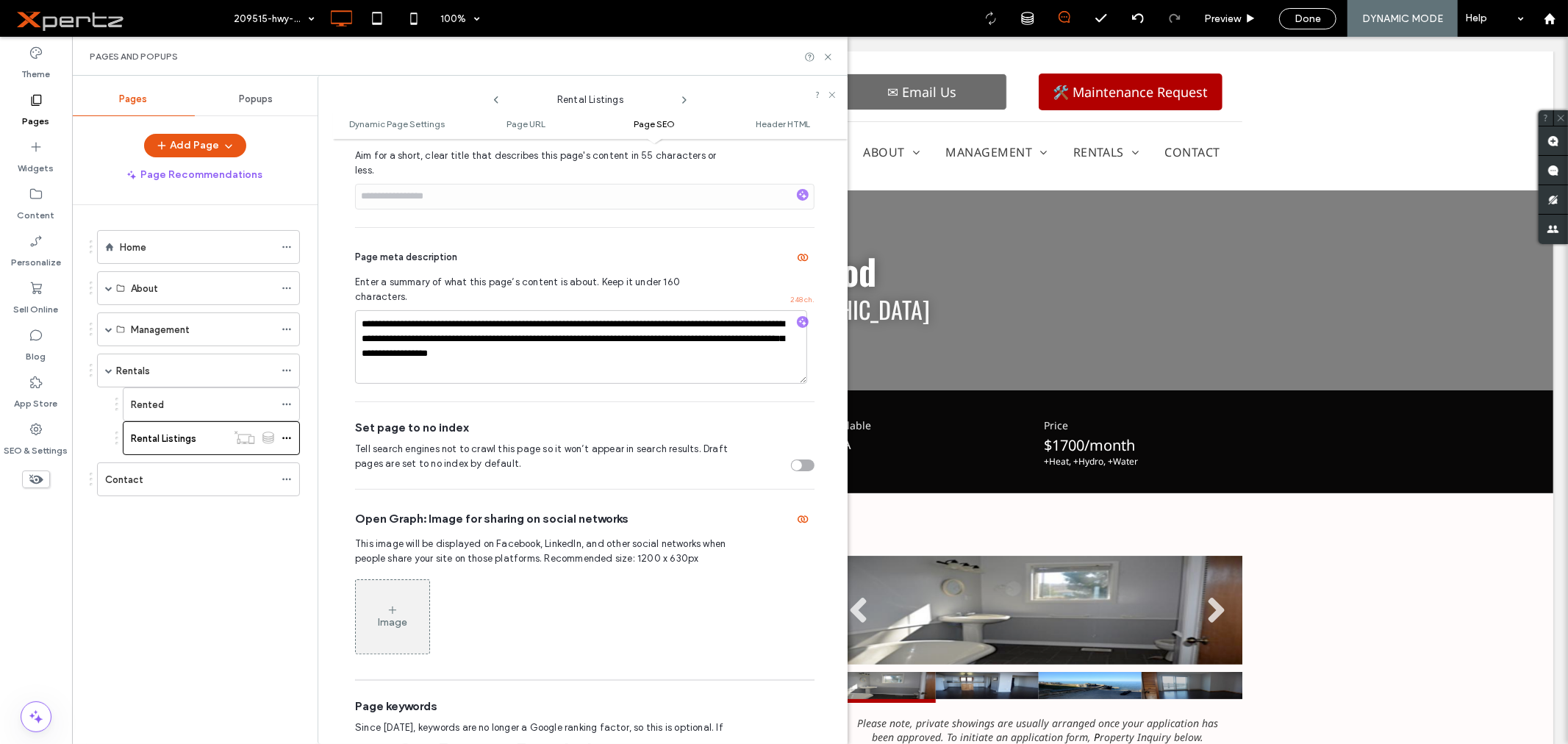
scroll to position [687, 0]
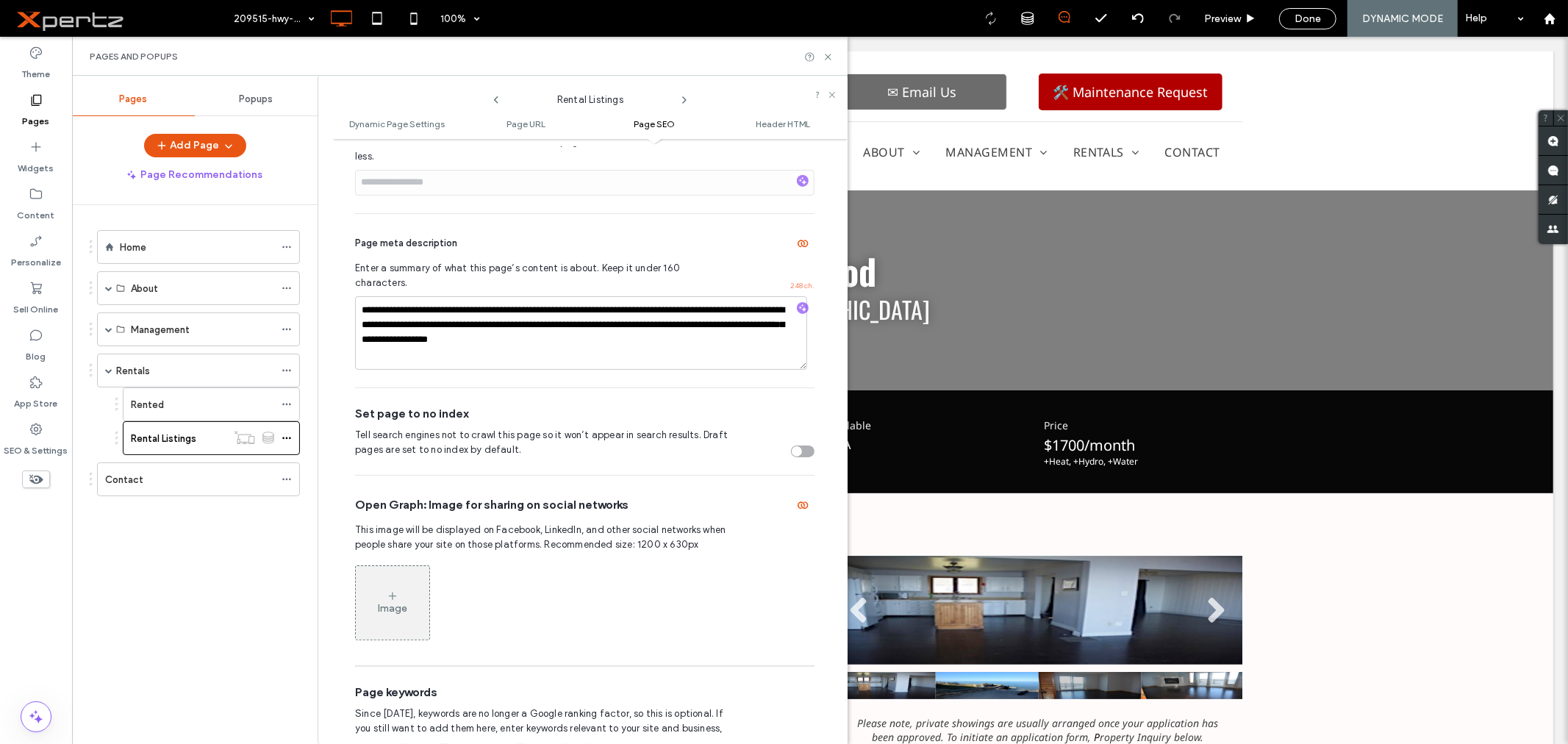
click at [248, 550] on div "Home About About Testimonials FAQ - Property Management FAQ - Property Manageme…" at bounding box center [203, 470] width 228 height 531
click at [188, 439] on label "Rental Listings" at bounding box center [163, 439] width 65 height 26
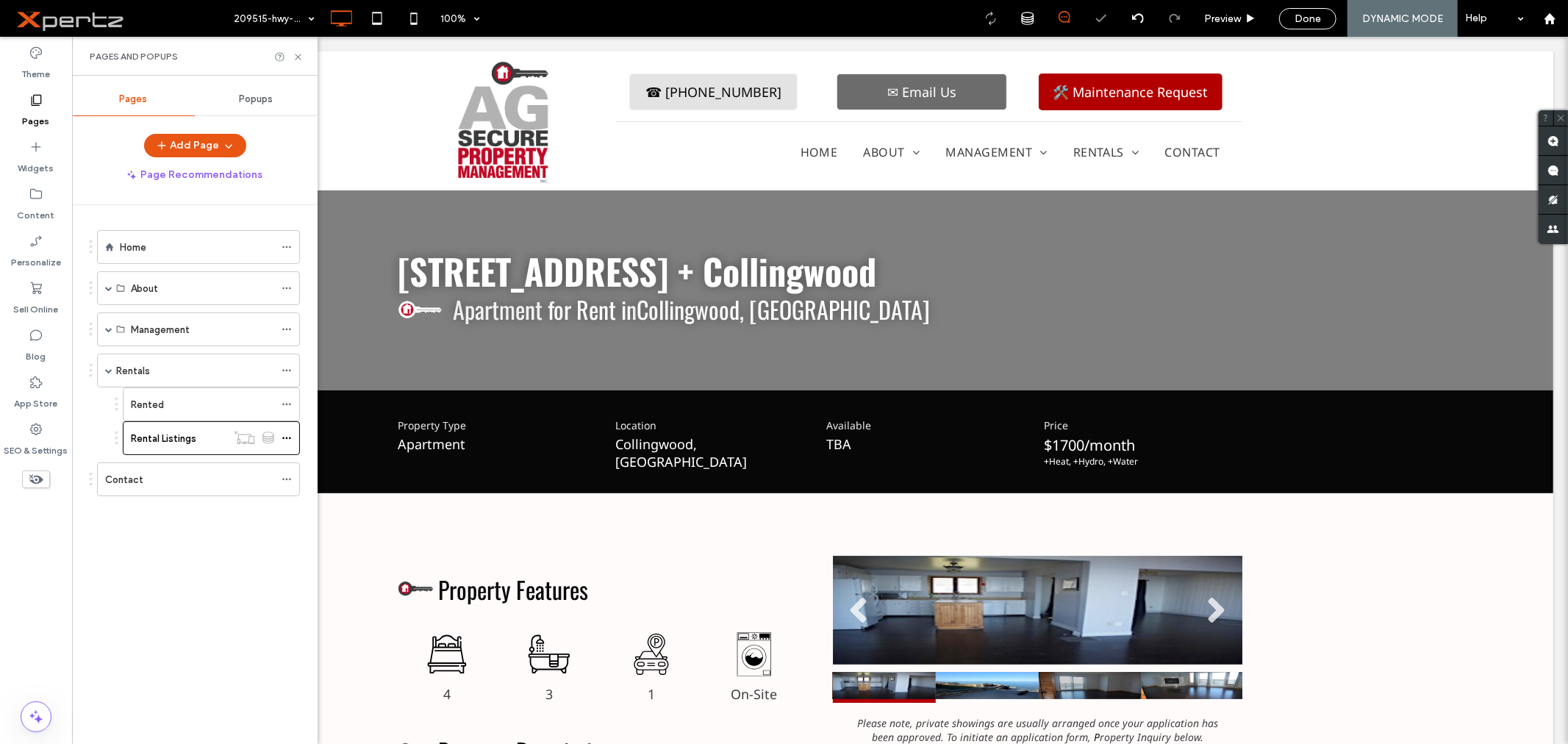
scroll to position [0, 0]
click at [293, 57] on icon at bounding box center [298, 57] width 11 height 11
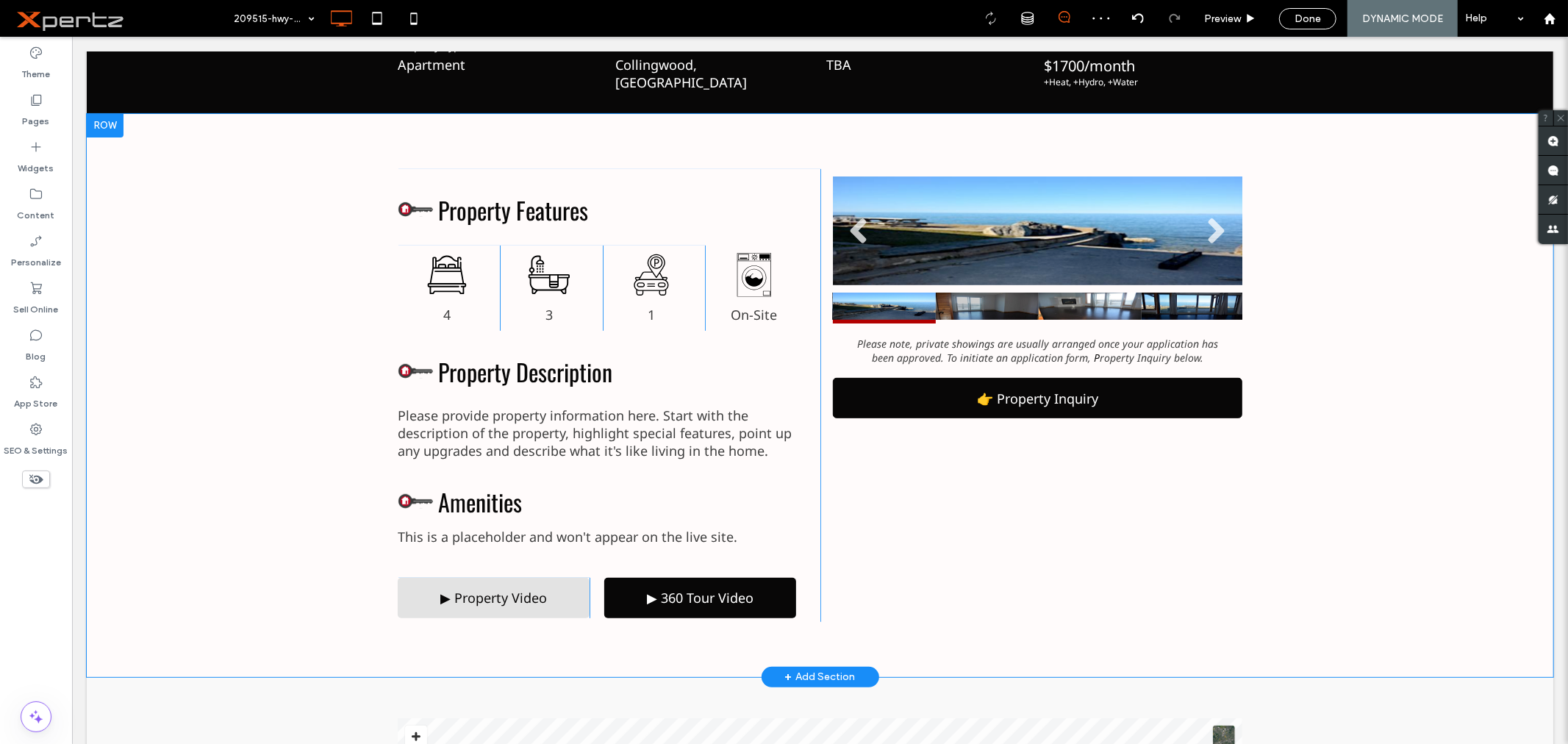
scroll to position [380, 0]
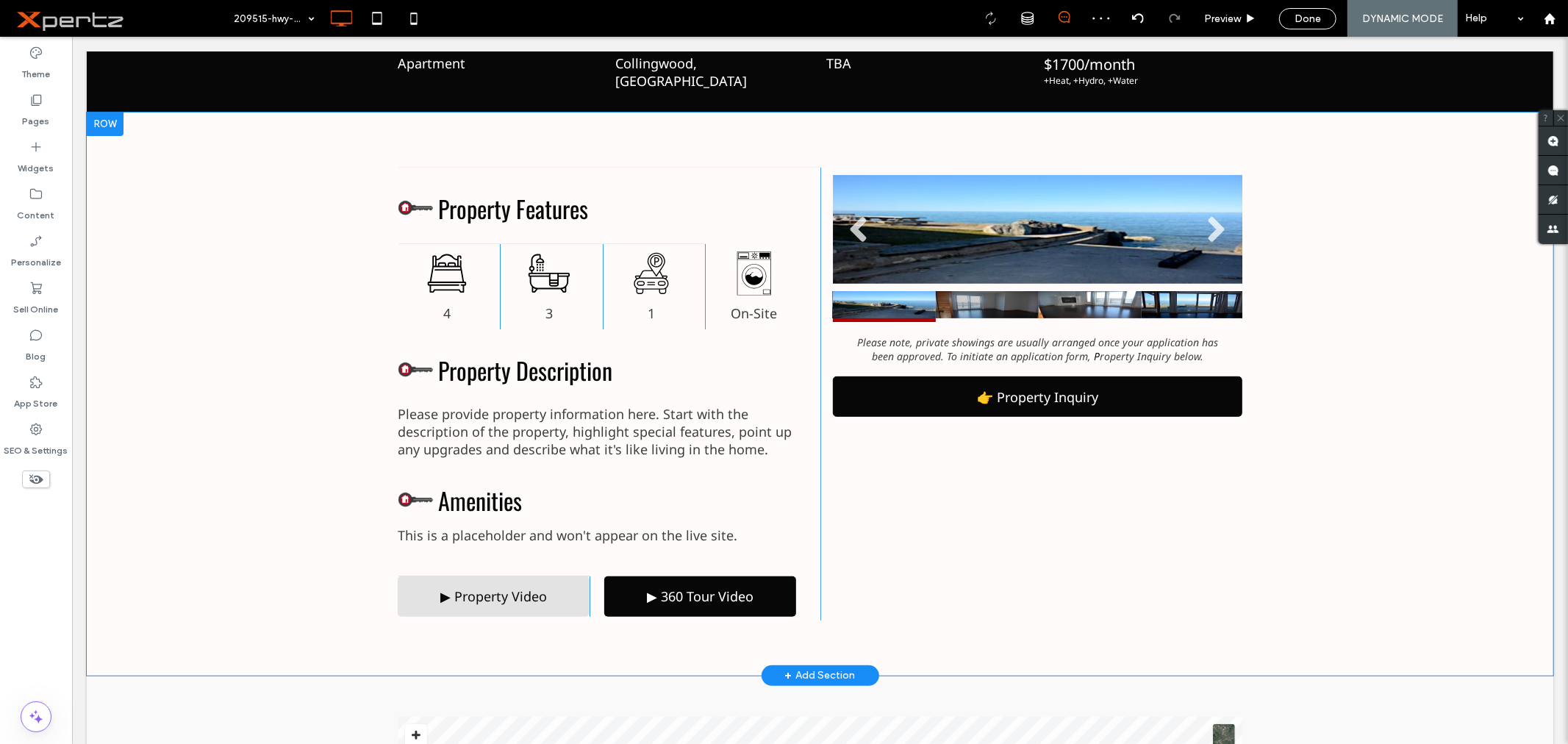
click at [927, 415] on div "Property Video × Click To Paste 360 Tour Video × Click To Paste Please note, pr…" at bounding box center [1031, 393] width 423 height 453
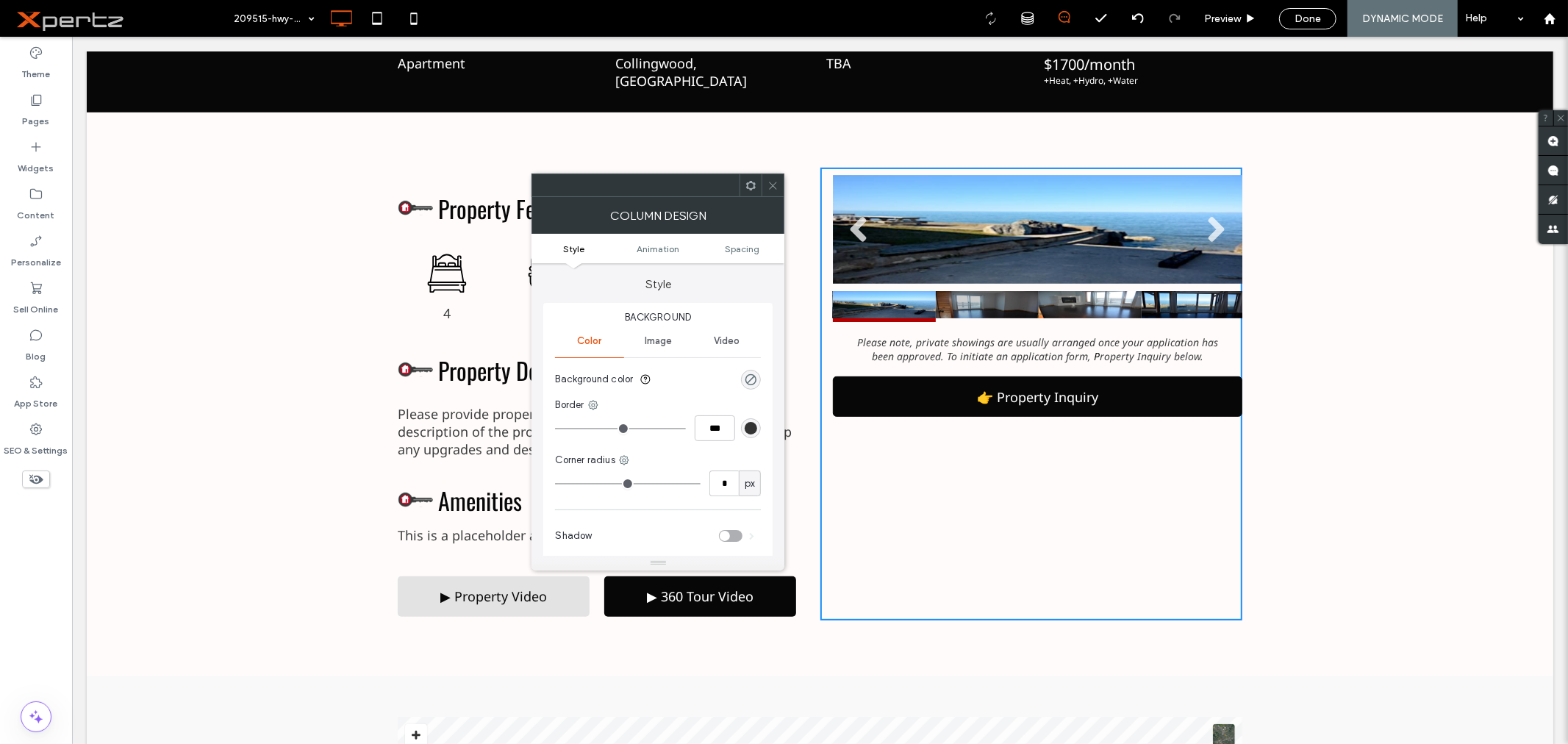
click at [928, 397] on link "👉 Property Inquiry" at bounding box center [1037, 396] width 410 height 40
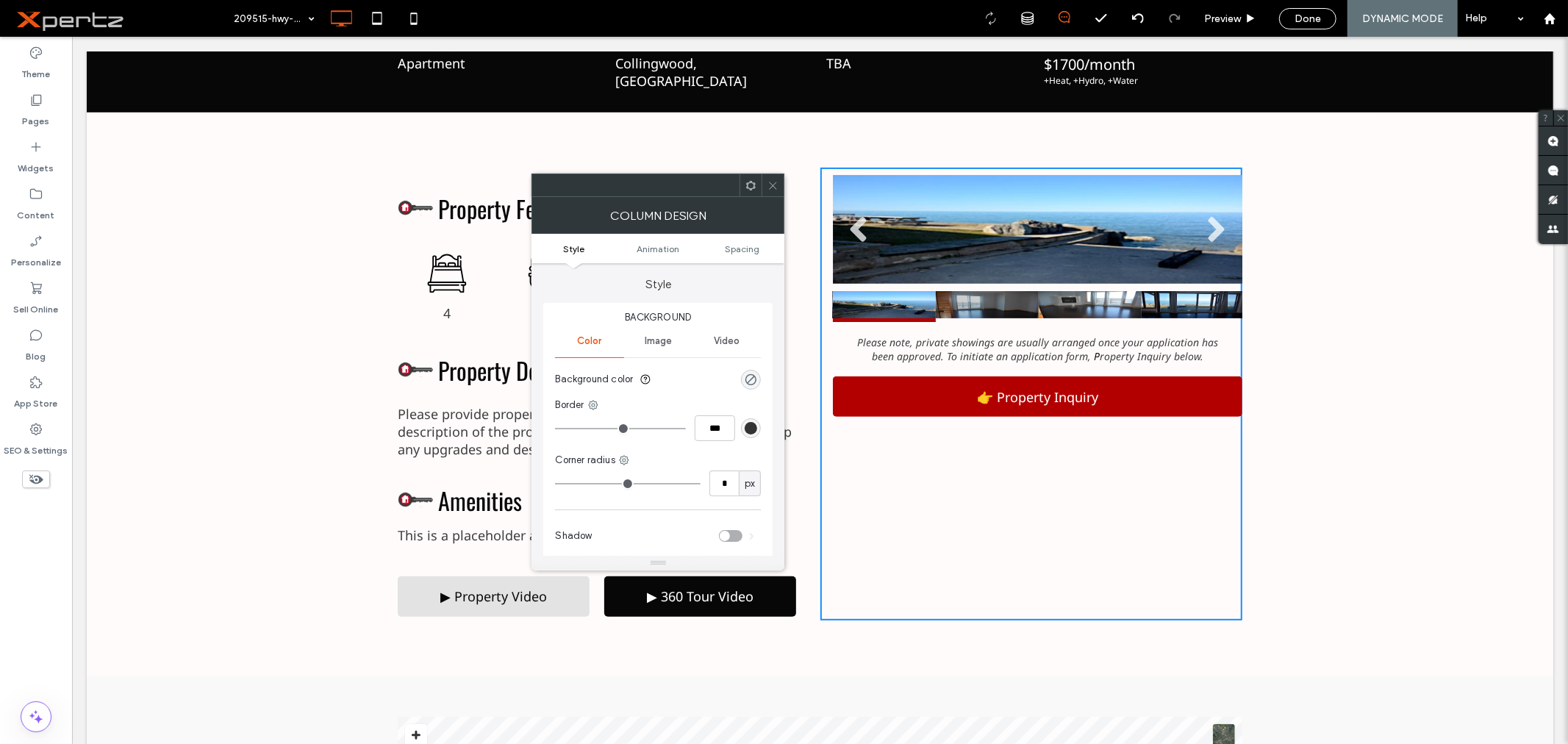
click at [774, 189] on icon at bounding box center [774, 185] width 11 height 11
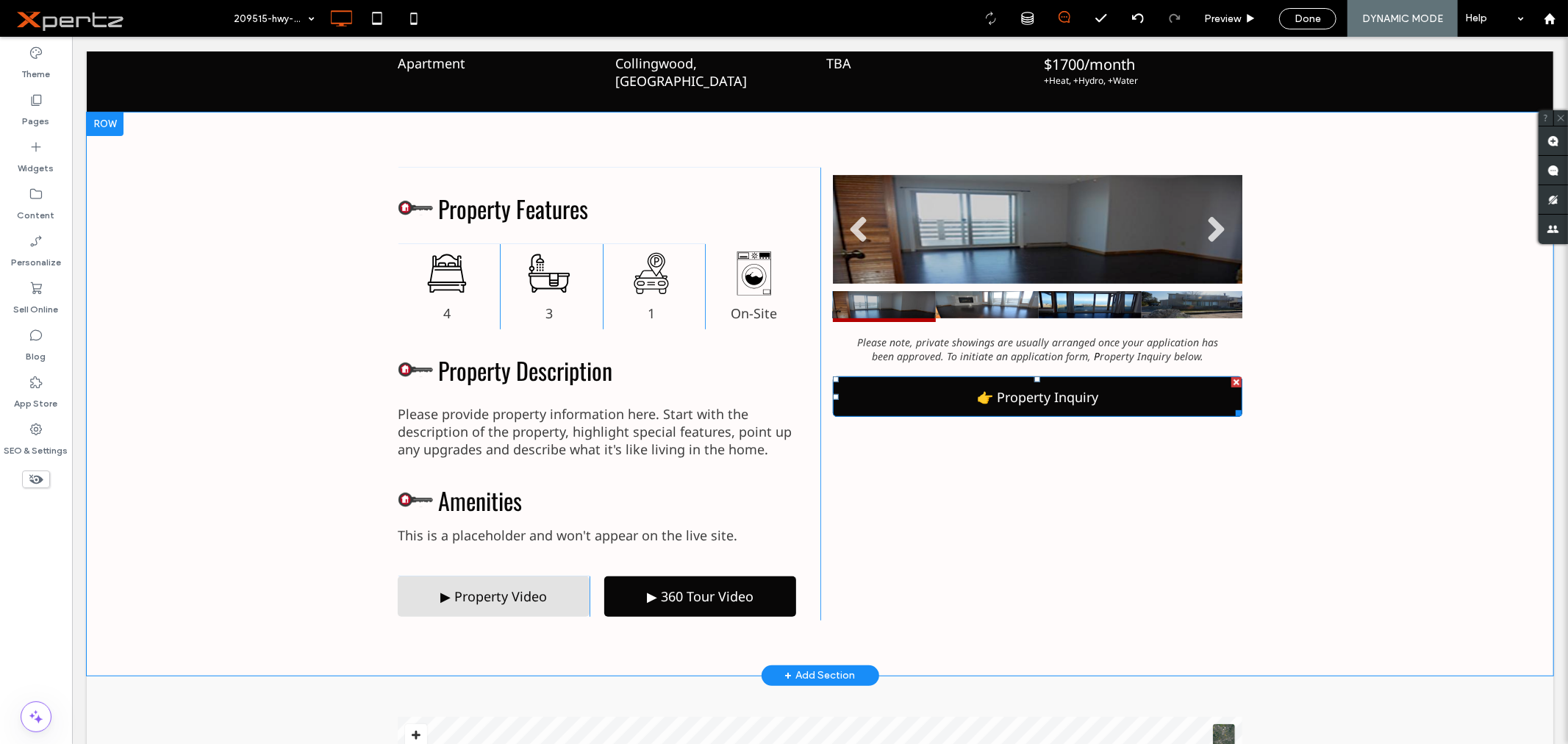
click at [886, 391] on link "👉 Property Inquiry" at bounding box center [1037, 396] width 410 height 40
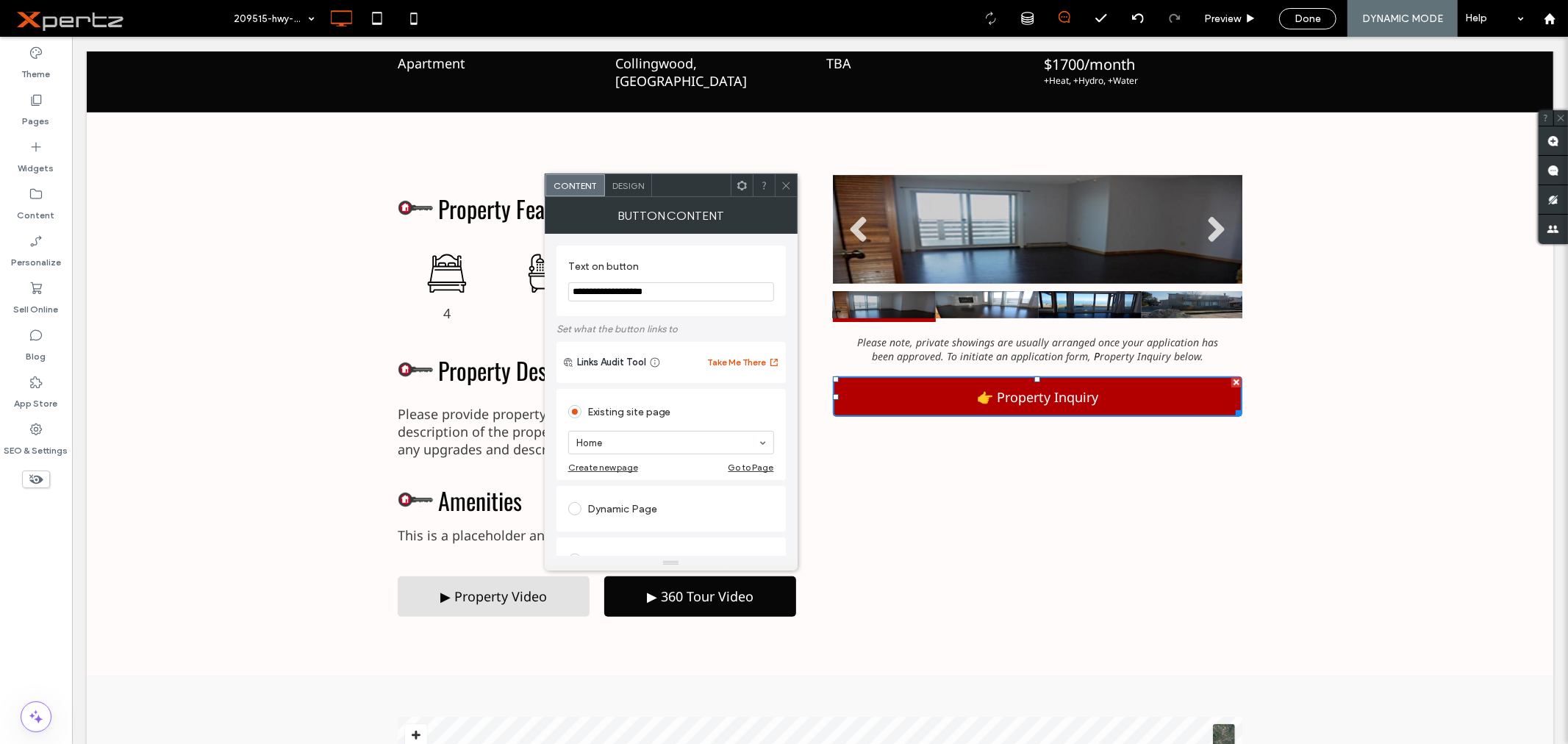
click at [739, 193] on span at bounding box center [742, 185] width 11 height 22
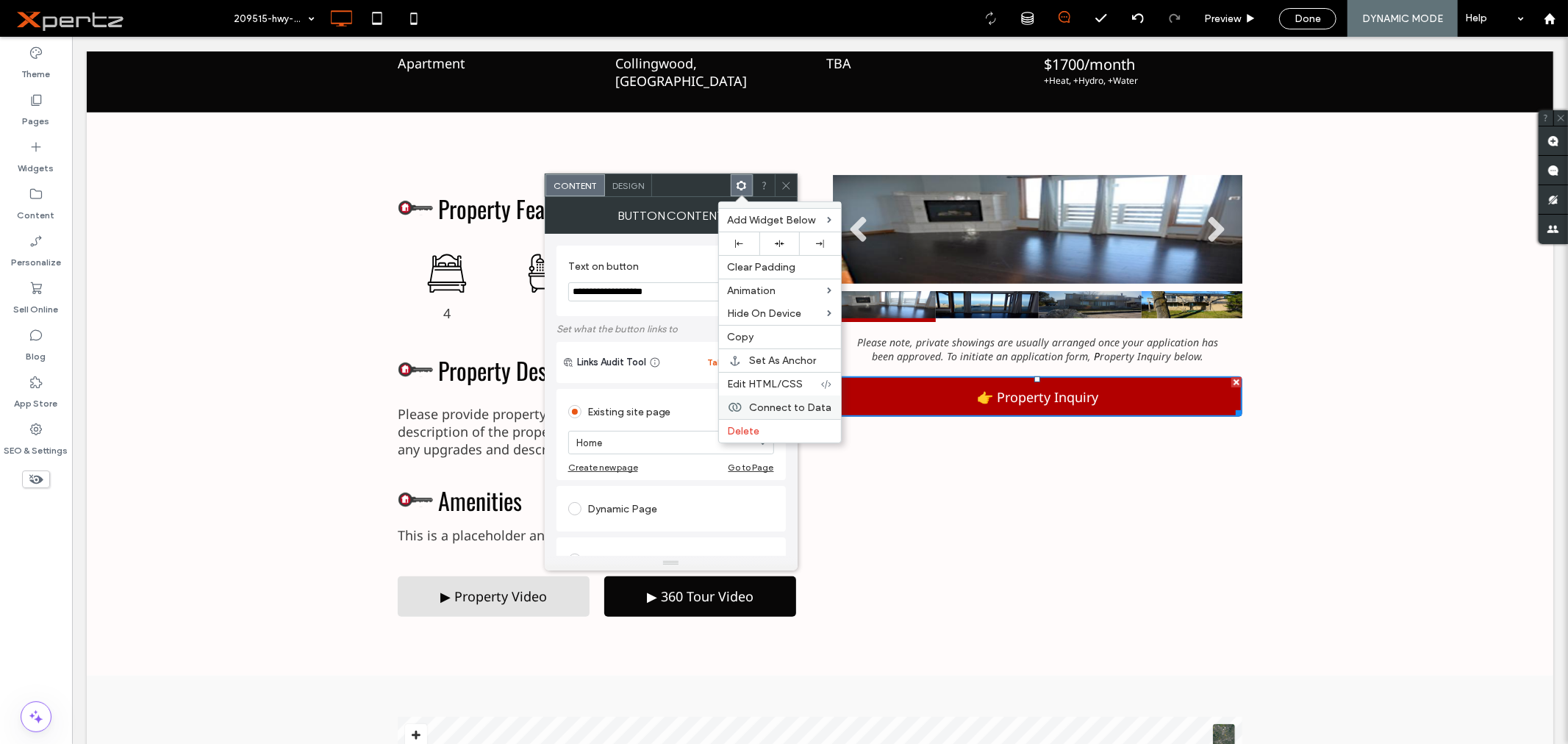
click at [761, 401] on span "Connect to Data" at bounding box center [791, 407] width 82 height 12
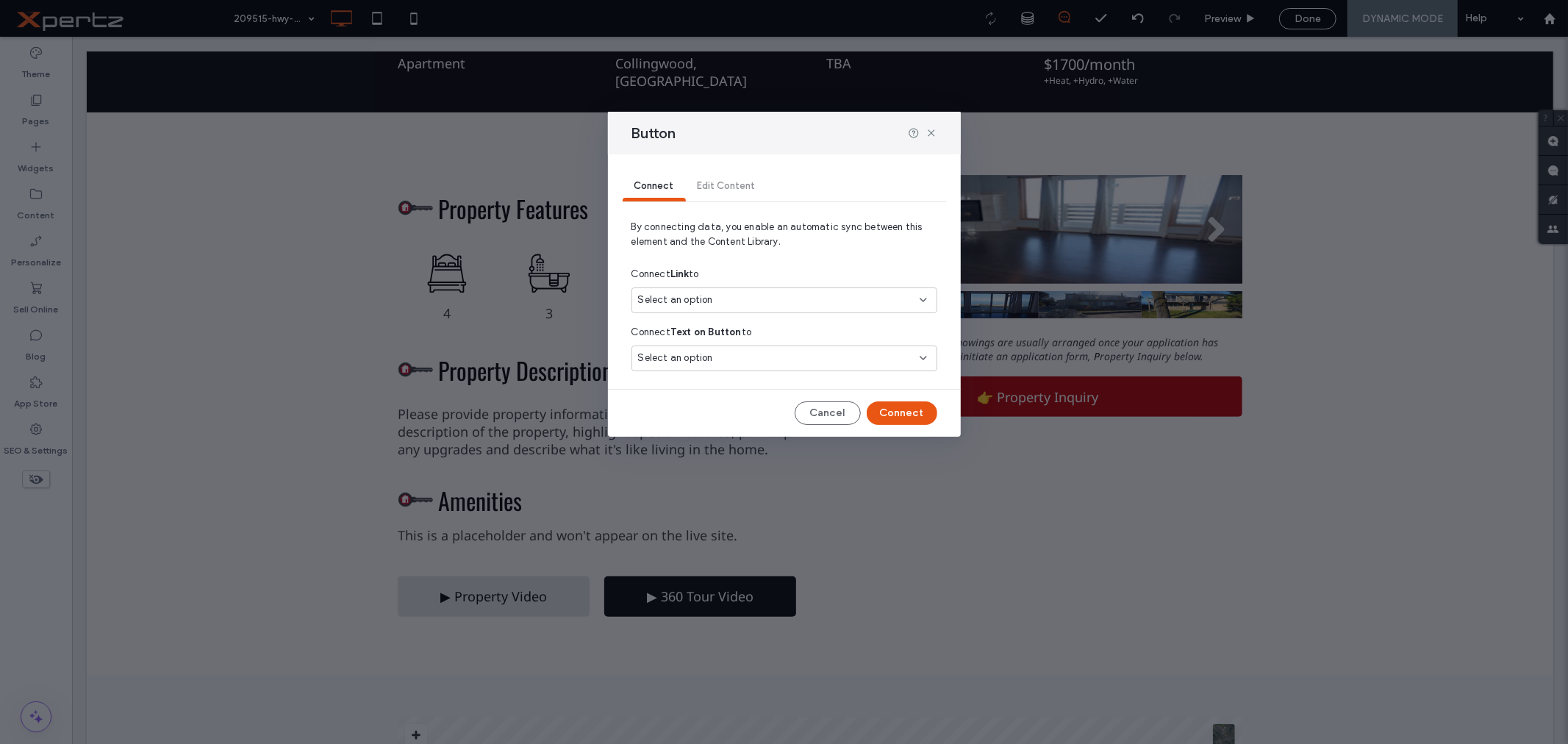
click at [715, 295] on div "Select an option" at bounding box center [775, 300] width 275 height 15
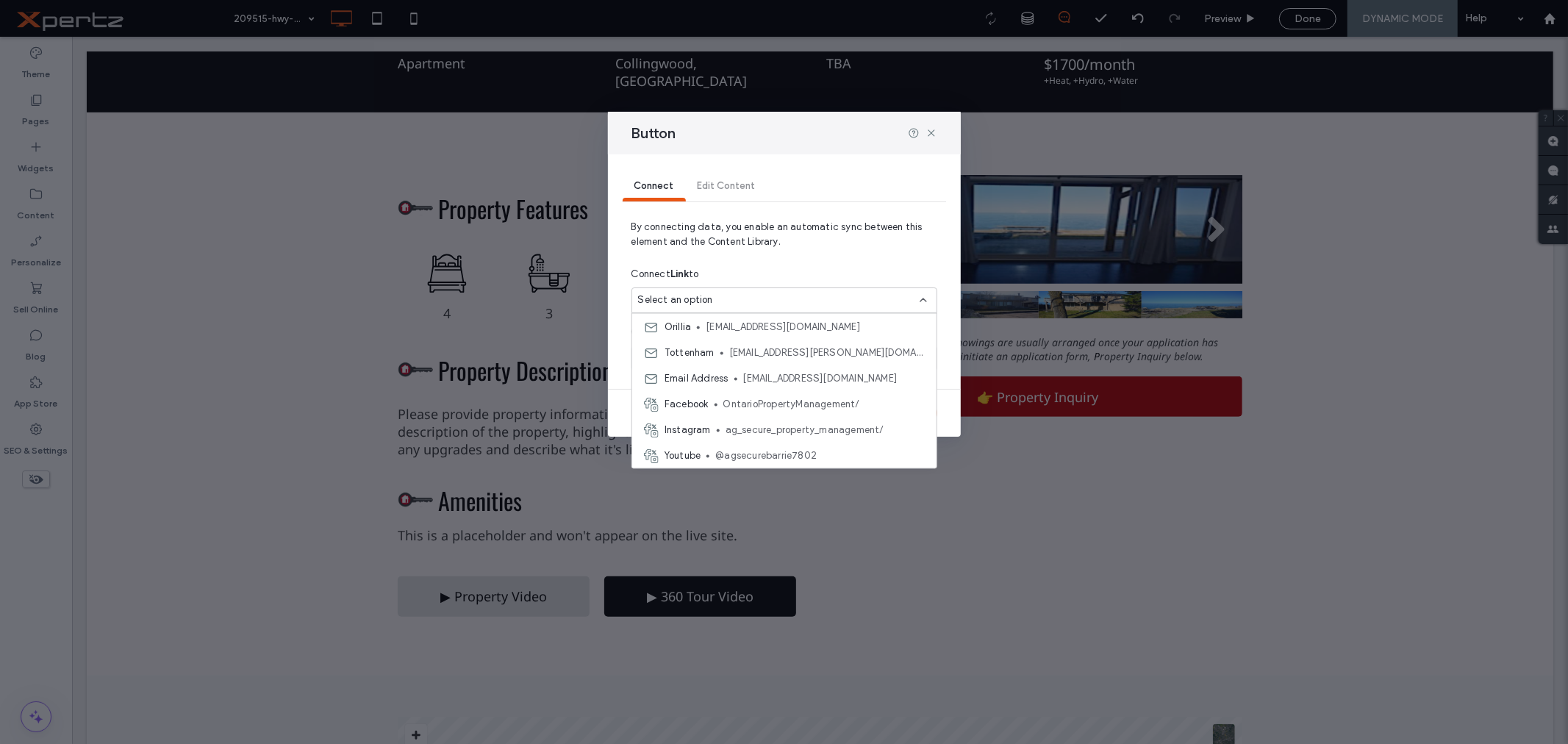
scroll to position [129, 0]
click at [935, 135] on icon at bounding box center [932, 133] width 12 height 12
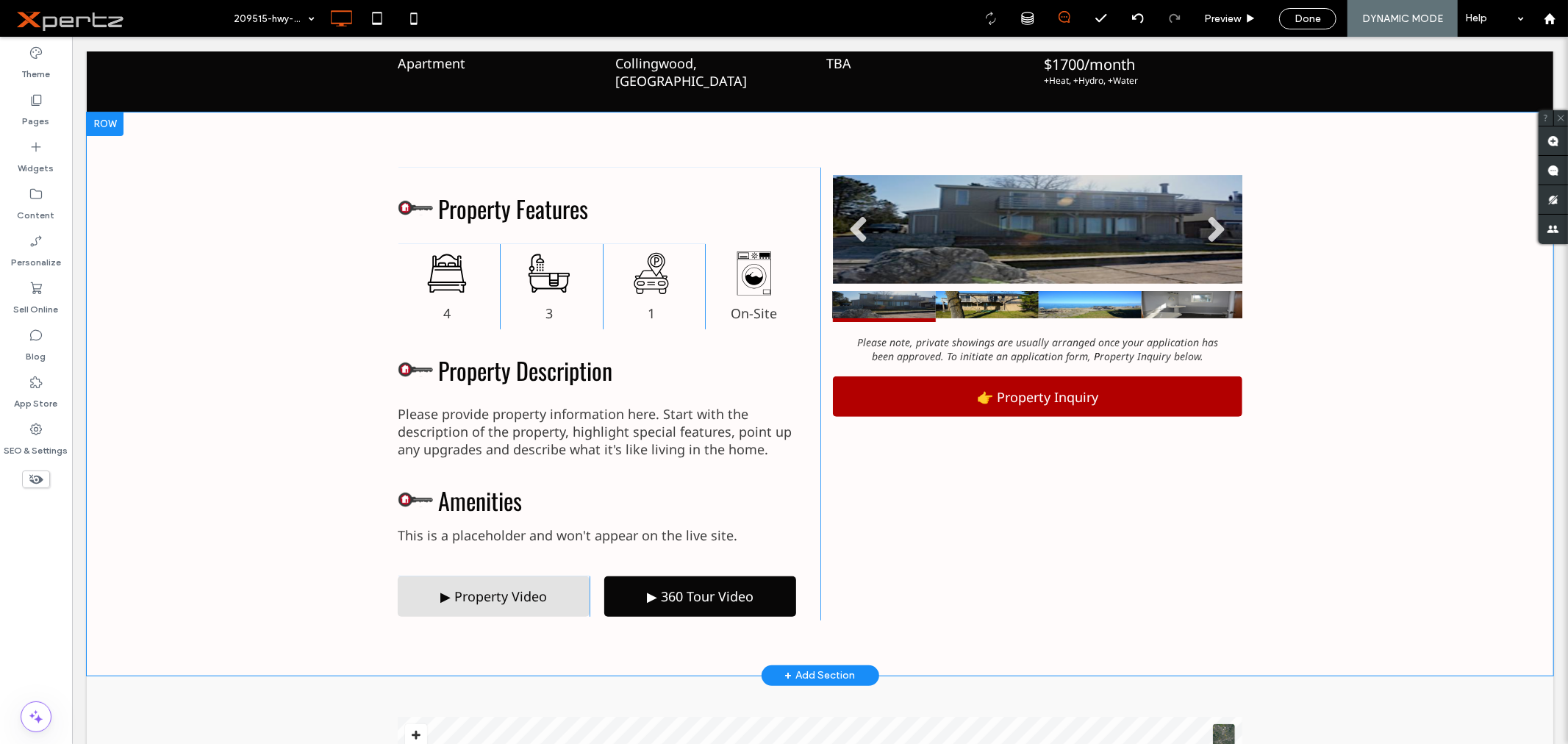
click at [325, 360] on div "Property Features 4 Click To Paste 3 Click To Paste 1 Click To Paste On-Site Cl…" at bounding box center [819, 393] width 1467 height 563
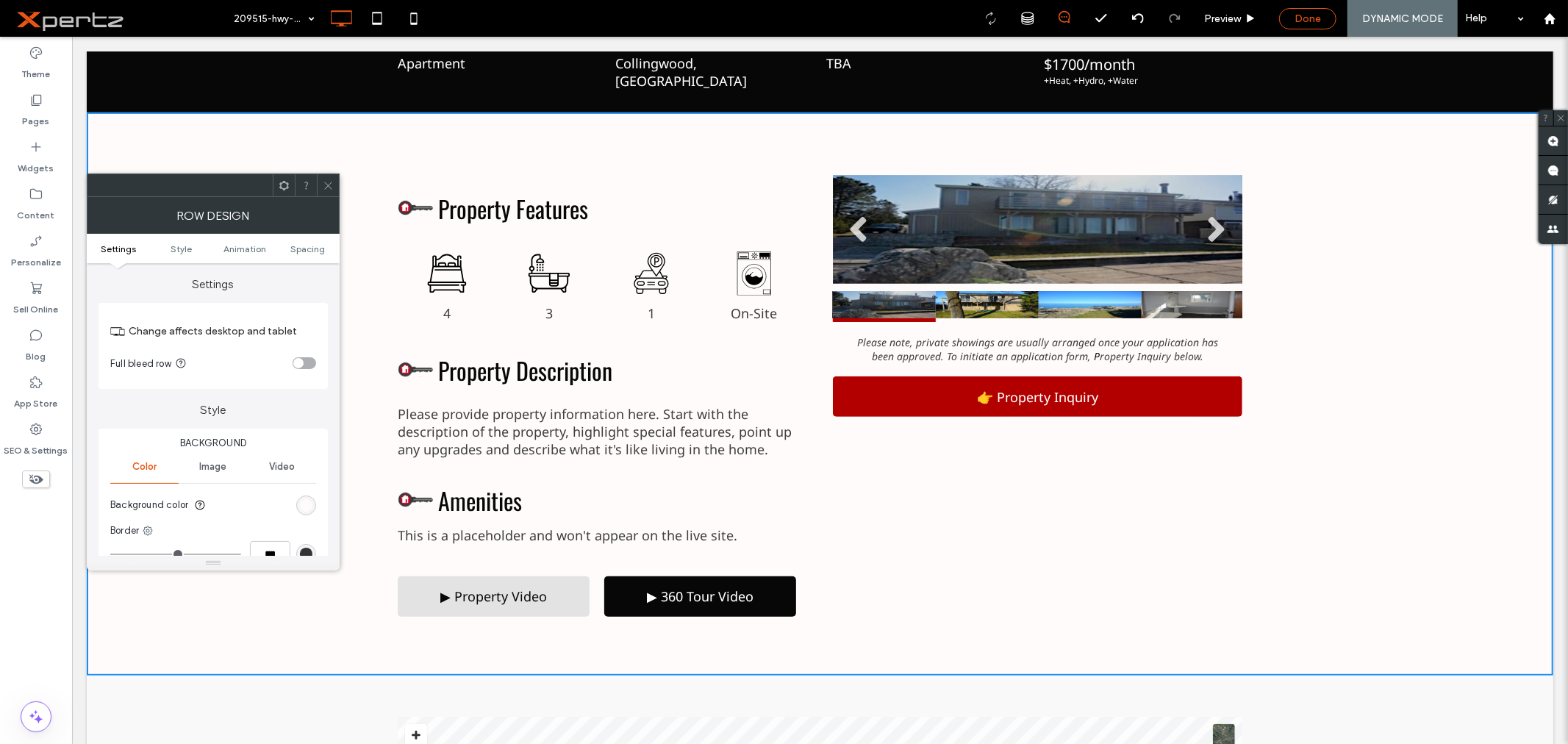
click at [1315, 23] on span "Done" at bounding box center [1307, 18] width 27 height 12
